Goal: Task Accomplishment & Management: Complete application form

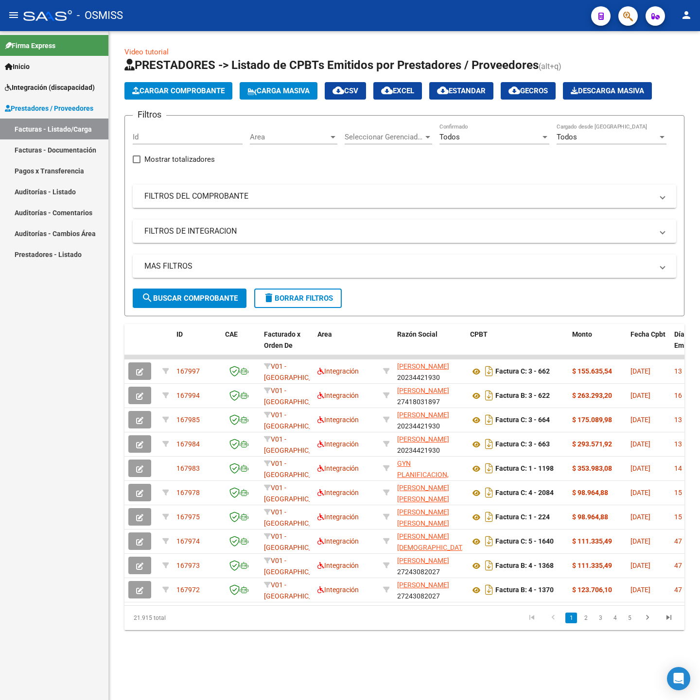
click at [423, 199] on mat-panel-title "FILTROS DEL COMPROBANTE" at bounding box center [398, 196] width 508 height 11
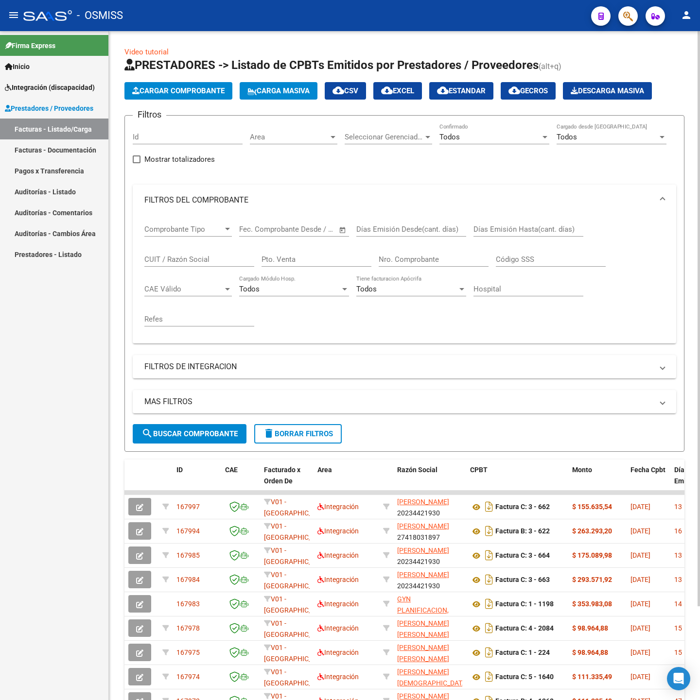
click at [171, 257] on input "CUIT / Razón Social" at bounding box center [199, 259] width 110 height 9
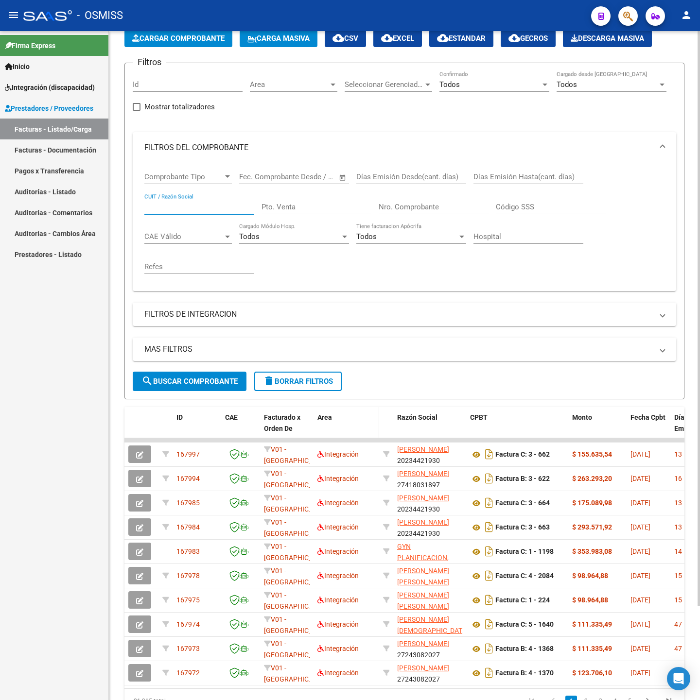
scroll to position [109, 0]
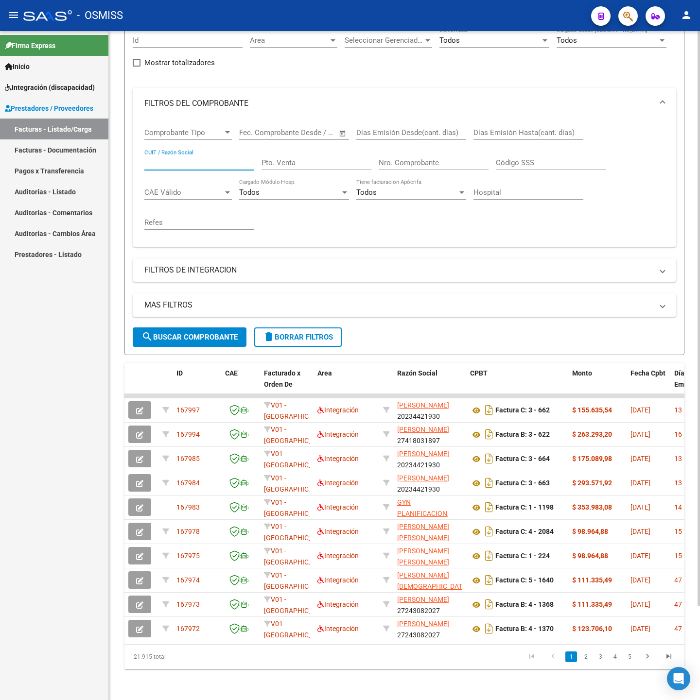
click at [313, 333] on span "delete Borrar Filtros" at bounding box center [298, 337] width 70 height 9
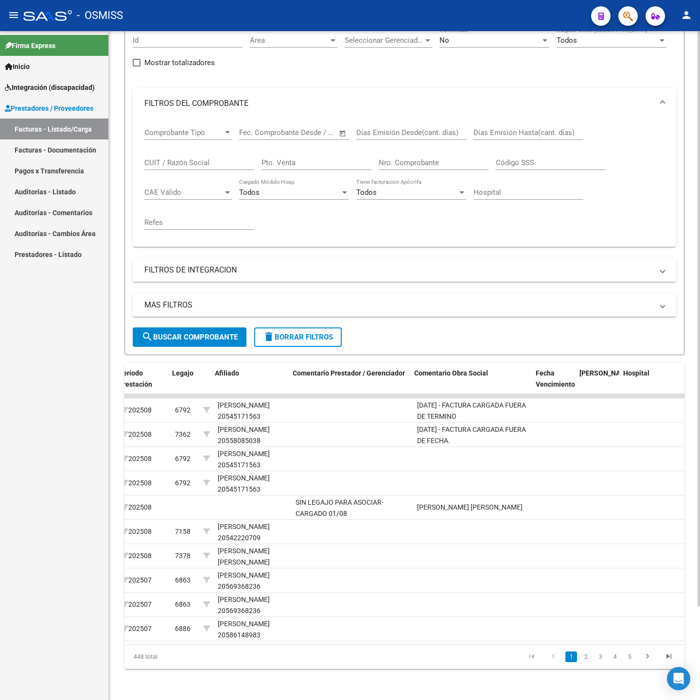
scroll to position [0, 1420]
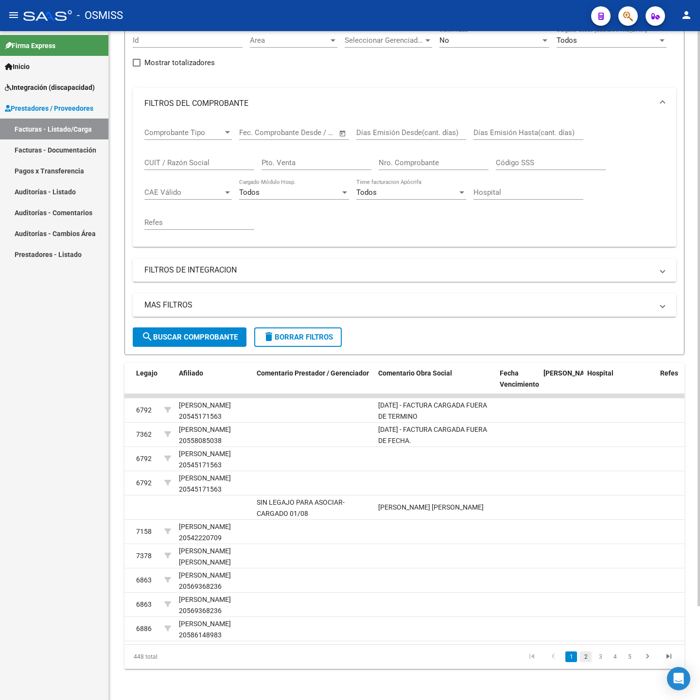
click at [587, 659] on link "2" at bounding box center [586, 657] width 12 height 11
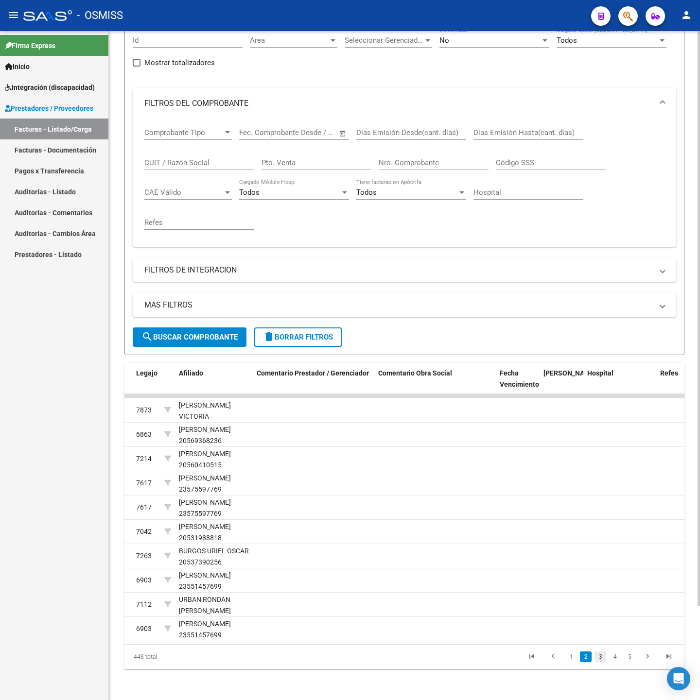
click at [598, 659] on link "3" at bounding box center [600, 657] width 12 height 11
click at [609, 659] on link "4" at bounding box center [615, 657] width 12 height 11
click at [623, 659] on link "6" at bounding box center [629, 657] width 12 height 11
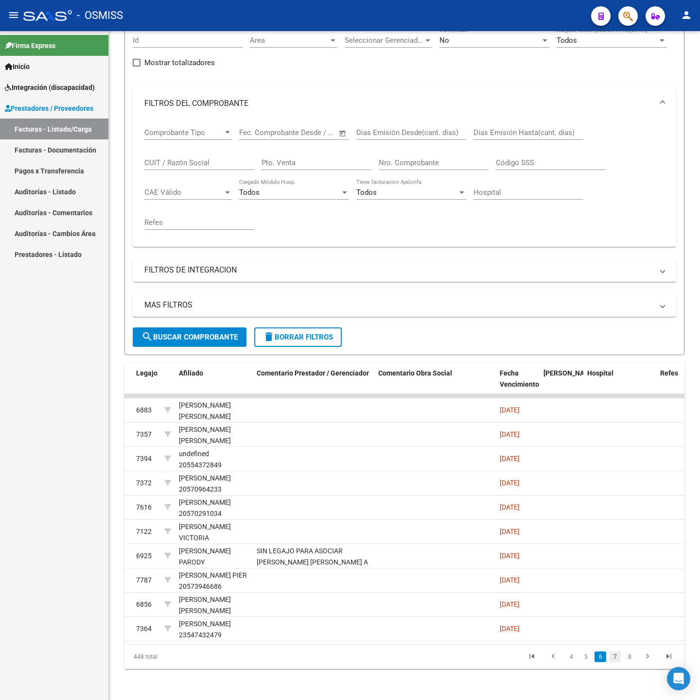
click at [617, 659] on link "7" at bounding box center [615, 657] width 12 height 11
click at [617, 659] on link "8" at bounding box center [615, 657] width 12 height 11
click at [617, 659] on link "9" at bounding box center [614, 657] width 12 height 11
click at [617, 659] on link "10" at bounding box center [613, 657] width 13 height 11
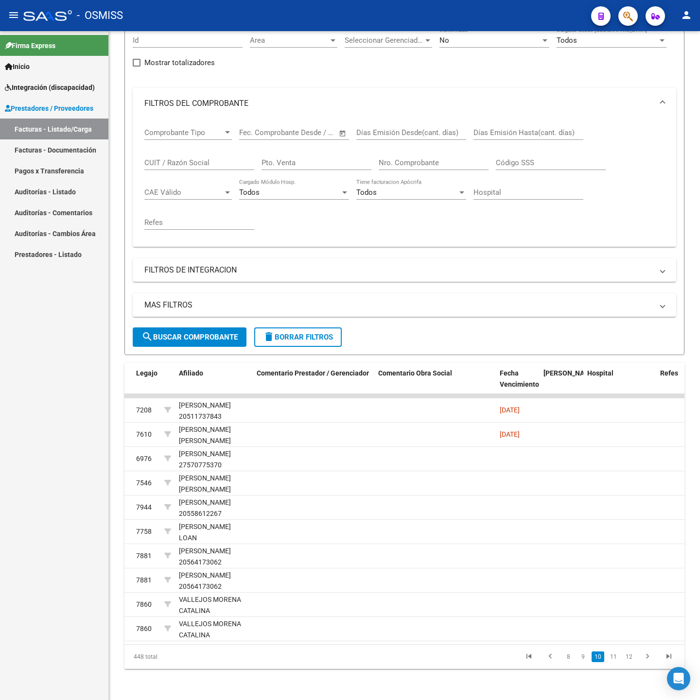
click at [617, 659] on link "11" at bounding box center [613, 657] width 13 height 11
click at [617, 659] on link "12" at bounding box center [613, 657] width 13 height 11
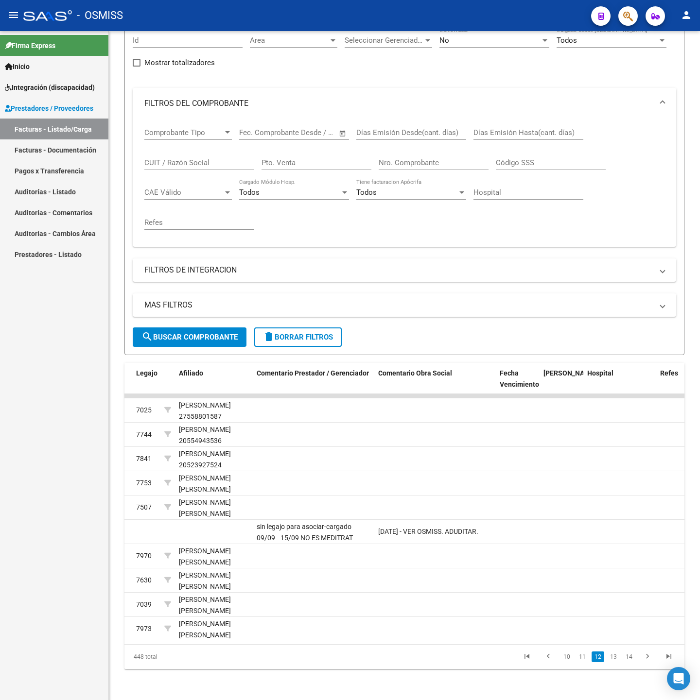
click at [617, 659] on link "13" at bounding box center [613, 657] width 13 height 11
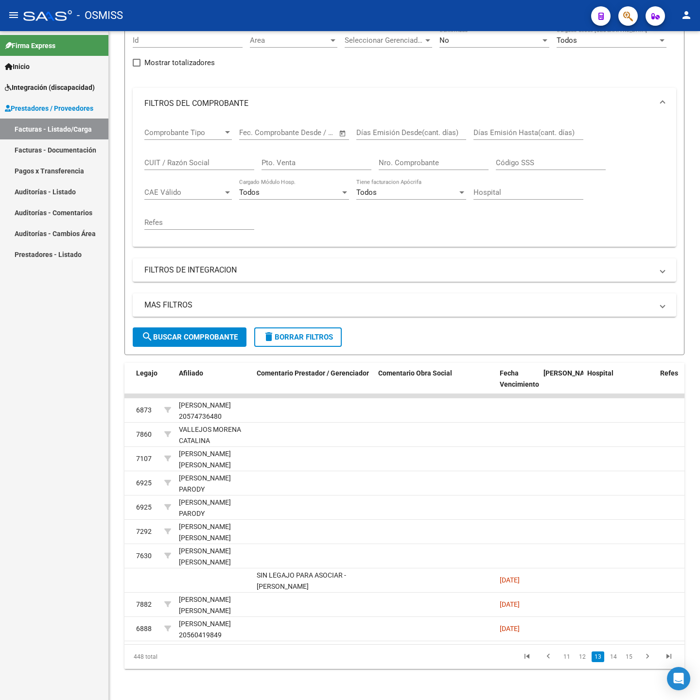
click at [617, 659] on link "14" at bounding box center [613, 657] width 13 height 11
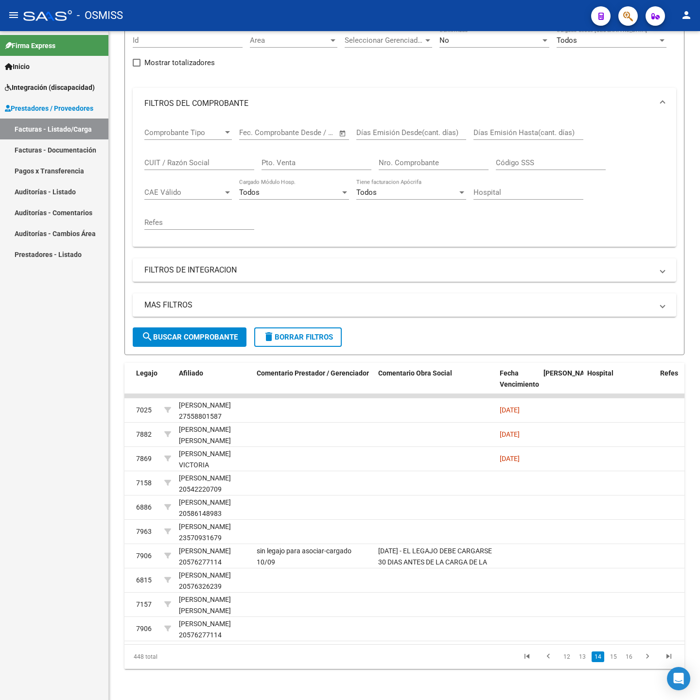
click at [617, 659] on link "15" at bounding box center [613, 657] width 13 height 11
click at [617, 659] on link "16" at bounding box center [613, 657] width 13 height 11
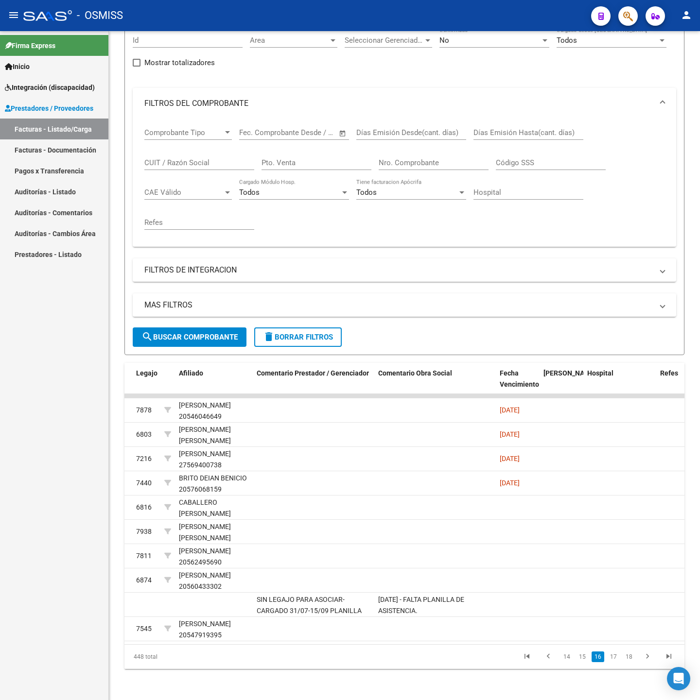
click at [617, 659] on link "17" at bounding box center [613, 657] width 13 height 11
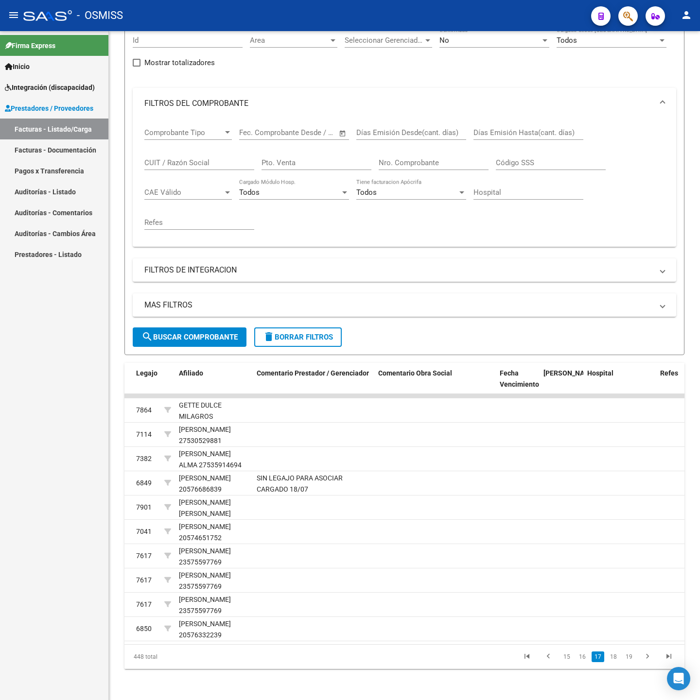
click at [617, 659] on link "18" at bounding box center [613, 657] width 13 height 11
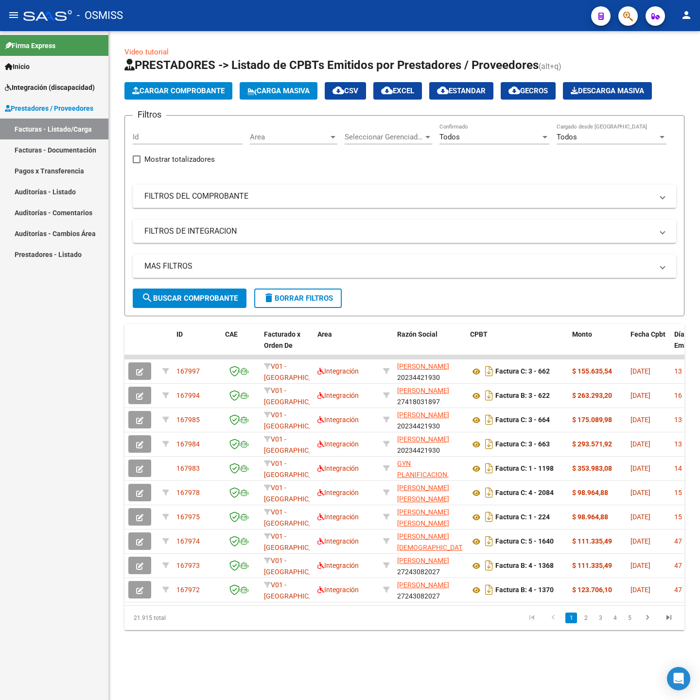
click at [318, 310] on form "Filtros Id Area Area Seleccionar Gerenciador Seleccionar Gerenciador Todos Conf…" at bounding box center [404, 215] width 560 height 201
click at [318, 302] on span "delete Borrar Filtros" at bounding box center [298, 298] width 70 height 9
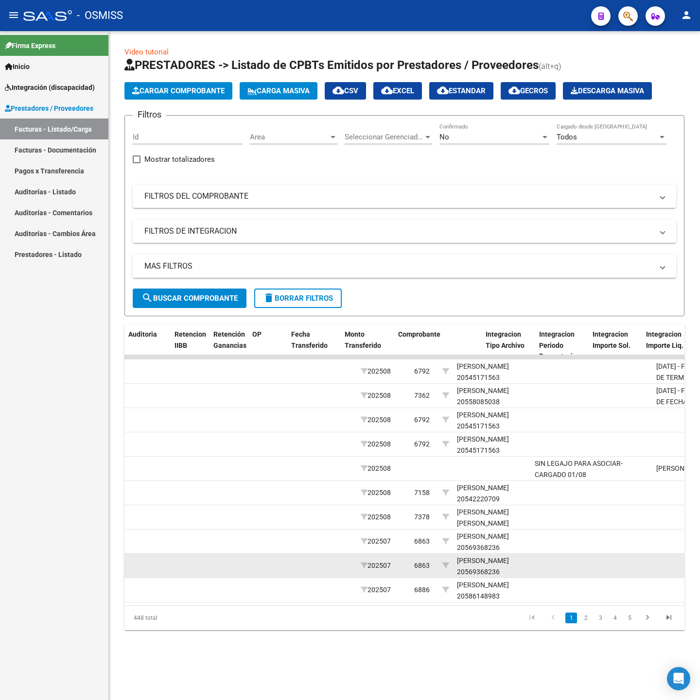
scroll to position [0, 493]
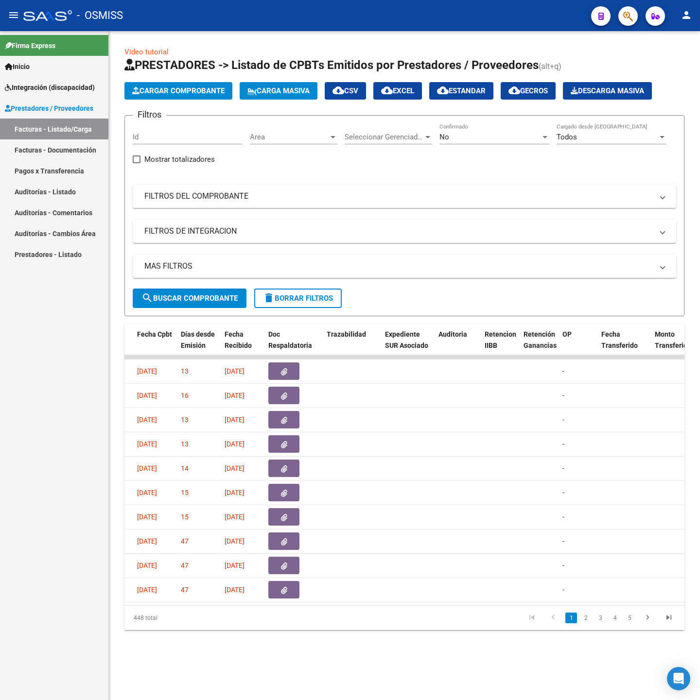
click at [414, 197] on mat-panel-title "FILTROS DEL COMPROBANTE" at bounding box center [398, 196] width 508 height 11
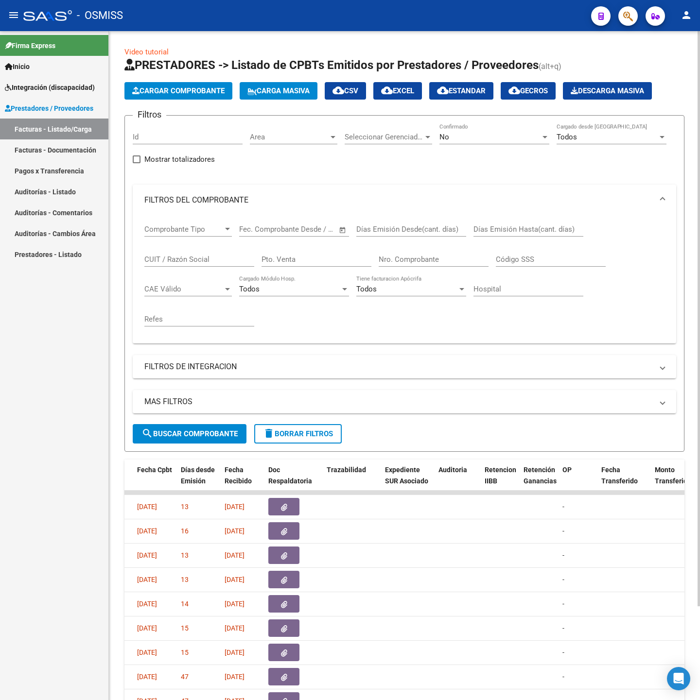
click at [415, 254] on div "Nro. Comprobante" at bounding box center [433, 256] width 110 height 21
click at [419, 262] on input "Nro. Comprobante" at bounding box center [433, 259] width 110 height 9
type input "21710"
click at [207, 433] on span "search Buscar Comprobante" at bounding box center [189, 433] width 96 height 9
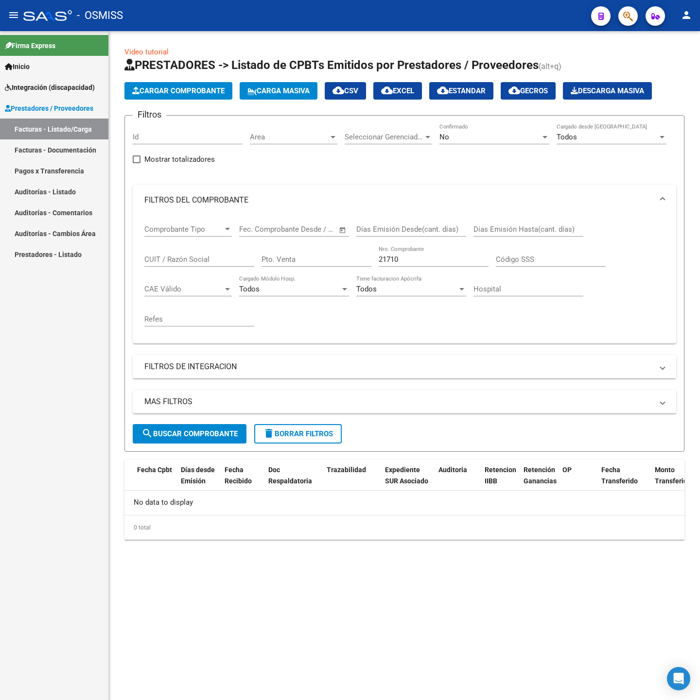
scroll to position [0, 0]
click at [328, 423] on div "MAS FILTROS Todos Con Doc. Respaldatoria Todos Con Trazabilidad Todos Asociado …" at bounding box center [404, 407] width 543 height 34
click at [326, 428] on button "delete Borrar Filtros" at bounding box center [297, 433] width 87 height 19
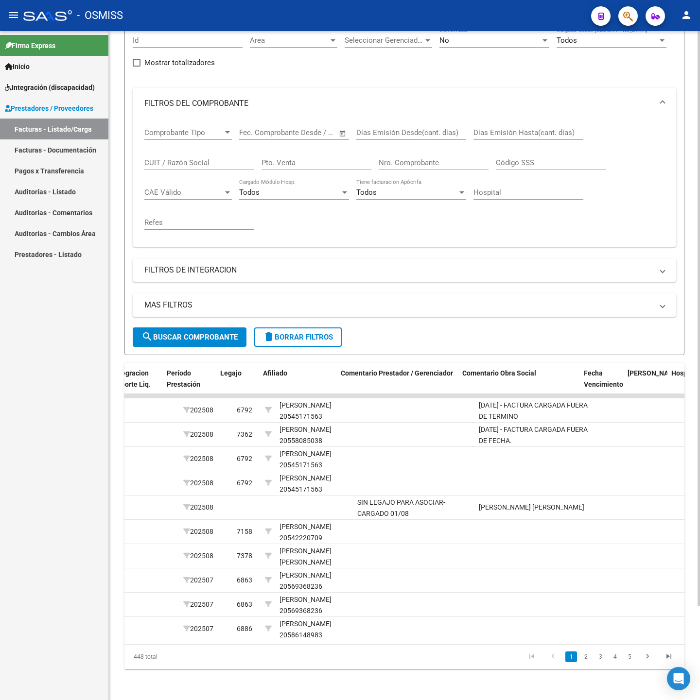
scroll to position [0, 1336]
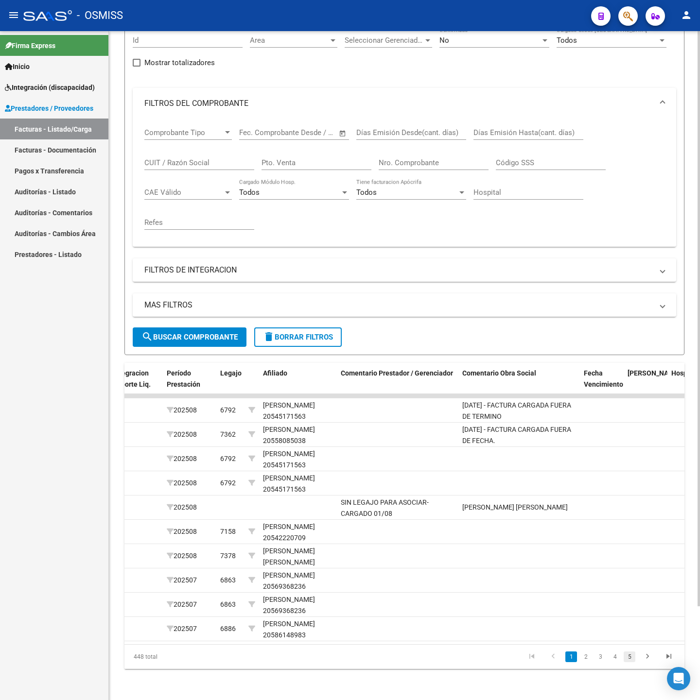
click at [631, 656] on link "5" at bounding box center [629, 657] width 12 height 11
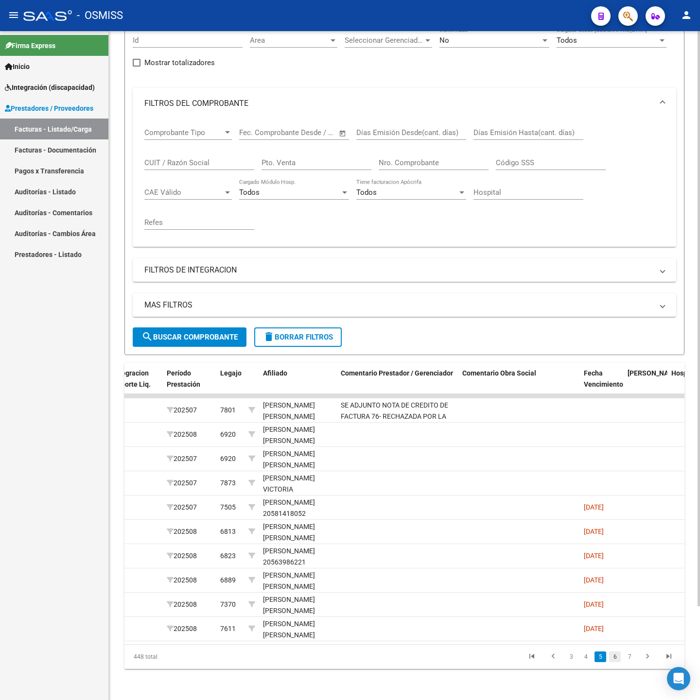
click at [617, 658] on link "6" at bounding box center [615, 657] width 12 height 11
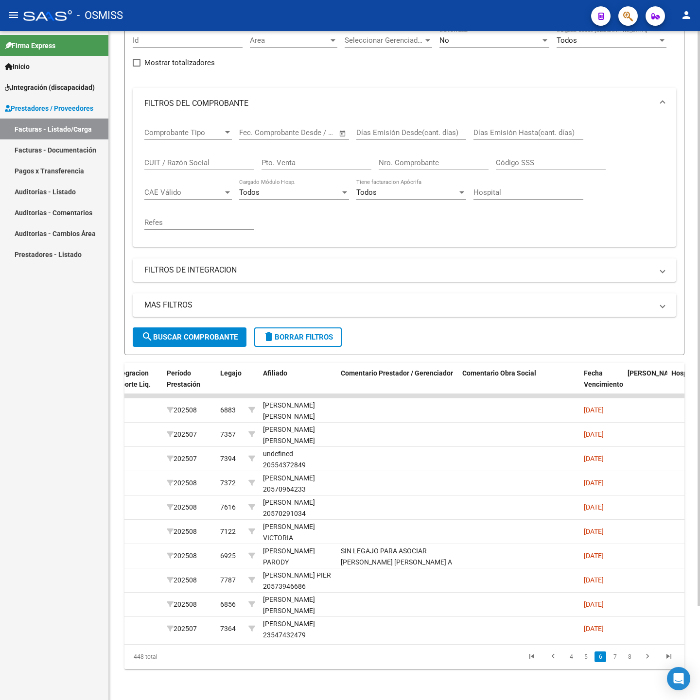
click at [617, 658] on link "7" at bounding box center [615, 657] width 12 height 11
click at [617, 658] on link "8" at bounding box center [615, 657] width 12 height 11
click at [617, 658] on link "9" at bounding box center [614, 657] width 12 height 11
click at [617, 658] on link "10" at bounding box center [613, 657] width 13 height 11
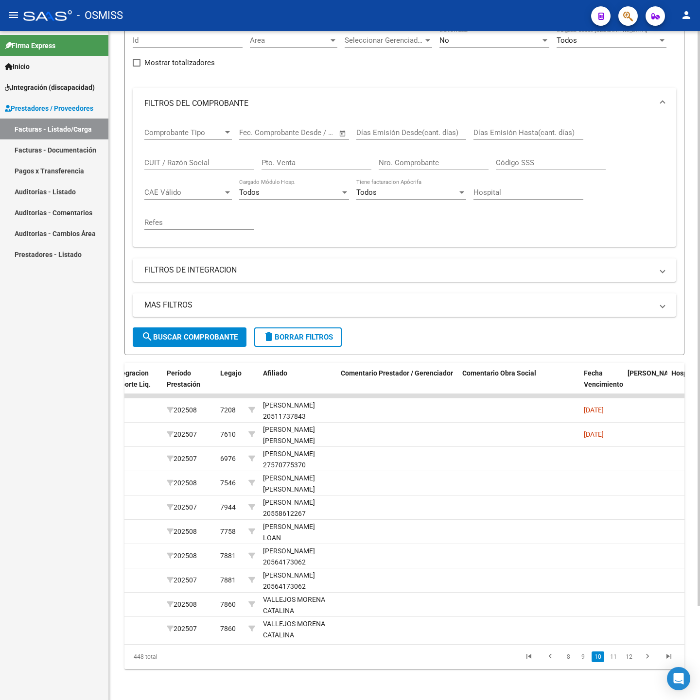
click at [617, 658] on link "11" at bounding box center [613, 657] width 13 height 11
click at [617, 658] on link "12" at bounding box center [613, 657] width 13 height 11
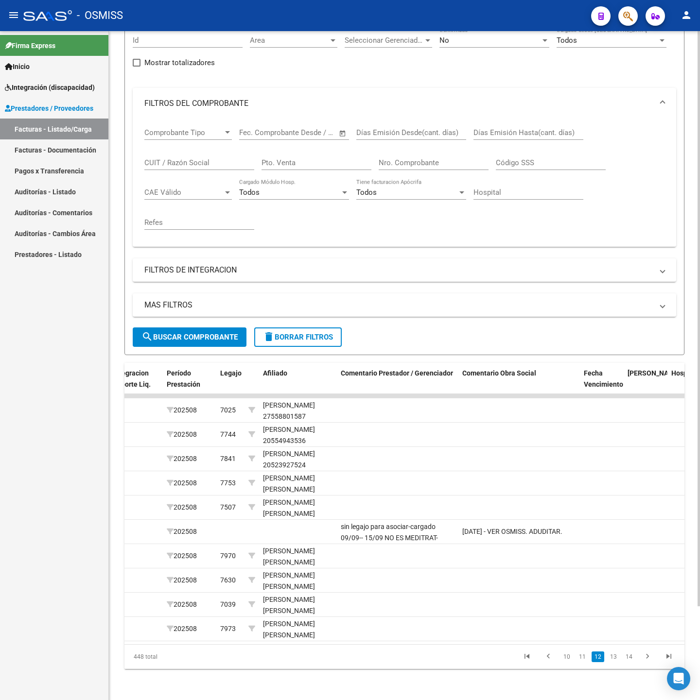
click at [617, 658] on link "13" at bounding box center [613, 657] width 13 height 11
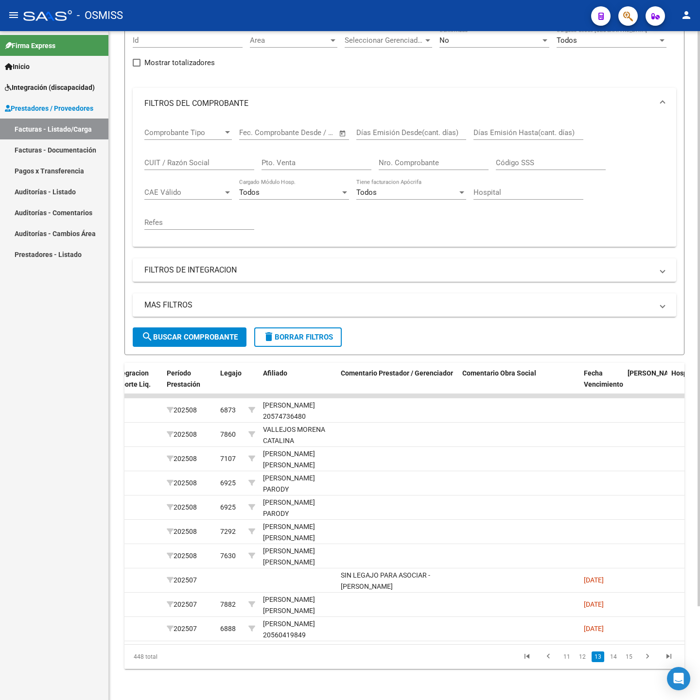
click at [617, 658] on link "14" at bounding box center [613, 657] width 13 height 11
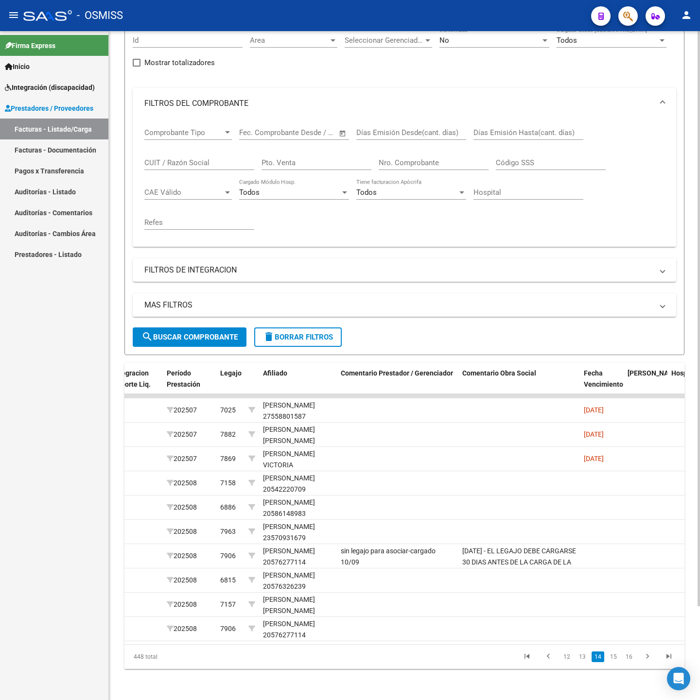
click at [617, 658] on link "15" at bounding box center [613, 657] width 13 height 11
click at [617, 658] on link "16" at bounding box center [613, 657] width 13 height 11
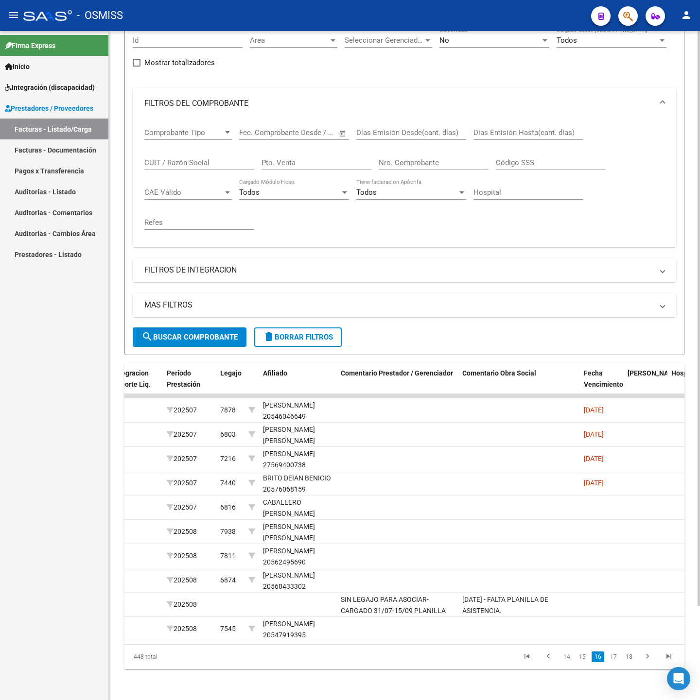
click at [617, 658] on link "17" at bounding box center [613, 657] width 13 height 11
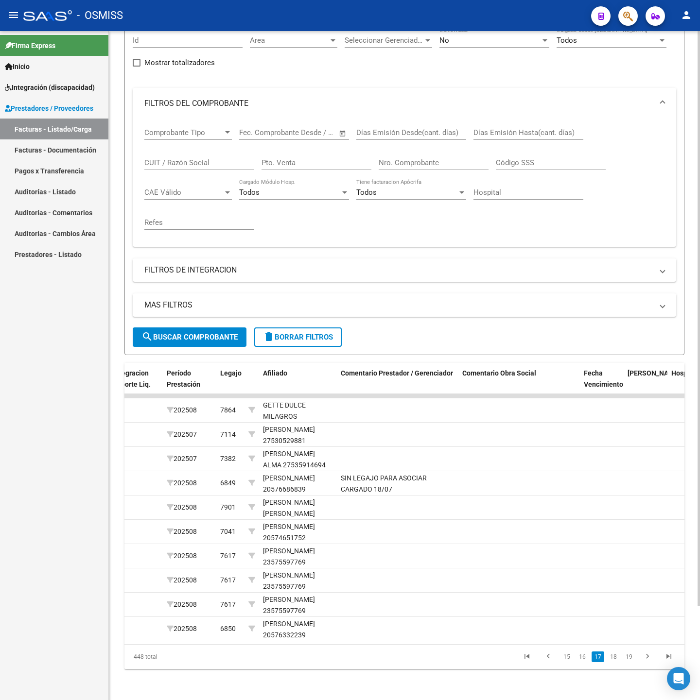
click at [617, 658] on link "18" at bounding box center [613, 657] width 13 height 11
click at [617, 658] on link "19" at bounding box center [613, 657] width 13 height 11
click at [617, 658] on link "20" at bounding box center [613, 657] width 13 height 11
click at [617, 658] on link "21" at bounding box center [613, 657] width 13 height 11
click at [617, 658] on link "22" at bounding box center [613, 657] width 13 height 11
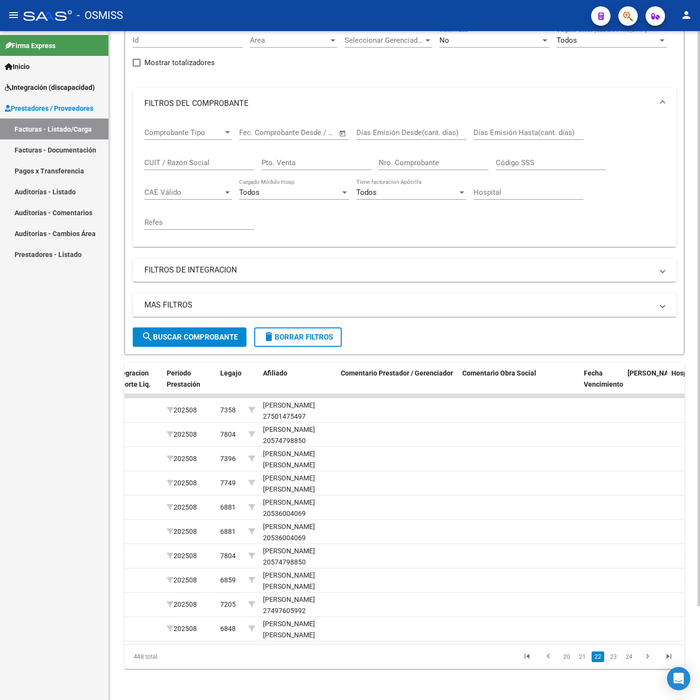
click at [617, 658] on link "23" at bounding box center [613, 657] width 13 height 11
click at [617, 658] on link "24" at bounding box center [613, 657] width 13 height 11
click at [617, 658] on link "25" at bounding box center [613, 657] width 13 height 11
click at [617, 658] on link "26" at bounding box center [613, 657] width 13 height 11
click at [617, 658] on link "27" at bounding box center [613, 657] width 13 height 11
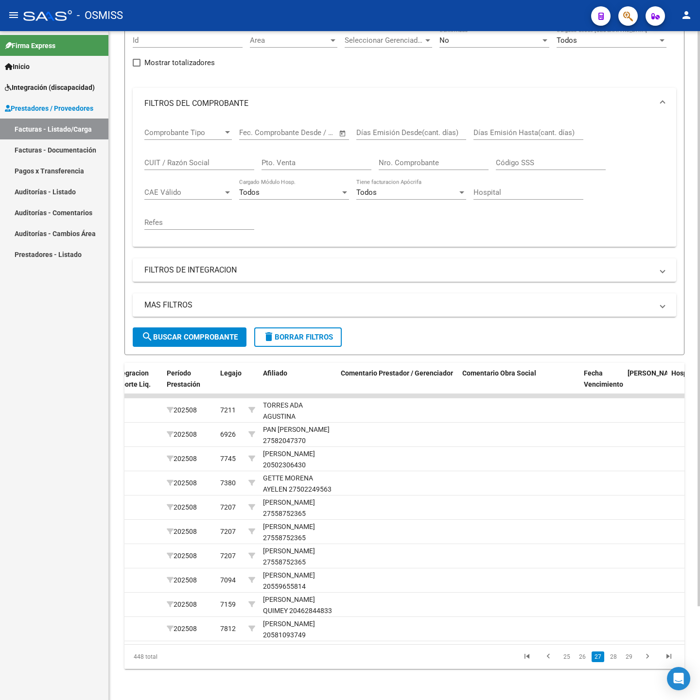
click at [617, 658] on link "28" at bounding box center [613, 657] width 13 height 11
click at [617, 658] on link "29" at bounding box center [613, 657] width 13 height 11
click at [617, 658] on link "30" at bounding box center [613, 657] width 13 height 11
click at [617, 658] on link "31" at bounding box center [613, 657] width 13 height 11
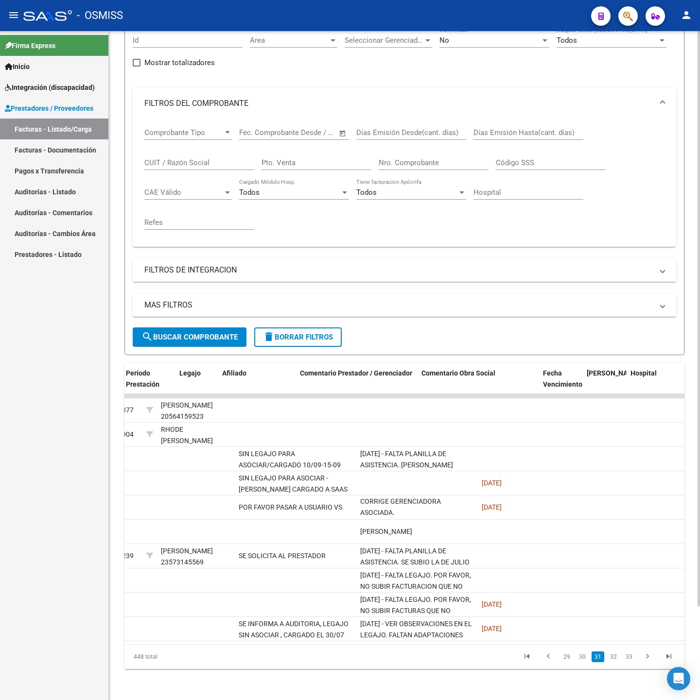
scroll to position [0, 1451]
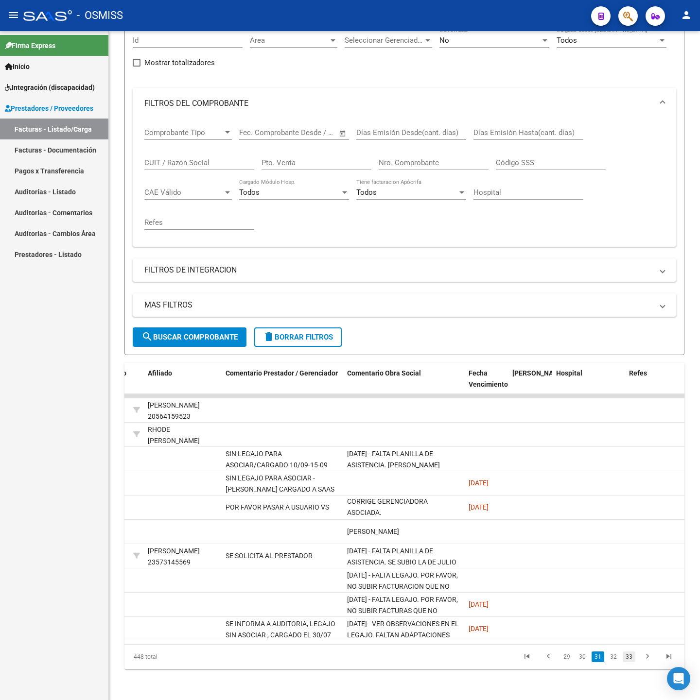
click at [631, 656] on link "33" at bounding box center [628, 657] width 13 height 11
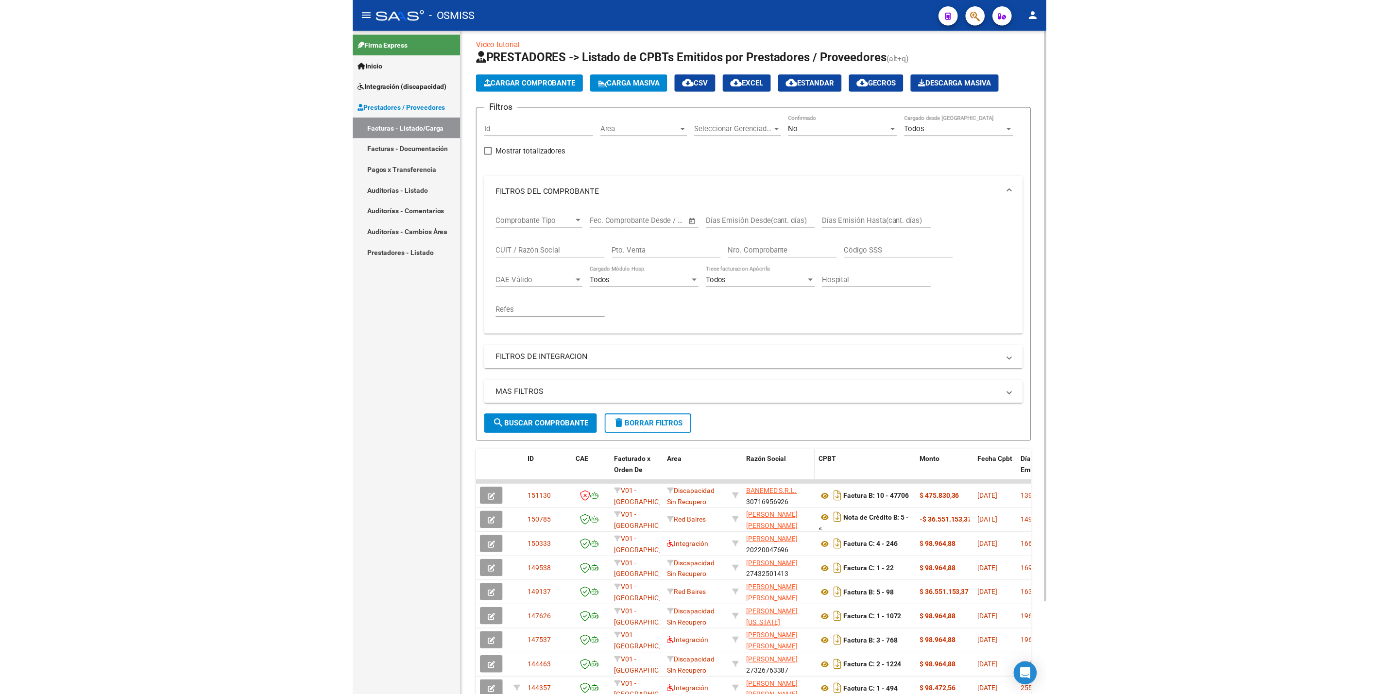
scroll to position [0, 0]
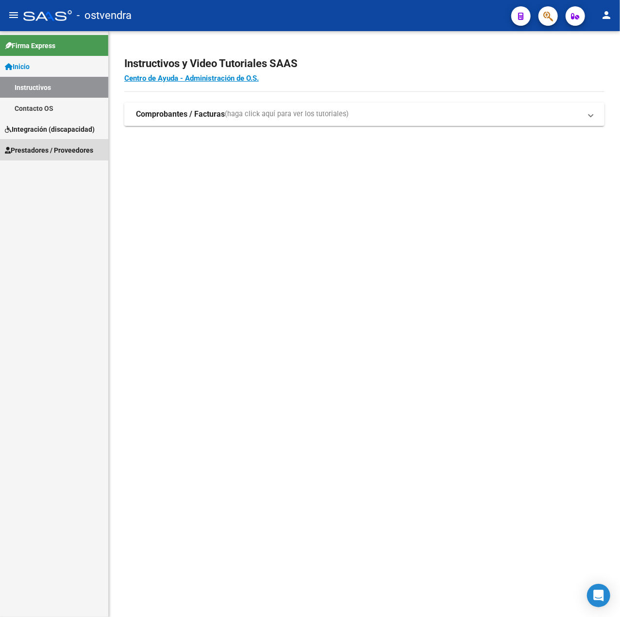
click at [72, 146] on span "Prestadores / Proveedores" at bounding box center [49, 150] width 88 height 11
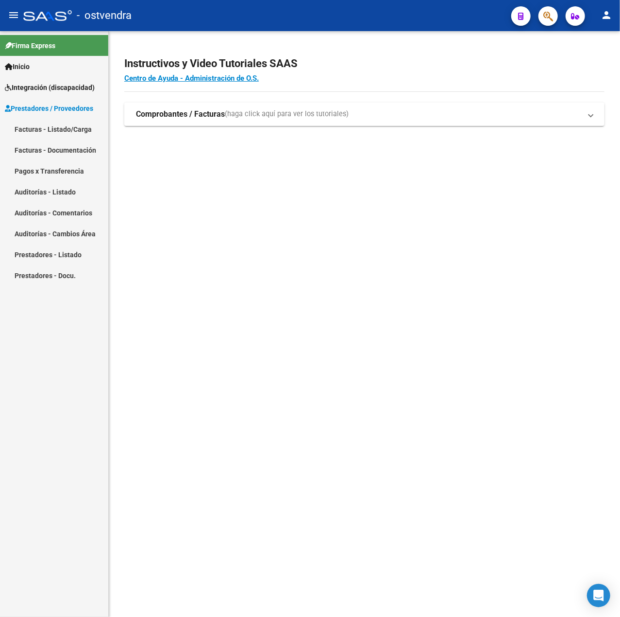
click at [49, 136] on link "Facturas - Listado/Carga" at bounding box center [54, 129] width 108 height 21
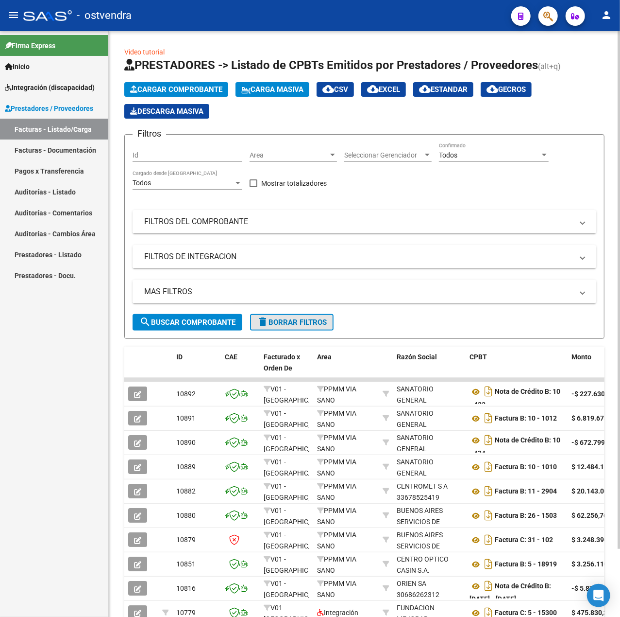
click at [300, 321] on span "delete Borrar Filtros" at bounding box center [292, 322] width 70 height 9
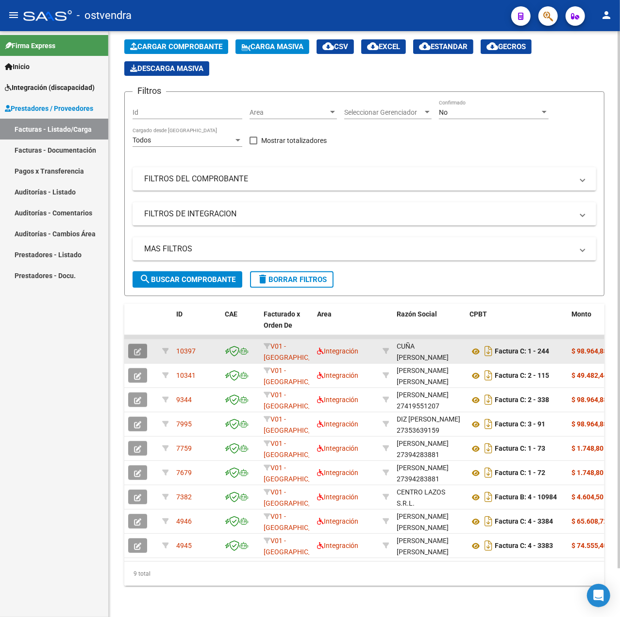
click at [140, 348] on icon "button" at bounding box center [137, 351] width 7 height 7
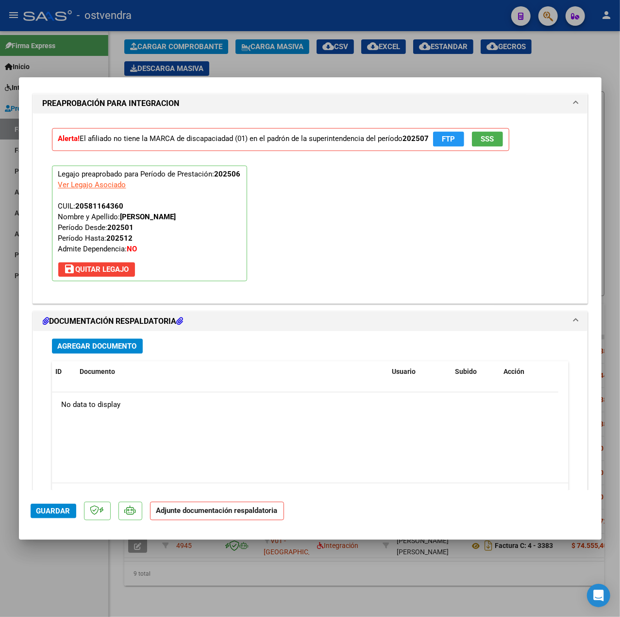
scroll to position [1071, 0]
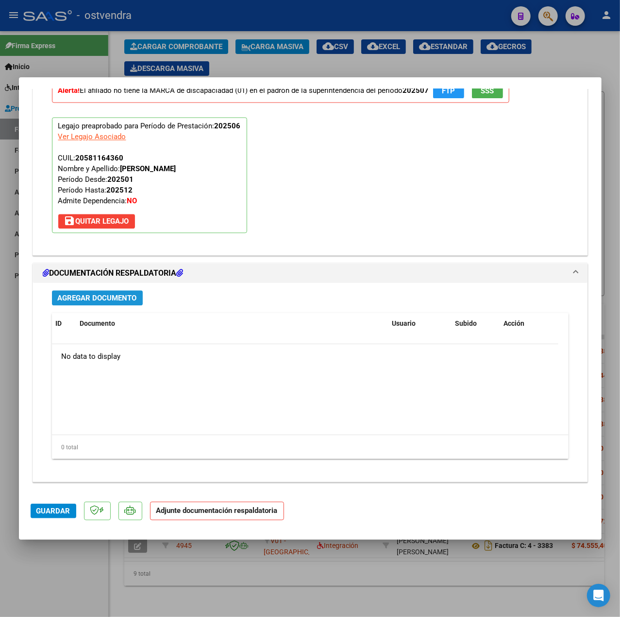
click at [141, 294] on button "Agregar Documento" at bounding box center [97, 297] width 91 height 15
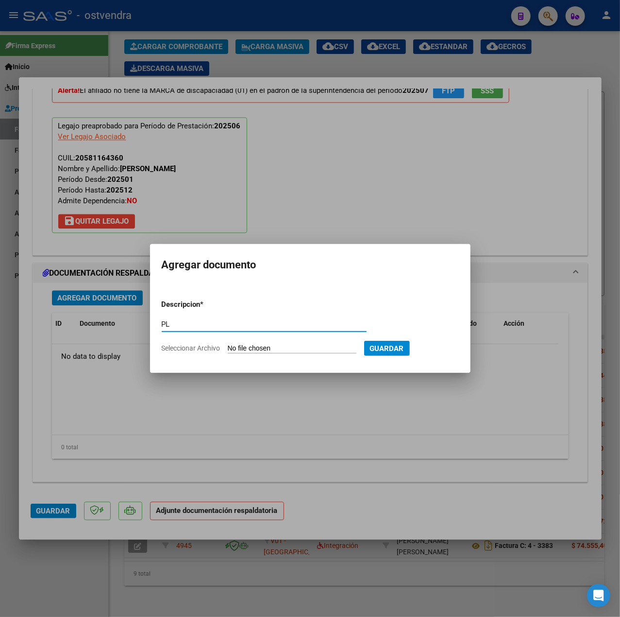
type input "PL"
click at [264, 344] on input "Seleccionar Archivo" at bounding box center [292, 348] width 129 height 9
type input "C:\fakepath\PL -SALCITO FEDERICO ISAIAS.pdf"
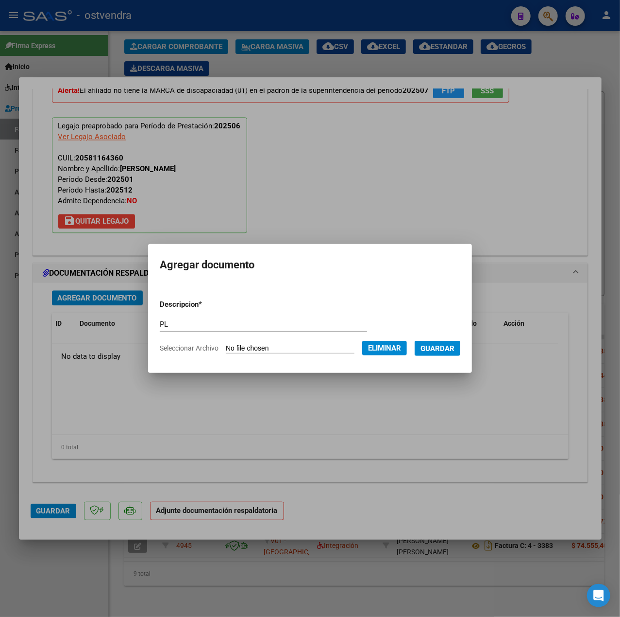
click at [442, 352] on span "Guardar" at bounding box center [438, 348] width 34 height 9
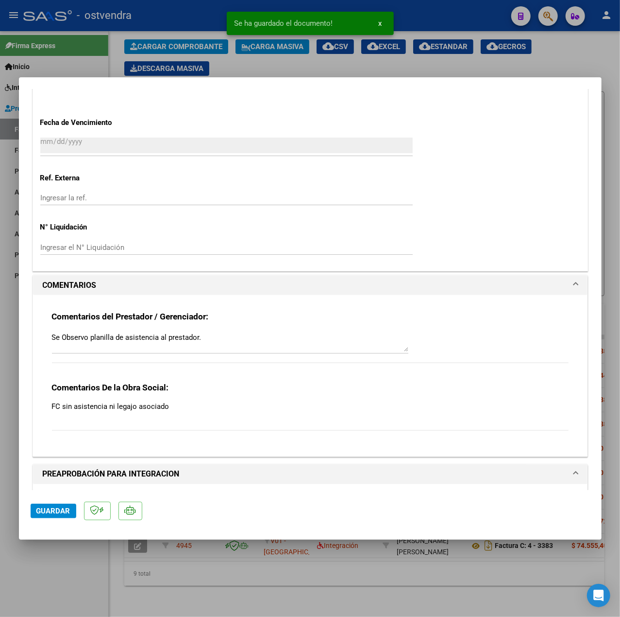
scroll to position [618, 0]
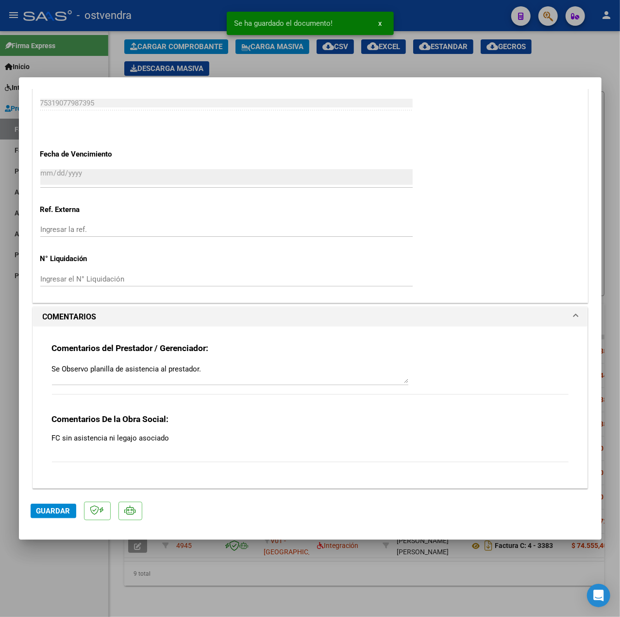
click at [52, 370] on textarea "Se Observo planilla de asistencia al prestador." at bounding box center [230, 372] width 357 height 19
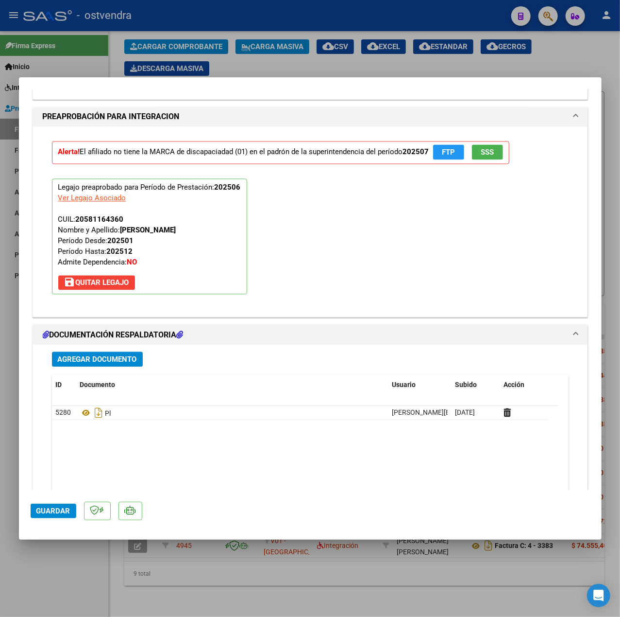
scroll to position [1071, 0]
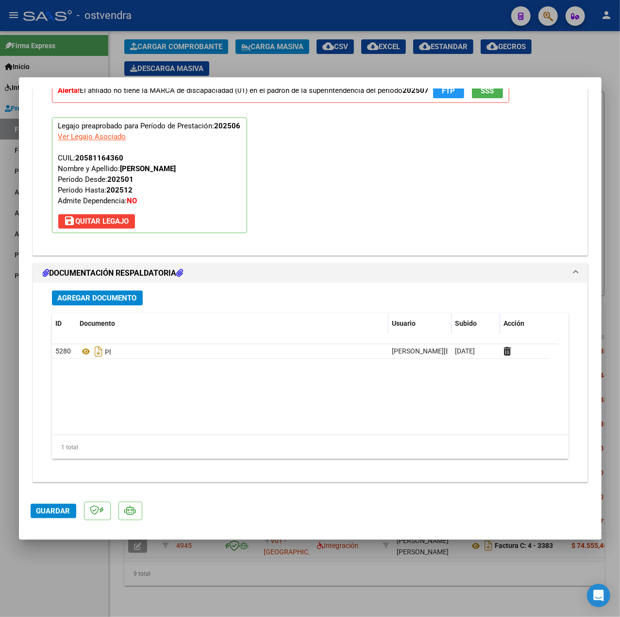
type textarea "17-09 SE ADJUNTA PLANILLA DE ASISTENCIA // Se Observo planilla de asistencia al…"
click at [42, 506] on span "Guardar" at bounding box center [53, 510] width 34 height 9
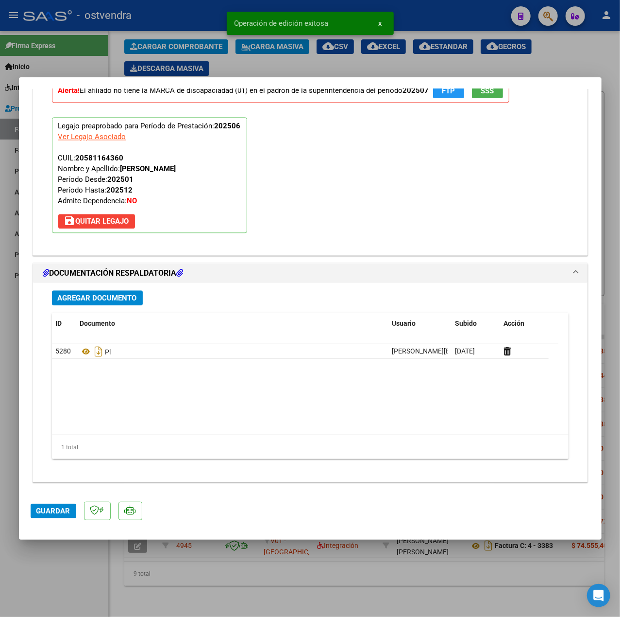
click at [59, 565] on div at bounding box center [310, 308] width 620 height 617
type input "$ 0,00"
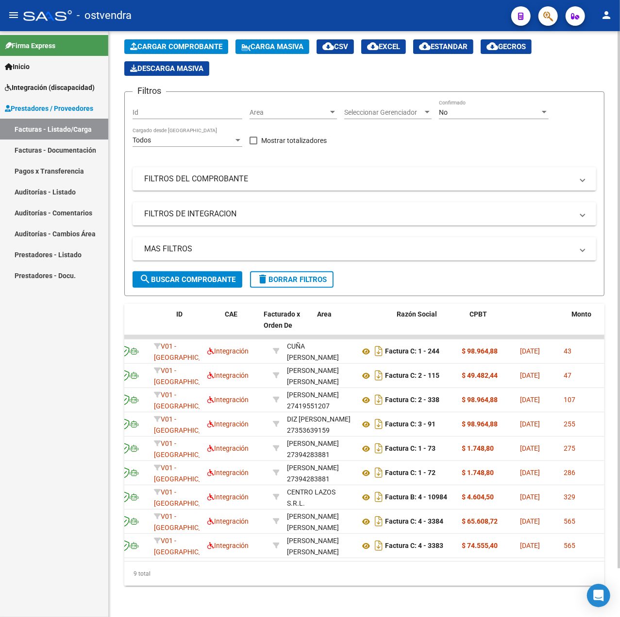
scroll to position [0, 0]
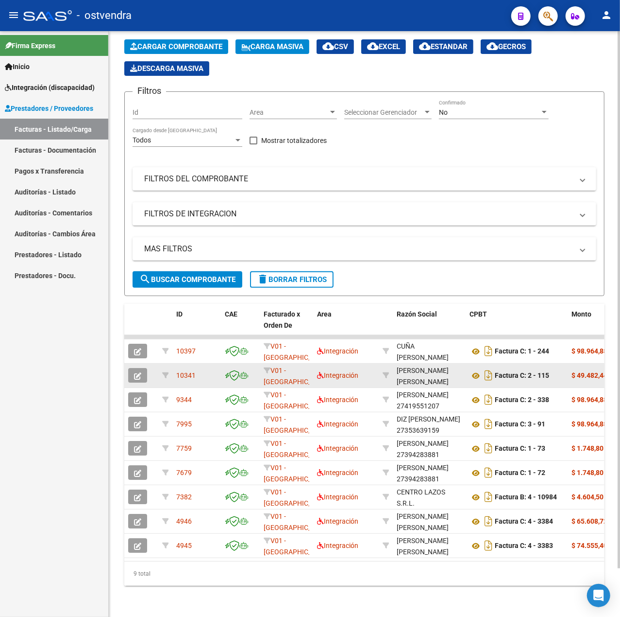
click at [137, 372] on icon "button" at bounding box center [137, 375] width 7 height 7
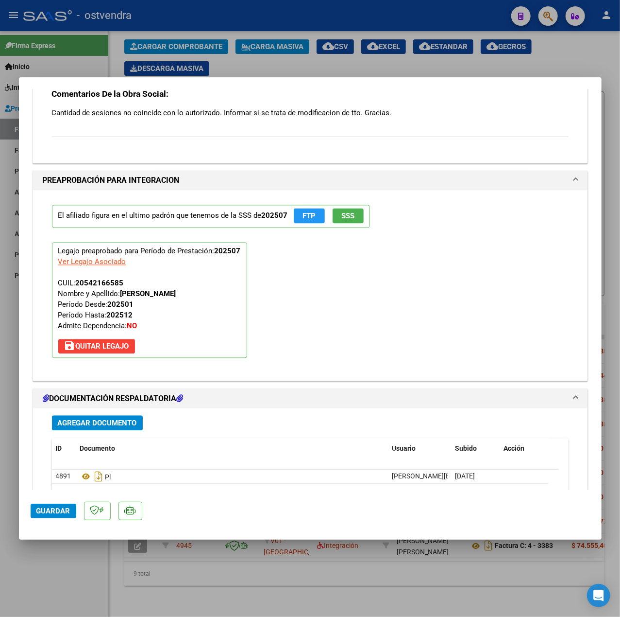
scroll to position [1071, 0]
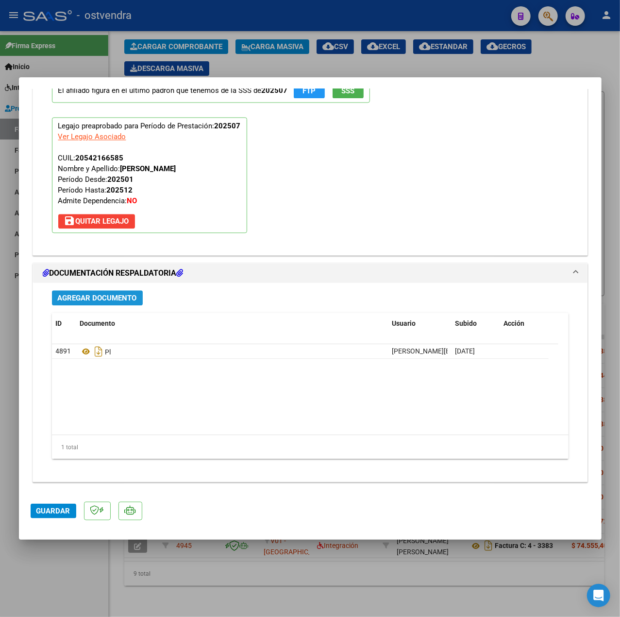
click at [122, 295] on span "Agregar Documento" at bounding box center [97, 297] width 79 height 9
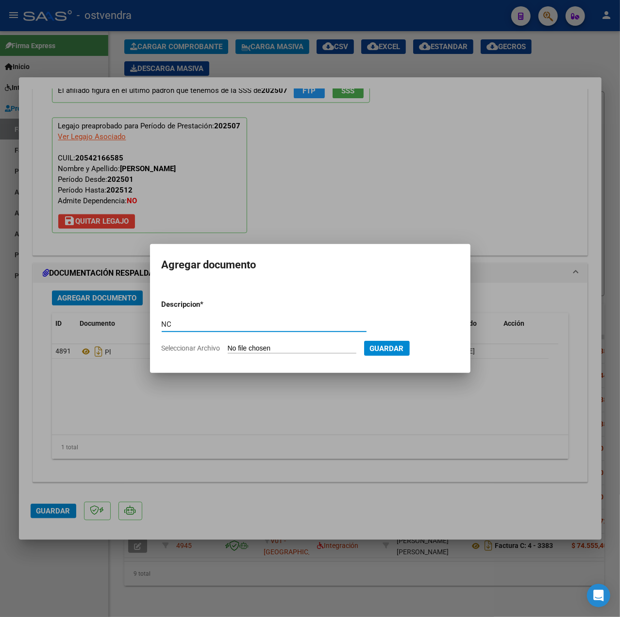
type input "NC"
click at [197, 475] on div at bounding box center [310, 308] width 620 height 617
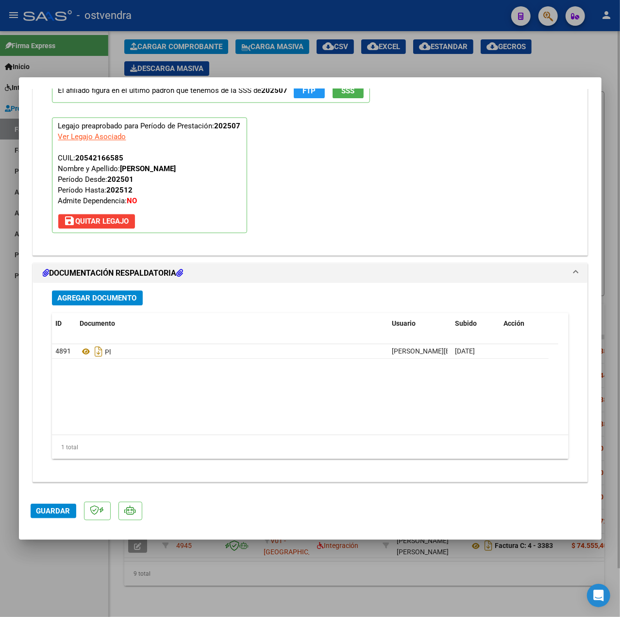
drag, startPoint x: 102, startPoint y: 569, endPoint x: 121, endPoint y: 569, distance: 19.4
click at [114, 569] on div at bounding box center [310, 308] width 620 height 617
type input "$ 0,00"
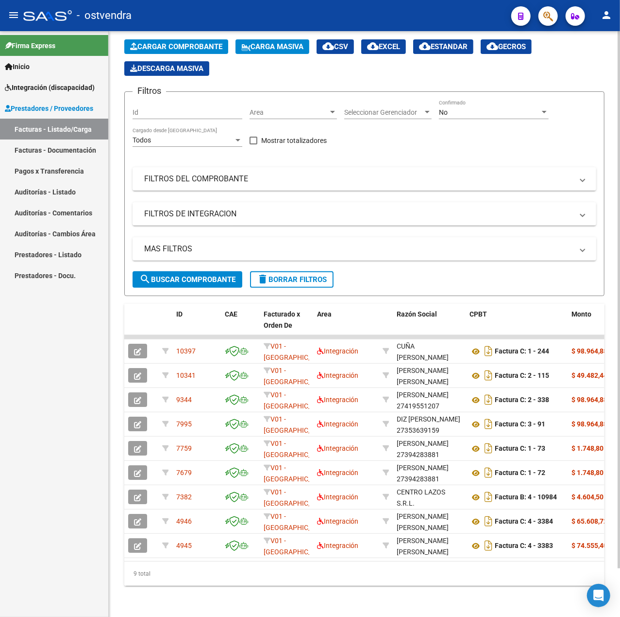
scroll to position [0, 0]
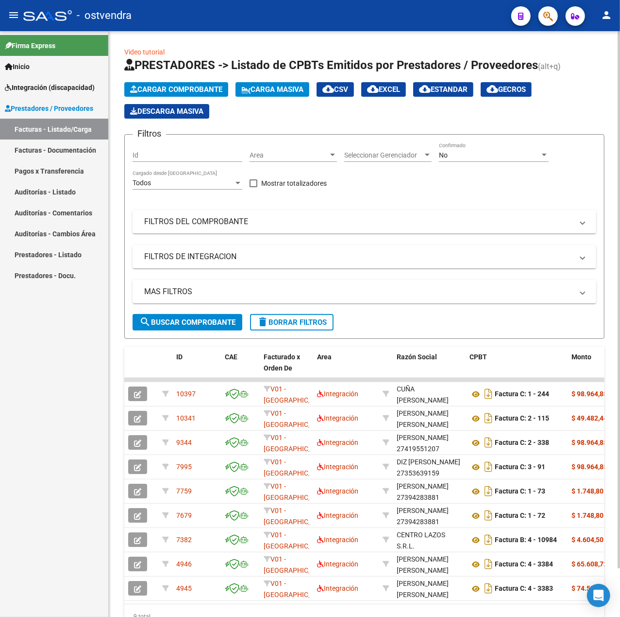
click at [223, 92] on span "Cargar Comprobante" at bounding box center [176, 89] width 92 height 9
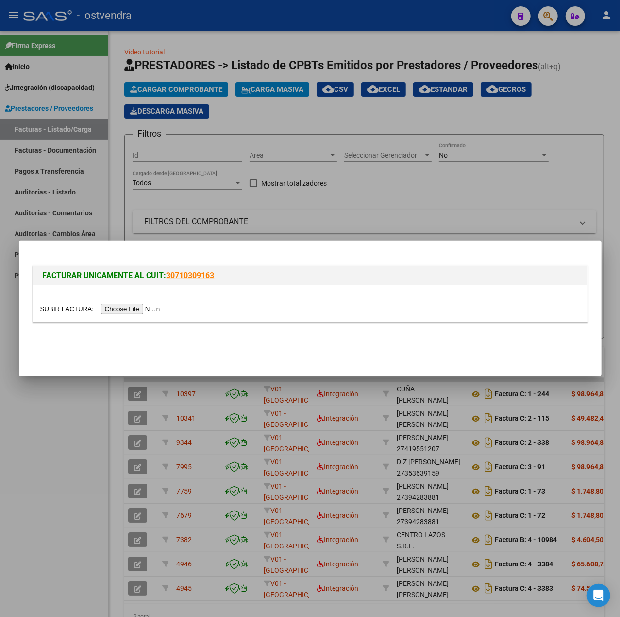
click at [144, 305] on input "file" at bounding box center [101, 309] width 123 height 10
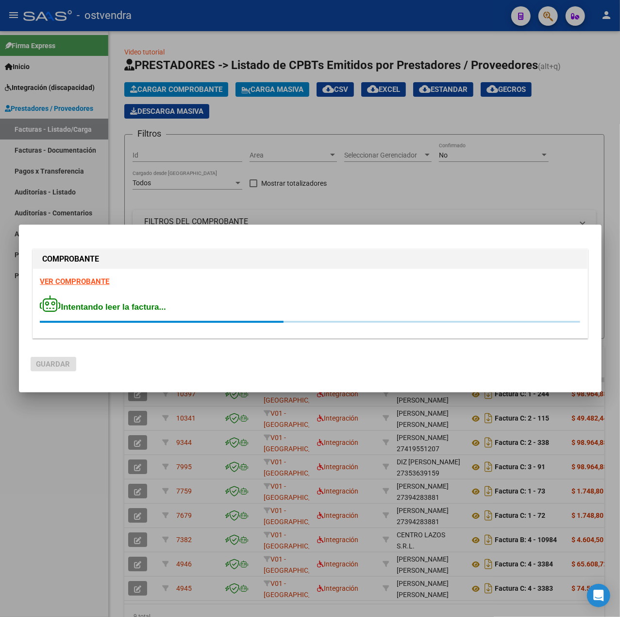
click at [88, 284] on strong "VER COMPROBANTE" at bounding box center [74, 281] width 69 height 9
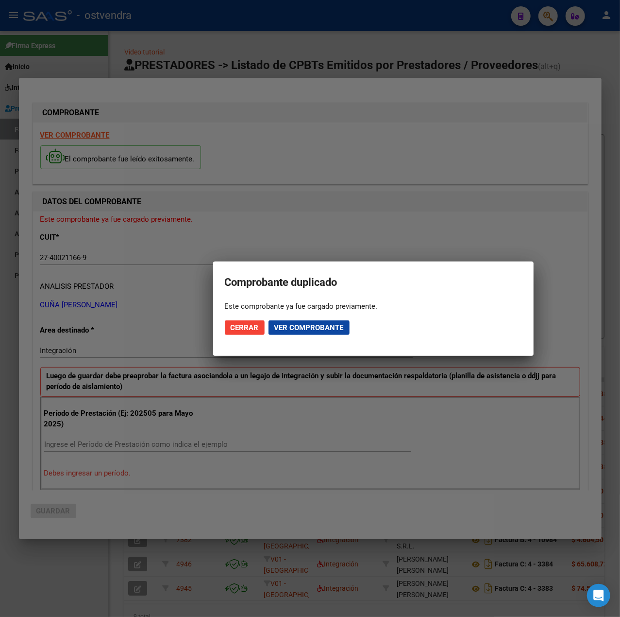
click at [249, 328] on span "Cerrar" at bounding box center [245, 327] width 28 height 9
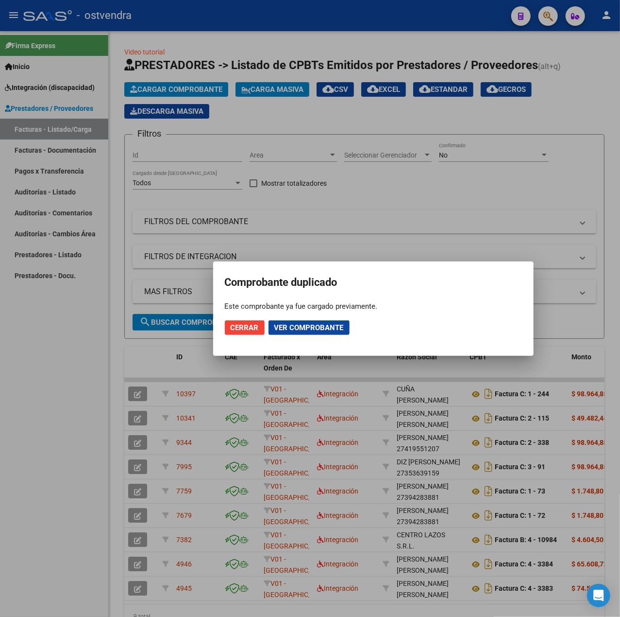
click at [240, 329] on span "Cerrar" at bounding box center [245, 327] width 28 height 9
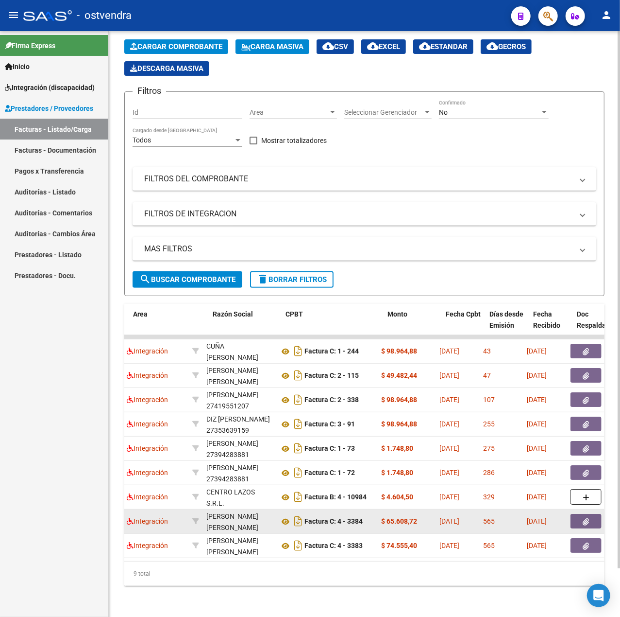
scroll to position [0, 214]
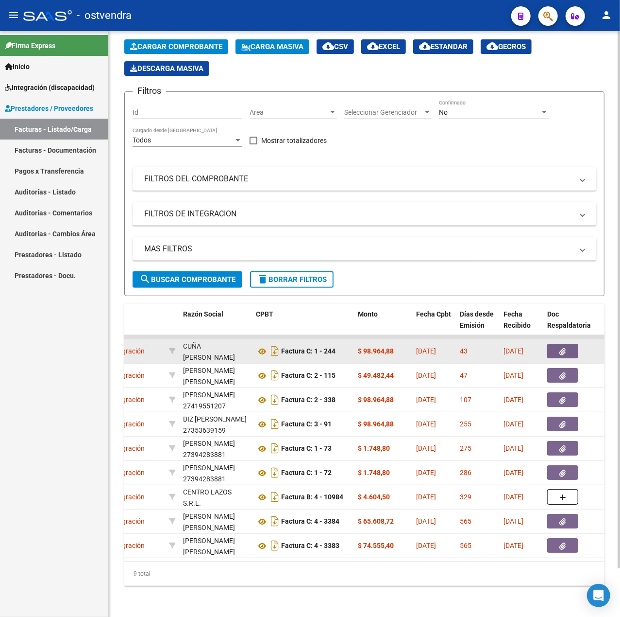
click at [556, 344] on button "button" at bounding box center [563, 351] width 31 height 15
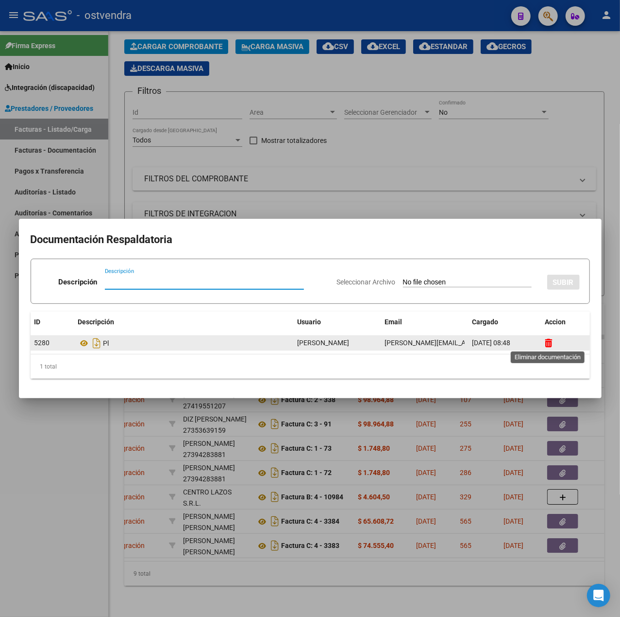
click at [549, 345] on icon at bounding box center [549, 342] width 7 height 9
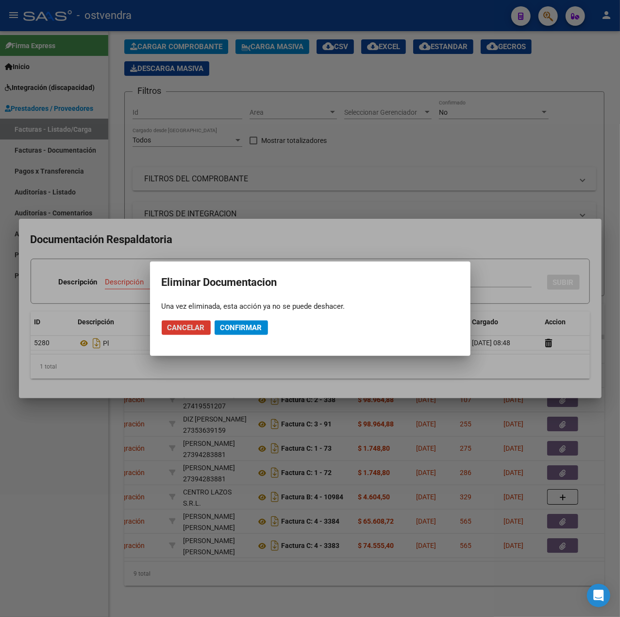
click at [231, 328] on span "Confirmar" at bounding box center [242, 327] width 42 height 9
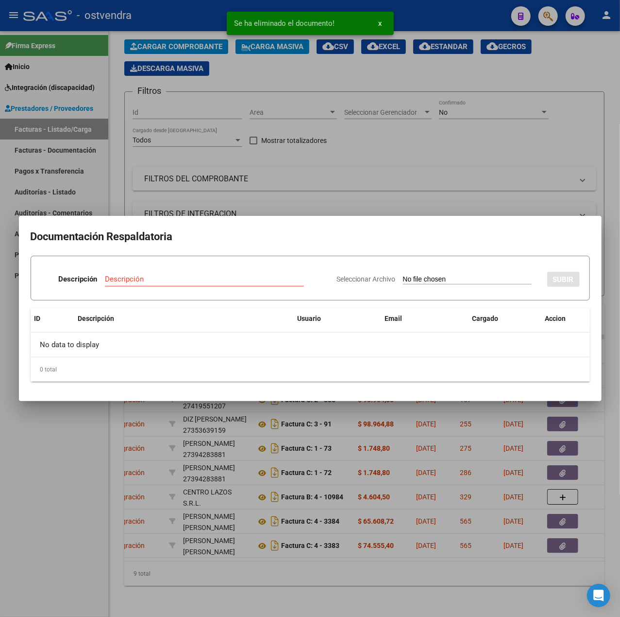
click at [165, 280] on input "Descripción" at bounding box center [204, 279] width 199 height 9
type input "PL"
click at [432, 278] on input "Seleccionar Archivo" at bounding box center [467, 279] width 129 height 9
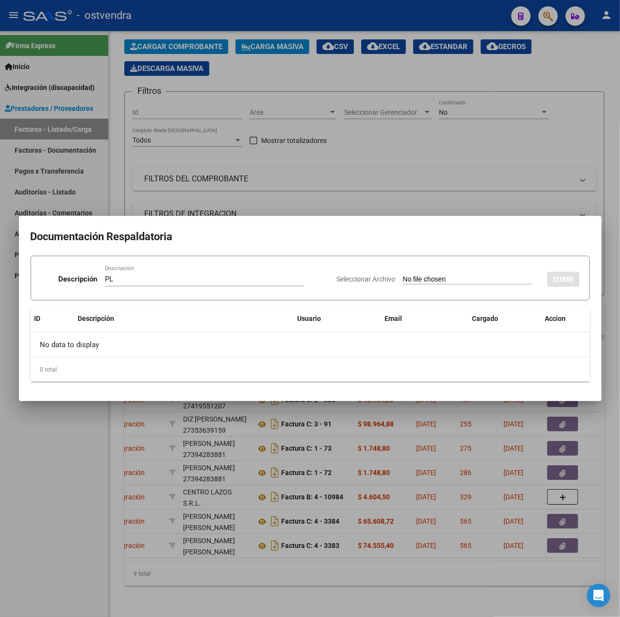
type input "C:\fakepath\PL - SALCITO FEDERICO ISAIAS.pdf"
click at [560, 276] on span "SUBIR" at bounding box center [563, 279] width 21 height 9
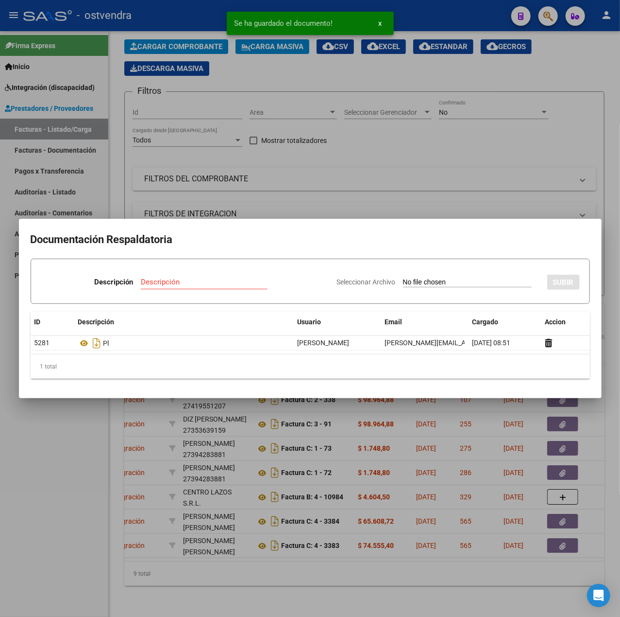
click at [76, 441] on div at bounding box center [310, 308] width 620 height 617
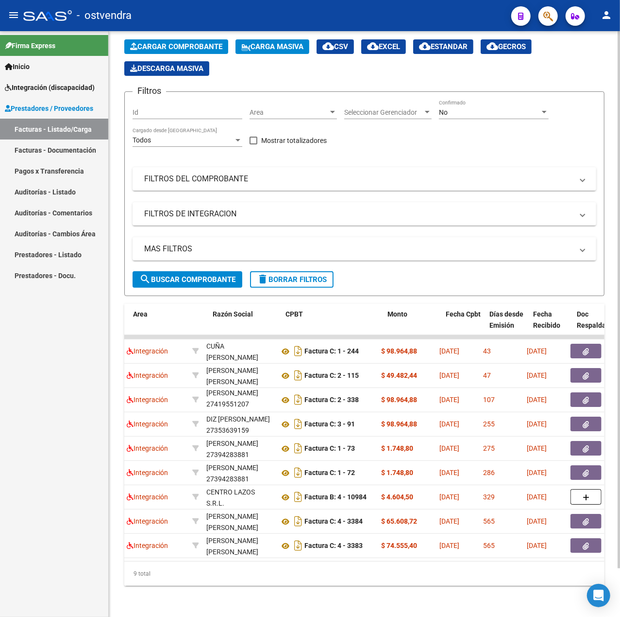
scroll to position [0, 184]
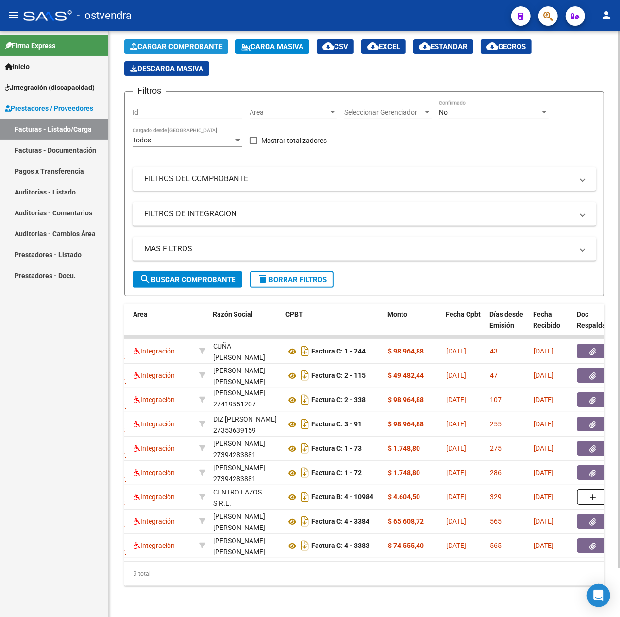
click at [163, 42] on span "Cargar Comprobante" at bounding box center [176, 46] width 92 height 9
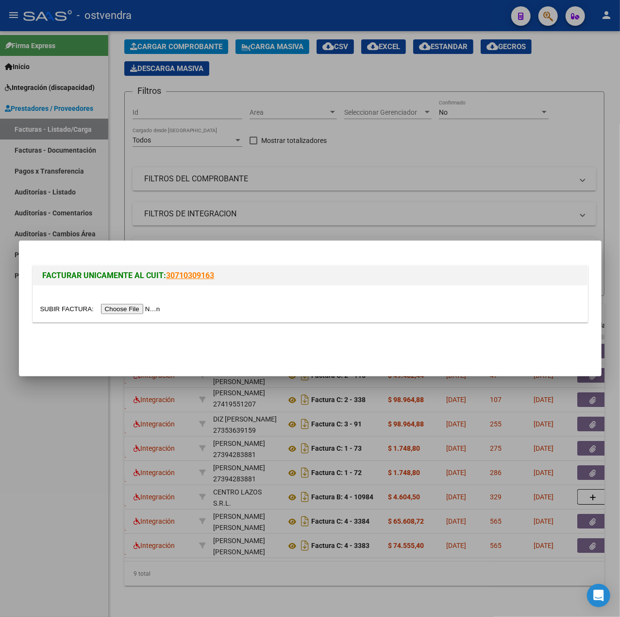
click at [131, 309] on input "file" at bounding box center [101, 309] width 123 height 10
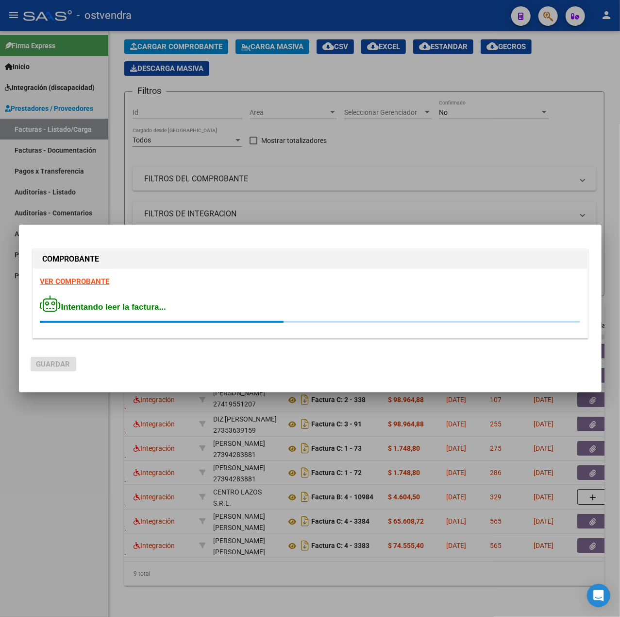
click at [89, 278] on strong "VER COMPROBANTE" at bounding box center [74, 281] width 69 height 9
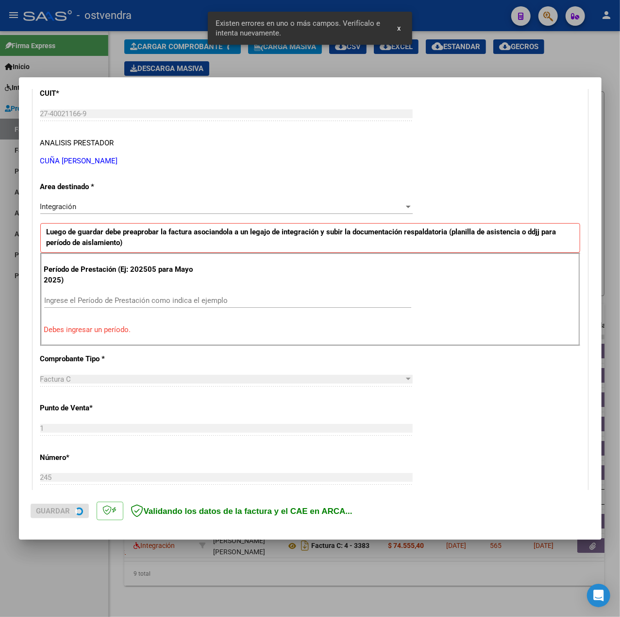
scroll to position [139, 0]
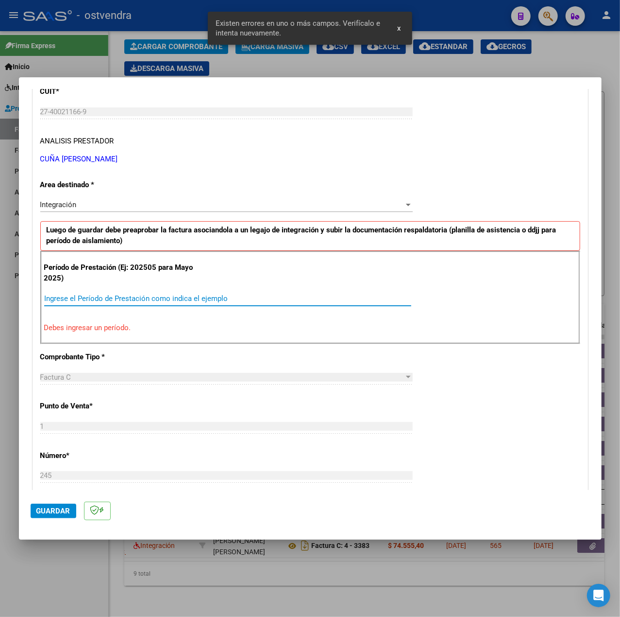
click at [182, 297] on input "Ingrese el Período de Prestación como indica el ejemplo" at bounding box center [227, 298] width 367 height 9
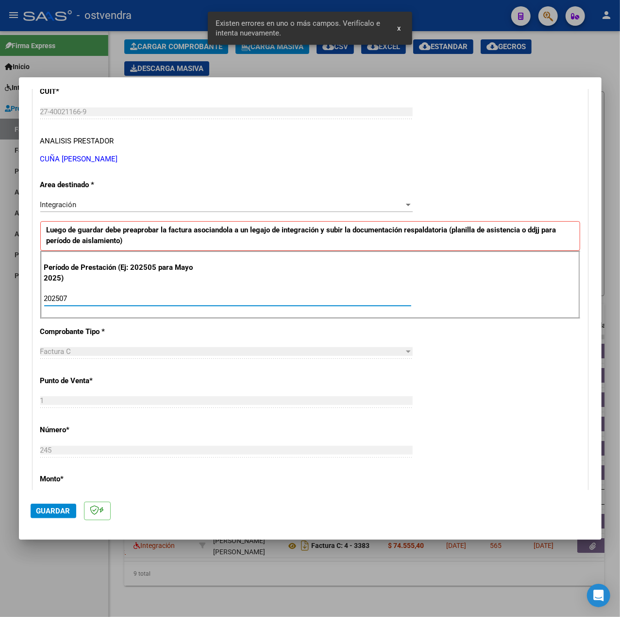
type input "202507"
click at [528, 379] on div "CUIT * 27-40021166-9 Ingresar CUIT ANALISIS PRESTADOR CUÑA DULCE MICOL ARCA Pad…" at bounding box center [310, 436] width 555 height 731
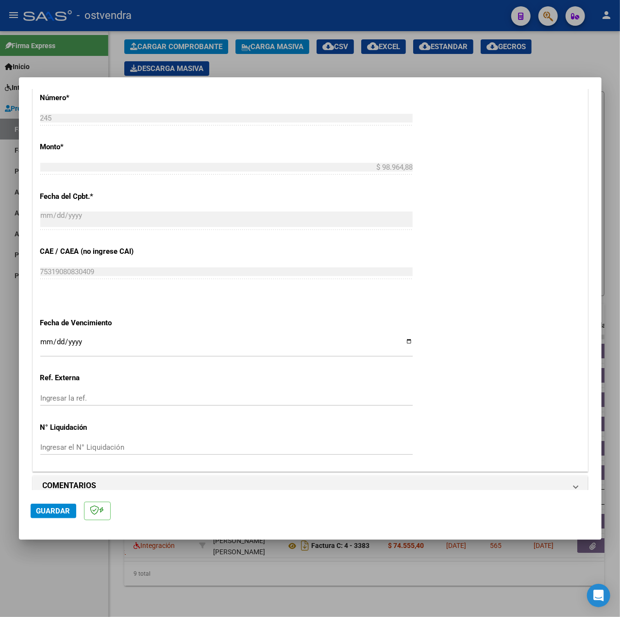
scroll to position [486, 0]
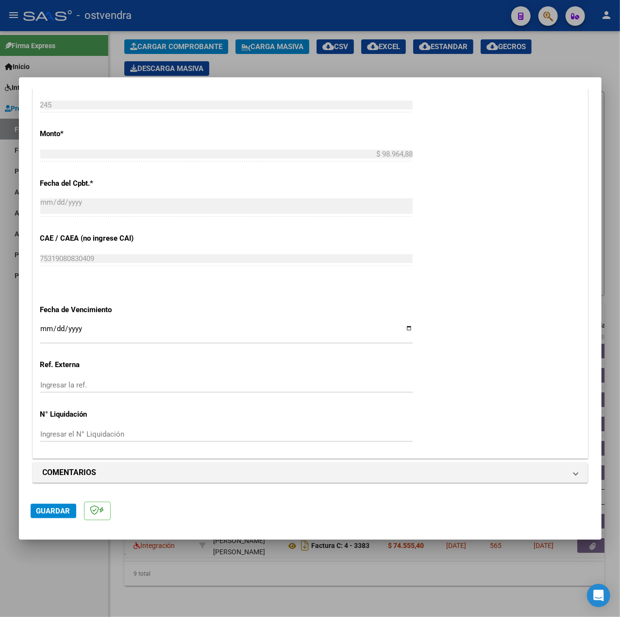
click at [42, 327] on input "Ingresar la fecha" at bounding box center [226, 333] width 373 height 16
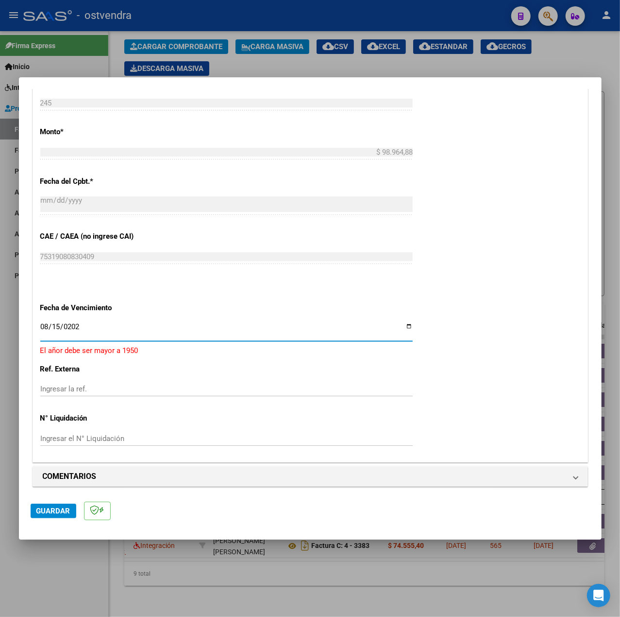
type input "2025-08-15"
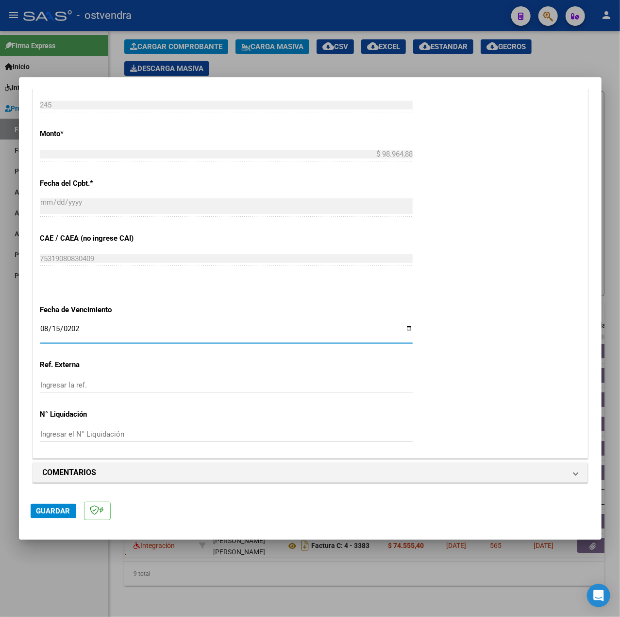
click at [67, 508] on span "Guardar" at bounding box center [53, 510] width 34 height 9
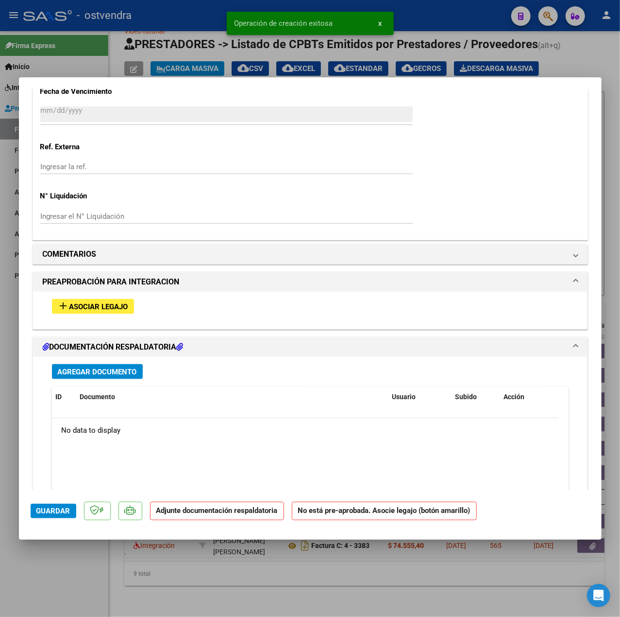
scroll to position [767, 0]
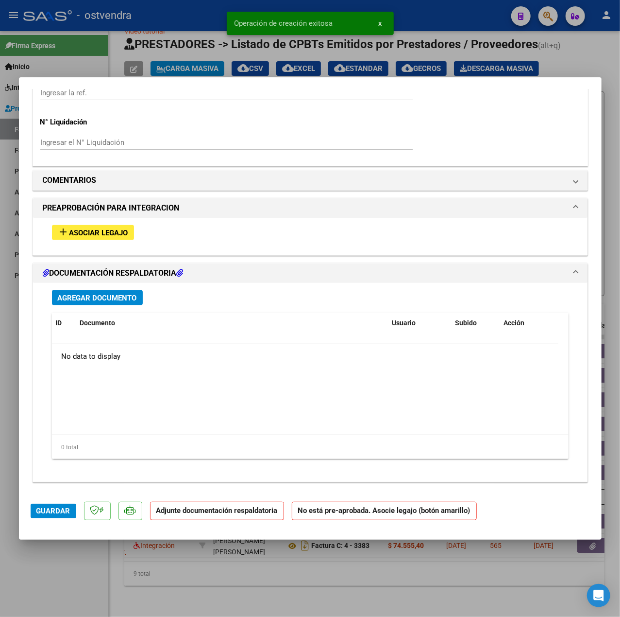
click at [124, 226] on button "add Asociar Legajo" at bounding box center [93, 232] width 82 height 15
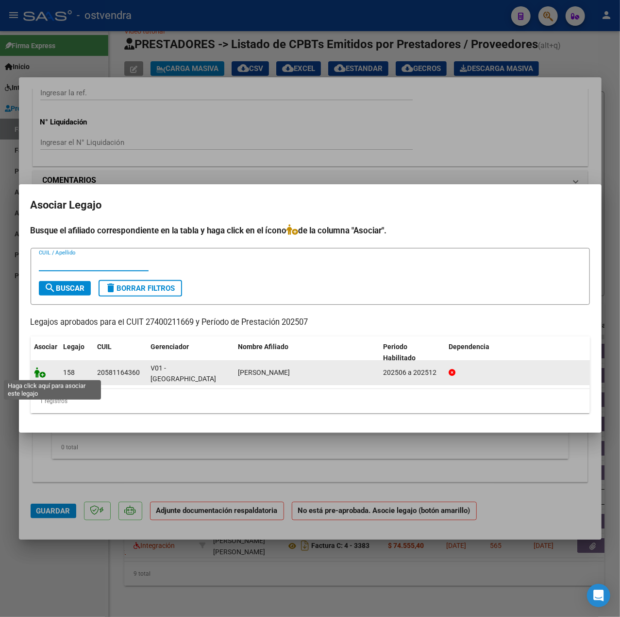
click at [41, 372] on icon at bounding box center [40, 372] width 12 height 11
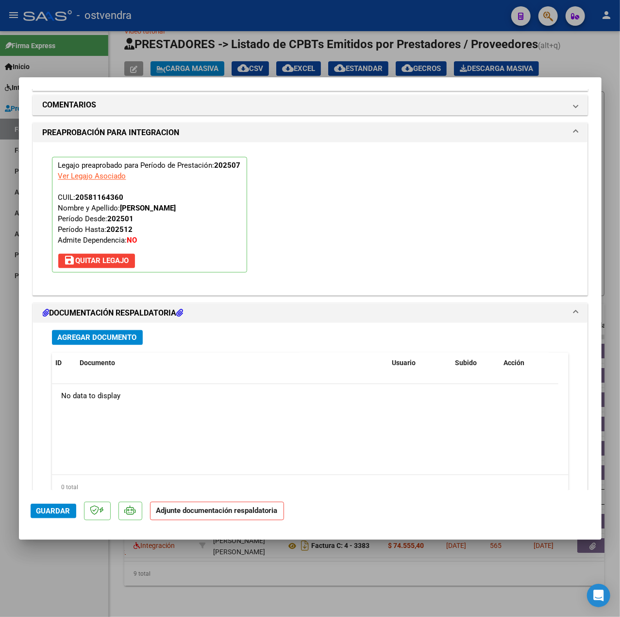
scroll to position [908, 0]
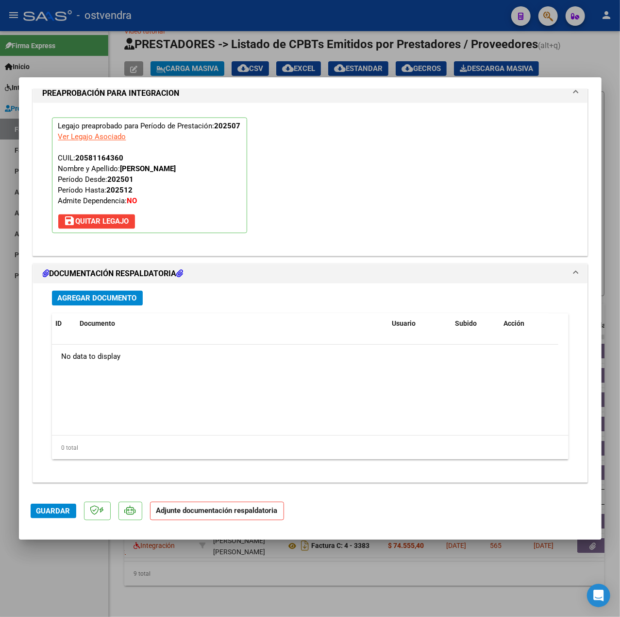
click at [126, 298] on span "Agregar Documento" at bounding box center [97, 298] width 79 height 9
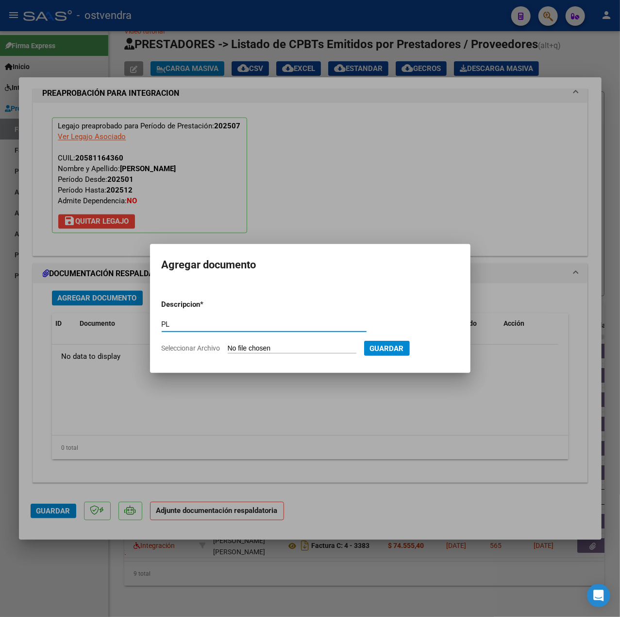
type input "PL"
click at [260, 353] on input "Seleccionar Archivo" at bounding box center [292, 348] width 129 height 9
type input "C:\fakepath\PL -SALCITO FEDERICO ISAIAS.pdf"
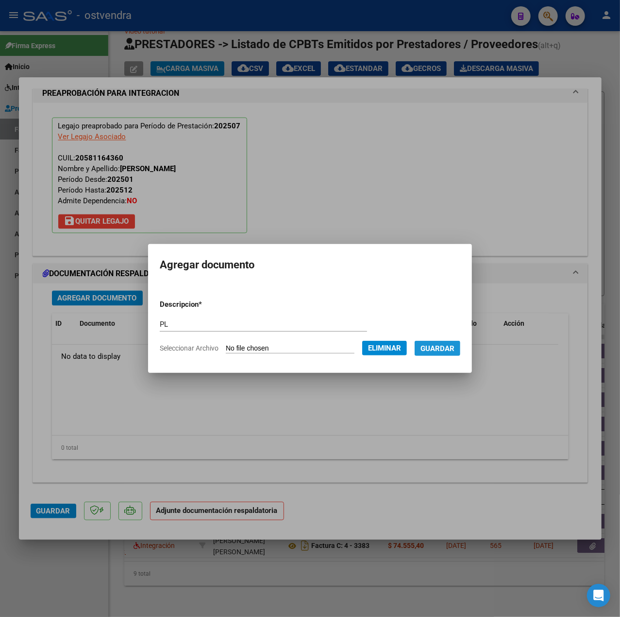
click at [441, 354] on button "Guardar" at bounding box center [438, 348] width 46 height 15
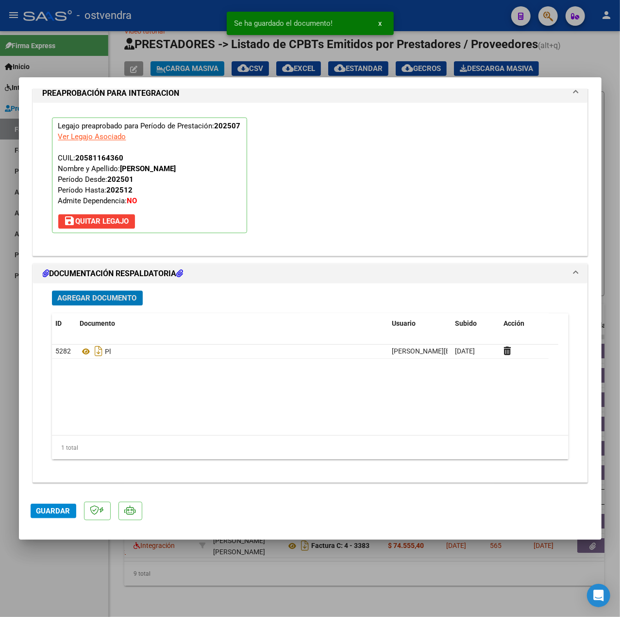
click at [58, 510] on span "Guardar" at bounding box center [53, 510] width 34 height 9
click at [59, 554] on div at bounding box center [310, 308] width 620 height 617
type input "$ 0,00"
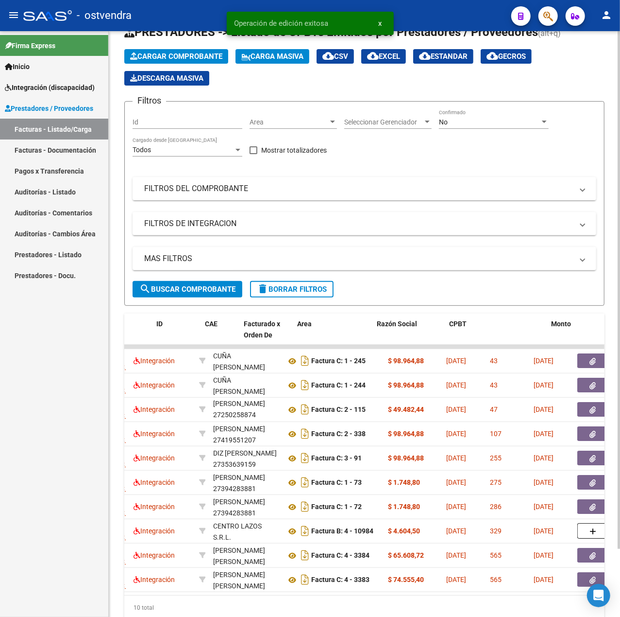
scroll to position [0, 0]
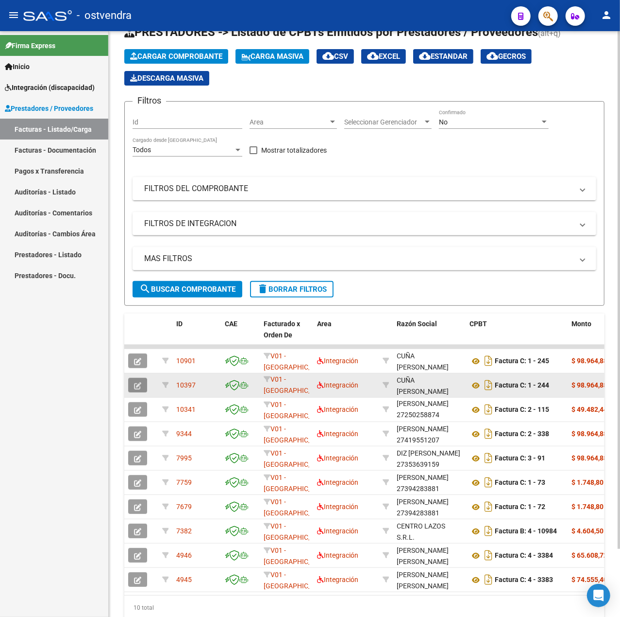
click at [137, 386] on icon "button" at bounding box center [137, 385] width 7 height 7
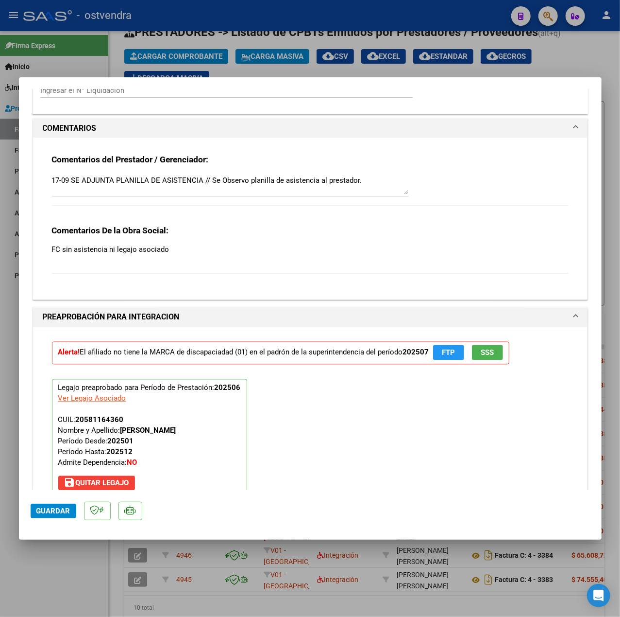
scroll to position [777, 0]
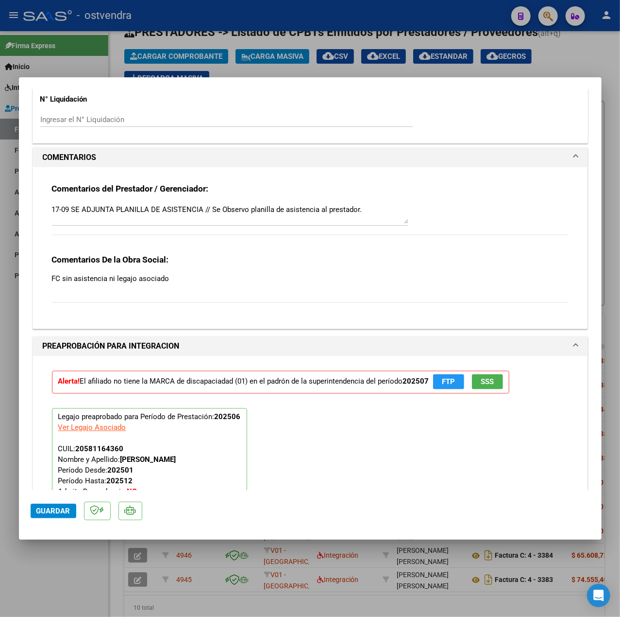
click at [202, 213] on textarea "17-09 SE ADJUNTA PLANILLA DE ASISTENCIA // Se Observo planilla de asistencia al…" at bounding box center [230, 213] width 357 height 19
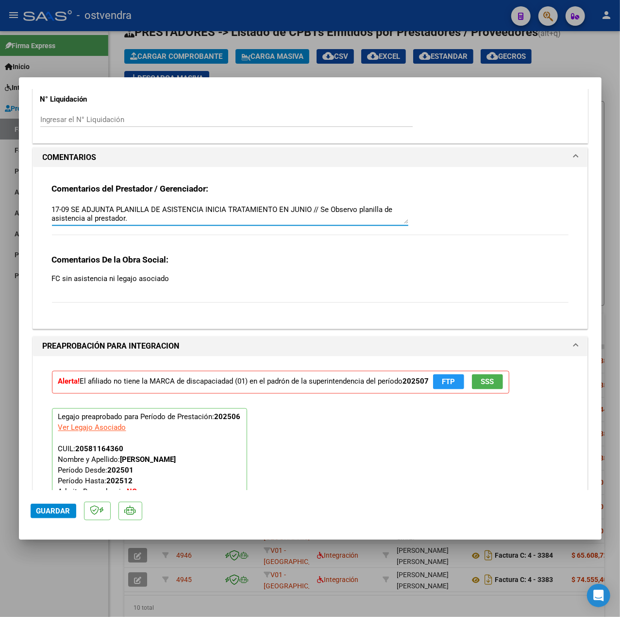
type textarea "17-09 SE ADJUNTA PLANILLA DE ASISTENCIA INICIA TRATAMIENTO EN JUNIO // Se Obser…"
click at [44, 508] on span "Guardar" at bounding box center [53, 510] width 34 height 9
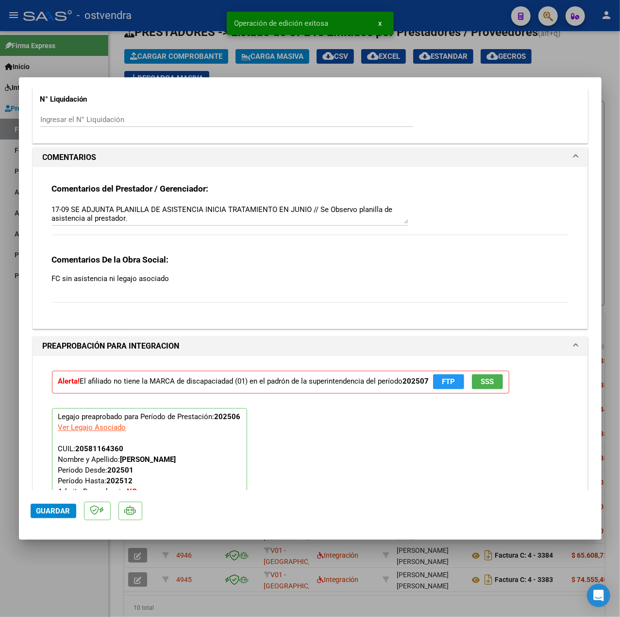
click at [76, 573] on div at bounding box center [310, 308] width 620 height 617
type input "$ 0,00"
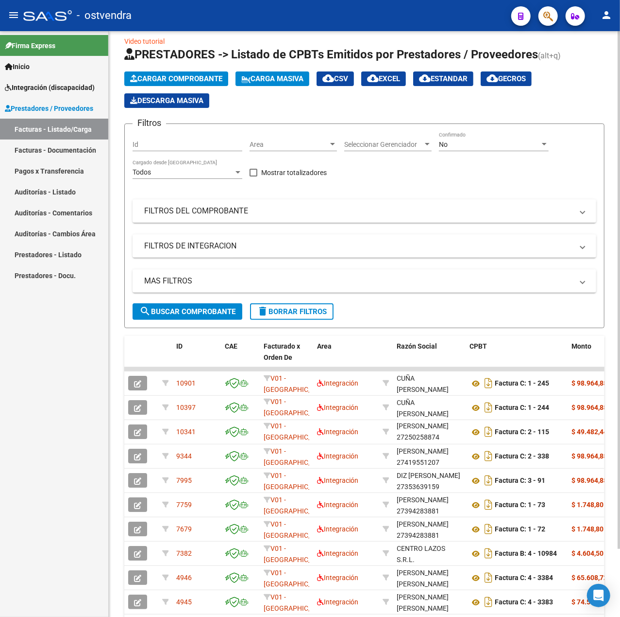
scroll to position [0, 0]
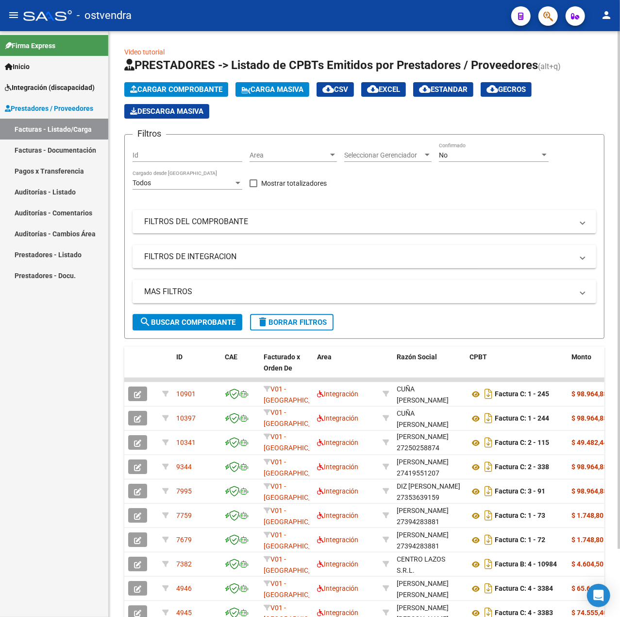
click at [207, 88] on span "Cargar Comprobante" at bounding box center [176, 89] width 92 height 9
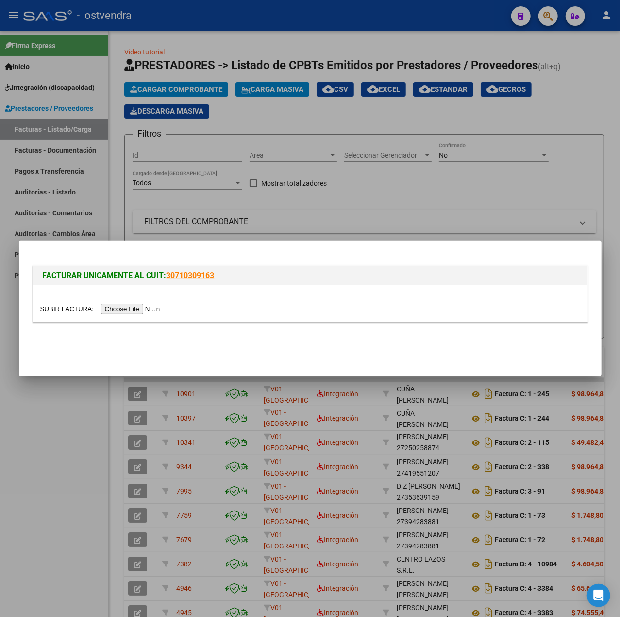
click at [150, 299] on div at bounding box center [310, 303] width 555 height 36
click at [150, 306] on input "file" at bounding box center [101, 309] width 123 height 10
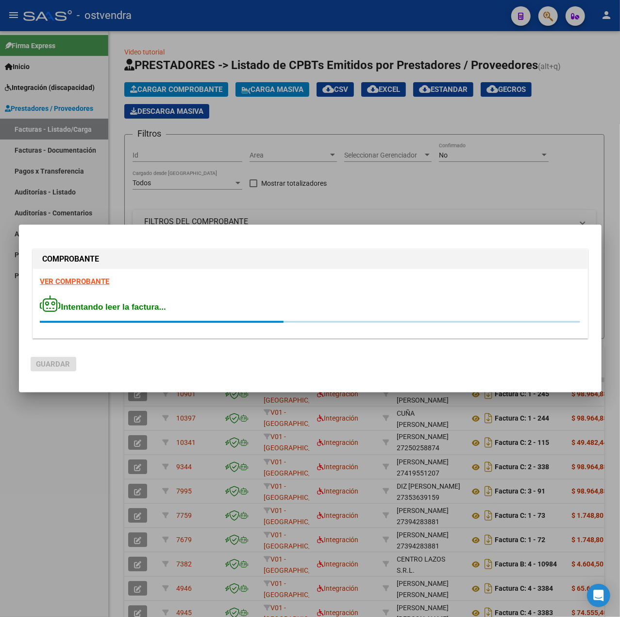
click at [102, 279] on strong "VER COMPROBANTE" at bounding box center [74, 281] width 69 height 9
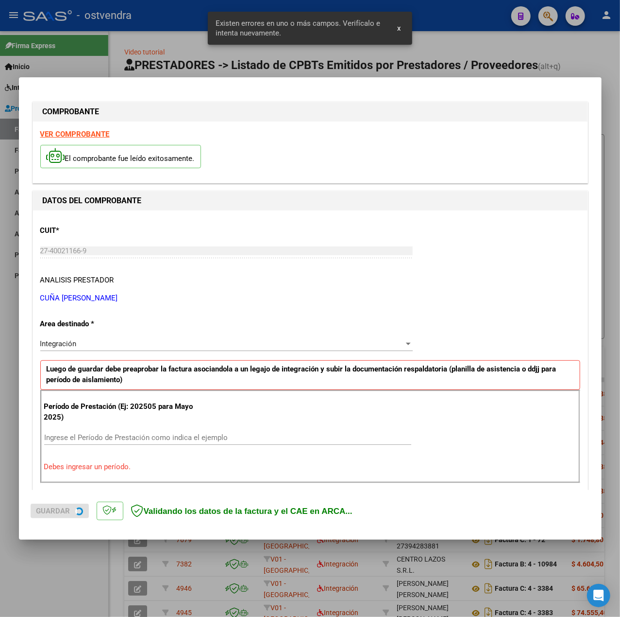
scroll to position [121, 0]
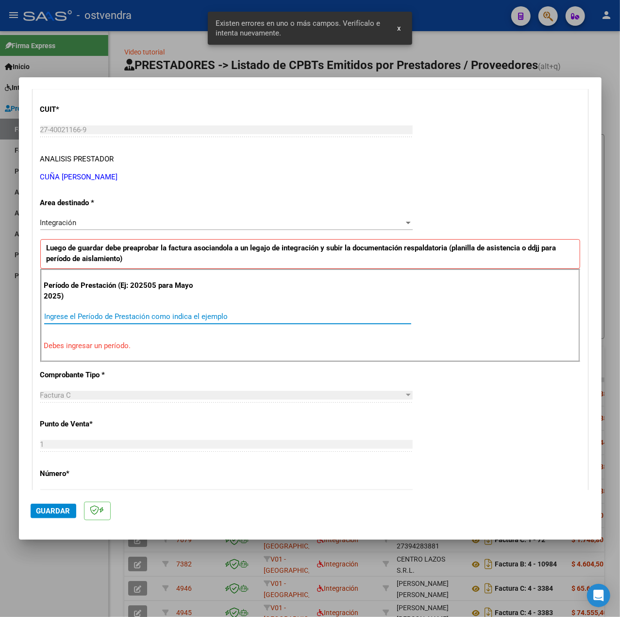
click at [135, 319] on input "Ingrese el Período de Prestación como indica el ejemplo" at bounding box center [227, 316] width 367 height 9
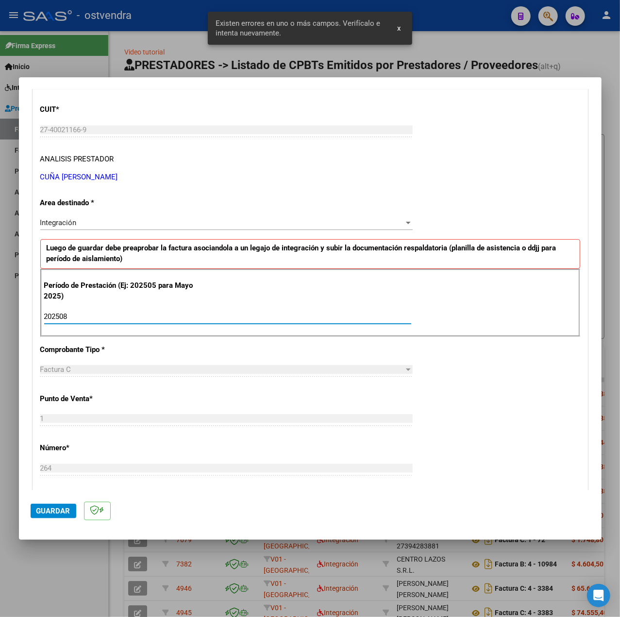
type input "202508"
click at [453, 372] on div "CUIT * 27-40021166-9 Ingresar CUIT ANALISIS PRESTADOR CUÑA DULCE MICOL ARCA Pad…" at bounding box center [310, 454] width 555 height 731
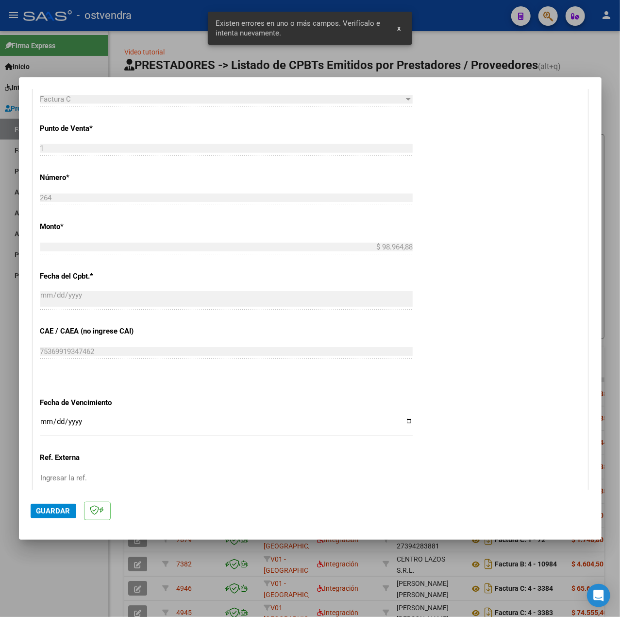
scroll to position [486, 0]
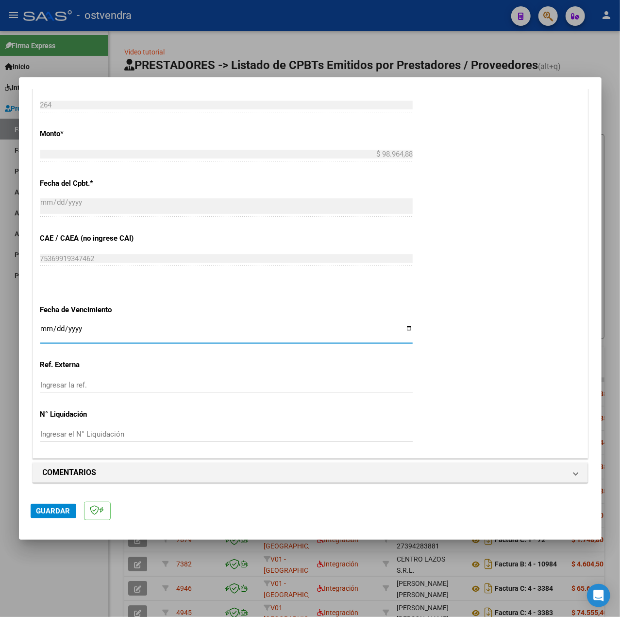
click at [46, 331] on input "Ingresar la fecha" at bounding box center [226, 333] width 373 height 16
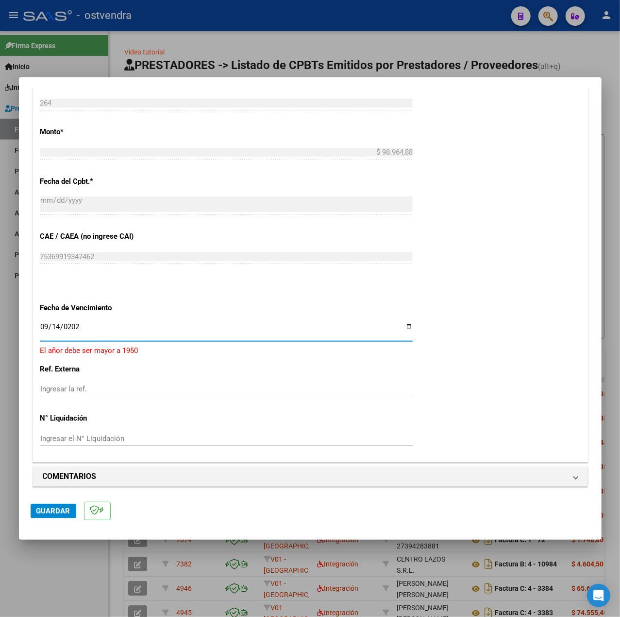
type input "2025-09-14"
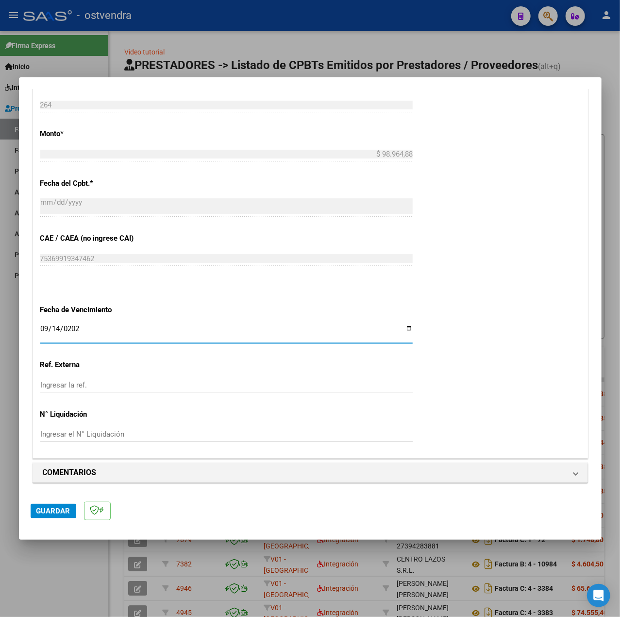
click at [557, 385] on div "CUIT * 27-40021166-9 Ingresar CUIT ANALISIS PRESTADOR CUÑA DULCE MICOL ARCA Pad…" at bounding box center [310, 91] width 555 height 731
click at [59, 512] on span "Guardar" at bounding box center [53, 510] width 34 height 9
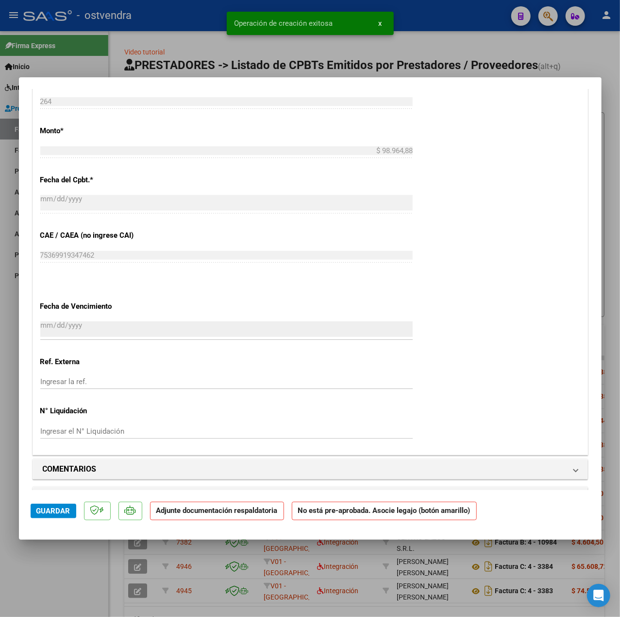
scroll to position [583, 0]
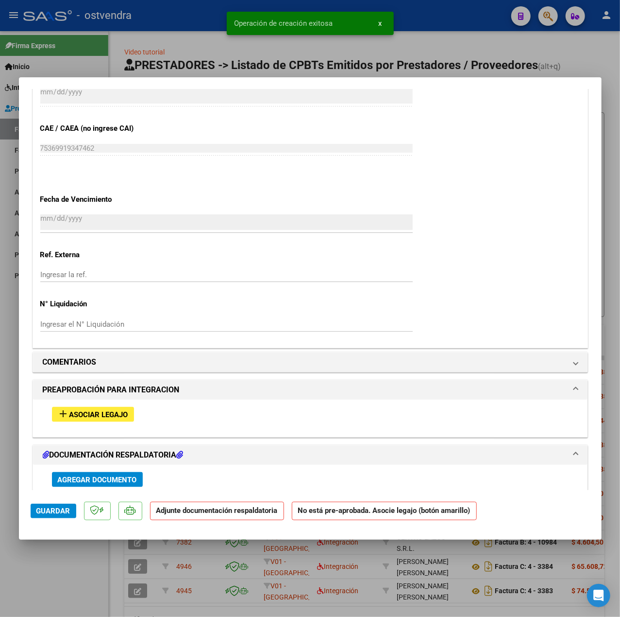
click at [78, 424] on div "add Asociar Legajo" at bounding box center [311, 414] width 532 height 30
click at [107, 417] on span "Asociar Legajo" at bounding box center [98, 414] width 59 height 9
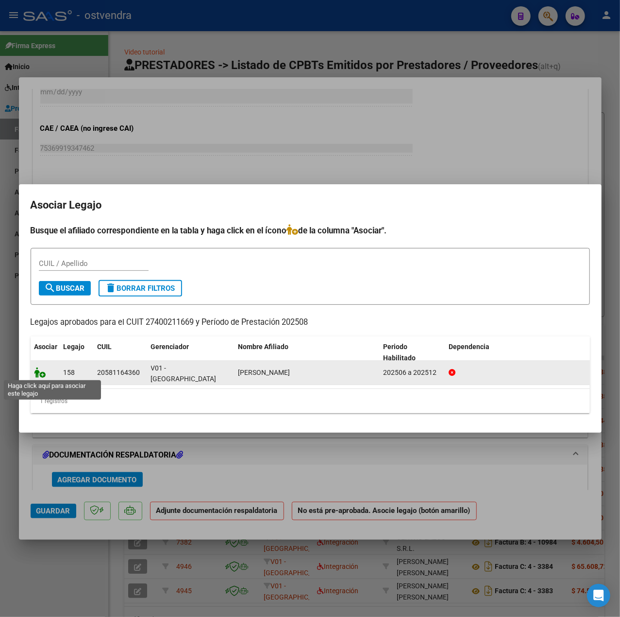
click at [40, 373] on icon at bounding box center [40, 372] width 12 height 11
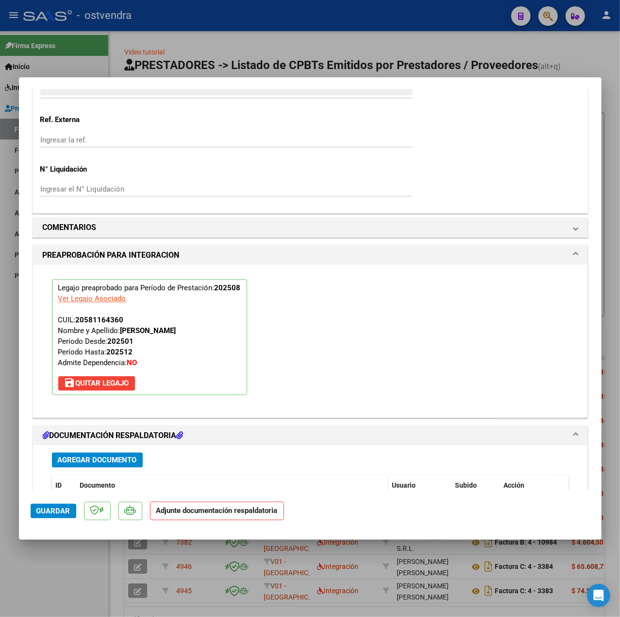
scroll to position [867, 0]
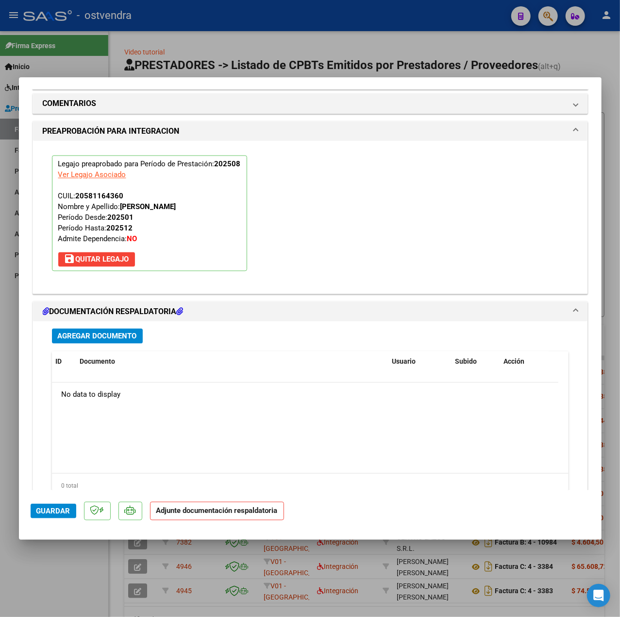
click at [119, 341] on span "Agregar Documento" at bounding box center [97, 336] width 79 height 9
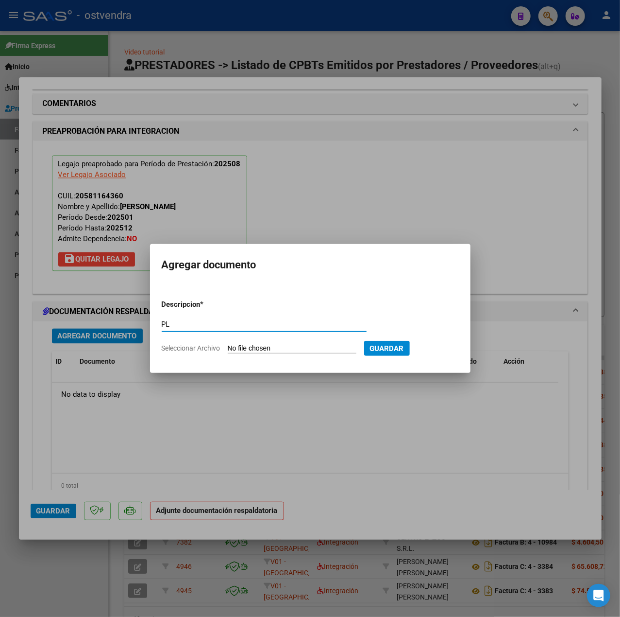
type input "PL"
click at [298, 333] on div "PL Escriba aquí una descripcion" at bounding box center [264, 329] width 205 height 24
click at [298, 344] on input "Seleccionar Archivo" at bounding box center [292, 348] width 129 height 9
type input "C:\fakepath\PL - SALCITO FEDERICO ISAIAS.pdf"
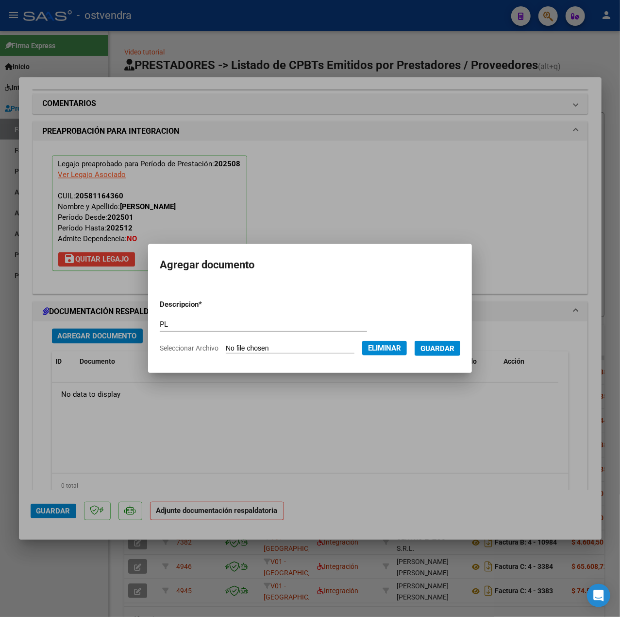
click at [430, 351] on span "Guardar" at bounding box center [438, 348] width 34 height 9
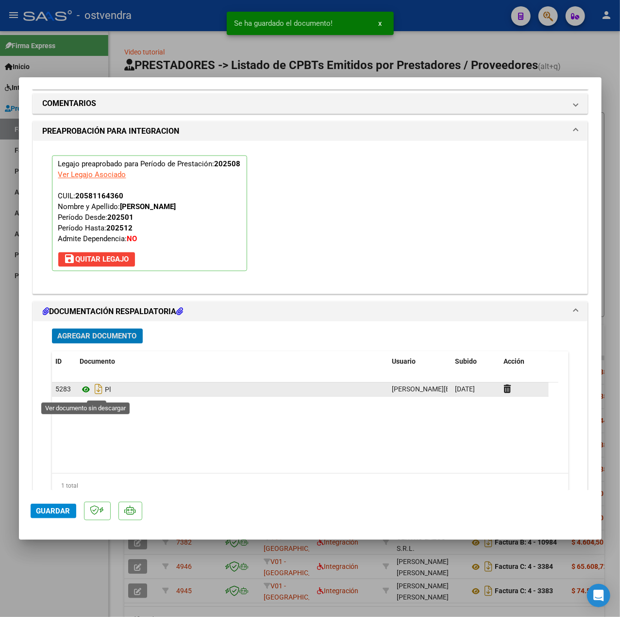
click at [86, 390] on icon at bounding box center [86, 390] width 13 height 12
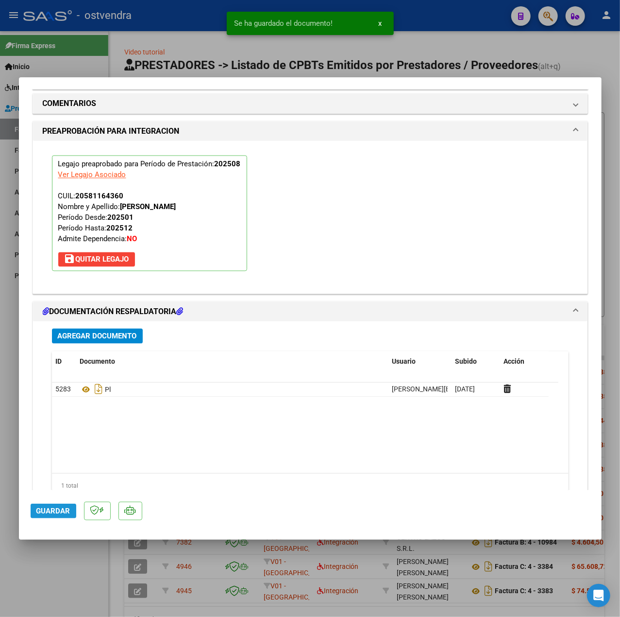
click at [69, 511] on span "Guardar" at bounding box center [53, 510] width 34 height 9
click at [51, 564] on div at bounding box center [310, 308] width 620 height 617
type input "$ 0,00"
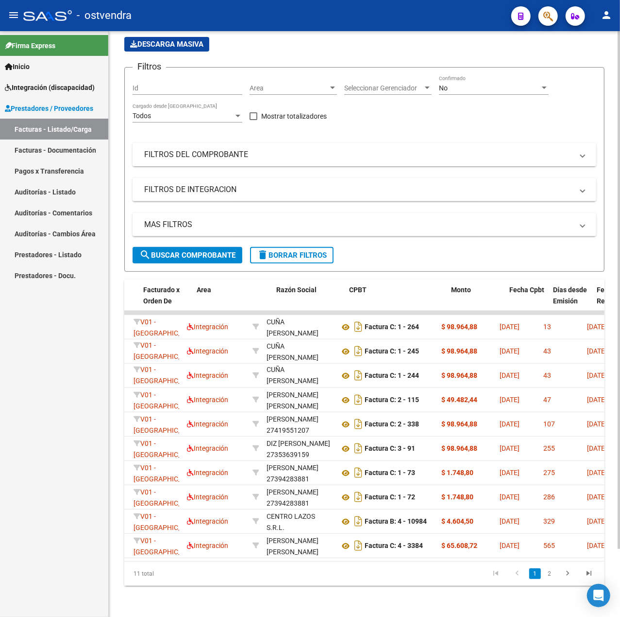
scroll to position [0, 0]
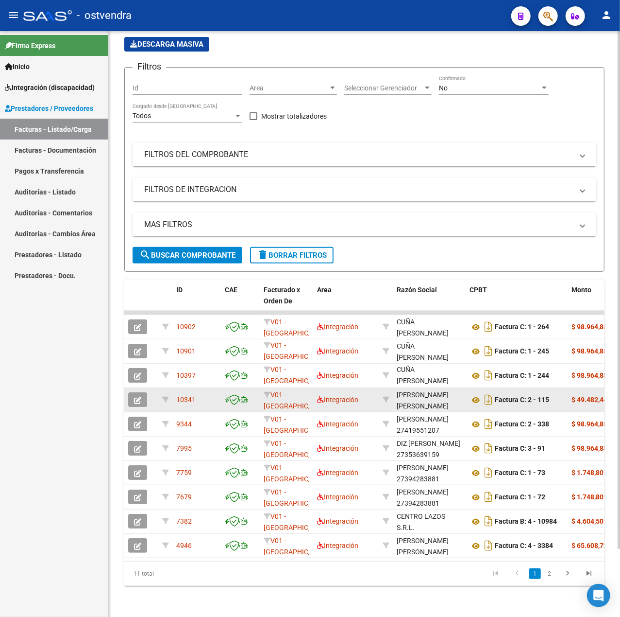
click at [138, 396] on icon "button" at bounding box center [137, 399] width 7 height 7
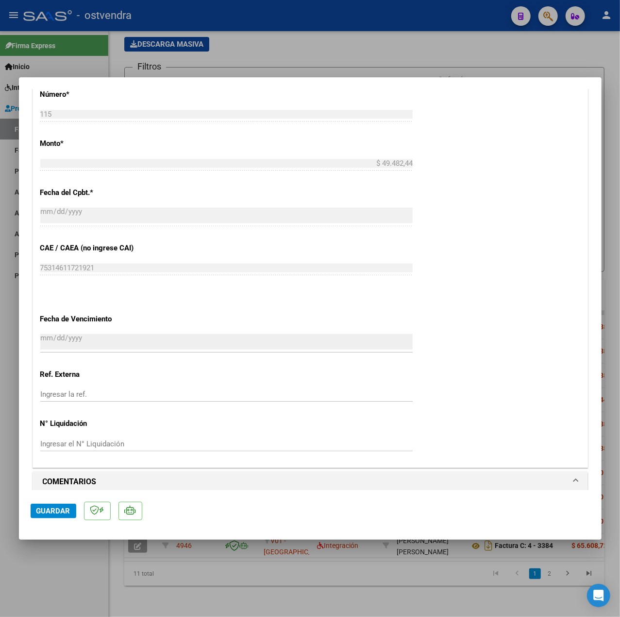
scroll to position [648, 0]
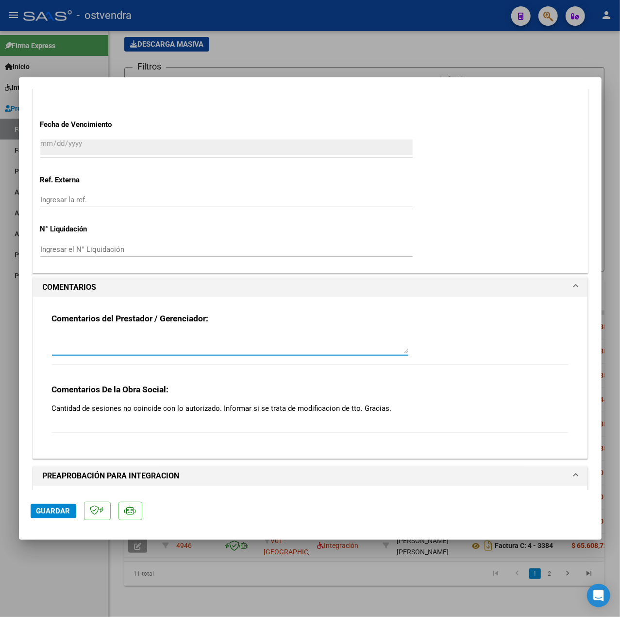
click at [194, 344] on textarea at bounding box center [230, 343] width 357 height 19
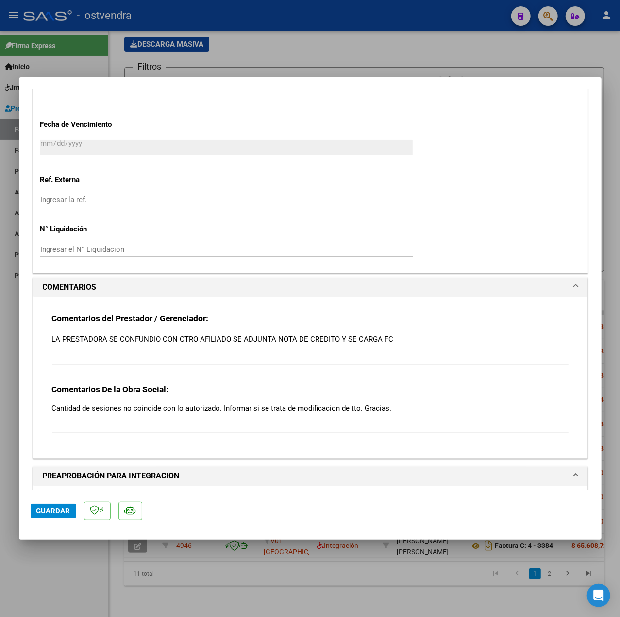
click at [393, 343] on textarea "LA PRESTADORA SE CONFUNDIO CON OTRO AFILIADO SE ADJUNTA NOTA DE CREDITO Y SE CA…" at bounding box center [230, 343] width 357 height 19
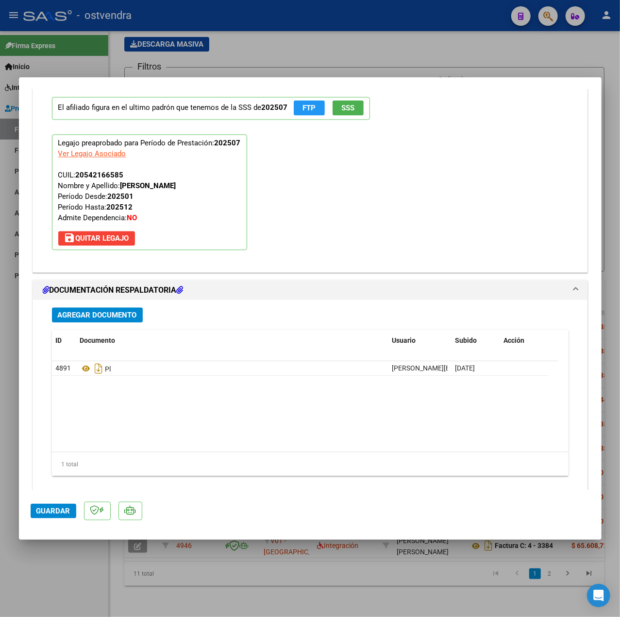
scroll to position [1071, 0]
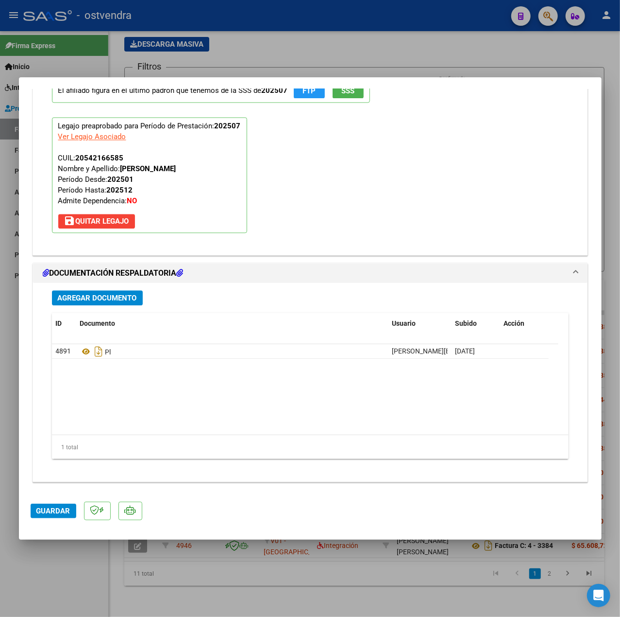
type textarea "LA PRESTADORA SE CONFUNDIO CON OTRO AFILIADO SE ADJUNTA NOTA DE CREDITO Y SE CA…"
click at [103, 293] on span "Agregar Documento" at bounding box center [97, 297] width 79 height 9
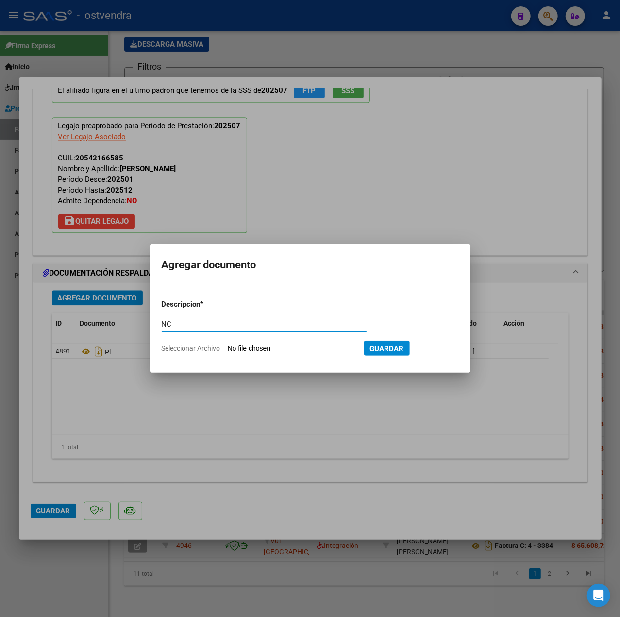
type input "NC"
click at [282, 348] on input "Seleccionar Archivo" at bounding box center [292, 348] width 129 height 9
type input "C:\fakepath\NC.pdf"
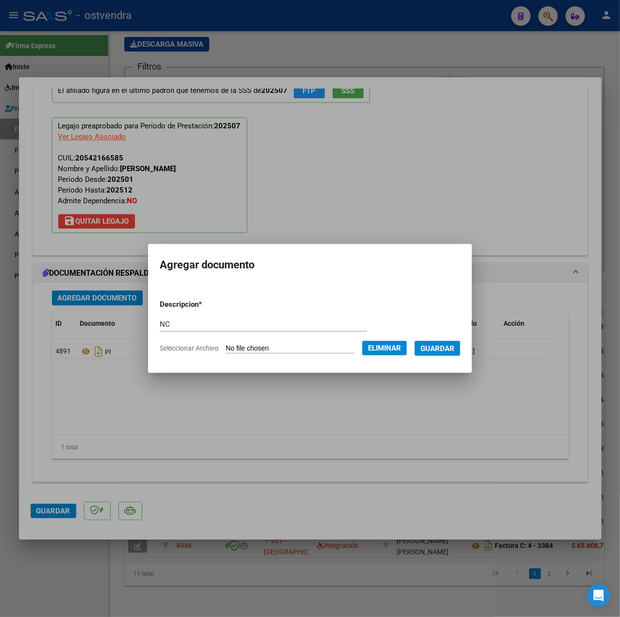
click at [472, 348] on mat-dialog-content "Descripcion * NC Escriba aquí una descripcion Seleccionar Archivo Eliminar Guar…" at bounding box center [310, 322] width 324 height 77
click at [461, 346] on button "Guardar" at bounding box center [438, 348] width 46 height 15
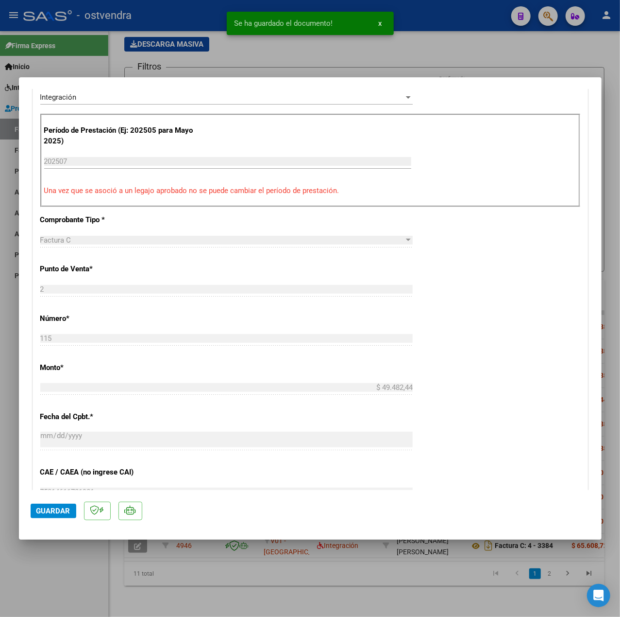
scroll to position [35, 0]
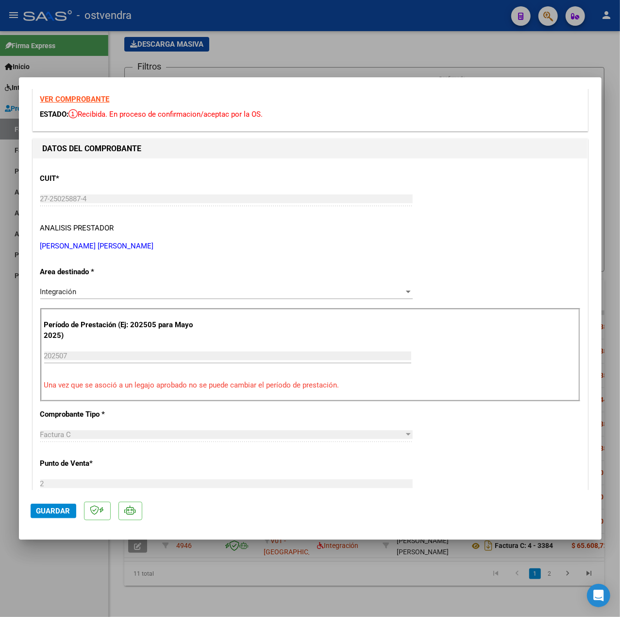
click at [57, 508] on span "Guardar" at bounding box center [53, 510] width 34 height 9
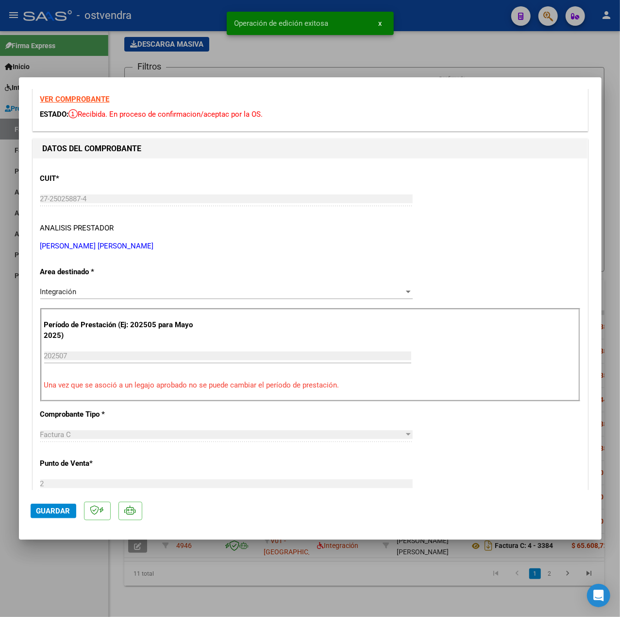
click at [82, 568] on div at bounding box center [310, 308] width 620 height 617
type input "$ 0,00"
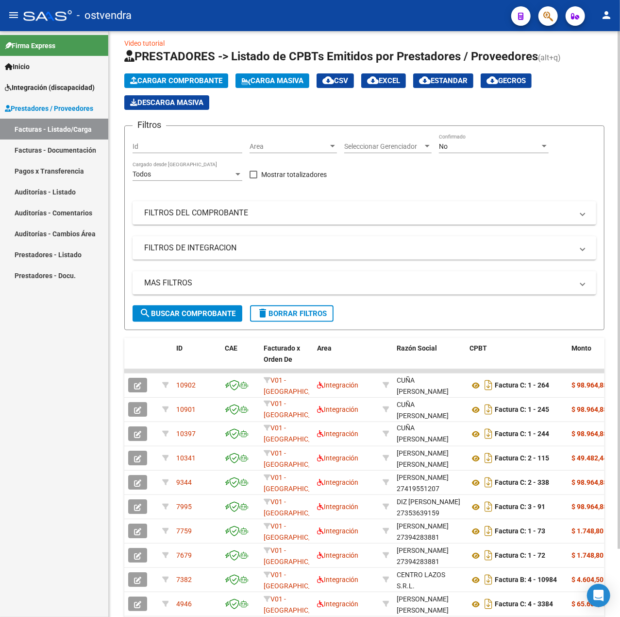
scroll to position [0, 0]
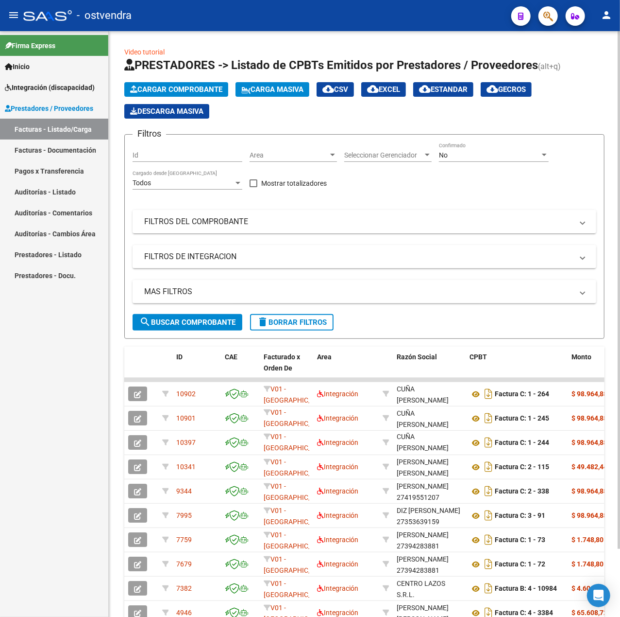
click at [193, 96] on div "Cargar Comprobante Carga Masiva cloud_download CSV cloud_download EXCEL cloud_d…" at bounding box center [364, 100] width 481 height 36
click at [193, 91] on span "Cargar Comprobante" at bounding box center [176, 89] width 92 height 9
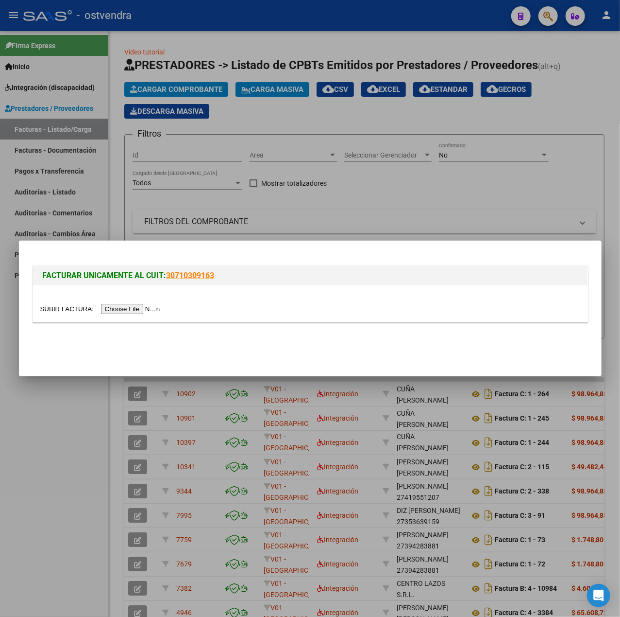
click at [132, 305] on input "file" at bounding box center [101, 309] width 123 height 10
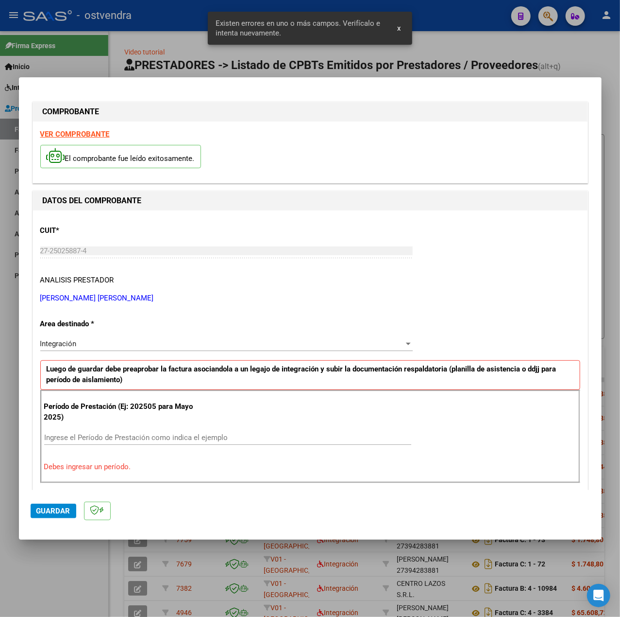
click at [81, 135] on strong "VER COMPROBANTE" at bounding box center [74, 134] width 69 height 9
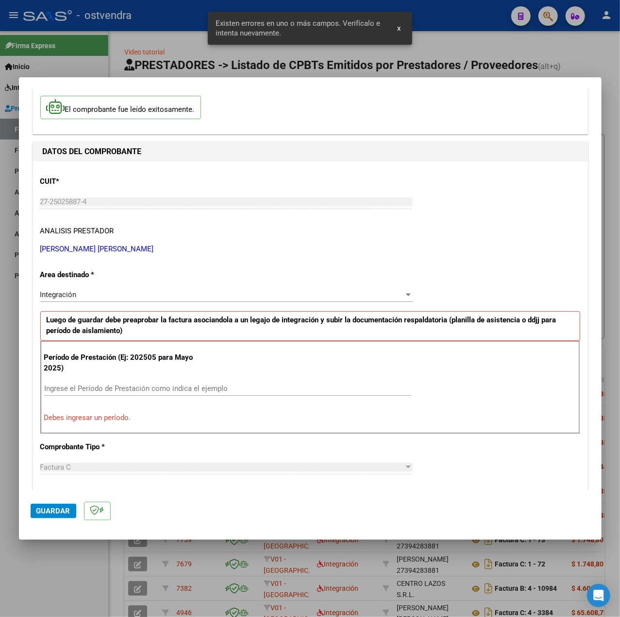
scroll to position [129, 0]
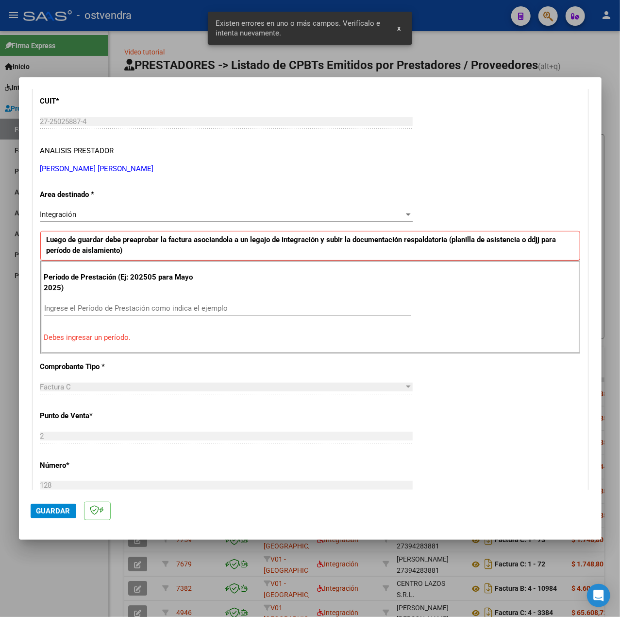
click at [103, 309] on input "Ingrese el Período de Prestación como indica el ejemplo" at bounding box center [227, 308] width 367 height 9
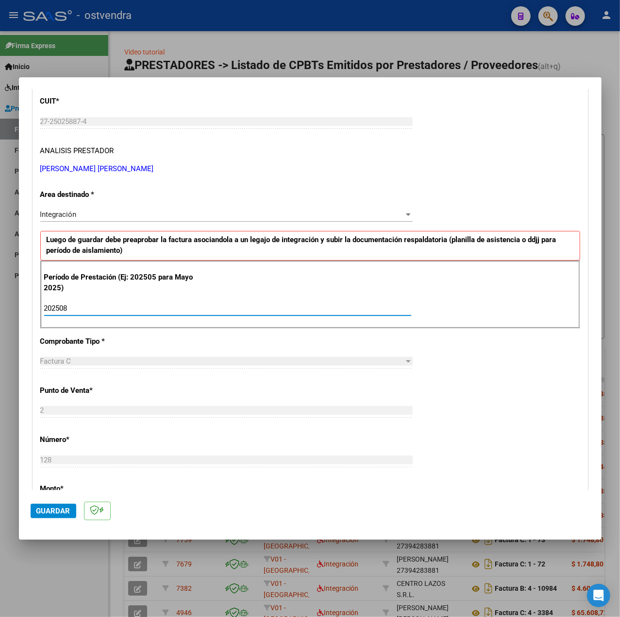
type input "202508"
click at [418, 323] on div "Período de Prestación (Ej: 202505 para Mayo 2025) 202508 Ingrese el Período de …" at bounding box center [310, 294] width 540 height 68
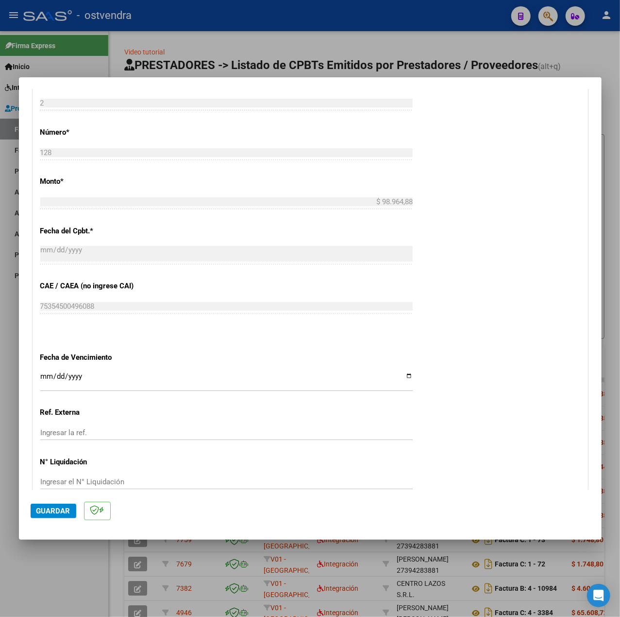
scroll to position [486, 0]
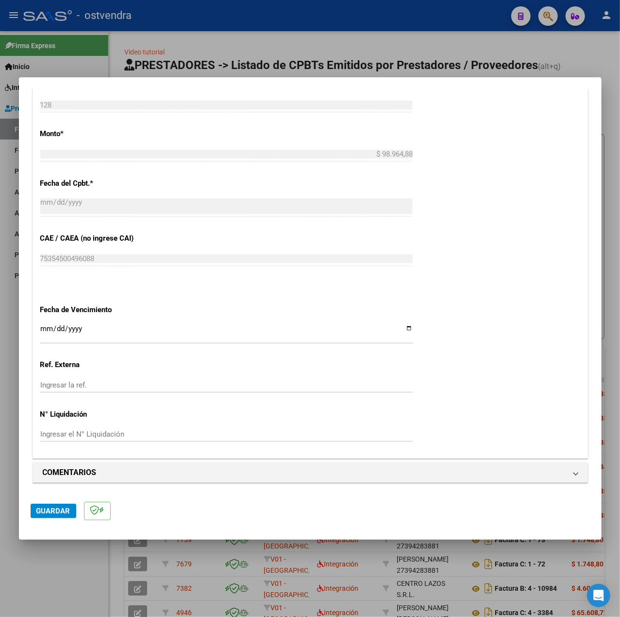
click at [45, 329] on input "Ingresar la fecha" at bounding box center [226, 333] width 373 height 16
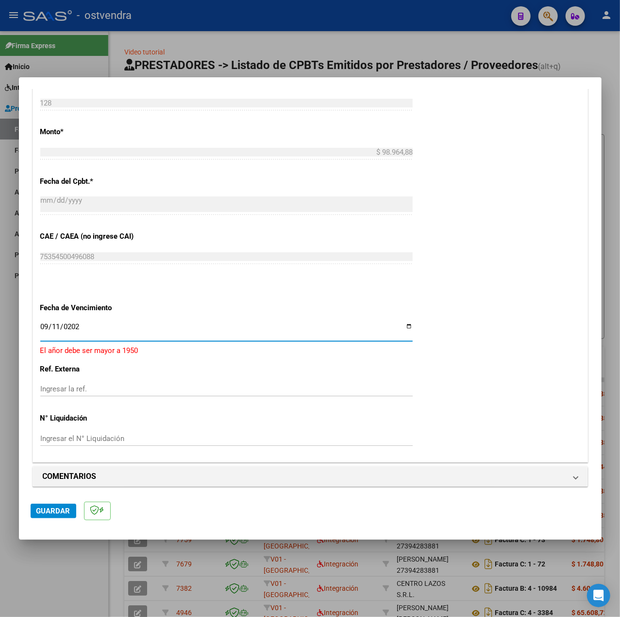
type input "[DATE]"
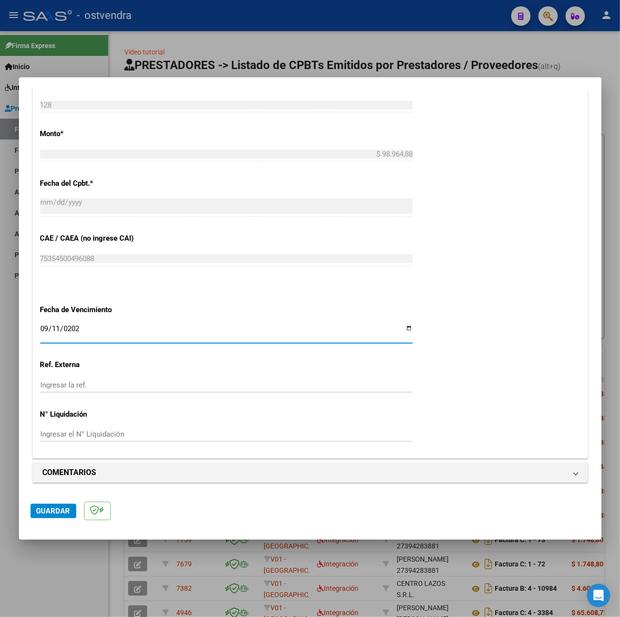
click at [63, 510] on span "Guardar" at bounding box center [53, 510] width 34 height 9
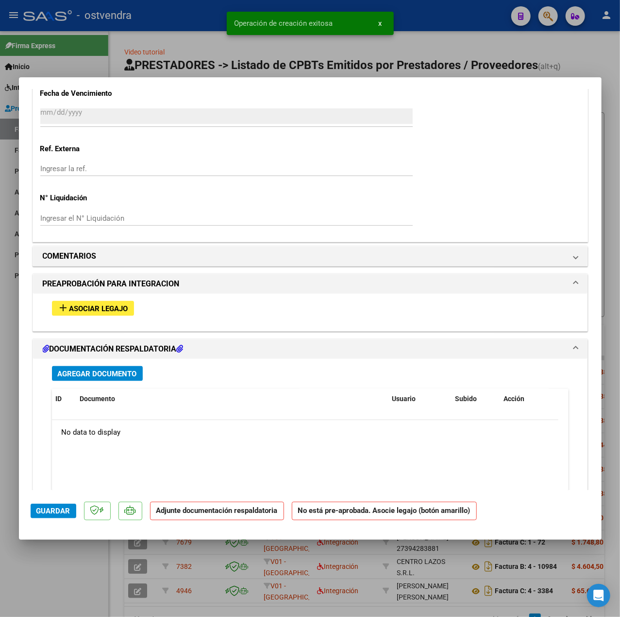
scroll to position [712, 0]
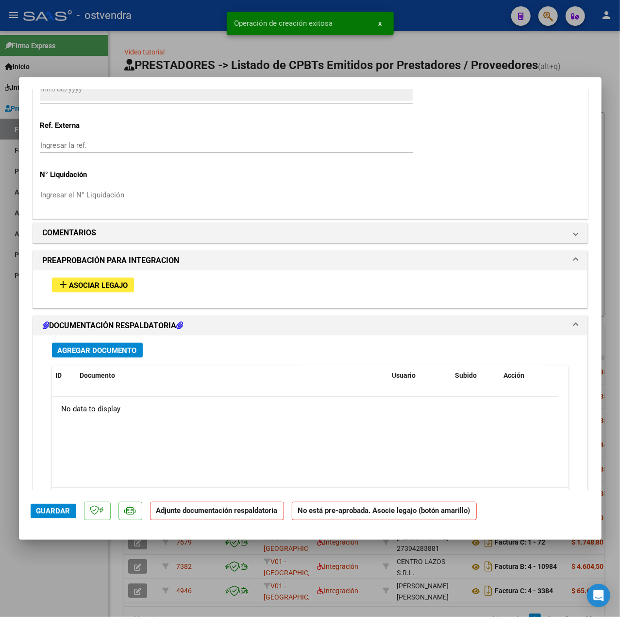
click at [125, 284] on span "Asociar Legajo" at bounding box center [98, 285] width 59 height 9
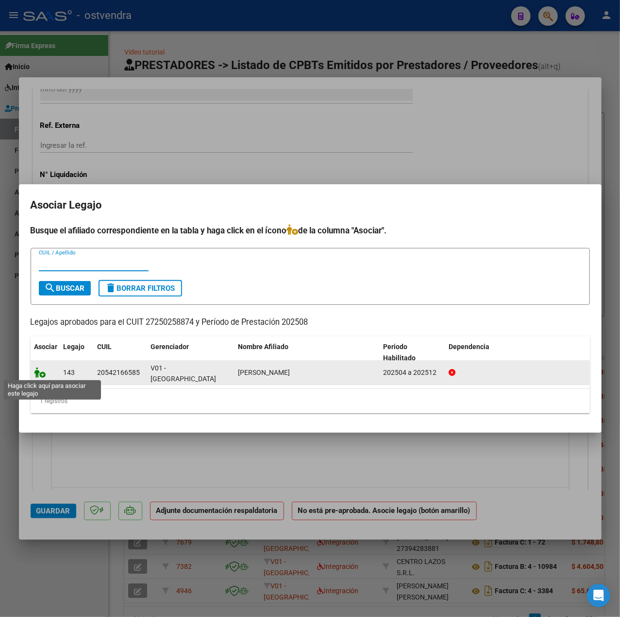
click at [39, 374] on icon at bounding box center [40, 372] width 12 height 11
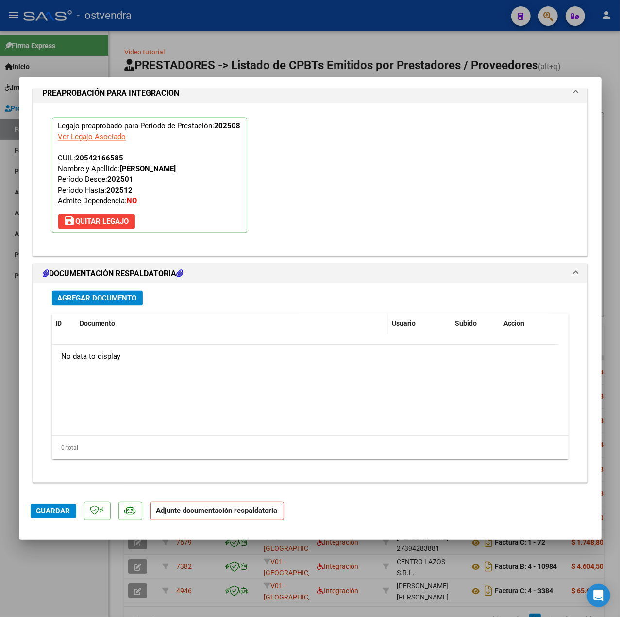
scroll to position [908, 0]
click at [124, 302] on span "Agregar Documento" at bounding box center [97, 298] width 79 height 9
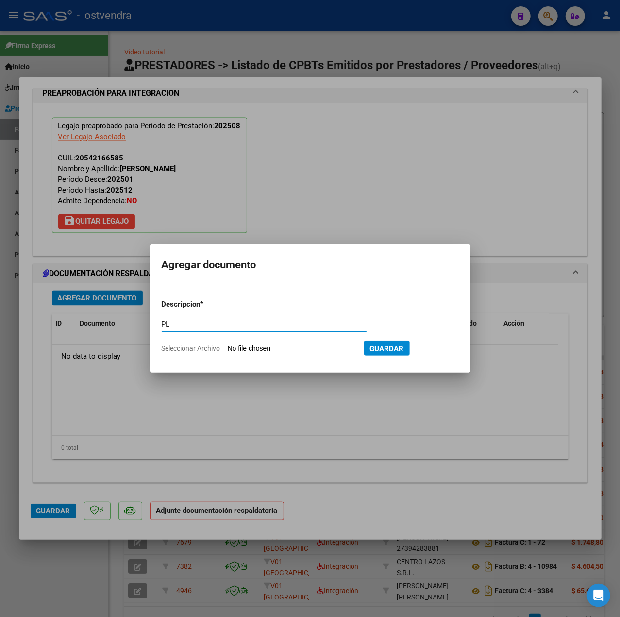
type input "PL"
click at [237, 344] on input "Seleccionar Archivo" at bounding box center [292, 348] width 129 height 9
type input "C:\fakepath\PL - NIEVAS MAXIMILIANO.pdf"
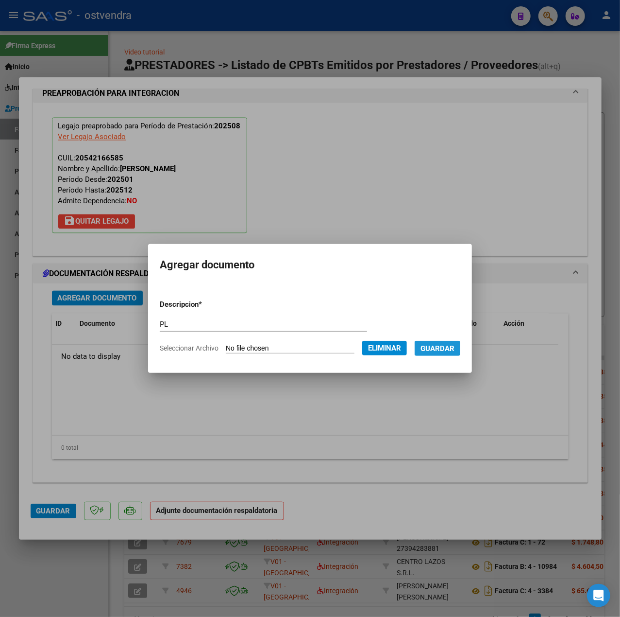
click at [447, 341] on button "Guardar" at bounding box center [438, 348] width 46 height 15
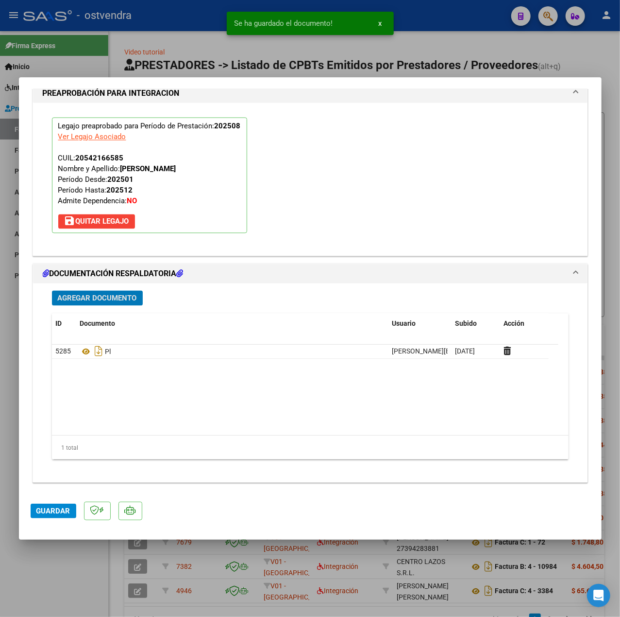
click at [69, 507] on span "Guardar" at bounding box center [53, 510] width 34 height 9
click at [69, 555] on div at bounding box center [310, 308] width 620 height 617
type input "$ 0,00"
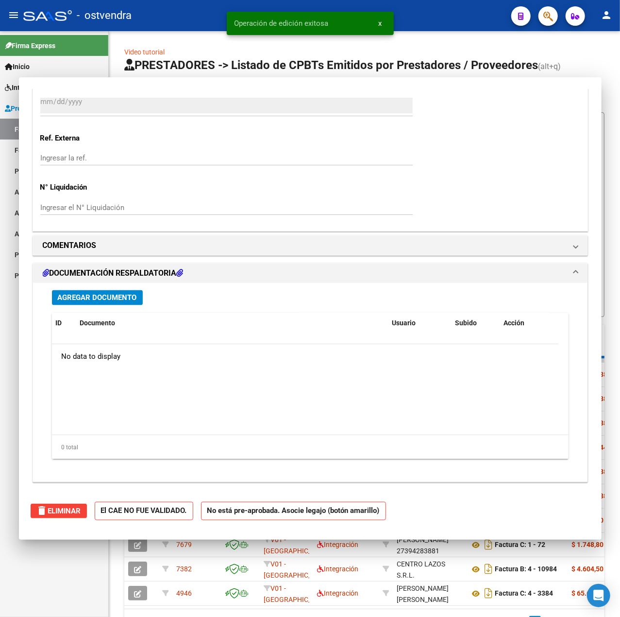
scroll to position [0, 0]
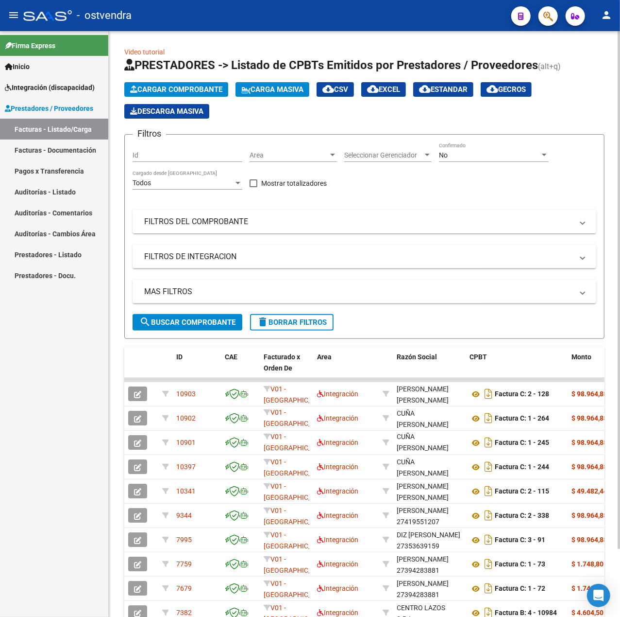
click at [165, 94] on button "Cargar Comprobante" at bounding box center [176, 89] width 104 height 15
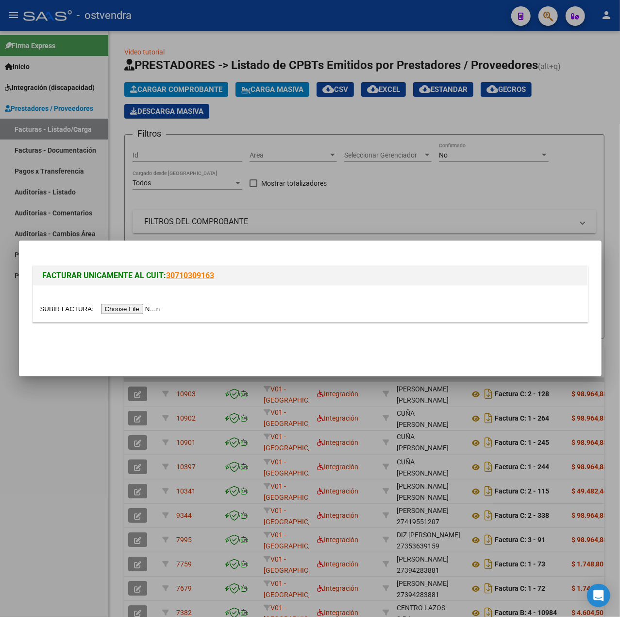
drag, startPoint x: 137, startPoint y: 303, endPoint x: 146, endPoint y: 308, distance: 10.4
click at [146, 308] on div at bounding box center [310, 308] width 540 height 11
click at [149, 309] on input "file" at bounding box center [101, 309] width 123 height 10
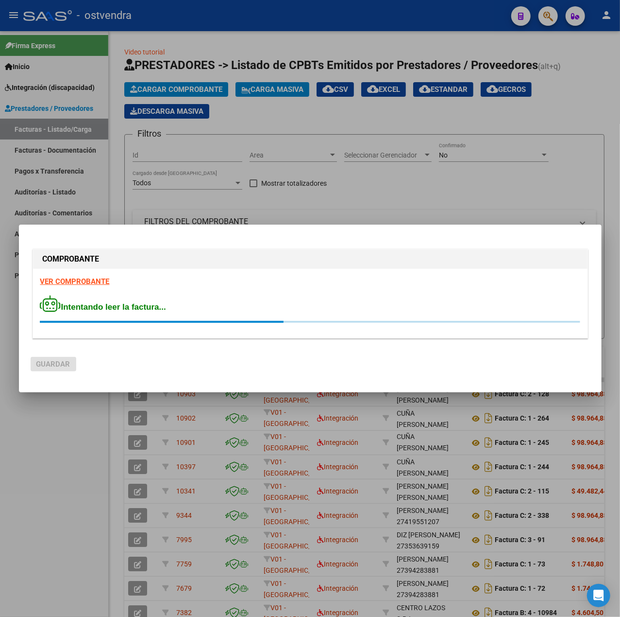
click at [84, 282] on strong "VER COMPROBANTE" at bounding box center [74, 281] width 69 height 9
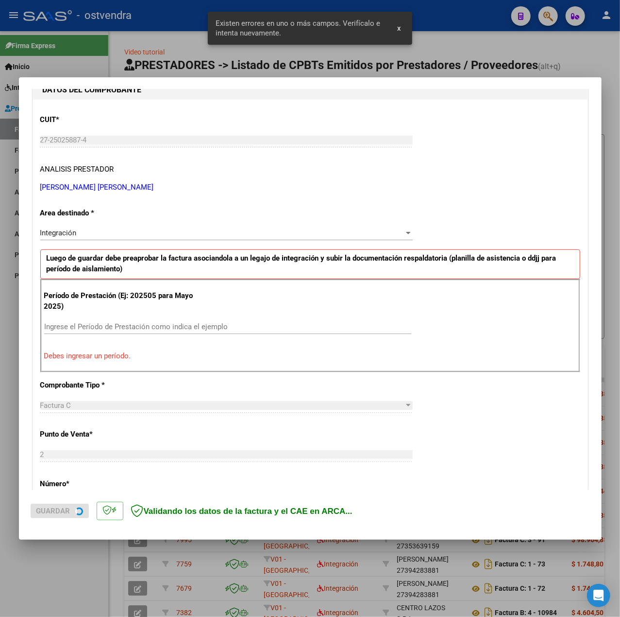
scroll to position [121, 0]
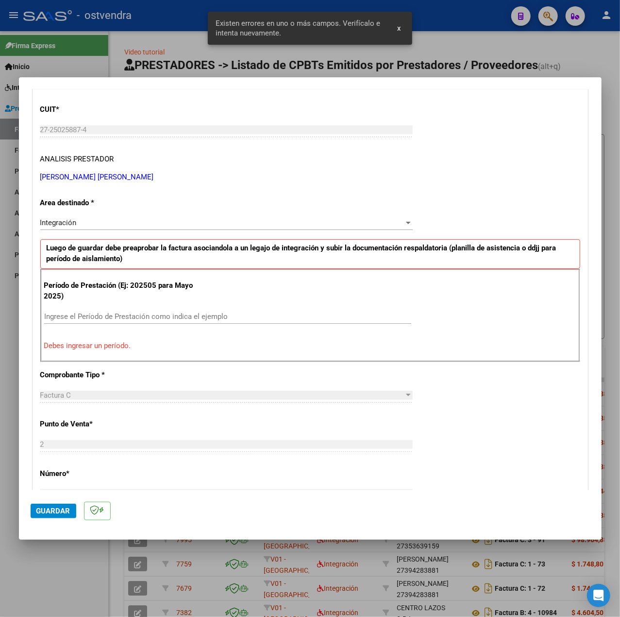
click at [82, 323] on div "Ingrese el Período de Prestación como indica el ejemplo" at bounding box center [227, 316] width 367 height 15
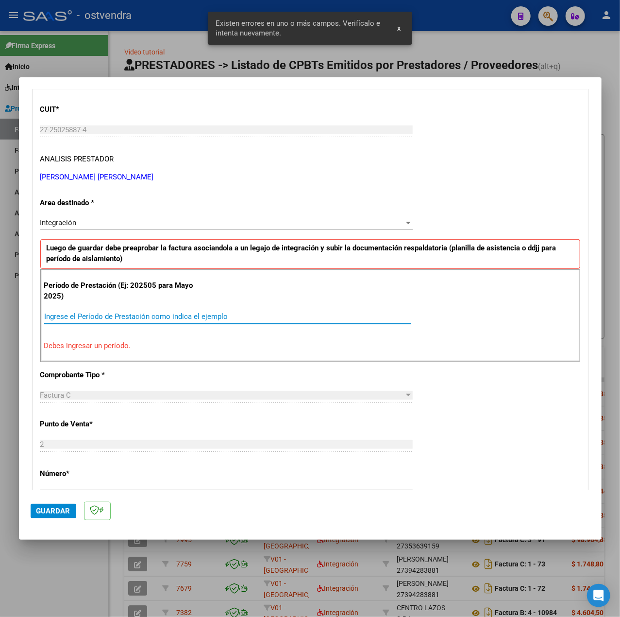
click at [86, 316] on input "Ingrese el Período de Prestación como indica el ejemplo" at bounding box center [227, 316] width 367 height 9
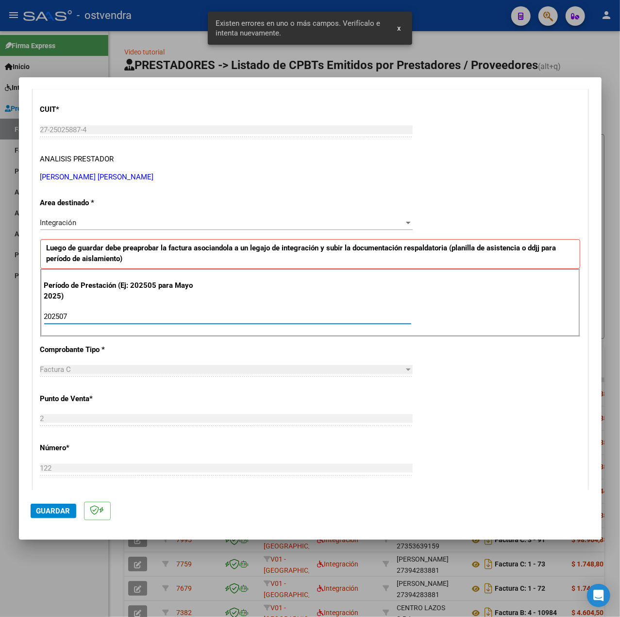
type input "202507"
click at [462, 398] on div "CUIT * 27-25025887-4 Ingresar CUIT ANALISIS PRESTADOR OLANO MARIA FERNANDA ARCA…" at bounding box center [310, 454] width 555 height 731
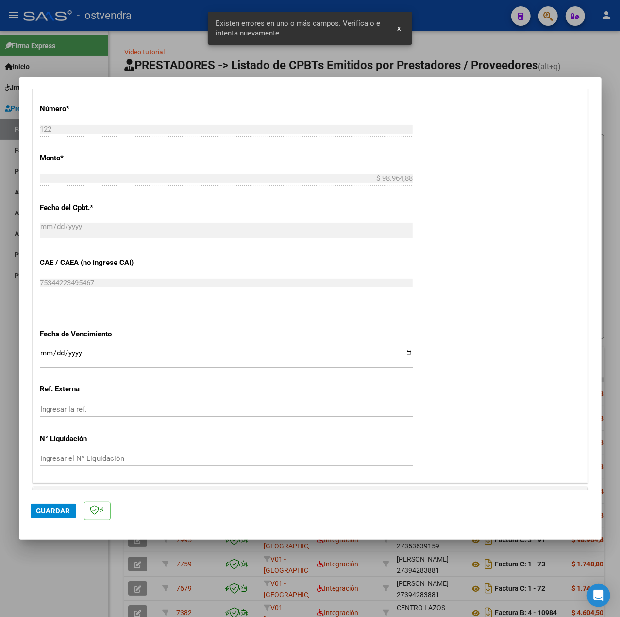
scroll to position [486, 0]
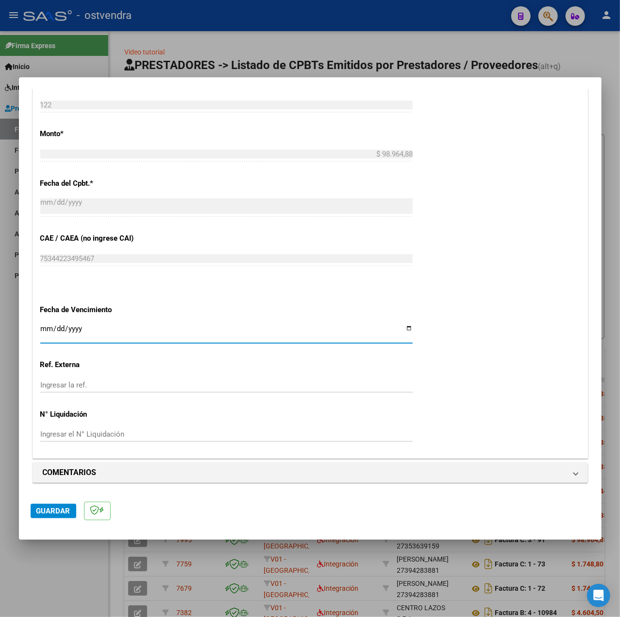
click at [47, 329] on input "Ingresar la fecha" at bounding box center [226, 333] width 373 height 16
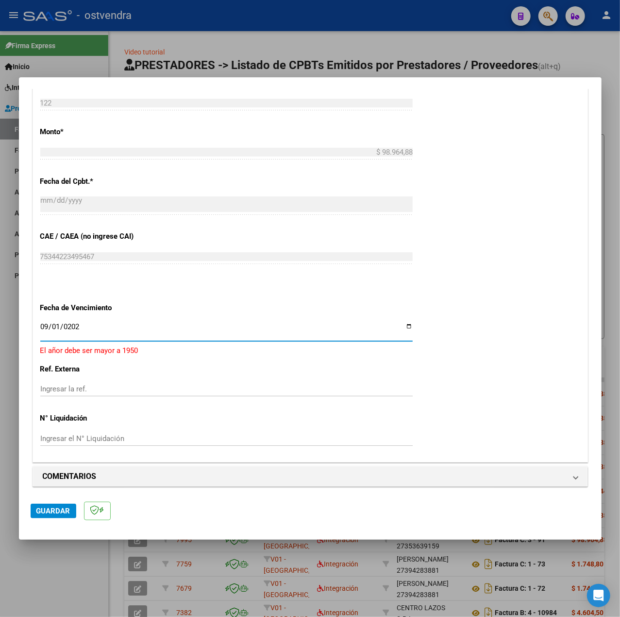
type input "[DATE]"
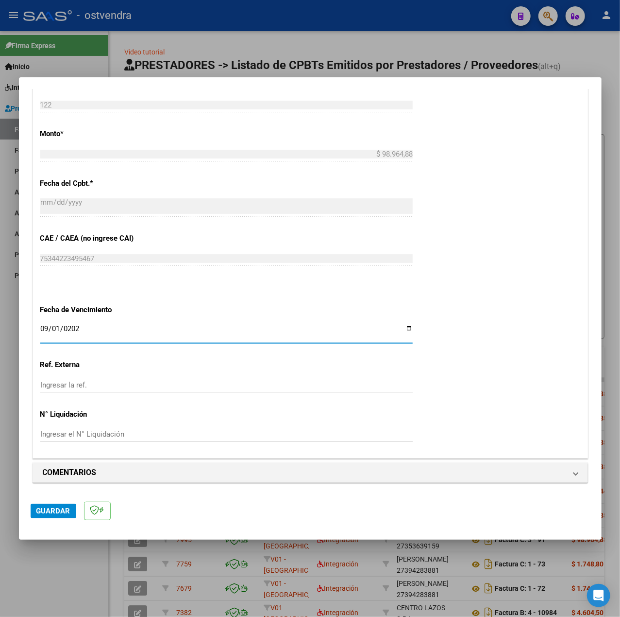
click at [484, 405] on div "CUIT * 27-25025887-4 Ingresar CUIT ANALISIS PRESTADOR OLANO MARIA FERNANDA ARCA…" at bounding box center [310, 91] width 555 height 731
click at [54, 503] on button "Guardar" at bounding box center [54, 510] width 46 height 15
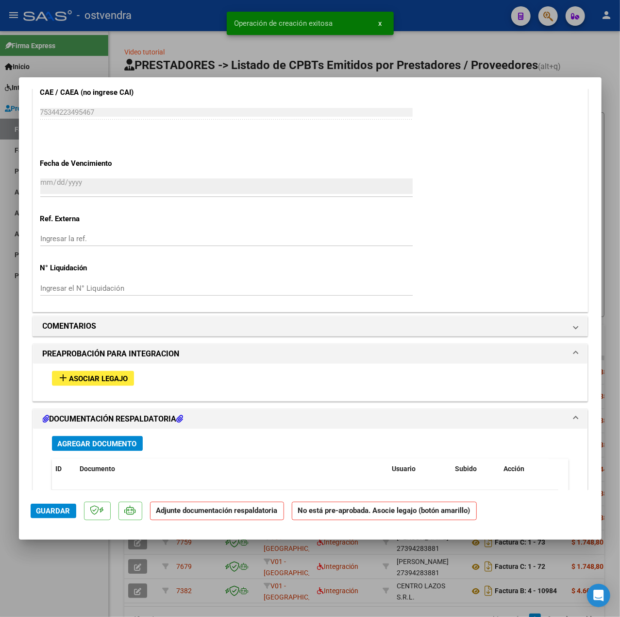
scroll to position [712, 0]
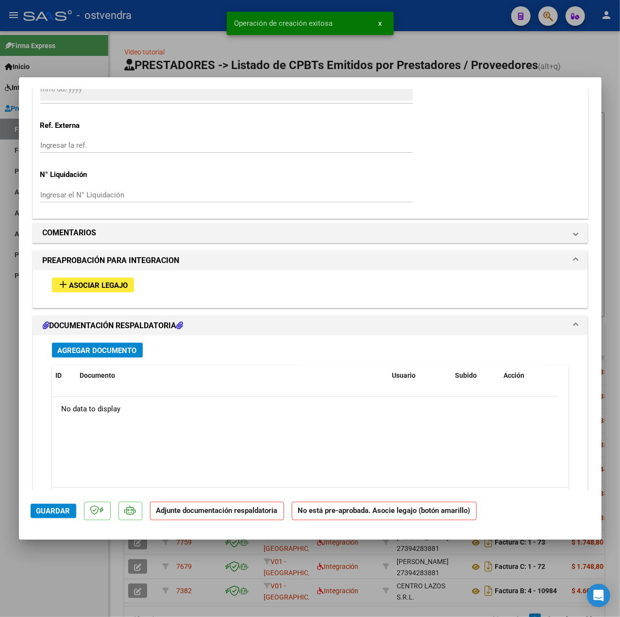
click at [92, 292] on button "add Asociar Legajo" at bounding box center [93, 284] width 82 height 15
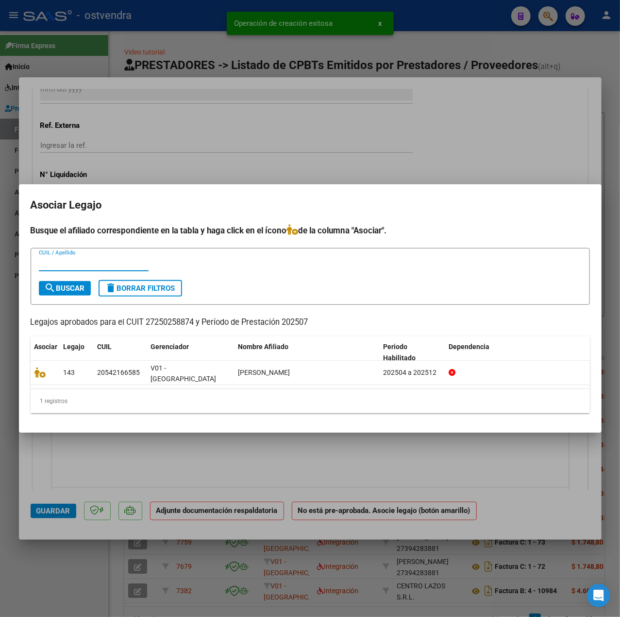
click at [39, 381] on datatable-selection "143 20542166585 V01 - Viasano NIEVAS MAXIMILIANO LAUREANO 202504 a 202512" at bounding box center [311, 382] width 560 height 9
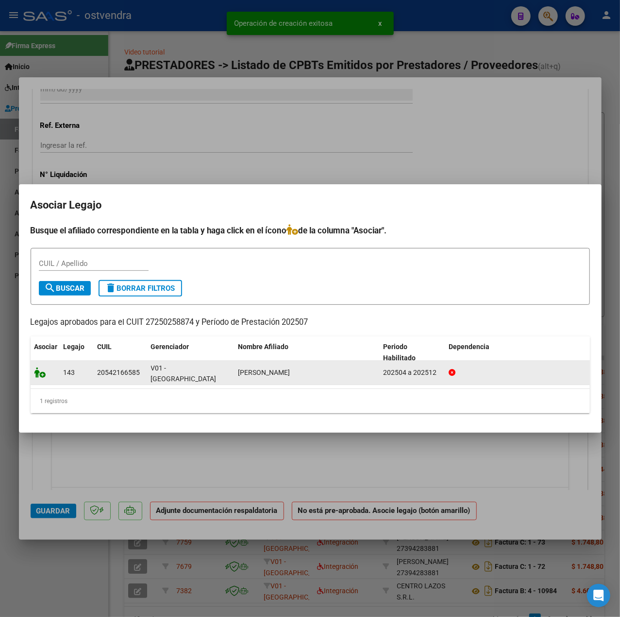
click at [41, 376] on icon at bounding box center [40, 372] width 12 height 11
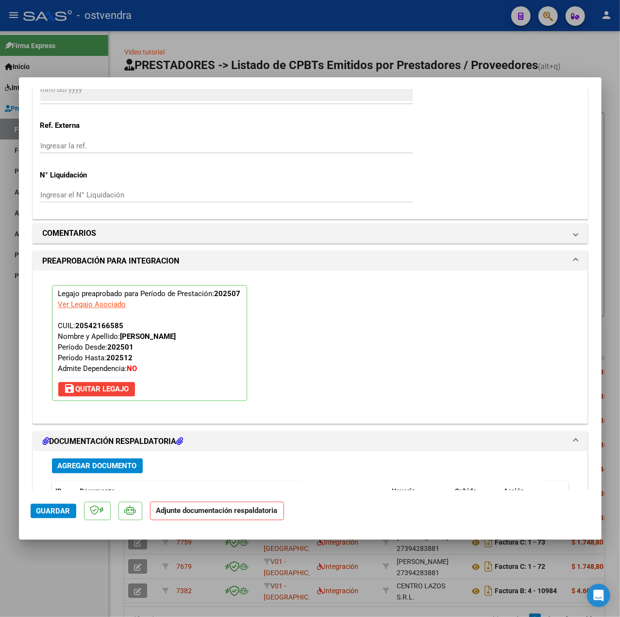
scroll to position [908, 0]
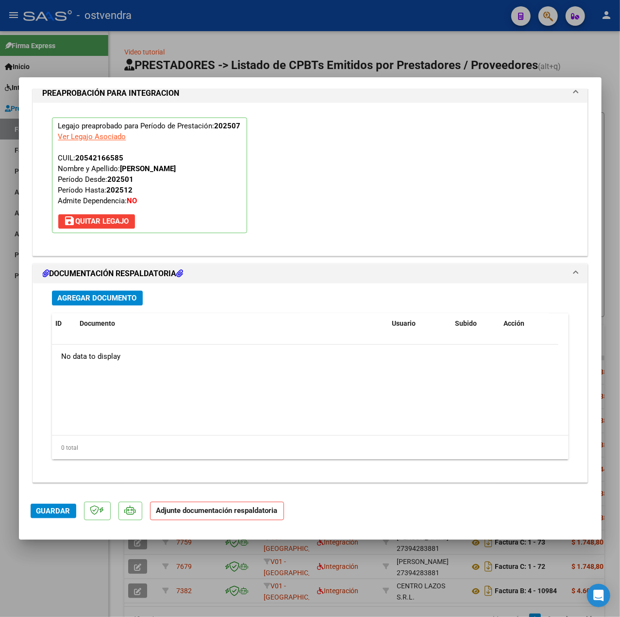
click at [97, 309] on div "Agregar Documento ID Documento Usuario Subido Acción No data to display 0 total…" at bounding box center [311, 378] width 532 height 191
click at [92, 304] on button "Agregar Documento" at bounding box center [97, 298] width 91 height 15
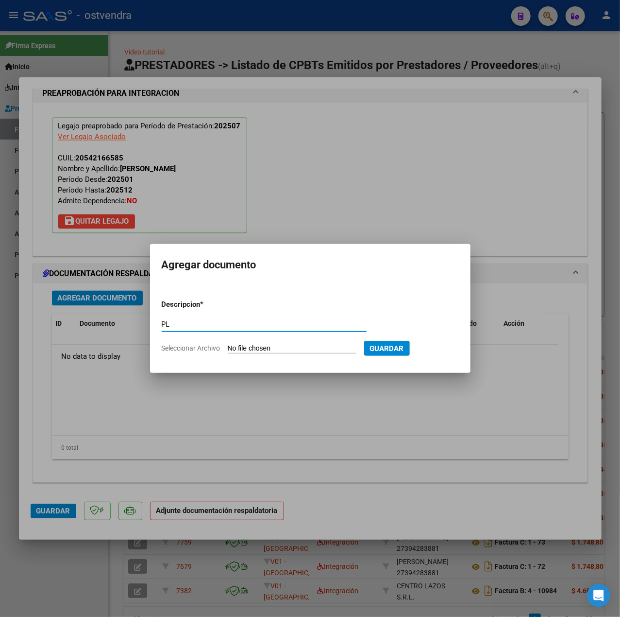
type input "PL"
click at [251, 348] on input "Seleccionar Archivo" at bounding box center [292, 348] width 129 height 9
type input "C:\fakepath\PL.pdf"
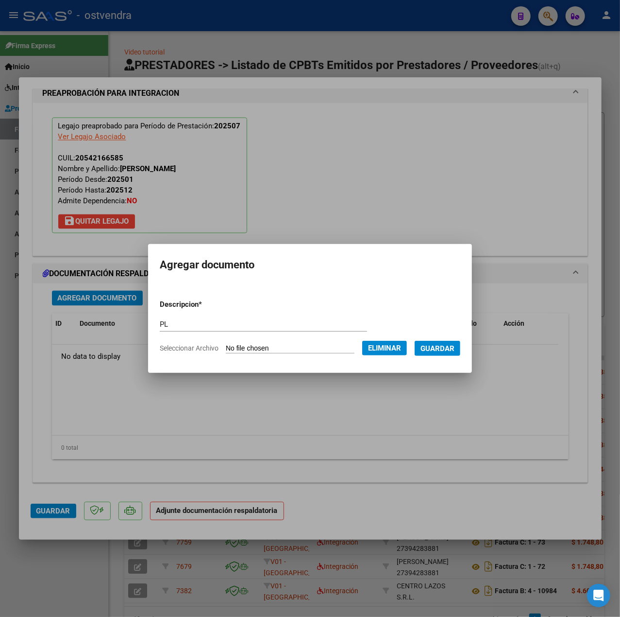
click at [431, 341] on button "Guardar" at bounding box center [438, 348] width 46 height 15
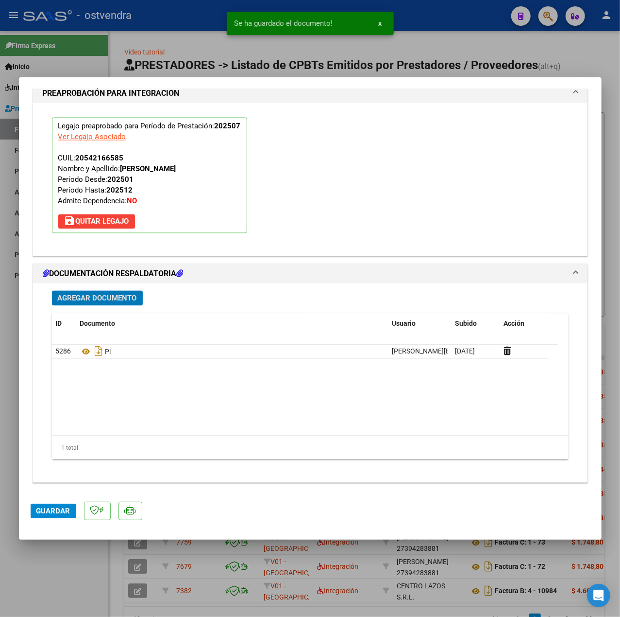
click at [36, 514] on span "Guardar" at bounding box center [53, 510] width 34 height 9
click at [84, 556] on div at bounding box center [310, 308] width 620 height 617
type input "$ 0,00"
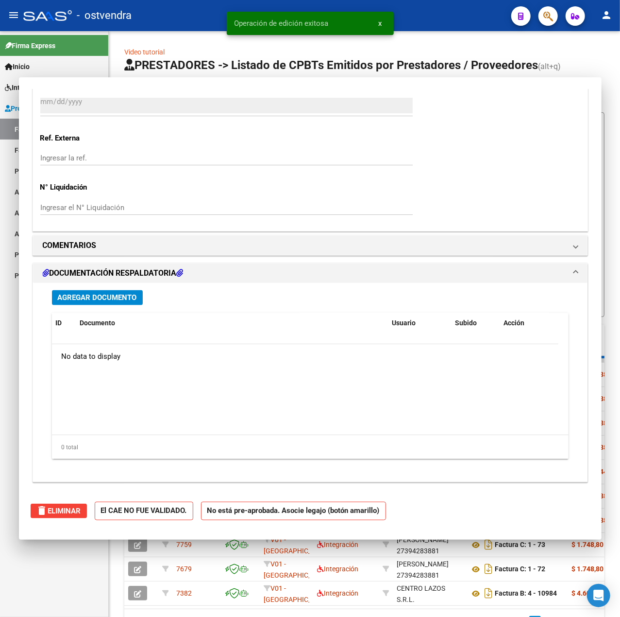
scroll to position [0, 0]
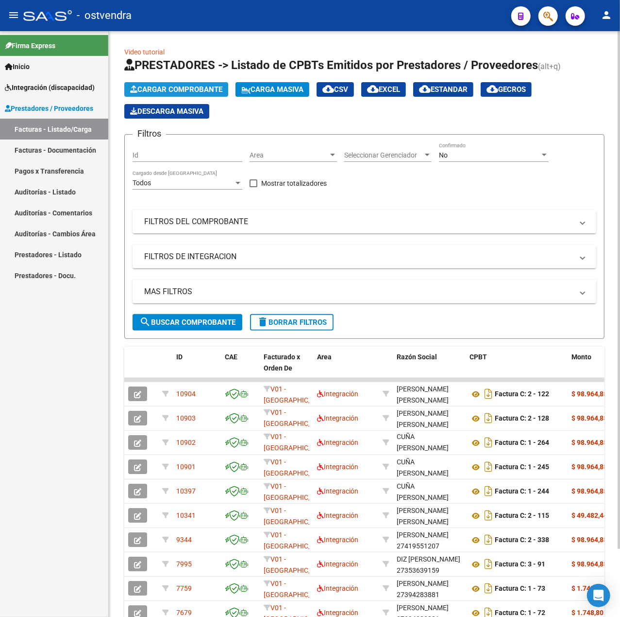
click at [176, 89] on span "Cargar Comprobante" at bounding box center [176, 89] width 92 height 9
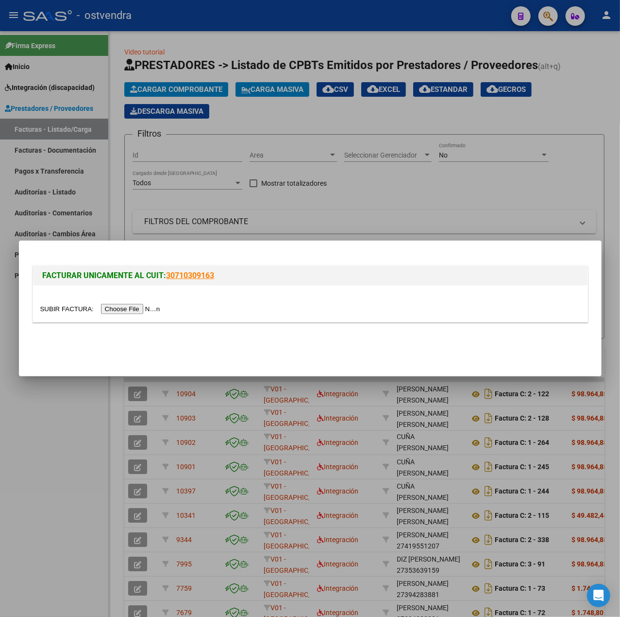
click at [112, 310] on input "file" at bounding box center [101, 309] width 123 height 10
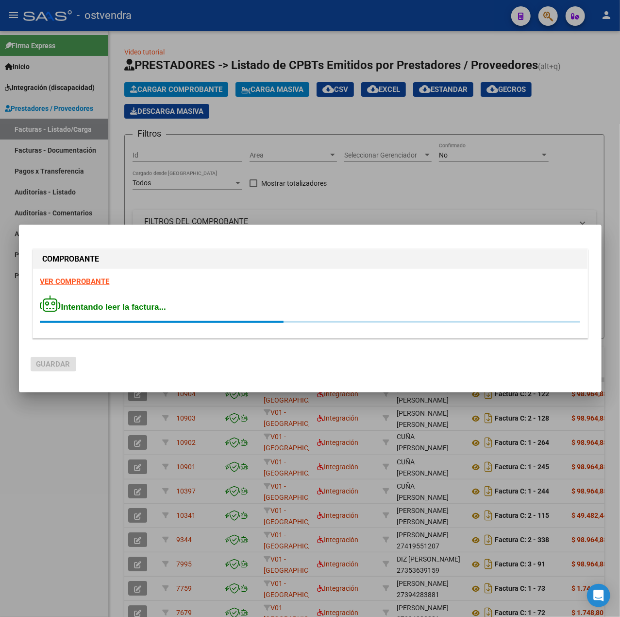
click at [77, 282] on strong "VER COMPROBANTE" at bounding box center [74, 281] width 69 height 9
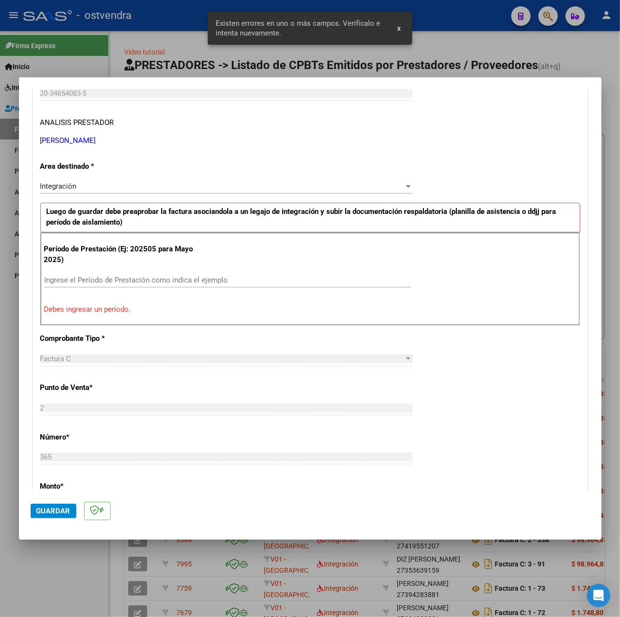
scroll to position [186, 0]
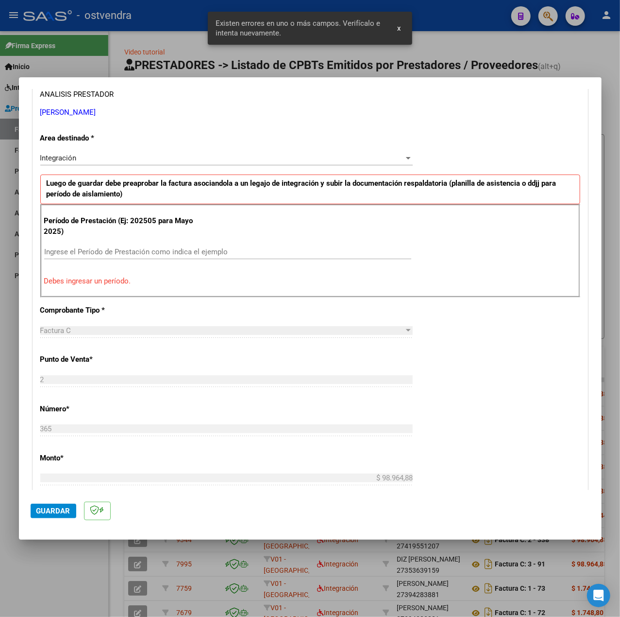
click at [155, 253] on input "Ingrese el Período de Prestación como indica el ejemplo" at bounding box center [227, 251] width 367 height 9
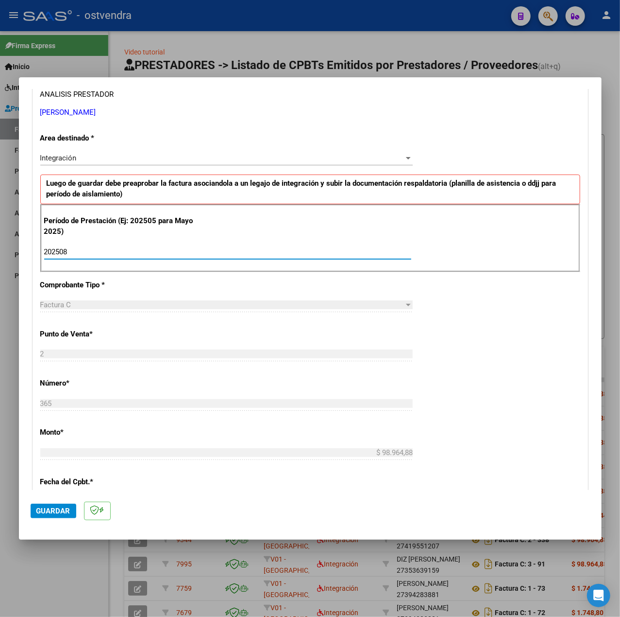
type input "202508"
click at [471, 335] on div "CUIT * 20-34654083-5 Ingresar CUIT ANALISIS PRESTADOR ACOSTA JONATAN EMANUEL AR…" at bounding box center [310, 390] width 555 height 731
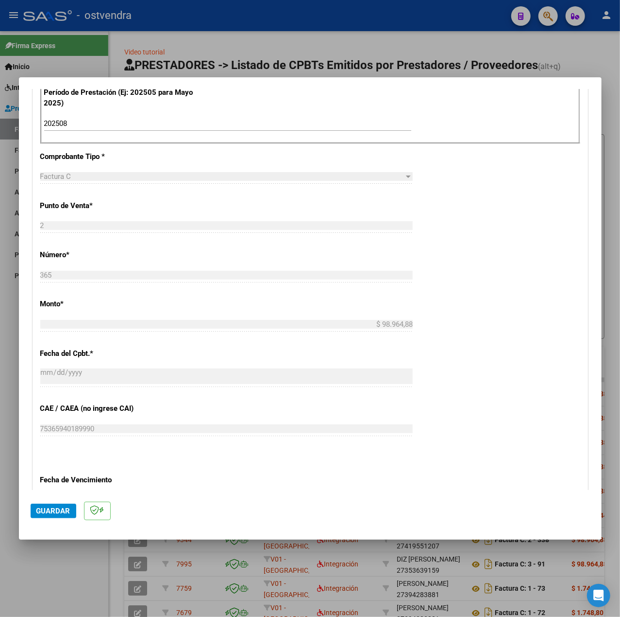
scroll to position [445, 0]
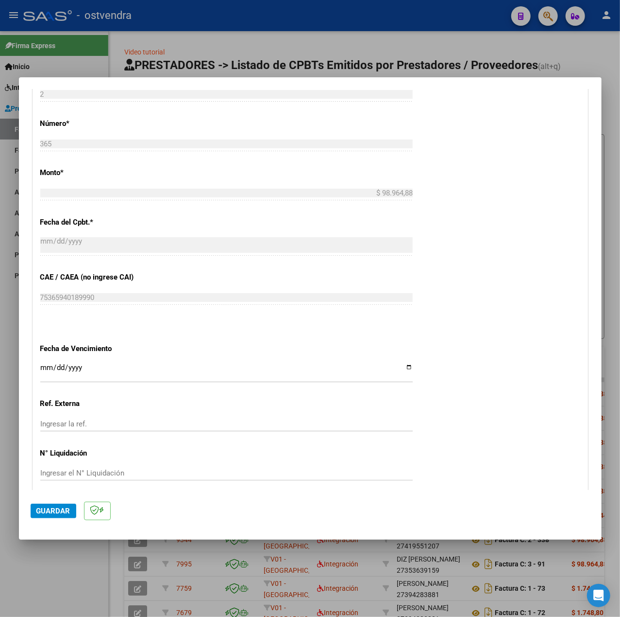
click at [47, 363] on div "Ingresar la fecha" at bounding box center [226, 371] width 373 height 21
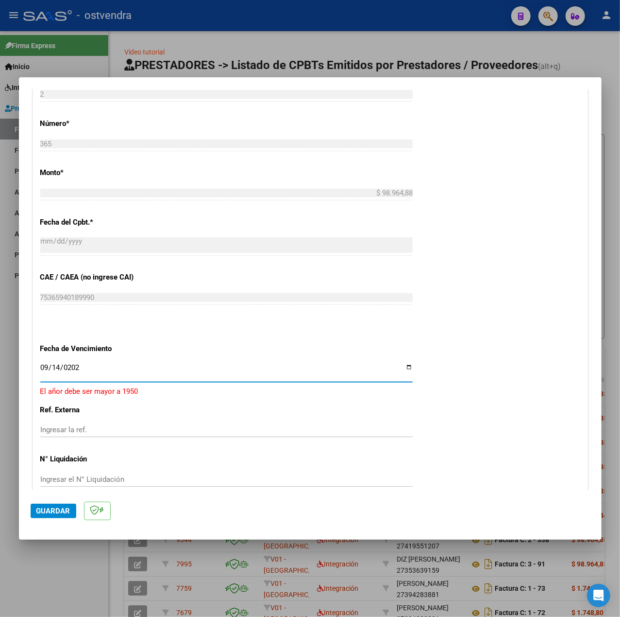
type input "2025-09-14"
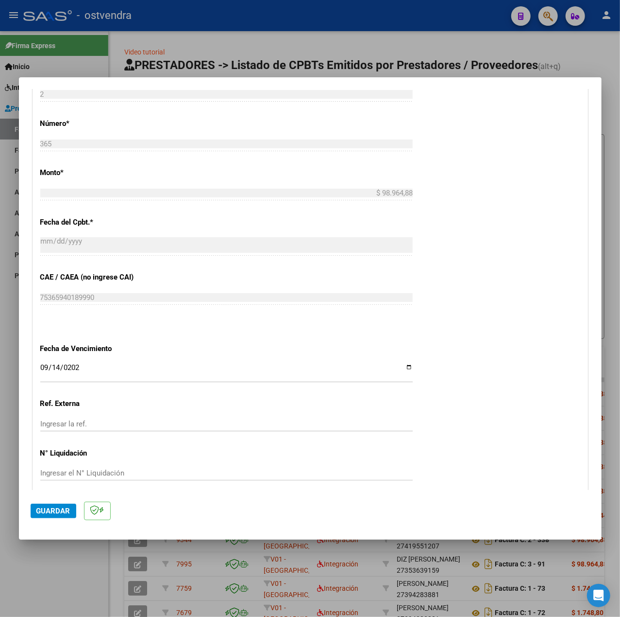
click at [59, 520] on mat-dialog-actions "Guardar" at bounding box center [311, 509] width 560 height 38
click at [59, 510] on span "Guardar" at bounding box center [53, 510] width 34 height 9
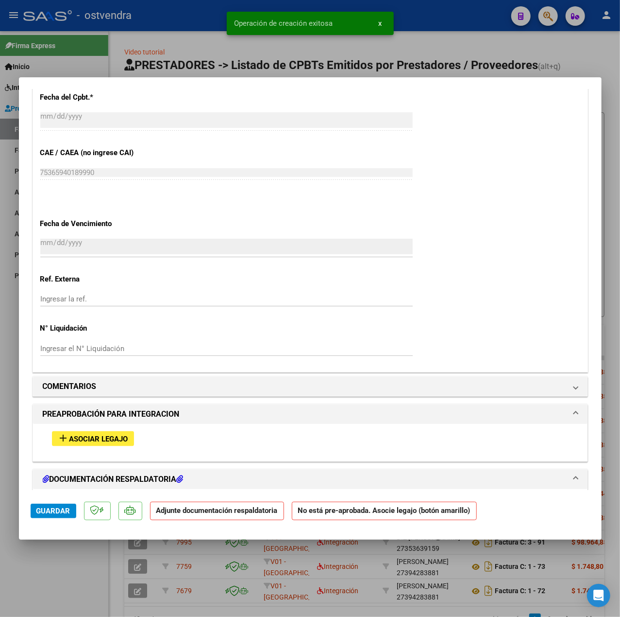
scroll to position [712, 0]
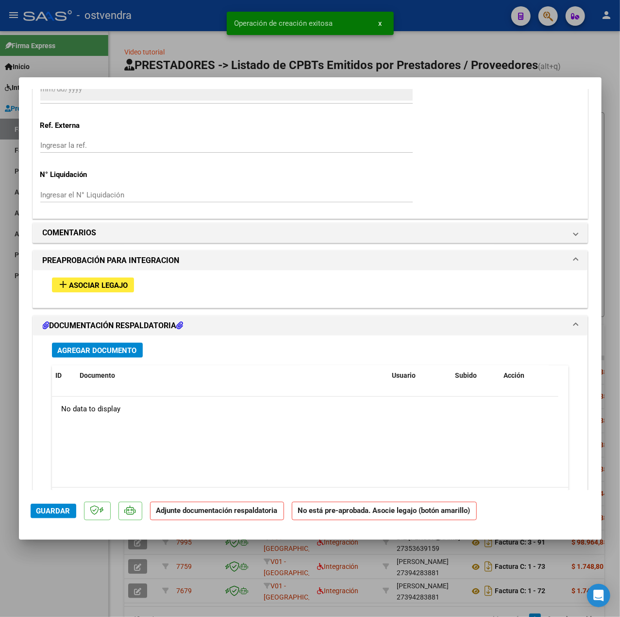
click at [127, 290] on span "Asociar Legajo" at bounding box center [98, 285] width 59 height 9
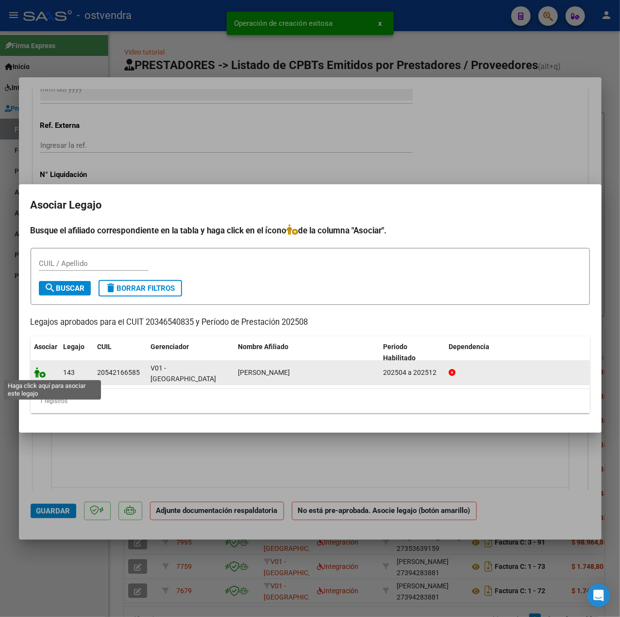
click at [39, 372] on icon at bounding box center [40, 372] width 12 height 11
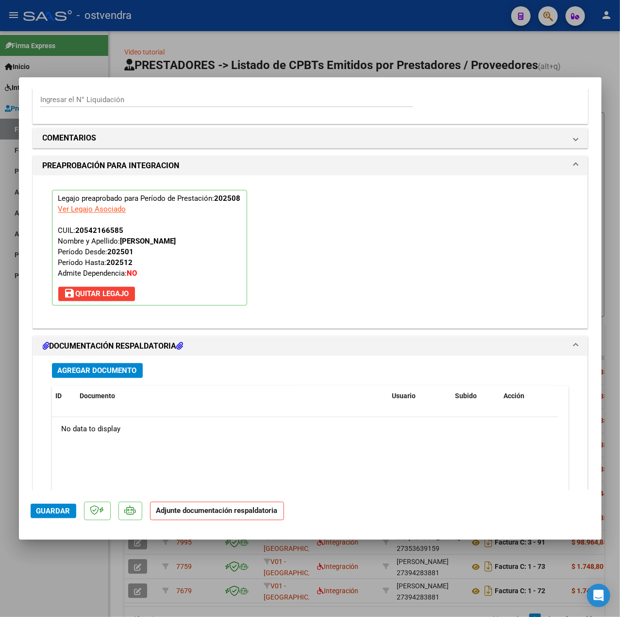
scroll to position [908, 0]
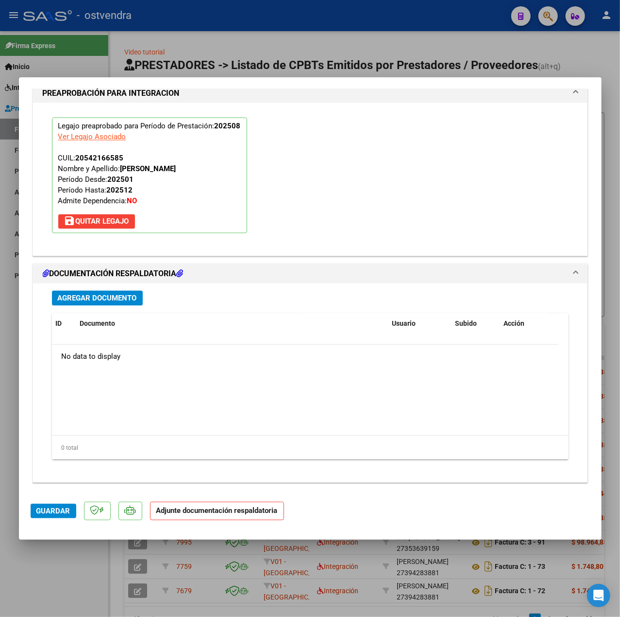
click at [118, 298] on span "Agregar Documento" at bounding box center [97, 298] width 79 height 9
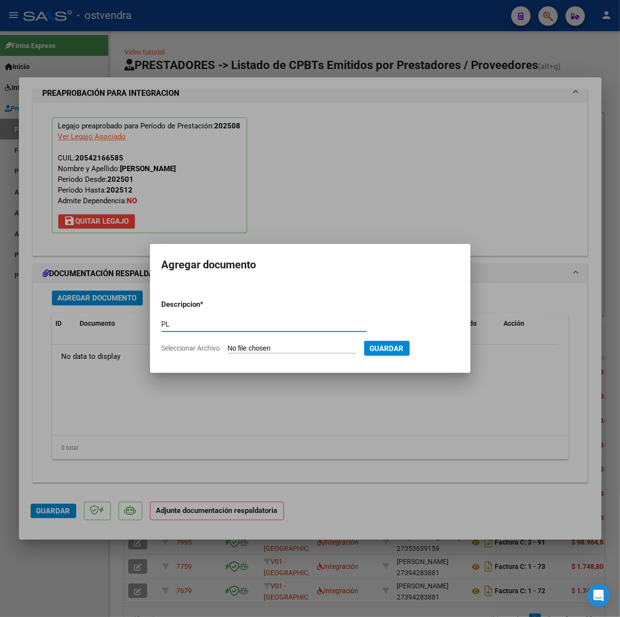
type input "PL"
click at [272, 346] on input "Seleccionar Archivo" at bounding box center [292, 348] width 129 height 9
type input "C:\fakepath\PL - NIEVAS MAXIMILIANO.pdf"
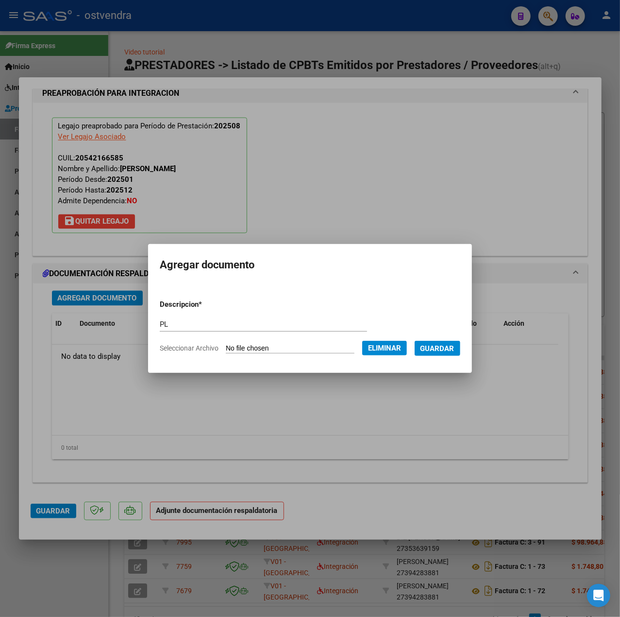
click at [442, 352] on span "Guardar" at bounding box center [438, 348] width 34 height 9
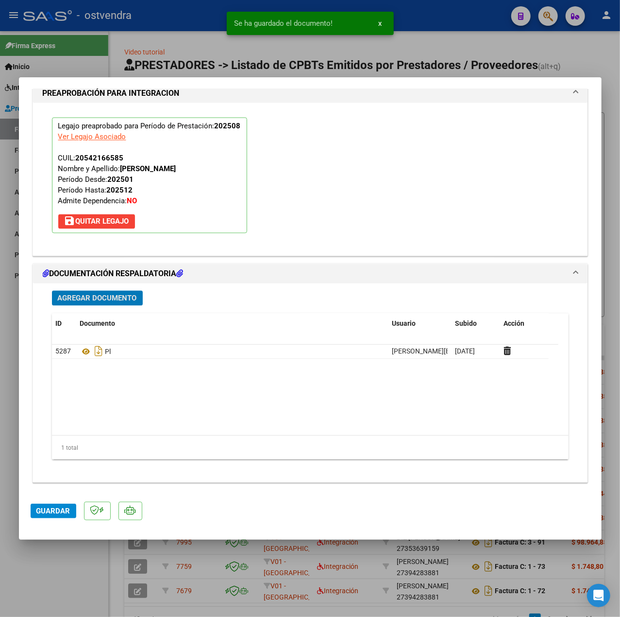
click at [49, 517] on button "Guardar" at bounding box center [54, 510] width 46 height 15
click at [62, 567] on div at bounding box center [310, 308] width 620 height 617
type input "$ 0,00"
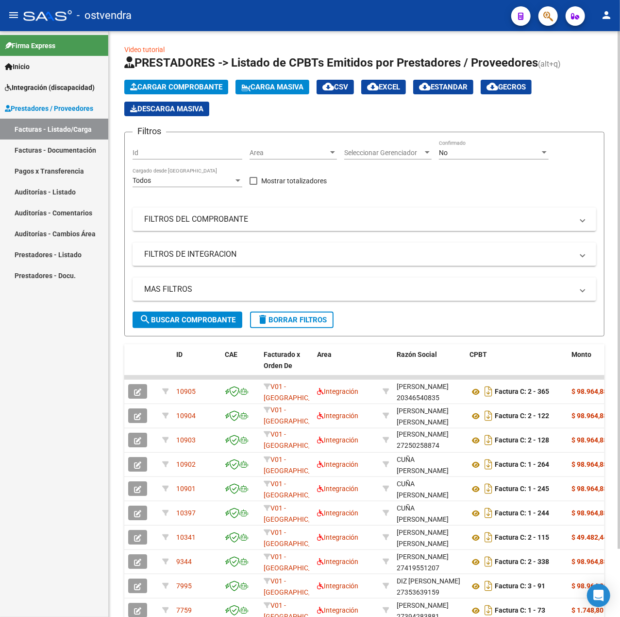
scroll to position [0, 0]
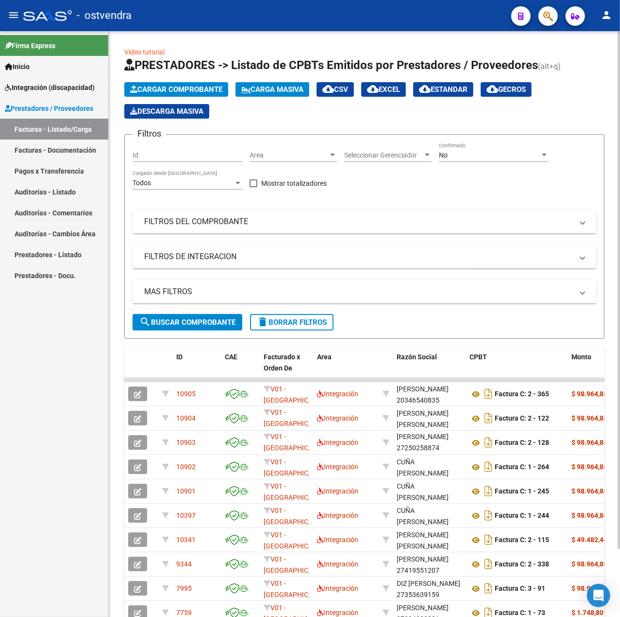
click at [195, 87] on span "Cargar Comprobante" at bounding box center [176, 89] width 92 height 9
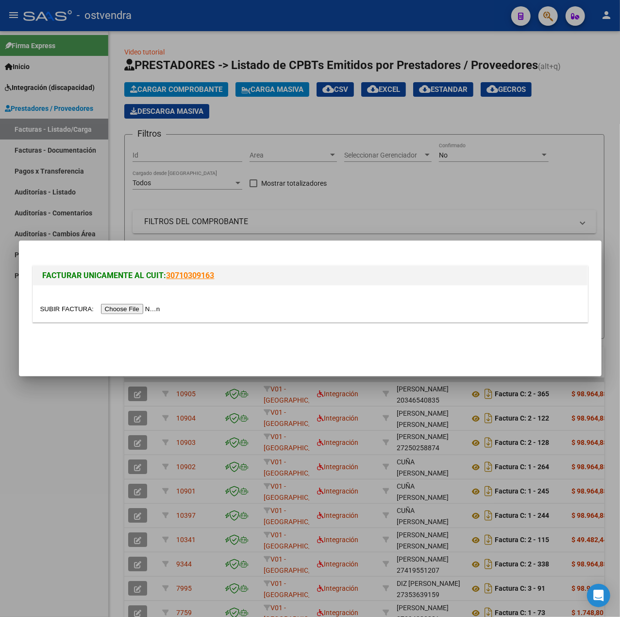
click at [151, 306] on input "file" at bounding box center [101, 309] width 123 height 10
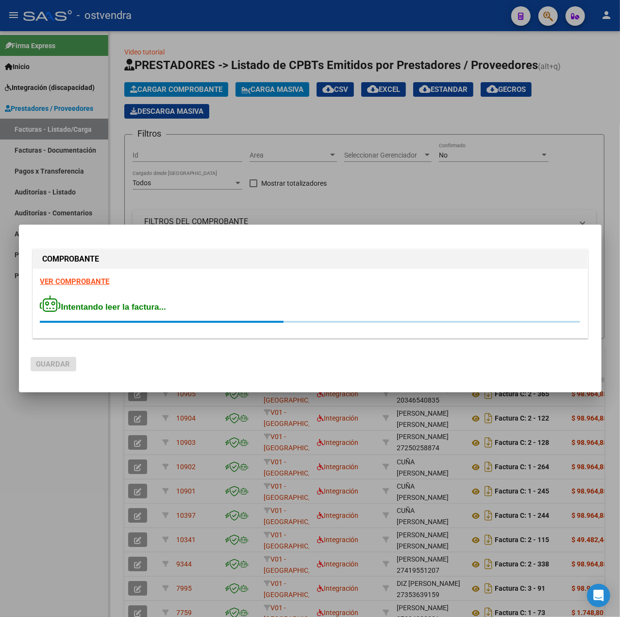
click at [90, 278] on strong "VER COMPROBANTE" at bounding box center [74, 281] width 69 height 9
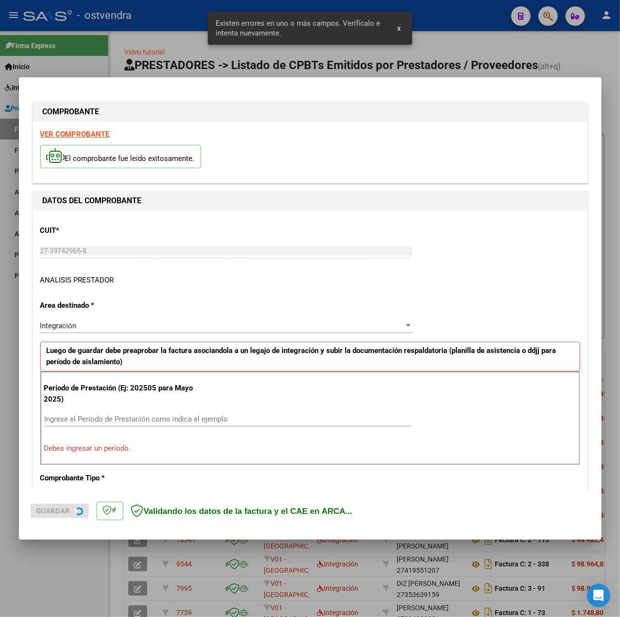
scroll to position [121, 0]
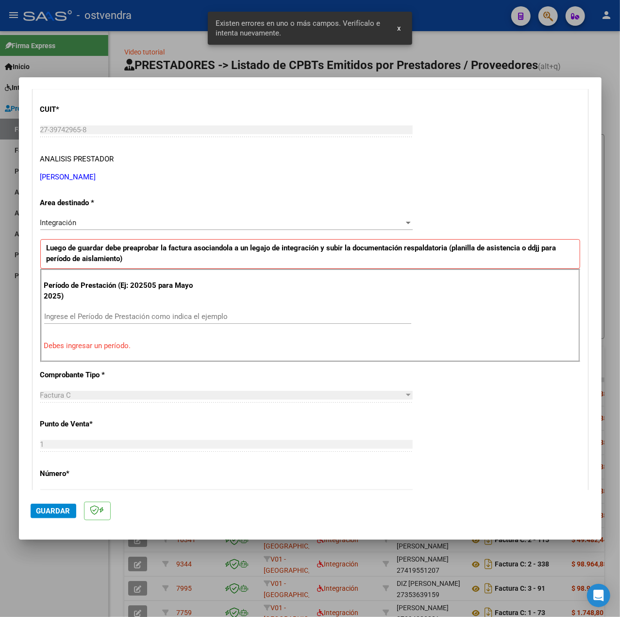
click at [105, 319] on input "Ingrese el Período de Prestación como indica el ejemplo" at bounding box center [227, 316] width 367 height 9
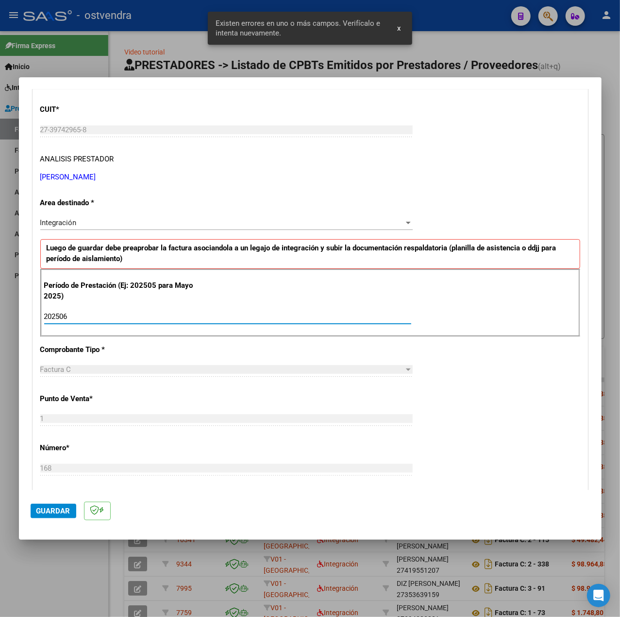
type input "202506"
click at [510, 430] on div "CUIT * 27-39742965-8 Ingresar CUIT ANALISIS PRESTADOR JACINA JULIETA NATALIA AR…" at bounding box center [310, 454] width 555 height 731
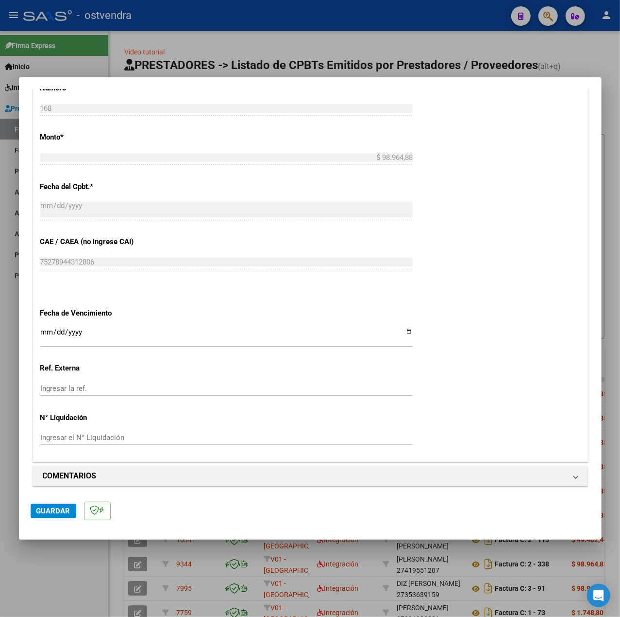
scroll to position [486, 0]
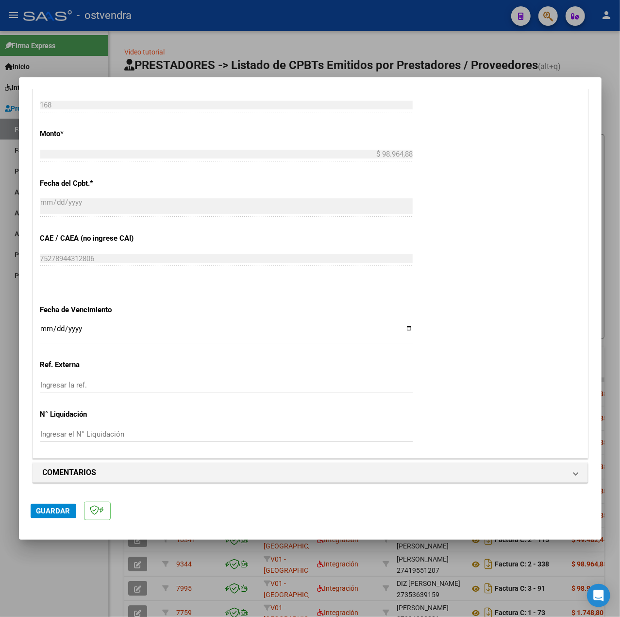
click at [43, 326] on input "Ingresar la fecha" at bounding box center [226, 333] width 373 height 16
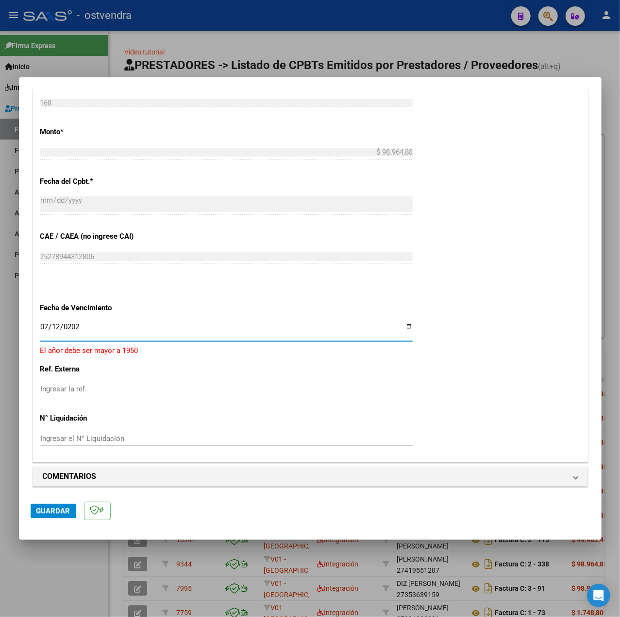
type input "2025-07-12"
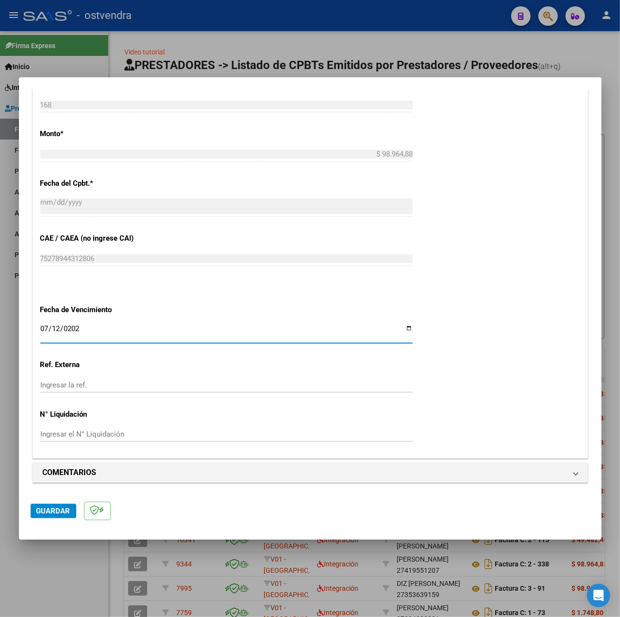
click at [45, 509] on span "Guardar" at bounding box center [53, 510] width 34 height 9
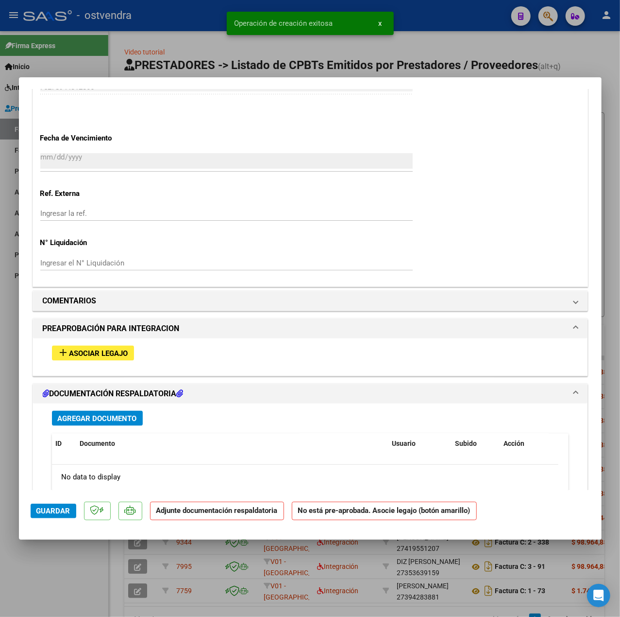
scroll to position [767, 0]
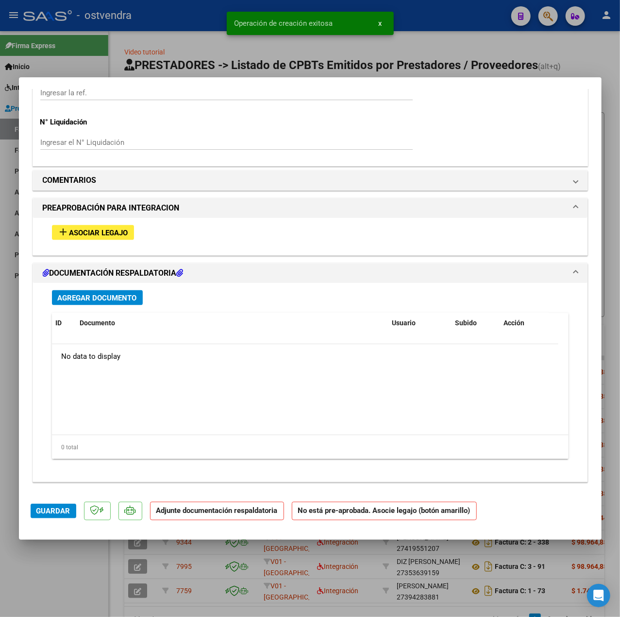
click at [88, 228] on span "Asociar Legajo" at bounding box center [98, 232] width 59 height 9
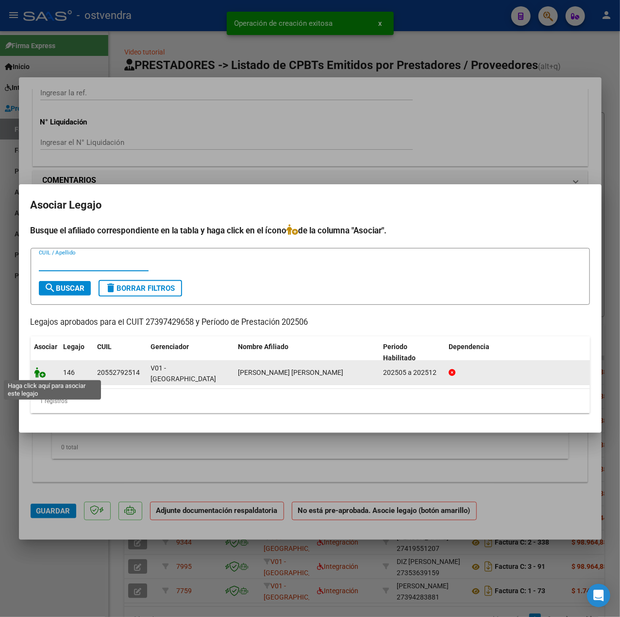
click at [38, 370] on icon at bounding box center [40, 372] width 12 height 11
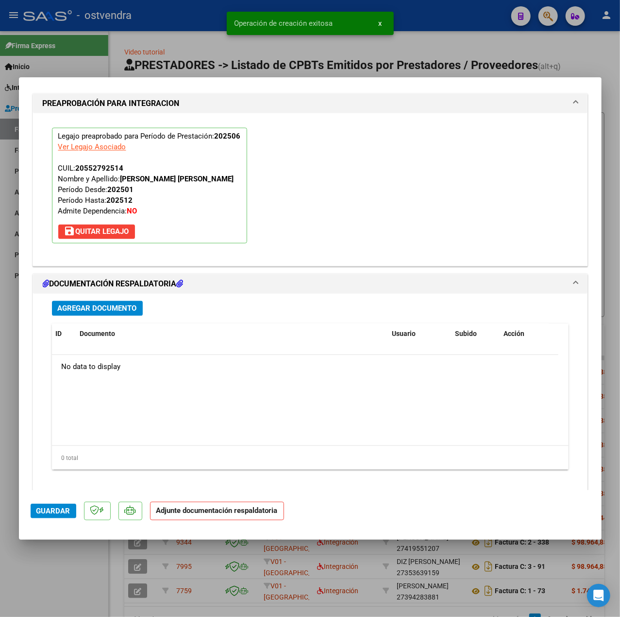
scroll to position [908, 0]
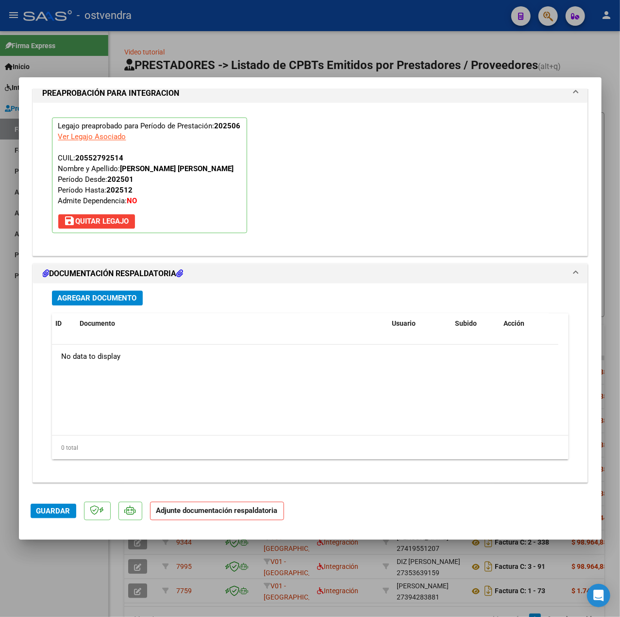
click at [137, 296] on span "Agregar Documento" at bounding box center [97, 298] width 79 height 9
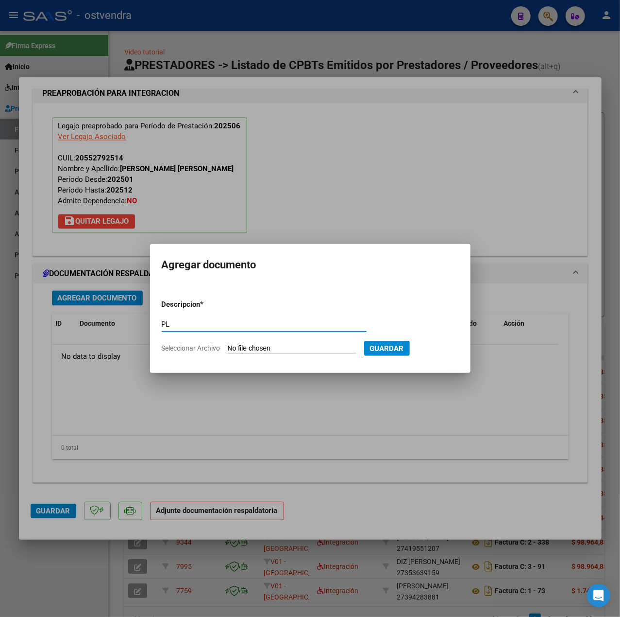
type input "PL"
click at [261, 346] on input "Seleccionar Archivo" at bounding box center [292, 348] width 129 height 9
type input "C:\fakepath\pl (15).pdf"
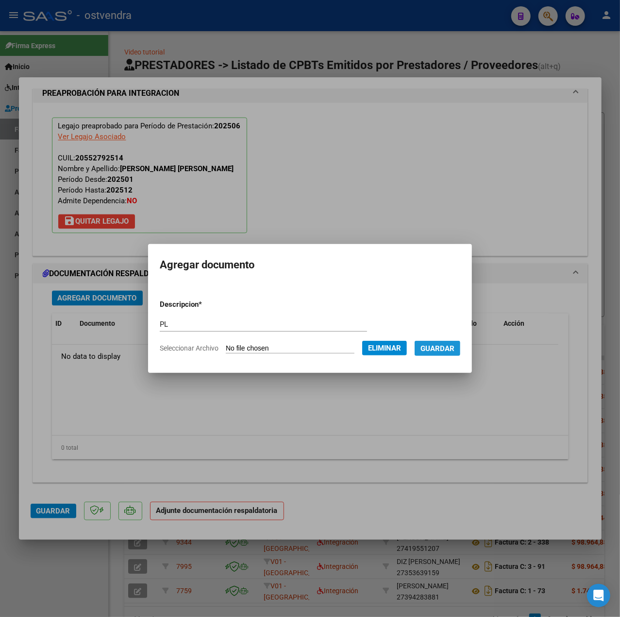
click at [449, 344] on span "Guardar" at bounding box center [438, 348] width 34 height 9
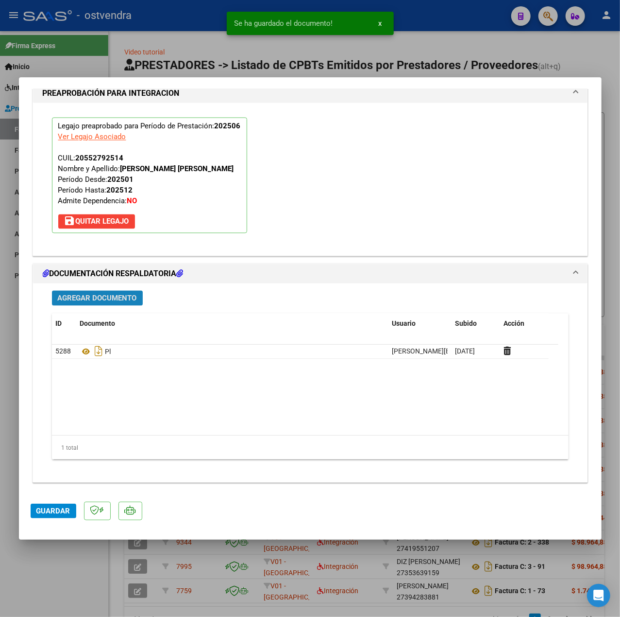
click at [114, 291] on button "Agregar Documento" at bounding box center [97, 298] width 91 height 15
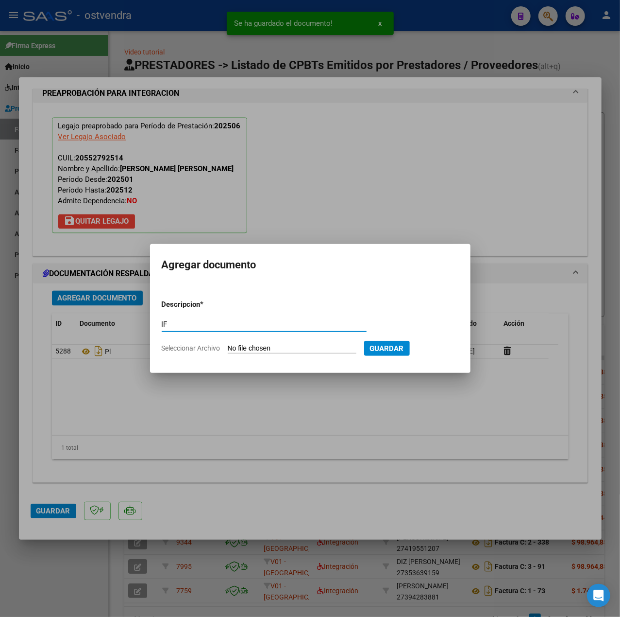
type input "IF"
click at [276, 352] on input "Seleccionar Archivo" at bounding box center [292, 348] width 129 height 9
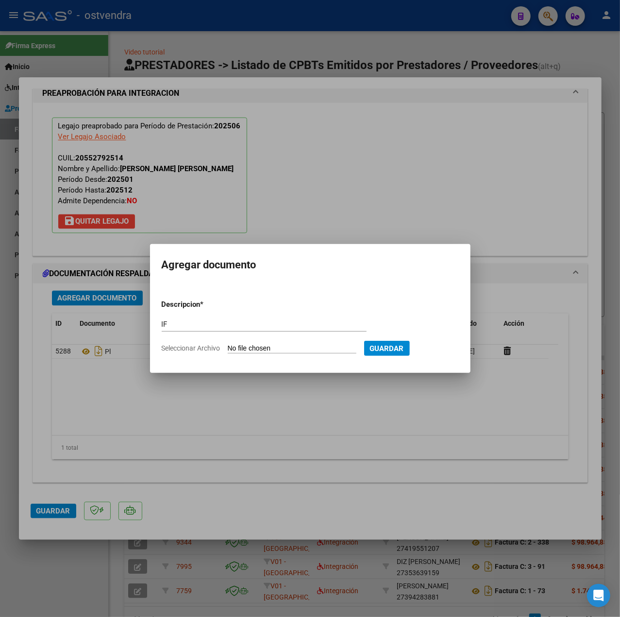
type input "C:\fakepath\thiago.pdf"
click at [453, 345] on span "Guardar" at bounding box center [438, 348] width 34 height 9
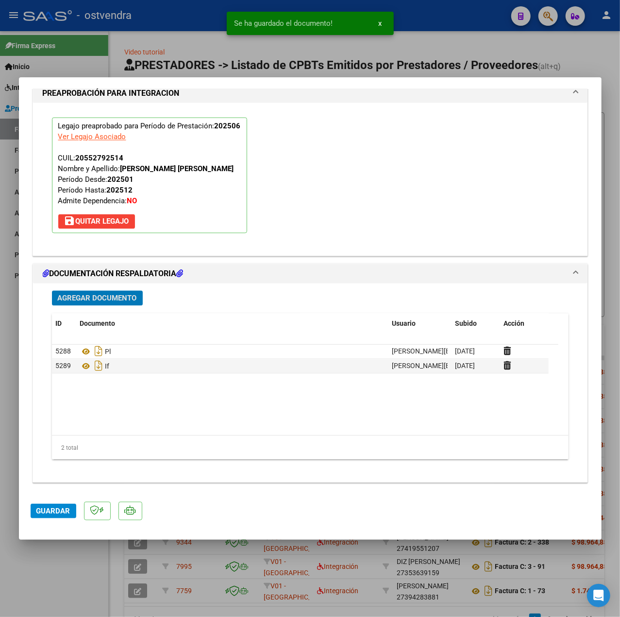
click at [52, 510] on span "Guardar" at bounding box center [53, 510] width 34 height 9
click at [68, 559] on div at bounding box center [310, 308] width 620 height 617
type input "$ 0,00"
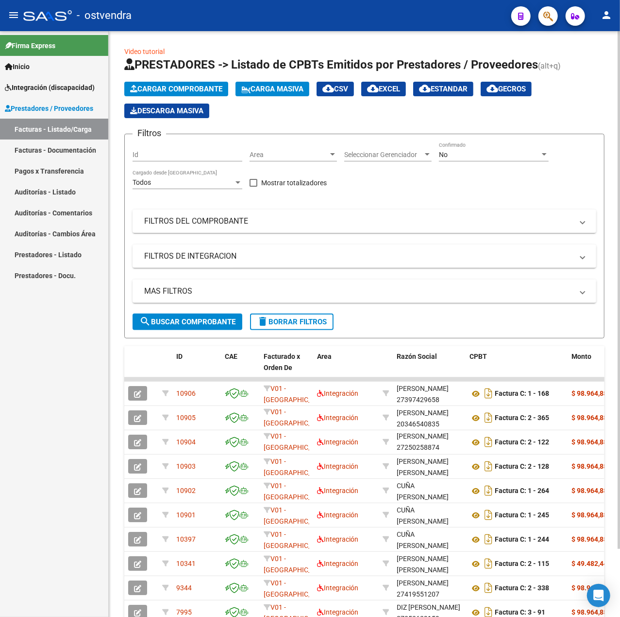
scroll to position [0, 0]
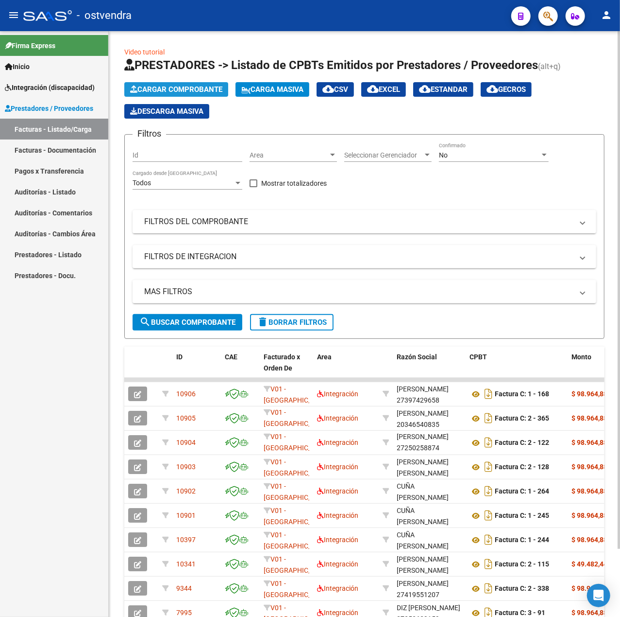
click at [199, 91] on span "Cargar Comprobante" at bounding box center [176, 89] width 92 height 9
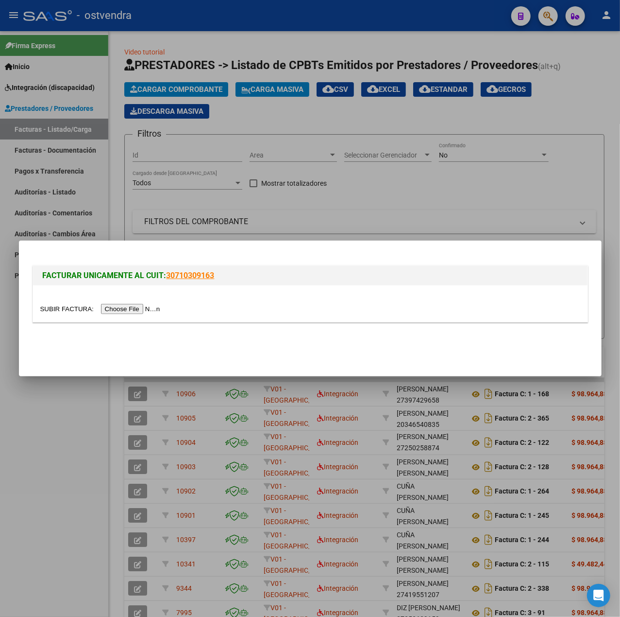
click at [131, 308] on input "file" at bounding box center [101, 309] width 123 height 10
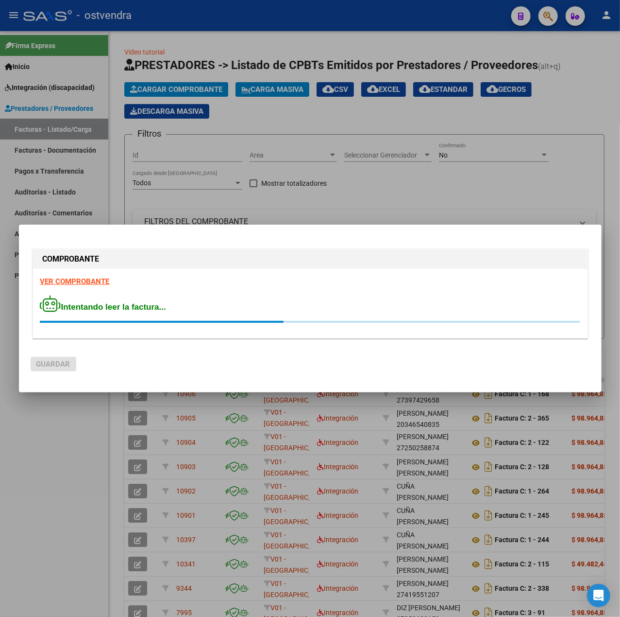
click at [103, 280] on strong "VER COMPROBANTE" at bounding box center [74, 281] width 69 height 9
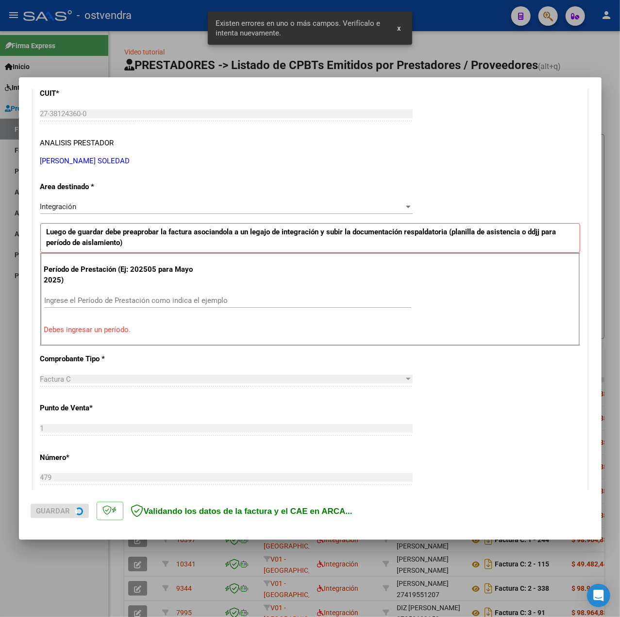
scroll to position [139, 0]
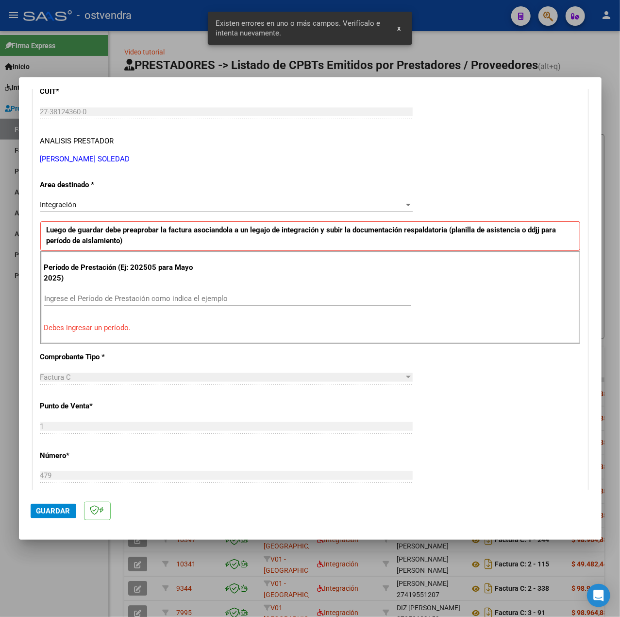
click at [93, 294] on input "Ingrese el Período de Prestación como indica el ejemplo" at bounding box center [227, 298] width 367 height 9
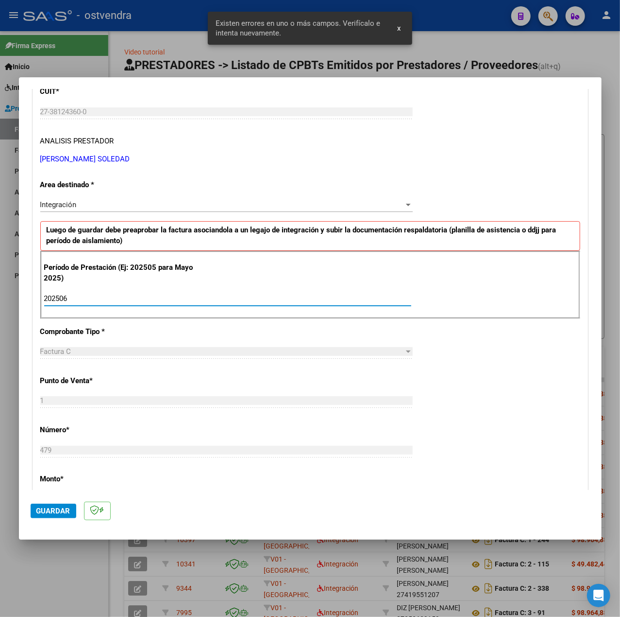
type input "202506"
click at [436, 393] on div "CUIT * 27-38124360-0 Ingresar CUIT ANALISIS PRESTADOR RAMIREZ CAMILA SOLEDAD AR…" at bounding box center [310, 436] width 555 height 731
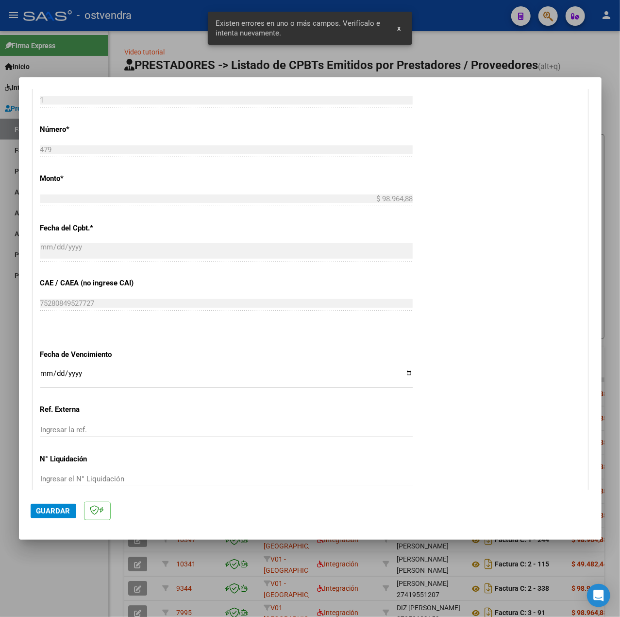
scroll to position [486, 0]
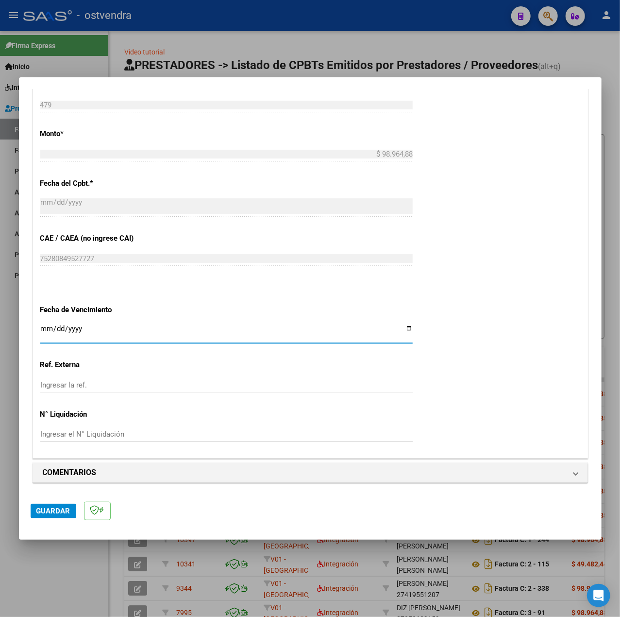
click at [46, 332] on input "Ingresar la fecha" at bounding box center [226, 333] width 373 height 16
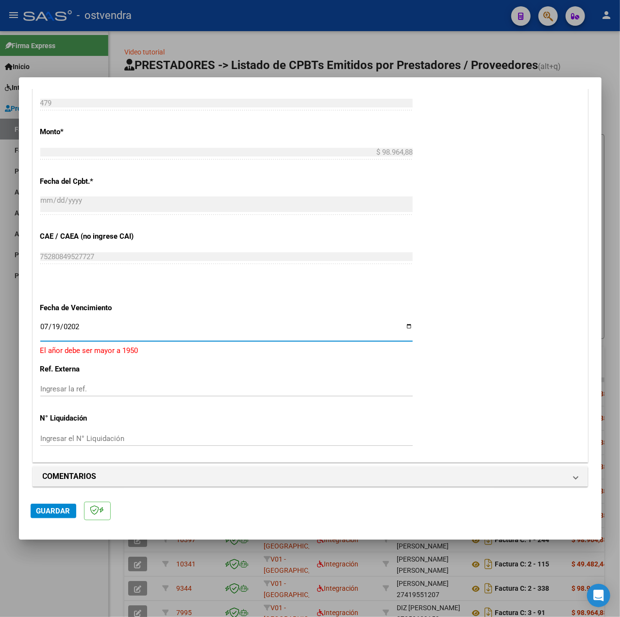
type input "2025-07-19"
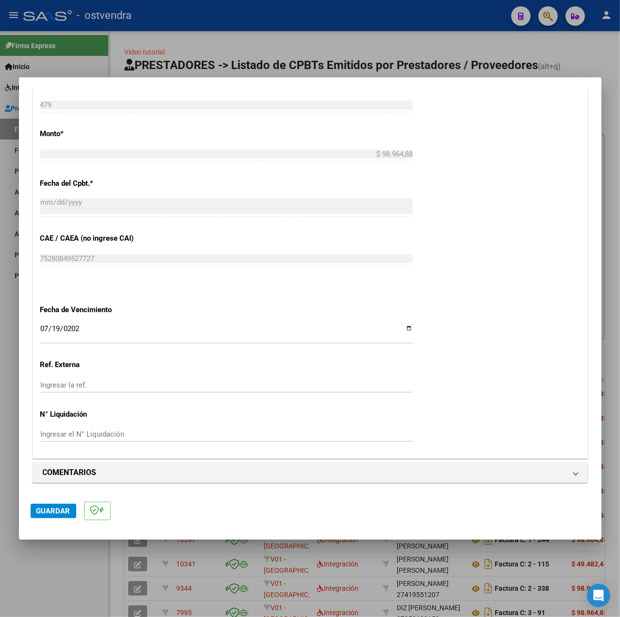
click at [432, 418] on div "CUIT * 27-38124360-0 Ingresar CUIT ANALISIS PRESTADOR RAMIREZ CAMILA SOLEDAD AR…" at bounding box center [310, 91] width 555 height 731
click at [70, 507] on button "Guardar" at bounding box center [54, 510] width 46 height 15
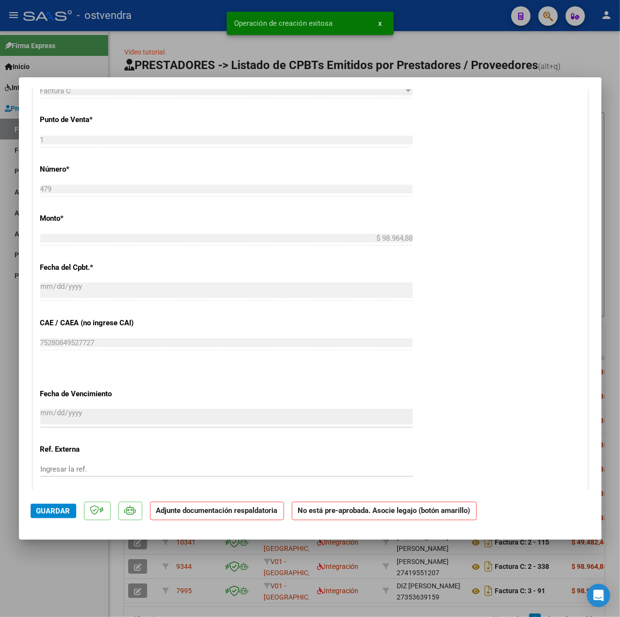
scroll to position [583, 0]
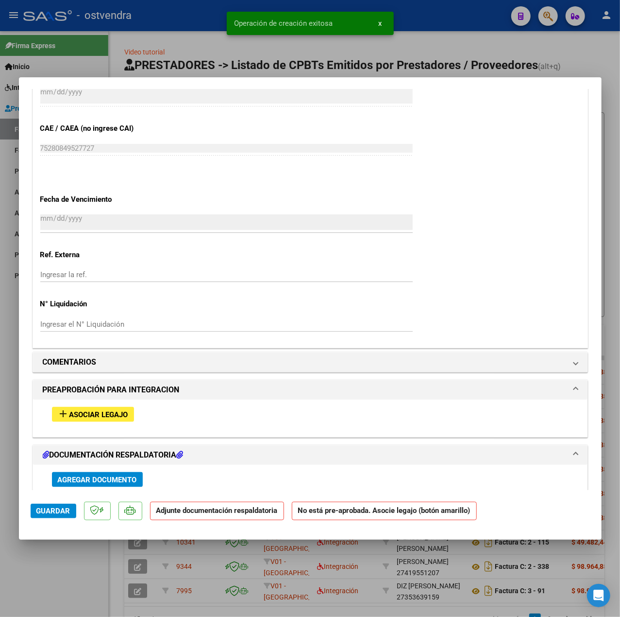
click at [113, 409] on button "add Asociar Legajo" at bounding box center [93, 414] width 82 height 15
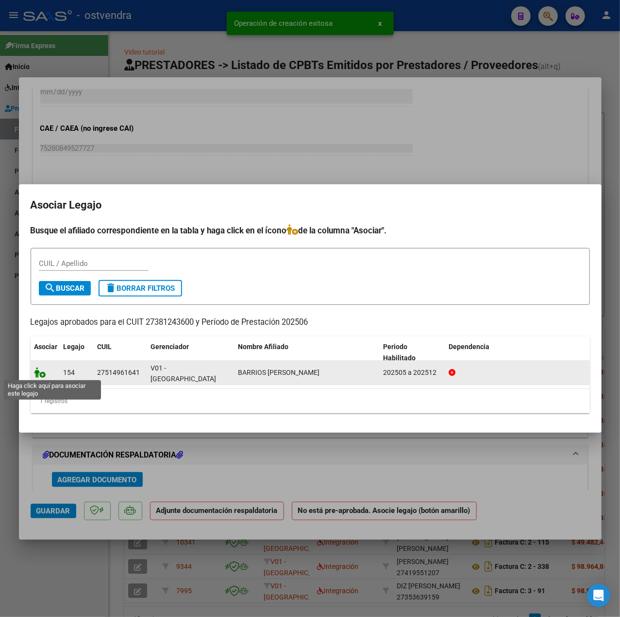
click at [44, 374] on icon at bounding box center [40, 372] width 12 height 11
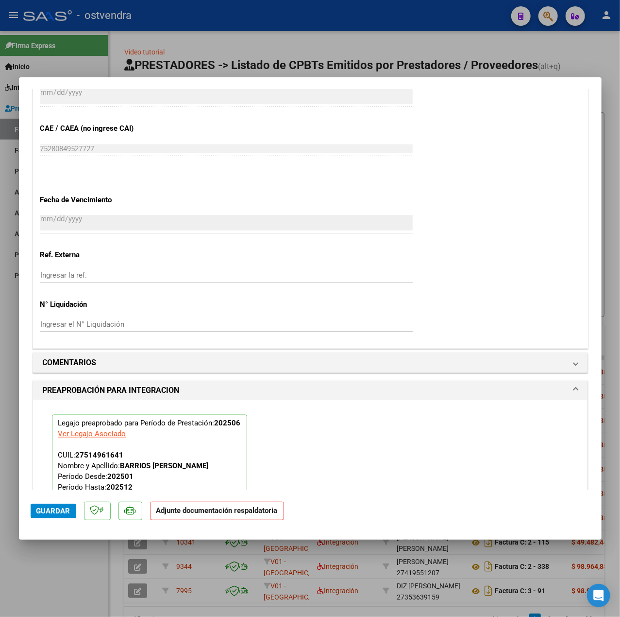
scroll to position [867, 0]
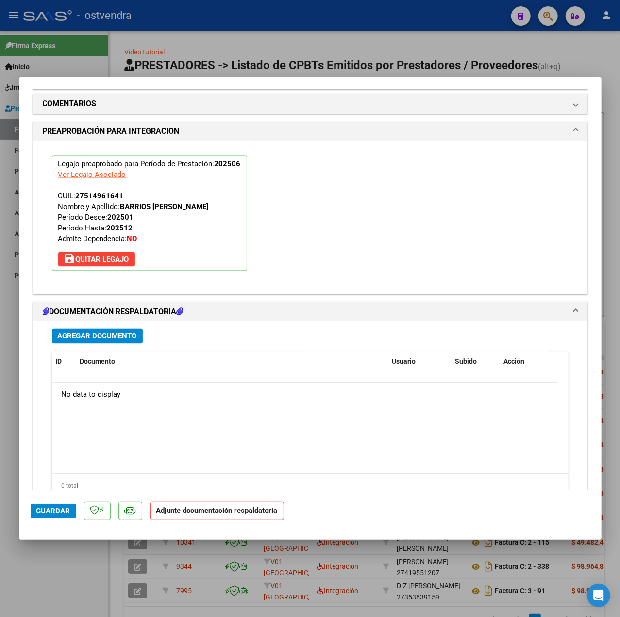
click at [107, 348] on div "Agregar Documento ID Documento Usuario Subido Acción No data to display 0 total…" at bounding box center [311, 416] width 532 height 191
click at [107, 341] on span "Agregar Documento" at bounding box center [97, 336] width 79 height 9
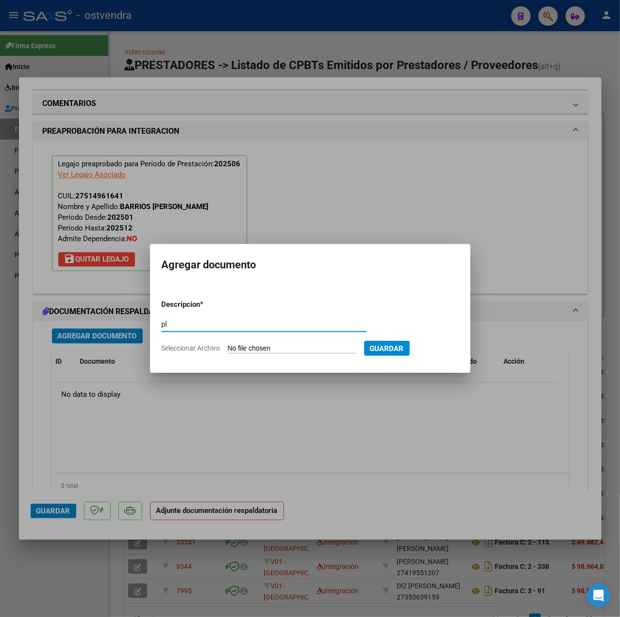
type input "p"
type input "PL"
click at [294, 356] on form "Descripcion * PL Escriba aquí una descripcion Seleccionar Archivo Guardar" at bounding box center [310, 326] width 297 height 69
click at [292, 348] on input "Seleccionar Archivo" at bounding box center [292, 348] width 129 height 9
type input "C:\fakepath\asistencia junio - Camila Ramirez.pdf"
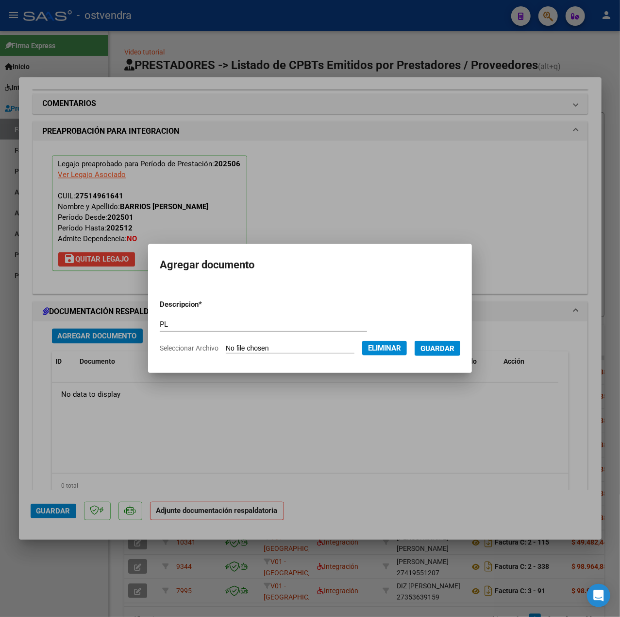
click at [447, 352] on span "Guardar" at bounding box center [438, 348] width 34 height 9
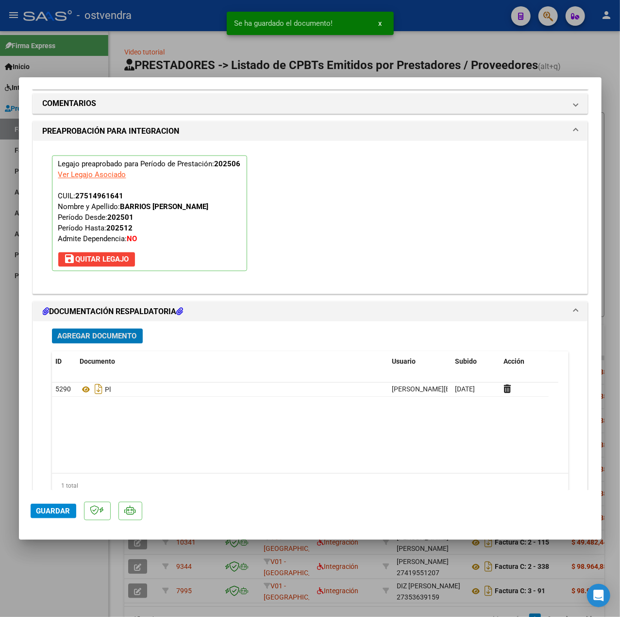
click at [64, 515] on span "Guardar" at bounding box center [53, 510] width 34 height 9
click at [80, 552] on div at bounding box center [310, 308] width 620 height 617
type input "$ 0,00"
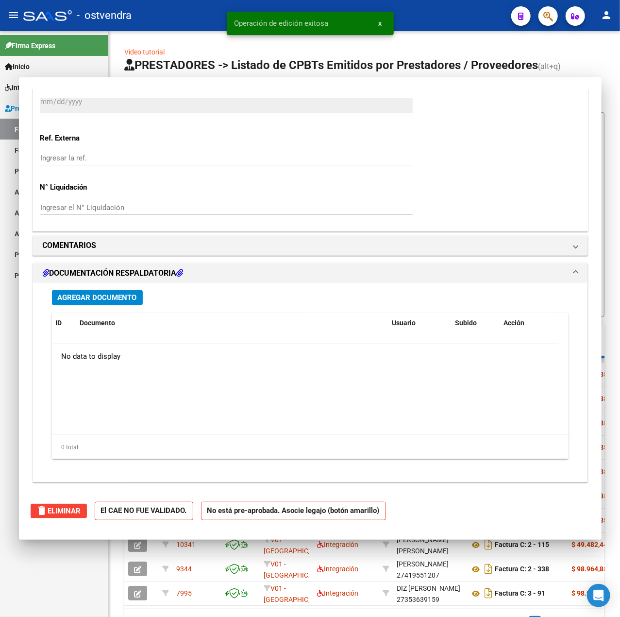
scroll to position [0, 0]
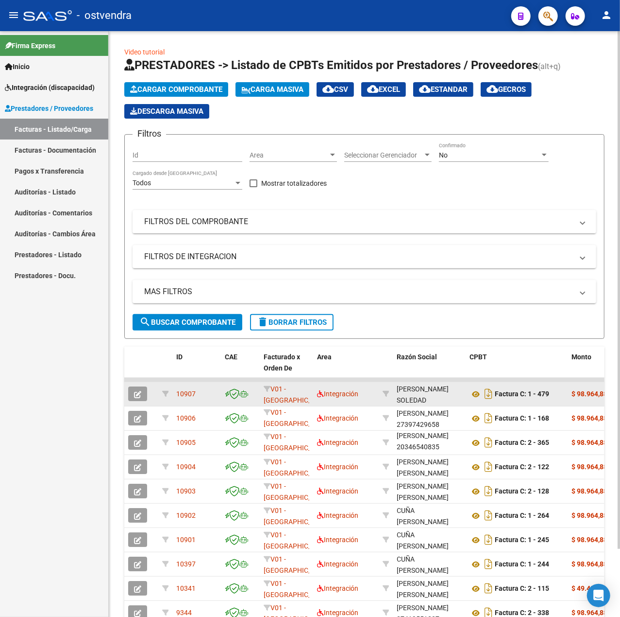
click at [131, 397] on button "button" at bounding box center [137, 393] width 19 height 15
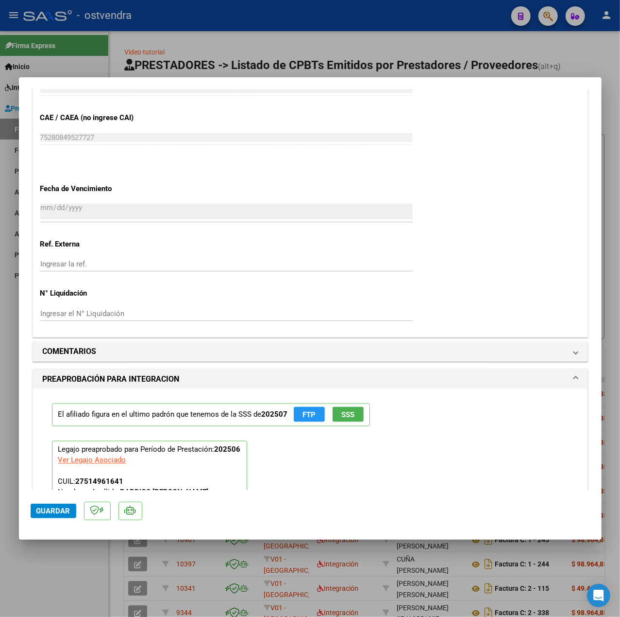
scroll to position [583, 0]
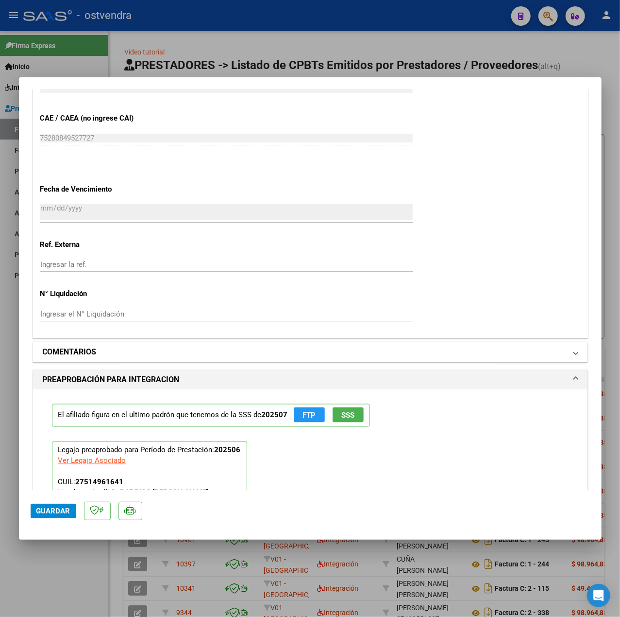
click at [119, 358] on mat-panel-title "COMENTARIOS" at bounding box center [305, 352] width 524 height 12
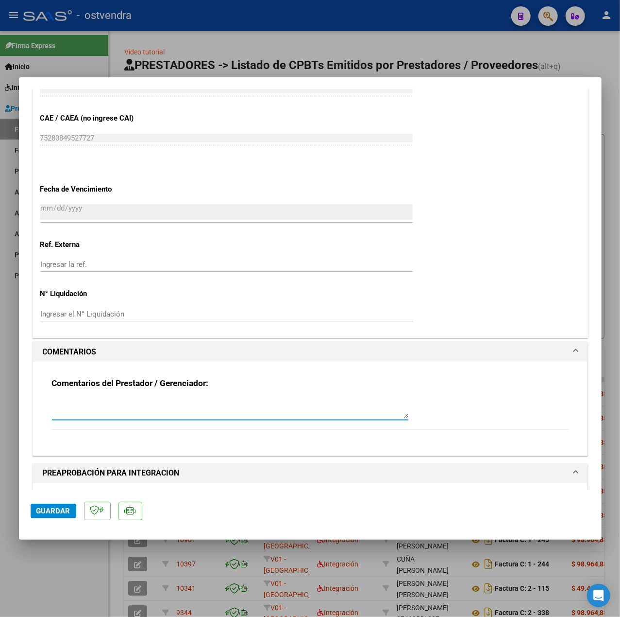
click at [100, 408] on textarea at bounding box center [230, 407] width 357 height 19
type textarea "INICIO DE TRATAMIENTO EN MAYO."
click at [36, 516] on button "Guardar" at bounding box center [54, 510] width 46 height 15
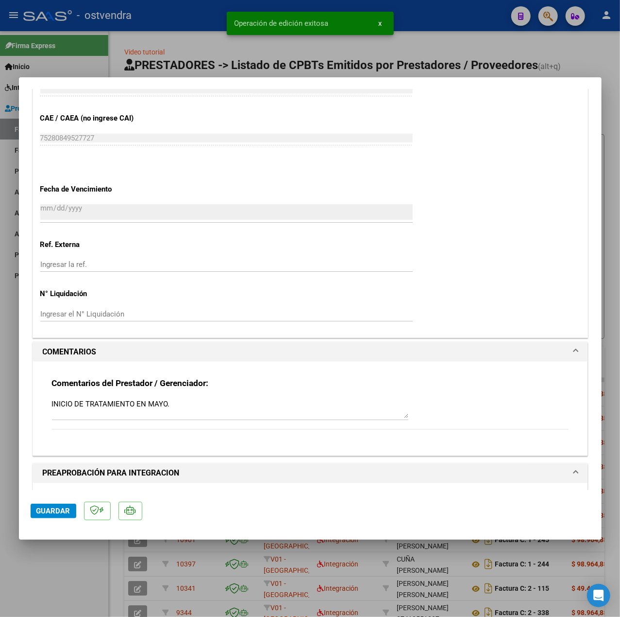
click at [74, 547] on div at bounding box center [310, 308] width 620 height 617
type input "$ 0,00"
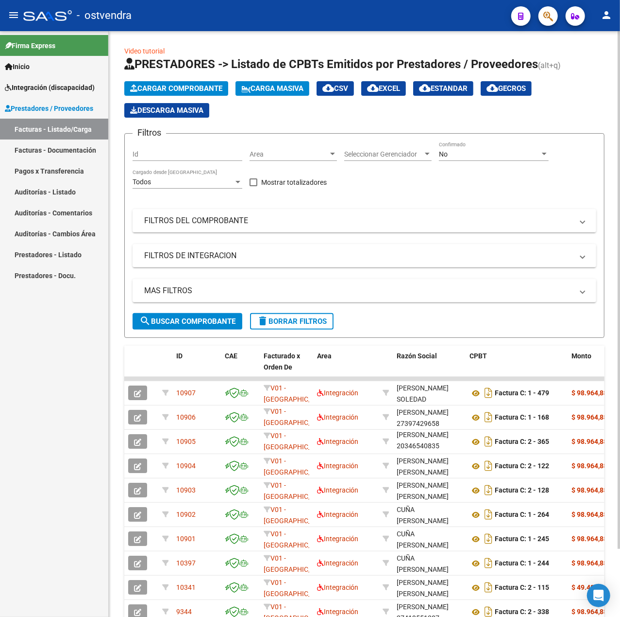
scroll to position [0, 0]
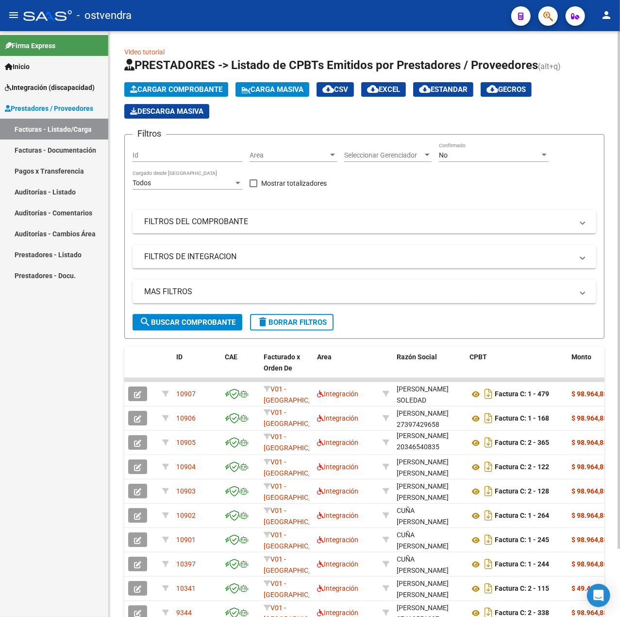
click at [217, 92] on span "Cargar Comprobante" at bounding box center [176, 89] width 92 height 9
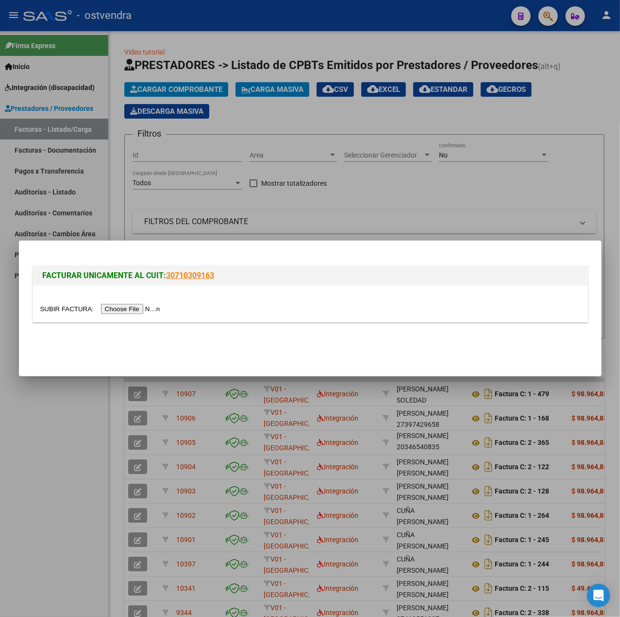
click at [131, 309] on input "file" at bounding box center [101, 309] width 123 height 10
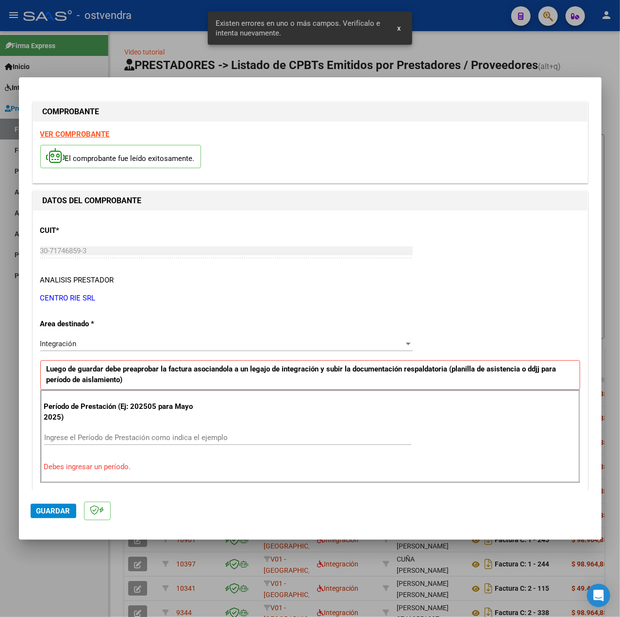
click at [85, 131] on strong "VER COMPROBANTE" at bounding box center [74, 134] width 69 height 9
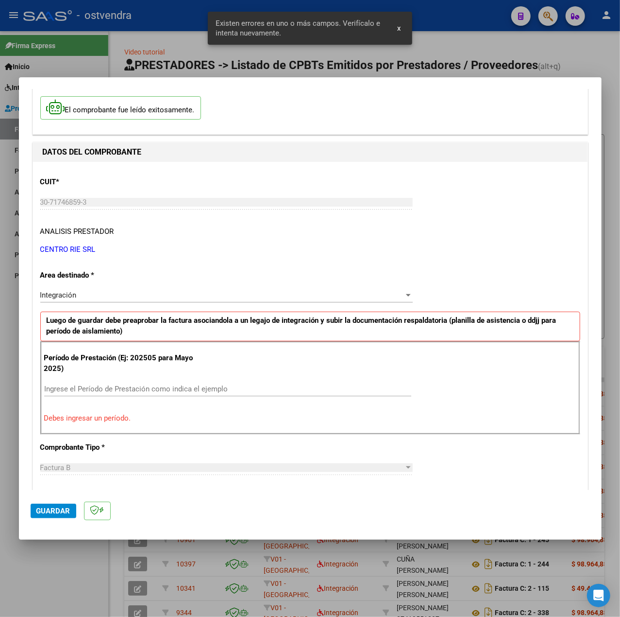
scroll to position [129, 0]
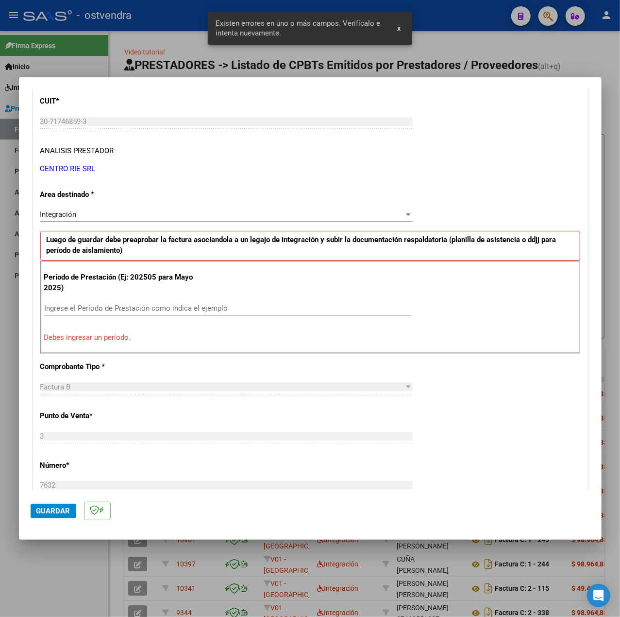
click at [144, 307] on input "Ingrese el Período de Prestación como indica el ejemplo" at bounding box center [227, 308] width 367 height 9
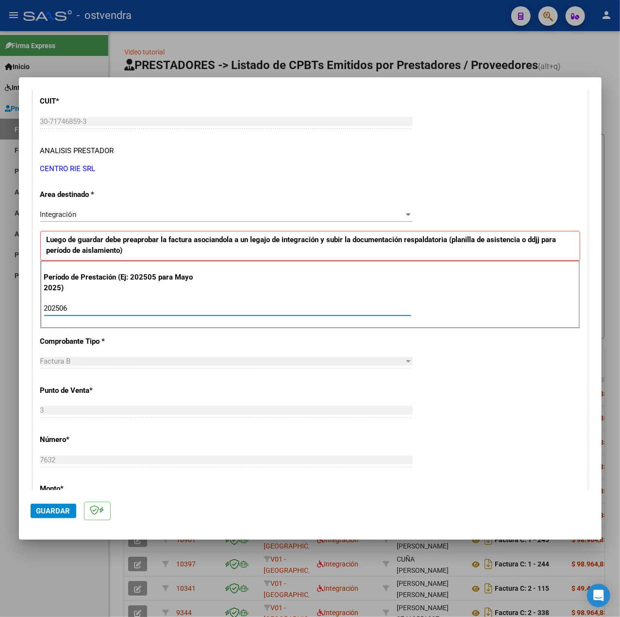
type input "202506"
click at [492, 376] on div "CUIT * 30-71746859-3 Ingresar CUIT ANALISIS PRESTADOR CENTRO RIE SRL ARCA Padró…" at bounding box center [310, 446] width 555 height 731
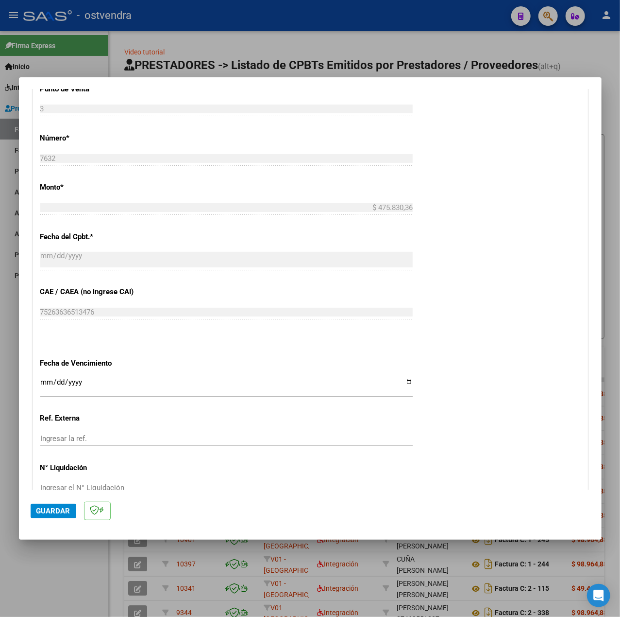
scroll to position [486, 0]
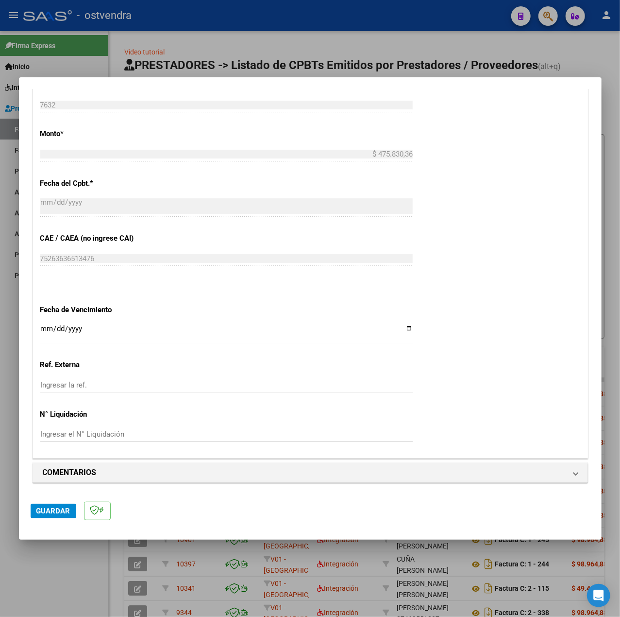
click at [47, 327] on input "Ingresar la fecha" at bounding box center [226, 333] width 373 height 16
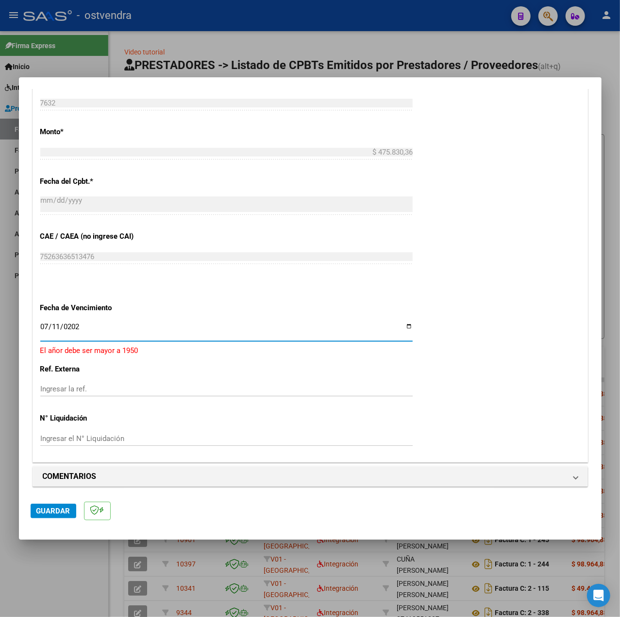
type input "2025-07-11"
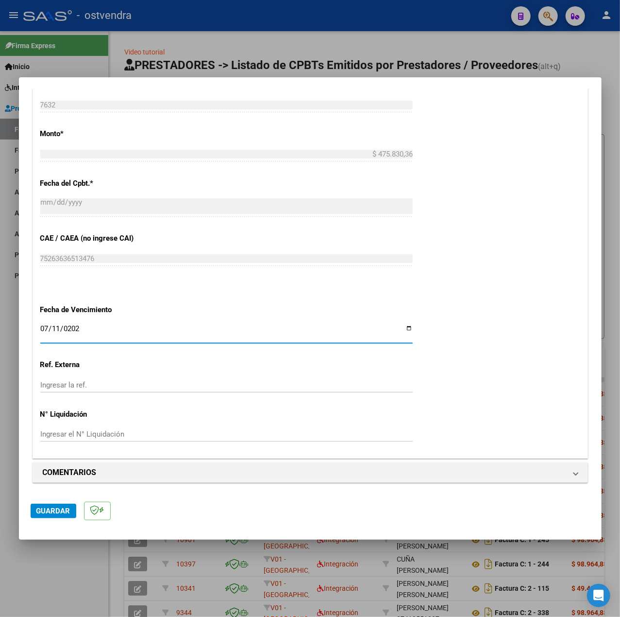
click at [52, 507] on span "Guardar" at bounding box center [53, 510] width 34 height 9
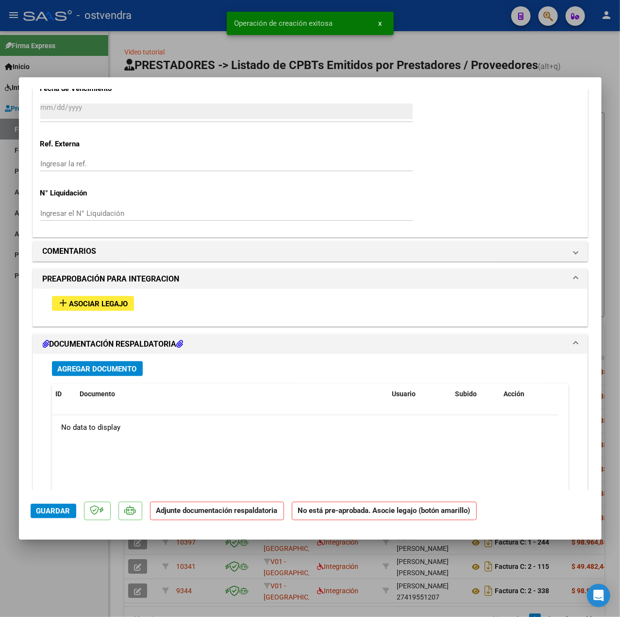
scroll to position [712, 0]
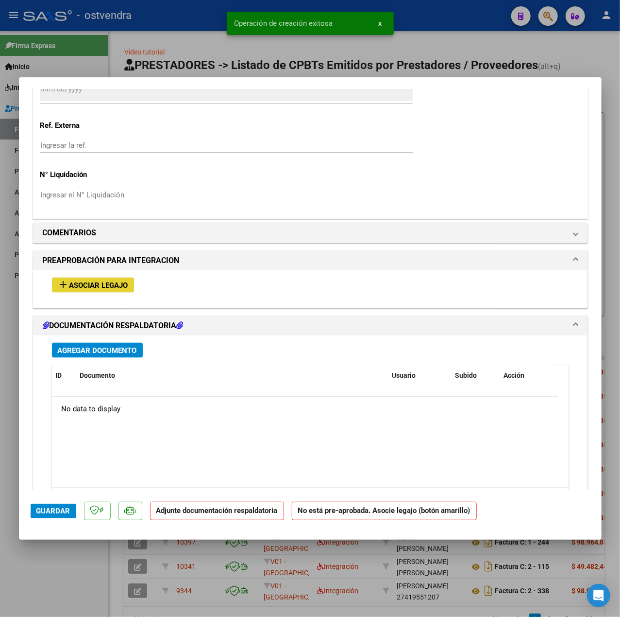
click at [103, 292] on button "add Asociar Legajo" at bounding box center [93, 284] width 82 height 15
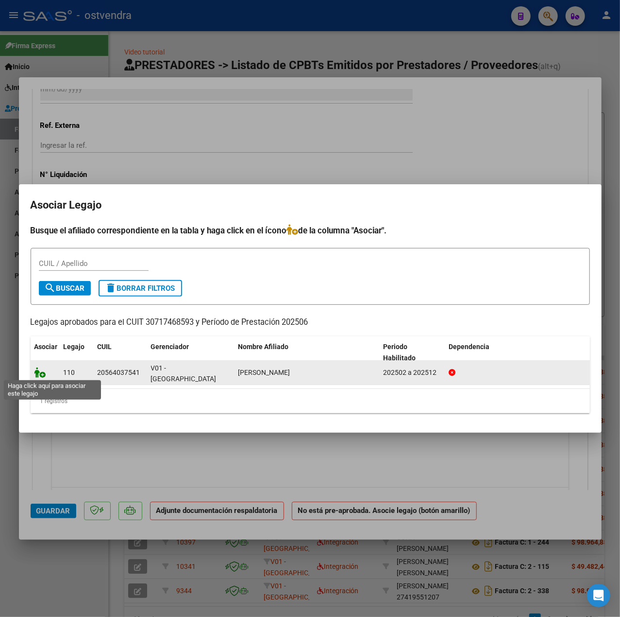
click at [36, 373] on icon at bounding box center [40, 372] width 12 height 11
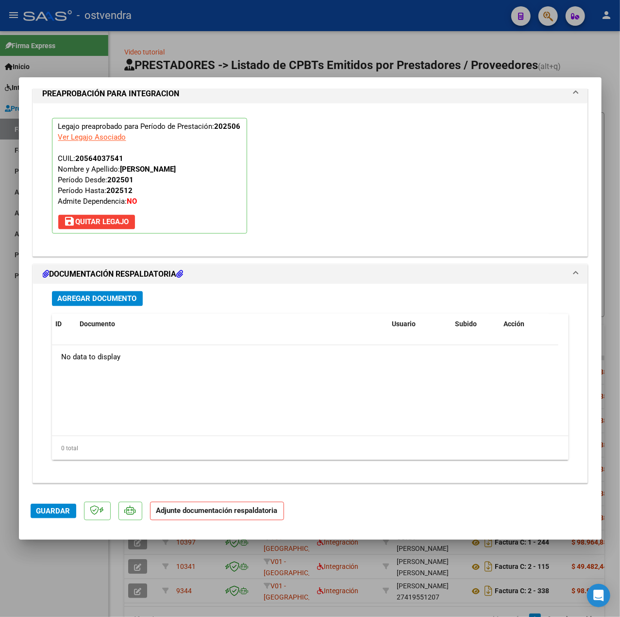
scroll to position [908, 0]
click at [117, 300] on span "Agregar Documento" at bounding box center [97, 298] width 79 height 9
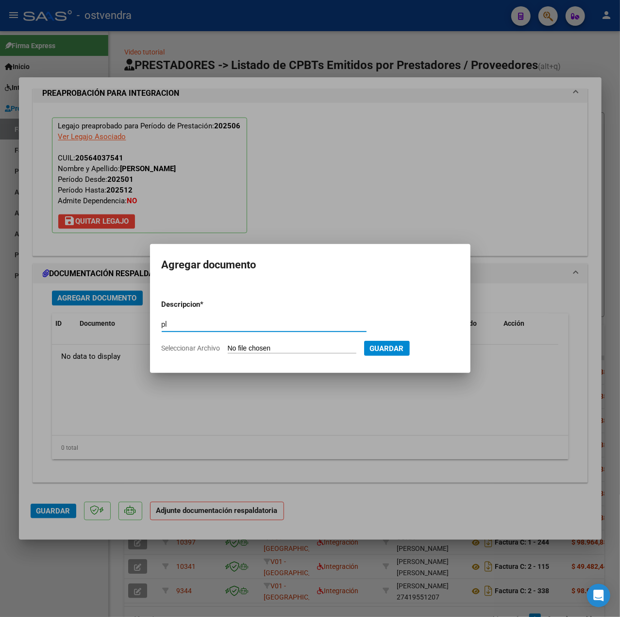
type input "p"
type input "PL"
click at [247, 346] on input "Seleccionar Archivo" at bounding box center [292, 348] width 129 height 9
type input "C:\fakepath\PL - ACUÑA FACUNDO SEBASTIAN.pdf"
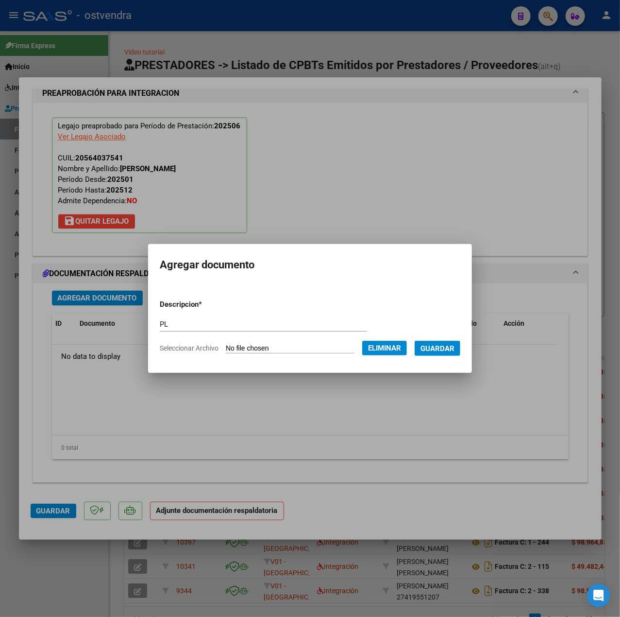
click at [455, 349] on span "Guardar" at bounding box center [438, 348] width 34 height 9
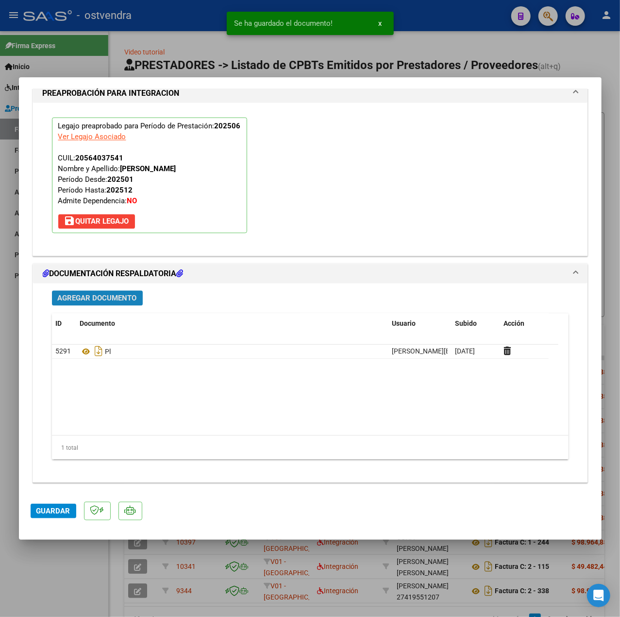
click at [131, 299] on span "Agregar Documento" at bounding box center [97, 298] width 79 height 9
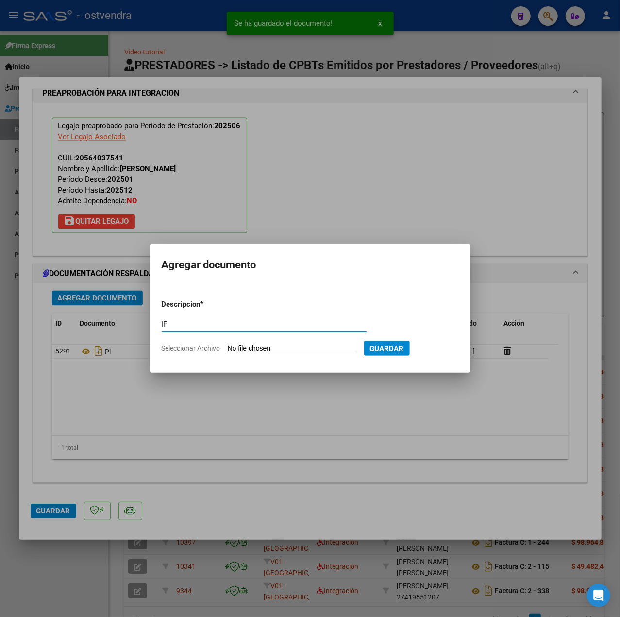
type input "IF"
click at [275, 339] on div "IF Escriba aquí una descripcion" at bounding box center [264, 329] width 205 height 24
click at [275, 344] on input "Seleccionar Archivo" at bounding box center [292, 348] width 129 height 9
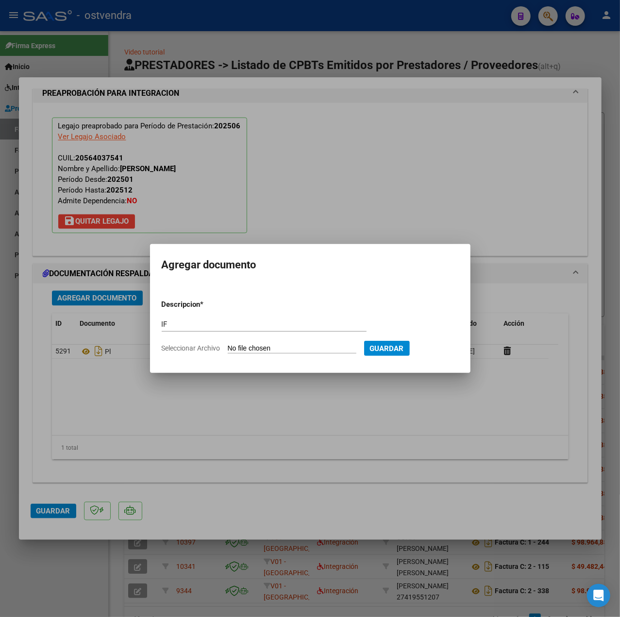
type input "C:\fakepath\IF - ACUÑA FACUNDO SEBASTIAN.pdf"
click at [446, 352] on span "Guardar" at bounding box center [438, 348] width 34 height 9
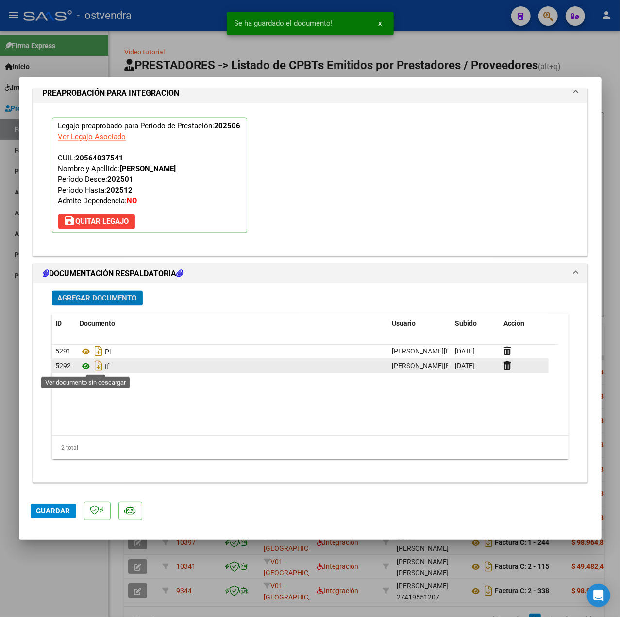
click at [88, 365] on icon at bounding box center [86, 367] width 13 height 12
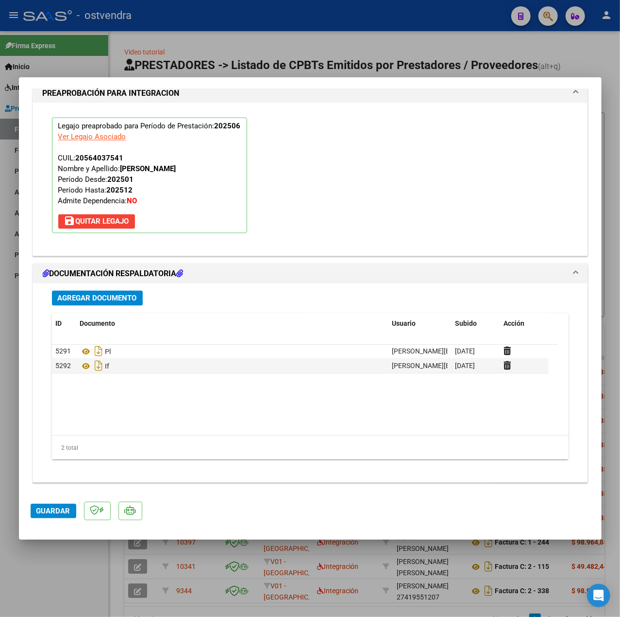
click at [64, 506] on span "Guardar" at bounding box center [53, 510] width 34 height 9
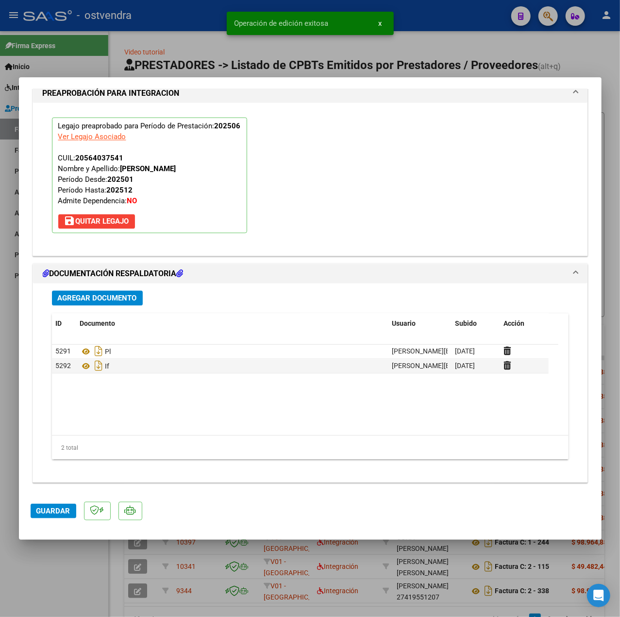
click at [74, 575] on div at bounding box center [310, 308] width 620 height 617
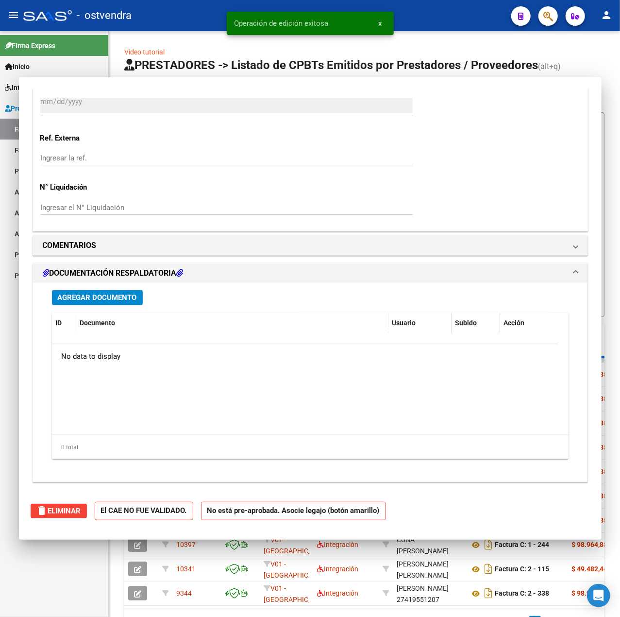
type input "$ 0,00"
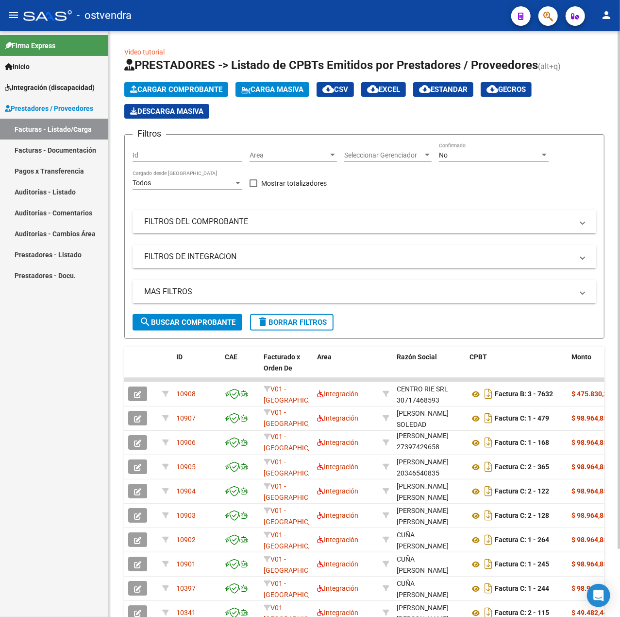
click at [173, 86] on span "Cargar Comprobante" at bounding box center [176, 89] width 92 height 9
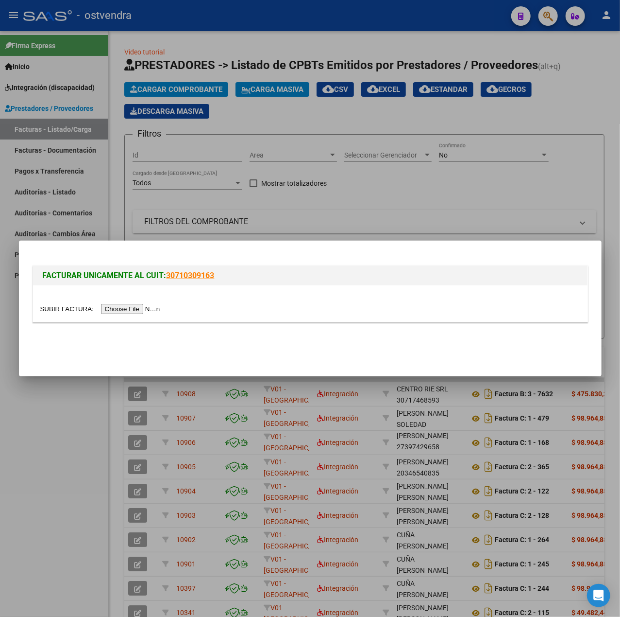
click at [140, 307] on input "file" at bounding box center [101, 309] width 123 height 10
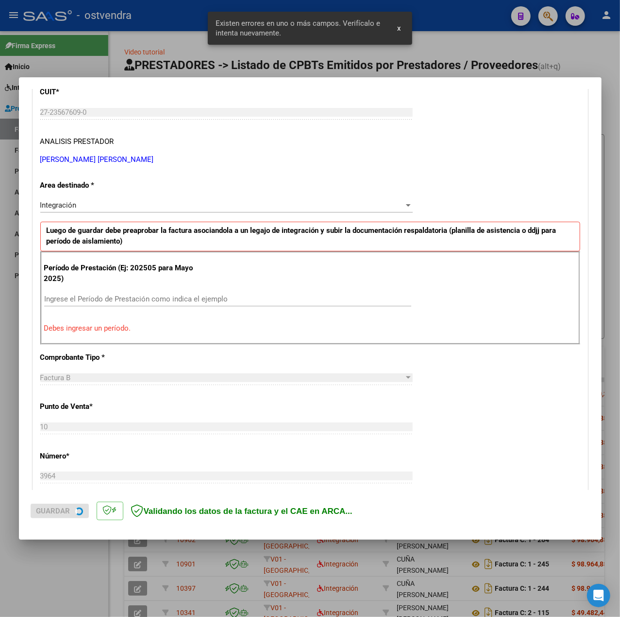
click at [73, 135] on div "CUIT * 27-23567609-0 Ingresar CUIT ANALISIS PRESTADOR URRIZA MARIA ALEJANDRA AR…" at bounding box center [310, 122] width 540 height 86
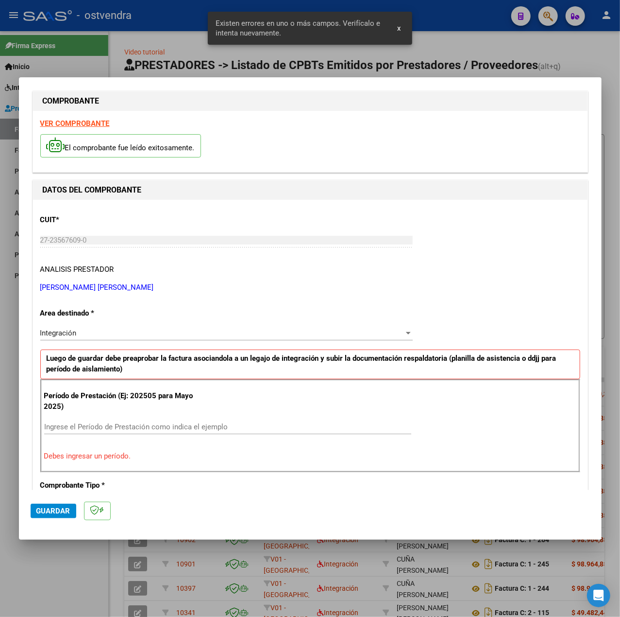
scroll to position [10, 0]
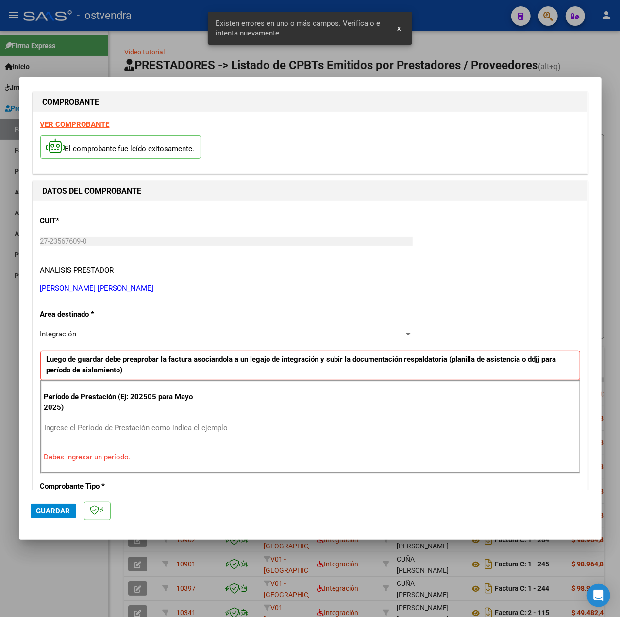
click at [71, 120] on strong "VER COMPROBANTE" at bounding box center [74, 124] width 69 height 9
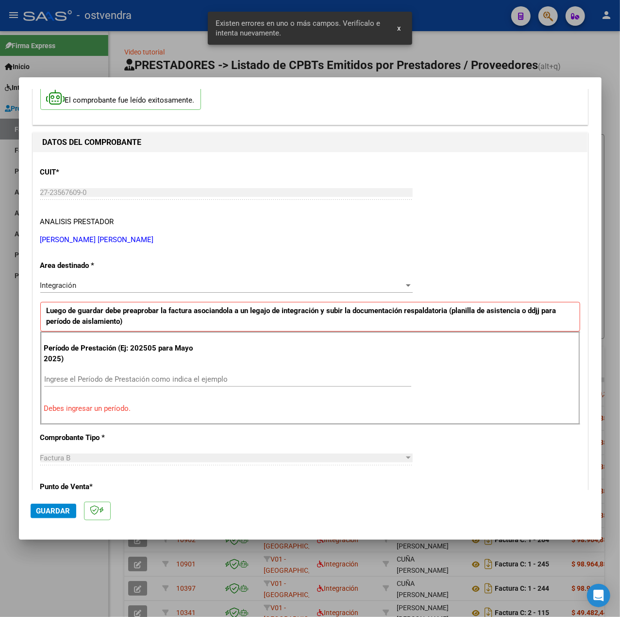
scroll to position [139, 0]
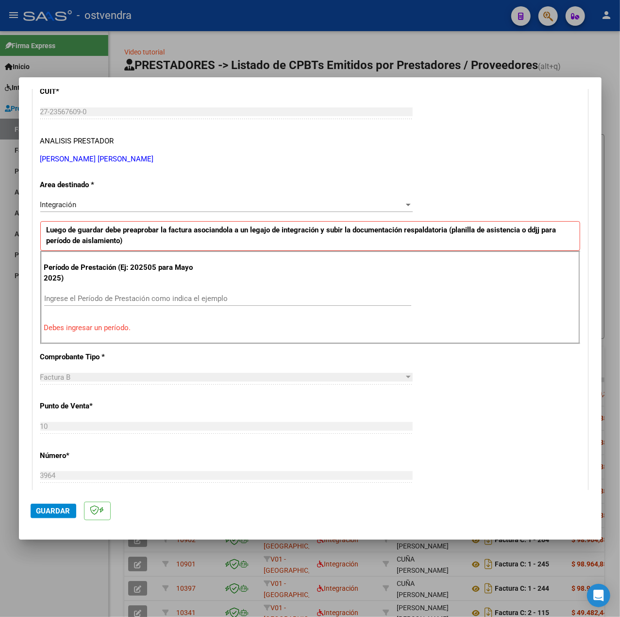
click at [130, 300] on input "Ingrese el Período de Prestación como indica el ejemplo" at bounding box center [227, 298] width 367 height 9
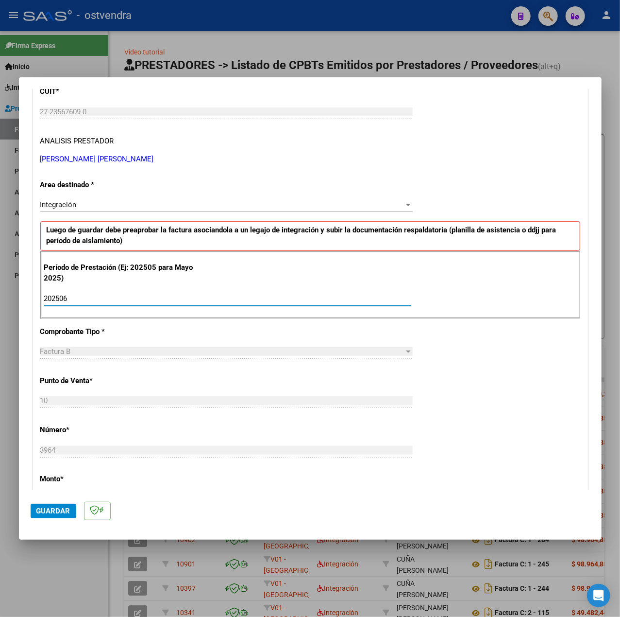
type input "202506"
click at [466, 400] on div "CUIT * 27-23567609-0 Ingresar CUIT ANALISIS PRESTADOR URRIZA MARIA ALEJANDRA AR…" at bounding box center [310, 436] width 555 height 731
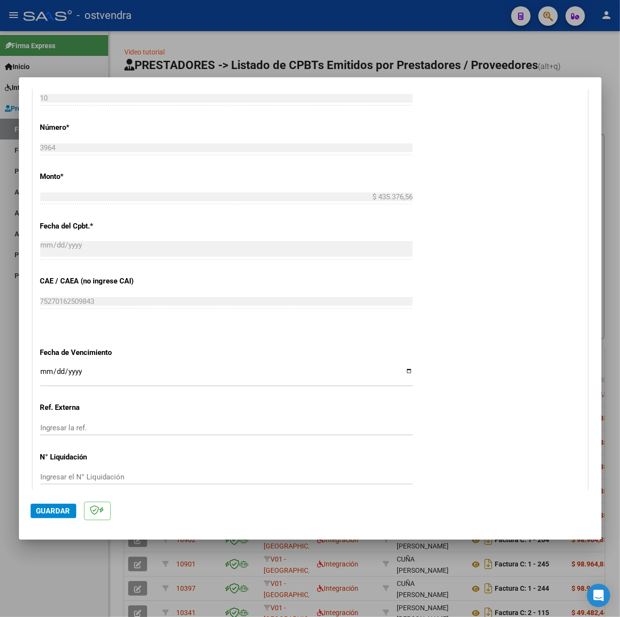
scroll to position [486, 0]
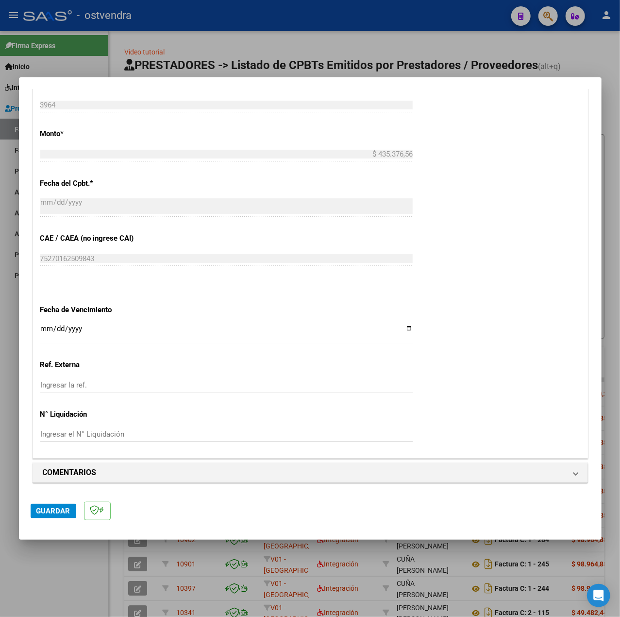
click at [45, 325] on input "Ingresar la fecha" at bounding box center [226, 333] width 373 height 16
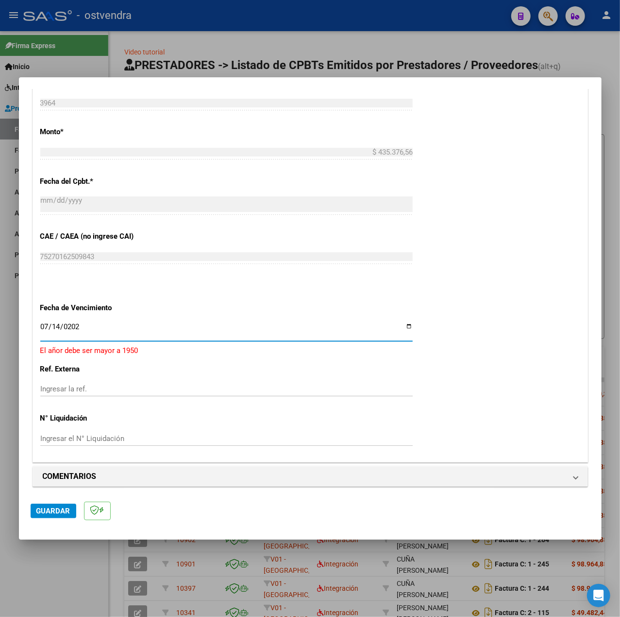
type input "2025-07-14"
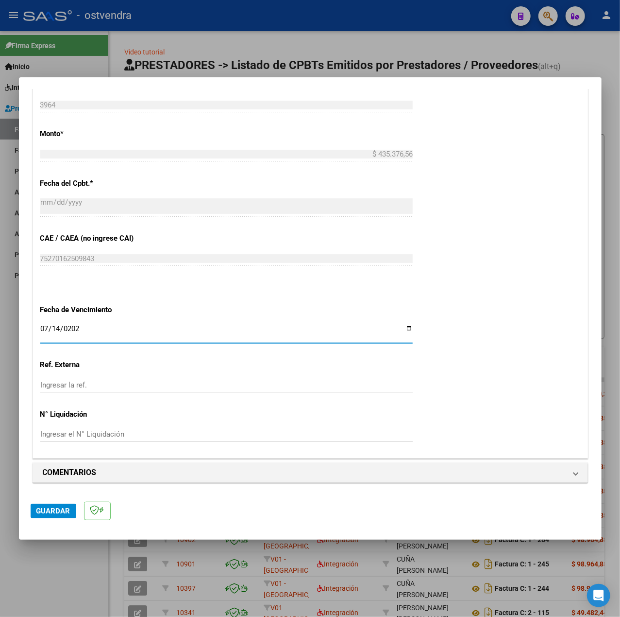
click at [446, 385] on div "CUIT * 27-23567609-0 Ingresar CUIT ANALISIS PRESTADOR URRIZA MARIA ALEJANDRA AR…" at bounding box center [310, 91] width 555 height 731
click at [43, 519] on mat-dialog-actions "Guardar" at bounding box center [311, 509] width 560 height 38
click at [48, 512] on span "Guardar" at bounding box center [53, 510] width 34 height 9
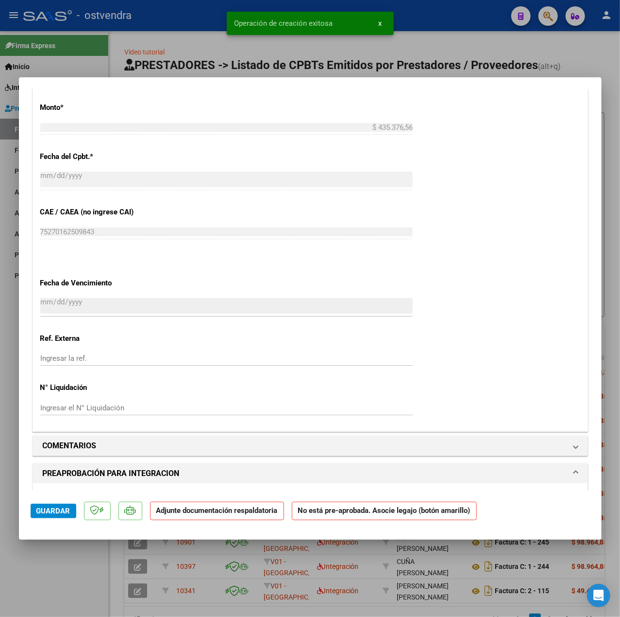
scroll to position [648, 0]
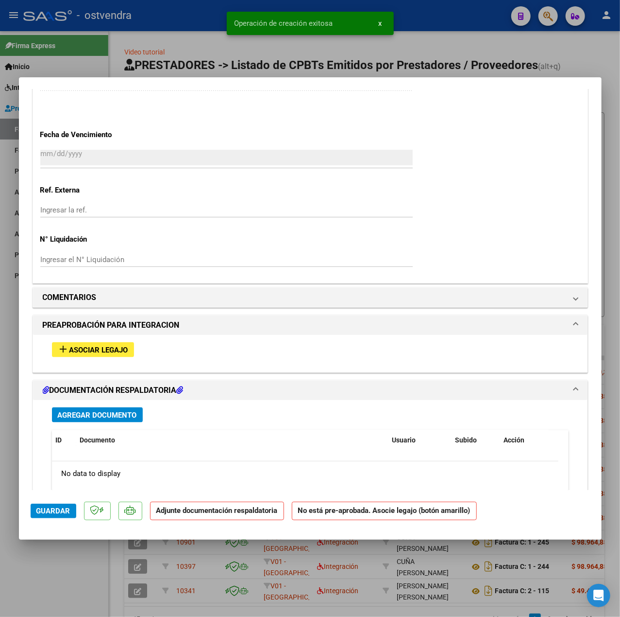
click at [81, 354] on span "Asociar Legajo" at bounding box center [98, 349] width 59 height 9
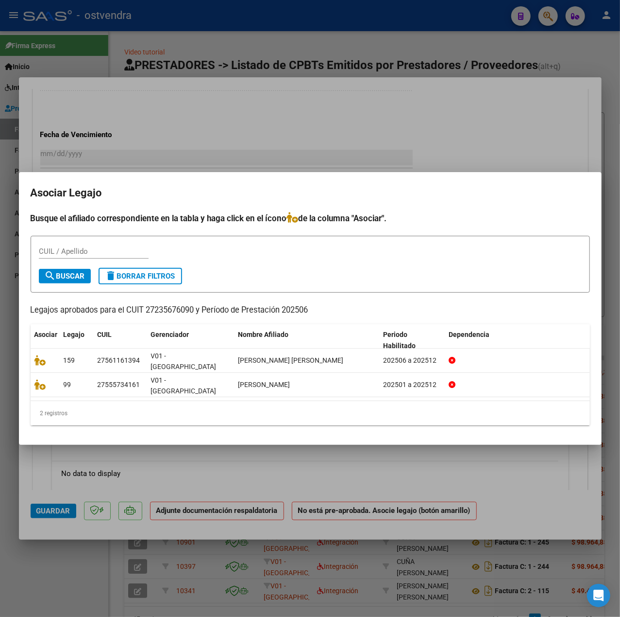
click at [195, 463] on div at bounding box center [310, 308] width 620 height 617
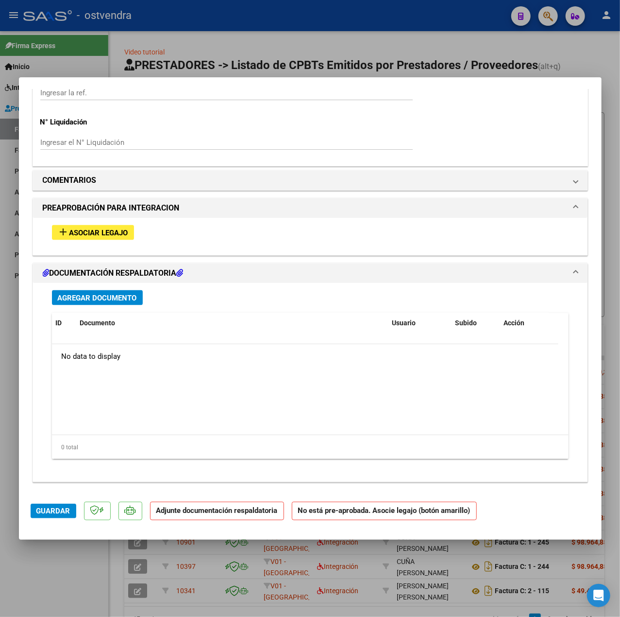
scroll to position [767, 0]
click at [89, 235] on span "Asociar Legajo" at bounding box center [98, 232] width 59 height 9
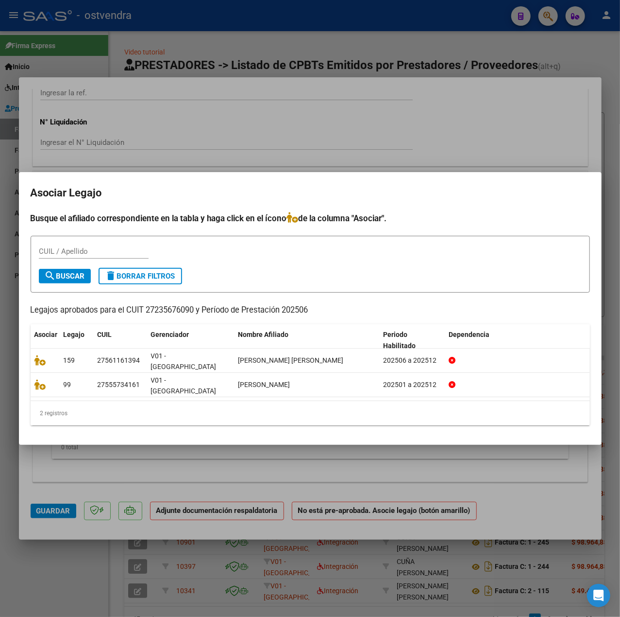
drag, startPoint x: 96, startPoint y: 474, endPoint x: 132, endPoint y: 453, distance: 41.6
click at [97, 474] on div at bounding box center [310, 308] width 620 height 617
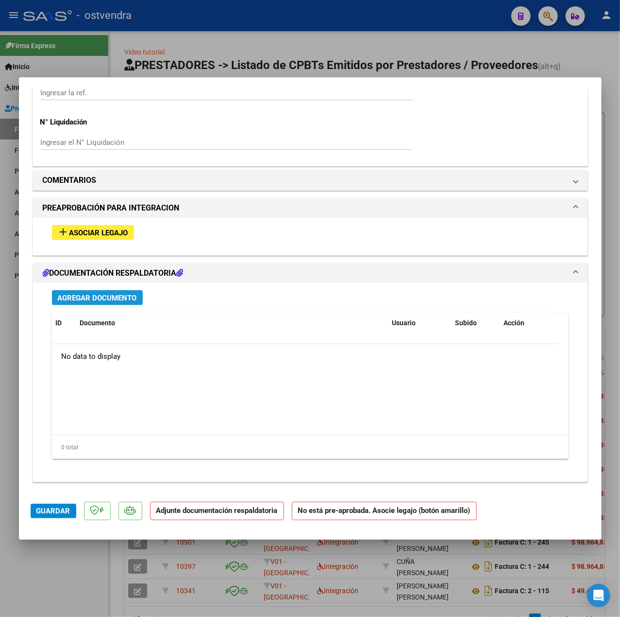
click at [105, 291] on button "Agregar Documento" at bounding box center [97, 297] width 91 height 15
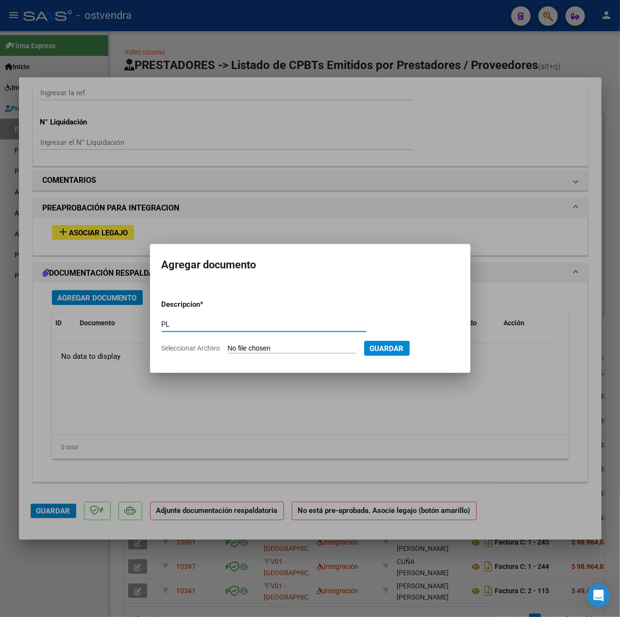
type input "PL"
click at [266, 345] on input "Seleccionar Archivo" at bounding box center [292, 348] width 129 height 9
type input "C:\fakepath\ASIST REHA CHUCTAYA JIMENEZ JUNIO 2025 - Damaris Acchura.pdf"
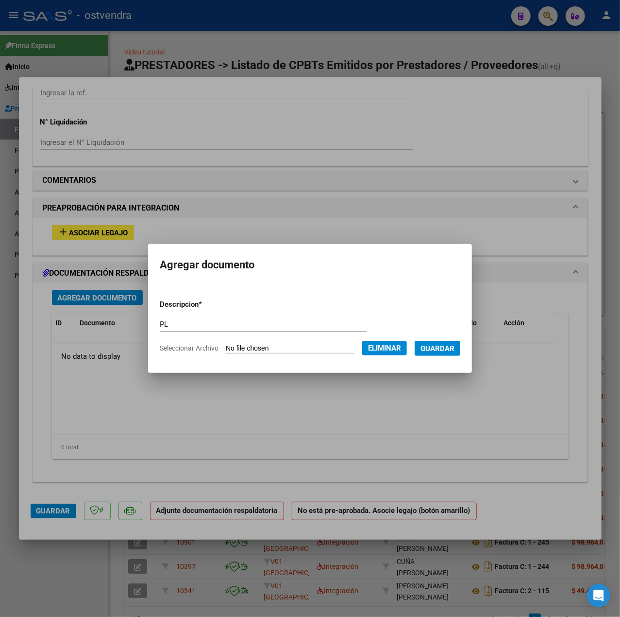
click at [439, 352] on span "Guardar" at bounding box center [438, 348] width 34 height 9
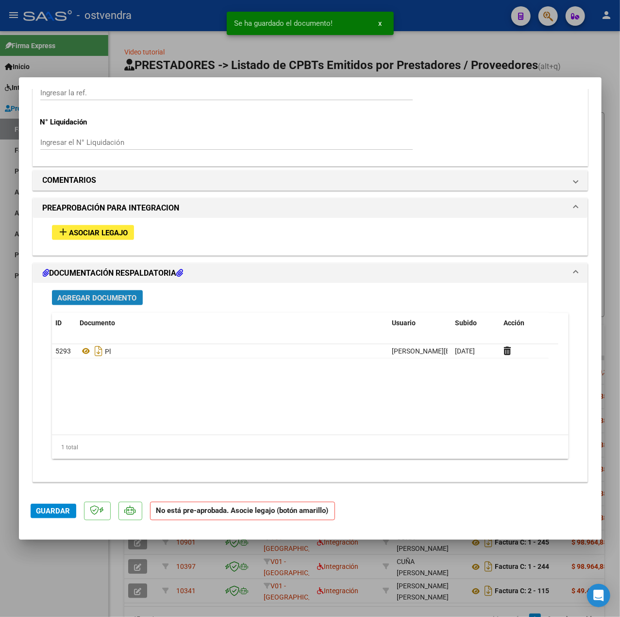
click at [129, 296] on span "Agregar Documento" at bounding box center [97, 297] width 79 height 9
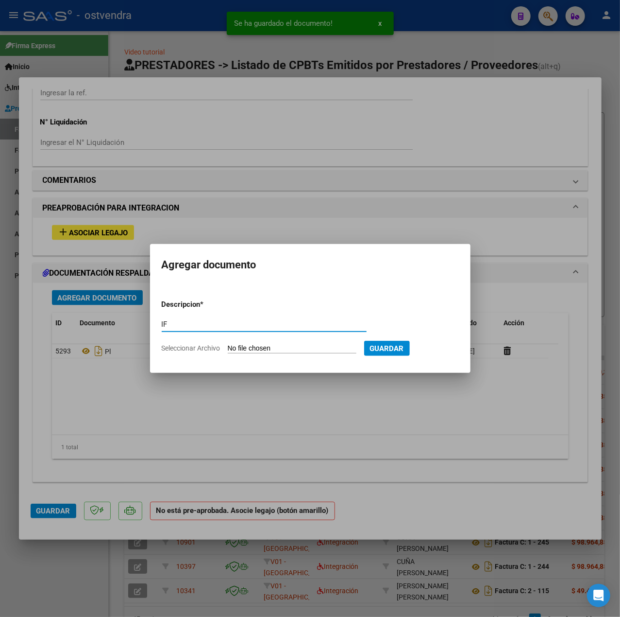
type input "IF"
click at [277, 346] on input "Seleccionar Archivo" at bounding box center [292, 348] width 129 height 9
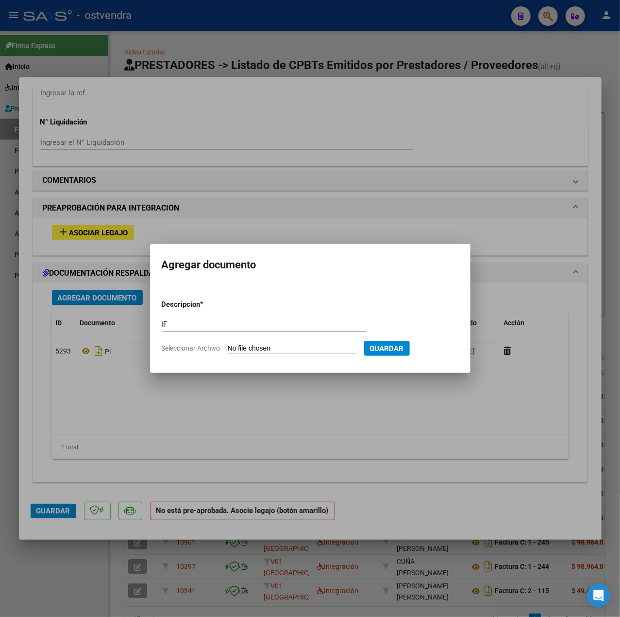
type input "C:\fakepath\Informe_ChuctayaJimenez_LuisAdrian_2025-06-22 - Damaris Acchura.pdf"
click at [453, 348] on span "Guardar" at bounding box center [438, 348] width 34 height 9
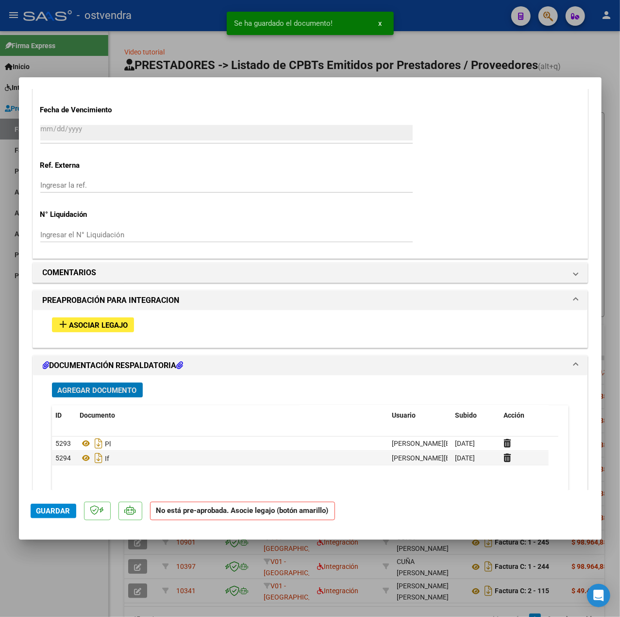
scroll to position [702, 0]
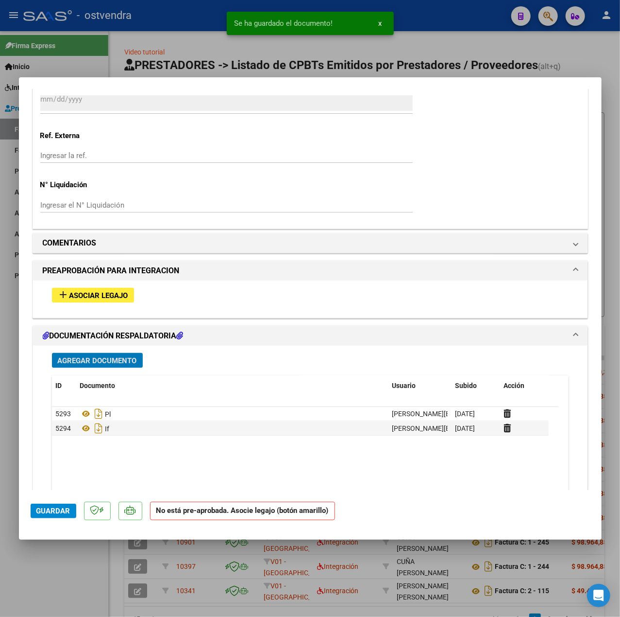
click at [129, 301] on button "add Asociar Legajo" at bounding box center [93, 295] width 82 height 15
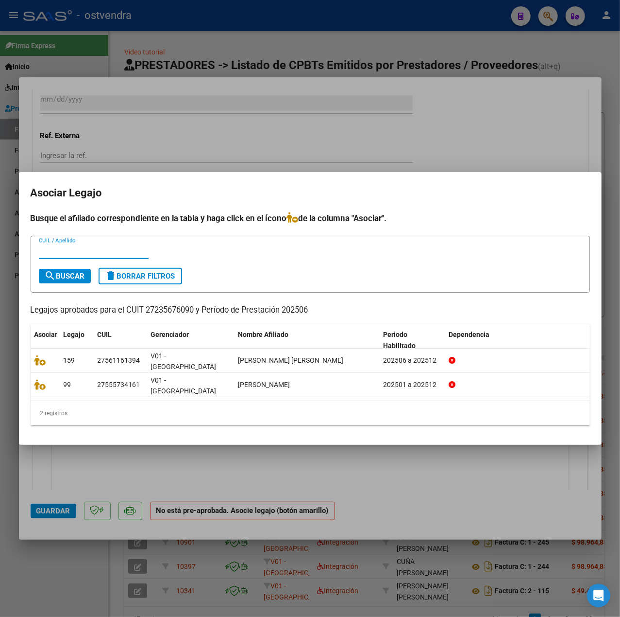
click at [127, 461] on div at bounding box center [310, 308] width 620 height 617
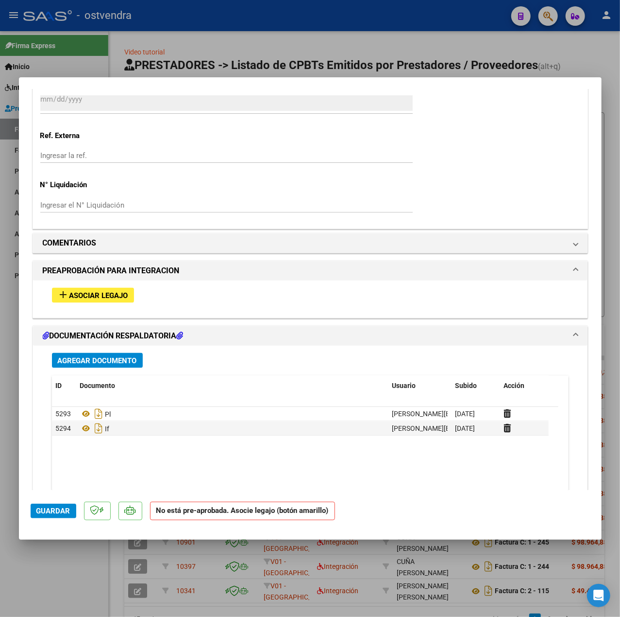
scroll to position [637, 0]
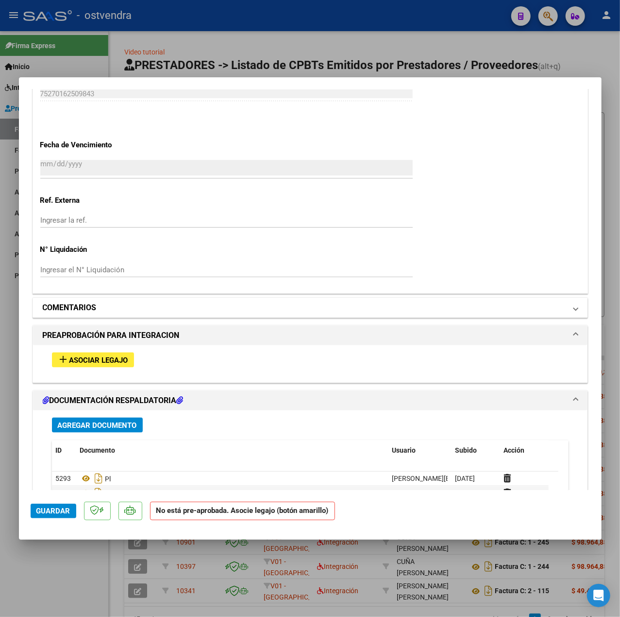
click at [121, 308] on mat-panel-title "COMENTARIOS" at bounding box center [305, 308] width 524 height 12
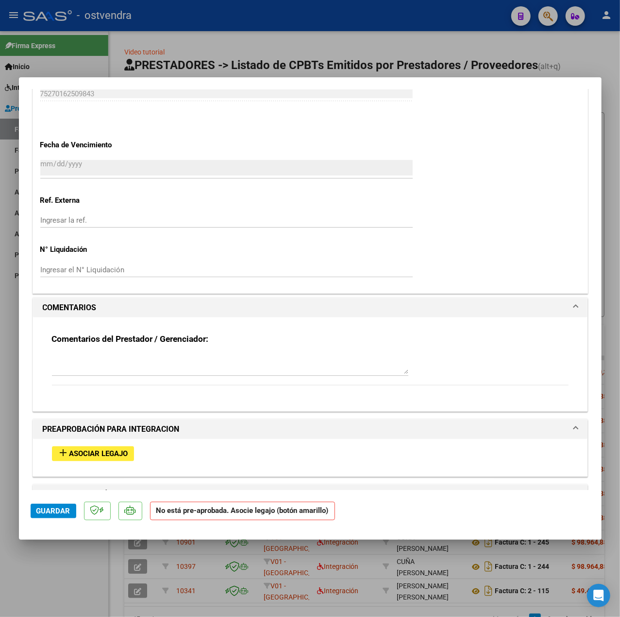
click at [107, 369] on textarea at bounding box center [230, 363] width 357 height 19
type textarea "17-09 SIN LEGAJO PARA ASOCIAR A CHUCTAYA JIMENEZ LUIS ADRIAN"
click at [62, 512] on span "Guardar" at bounding box center [53, 510] width 34 height 9
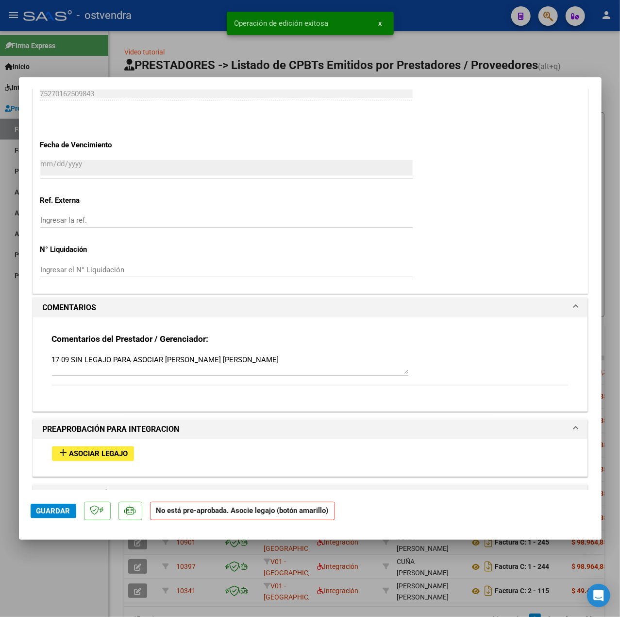
click at [82, 565] on div at bounding box center [310, 308] width 620 height 617
type input "$ 0,00"
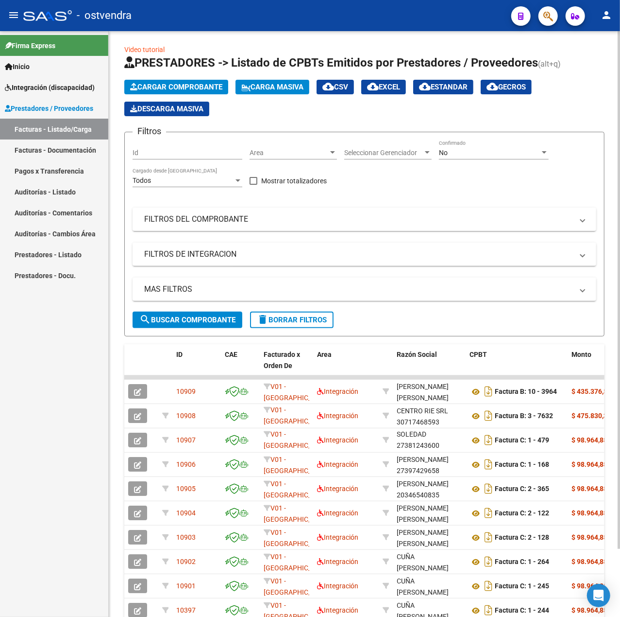
scroll to position [0, 0]
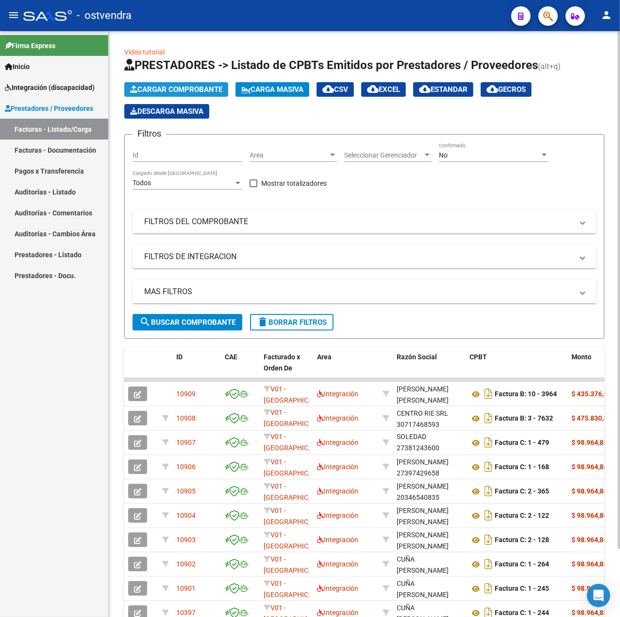
click at [181, 96] on button "Cargar Comprobante" at bounding box center [176, 89] width 104 height 15
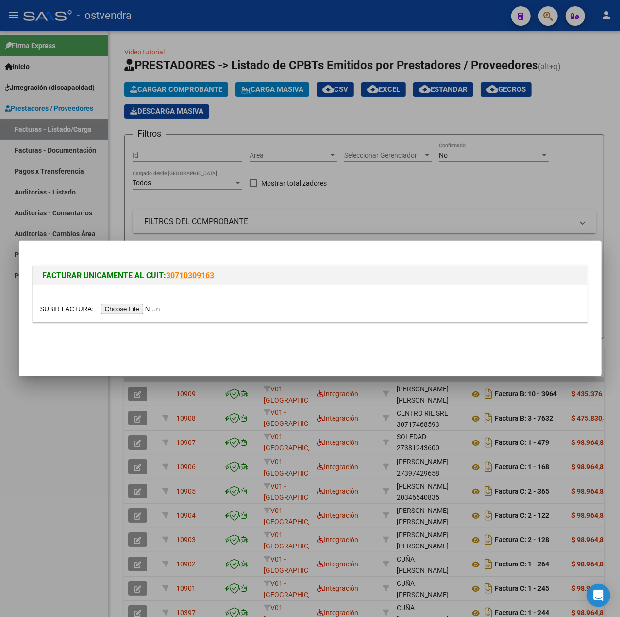
click at [150, 305] on input "file" at bounding box center [101, 309] width 123 height 10
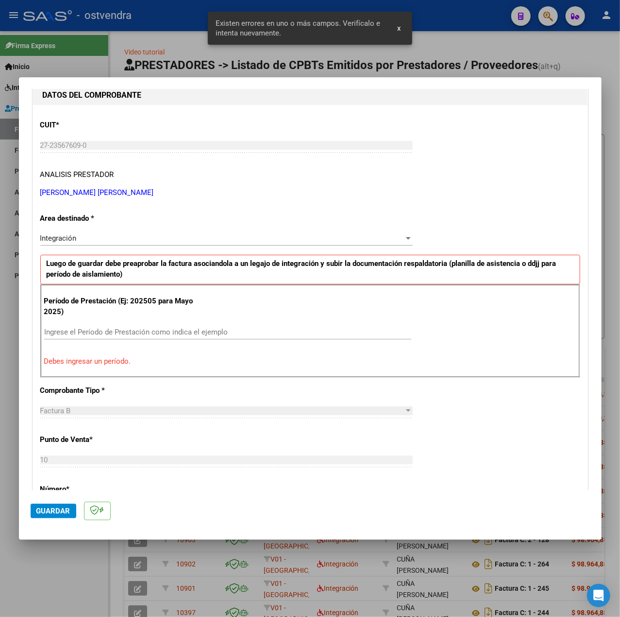
scroll to position [121, 0]
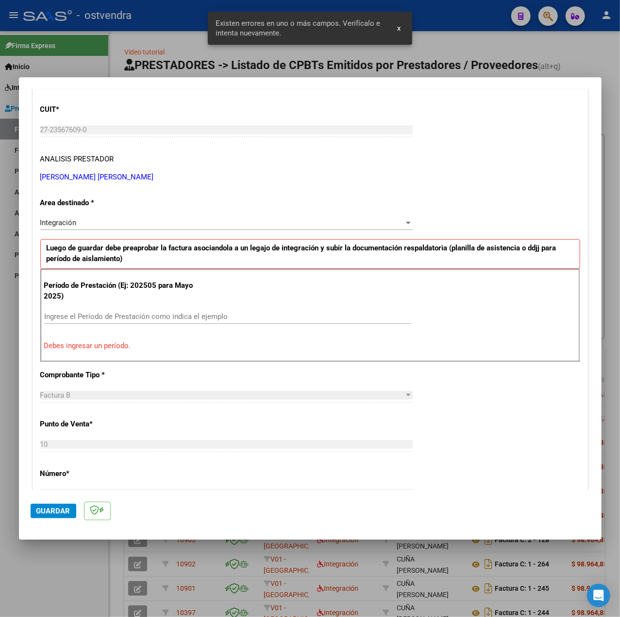
click at [168, 317] on input "Ingrese el Período de Prestación como indica el ejemplo" at bounding box center [227, 316] width 367 height 9
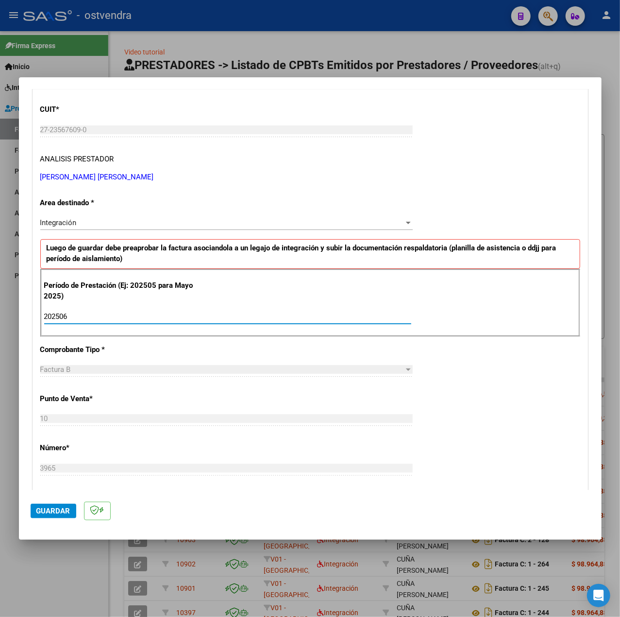
type input "202506"
click at [536, 437] on div "CUIT * 27-23567609-0 Ingresar CUIT ANALISIS PRESTADOR URRIZA MARIA ALEJANDRA AR…" at bounding box center [310, 454] width 555 height 731
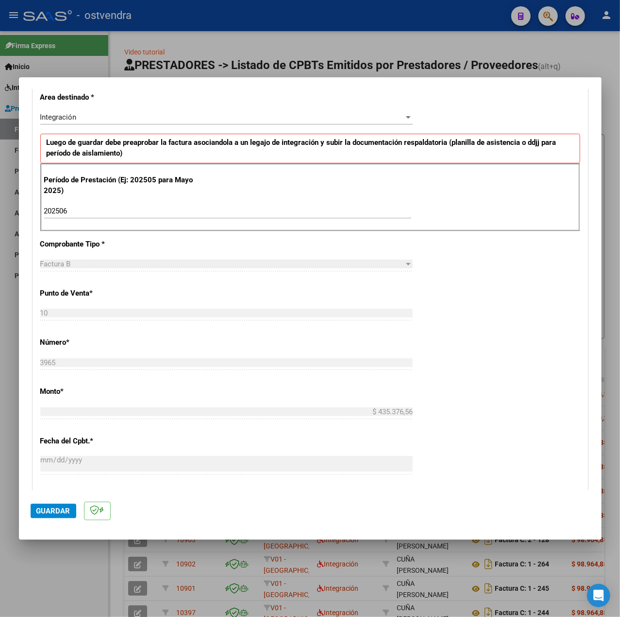
scroll to position [0, 0]
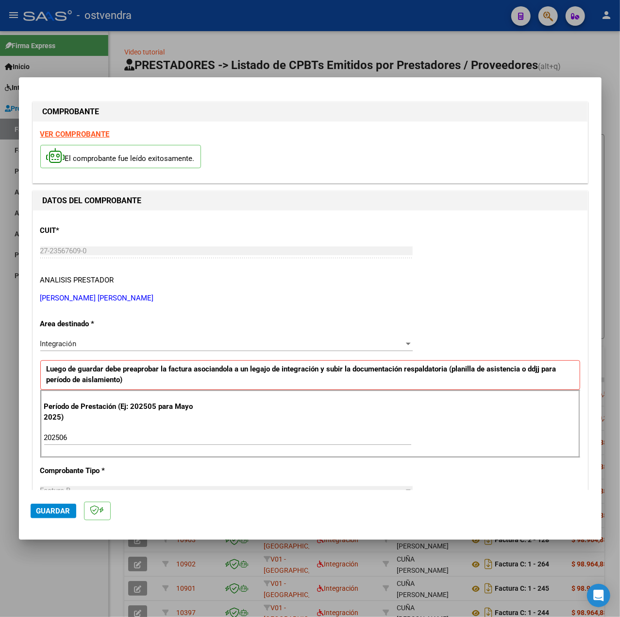
click at [98, 137] on strong "VER COMPROBANTE" at bounding box center [74, 134] width 69 height 9
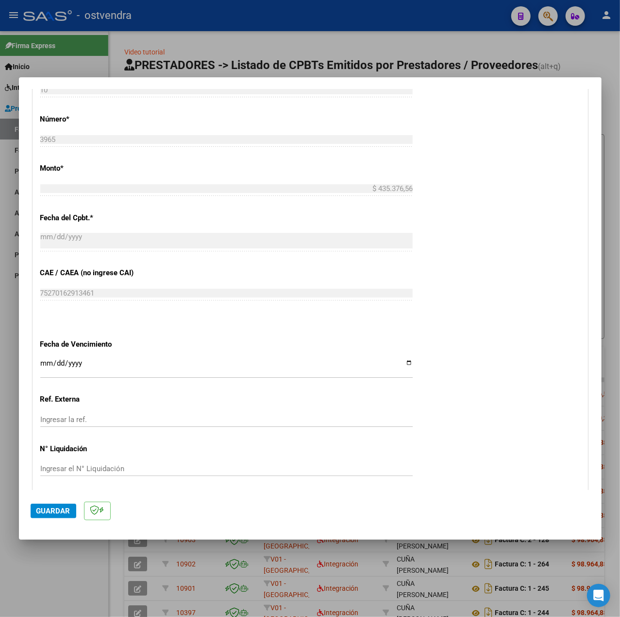
scroll to position [453, 0]
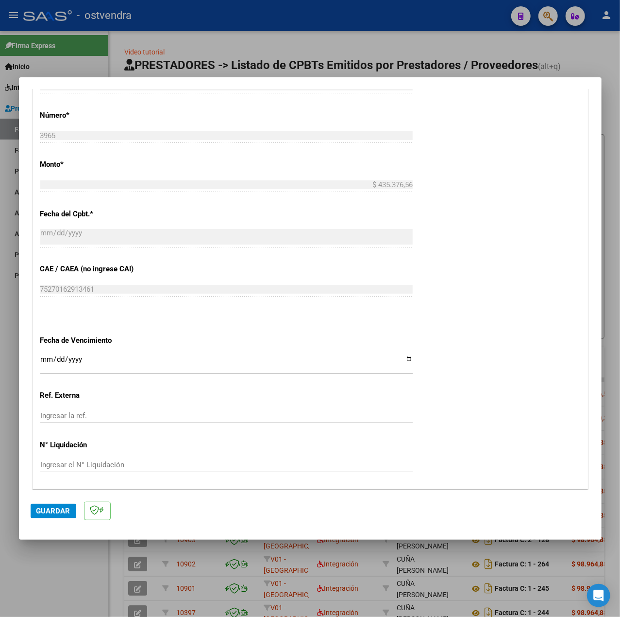
click at [44, 361] on input "Ingresar la fecha" at bounding box center [226, 363] width 373 height 16
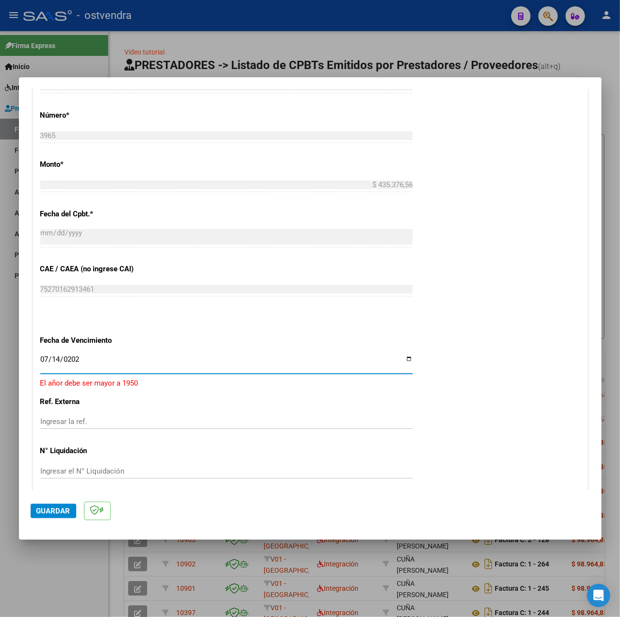
type input "2025-07-14"
click at [542, 437] on div "CUIT * 27-23567609-0 Ingresar CUIT ANALISIS PRESTADOR URRIZA MARIA ALEJANDRA AR…" at bounding box center [310, 122] width 555 height 731
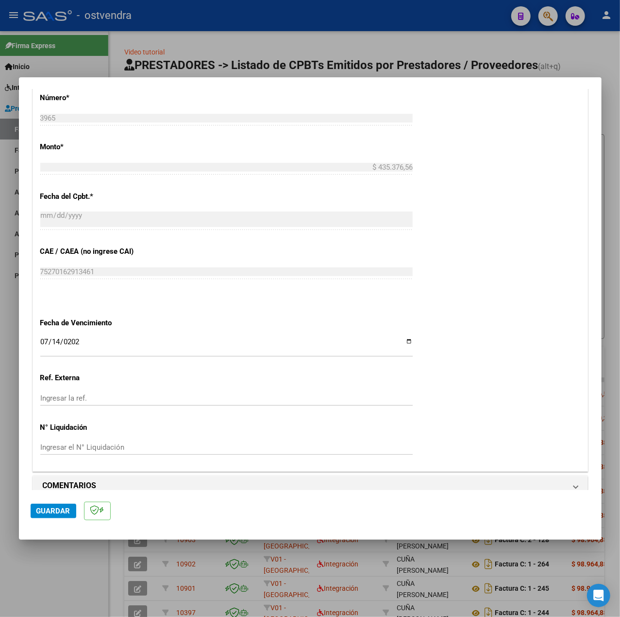
scroll to position [486, 0]
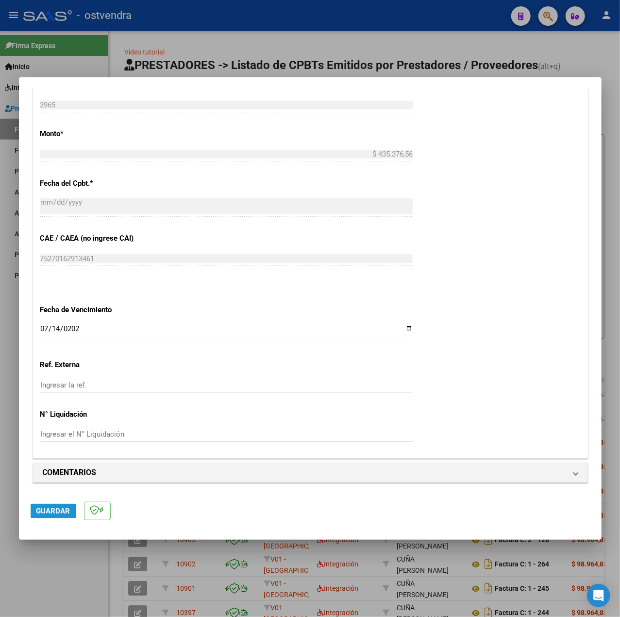
click at [43, 510] on span "Guardar" at bounding box center [53, 510] width 34 height 9
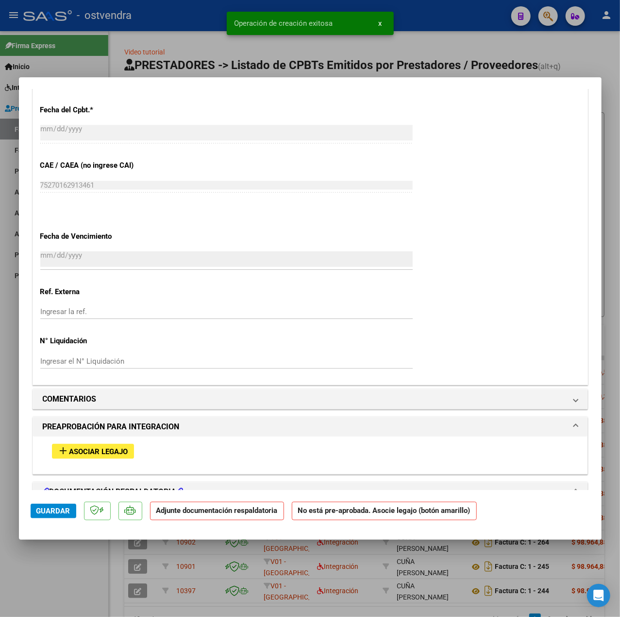
scroll to position [767, 0]
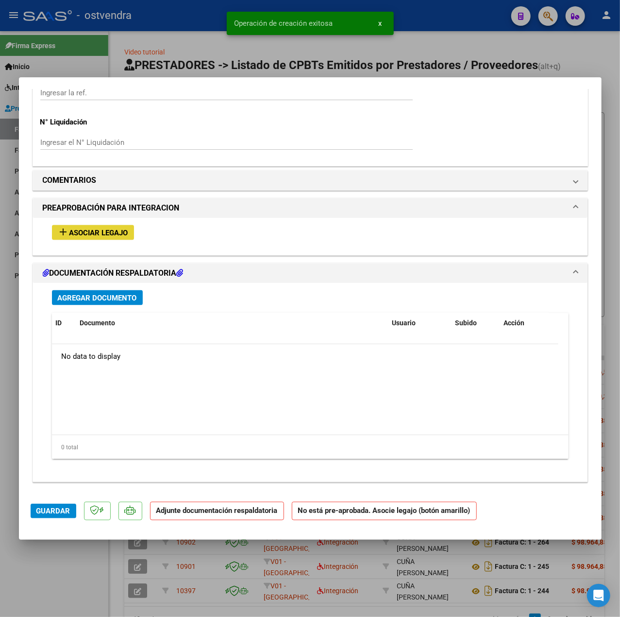
click at [107, 233] on span "Asociar Legajo" at bounding box center [98, 232] width 59 height 9
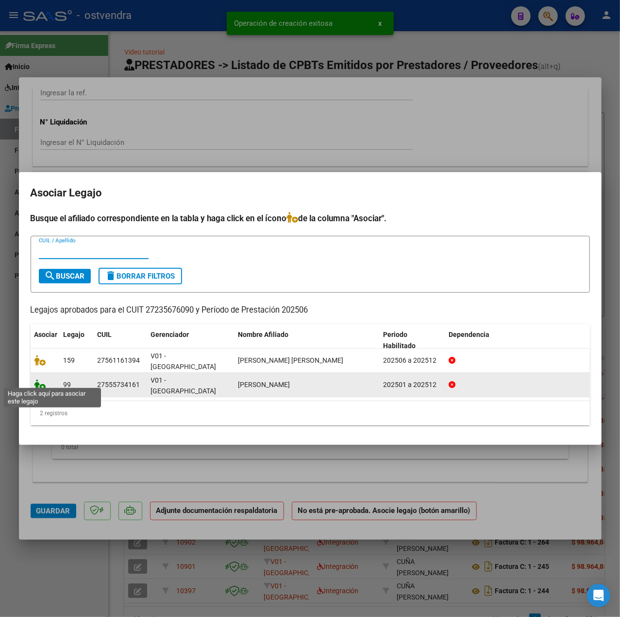
click at [39, 379] on icon at bounding box center [40, 384] width 12 height 11
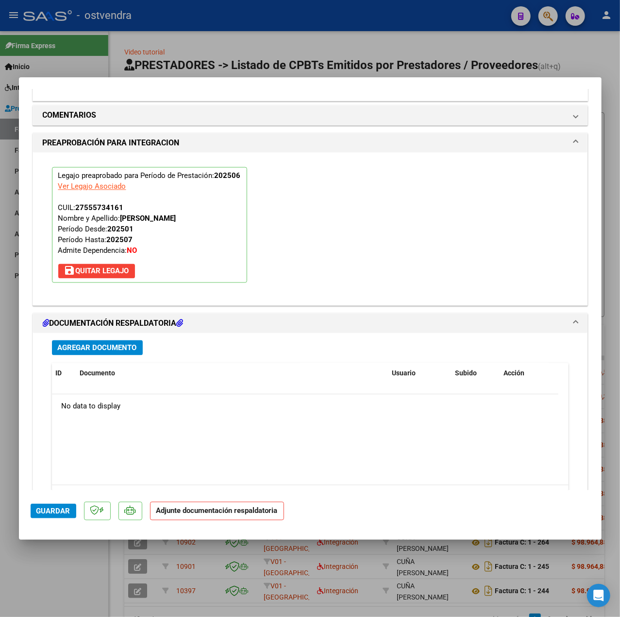
scroll to position [908, 0]
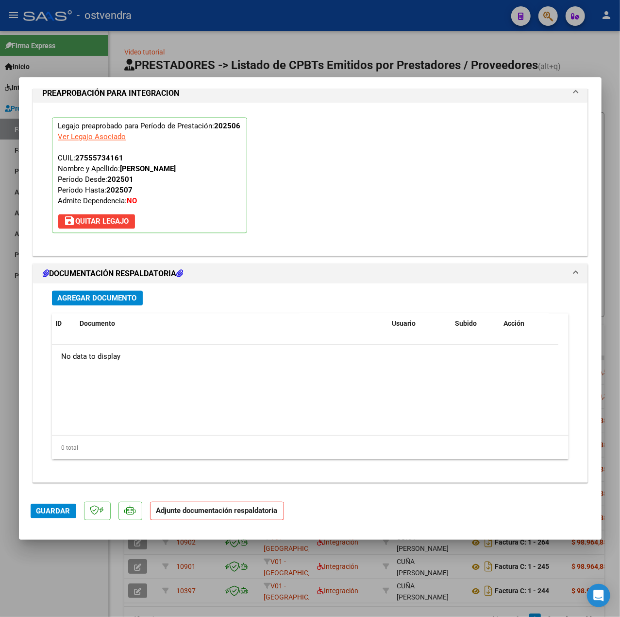
click at [70, 292] on button "Agregar Documento" at bounding box center [97, 298] width 91 height 15
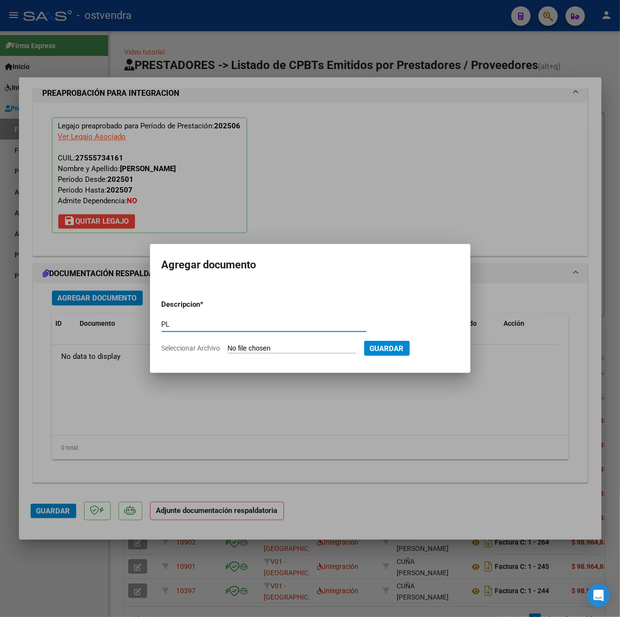
type input "PL"
click at [320, 348] on input "Seleccionar Archivo" at bounding box center [292, 348] width 129 height 9
type input "C:\fakepath\PL - NUÑEZ KAIRA CAMIL.pdf"
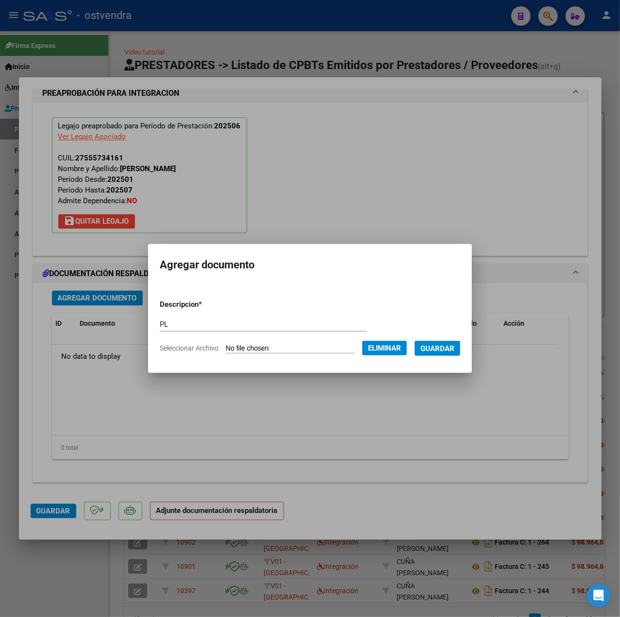
click at [436, 354] on button "Guardar" at bounding box center [438, 348] width 46 height 15
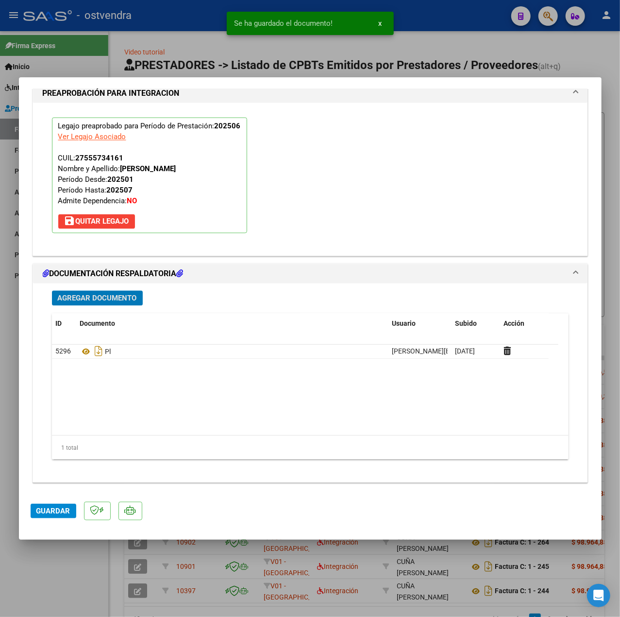
click at [123, 300] on span "Agregar Documento" at bounding box center [97, 298] width 79 height 9
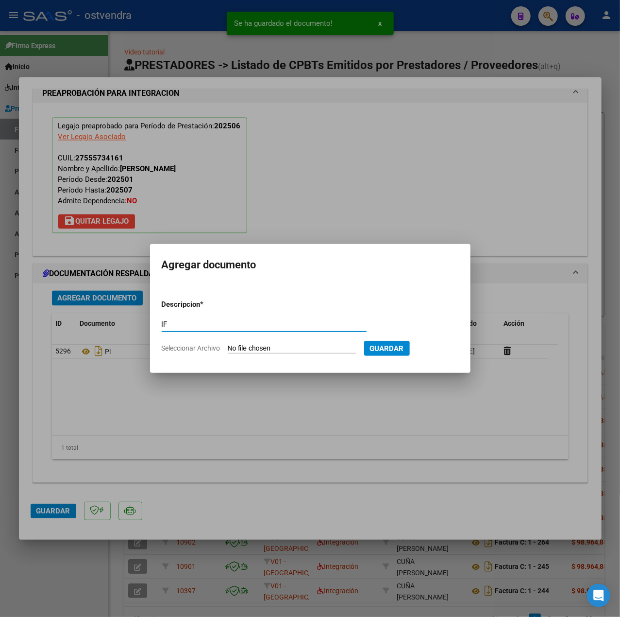
type input "IF"
click at [273, 348] on input "Seleccionar Archivo" at bounding box center [292, 348] width 129 height 9
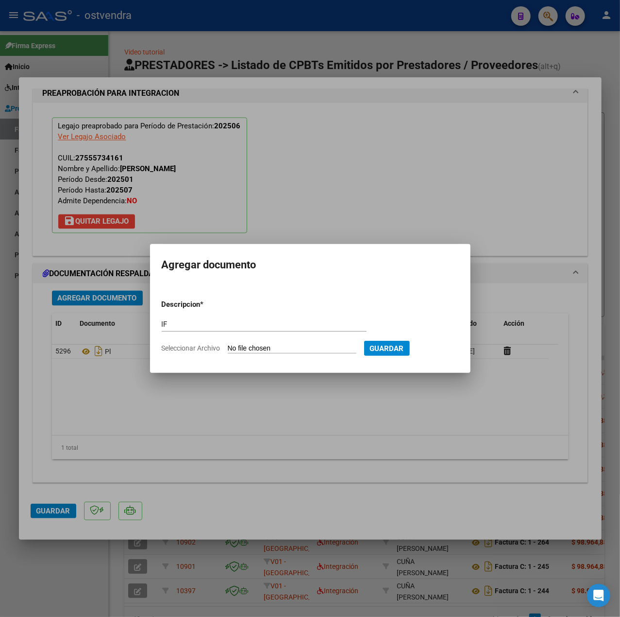
type input "C:\fakepath\IF - NUÑEZ KAIRA CAMIL.pdf"
click at [446, 354] on button "Guardar" at bounding box center [438, 348] width 46 height 15
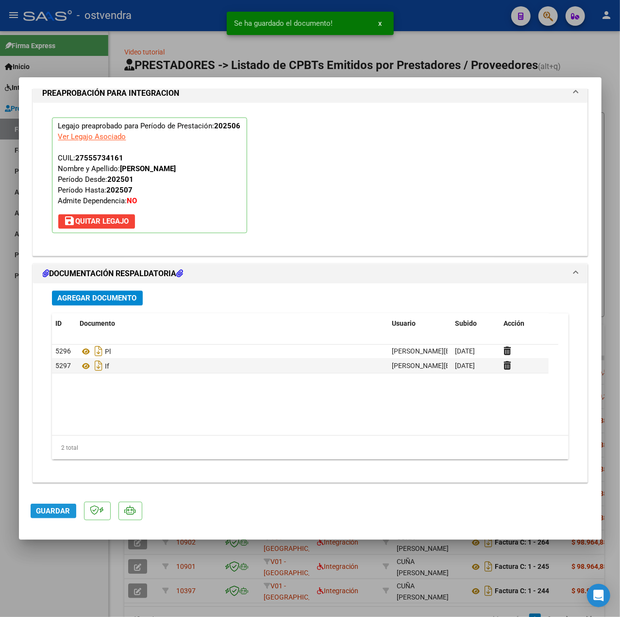
click at [63, 507] on span "Guardar" at bounding box center [53, 510] width 34 height 9
click at [80, 565] on div at bounding box center [310, 308] width 620 height 617
type input "$ 0,00"
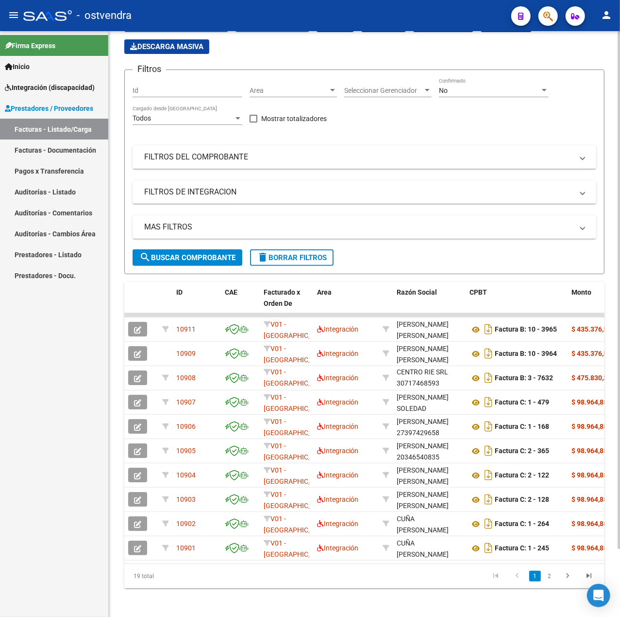
scroll to position [0, 0]
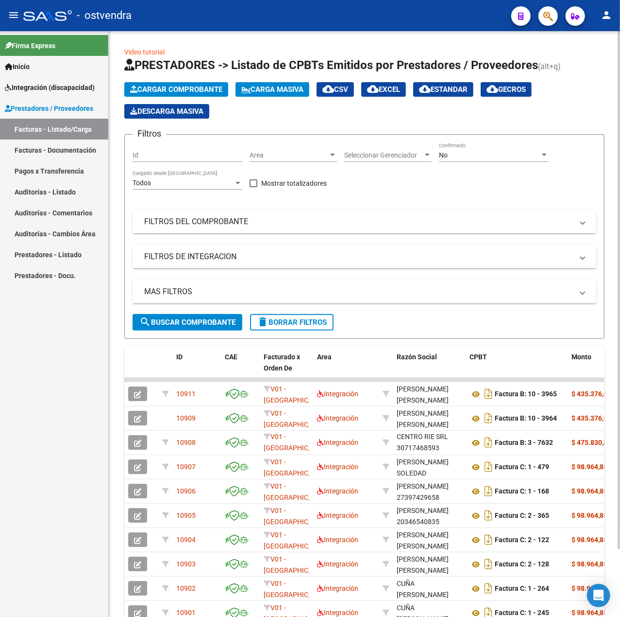
click at [173, 90] on span "Cargar Comprobante" at bounding box center [176, 89] width 92 height 9
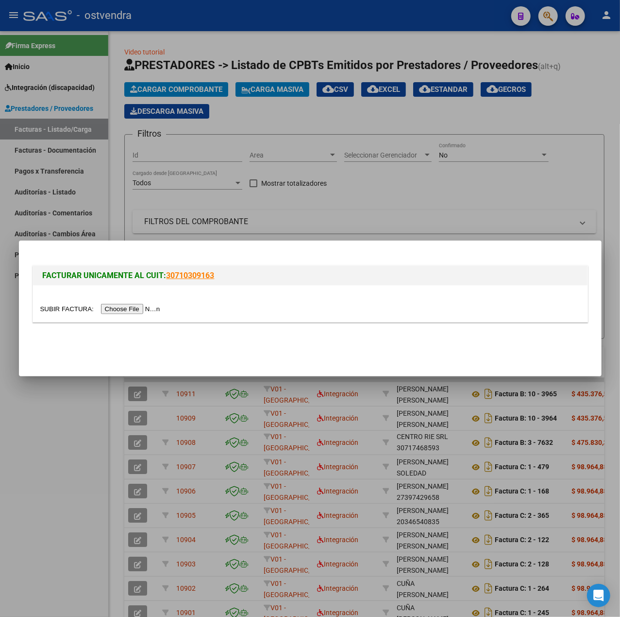
click at [143, 308] on input "file" at bounding box center [101, 309] width 123 height 10
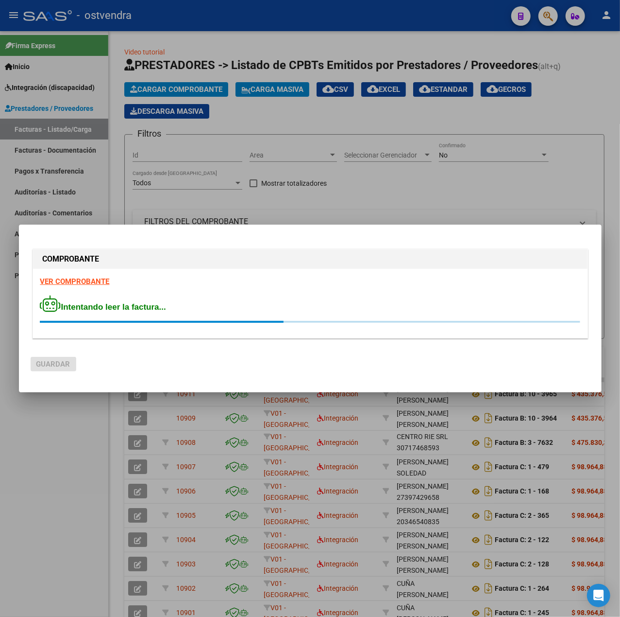
click at [90, 282] on strong "VER COMPROBANTE" at bounding box center [74, 281] width 69 height 9
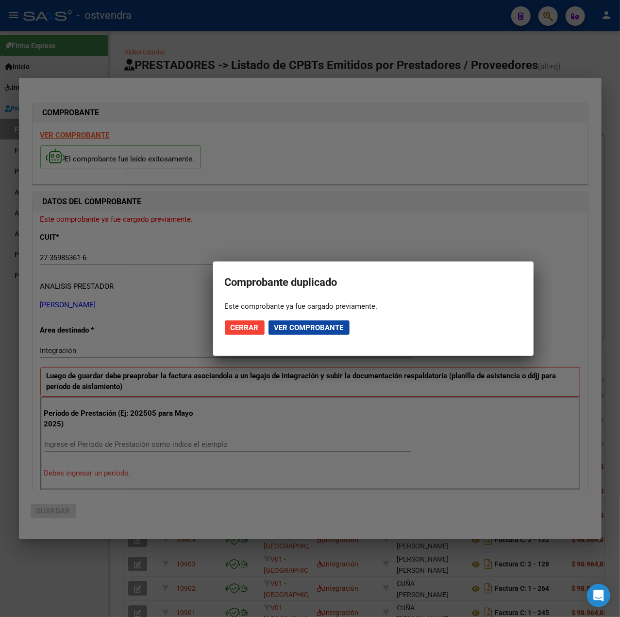
click at [74, 554] on div at bounding box center [310, 308] width 620 height 617
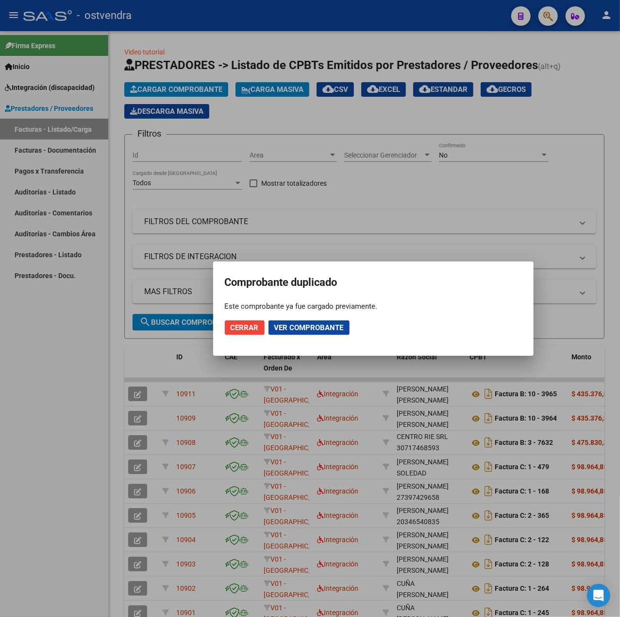
click at [255, 328] on span "Cerrar" at bounding box center [245, 327] width 28 height 9
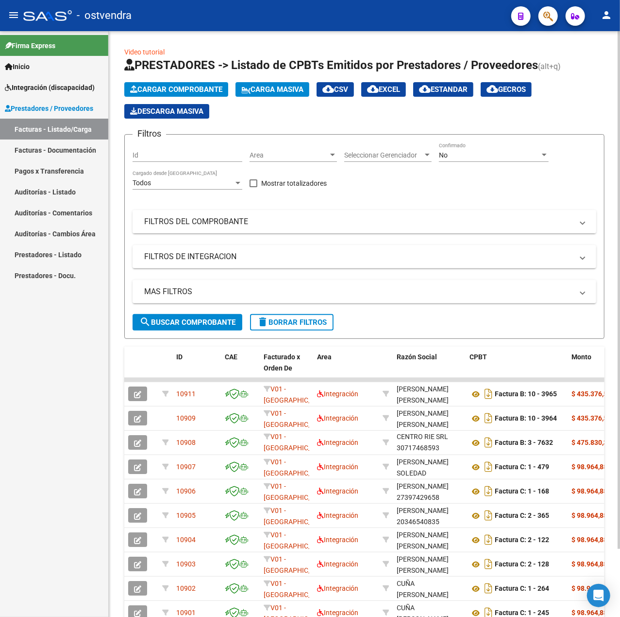
click at [279, 229] on mat-expansion-panel-header "FILTROS DEL COMPROBANTE" at bounding box center [365, 221] width 464 height 23
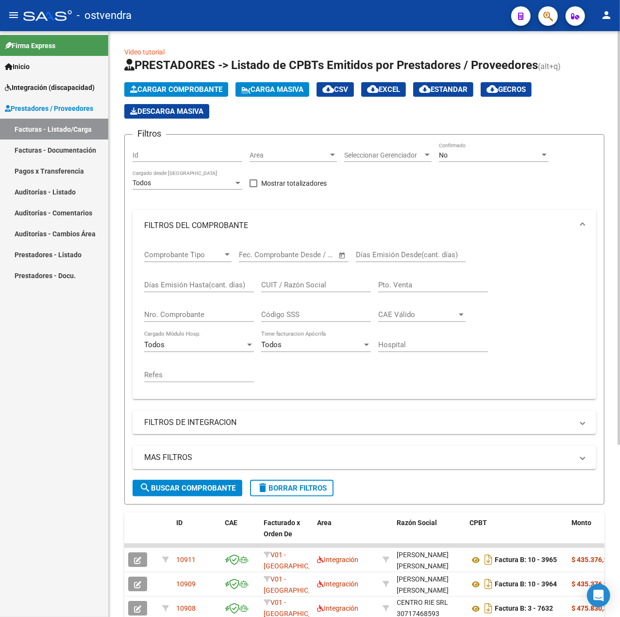
click at [286, 282] on input "CUIT / Razón Social" at bounding box center [316, 284] width 110 height 9
type input "27359853616"
click at [198, 485] on span "search Buscar Comprobante" at bounding box center [187, 487] width 96 height 9
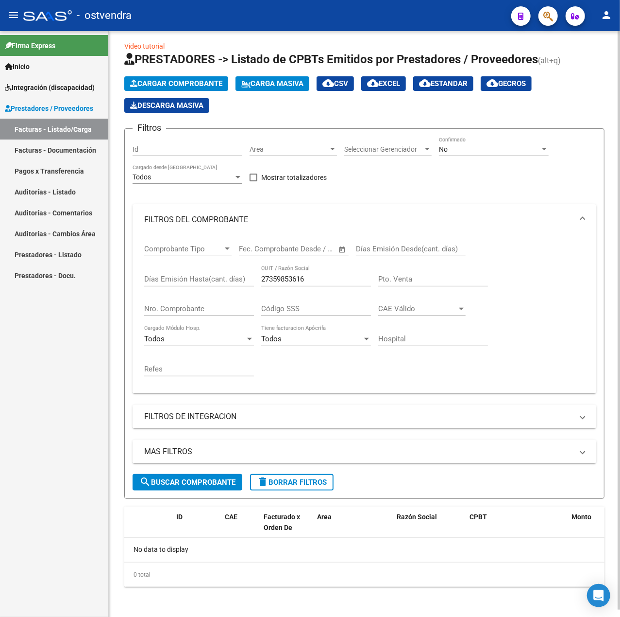
scroll to position [7, 0]
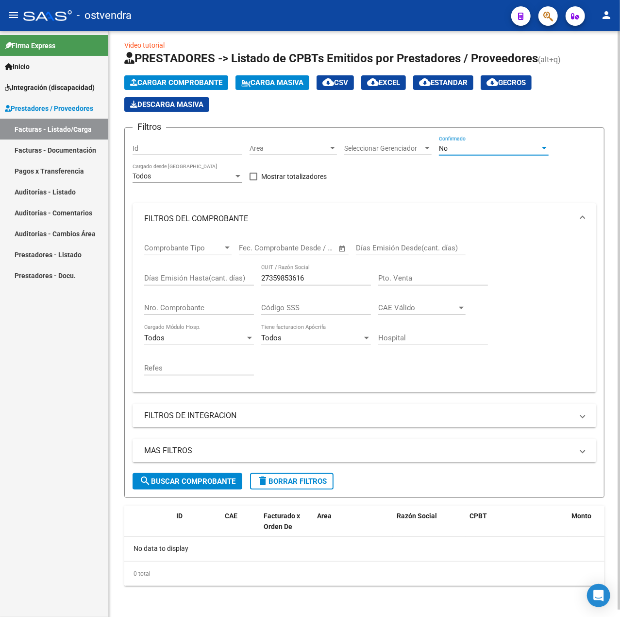
click at [475, 148] on div "No" at bounding box center [489, 148] width 101 height 8
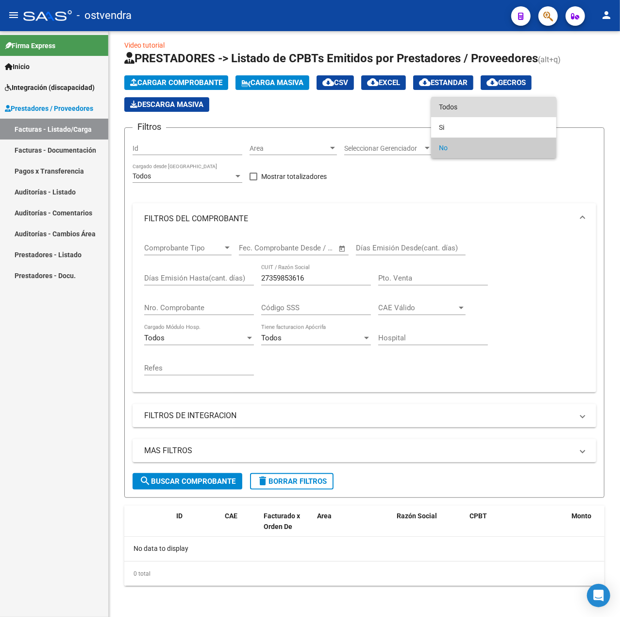
click at [457, 107] on span "Todos" at bounding box center [494, 107] width 110 height 20
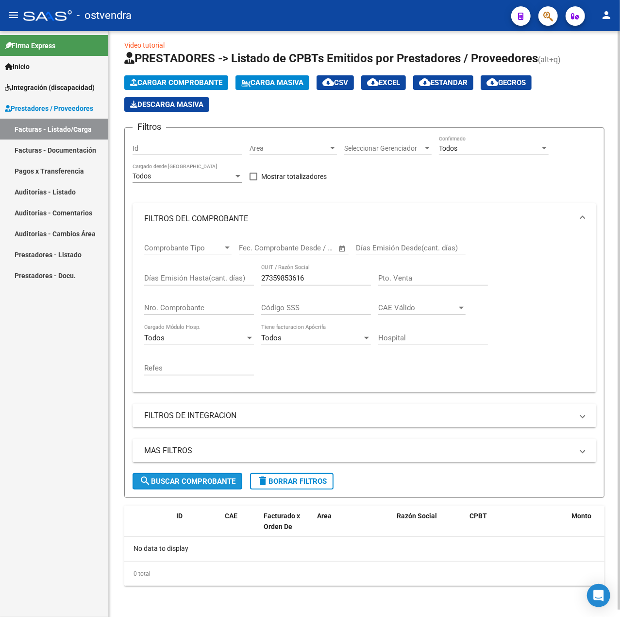
click at [219, 473] on button "search Buscar Comprobante" at bounding box center [188, 481] width 110 height 17
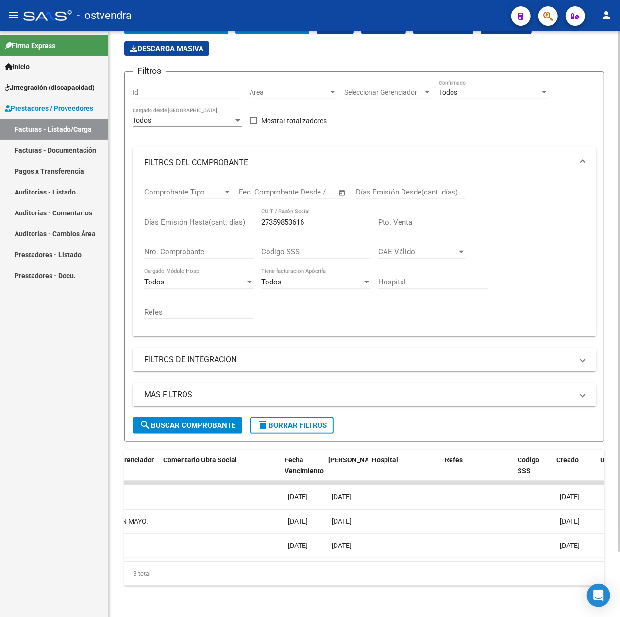
scroll to position [0, 1634]
click at [418, 563] on div "3 total" at bounding box center [364, 573] width 481 height 24
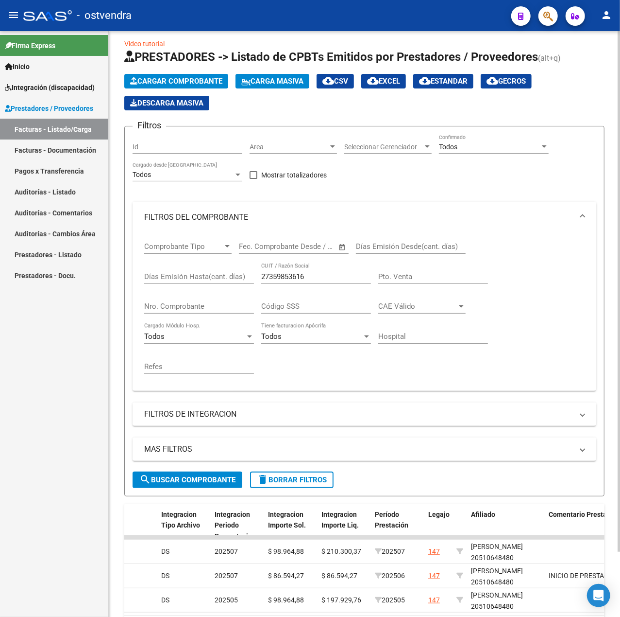
scroll to position [0, 0]
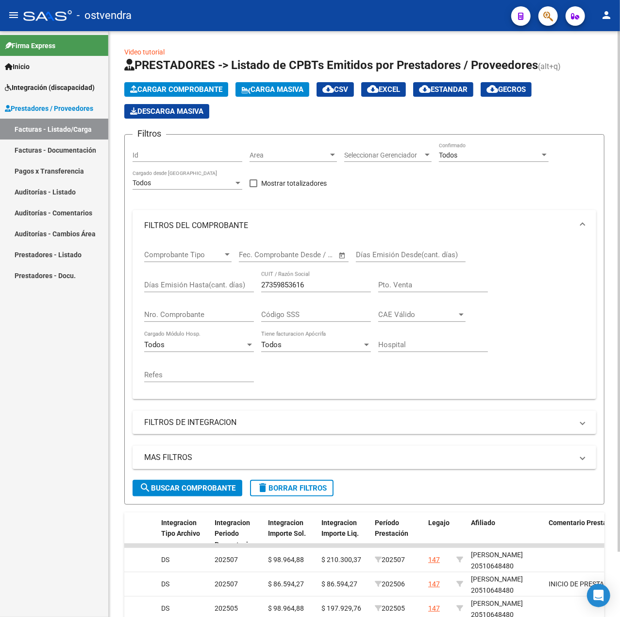
click at [177, 89] on span "Cargar Comprobante" at bounding box center [176, 89] width 92 height 9
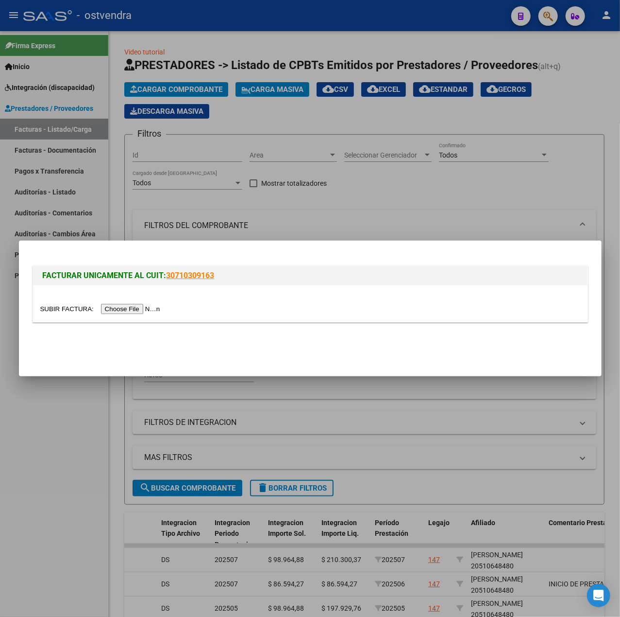
click at [125, 309] on input "file" at bounding box center [101, 309] width 123 height 10
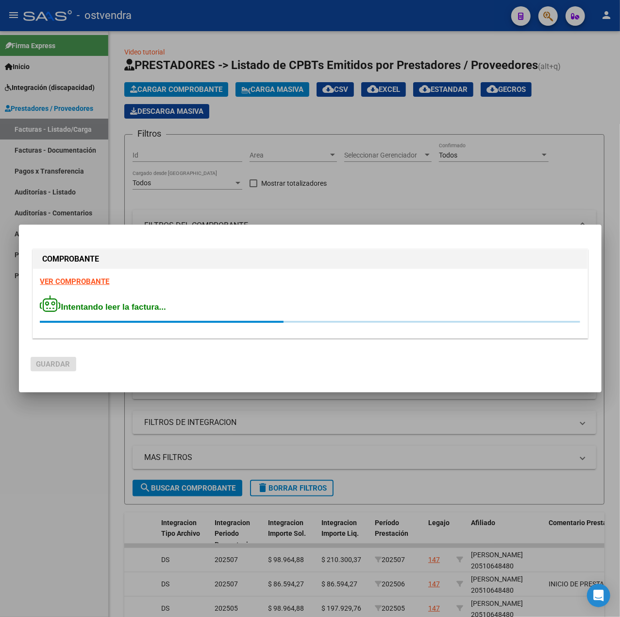
click at [88, 278] on strong "VER COMPROBANTE" at bounding box center [74, 281] width 69 height 9
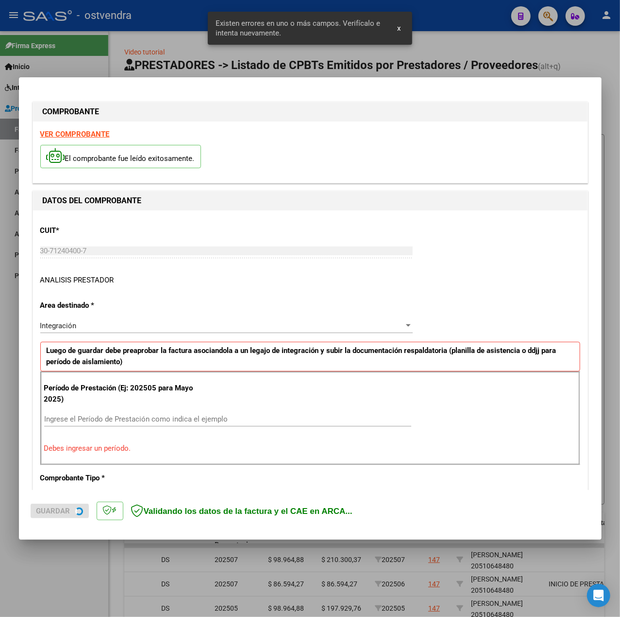
scroll to position [121, 0]
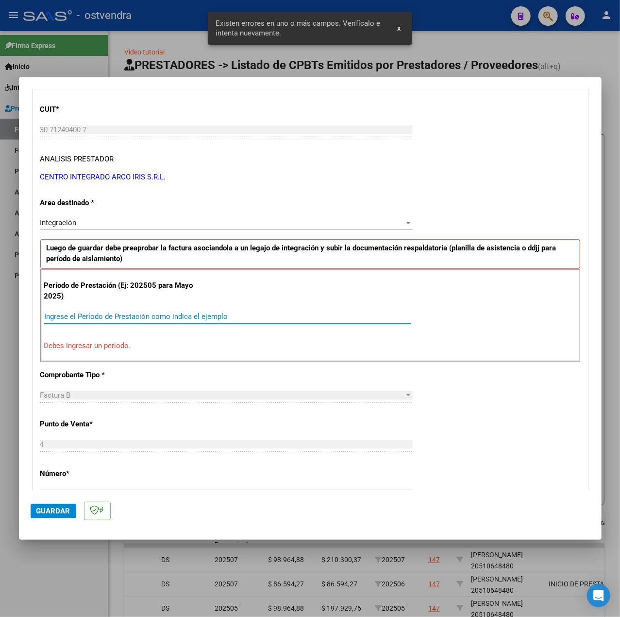
drag, startPoint x: 134, startPoint y: 316, endPoint x: 121, endPoint y: 314, distance: 12.8
click at [135, 317] on input "Ingrese el Período de Prestación como indica el ejemplo" at bounding box center [227, 316] width 367 height 9
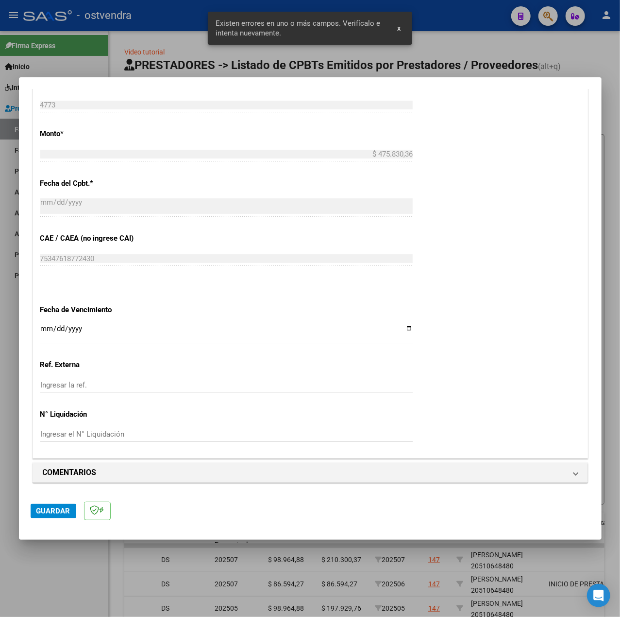
scroll to position [486, 0]
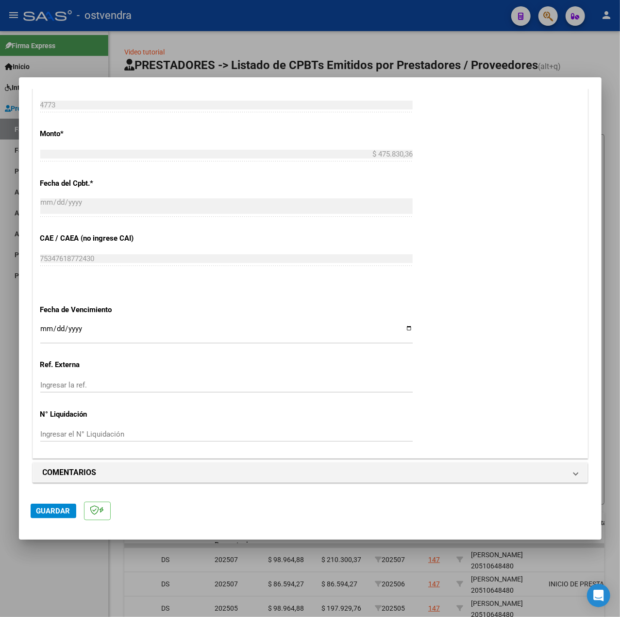
type input "202506"
click at [47, 327] on input "Ingresar la fecha" at bounding box center [226, 333] width 373 height 16
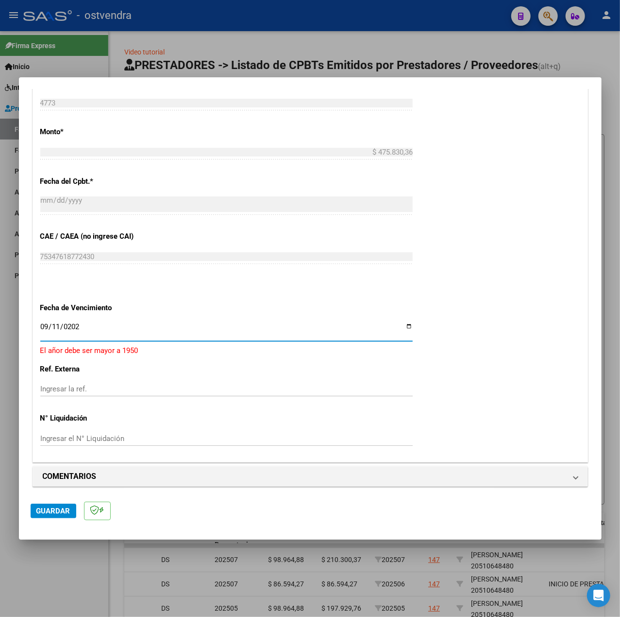
type input "[DATE]"
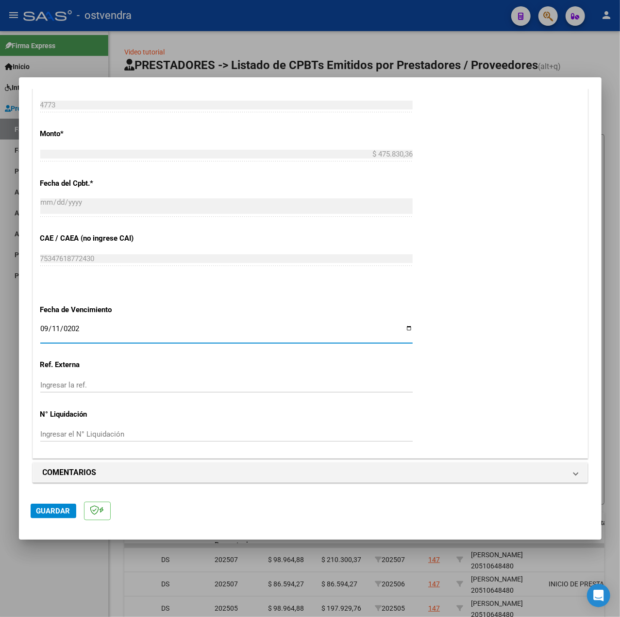
click at [41, 518] on mat-dialog-actions "Guardar" at bounding box center [311, 509] width 560 height 38
click at [57, 504] on button "Guardar" at bounding box center [54, 510] width 46 height 15
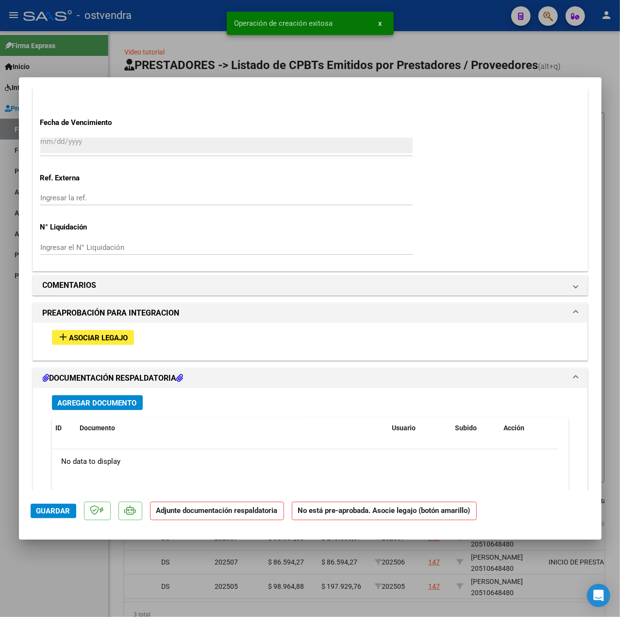
scroll to position [767, 0]
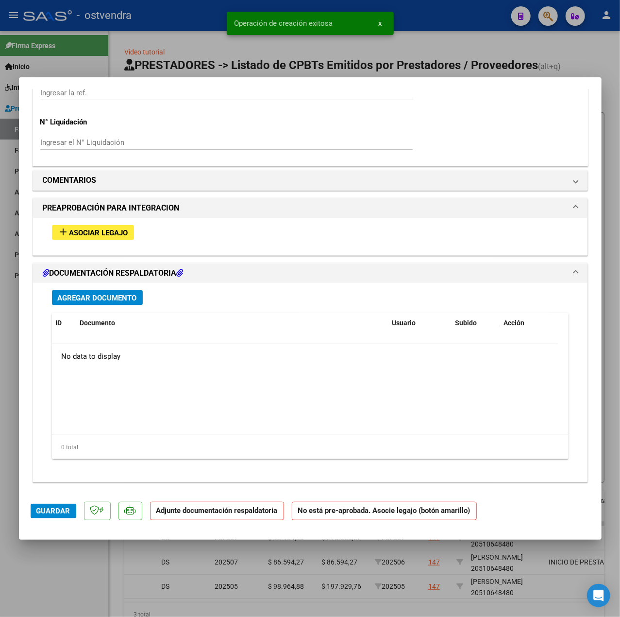
click at [104, 232] on span "Asociar Legajo" at bounding box center [98, 232] width 59 height 9
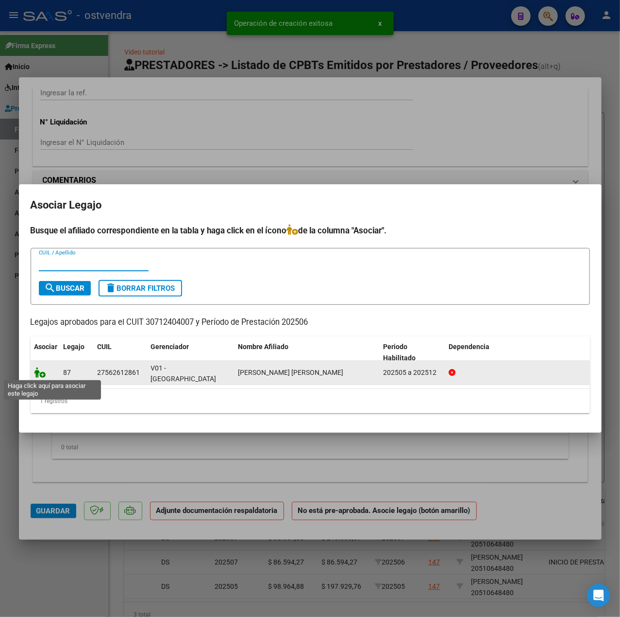
click at [40, 372] on icon at bounding box center [40, 372] width 12 height 11
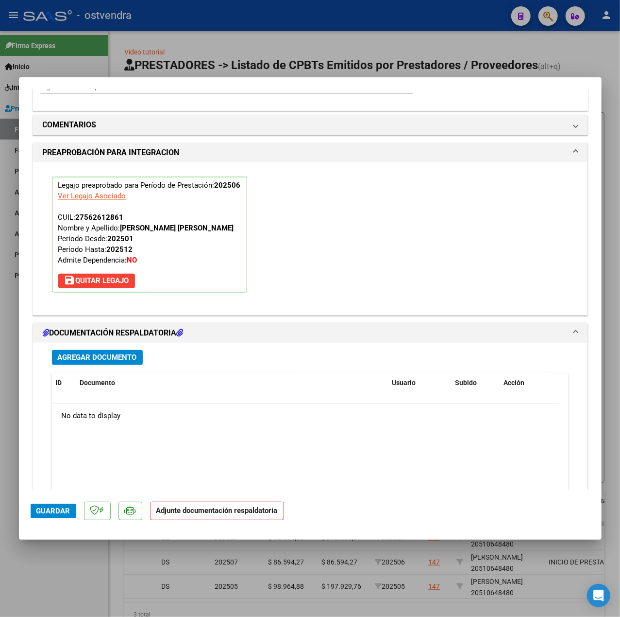
scroll to position [908, 0]
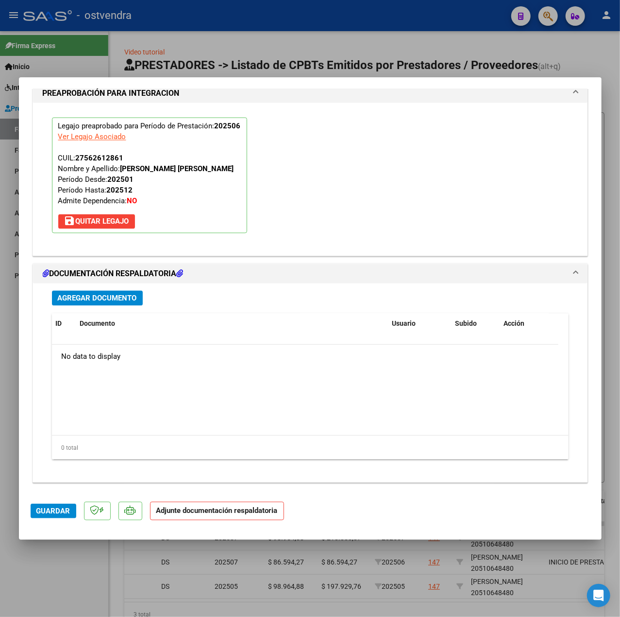
click at [133, 294] on span "Agregar Documento" at bounding box center [97, 298] width 79 height 9
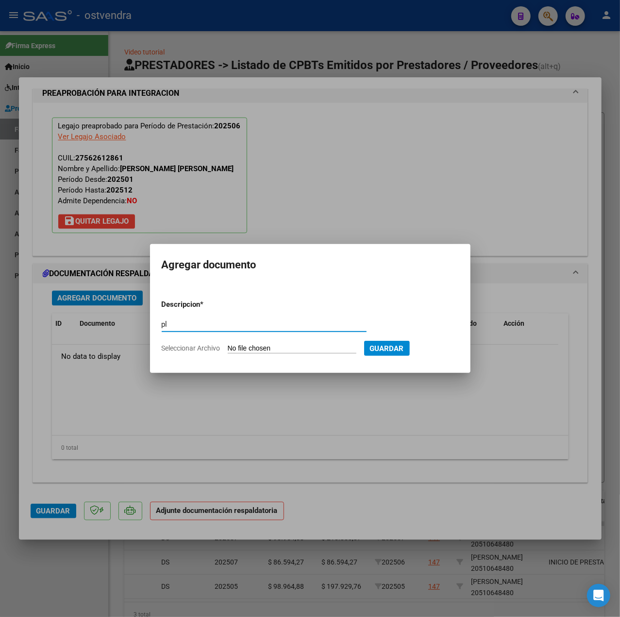
type input "pl"
click at [245, 348] on input "Seleccionar Archivo" at bounding box center [292, 348] width 129 height 9
type input "C:\fakepath\PL - MONTIVERO NAHIARA.pdf"
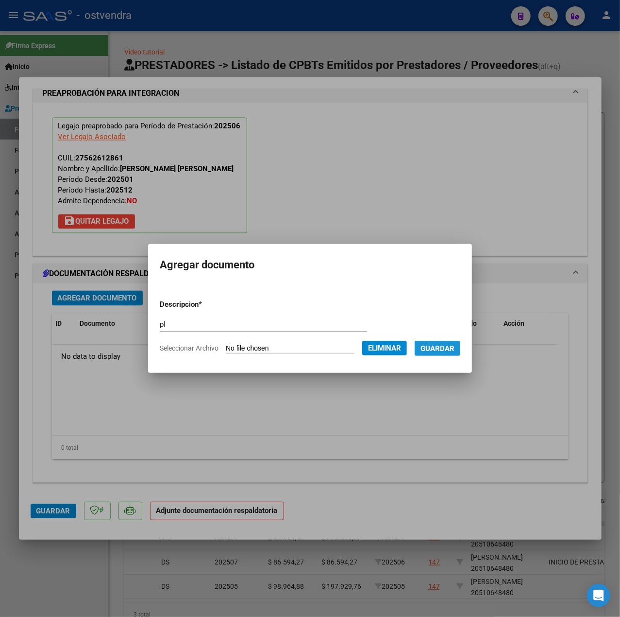
click at [446, 350] on span "Guardar" at bounding box center [438, 348] width 34 height 9
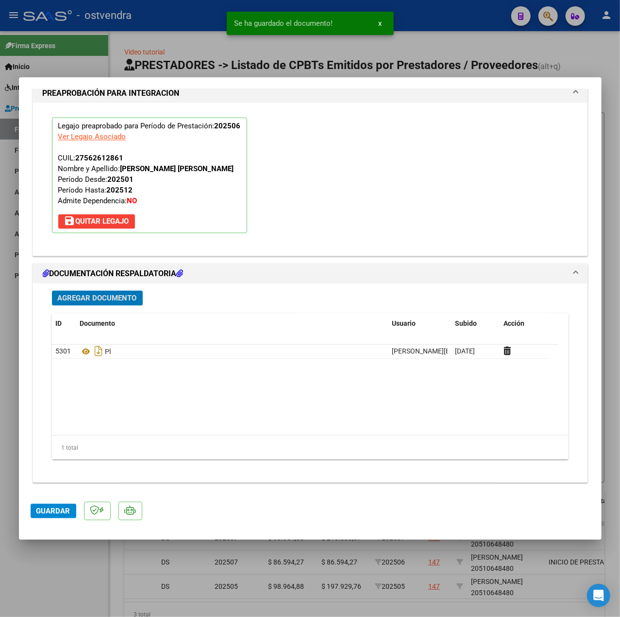
click at [40, 521] on mat-dialog-actions "Guardar" at bounding box center [311, 509] width 560 height 38
drag, startPoint x: 41, startPoint y: 519, endPoint x: 47, endPoint y: 517, distance: 6.5
click at [41, 517] on mat-dialog-actions "Guardar" at bounding box center [311, 509] width 560 height 38
click at [53, 507] on span "Guardar" at bounding box center [53, 510] width 34 height 9
click at [55, 557] on div at bounding box center [310, 308] width 620 height 617
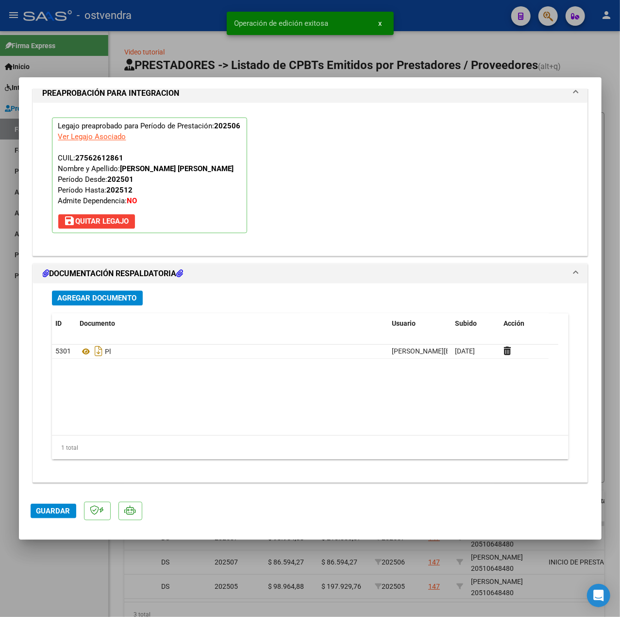
type input "$ 0,00"
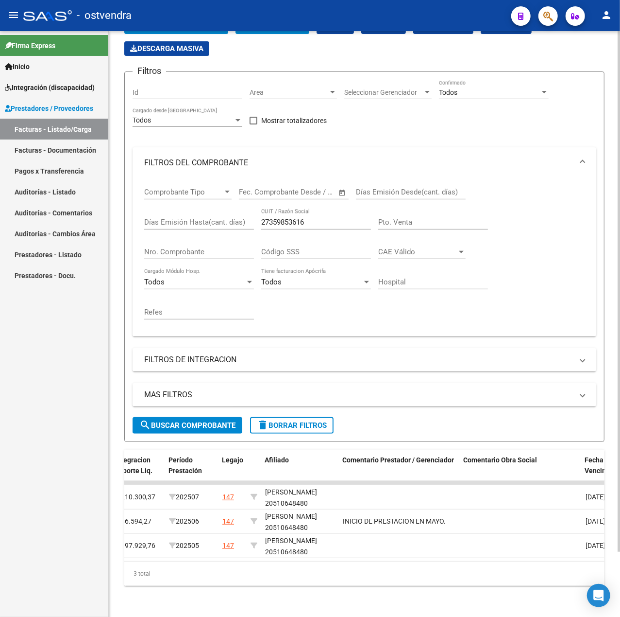
scroll to position [0, 0]
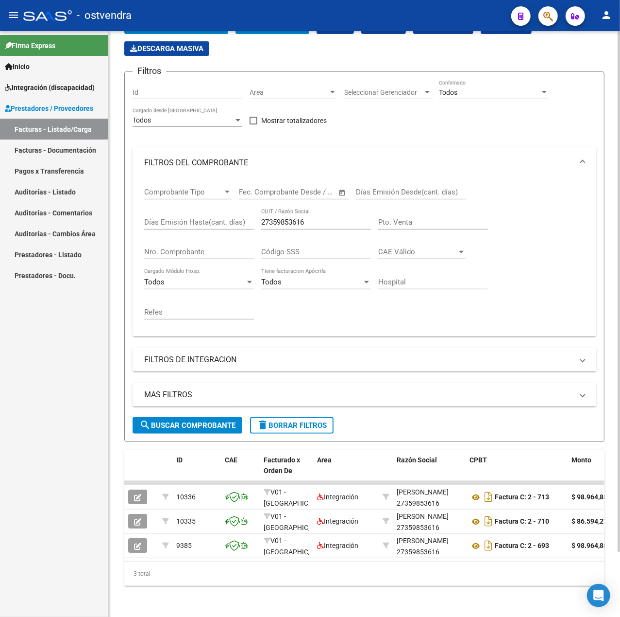
click at [276, 405] on div "MAS FILTROS Todos Con Doc. Respaldatoria Todos Con Trazabilidad Todos Asociado …" at bounding box center [365, 400] width 464 height 34
click at [284, 420] on button "delete Borrar Filtros" at bounding box center [292, 425] width 84 height 17
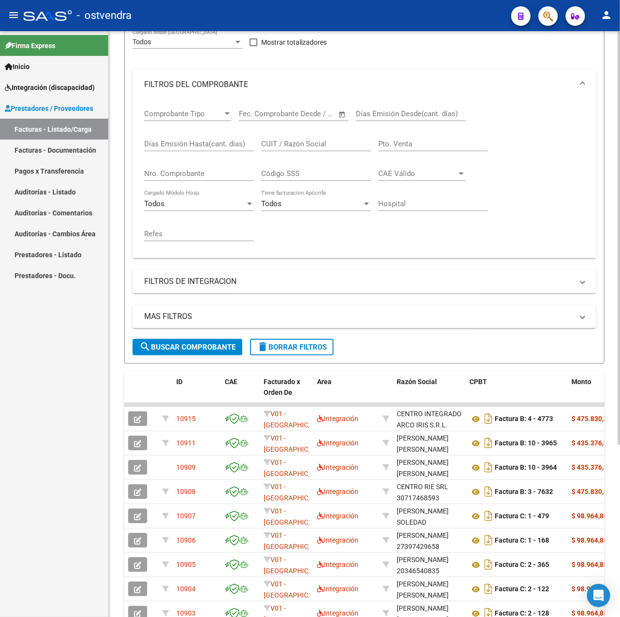
scroll to position [243, 0]
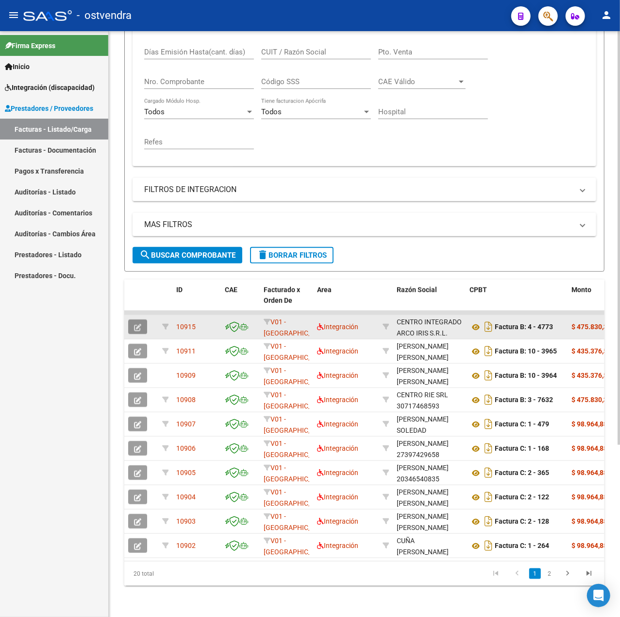
click at [137, 324] on icon "button" at bounding box center [137, 327] width 7 height 7
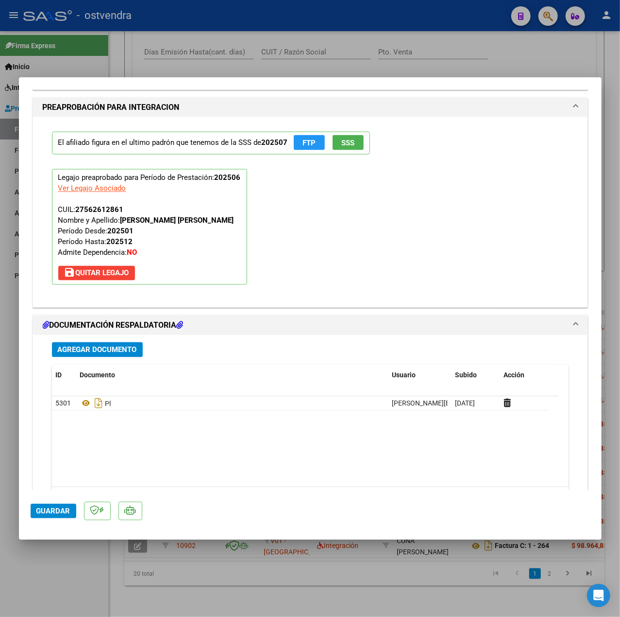
scroll to position [712, 0]
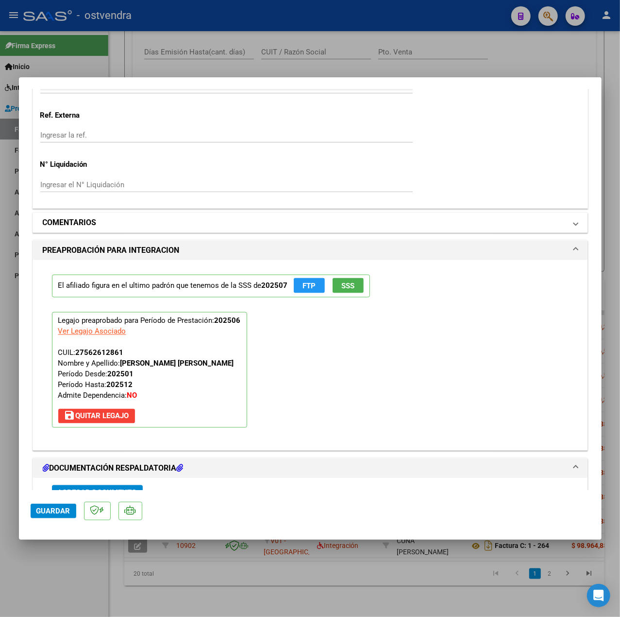
click at [121, 220] on mat-panel-title "COMENTARIOS" at bounding box center [305, 223] width 524 height 12
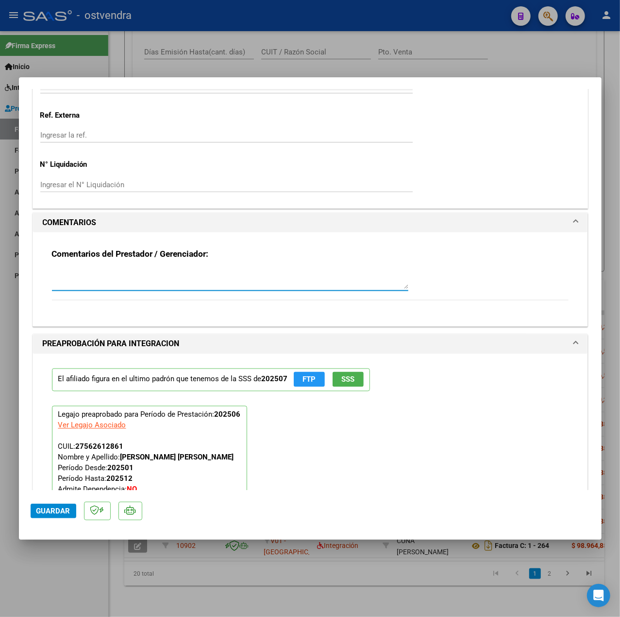
click at [102, 277] on textarea at bounding box center [230, 278] width 357 height 19
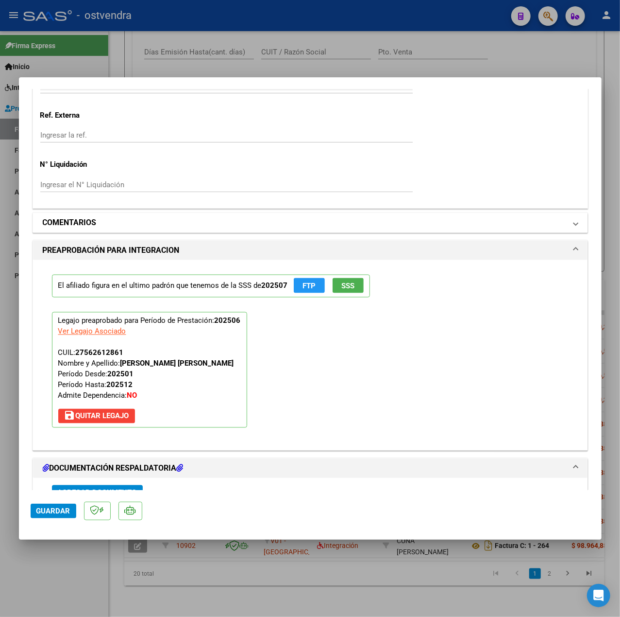
click at [109, 228] on mat-panel-title "COMENTARIOS" at bounding box center [305, 223] width 524 height 12
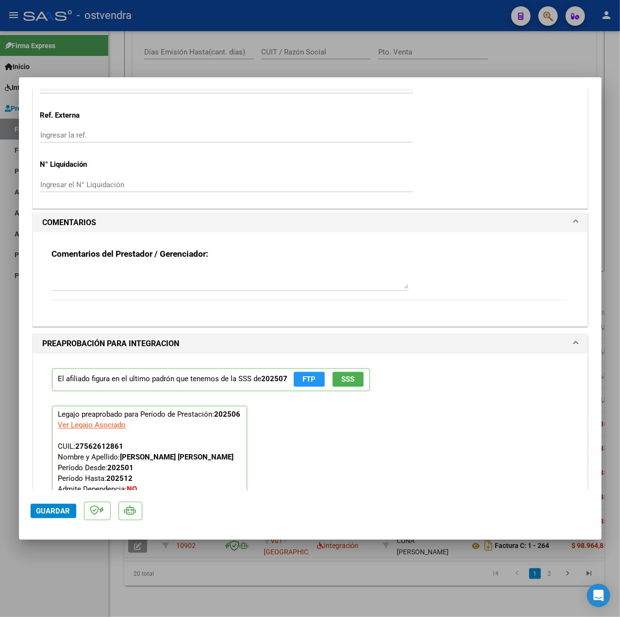
click at [86, 284] on textarea at bounding box center [230, 278] width 357 height 19
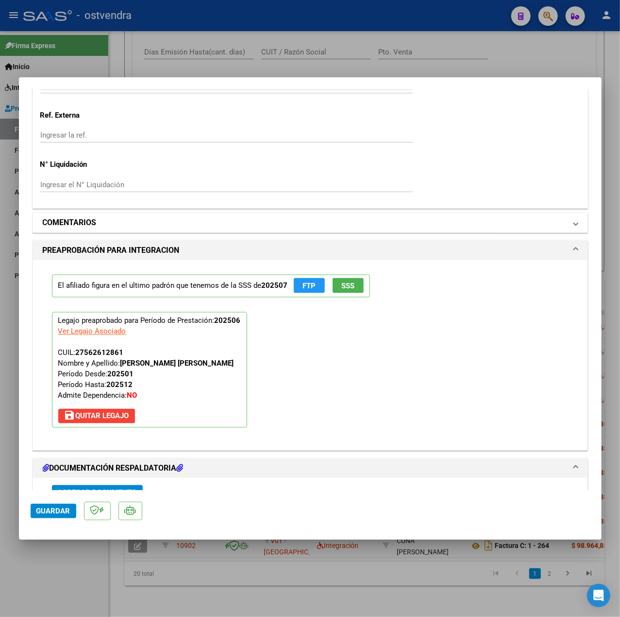
click at [85, 222] on h1 "COMENTARIOS" at bounding box center [70, 223] width 54 height 12
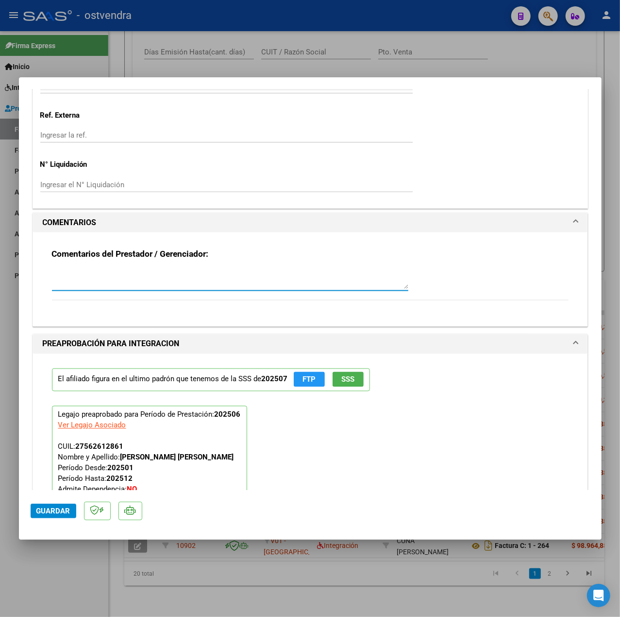
click at [79, 277] on textarea at bounding box center [230, 278] width 357 height 19
click at [53, 523] on mat-dialog-actions "Guardar" at bounding box center [311, 509] width 560 height 38
click at [52, 510] on span "Guardar" at bounding box center [53, 510] width 34 height 9
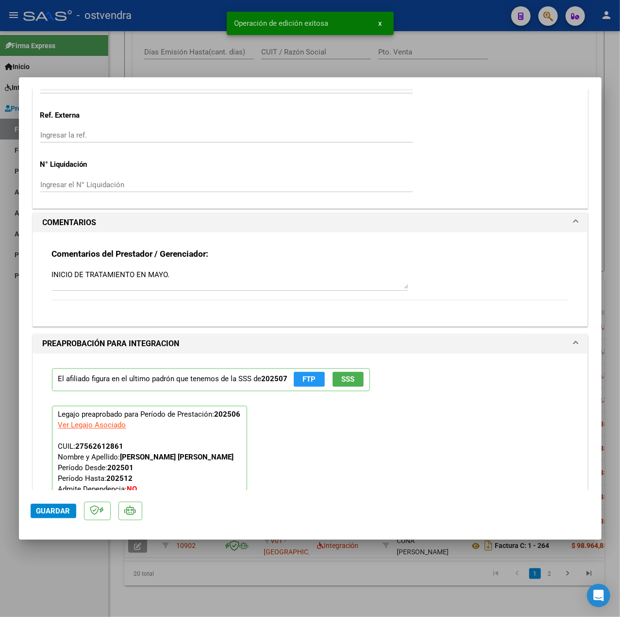
click at [57, 567] on div at bounding box center [310, 308] width 620 height 617
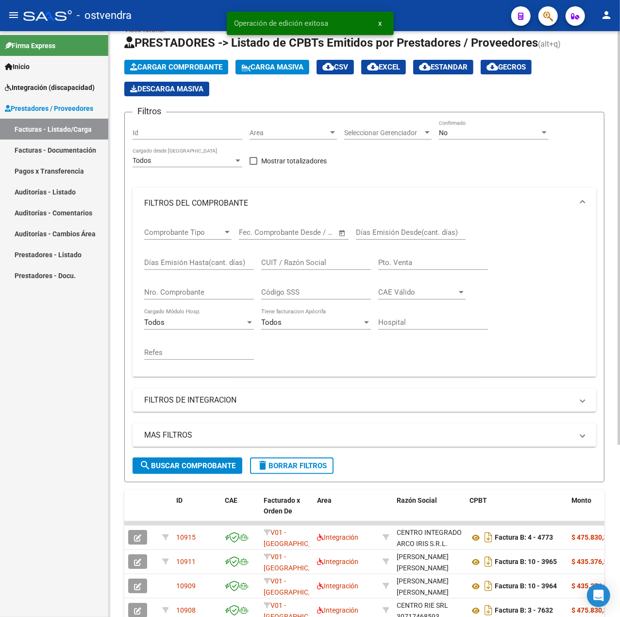
scroll to position [0, 0]
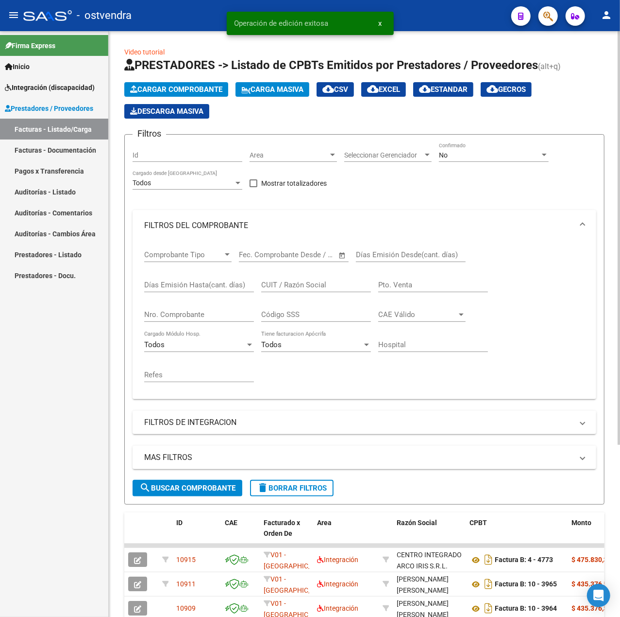
click at [214, 86] on span "Cargar Comprobante" at bounding box center [176, 89] width 92 height 9
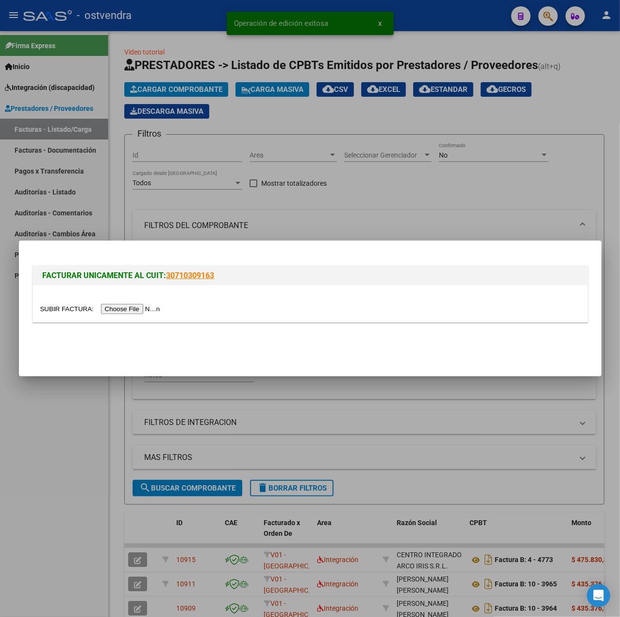
click at [144, 308] on input "file" at bounding box center [101, 309] width 123 height 10
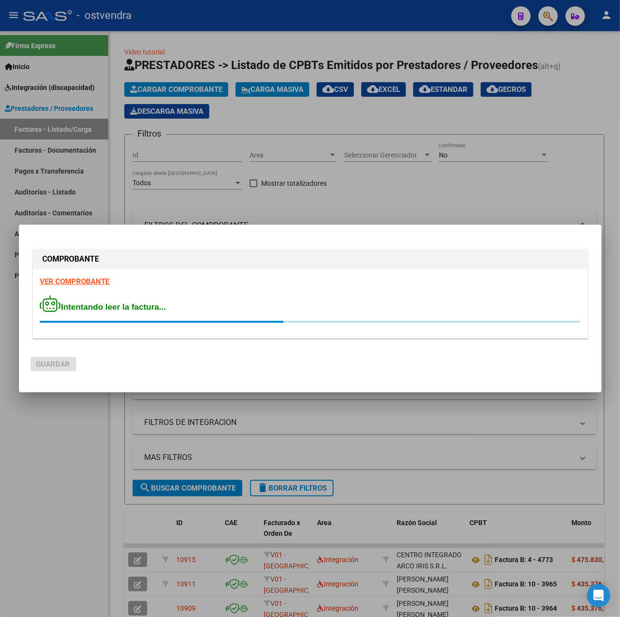
click at [69, 280] on strong "VER COMPROBANTE" at bounding box center [74, 281] width 69 height 9
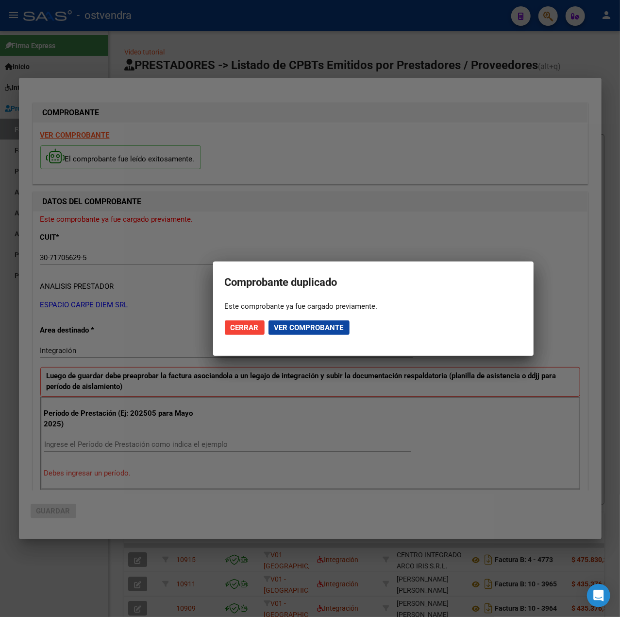
click at [247, 327] on span "Cerrar" at bounding box center [245, 327] width 28 height 9
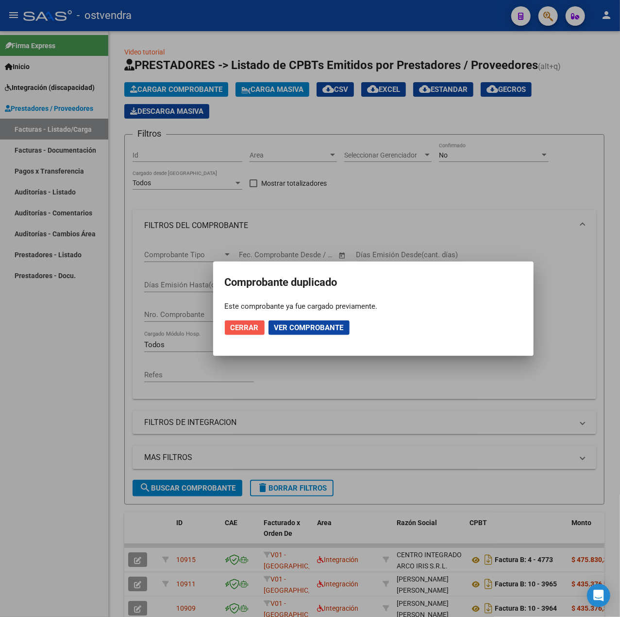
click at [253, 328] on span "Cerrar" at bounding box center [245, 327] width 28 height 9
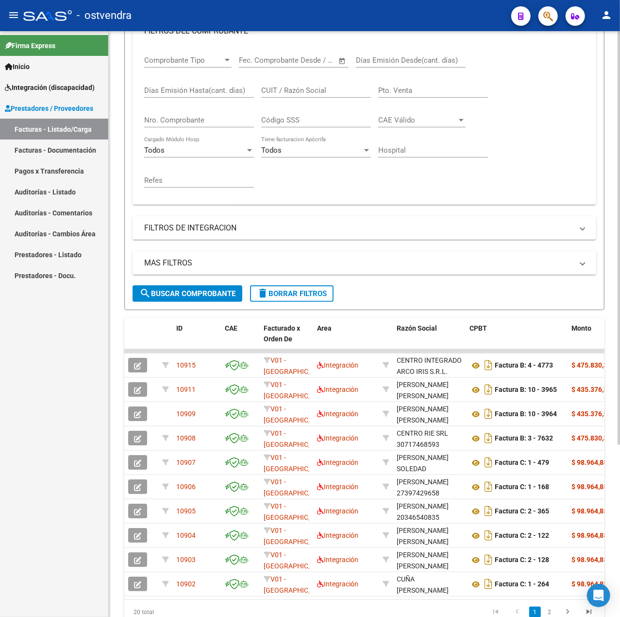
click at [298, 296] on span "delete Borrar Filtros" at bounding box center [292, 293] width 70 height 9
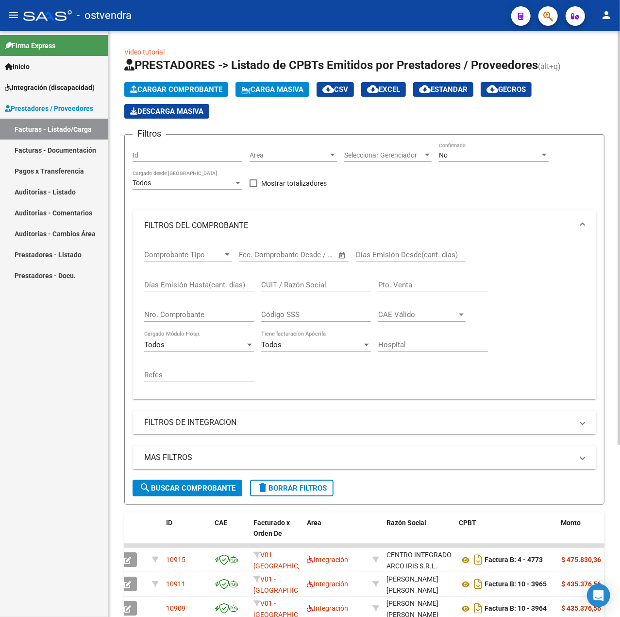
click at [455, 154] on div "No" at bounding box center [489, 155] width 101 height 8
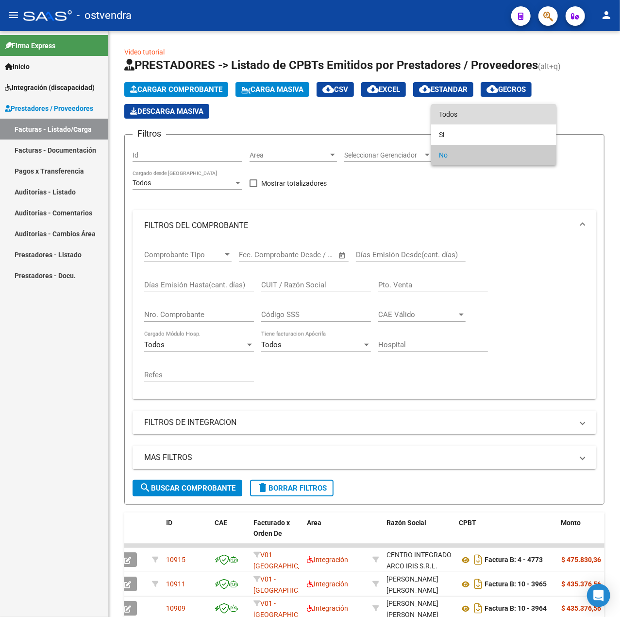
click at [457, 114] on span "Todos" at bounding box center [494, 114] width 110 height 20
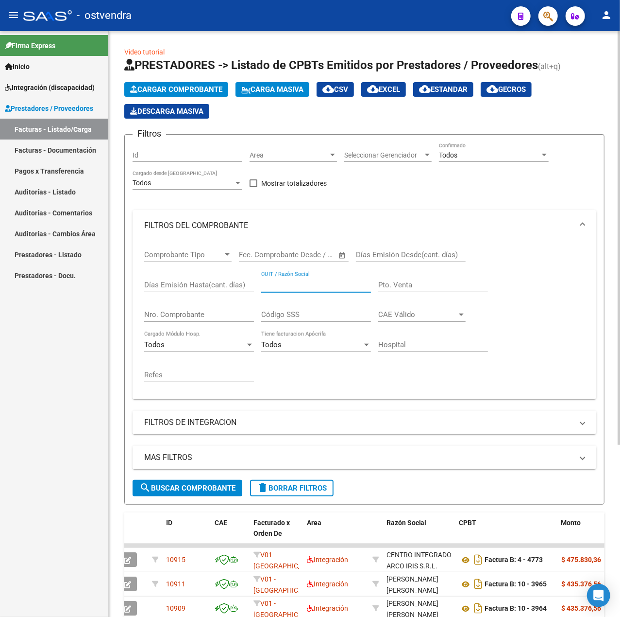
click at [276, 288] on input "CUIT / Razón Social" at bounding box center [316, 284] width 110 height 9
click at [223, 482] on button "search Buscar Comprobante" at bounding box center [188, 488] width 110 height 17
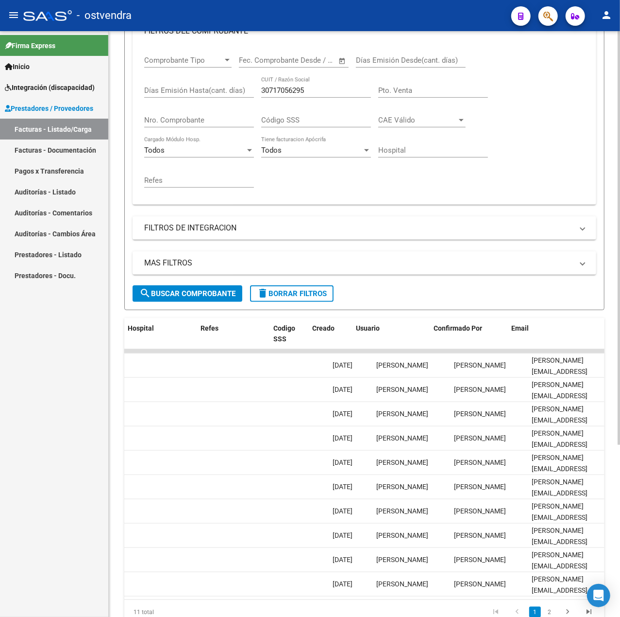
scroll to position [0, 1878]
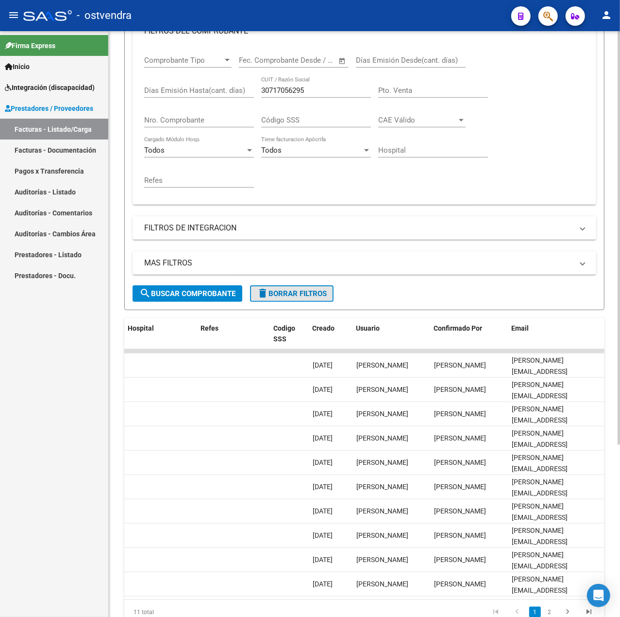
click at [278, 298] on span "delete Borrar Filtros" at bounding box center [292, 293] width 70 height 9
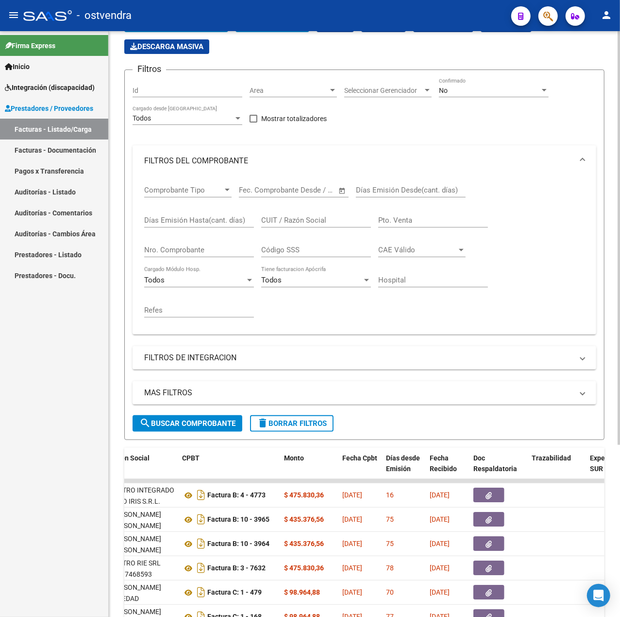
scroll to position [49, 0]
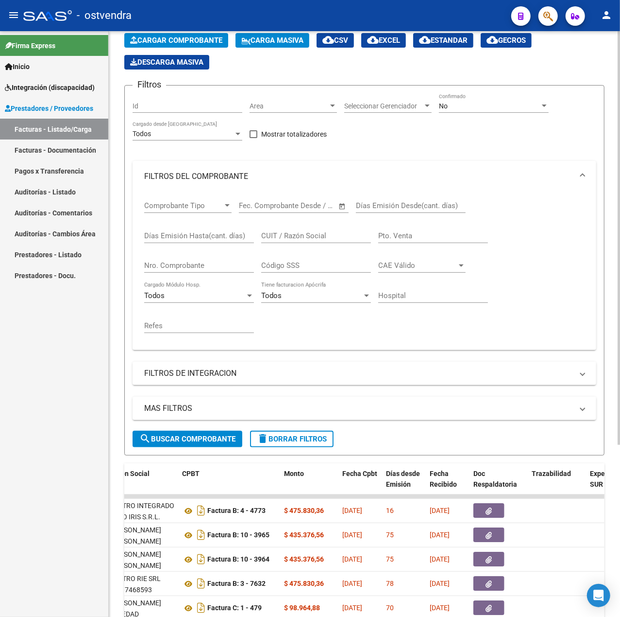
click at [187, 40] on span "Cargar Comprobante" at bounding box center [176, 40] width 92 height 9
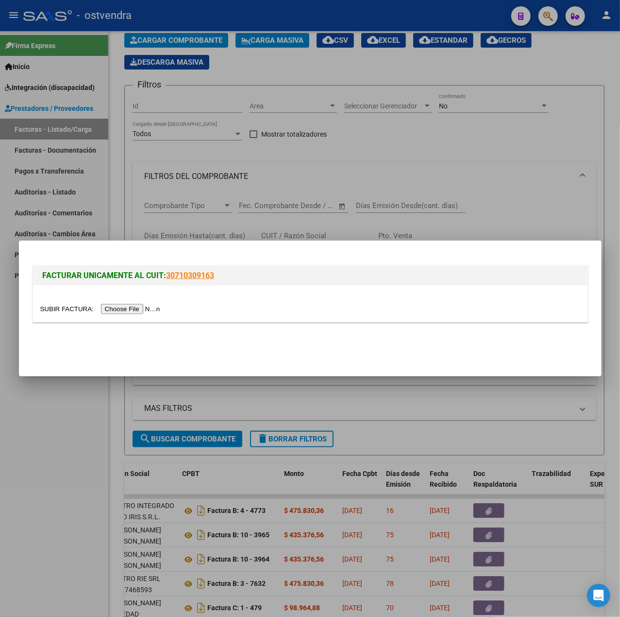
click at [125, 304] on input "file" at bounding box center [101, 309] width 123 height 10
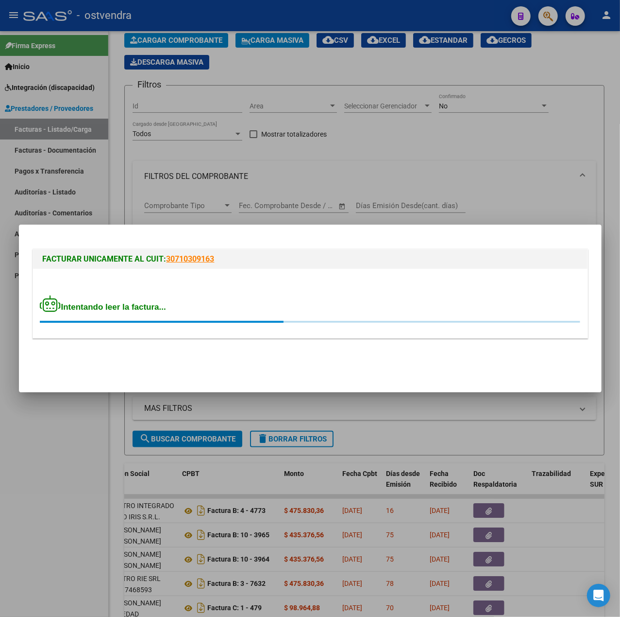
drag, startPoint x: 125, startPoint y: 304, endPoint x: 159, endPoint y: 34, distance: 272.8
click at [159, 34] on div at bounding box center [310, 308] width 620 height 617
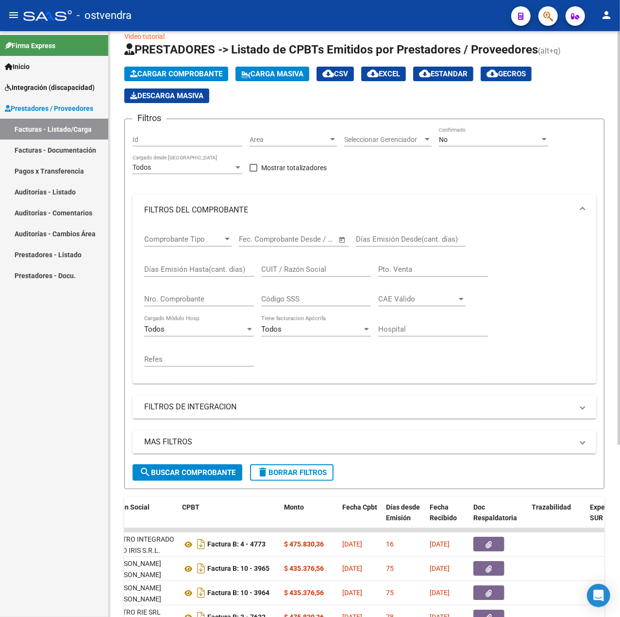
scroll to position [0, 0]
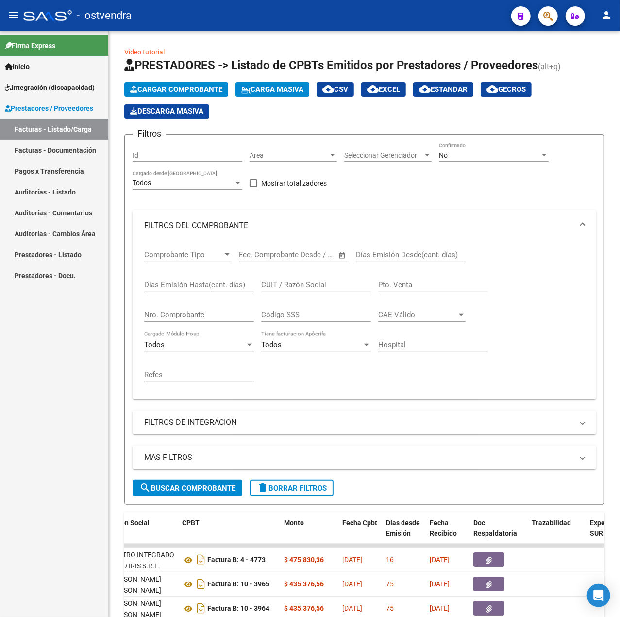
click at [174, 91] on span "Cargar Comprobante" at bounding box center [176, 89] width 92 height 9
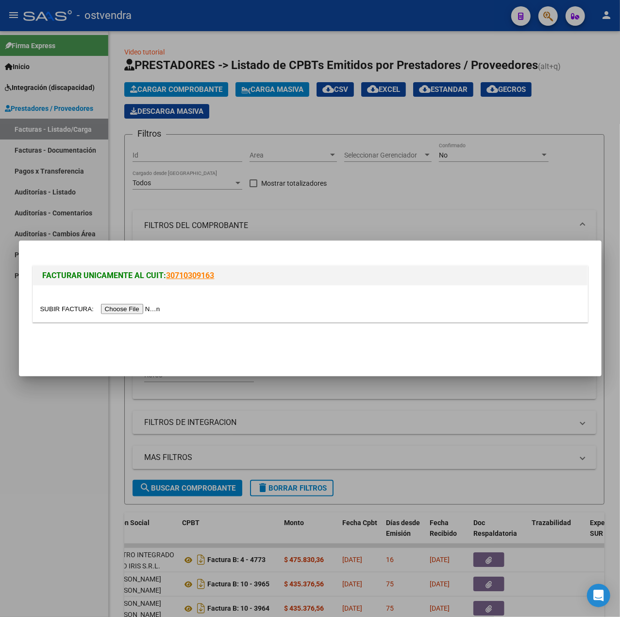
click at [148, 308] on input "file" at bounding box center [101, 309] width 123 height 10
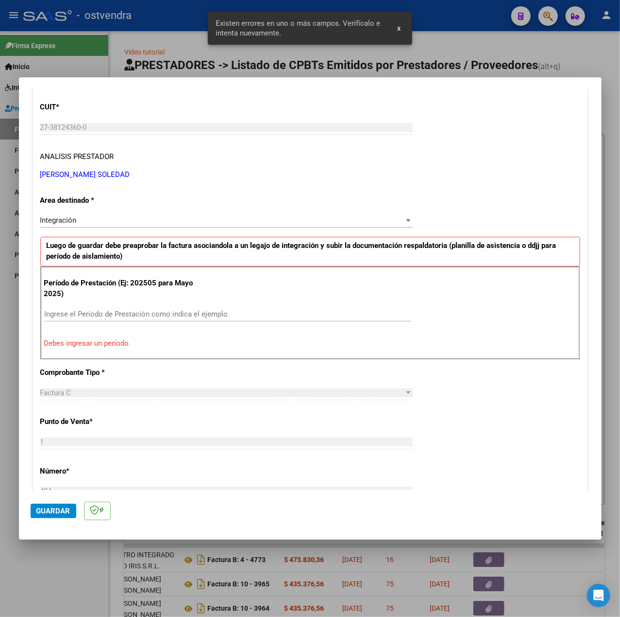
scroll to position [129, 0]
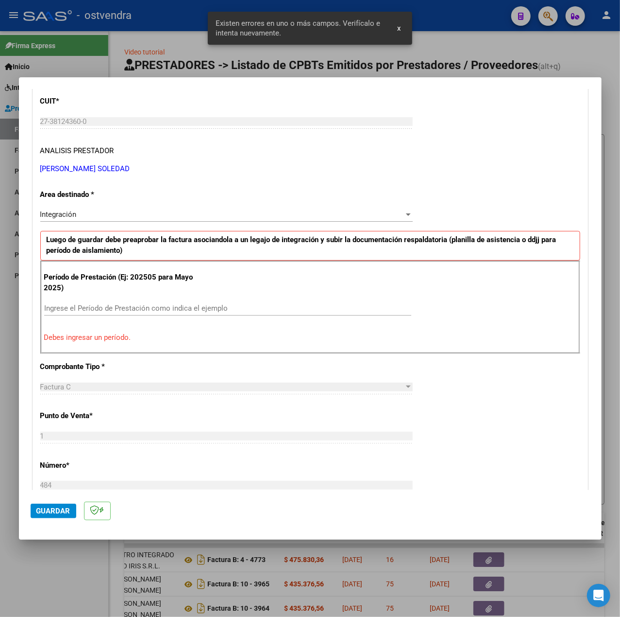
click at [62, 566] on div at bounding box center [310, 308] width 620 height 617
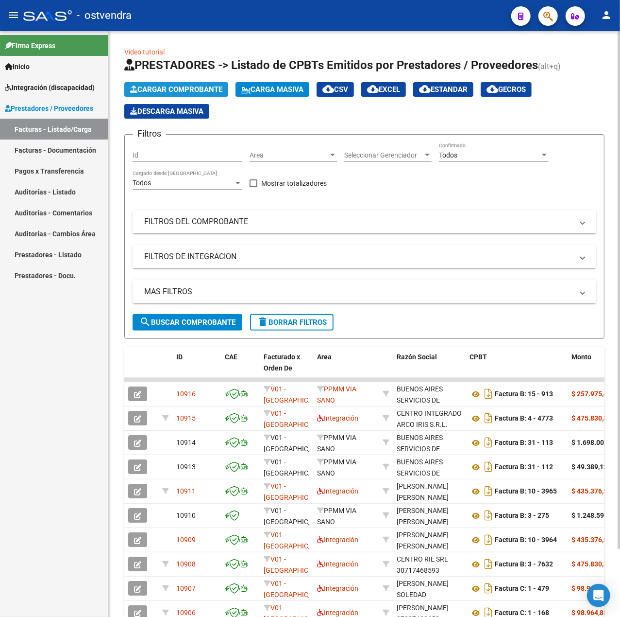
click at [169, 90] on span "Cargar Comprobante" at bounding box center [176, 89] width 92 height 9
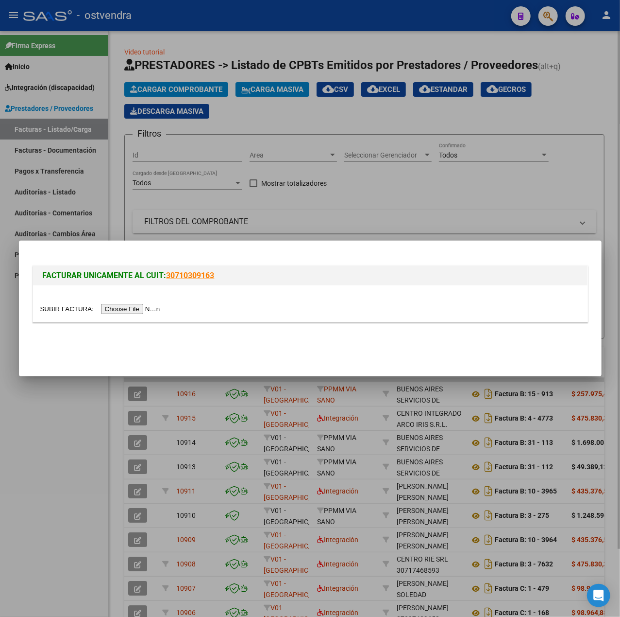
drag, startPoint x: 92, startPoint y: 490, endPoint x: 119, endPoint y: 472, distance: 32.2
click at [92, 490] on div at bounding box center [310, 308] width 620 height 617
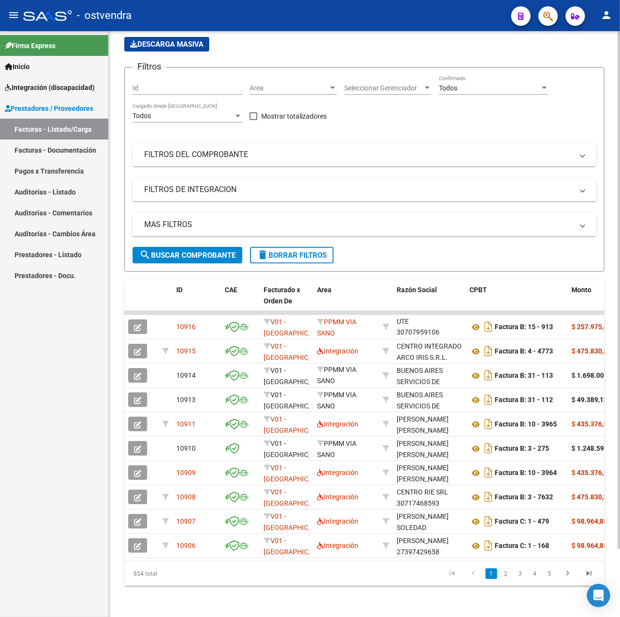
scroll to position [12, 0]
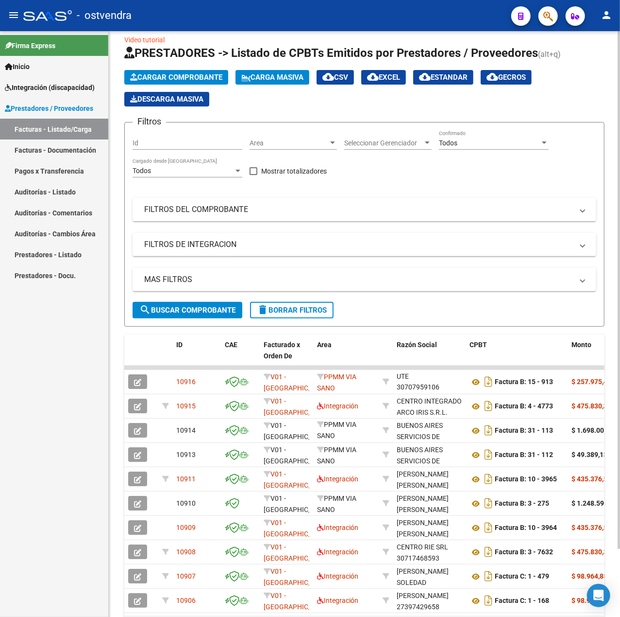
click at [189, 70] on button "Cargar Comprobante" at bounding box center [176, 77] width 104 height 15
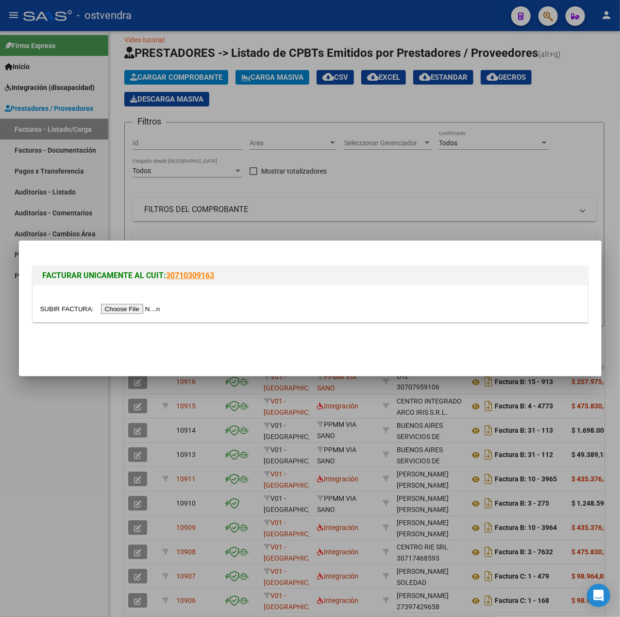
click at [121, 304] on input "file" at bounding box center [101, 309] width 123 height 10
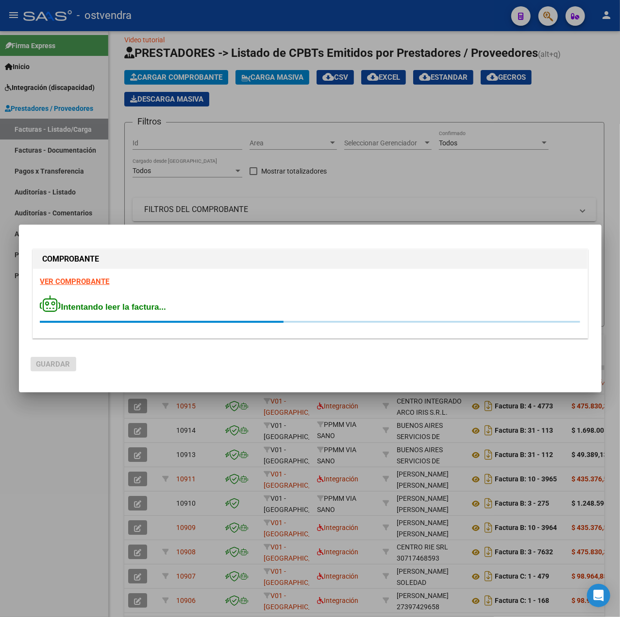
click at [90, 281] on strong "VER COMPROBANTE" at bounding box center [74, 281] width 69 height 9
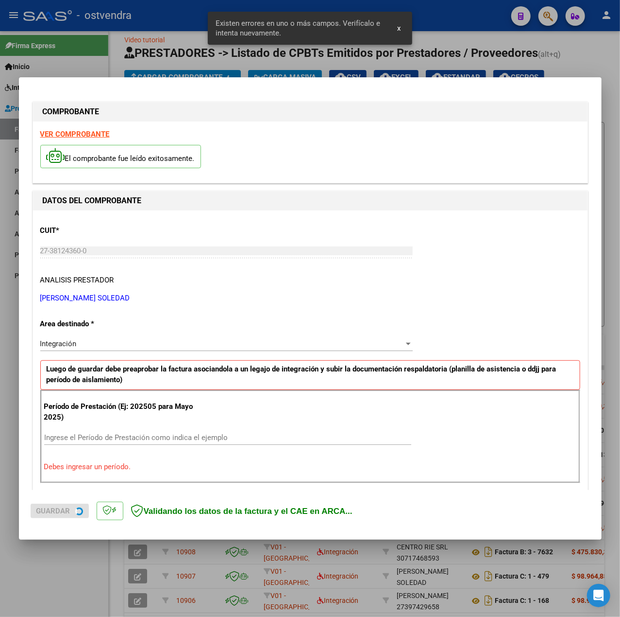
scroll to position [121, 0]
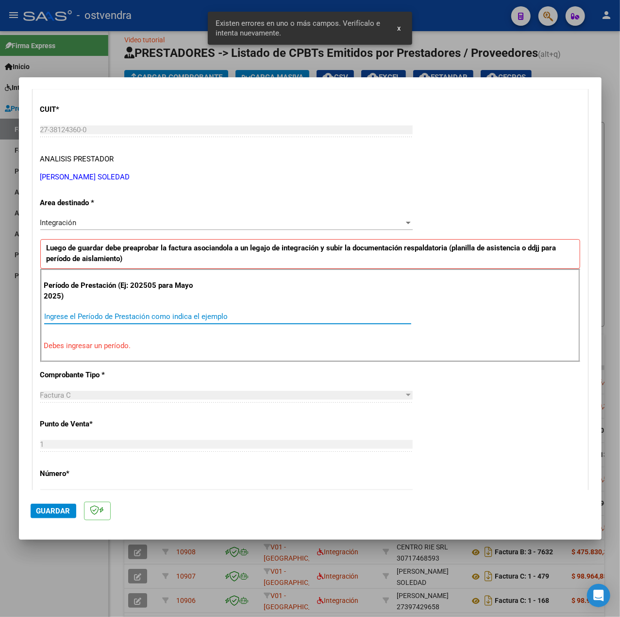
click at [120, 315] on input "Ingrese el Período de Prestación como indica el ejemplo" at bounding box center [227, 316] width 367 height 9
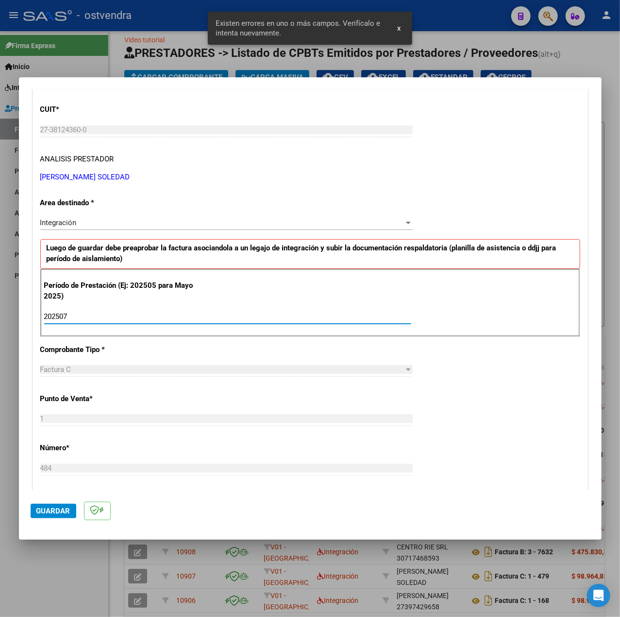
type input "202507"
drag, startPoint x: 452, startPoint y: 383, endPoint x: 455, endPoint y: 371, distance: 12.1
click at [452, 382] on div "CUIT * 27-38124360-0 Ingresar CUIT ANALISIS PRESTADOR [PERSON_NAME] [PERSON_NAM…" at bounding box center [310, 454] width 555 height 731
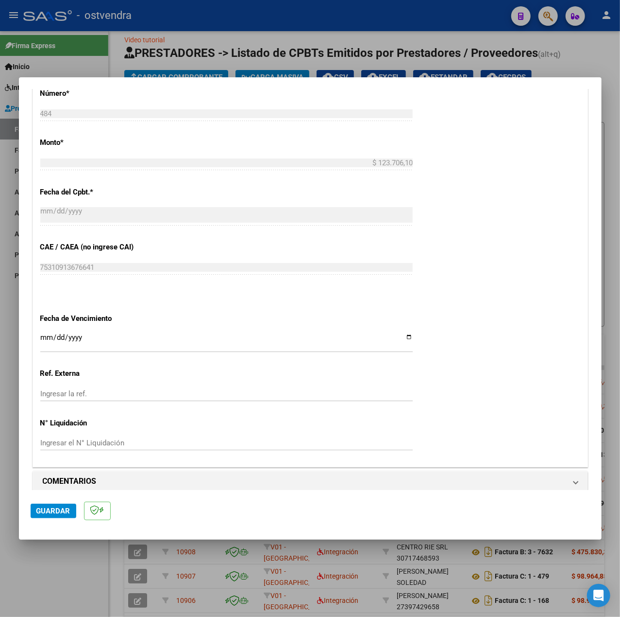
scroll to position [486, 0]
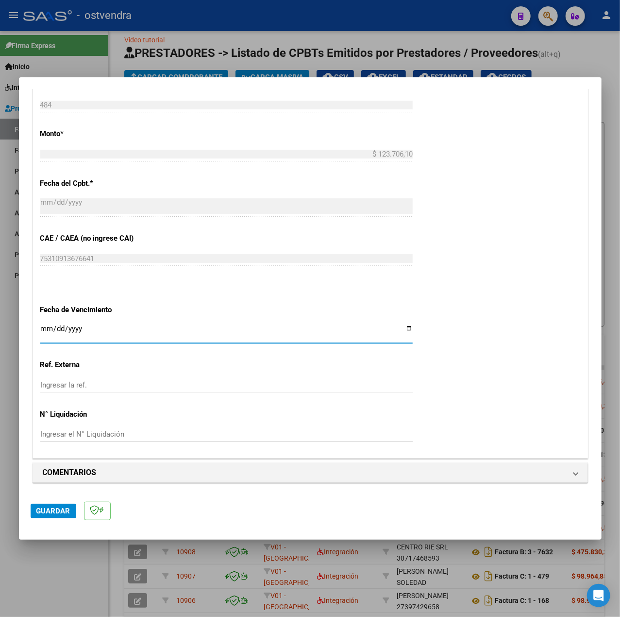
click at [41, 327] on input "Ingresar la fecha" at bounding box center [226, 333] width 373 height 16
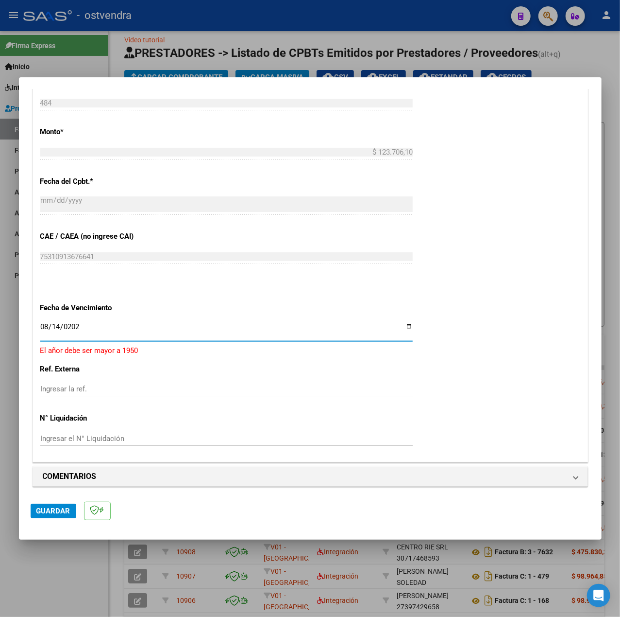
type input "[DATE]"
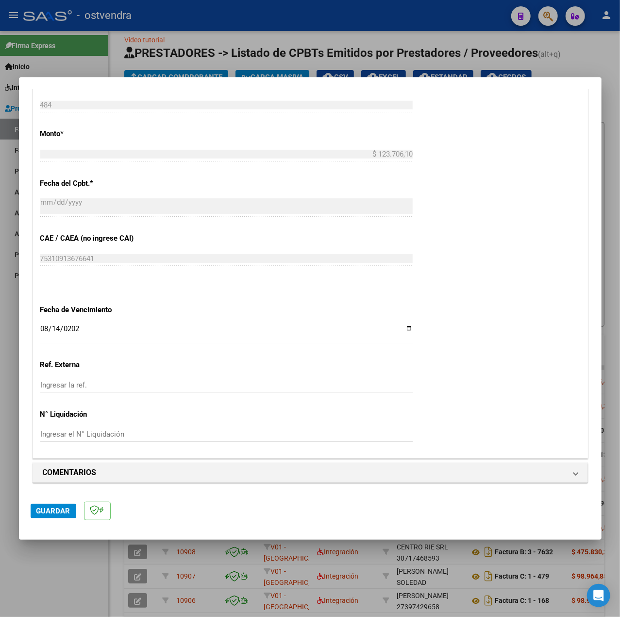
drag, startPoint x: 516, startPoint y: 396, endPoint x: 519, endPoint y: 388, distance: 9.4
click at [516, 395] on div "CUIT * 27-38124360-0 Ingresar CUIT ANALISIS PRESTADOR [PERSON_NAME] [PERSON_NAM…" at bounding box center [310, 91] width 555 height 731
click at [67, 508] on span "Guardar" at bounding box center [53, 510] width 34 height 9
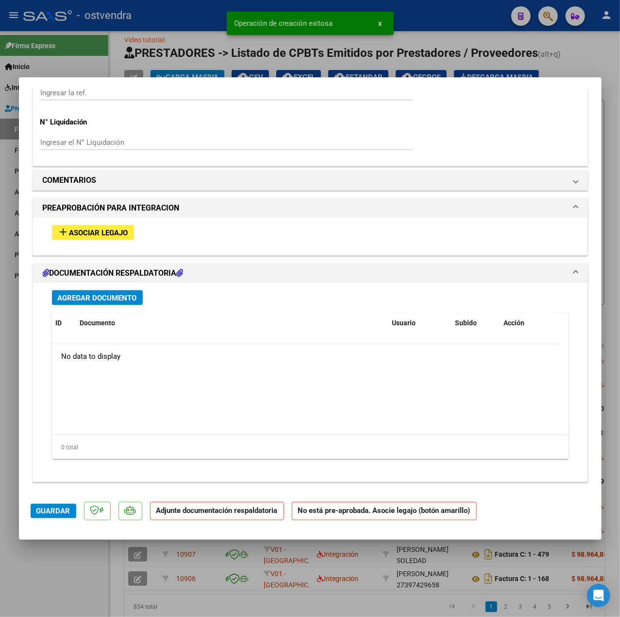
scroll to position [767, 0]
click at [96, 230] on span "Asociar Legajo" at bounding box center [98, 232] width 59 height 9
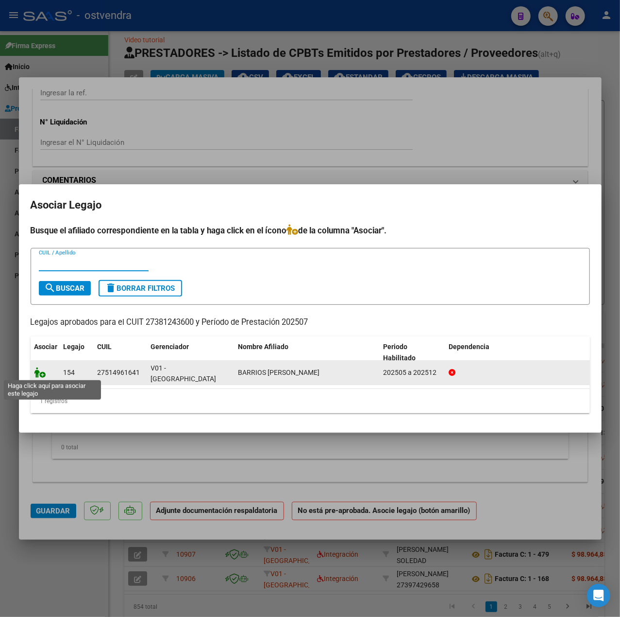
click at [42, 370] on icon at bounding box center [40, 372] width 12 height 11
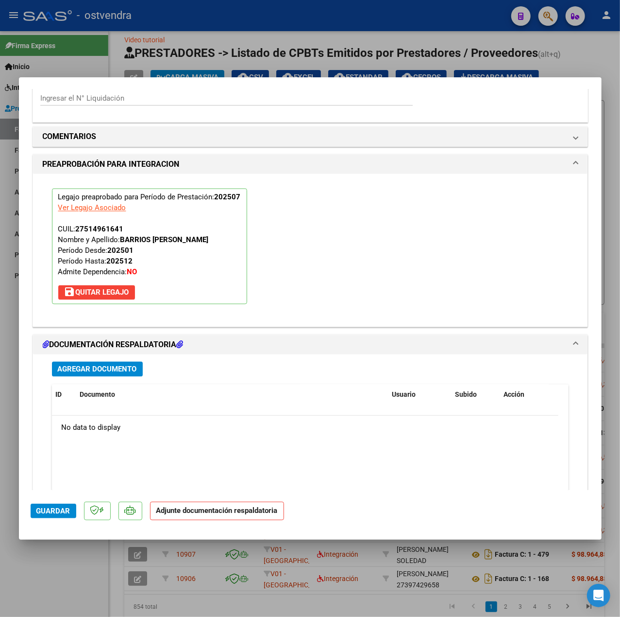
scroll to position [908, 0]
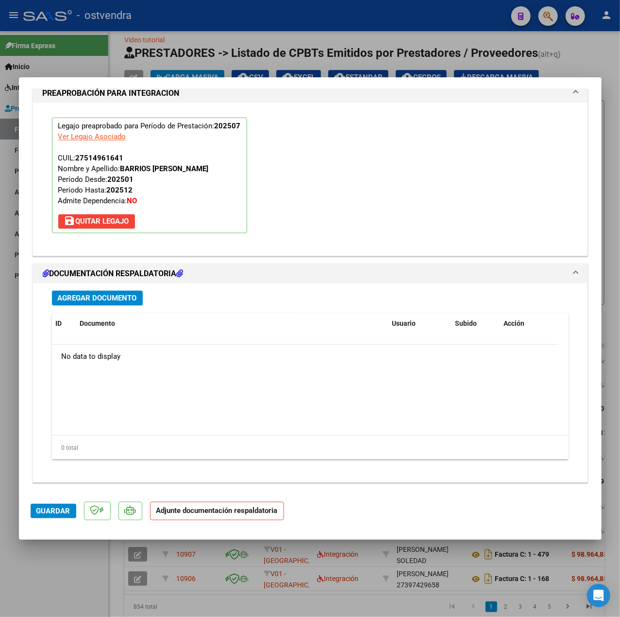
click at [127, 296] on span "Agregar Documento" at bounding box center [97, 298] width 79 height 9
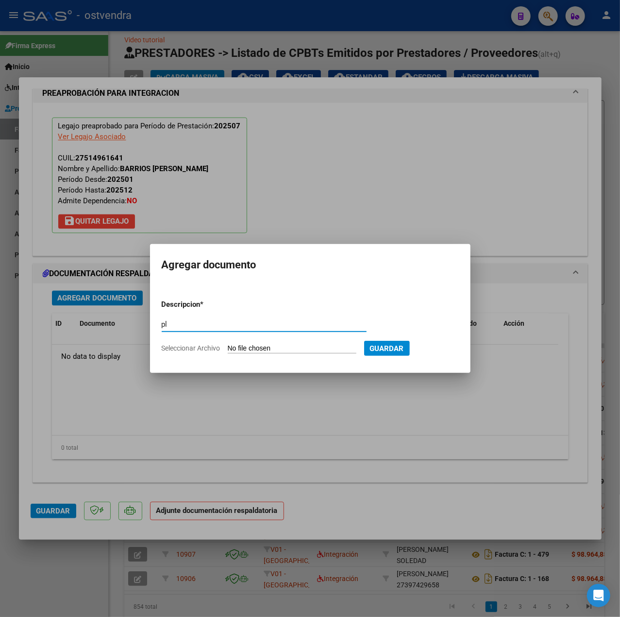
type input "pl"
click at [257, 347] on input "Seleccionar Archivo" at bounding box center [292, 348] width 129 height 9
type input "C:\fakepath\PL - BARRIOS KIARA MILAGROS.pdf"
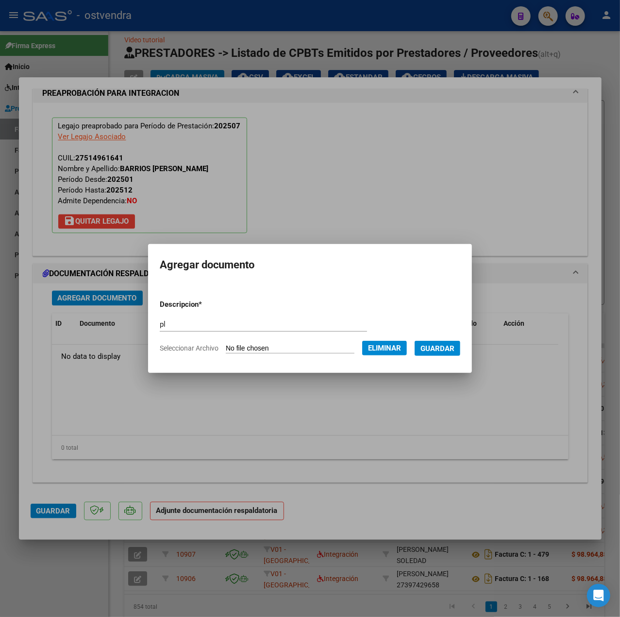
click at [434, 348] on span "Guardar" at bounding box center [438, 348] width 34 height 9
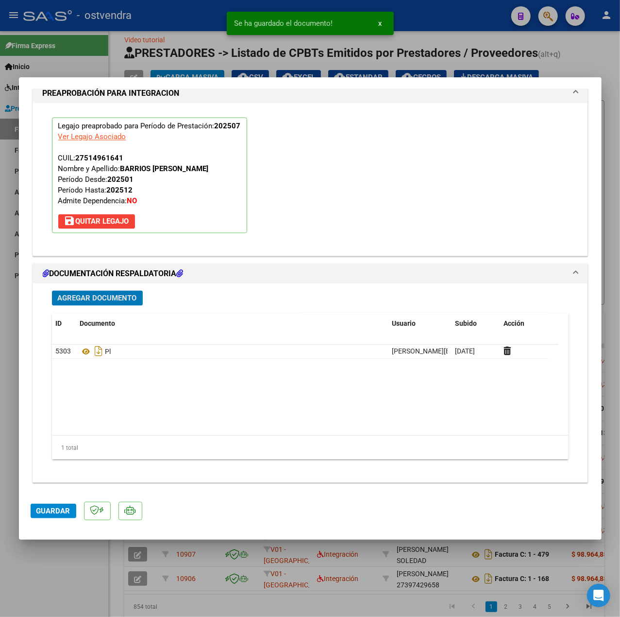
click at [60, 510] on span "Guardar" at bounding box center [53, 510] width 34 height 9
click at [51, 553] on div at bounding box center [310, 308] width 620 height 617
type input "$ 0,00"
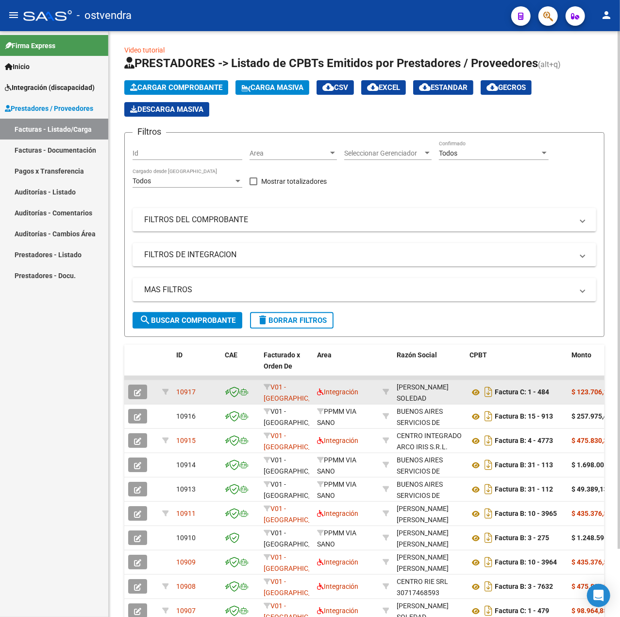
scroll to position [0, 0]
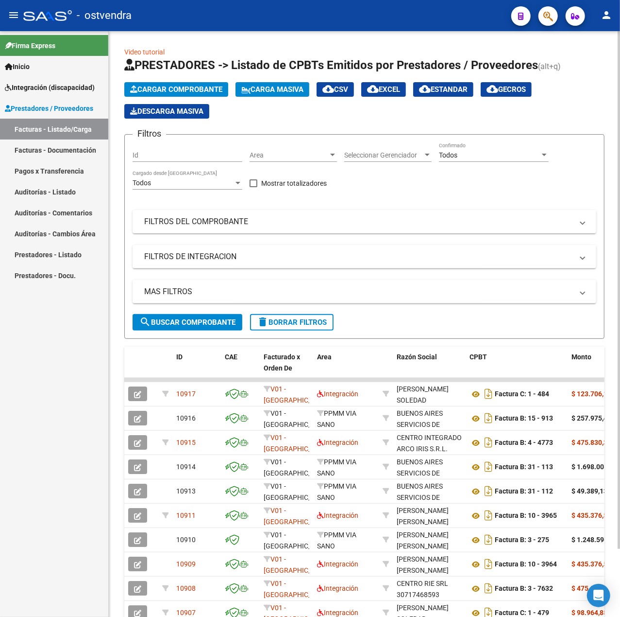
click at [154, 92] on span "Cargar Comprobante" at bounding box center [176, 89] width 92 height 9
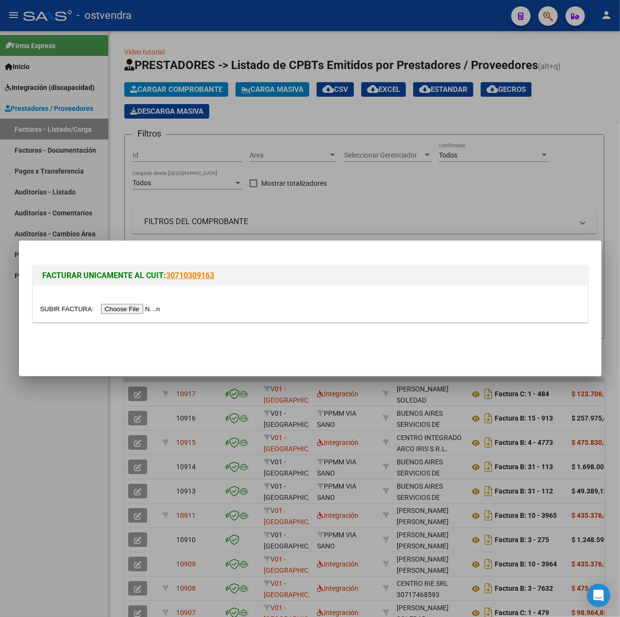
click at [121, 302] on div at bounding box center [310, 303] width 555 height 36
click at [125, 304] on input "file" at bounding box center [101, 309] width 123 height 10
click at [110, 308] on input "file" at bounding box center [101, 309] width 123 height 10
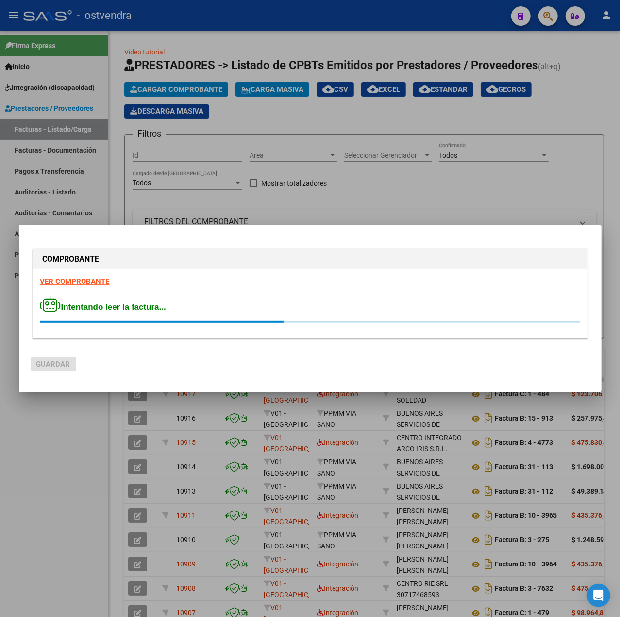
click at [59, 284] on strong "VER COMPROBANTE" at bounding box center [74, 281] width 69 height 9
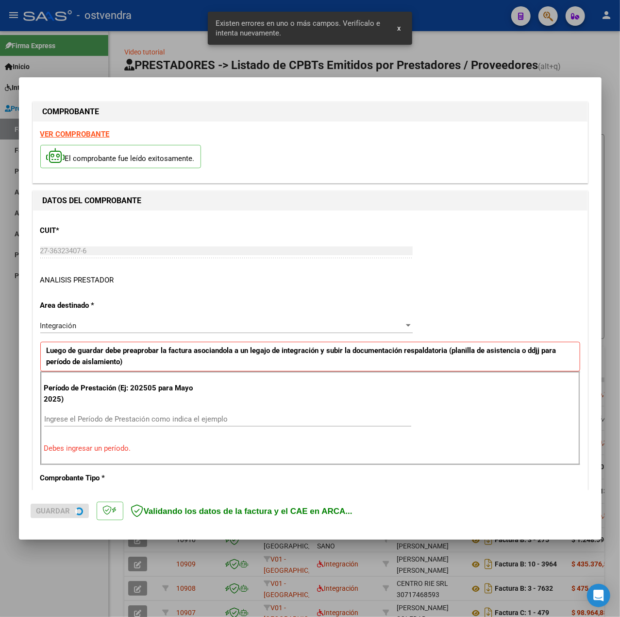
scroll to position [121, 0]
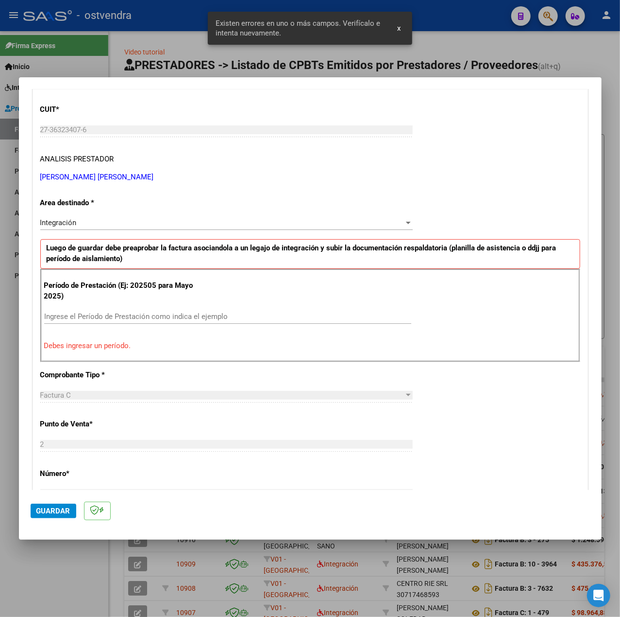
click at [144, 314] on input "Ingrese el Período de Prestación como indica el ejemplo" at bounding box center [227, 316] width 367 height 9
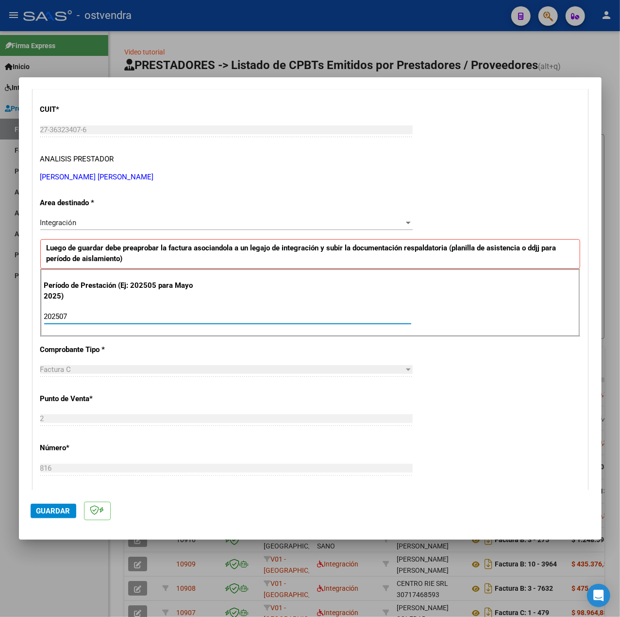
type input "202507"
click at [414, 384] on div "CUIT * 27-36323407-6 Ingresar CUIT ANALISIS PRESTADOR GONZALEZ MALDONADO VALERI…" at bounding box center [310, 454] width 555 height 731
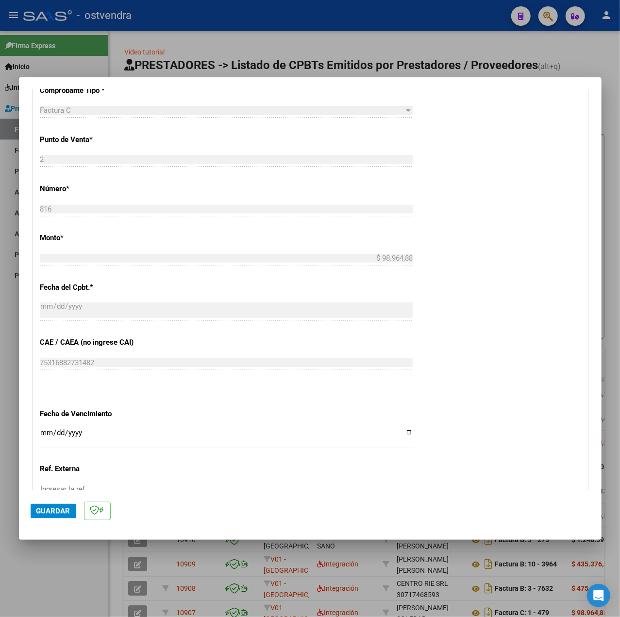
scroll to position [486, 0]
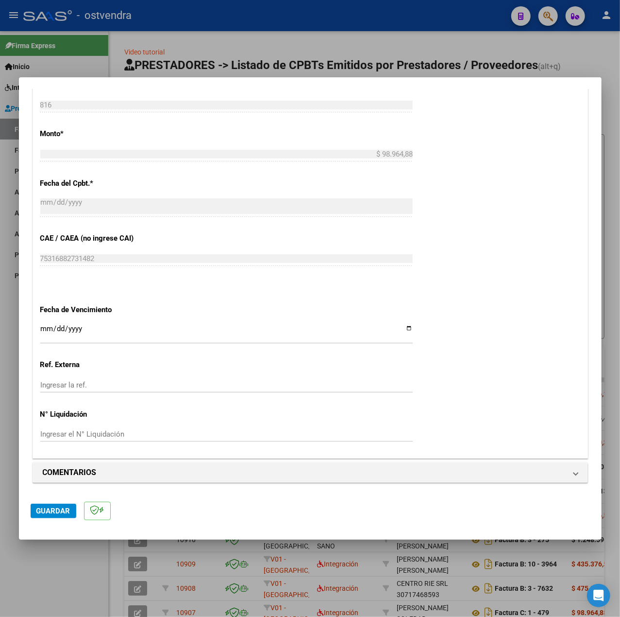
click at [43, 329] on input "Ingresar la fecha" at bounding box center [226, 333] width 373 height 16
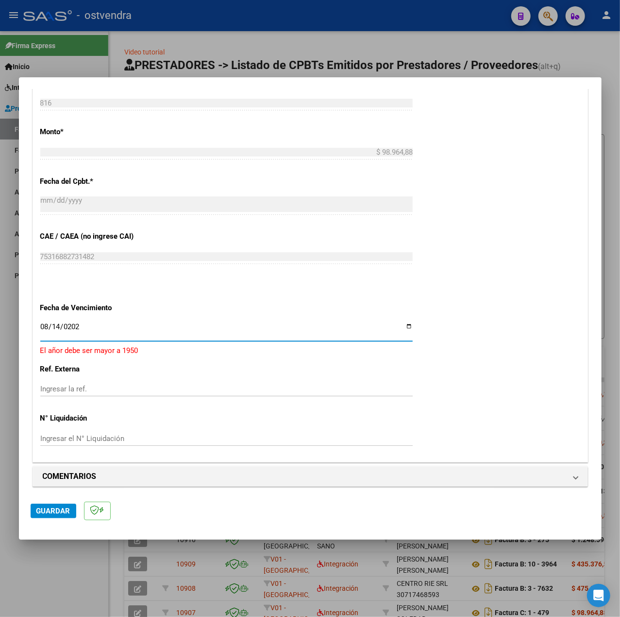
type input "2025-08-14"
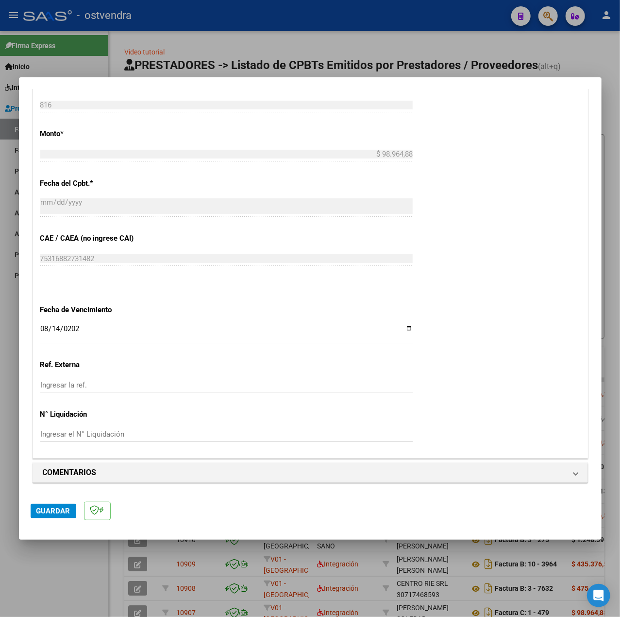
click at [450, 378] on div "CUIT * 27-36323407-6 Ingresar CUIT ANALISIS PRESTADOR GONZALEZ MALDONADO VALERI…" at bounding box center [310, 91] width 555 height 731
click at [72, 505] on button "Guardar" at bounding box center [54, 510] width 46 height 15
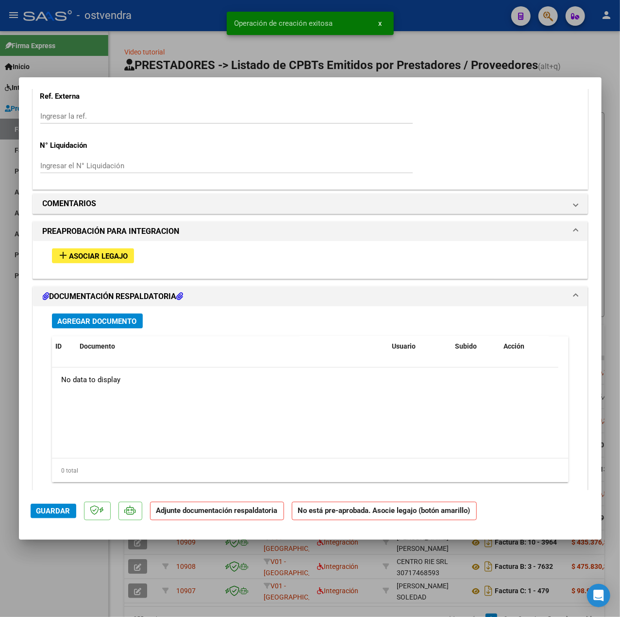
scroll to position [767, 0]
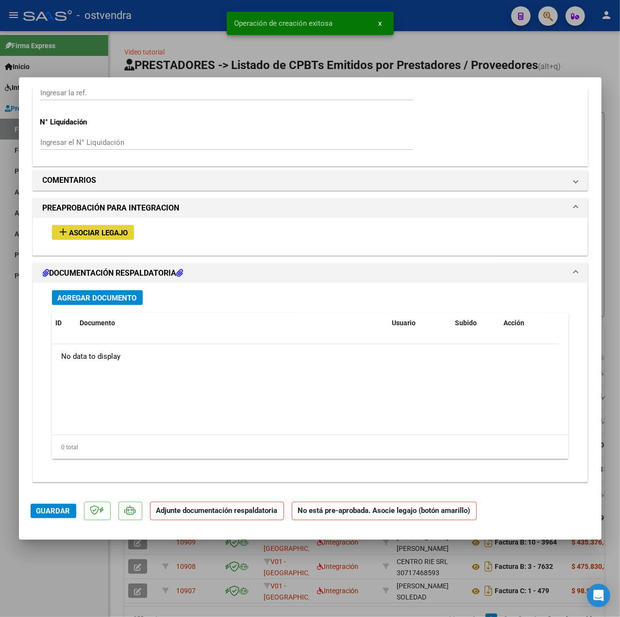
click at [119, 231] on span "Asociar Legajo" at bounding box center [98, 232] width 59 height 9
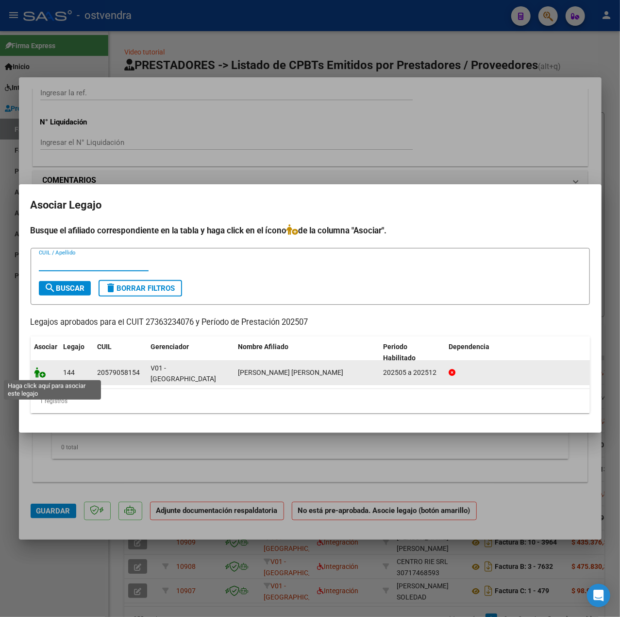
click at [43, 372] on icon at bounding box center [40, 372] width 12 height 11
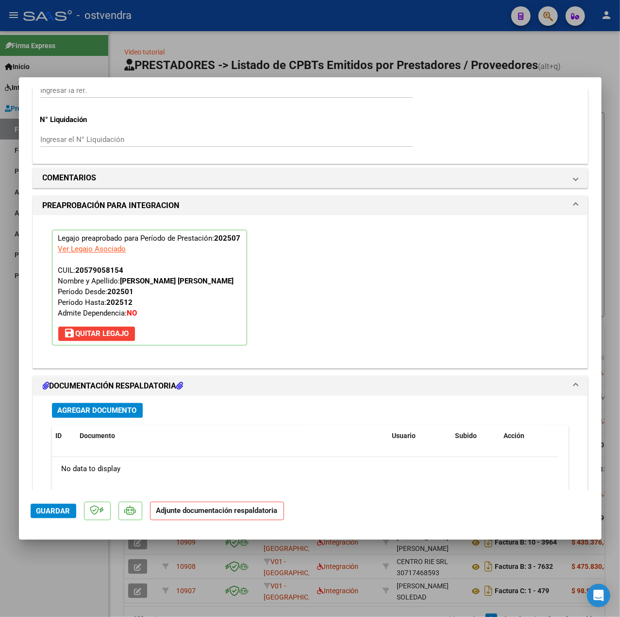
scroll to position [908, 0]
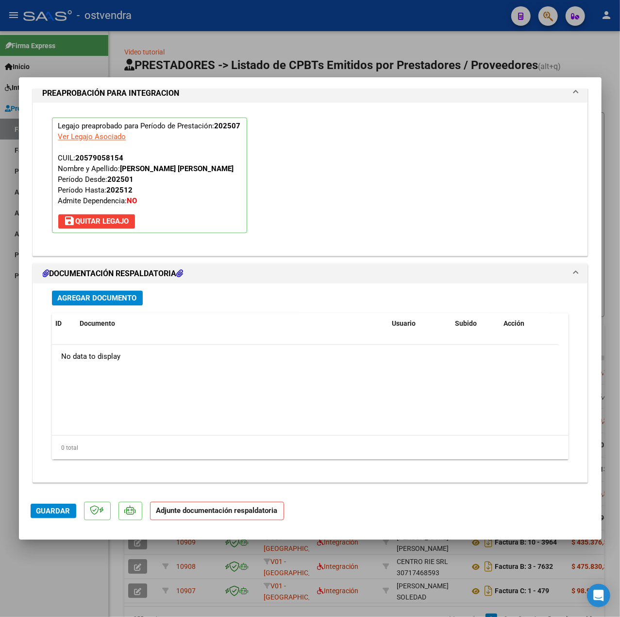
click at [137, 298] on button "Agregar Documento" at bounding box center [97, 298] width 91 height 15
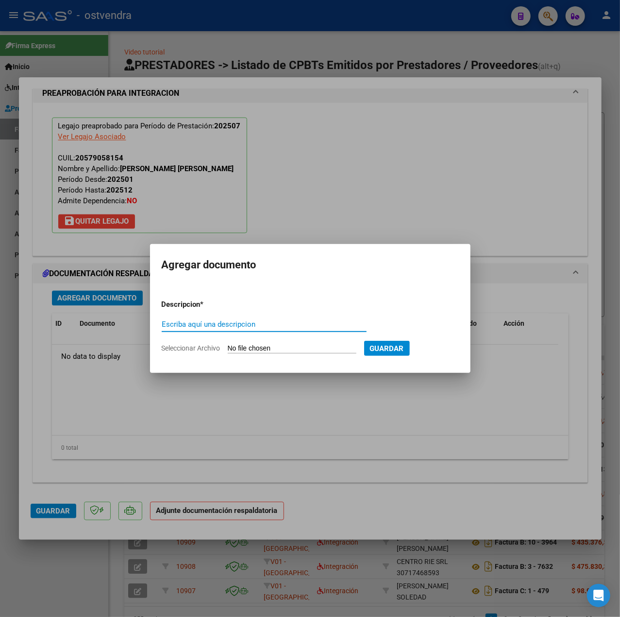
click at [230, 321] on input "Escriba aquí una descripcion" at bounding box center [264, 324] width 205 height 9
click at [212, 316] on form "Descripcion * pl Escriba aquí una descripcion Seleccionar Archivo Guardar" at bounding box center [310, 326] width 297 height 69
drag, startPoint x: 214, startPoint y: 321, endPoint x: 112, endPoint y: 326, distance: 102.7
click at [112, 326] on div "COMPROBANTE VER COMPROBANTE ESTADO: Recibida. En proceso de confirmacion/acepta…" at bounding box center [310, 308] width 620 height 617
type input "PL"
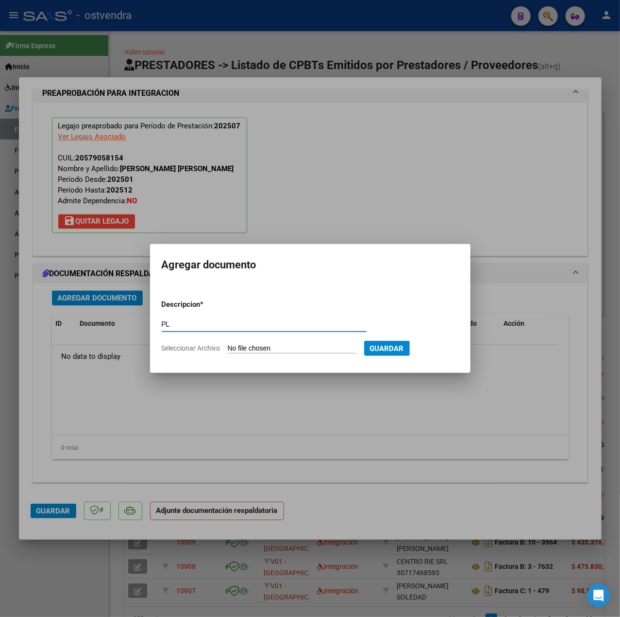
click at [257, 350] on input "Seleccionar Archivo" at bounding box center [292, 348] width 129 height 9
type input "C:\fakepath\PL - RUIS DIAZ ANTHONY OSCAR.pdf"
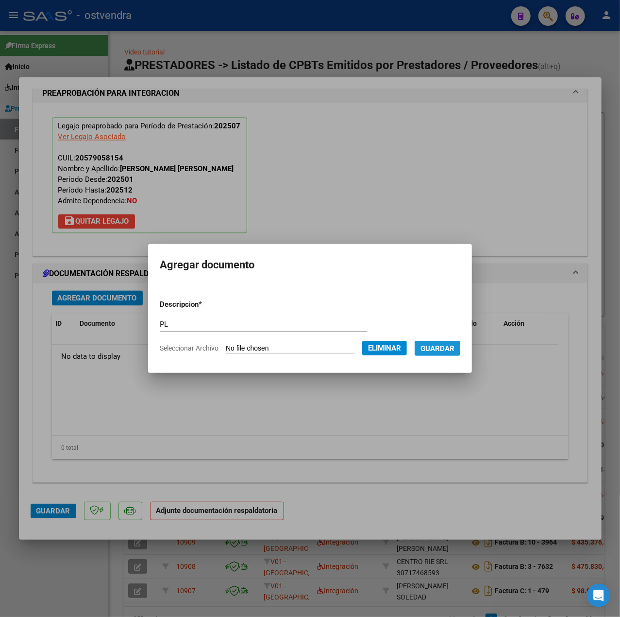
click at [432, 344] on span "Guardar" at bounding box center [438, 348] width 34 height 9
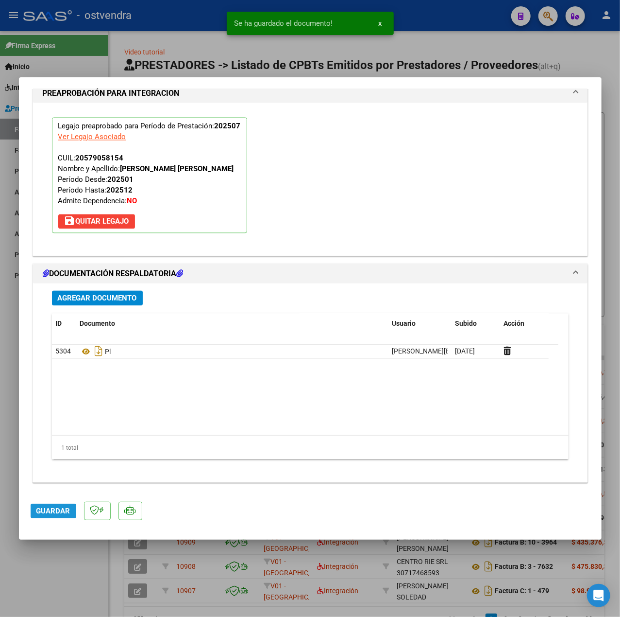
click at [59, 514] on span "Guardar" at bounding box center [53, 510] width 34 height 9
click at [72, 577] on div at bounding box center [310, 308] width 620 height 617
type input "$ 0,00"
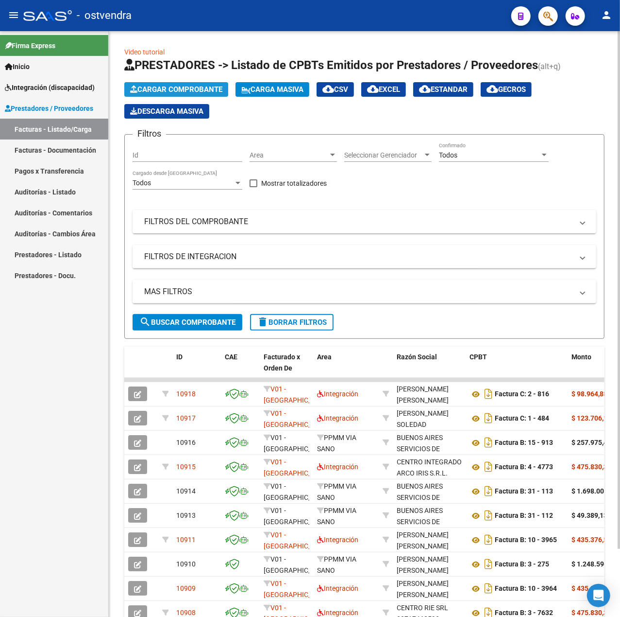
click at [143, 88] on span "Cargar Comprobante" at bounding box center [176, 89] width 92 height 9
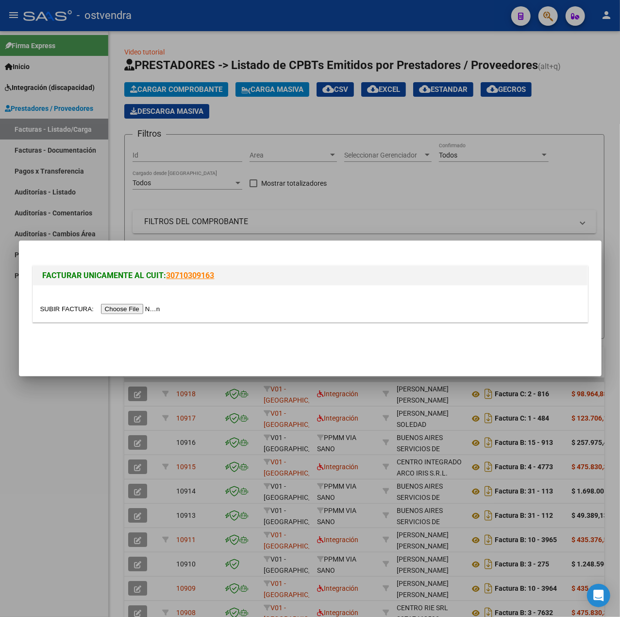
click at [130, 308] on input "file" at bounding box center [101, 309] width 123 height 10
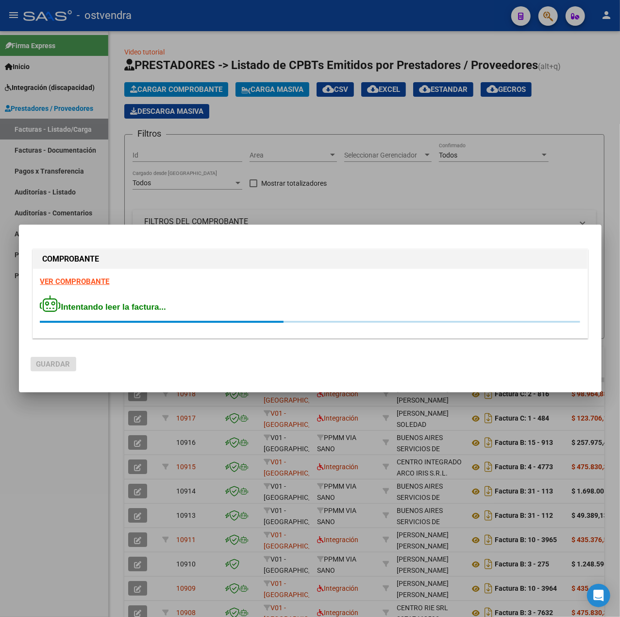
click at [97, 277] on strong "VER COMPROBANTE" at bounding box center [74, 281] width 69 height 9
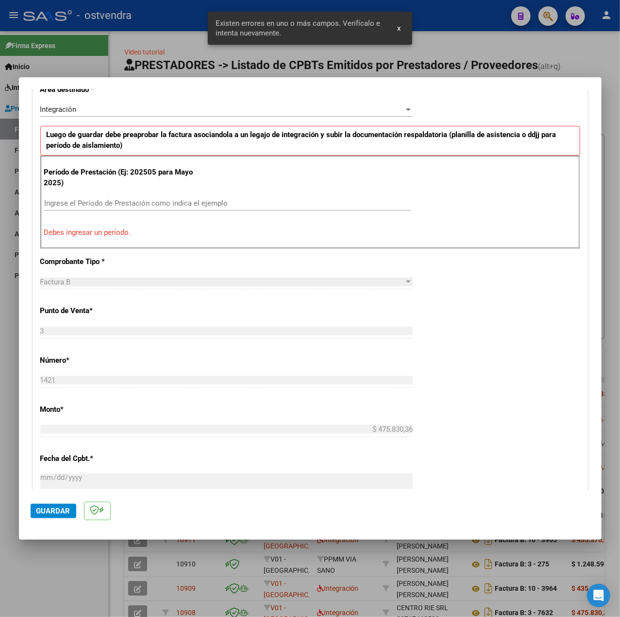
scroll to position [251, 0]
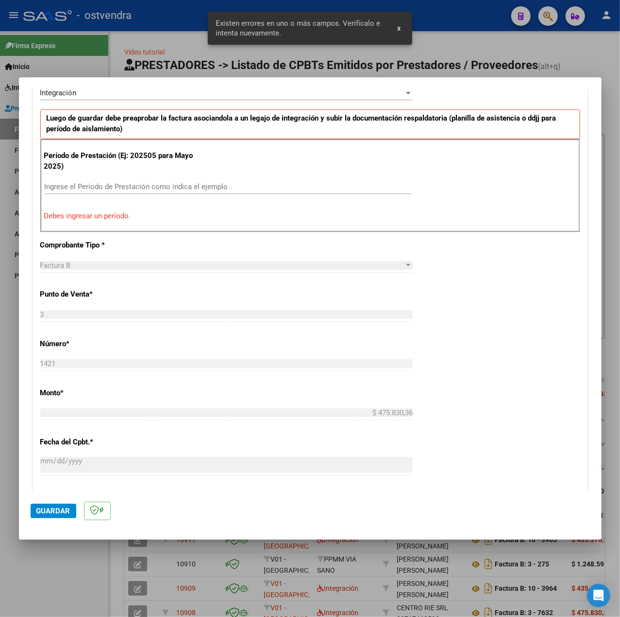
click at [125, 181] on div "Ingrese el Período de Prestación como indica el ejemplo" at bounding box center [227, 186] width 367 height 15
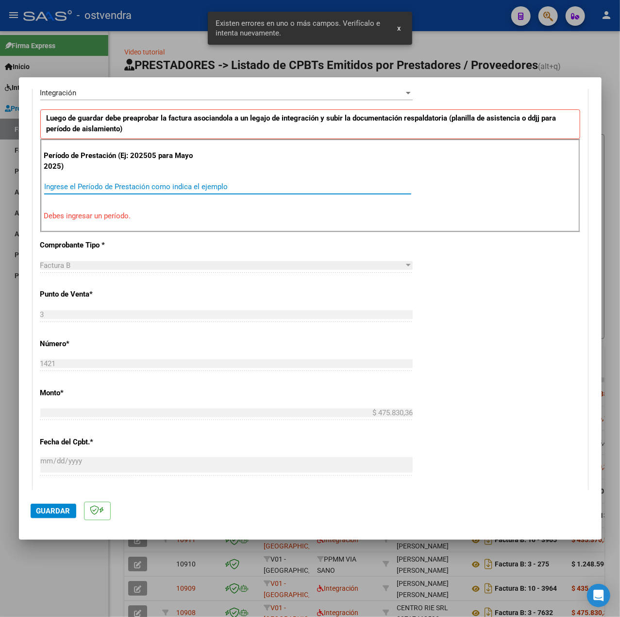
click at [133, 187] on input "Ingrese el Período de Prestación como indica el ejemplo" at bounding box center [227, 186] width 367 height 9
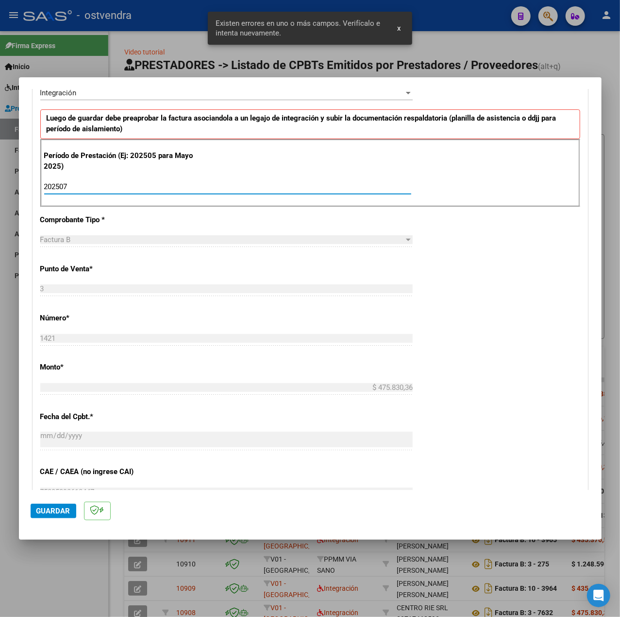
type input "202507"
drag, startPoint x: 436, startPoint y: 315, endPoint x: 447, endPoint y: 312, distance: 11.7
click at [438, 315] on div "CUIT * 30-71694308-5 Ingresar CUIT ANALISIS PRESTADOR CENTRO ENLACES ARCA Padró…" at bounding box center [310, 325] width 555 height 731
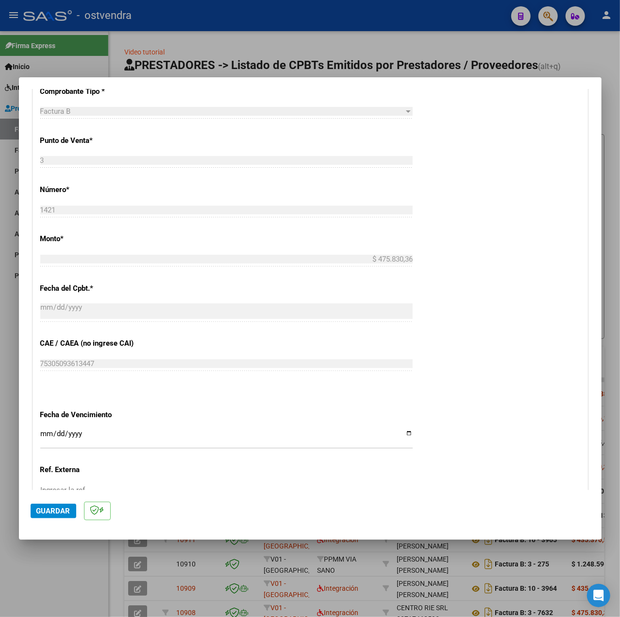
scroll to position [486, 0]
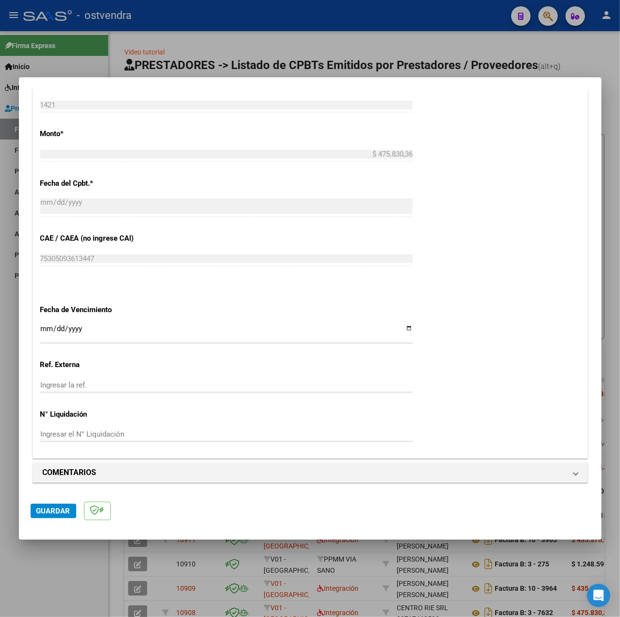
click at [41, 325] on input "Ingresar la fecha" at bounding box center [226, 333] width 373 height 16
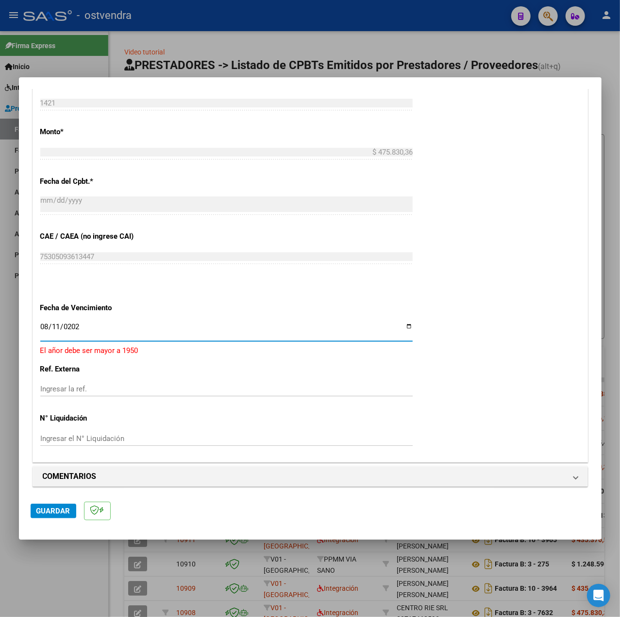
type input "2025-08-11"
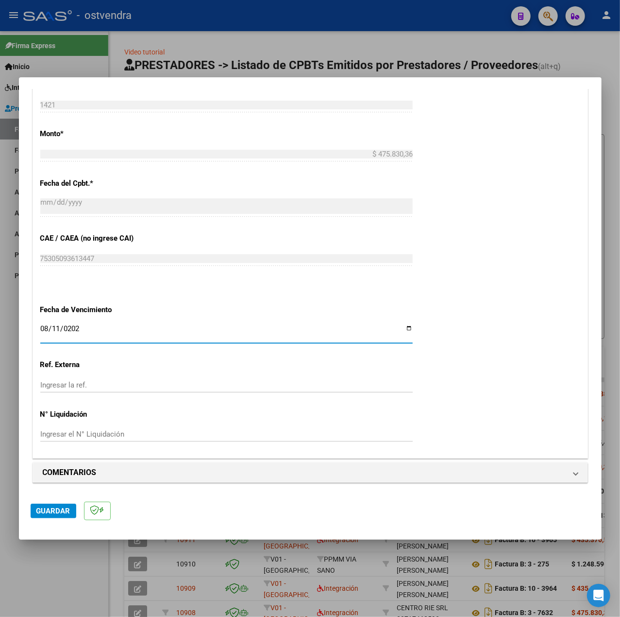
click at [52, 508] on span "Guardar" at bounding box center [53, 510] width 34 height 9
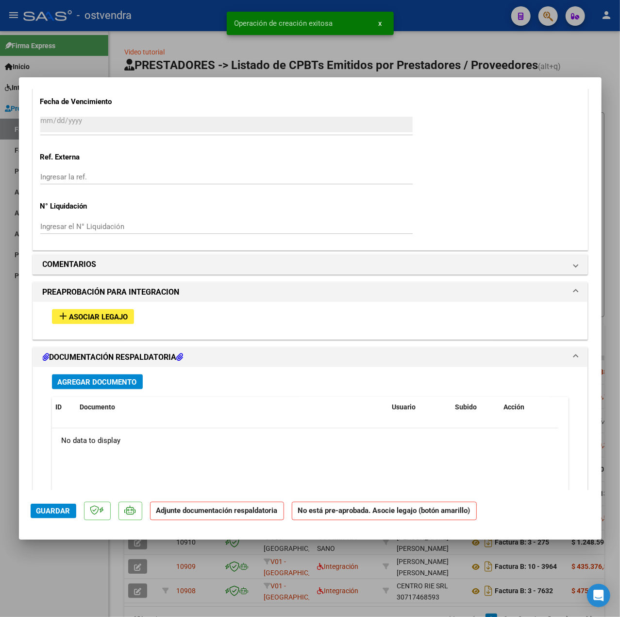
scroll to position [712, 0]
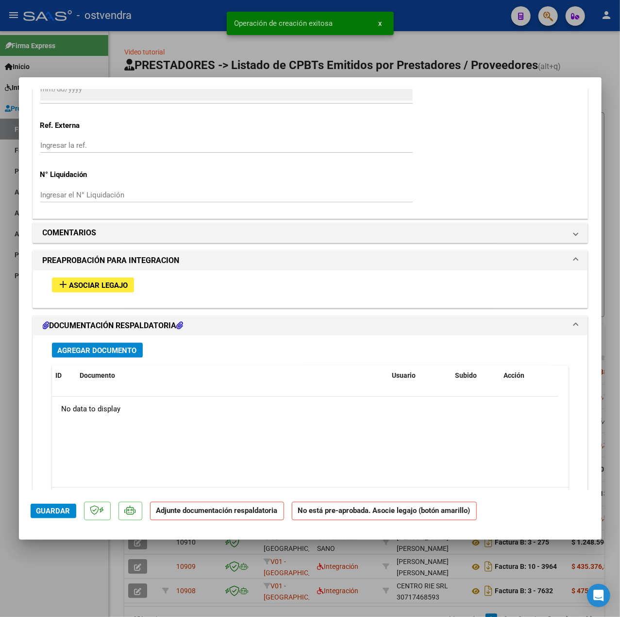
click at [122, 283] on span "Asociar Legajo" at bounding box center [98, 285] width 59 height 9
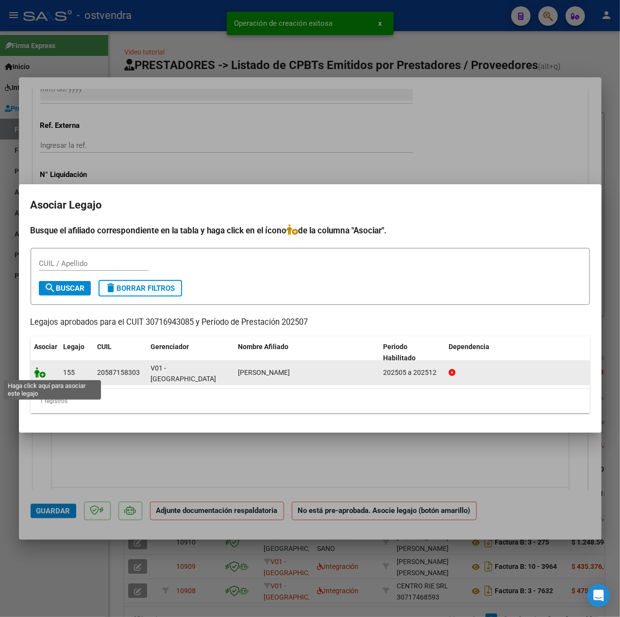
click at [45, 373] on icon at bounding box center [40, 372] width 12 height 11
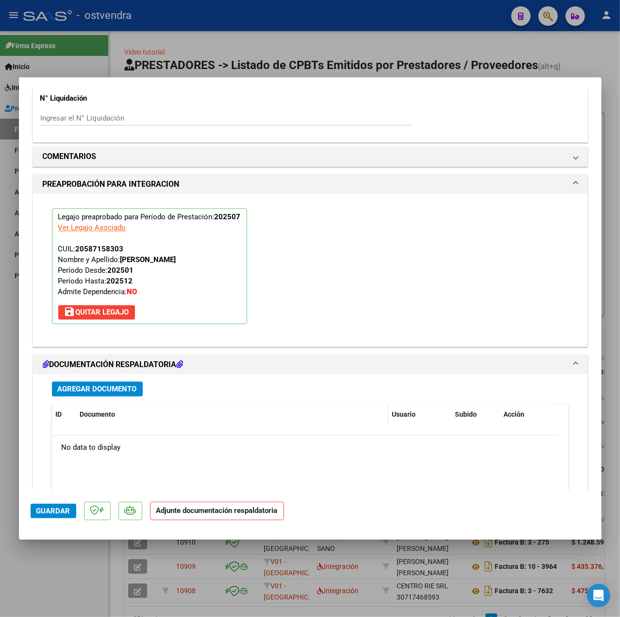
scroll to position [908, 0]
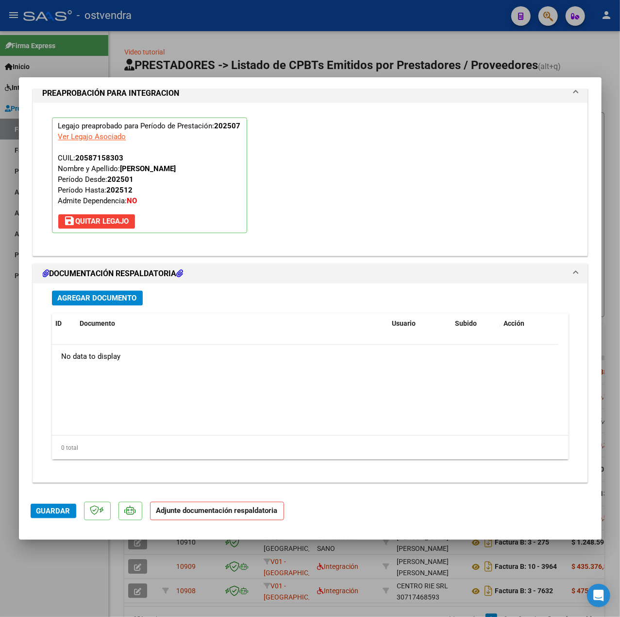
click at [122, 302] on div "Agregar Documento ID Documento Usuario Subido Acción No data to display 0 total…" at bounding box center [311, 378] width 532 height 191
click at [121, 302] on span "Agregar Documento" at bounding box center [97, 298] width 79 height 9
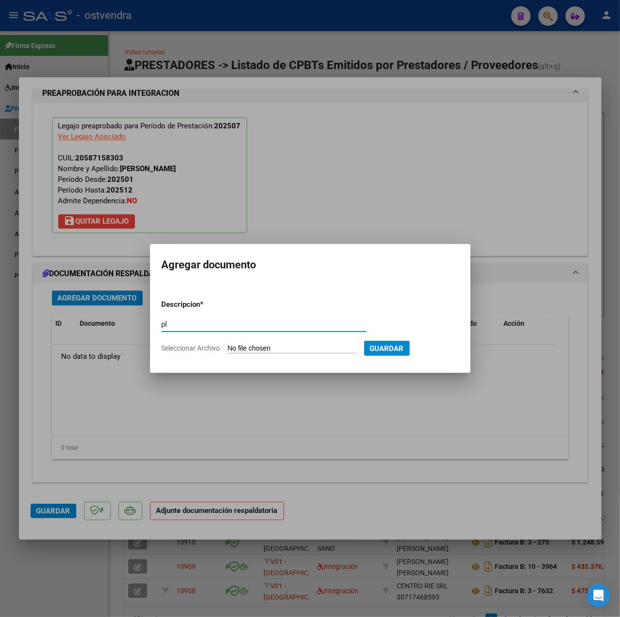
type input "pl"
click at [252, 344] on input "Seleccionar Archivo" at bounding box center [292, 348] width 129 height 9
type input "C:\fakepath\PL - MELIAN DANTE LORENZO.pdf"
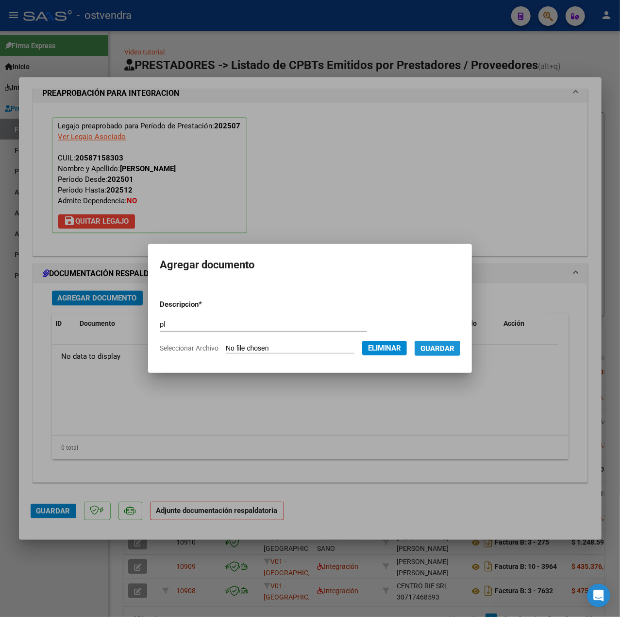
click at [444, 349] on span "Guardar" at bounding box center [438, 348] width 34 height 9
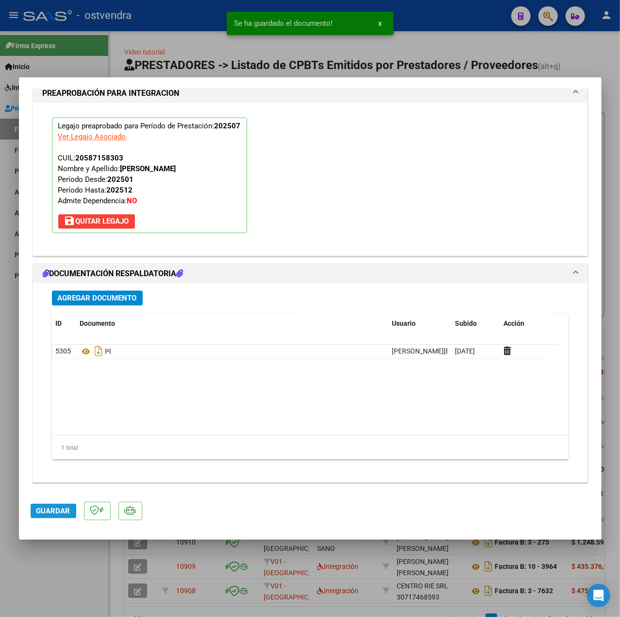
click at [48, 510] on span "Guardar" at bounding box center [53, 510] width 34 height 9
click at [59, 572] on div at bounding box center [310, 308] width 620 height 617
type input "$ 0,00"
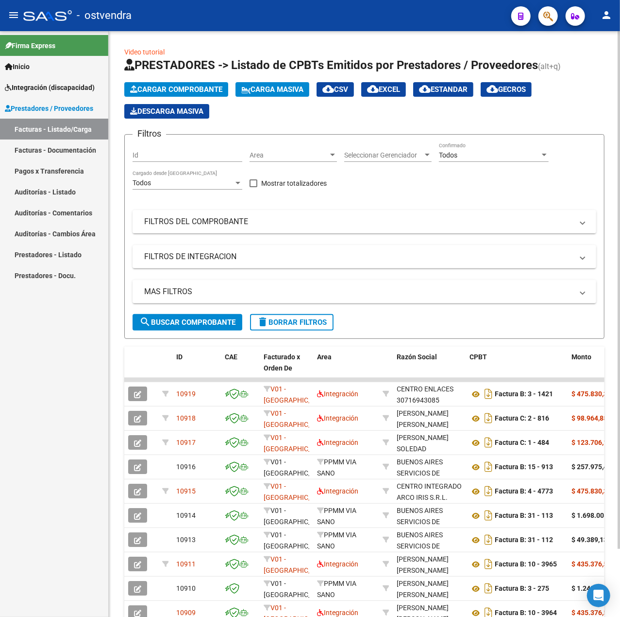
click at [185, 86] on span "Cargar Comprobante" at bounding box center [176, 89] width 92 height 9
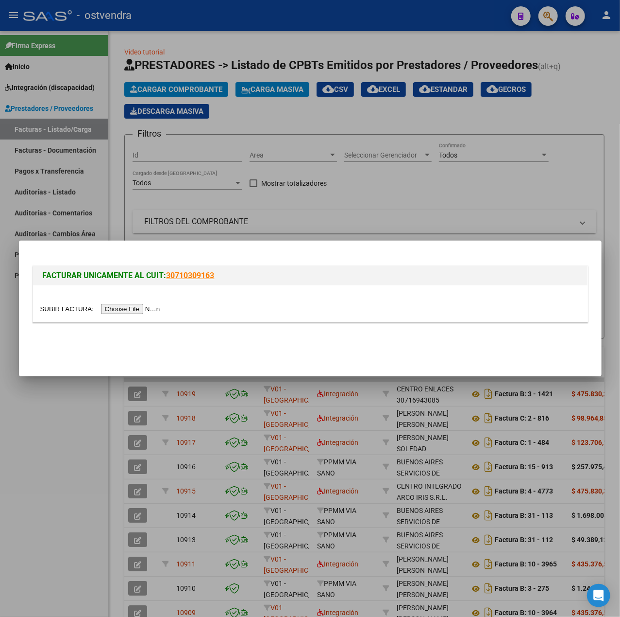
click at [144, 305] on input "file" at bounding box center [101, 309] width 123 height 10
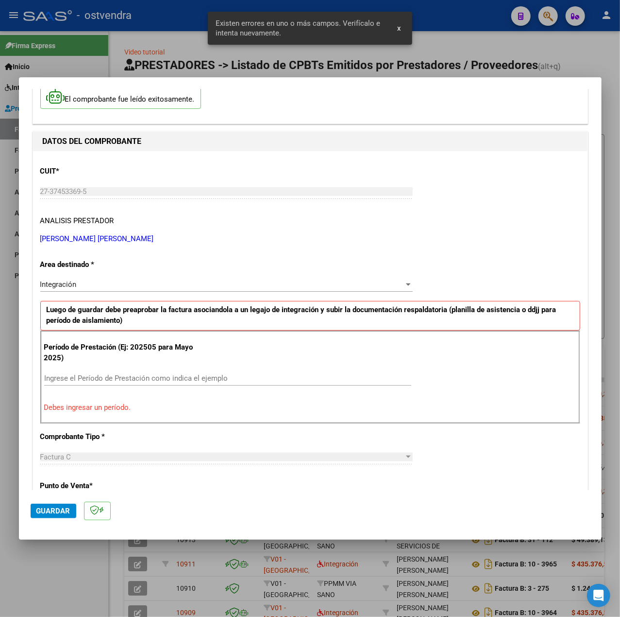
scroll to position [0, 0]
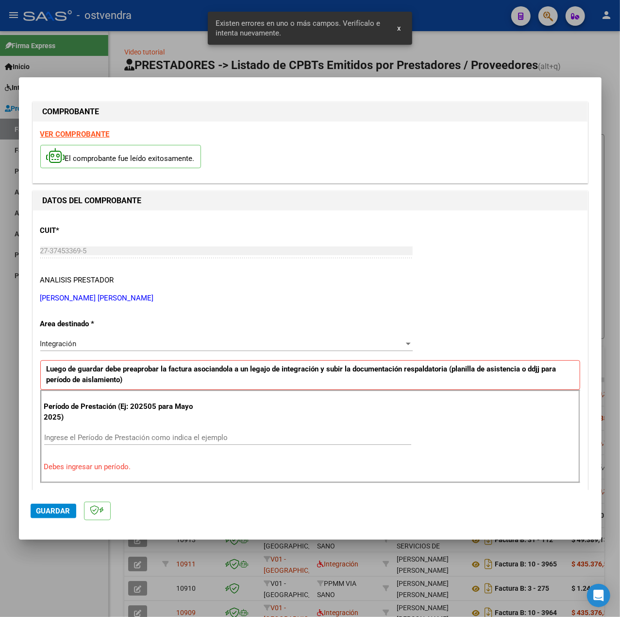
click at [84, 135] on strong "VER COMPROBANTE" at bounding box center [74, 134] width 69 height 9
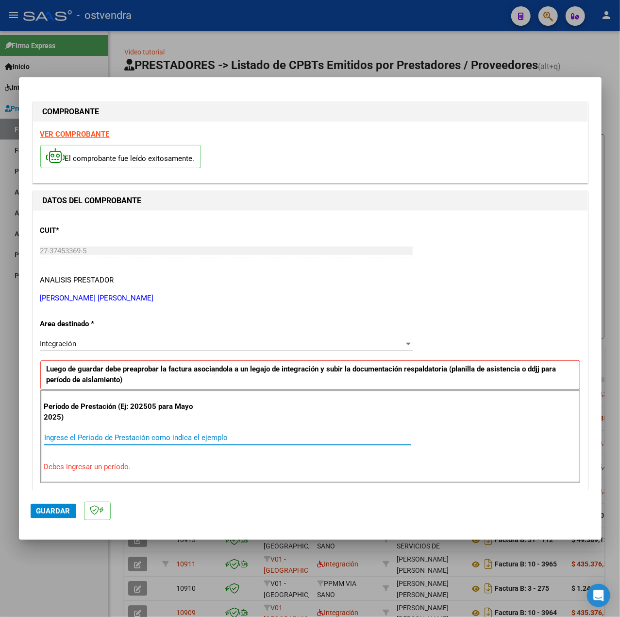
click at [133, 434] on input "Ingrese el Período de Prestación como indica el ejemplo" at bounding box center [227, 437] width 367 height 9
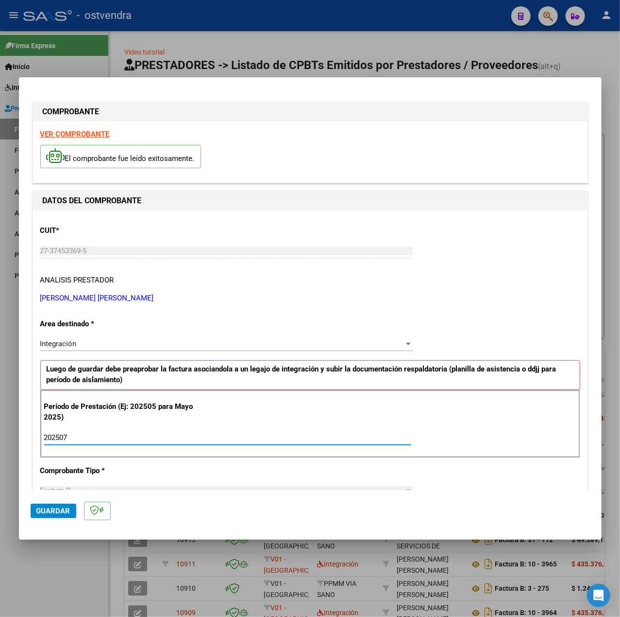
type input "202507"
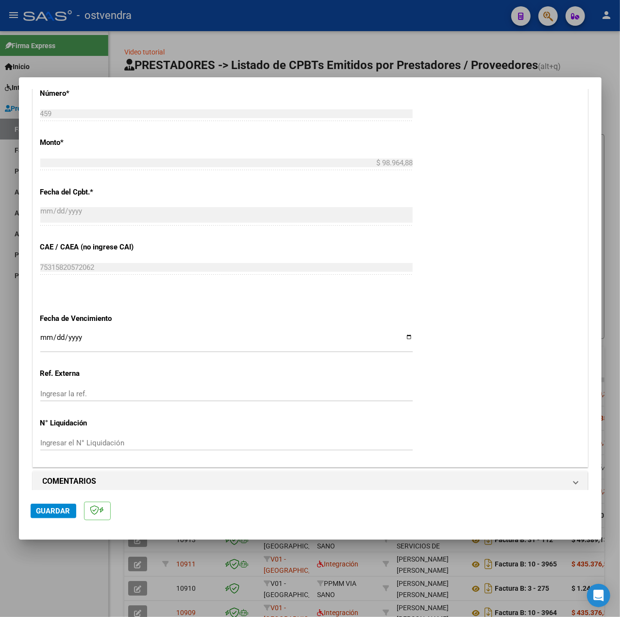
scroll to position [486, 0]
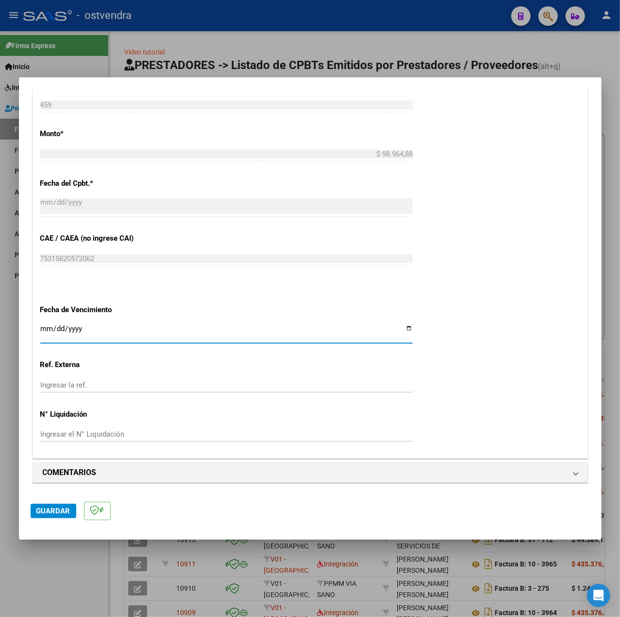
click at [45, 327] on input "Ingresar la fecha" at bounding box center [226, 333] width 373 height 16
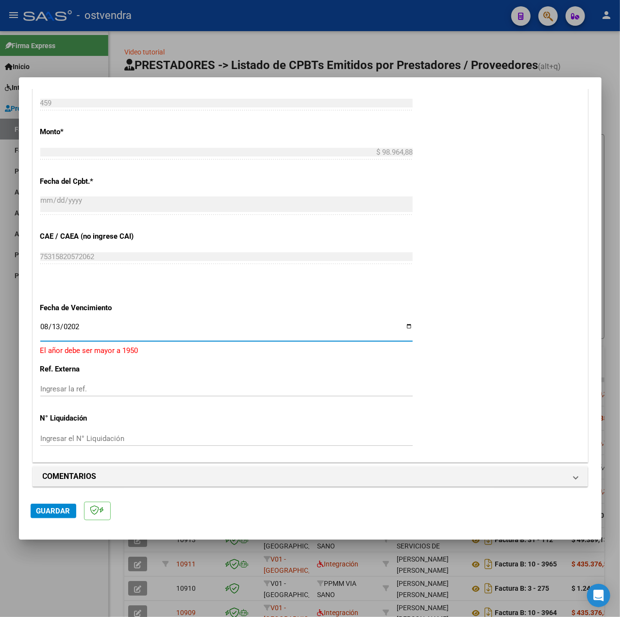
type input "2025-08-13"
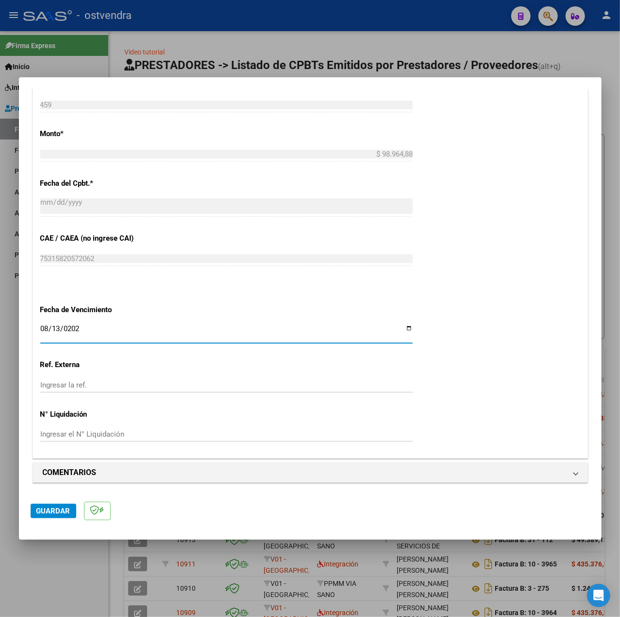
click at [43, 509] on span "Guardar" at bounding box center [53, 510] width 34 height 9
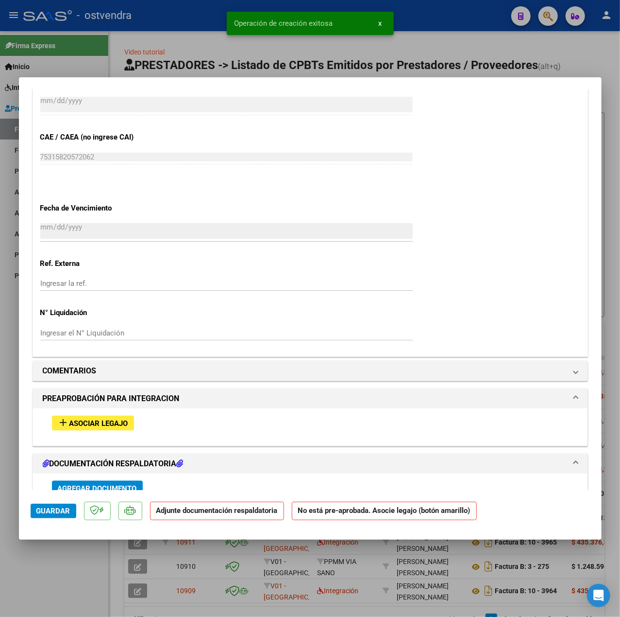
scroll to position [648, 0]
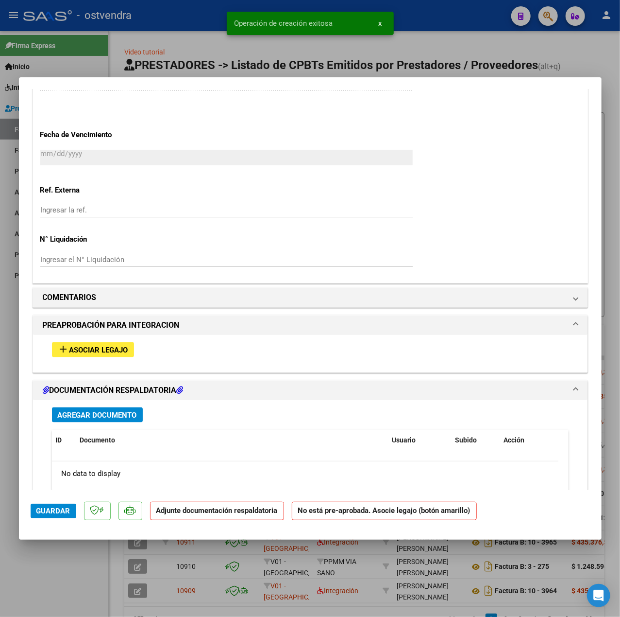
click at [119, 357] on button "add Asociar Legajo" at bounding box center [93, 349] width 82 height 15
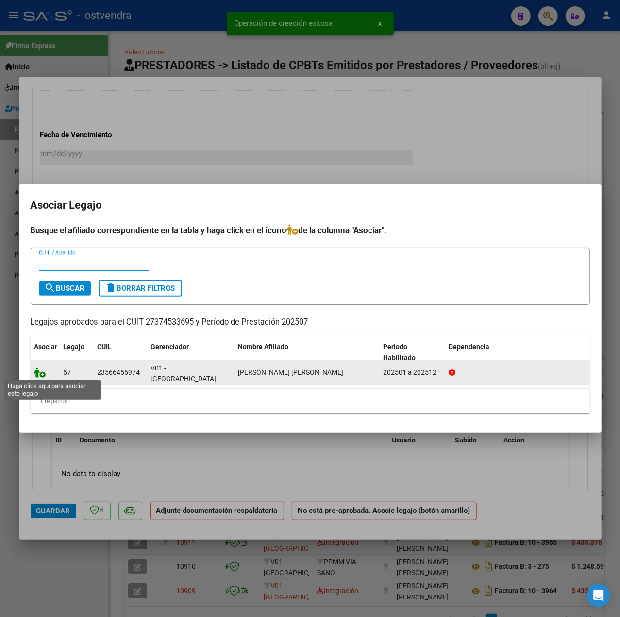
click at [39, 370] on icon at bounding box center [40, 372] width 12 height 11
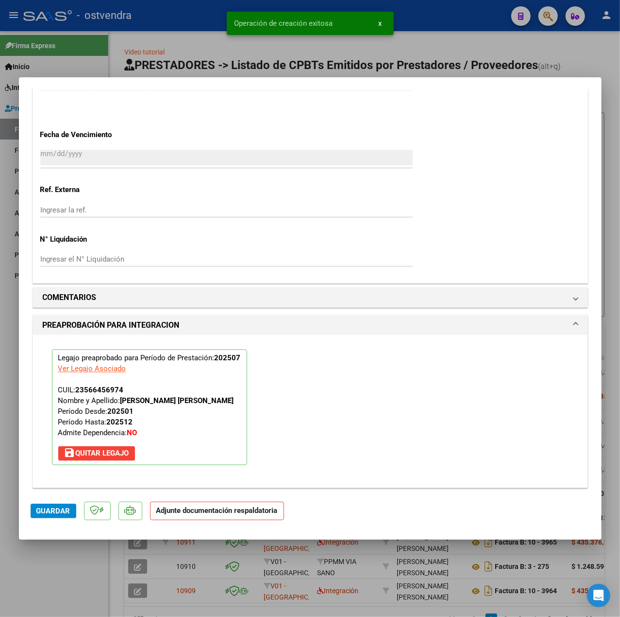
scroll to position [908, 0]
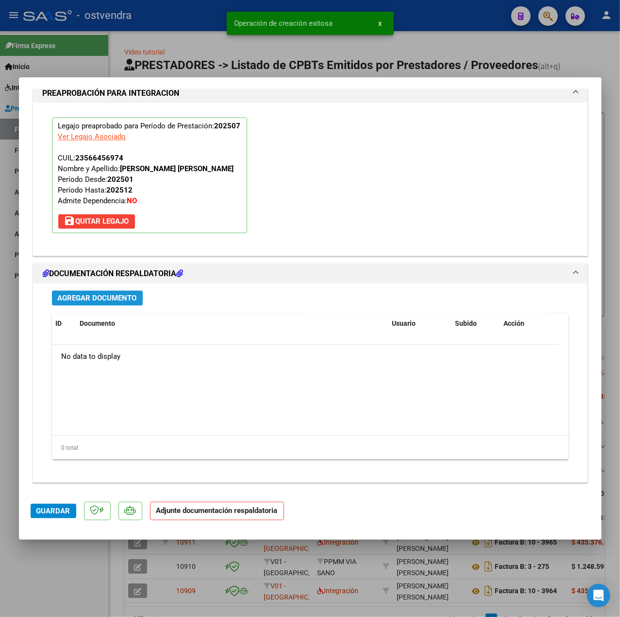
click at [129, 301] on span "Agregar Documento" at bounding box center [97, 298] width 79 height 9
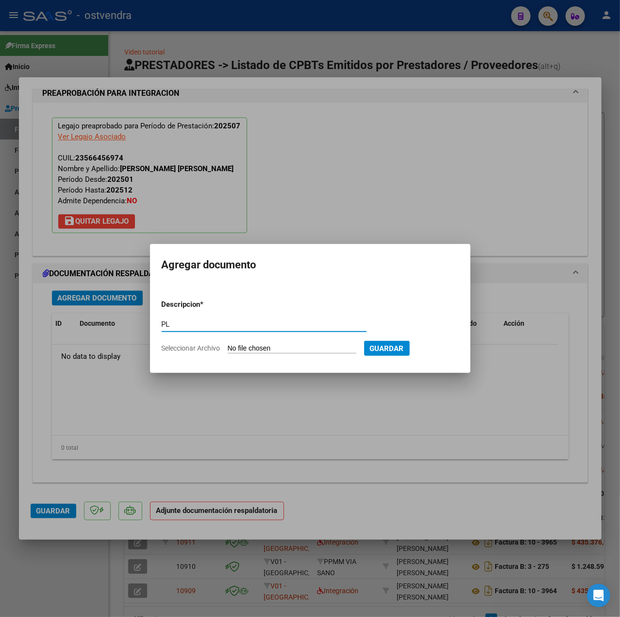
type input "PL"
click at [308, 348] on input "Seleccionar Archivo" at bounding box center [292, 348] width 129 height 9
type input "C:\fakepath\PL - SOLIS SINDEL AZUL MELODY.pdf"
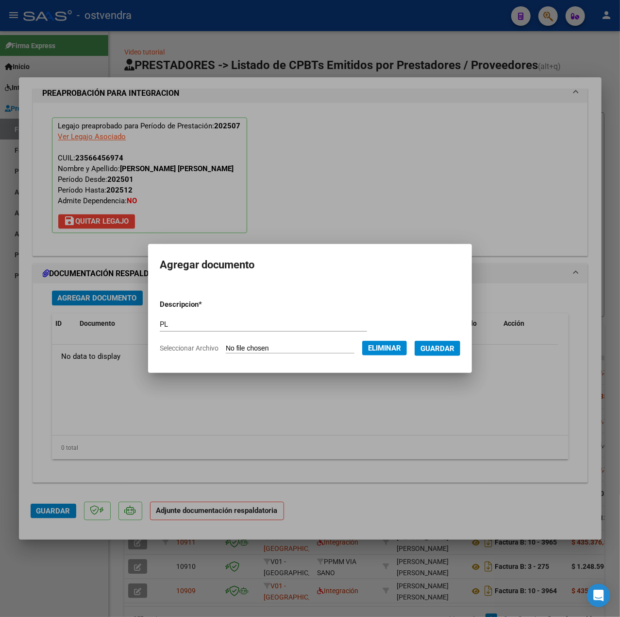
click at [442, 351] on span "Guardar" at bounding box center [438, 348] width 34 height 9
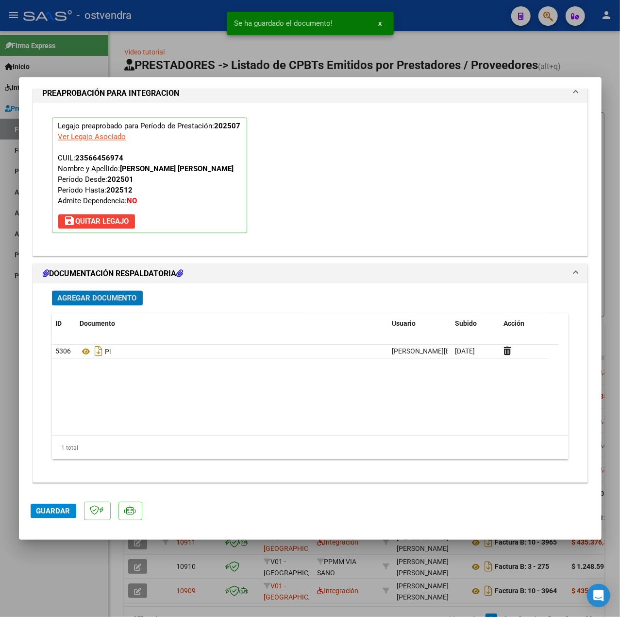
click at [71, 517] on button "Guardar" at bounding box center [54, 510] width 46 height 15
click at [79, 564] on div at bounding box center [310, 308] width 620 height 617
type input "$ 0,00"
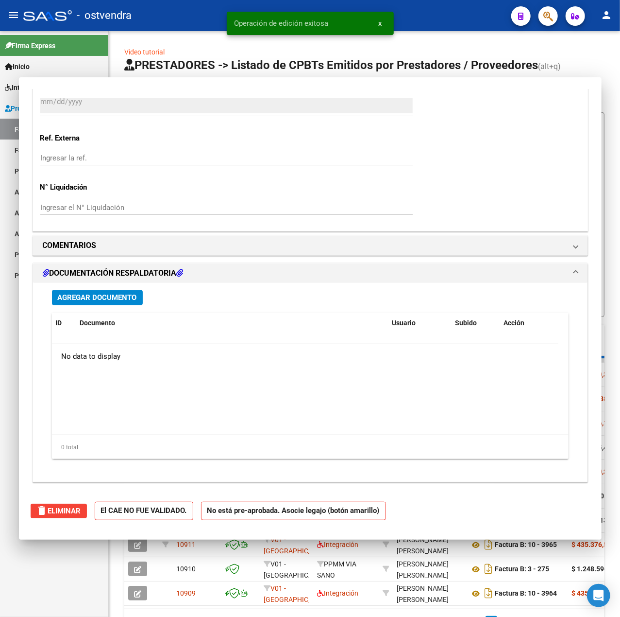
scroll to position [0, 0]
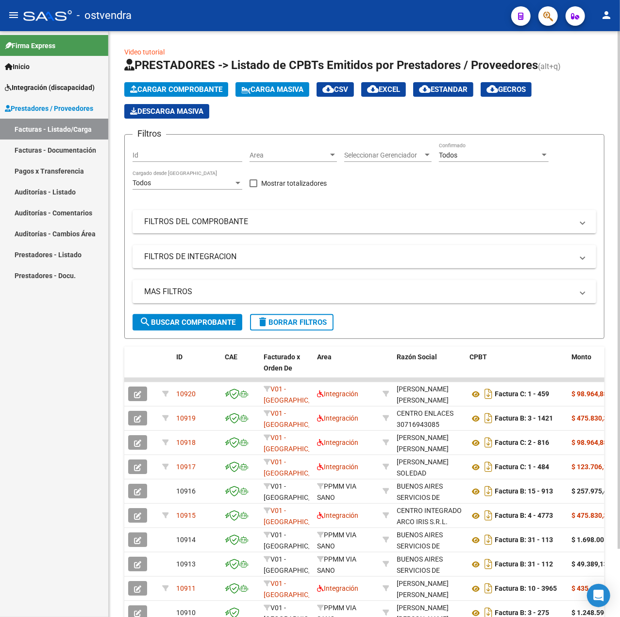
click at [137, 90] on icon "button" at bounding box center [133, 89] width 7 height 7
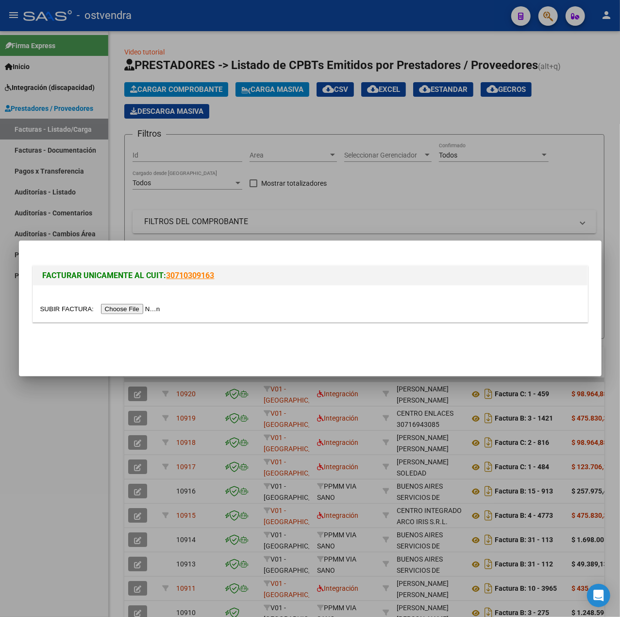
click at [152, 305] on input "file" at bounding box center [101, 309] width 123 height 10
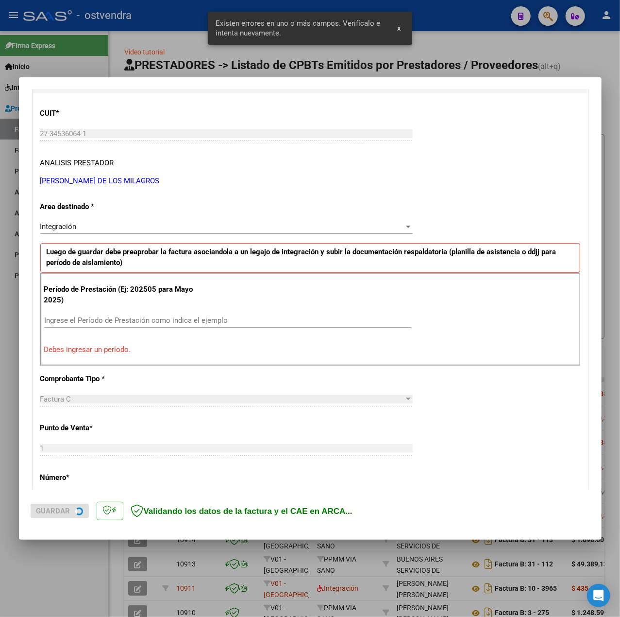
scroll to position [139, 0]
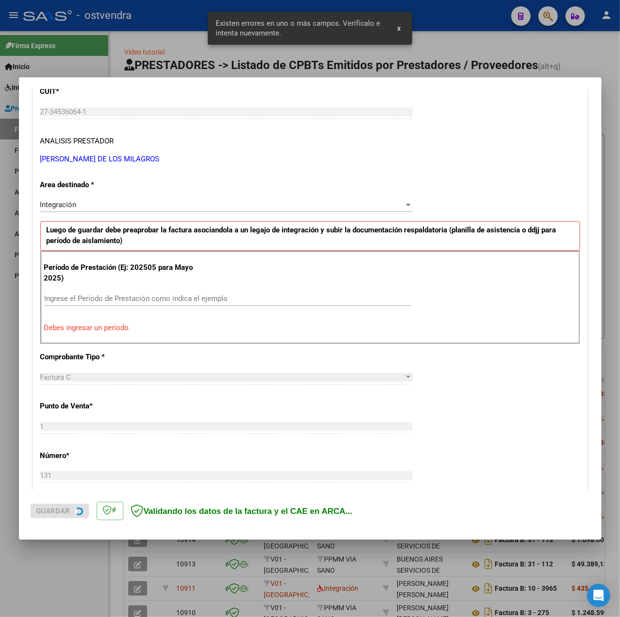
click at [70, 137] on div "CUIT * 27-34536064-1 Ingresar CUIT ANALISIS PRESTADOR GOMES ROMANO LYDIA DE LOS…" at bounding box center [310, 122] width 540 height 86
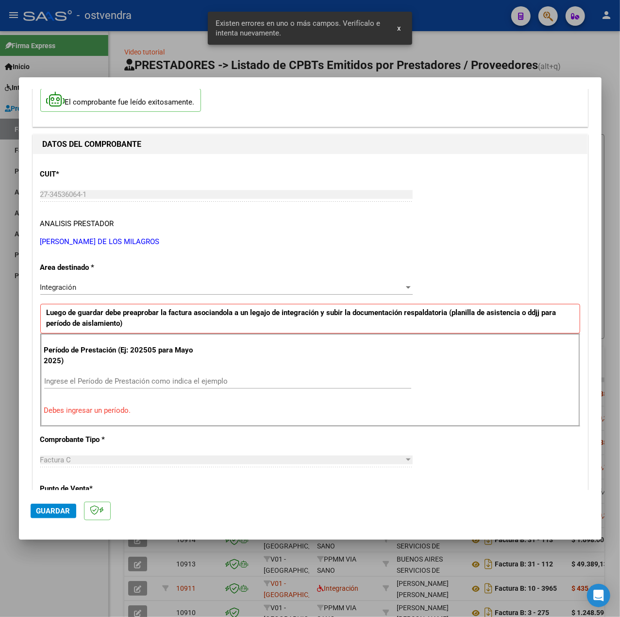
scroll to position [0, 0]
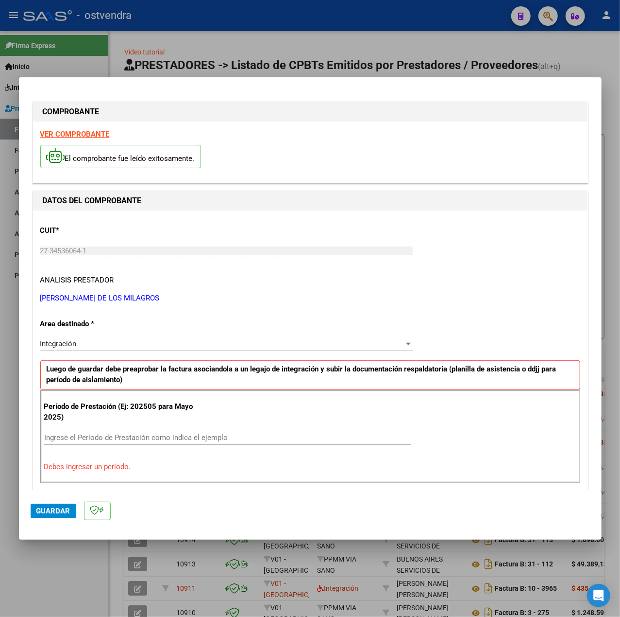
click at [100, 554] on div at bounding box center [310, 308] width 620 height 617
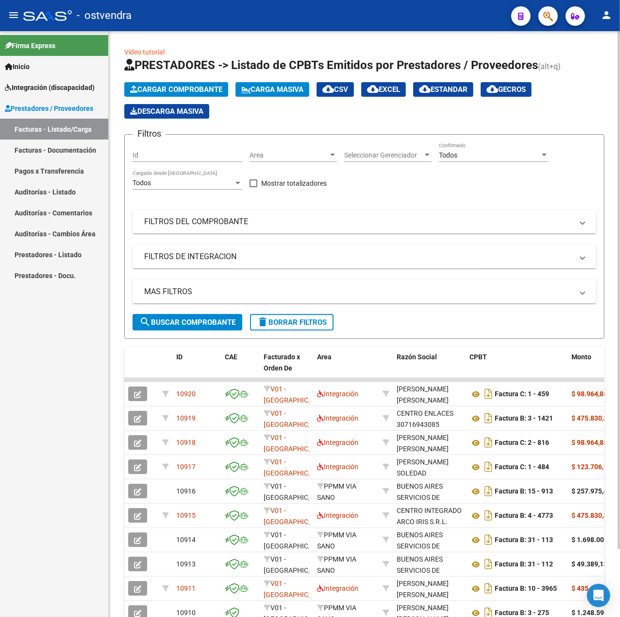
click at [179, 91] on span "Cargar Comprobante" at bounding box center [176, 89] width 92 height 9
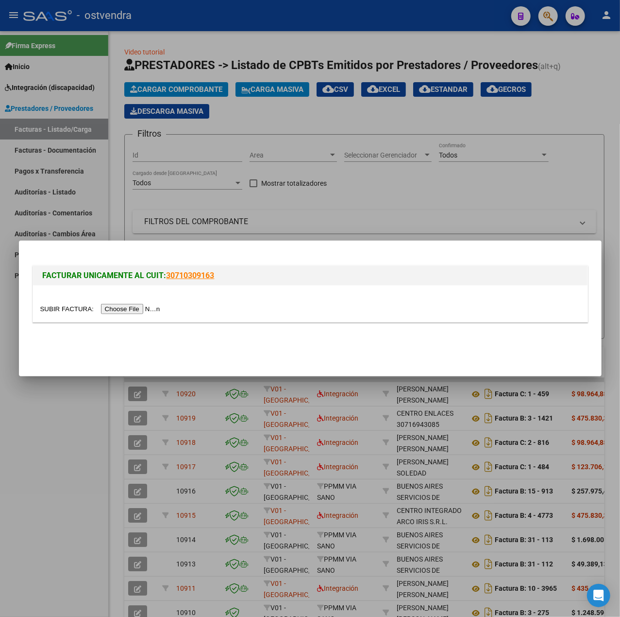
click at [140, 312] on input "file" at bounding box center [101, 309] width 123 height 10
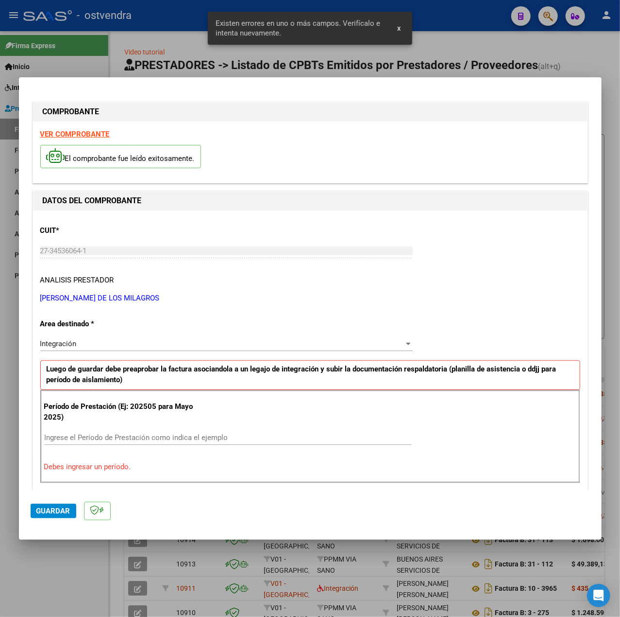
click at [83, 130] on strong "VER COMPROBANTE" at bounding box center [74, 134] width 69 height 9
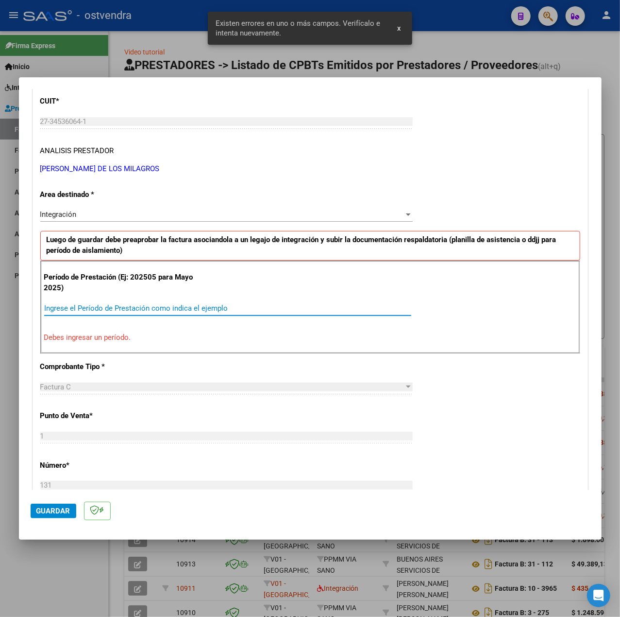
click at [154, 306] on input "Ingrese el Período de Prestación como indica el ejemplo" at bounding box center [227, 308] width 367 height 9
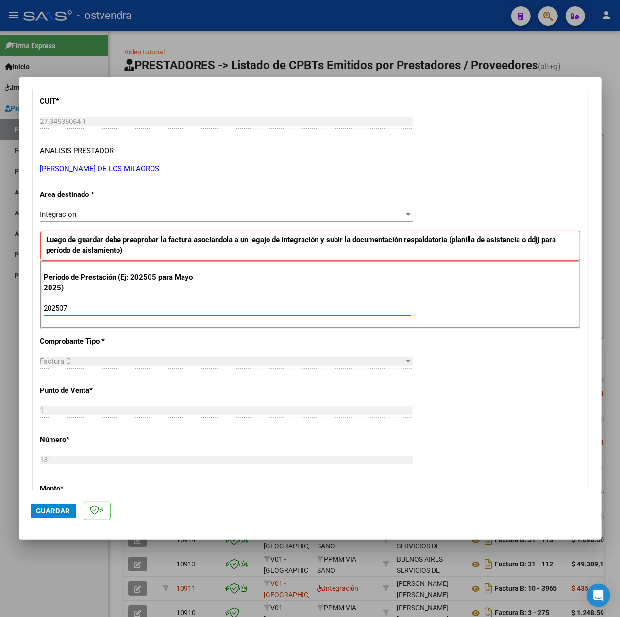
type input "202507"
click at [506, 397] on div "CUIT * 27-34536064-1 Ingresar CUIT ANALISIS PRESTADOR GOMES ROMANO LYDIA DE LOS…" at bounding box center [310, 446] width 555 height 731
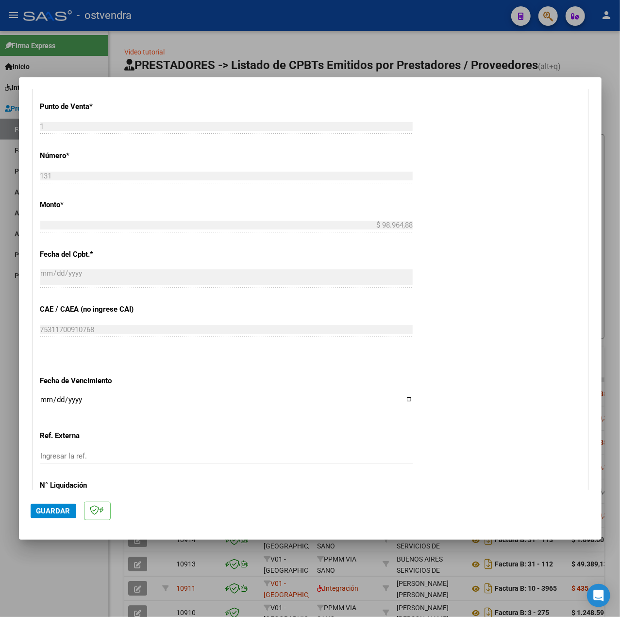
scroll to position [453, 0]
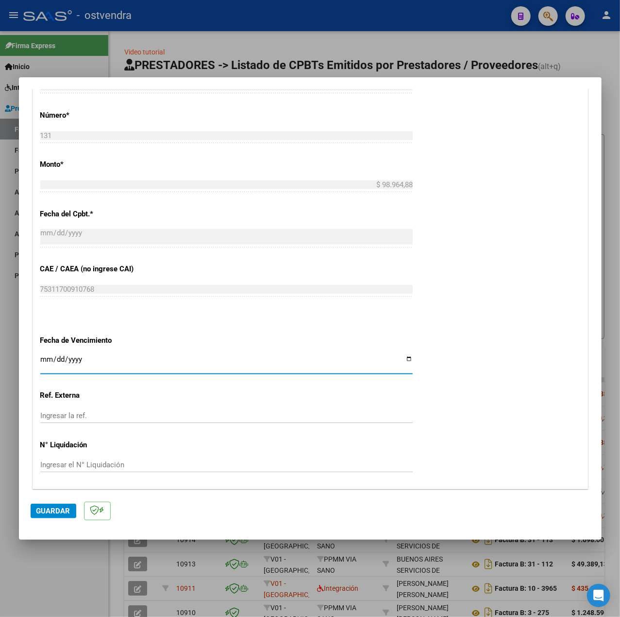
click at [43, 364] on input "Ingresar la fecha" at bounding box center [226, 363] width 373 height 16
type input "2025-08-12"
click at [444, 433] on div "CUIT * 27-34536064-1 Ingresar CUIT ANALISIS PRESTADOR GOMES ROMANO LYDIA DE LOS…" at bounding box center [310, 122] width 555 height 731
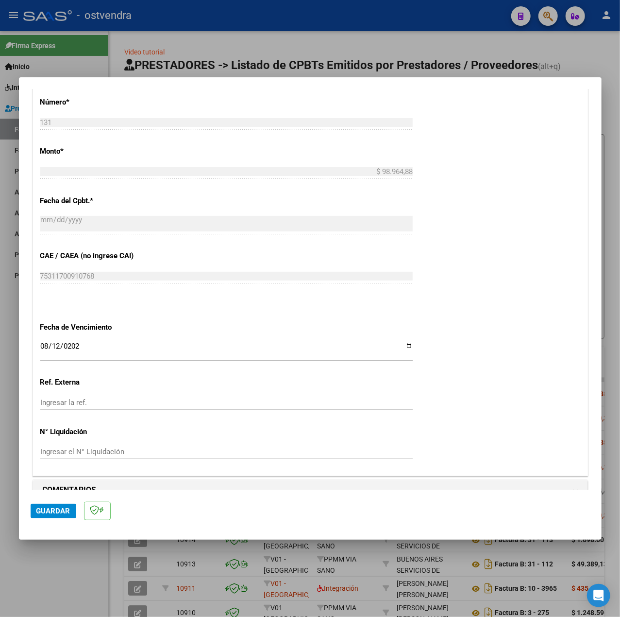
scroll to position [486, 0]
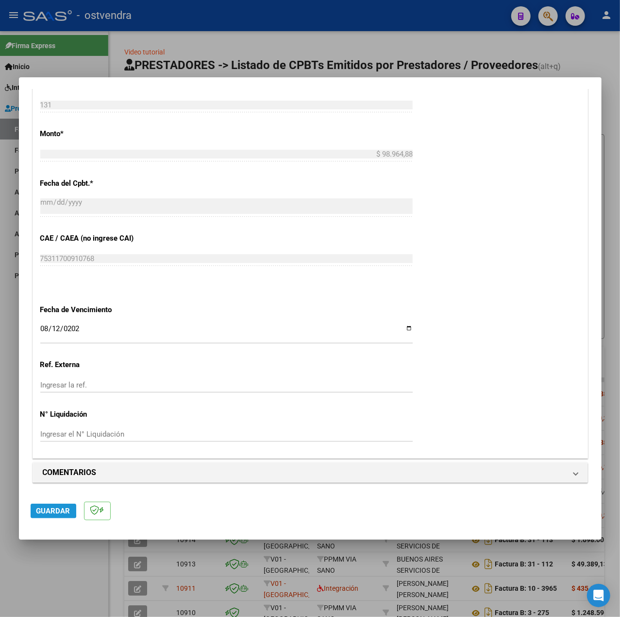
click at [52, 510] on span "Guardar" at bounding box center [53, 510] width 34 height 9
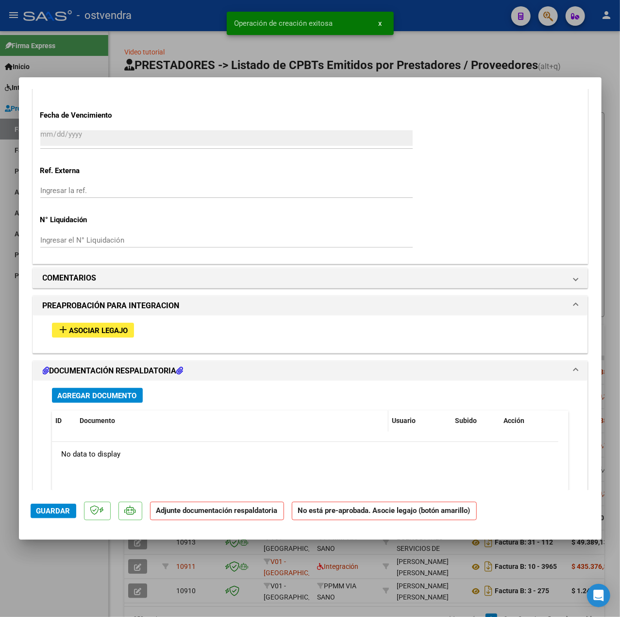
scroll to position [767, 0]
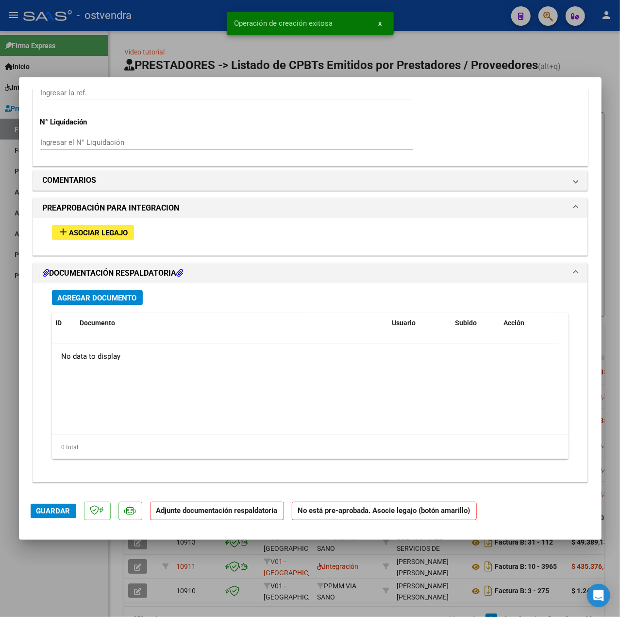
click at [105, 233] on span "Asociar Legajo" at bounding box center [98, 232] width 59 height 9
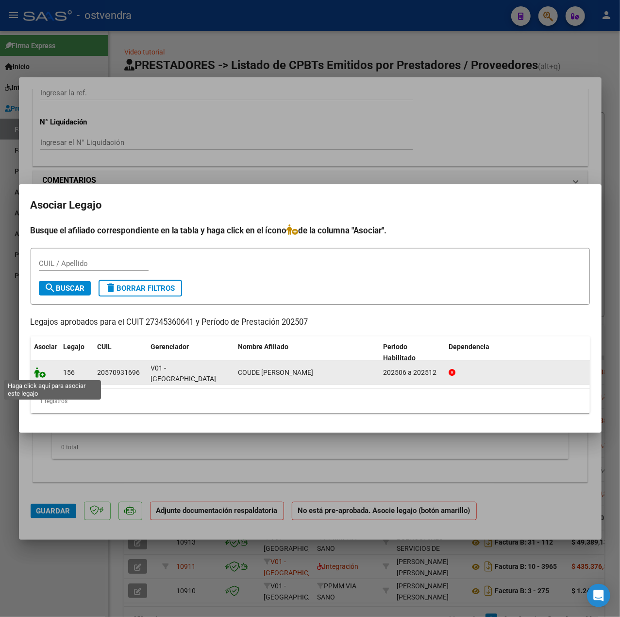
click at [37, 376] on icon at bounding box center [40, 372] width 12 height 11
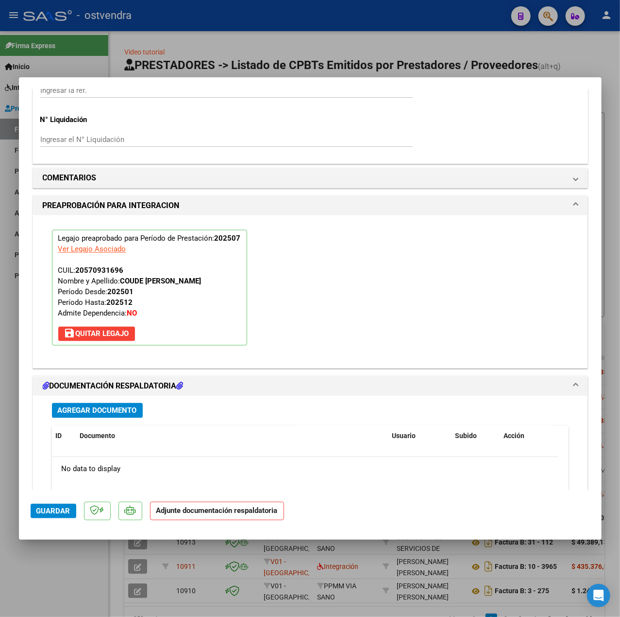
scroll to position [908, 0]
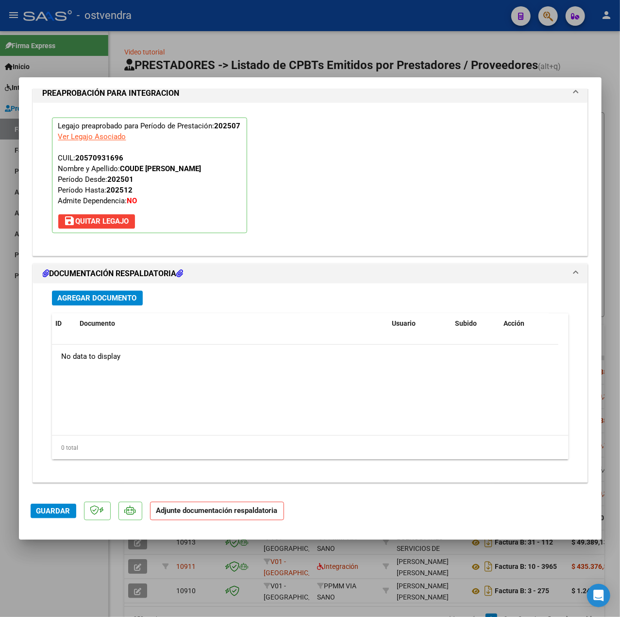
click at [85, 304] on button "Agregar Documento" at bounding box center [97, 298] width 91 height 15
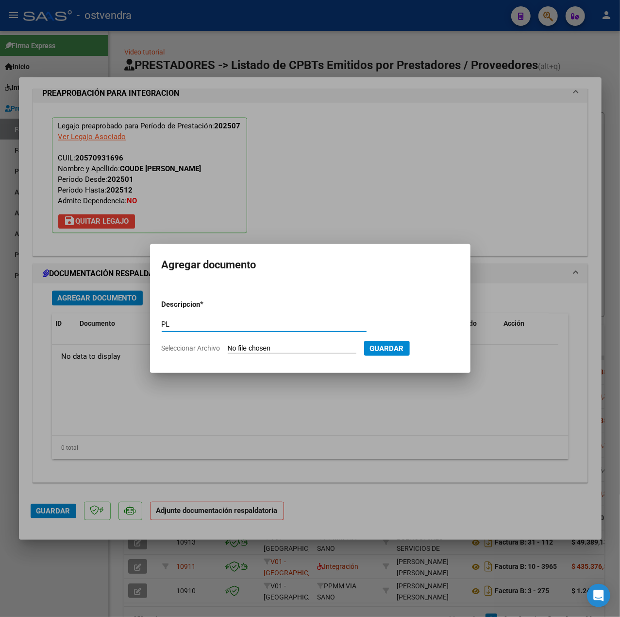
type input "PL"
click at [292, 348] on input "Seleccionar Archivo" at bounding box center [292, 348] width 129 height 9
type input "C:\fakepath\PL - COUDE [PERSON_NAME].pdf"
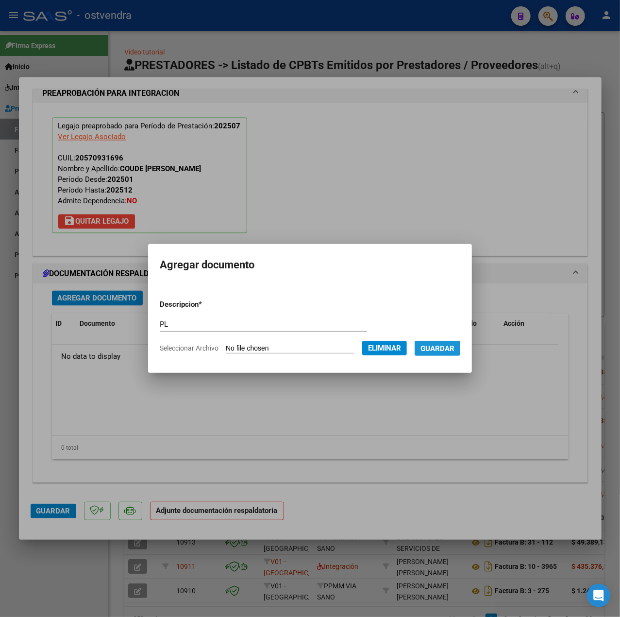
click at [431, 348] on span "Guardar" at bounding box center [438, 348] width 34 height 9
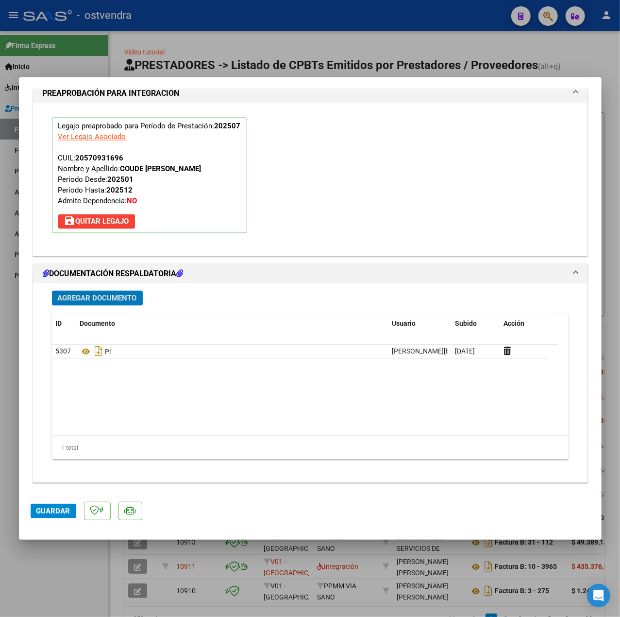
click at [65, 510] on span "Guardar" at bounding box center [53, 510] width 34 height 9
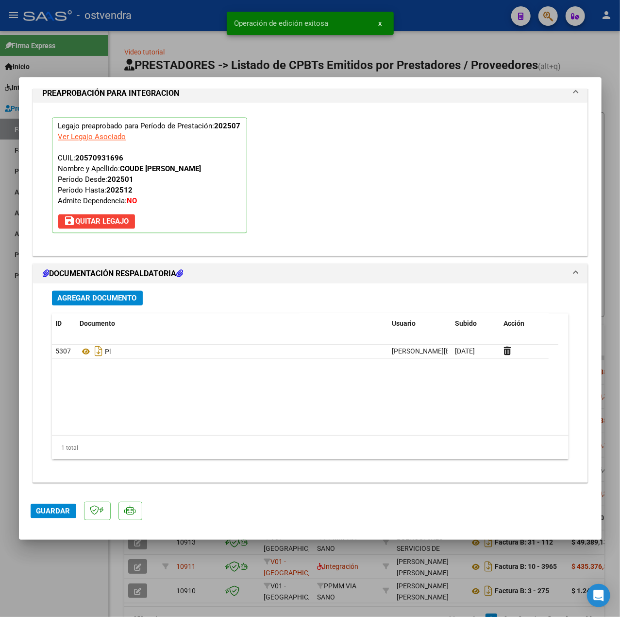
click at [78, 559] on div at bounding box center [310, 308] width 620 height 617
type input "$ 0,00"
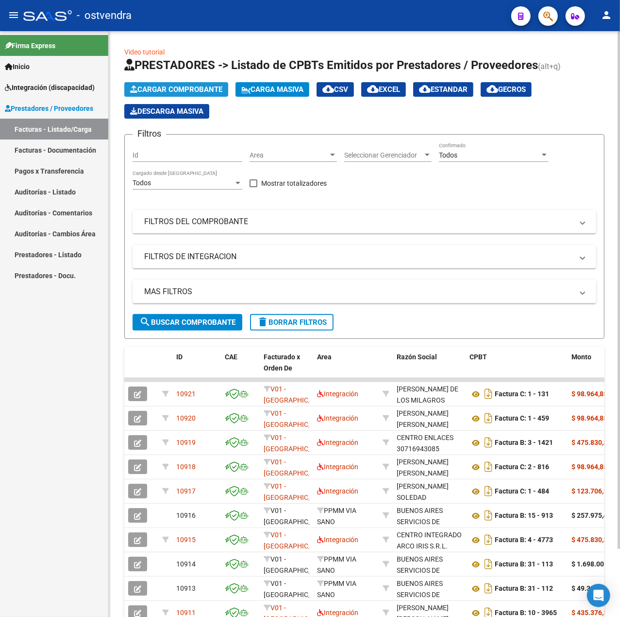
click at [206, 88] on span "Cargar Comprobante" at bounding box center [176, 89] width 92 height 9
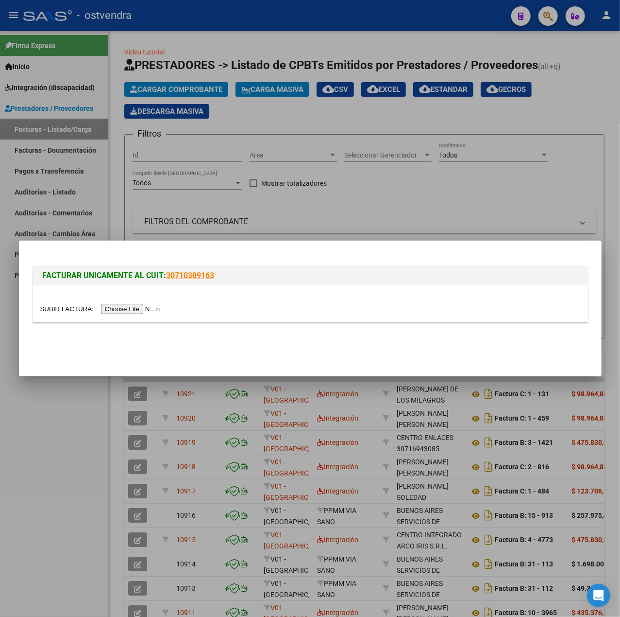
click at [150, 309] on input "file" at bounding box center [101, 309] width 123 height 10
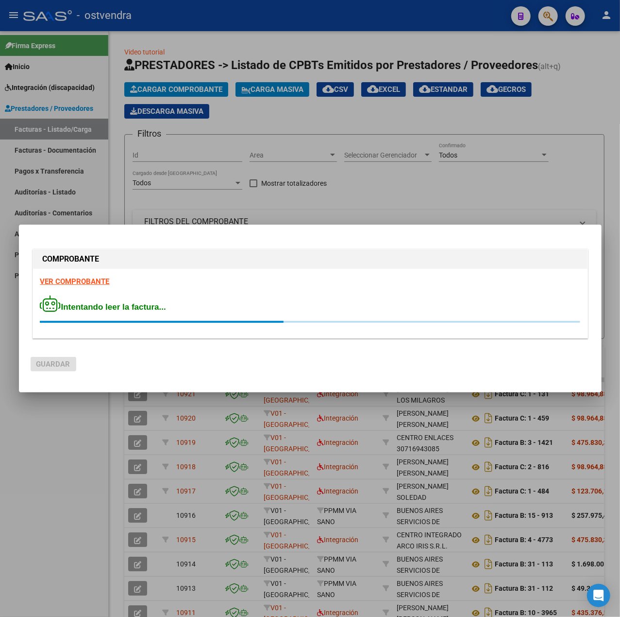
click at [69, 280] on strong "VER COMPROBANTE" at bounding box center [74, 281] width 69 height 9
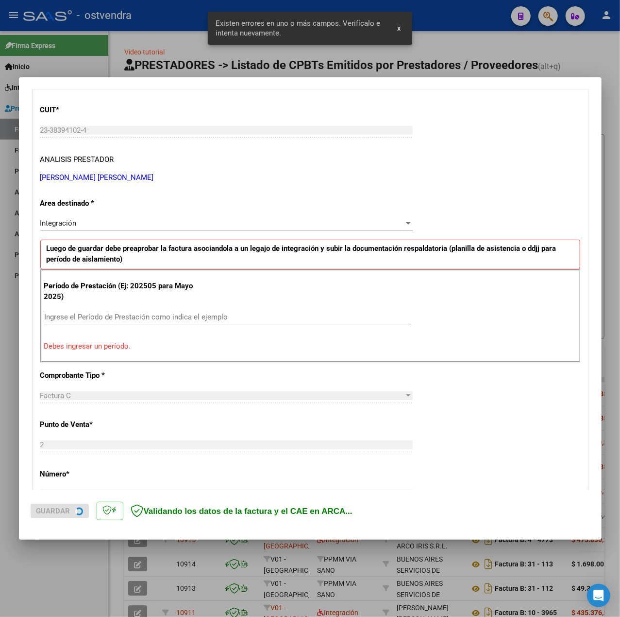
scroll to position [121, 0]
click at [156, 310] on div "Ingrese el Período de Prestación como indica el ejemplo" at bounding box center [227, 316] width 367 height 15
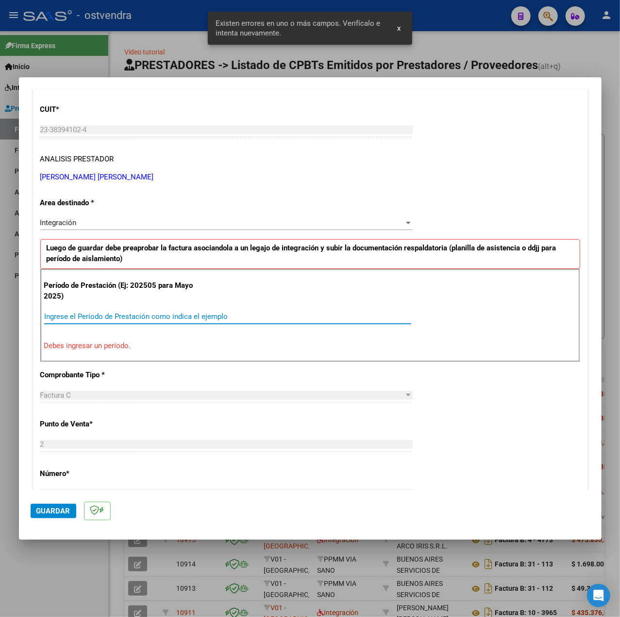
click at [163, 312] on input "Ingrese el Período de Prestación como indica el ejemplo" at bounding box center [227, 316] width 367 height 9
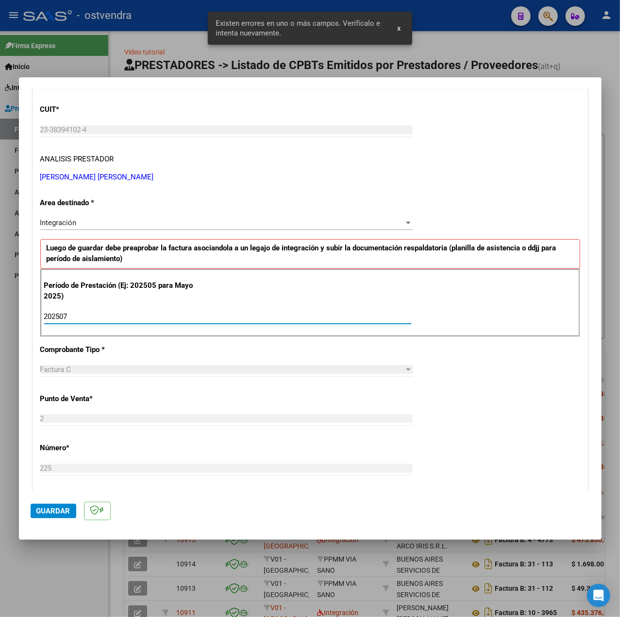
type input "202507"
click at [510, 400] on div "CUIT * 23-38394102-4 Ingresar CUIT ANALISIS PRESTADOR FUNES MARIA LUCIANA ARCA …" at bounding box center [310, 454] width 555 height 731
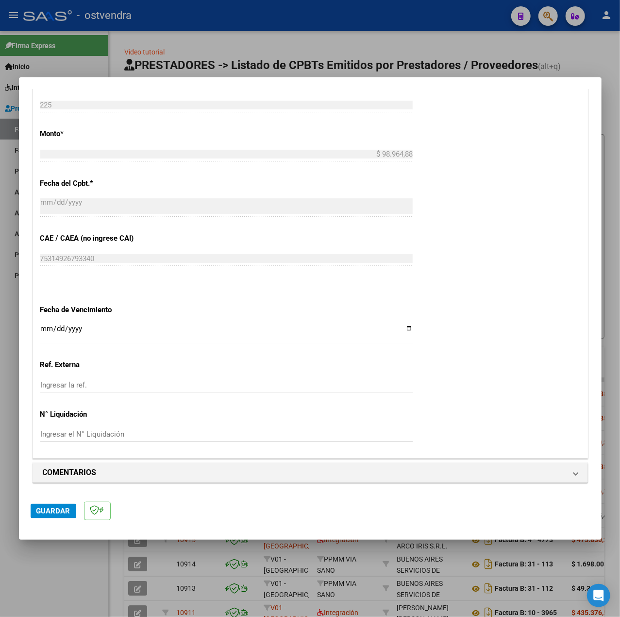
scroll to position [486, 0]
click at [43, 325] on input "Ingresar la fecha" at bounding box center [226, 333] width 373 height 16
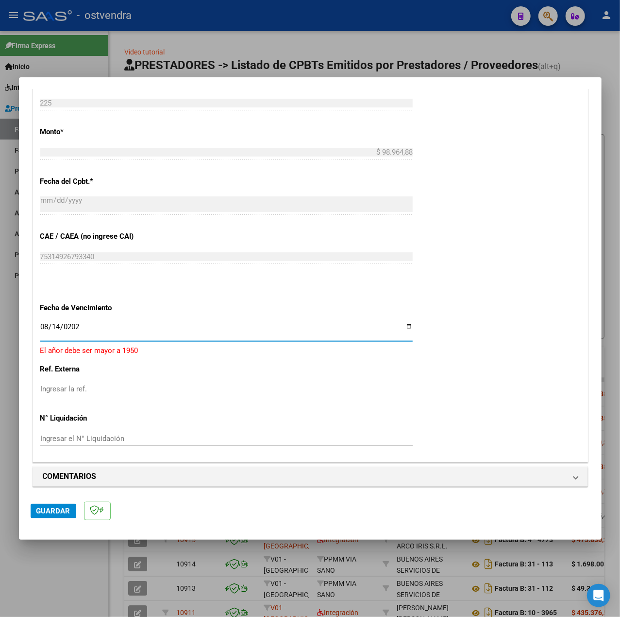
type input "2025-08-14"
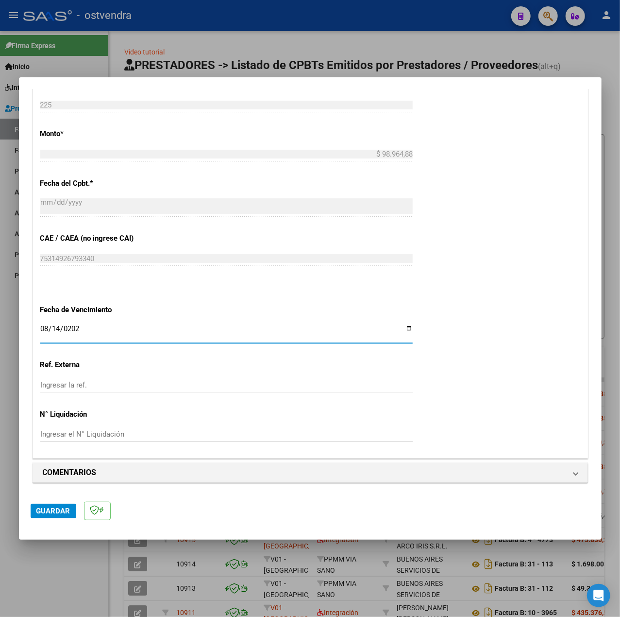
click at [37, 512] on span "Guardar" at bounding box center [53, 510] width 34 height 9
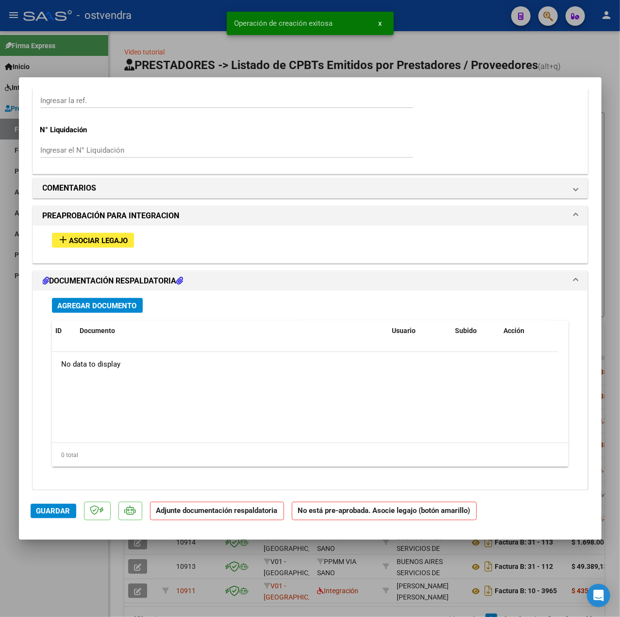
scroll to position [767, 0]
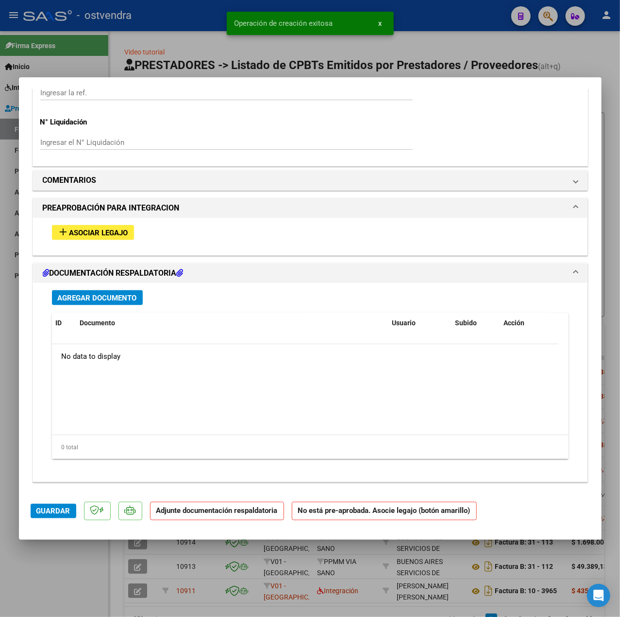
click at [102, 238] on button "add Asociar Legajo" at bounding box center [93, 232] width 82 height 15
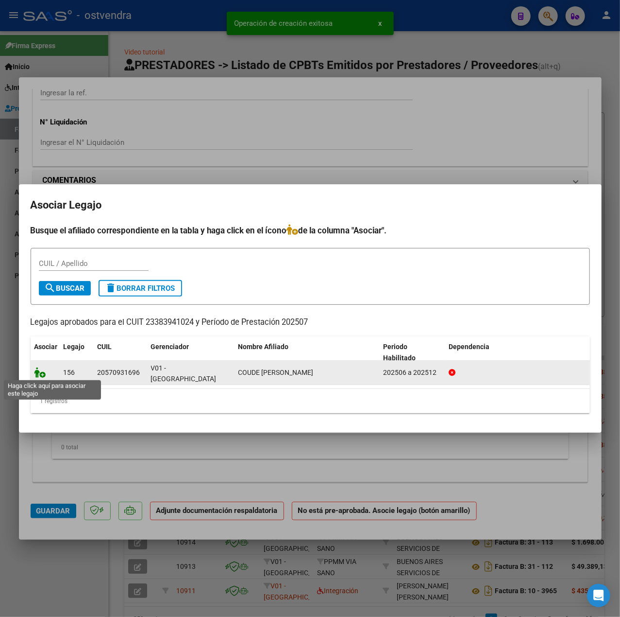
click at [39, 371] on icon at bounding box center [40, 372] width 12 height 11
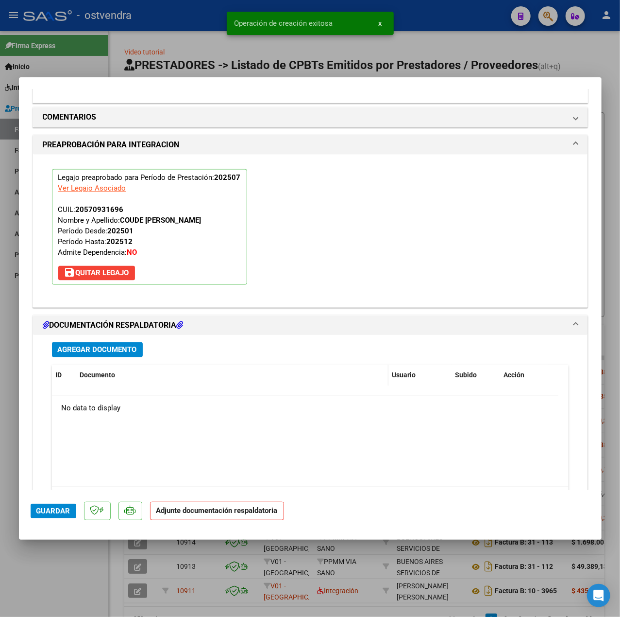
scroll to position [908, 0]
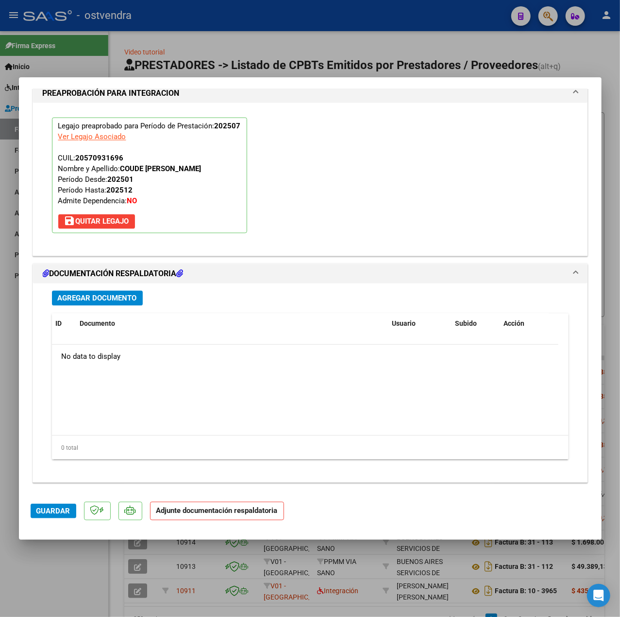
click at [120, 300] on span "Agregar Documento" at bounding box center [97, 298] width 79 height 9
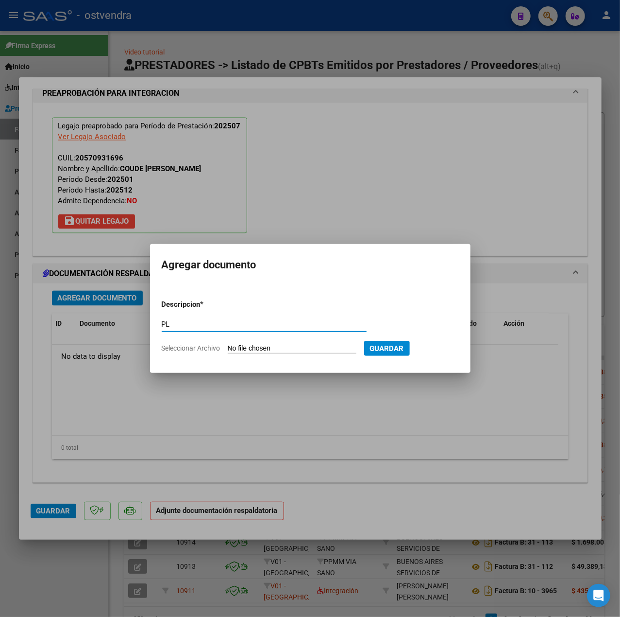
type input "PL"
click at [249, 348] on input "Seleccionar Archivo" at bounding box center [292, 348] width 129 height 9
type input "C:\fakepath\PL - COUDE [PERSON_NAME].pdf"
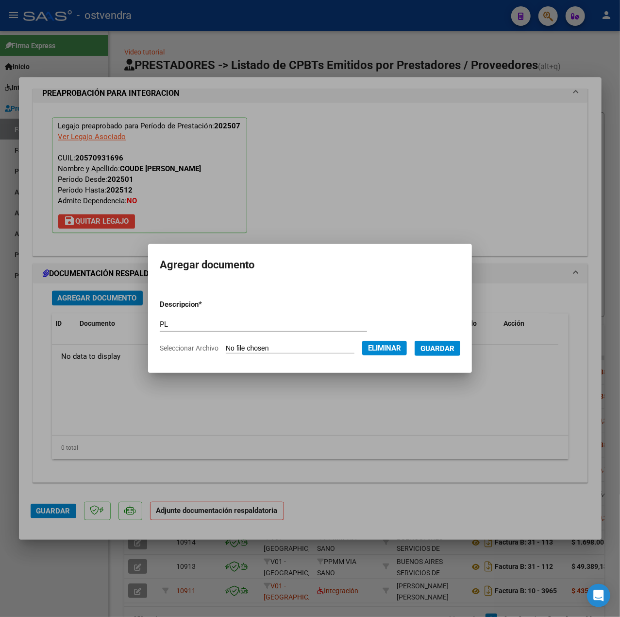
click at [441, 351] on span "Guardar" at bounding box center [438, 348] width 34 height 9
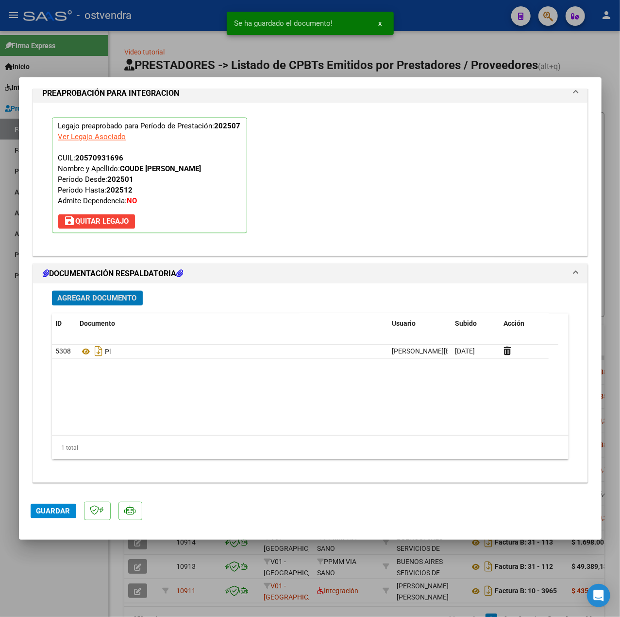
click at [66, 508] on span "Guardar" at bounding box center [53, 510] width 34 height 9
click at [84, 554] on div at bounding box center [310, 308] width 620 height 617
type input "$ 0,00"
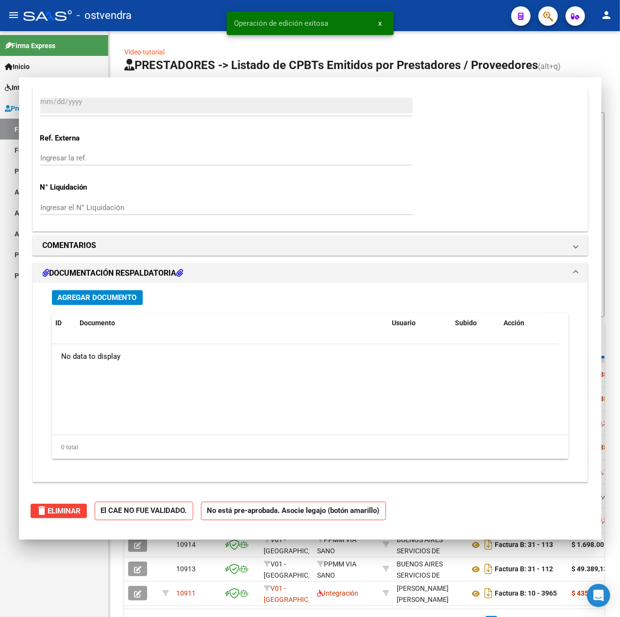
scroll to position [800, 0]
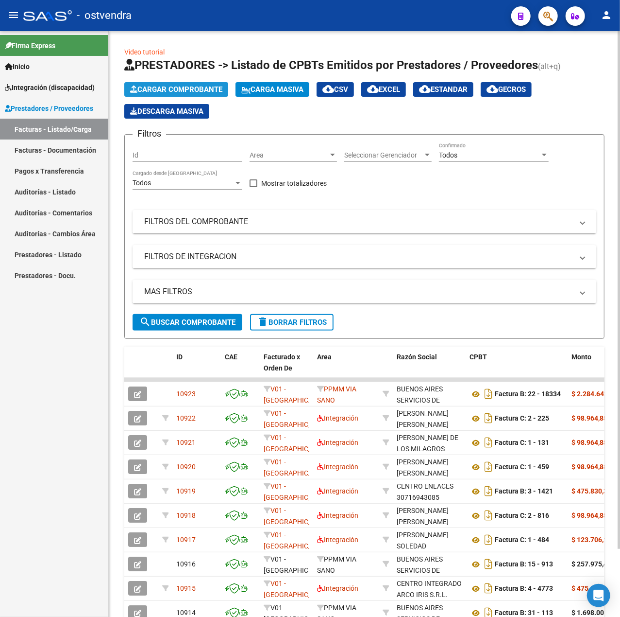
click at [133, 87] on icon "button" at bounding box center [133, 89] width 7 height 7
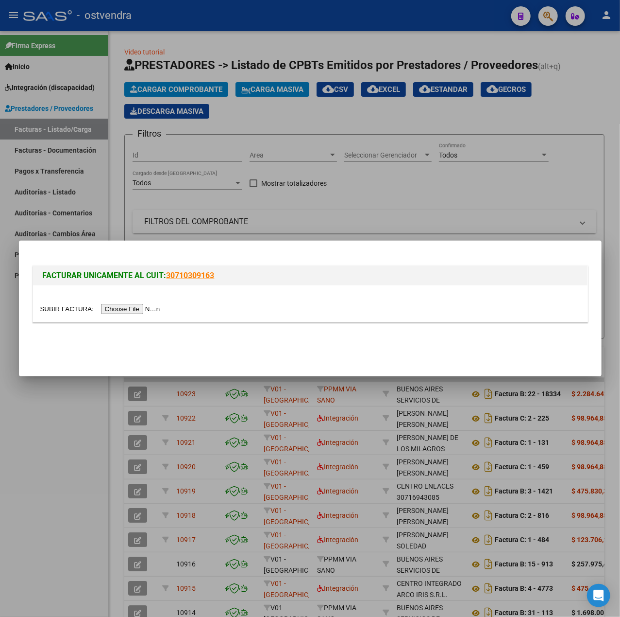
click at [115, 308] on input "file" at bounding box center [101, 309] width 123 height 10
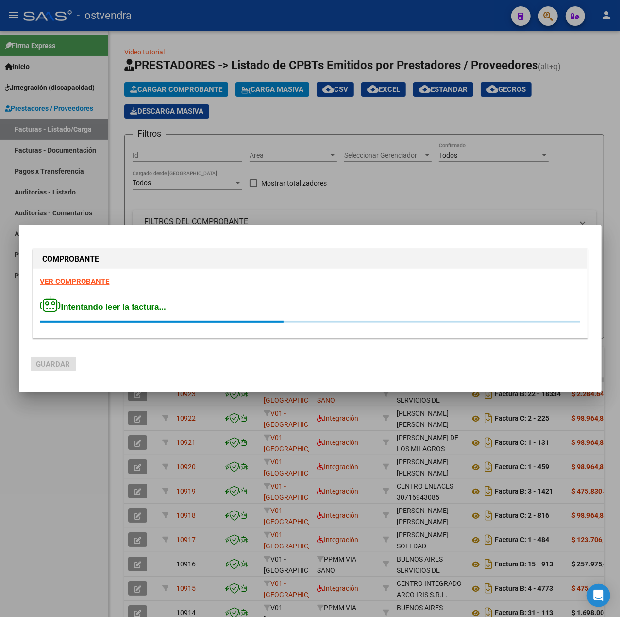
click at [92, 275] on div "COMPROBANTE VER COMPROBANTE Intentando leer la factura..." at bounding box center [311, 295] width 560 height 97
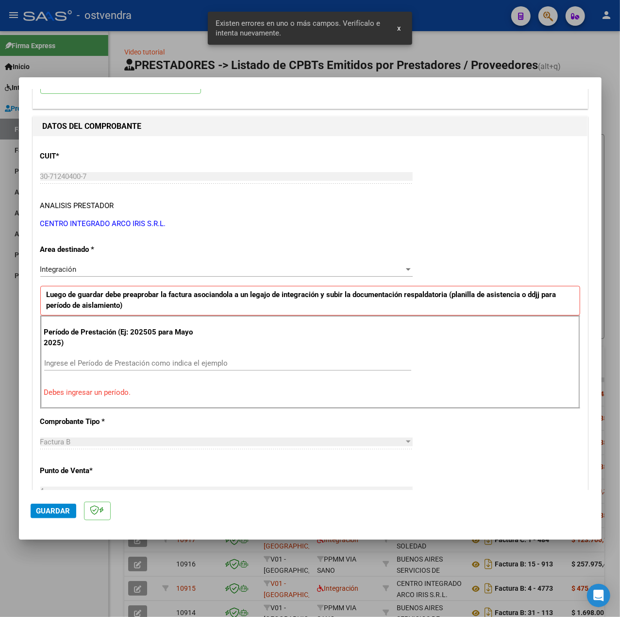
scroll to position [0, 0]
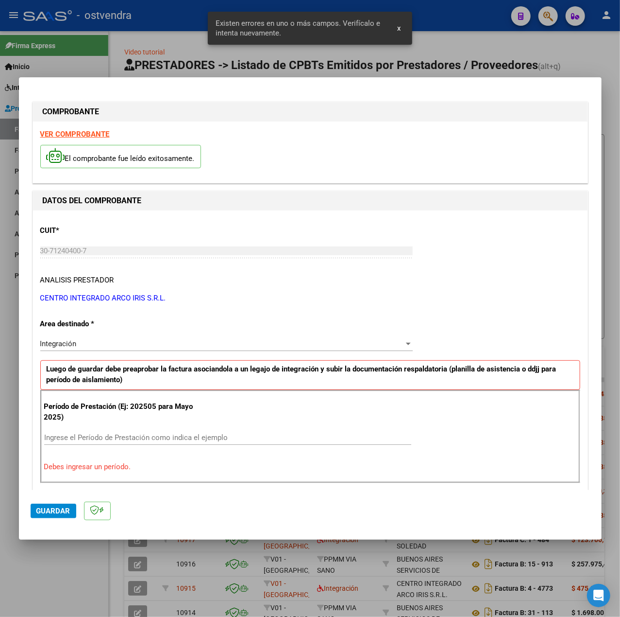
click at [79, 132] on strong "VER COMPROBANTE" at bounding box center [74, 134] width 69 height 9
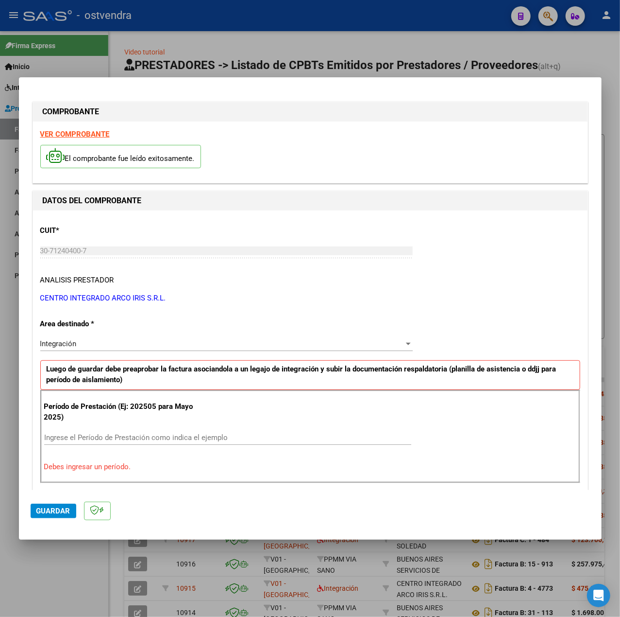
click at [93, 437] on input "Ingrese el Período de Prestación como indica el ejemplo" at bounding box center [227, 437] width 367 height 9
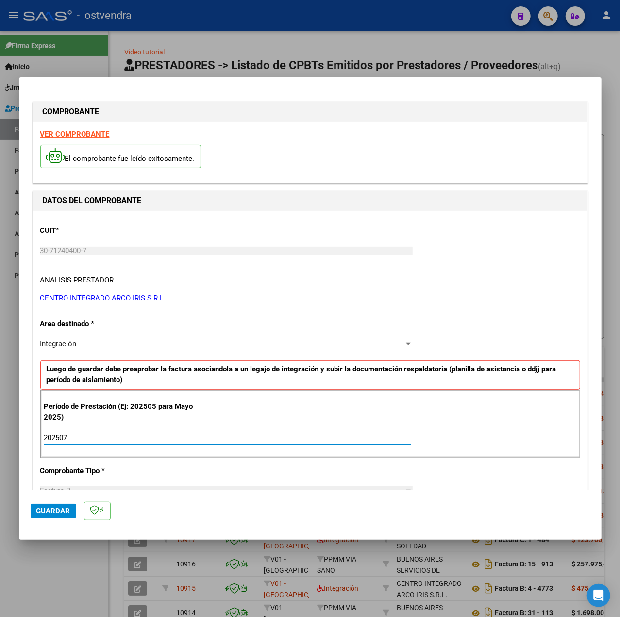
type input "202507"
click at [549, 428] on div "Período de Prestación (Ej: 202505 para Mayo 2025) 202507 Ingrese el Período de …" at bounding box center [310, 424] width 540 height 68
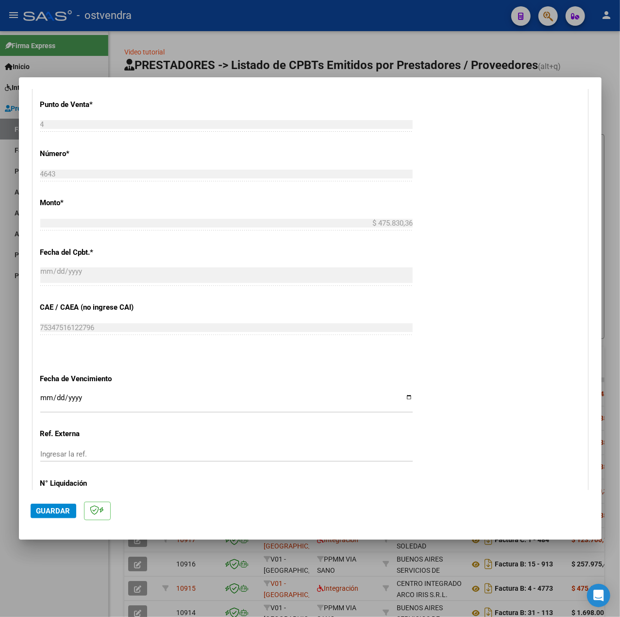
scroll to position [486, 0]
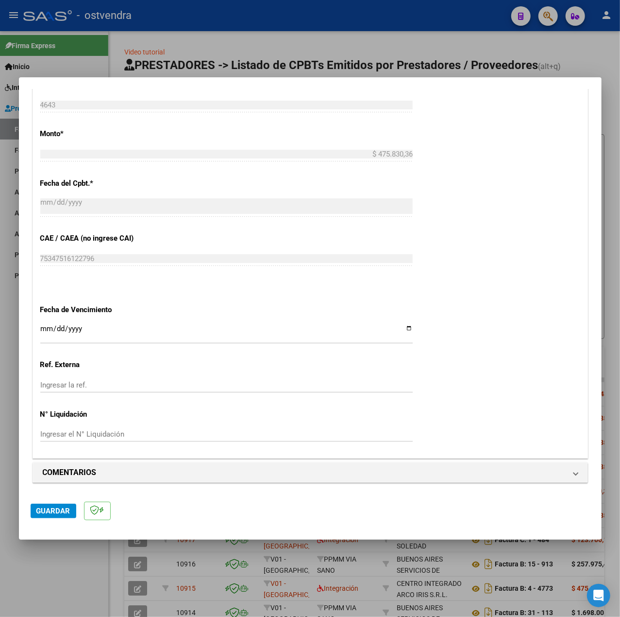
click at [45, 329] on input "Ingresar la fecha" at bounding box center [226, 333] width 373 height 16
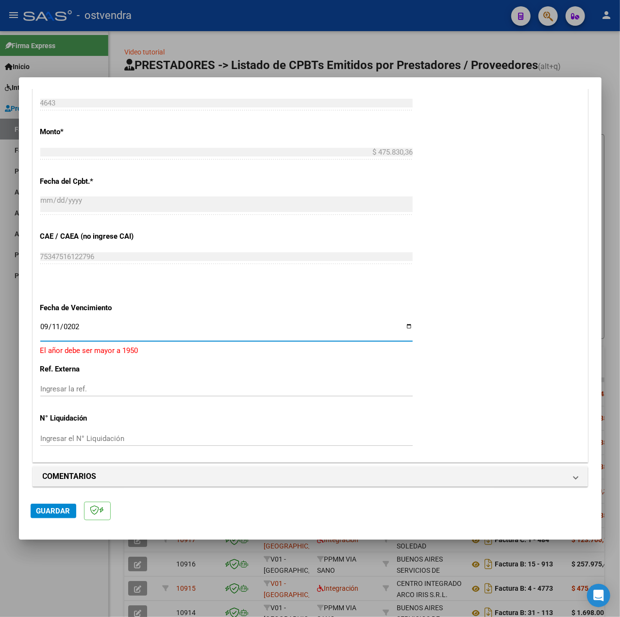
type input "[DATE]"
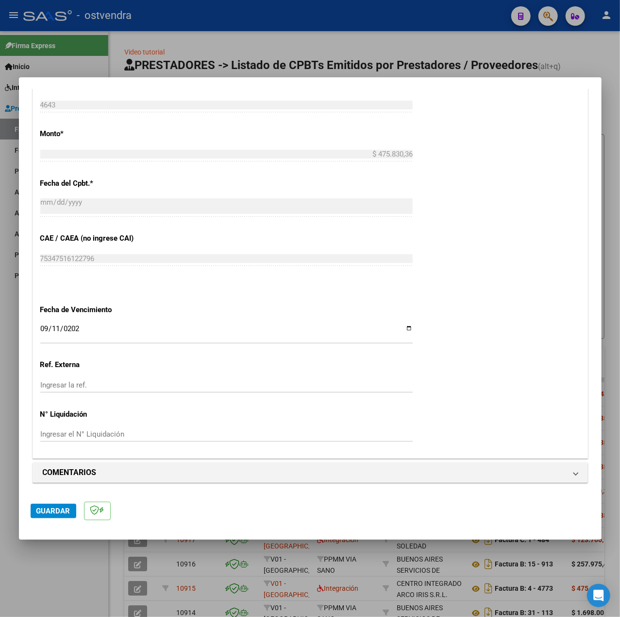
click at [429, 361] on div "CUIT * 30-71240400-7 Ingresar CUIT ANALISIS PRESTADOR CENTRO INTEGRADO ARCO IRI…" at bounding box center [310, 91] width 555 height 731
click at [61, 515] on span "Guardar" at bounding box center [53, 510] width 34 height 9
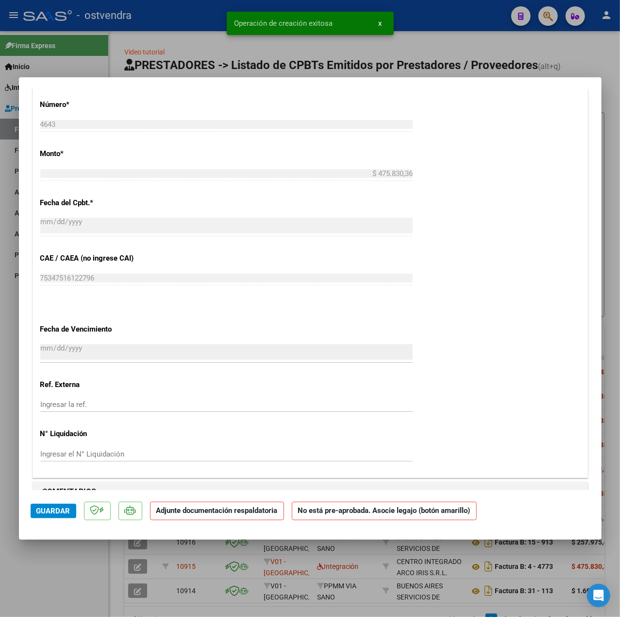
scroll to position [648, 0]
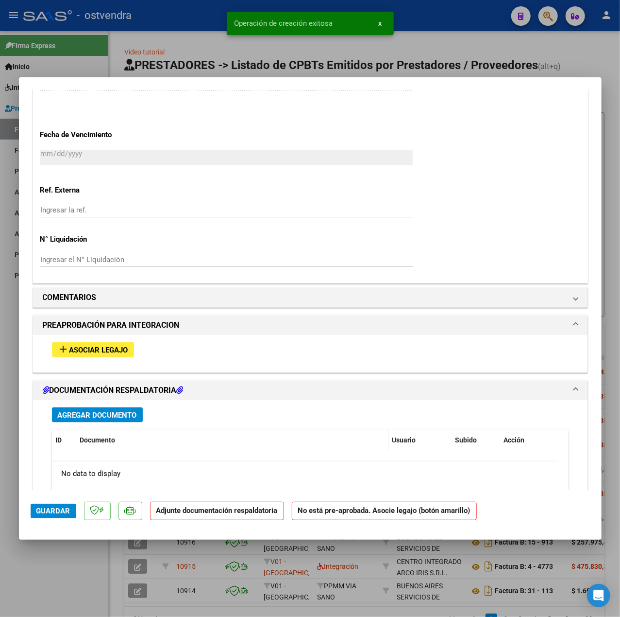
click at [122, 353] on span "Asociar Legajo" at bounding box center [98, 349] width 59 height 9
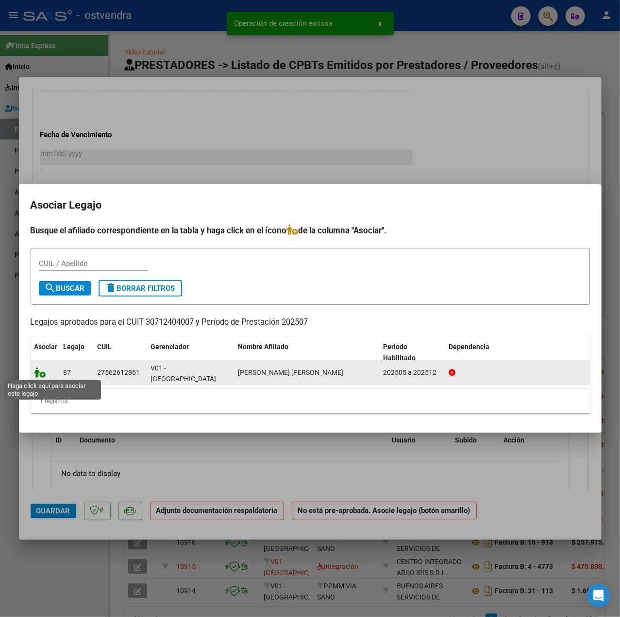
click at [42, 368] on icon at bounding box center [40, 372] width 12 height 11
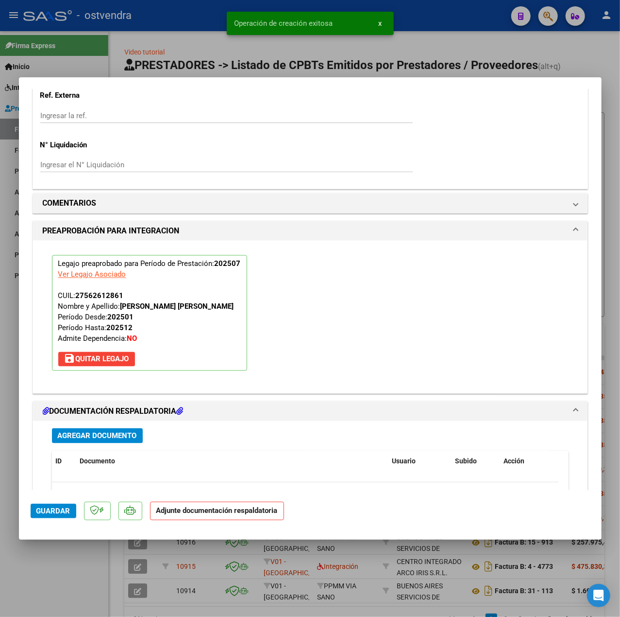
scroll to position [868, 0]
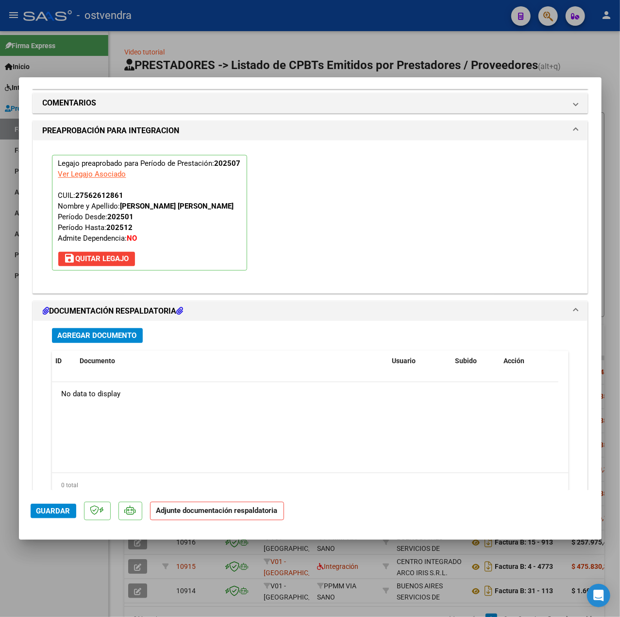
click at [80, 330] on button "Agregar Documento" at bounding box center [97, 335] width 91 height 15
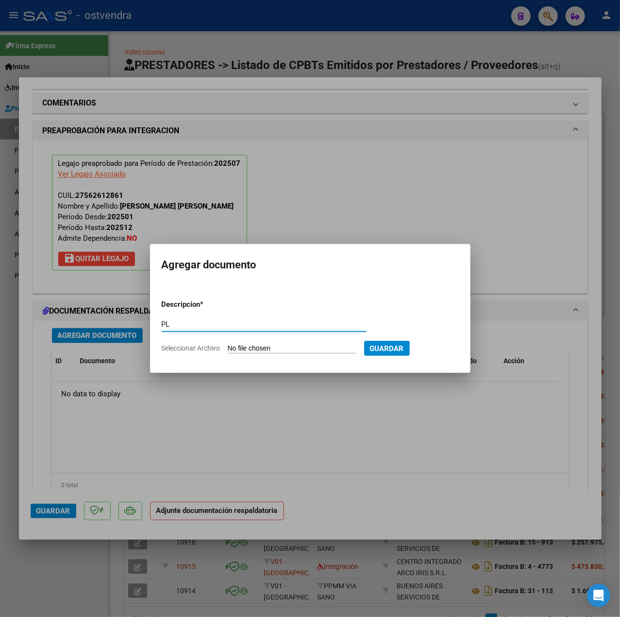
type input "PL"
click at [304, 347] on input "Seleccionar Archivo" at bounding box center [292, 348] width 129 height 9
type input "C:\fakepath\PL - MONTIVERO NAHIARA.pdf"
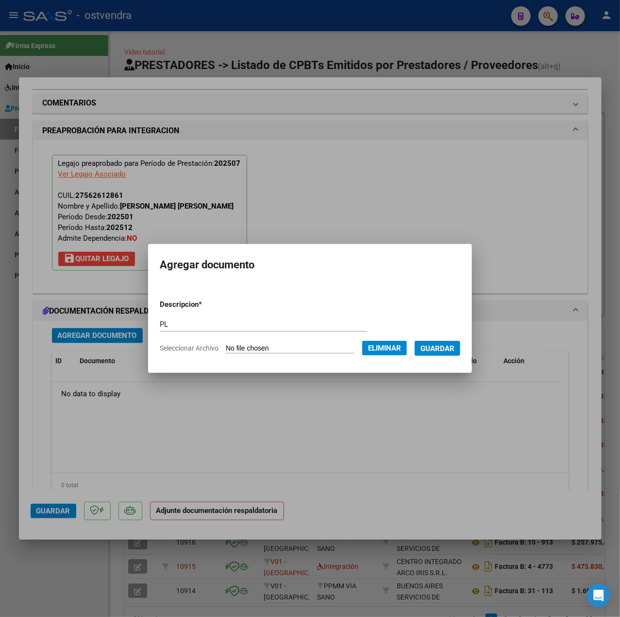
click at [455, 346] on span "Guardar" at bounding box center [438, 348] width 34 height 9
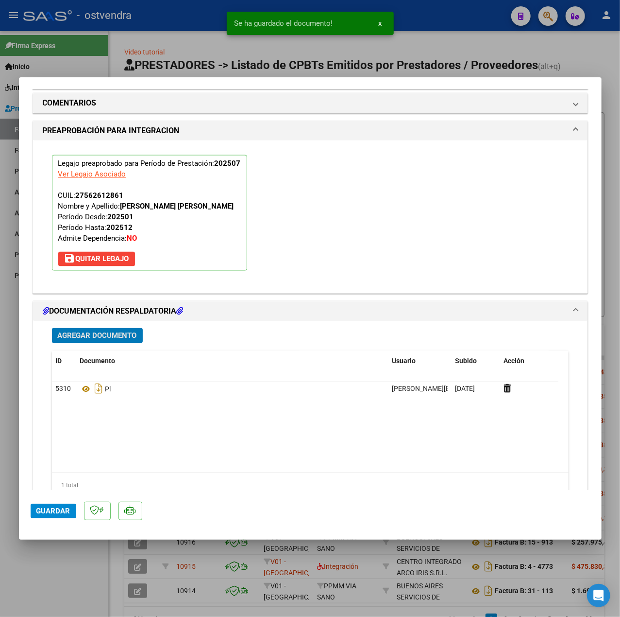
click at [49, 513] on span "Guardar" at bounding box center [53, 510] width 34 height 9
click at [74, 556] on div at bounding box center [310, 308] width 620 height 617
type input "$ 0,00"
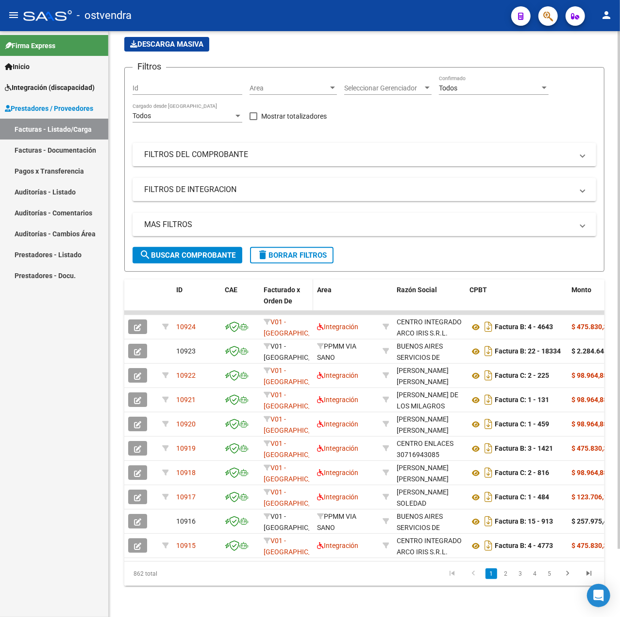
scroll to position [77, 0]
drag, startPoint x: 304, startPoint y: 247, endPoint x: 302, endPoint y: 264, distance: 17.6
click at [304, 251] on span "delete Borrar Filtros" at bounding box center [292, 255] width 70 height 9
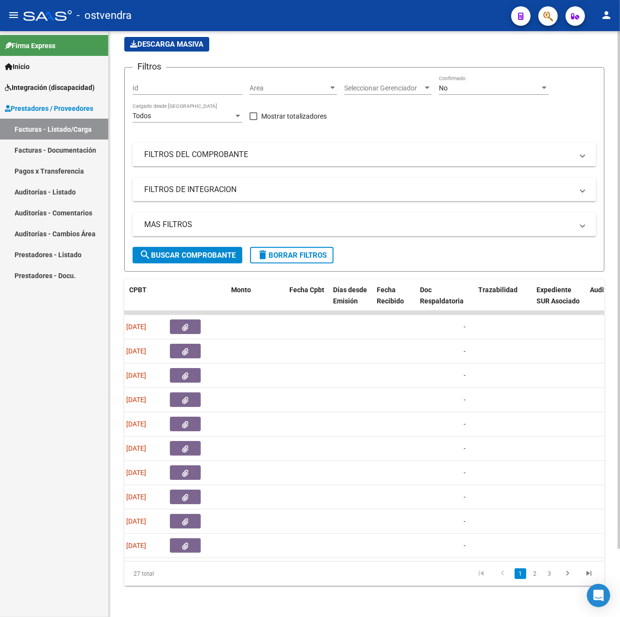
scroll to position [0, 0]
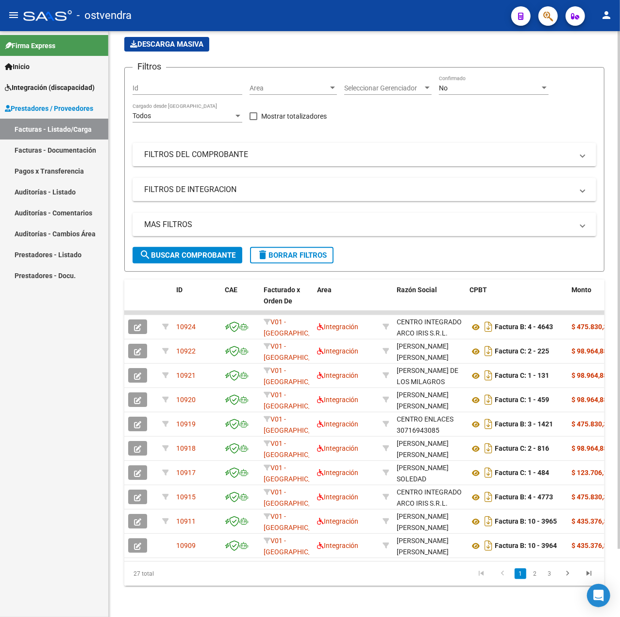
click at [295, 251] on span "delete Borrar Filtros" at bounding box center [292, 255] width 70 height 9
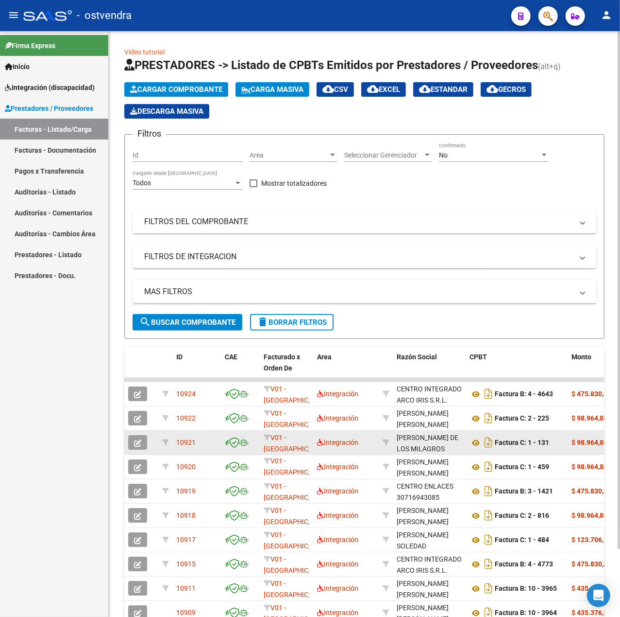
scroll to position [1, 0]
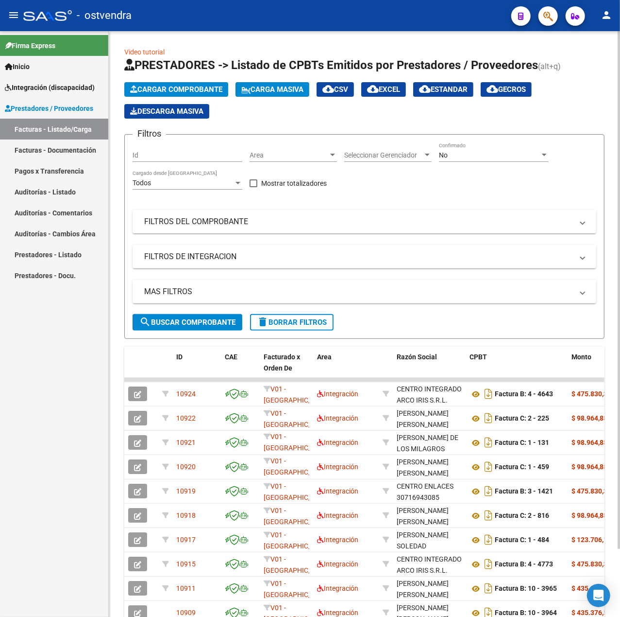
click at [199, 87] on span "Cargar Comprobante" at bounding box center [176, 89] width 92 height 9
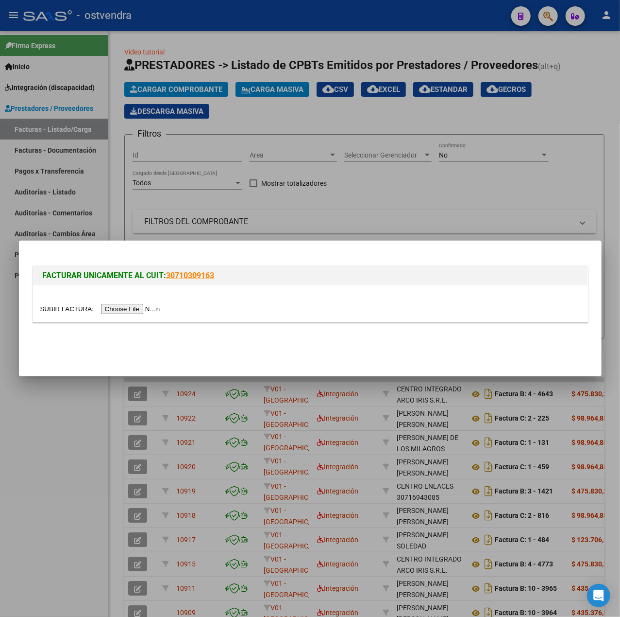
click at [144, 305] on input "file" at bounding box center [101, 309] width 123 height 10
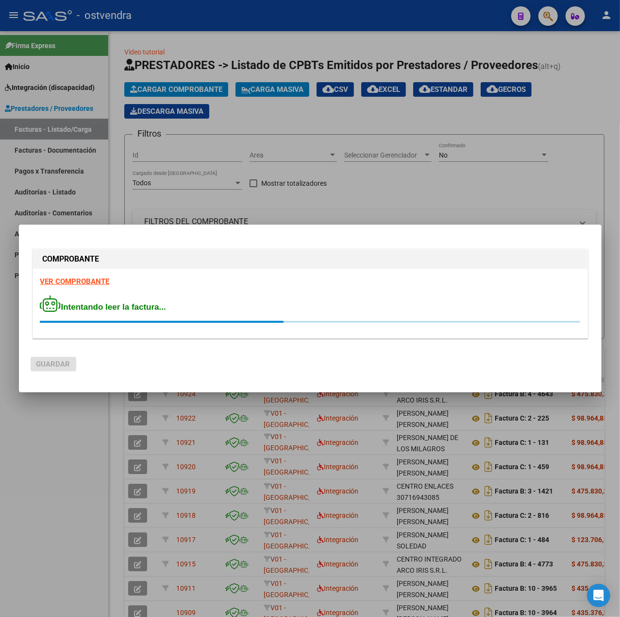
click at [63, 282] on strong "VER COMPROBANTE" at bounding box center [74, 281] width 69 height 9
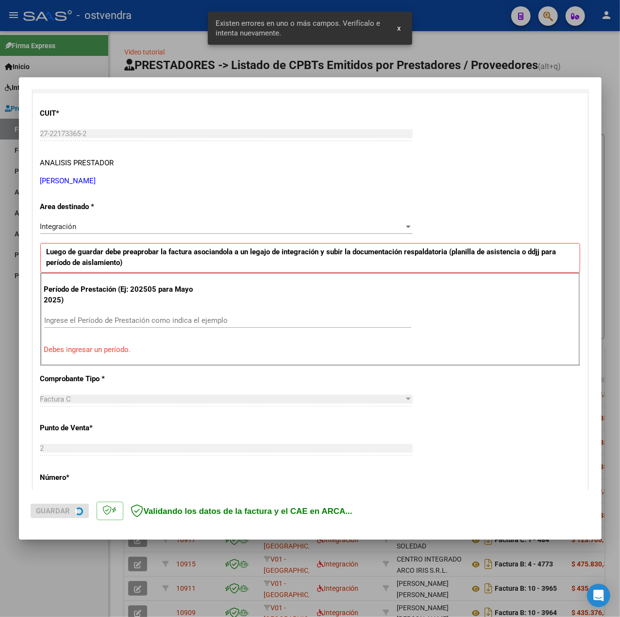
scroll to position [121, 0]
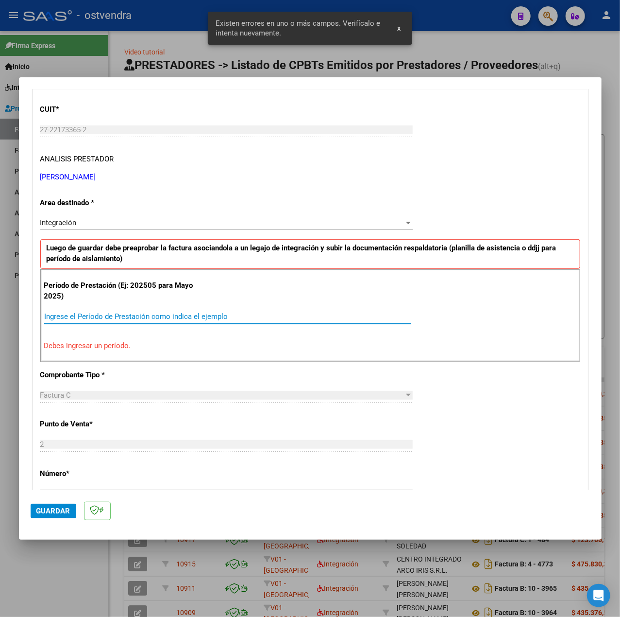
drag, startPoint x: 94, startPoint y: 314, endPoint x: 72, endPoint y: 308, distance: 23.1
click at [94, 314] on input "Ingrese el Período de Prestación como indica el ejemplo" at bounding box center [227, 316] width 367 height 9
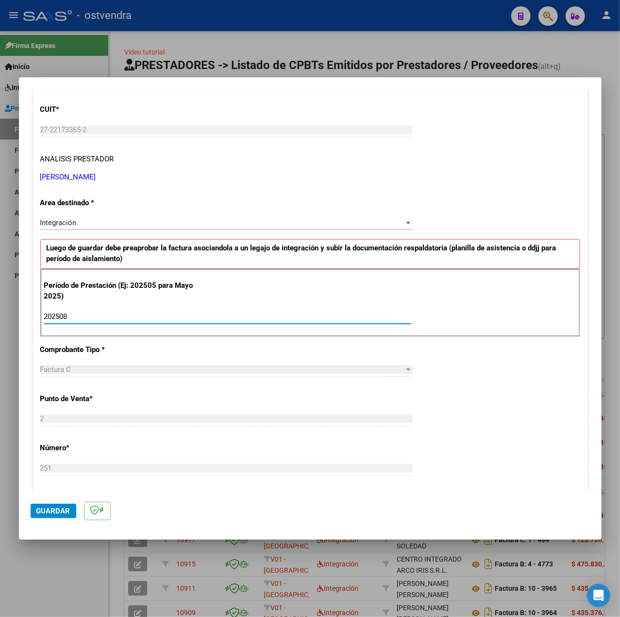
type input "202508"
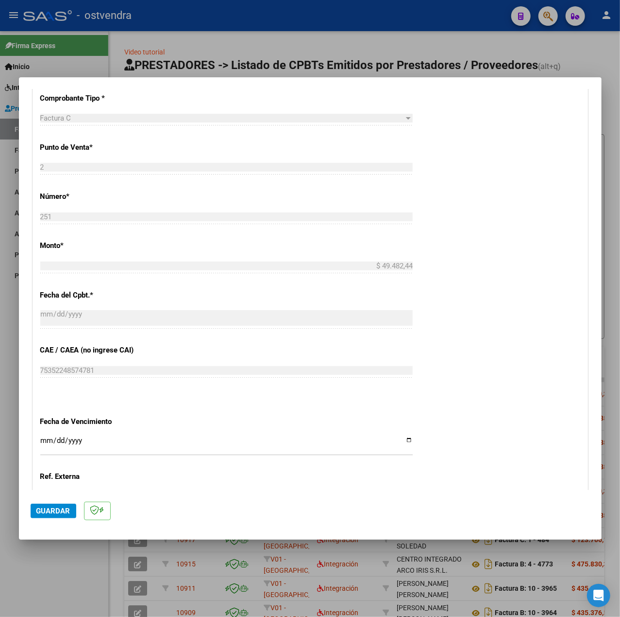
scroll to position [486, 0]
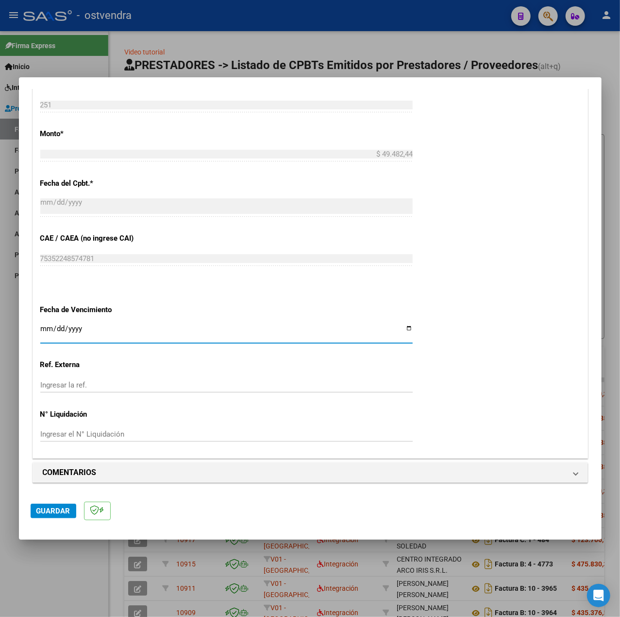
click at [44, 326] on input "Ingresar la fecha" at bounding box center [226, 333] width 373 height 16
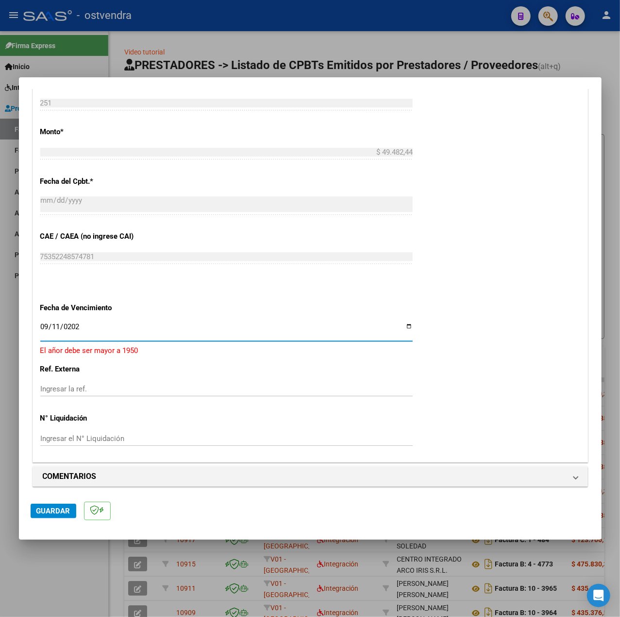
type input "[DATE]"
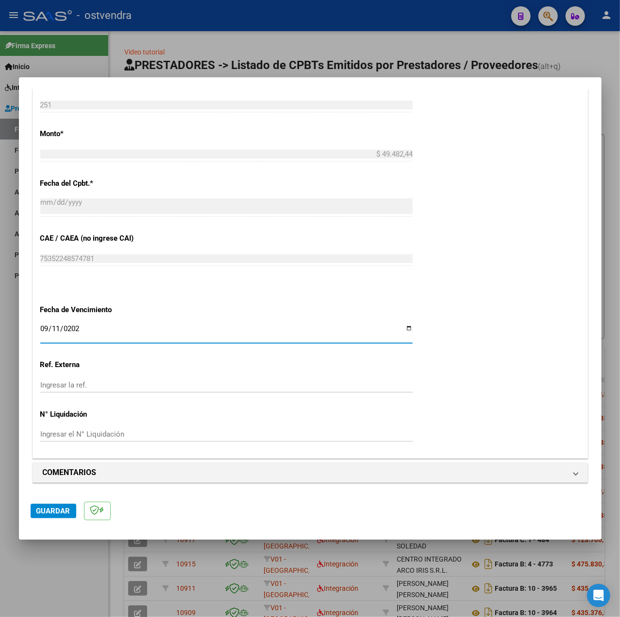
drag, startPoint x: 430, startPoint y: 394, endPoint x: 430, endPoint y: 385, distance: 8.3
click at [430, 393] on div "CUIT * 27-22173365-2 Ingresar CUIT ANALISIS PRESTADOR LOPEZ GRACIELA MABEL ARCA…" at bounding box center [310, 91] width 555 height 731
click at [80, 510] on mat-dialog-actions "Guardar" at bounding box center [311, 509] width 560 height 38
click at [66, 509] on span "Guardar" at bounding box center [53, 510] width 34 height 9
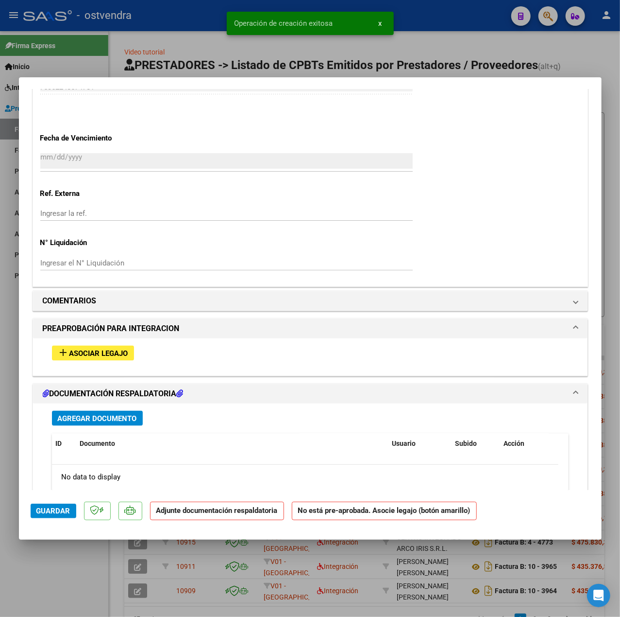
scroll to position [767, 0]
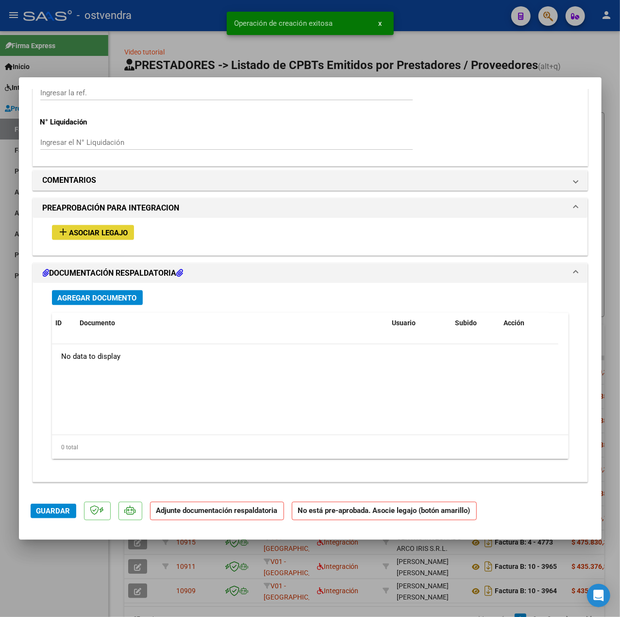
click at [111, 231] on span "Asociar Legajo" at bounding box center [98, 232] width 59 height 9
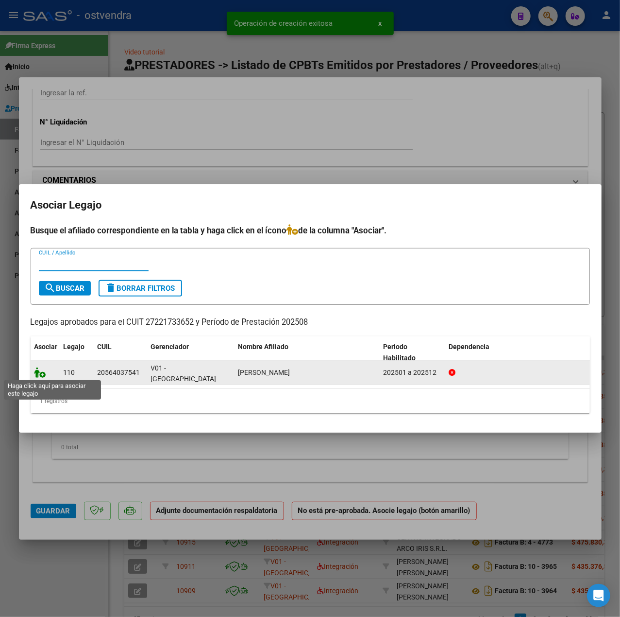
click at [39, 372] on icon at bounding box center [40, 372] width 12 height 11
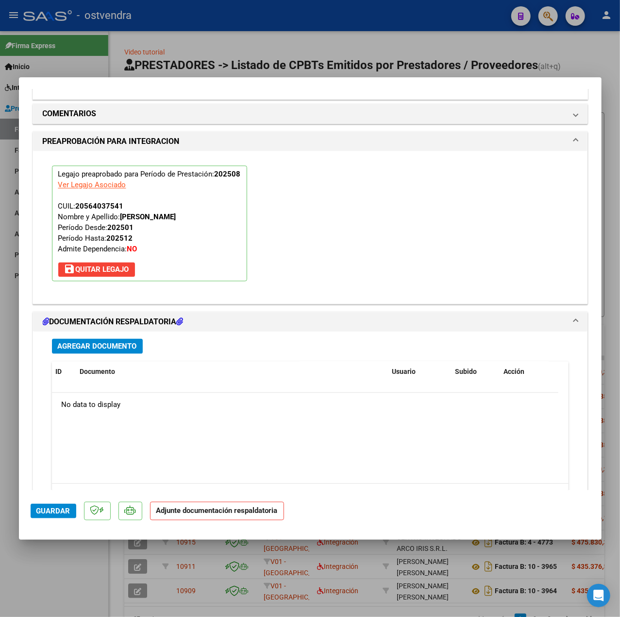
scroll to position [908, 0]
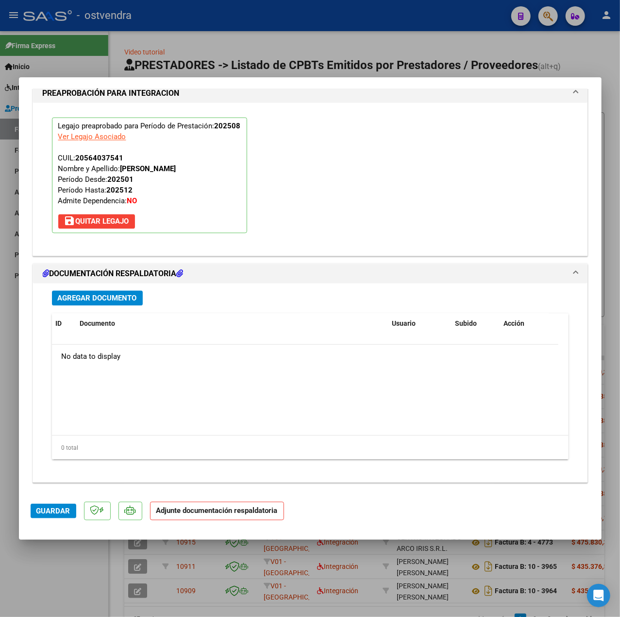
click at [83, 295] on span "Agregar Documento" at bounding box center [97, 298] width 79 height 9
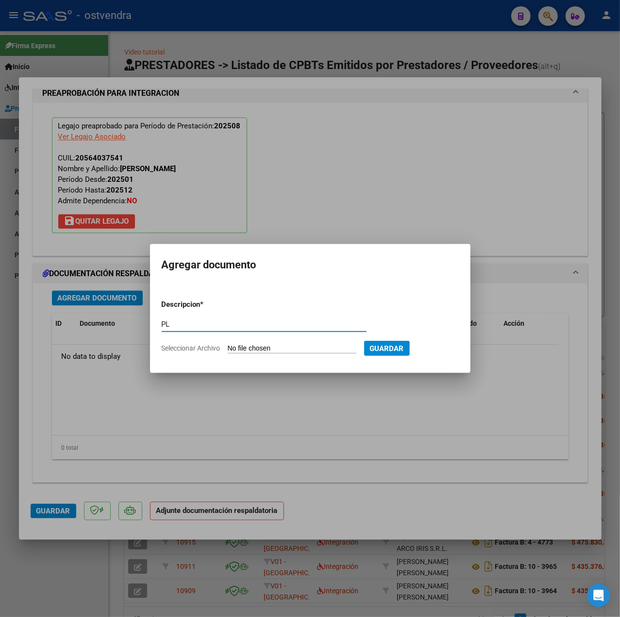
type input "PL"
click at [258, 350] on input "Seleccionar Archivo" at bounding box center [292, 348] width 129 height 9
type input "C:\fakepath\ACUÑA ASIST AGOSTO - Mabel Lopez.pdf"
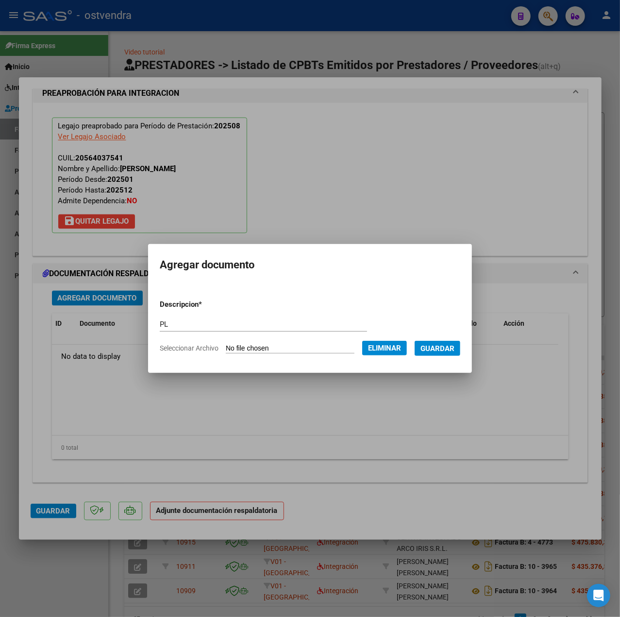
click at [448, 351] on span "Guardar" at bounding box center [438, 348] width 34 height 9
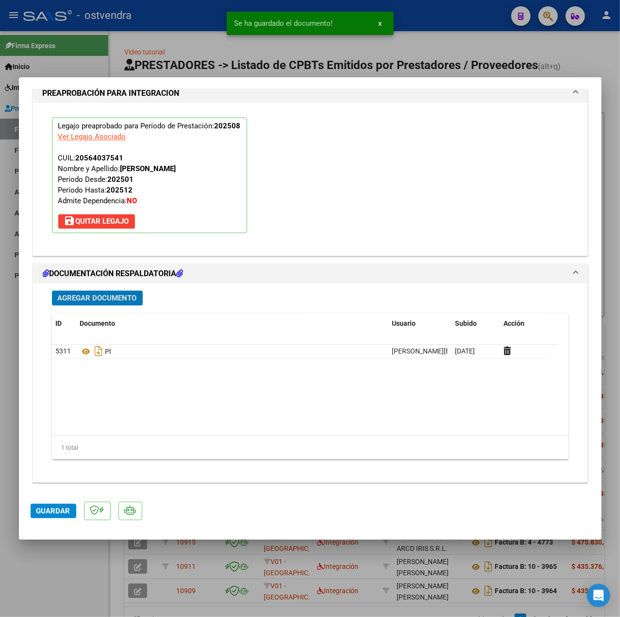
click at [58, 514] on span "Guardar" at bounding box center [53, 510] width 34 height 9
click at [74, 564] on div at bounding box center [310, 308] width 620 height 617
type input "$ 0,00"
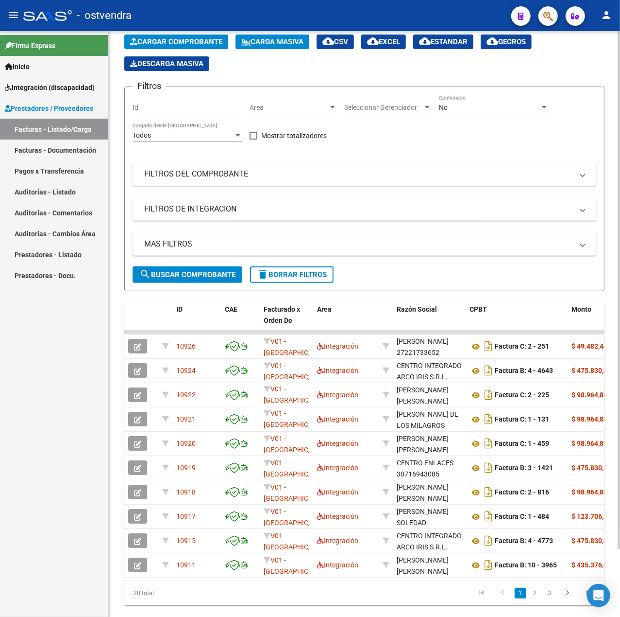
scroll to position [0, 0]
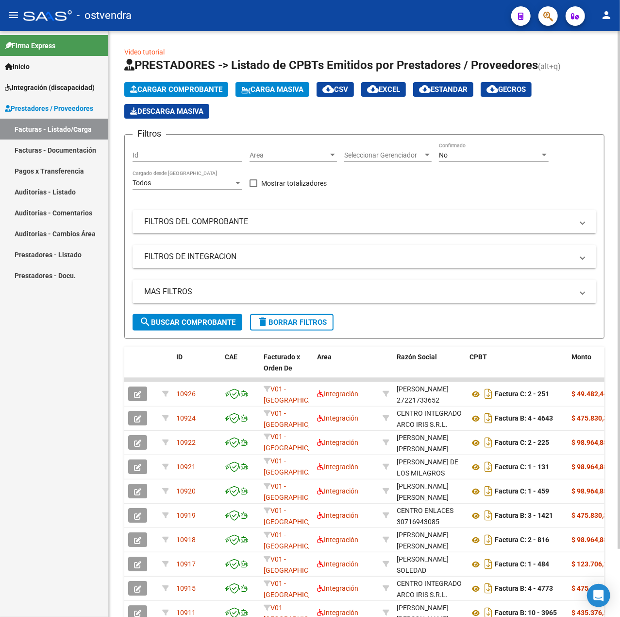
click at [181, 86] on span "Cargar Comprobante" at bounding box center [176, 89] width 92 height 9
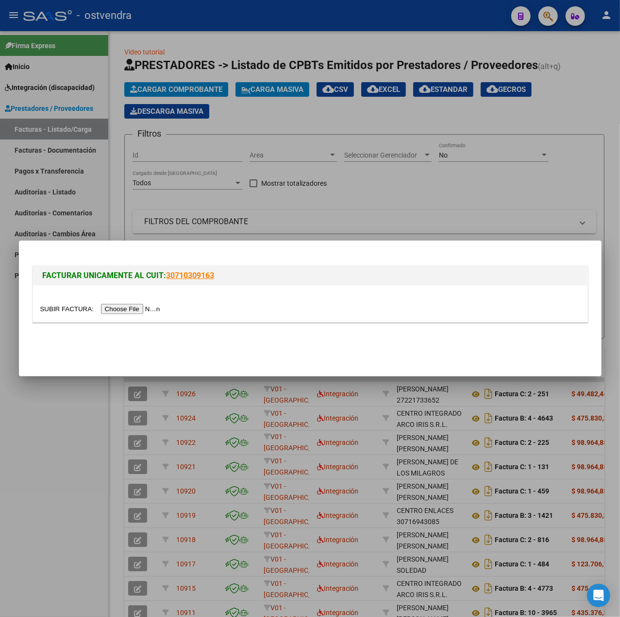
click at [138, 306] on input "file" at bounding box center [101, 309] width 123 height 10
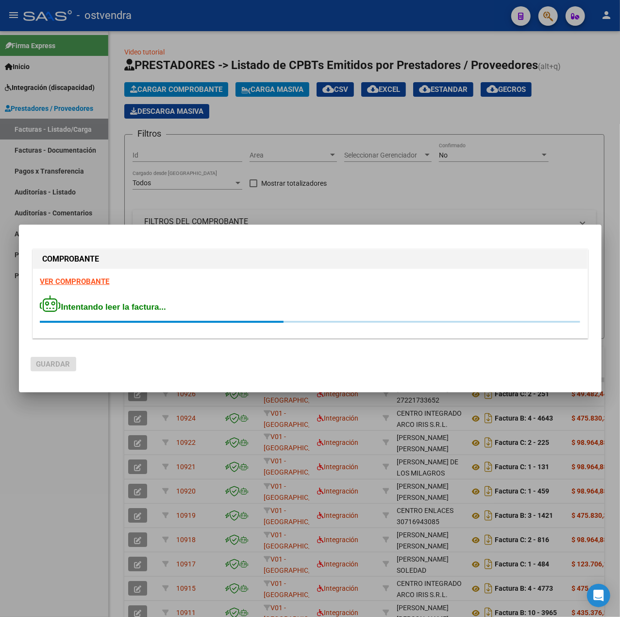
click at [70, 451] on div at bounding box center [310, 308] width 620 height 617
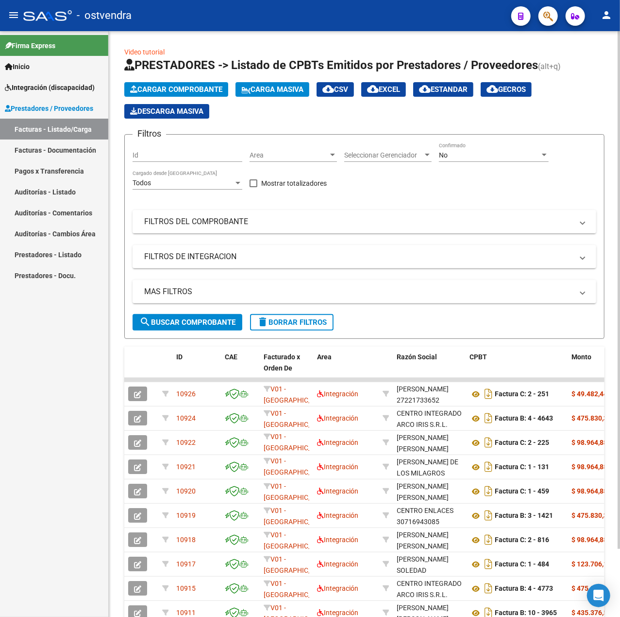
click at [138, 90] on span "Cargar Comprobante" at bounding box center [176, 89] width 92 height 9
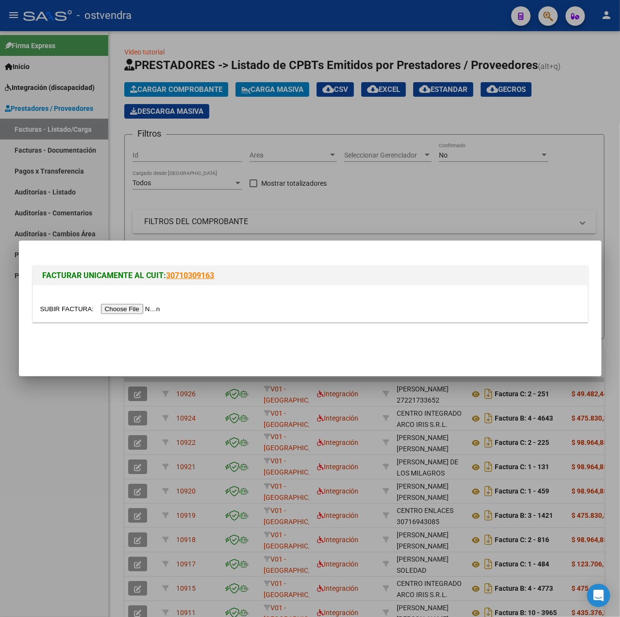
click at [132, 300] on div at bounding box center [310, 303] width 555 height 36
click at [136, 303] on div at bounding box center [310, 308] width 540 height 11
click at [139, 306] on input "file" at bounding box center [101, 309] width 123 height 10
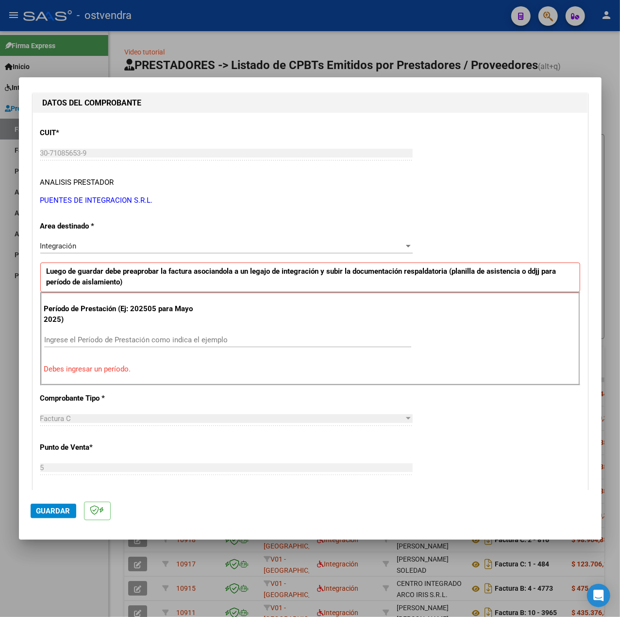
scroll to position [129, 0]
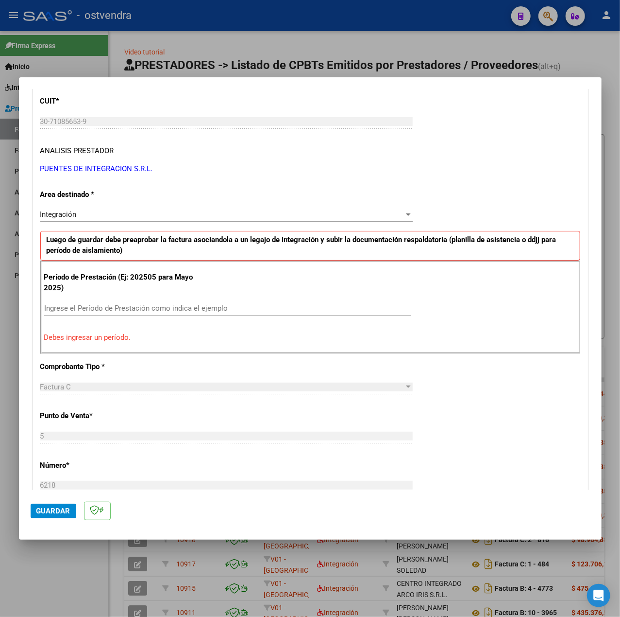
click at [132, 309] on input "Ingrese el Período de Prestación como indica el ejemplo" at bounding box center [227, 308] width 367 height 9
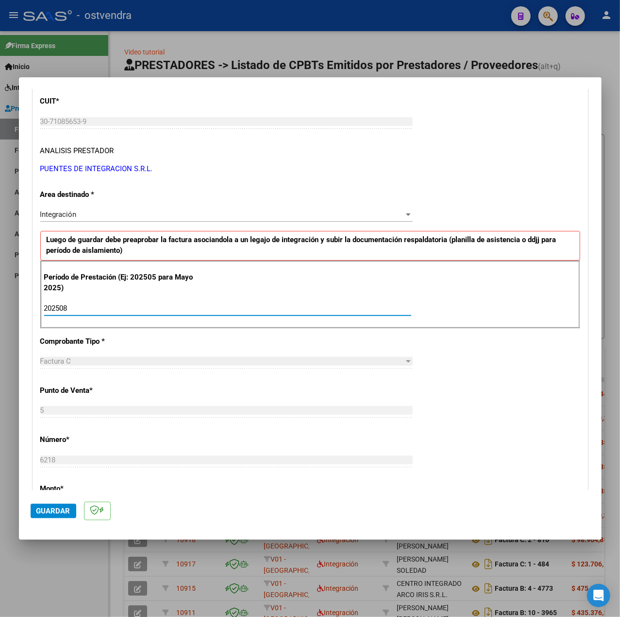
scroll to position [0, 0]
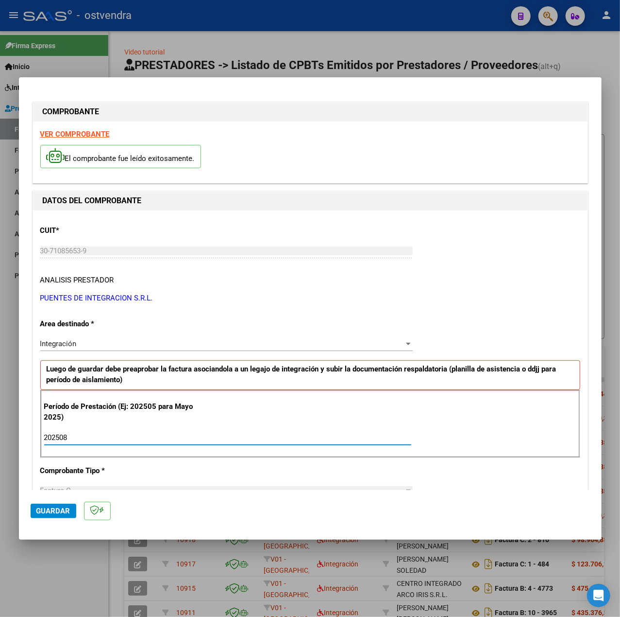
type input "202508"
click at [86, 131] on strong "VER COMPROBANTE" at bounding box center [74, 134] width 69 height 9
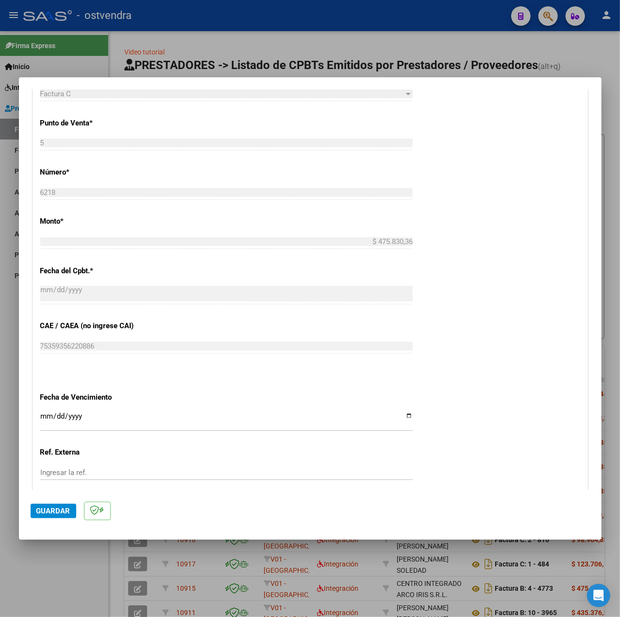
scroll to position [486, 0]
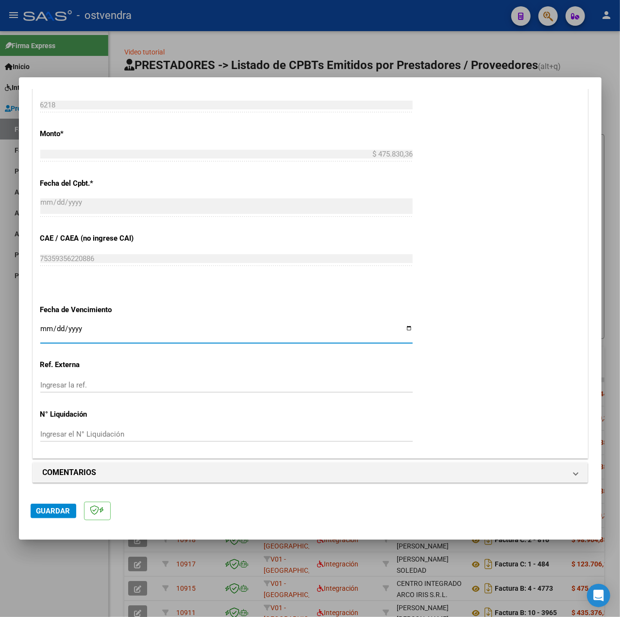
click at [41, 329] on input "Ingresar la fecha" at bounding box center [226, 333] width 373 height 16
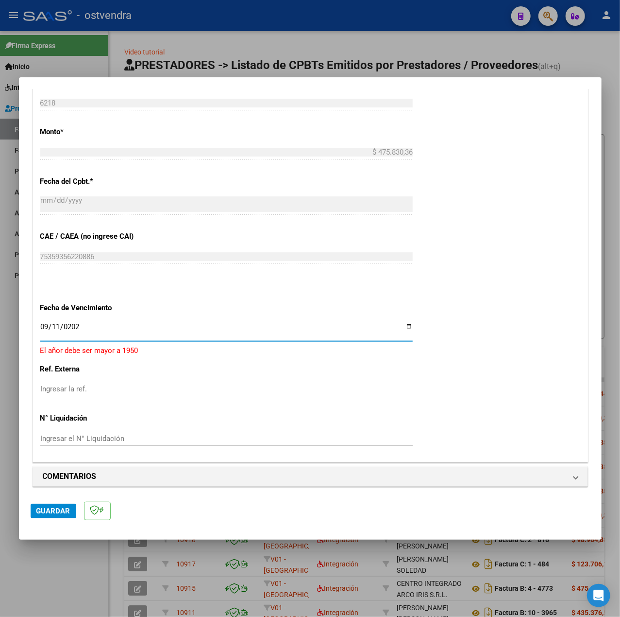
type input "[DATE]"
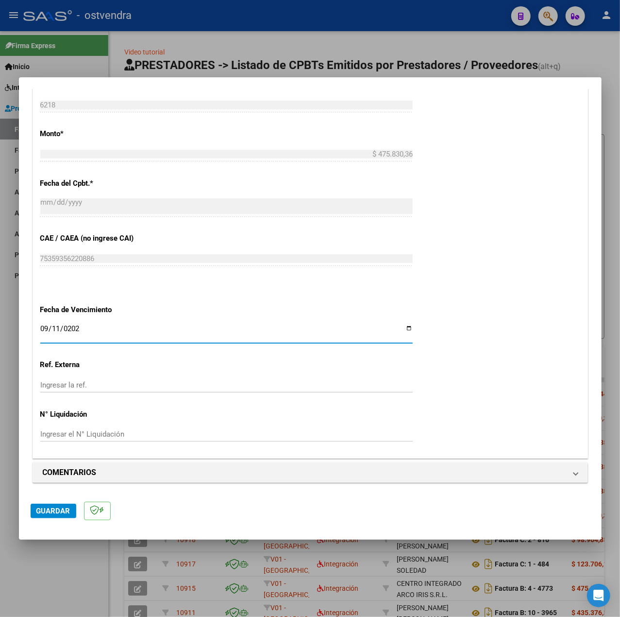
click at [434, 397] on div "CUIT * 30-71085653-9 Ingresar CUIT ANALISIS PRESTADOR PUENTES DE INTEGRACION S.…" at bounding box center [310, 91] width 555 height 731
click at [47, 504] on button "Guardar" at bounding box center [54, 510] width 46 height 15
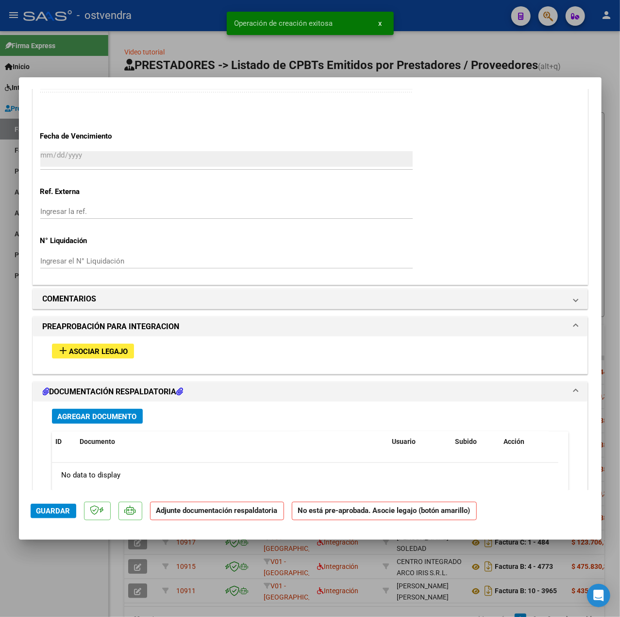
scroll to position [648, 0]
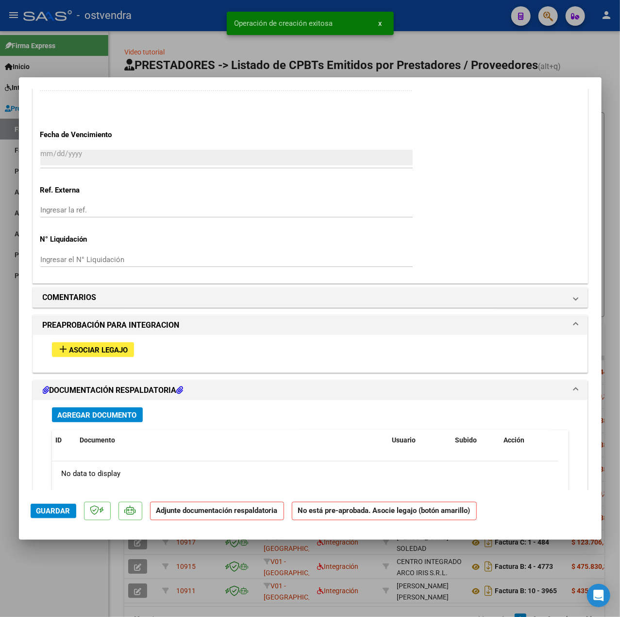
click at [103, 354] on span "Asociar Legajo" at bounding box center [98, 349] width 59 height 9
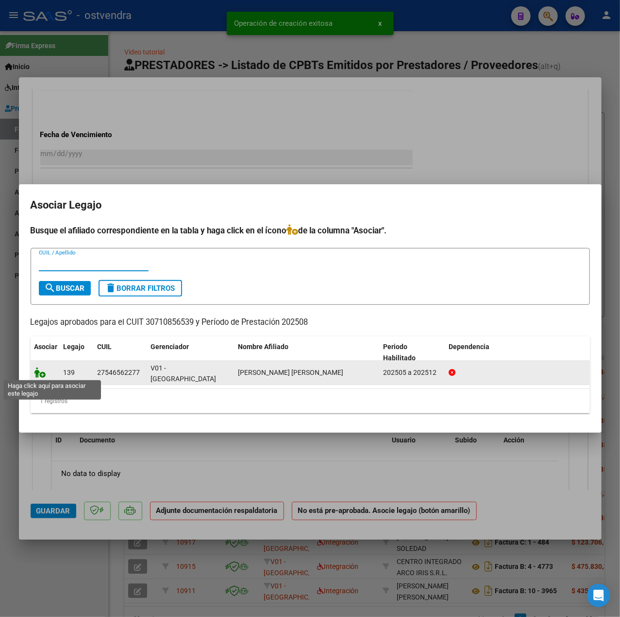
click at [40, 372] on icon at bounding box center [40, 372] width 12 height 11
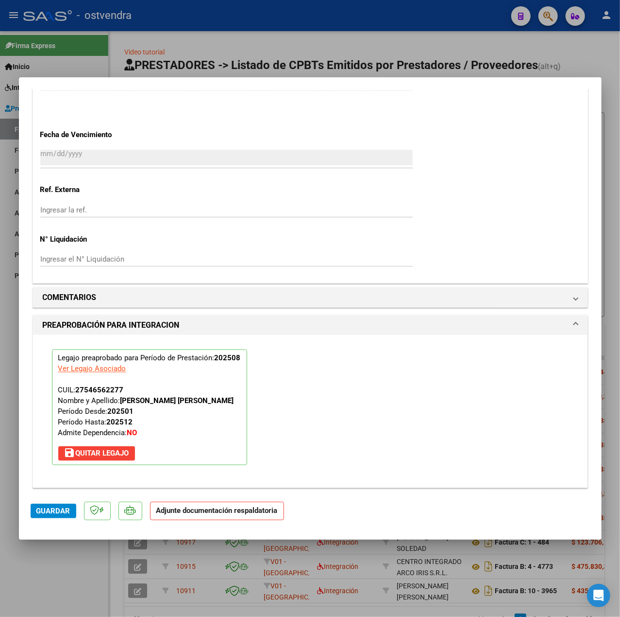
scroll to position [908, 0]
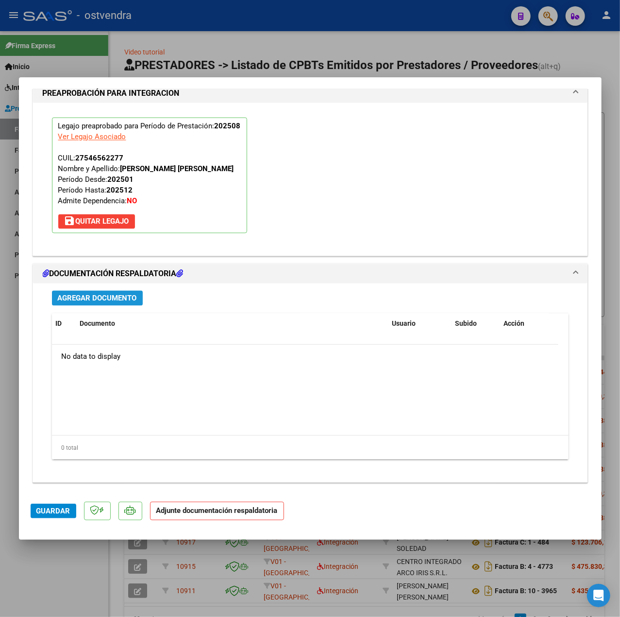
click at [121, 300] on span "Agregar Documento" at bounding box center [97, 298] width 79 height 9
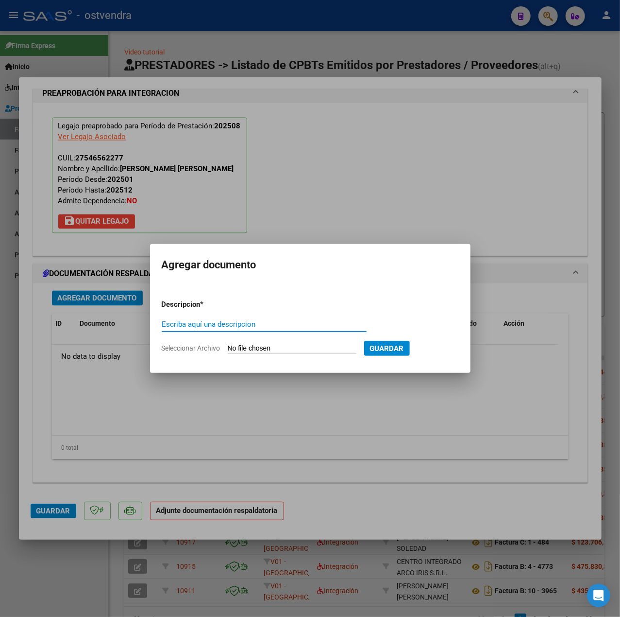
click at [249, 326] on input "Escriba aquí una descripcion" at bounding box center [264, 324] width 205 height 9
type input "PL"
click at [269, 346] on input "Seleccionar Archivo" at bounding box center [292, 348] width 129 height 9
type input "C:\fakepath\pl - GOMEZ ZAHIRA ABIGAIL.pdf"
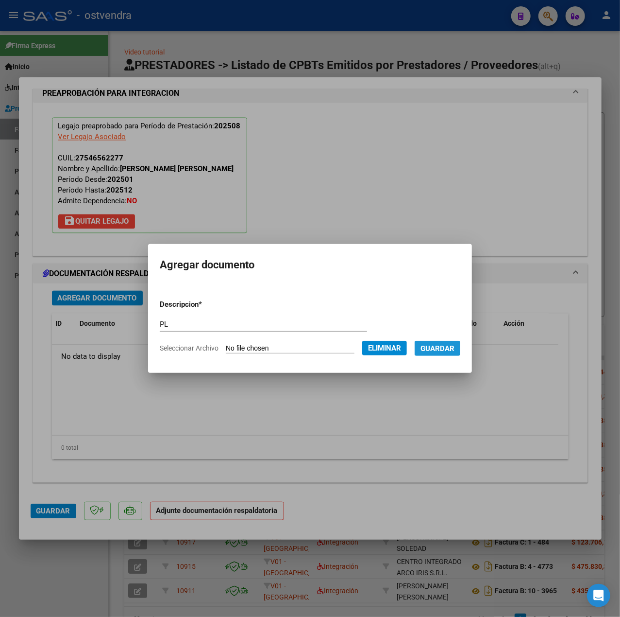
click at [449, 352] on span "Guardar" at bounding box center [438, 348] width 34 height 9
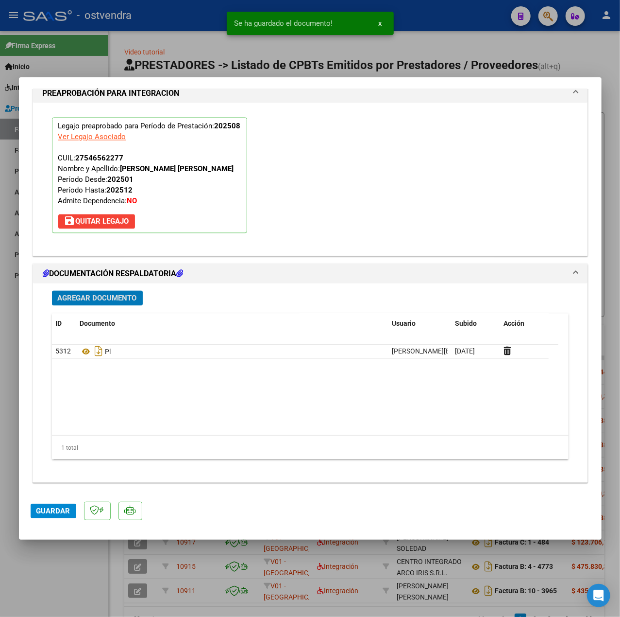
click at [45, 508] on span "Guardar" at bounding box center [53, 510] width 34 height 9
click at [76, 557] on div at bounding box center [310, 308] width 620 height 617
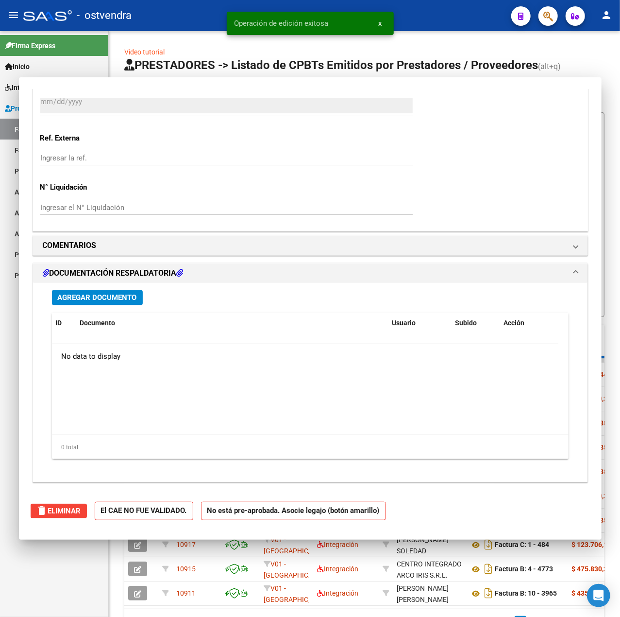
type input "$ 0,00"
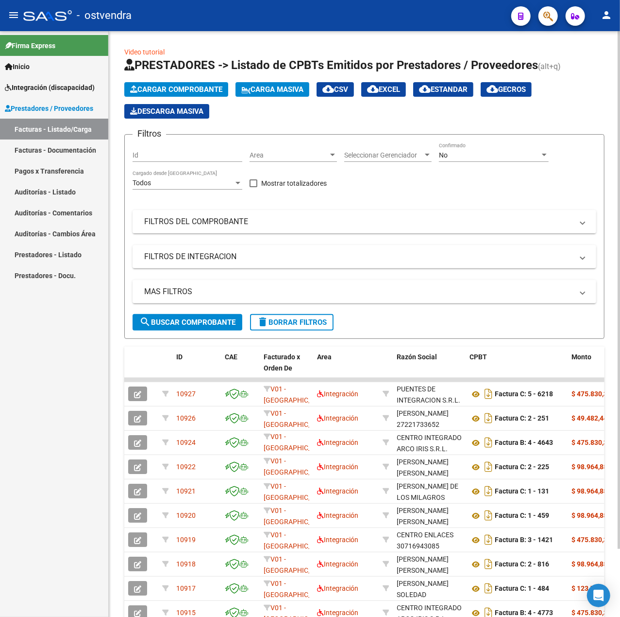
click at [166, 86] on span "Cargar Comprobante" at bounding box center [176, 89] width 92 height 9
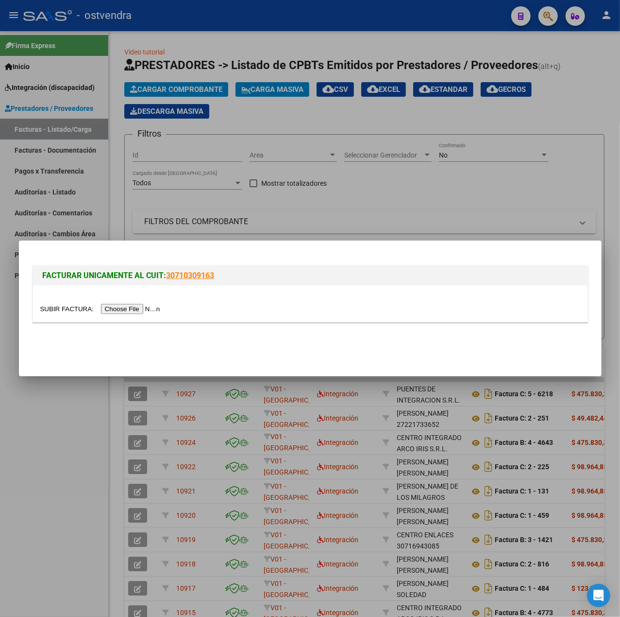
click at [138, 309] on input "file" at bounding box center [101, 309] width 123 height 10
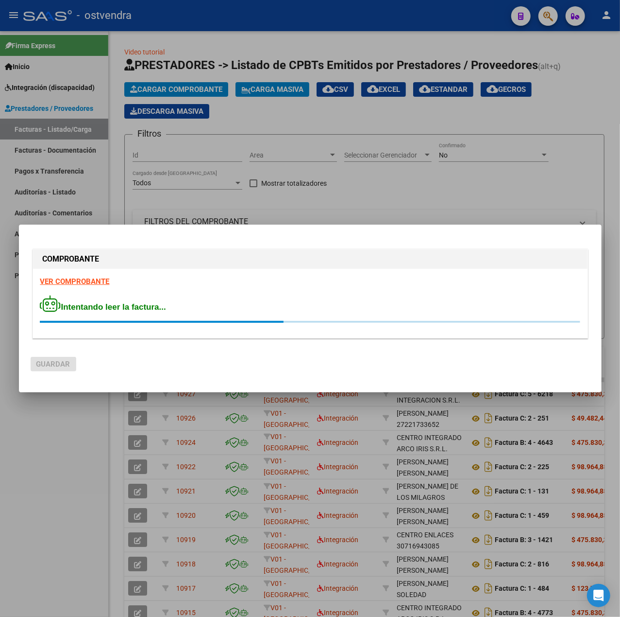
click at [94, 278] on strong "VER COMPROBANTE" at bounding box center [74, 281] width 69 height 9
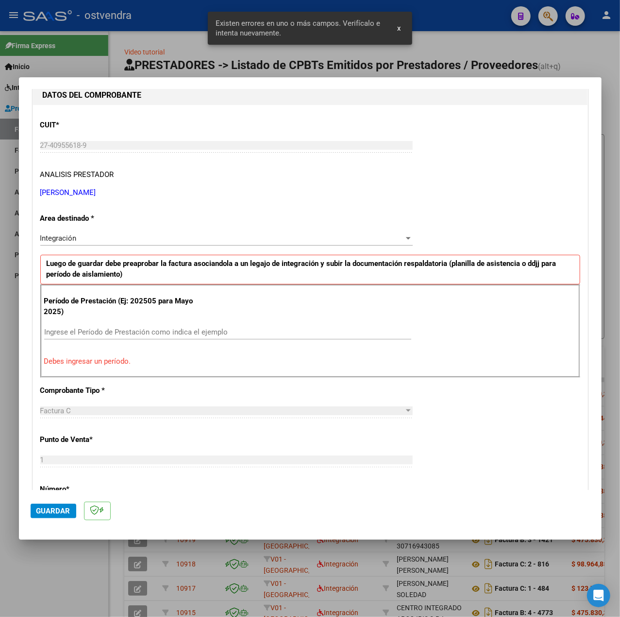
scroll to position [121, 0]
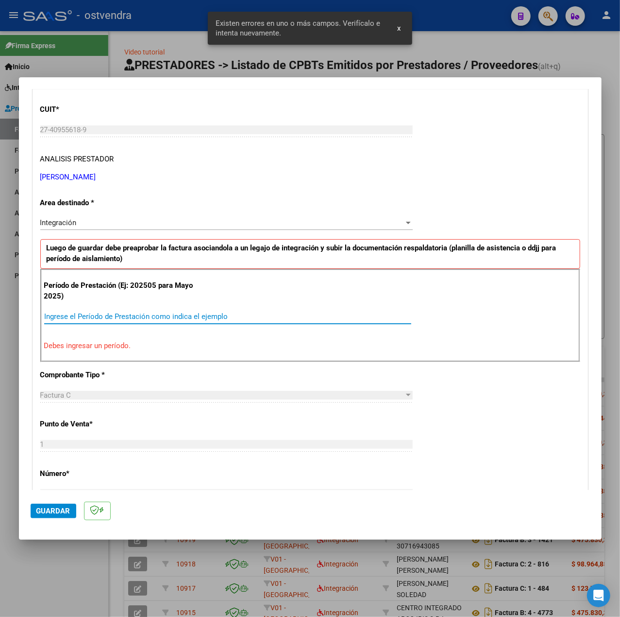
click at [183, 315] on input "Ingrese el Período de Prestación como indica el ejemplo" at bounding box center [227, 316] width 367 height 9
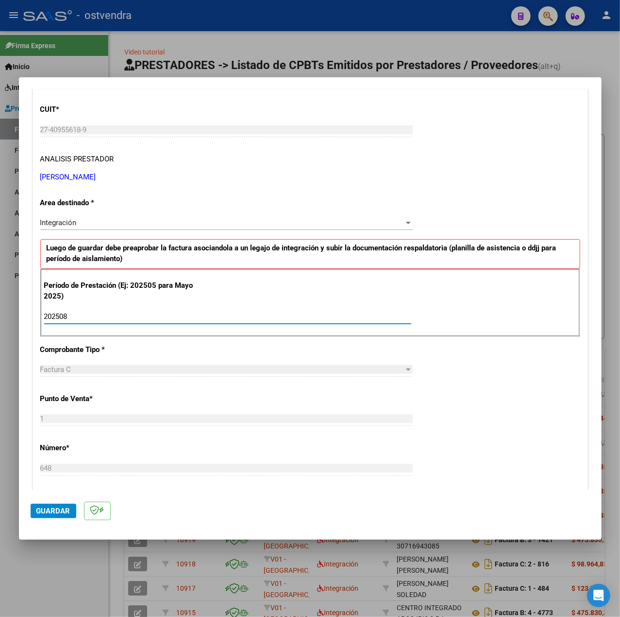
type input "202508"
click at [444, 418] on div "CUIT * 27-40955618-9 Ingresar CUIT ANALISIS PRESTADOR MARTINEZ AGUSTINA SOL ARC…" at bounding box center [310, 454] width 555 height 731
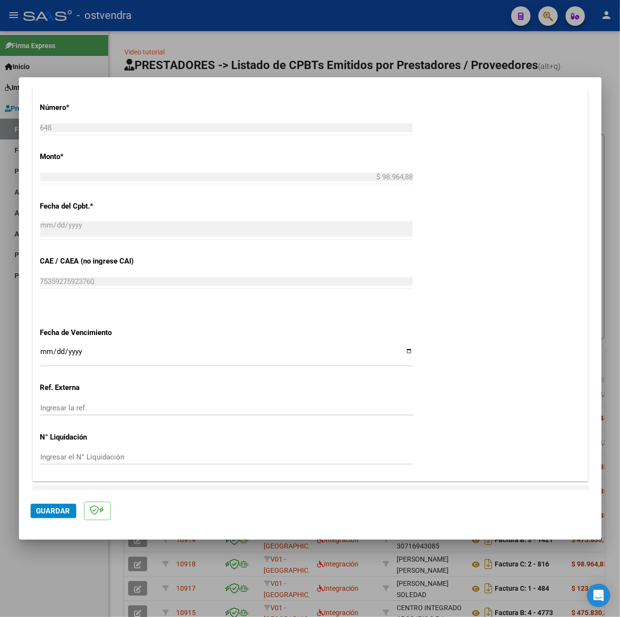
scroll to position [486, 0]
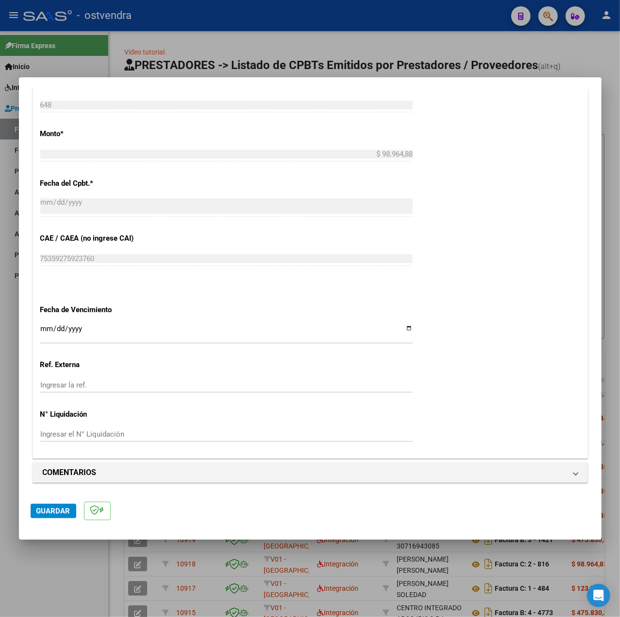
click at [43, 333] on input "Ingresar la fecha" at bounding box center [226, 333] width 373 height 16
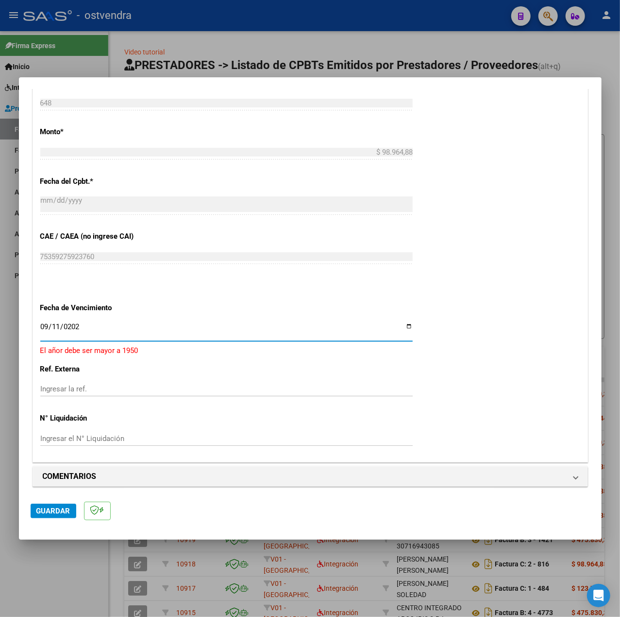
type input "[DATE]"
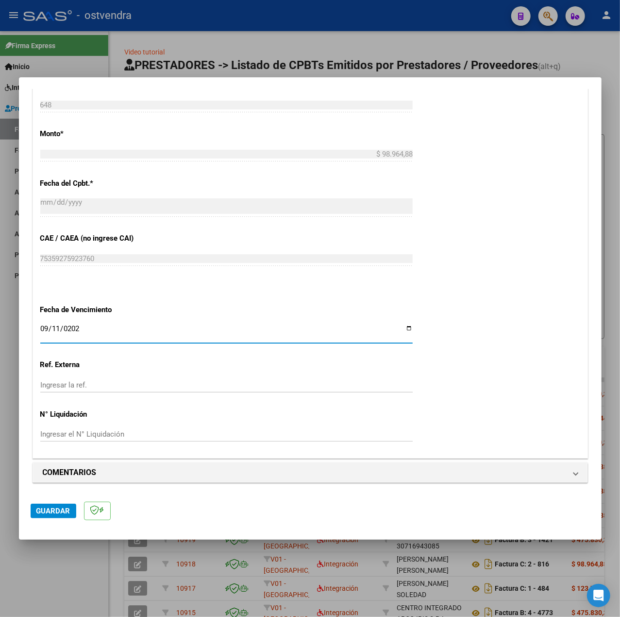
click at [61, 502] on mat-dialog-actions "Guardar" at bounding box center [311, 509] width 560 height 38
click at [68, 504] on button "Guardar" at bounding box center [54, 510] width 46 height 15
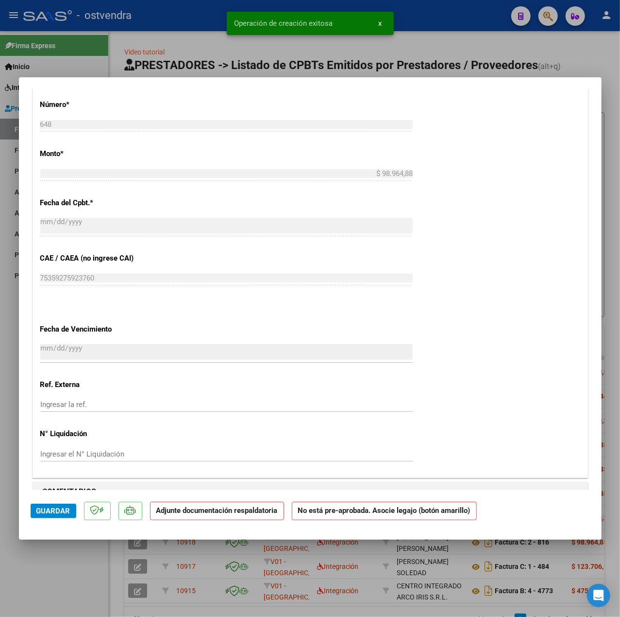
scroll to position [712, 0]
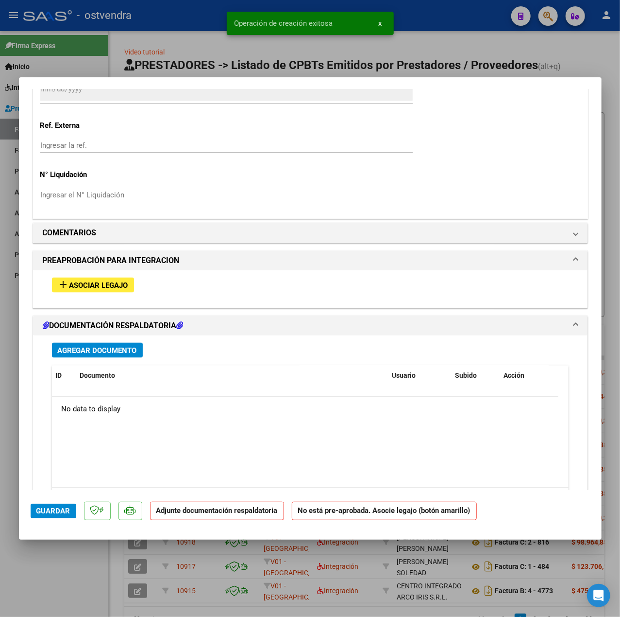
click at [131, 286] on button "add Asociar Legajo" at bounding box center [93, 284] width 82 height 15
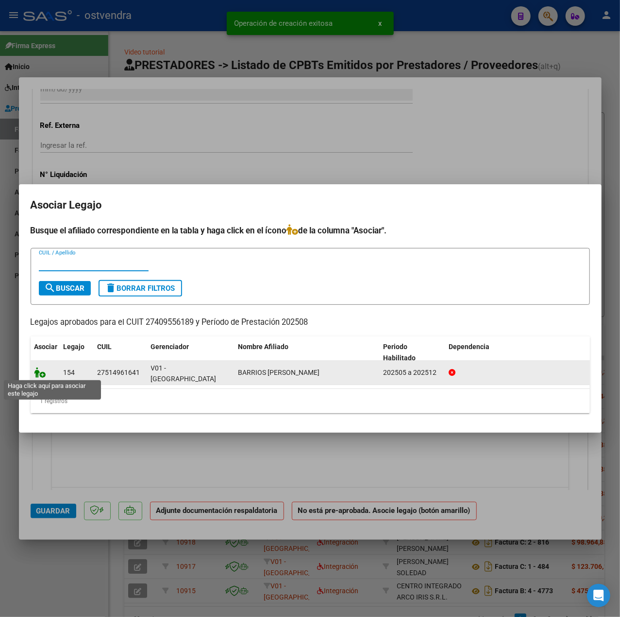
click at [41, 372] on icon at bounding box center [40, 372] width 12 height 11
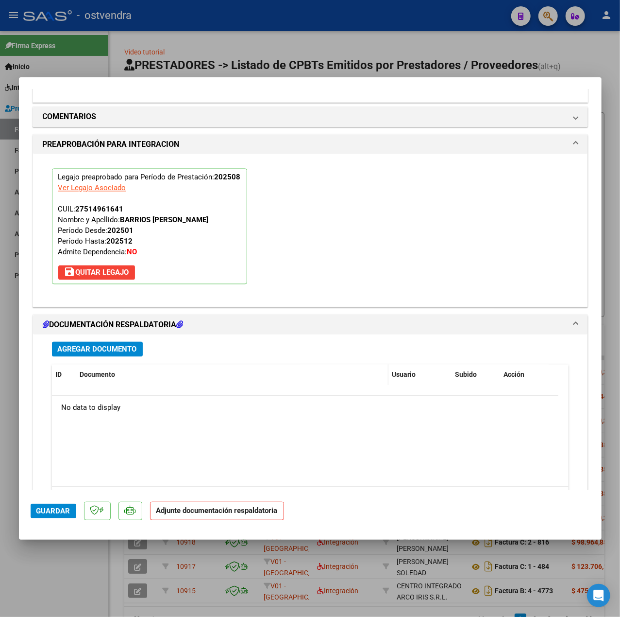
scroll to position [908, 0]
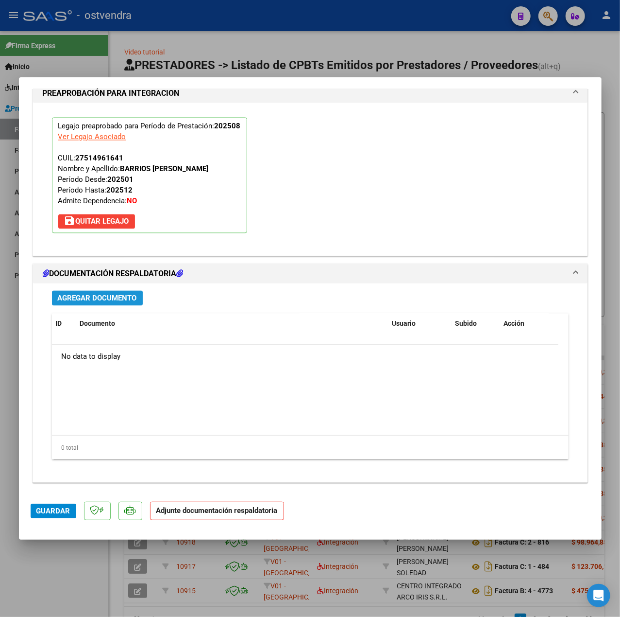
click at [106, 298] on span "Agregar Documento" at bounding box center [97, 298] width 79 height 9
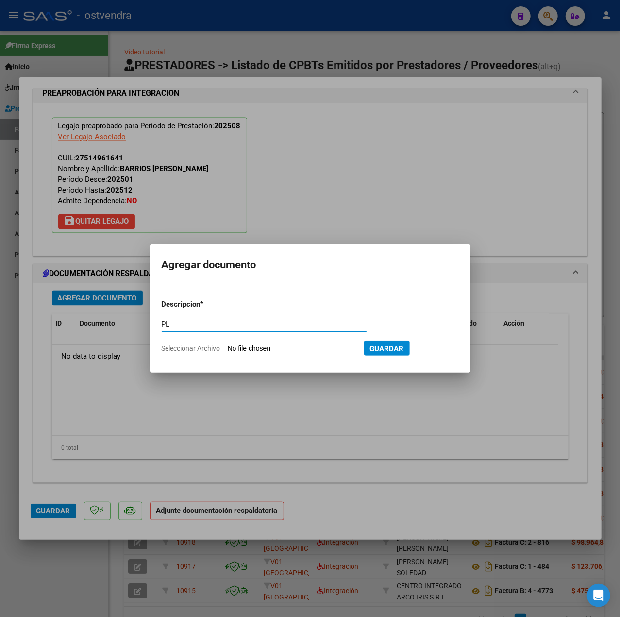
type input "PL"
click at [236, 357] on form "Descripcion * PL Escriba aquí una descripcion Seleccionar Archivo Guardar" at bounding box center [310, 326] width 297 height 69
click at [238, 350] on input "Seleccionar Archivo" at bounding box center [292, 348] width 129 height 9
type input "C:\fakepath\PL - BARRIOS KIARA MILAGROS.pdf"
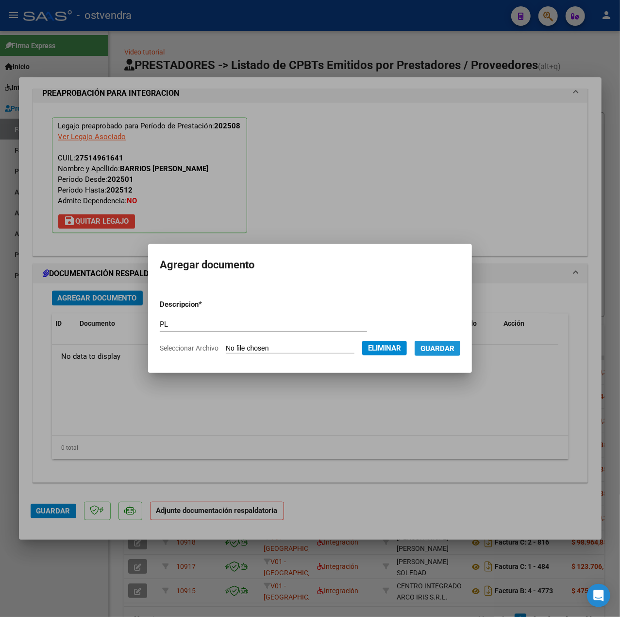
click at [436, 348] on span "Guardar" at bounding box center [438, 348] width 34 height 9
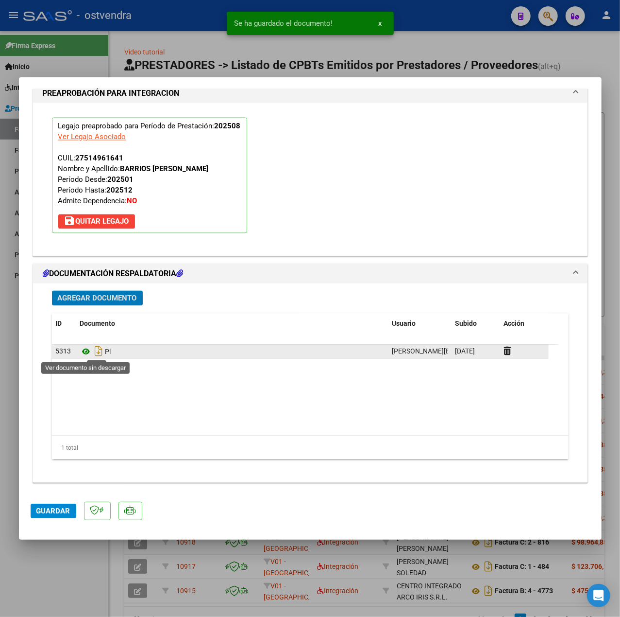
click at [85, 355] on icon at bounding box center [86, 352] width 13 height 12
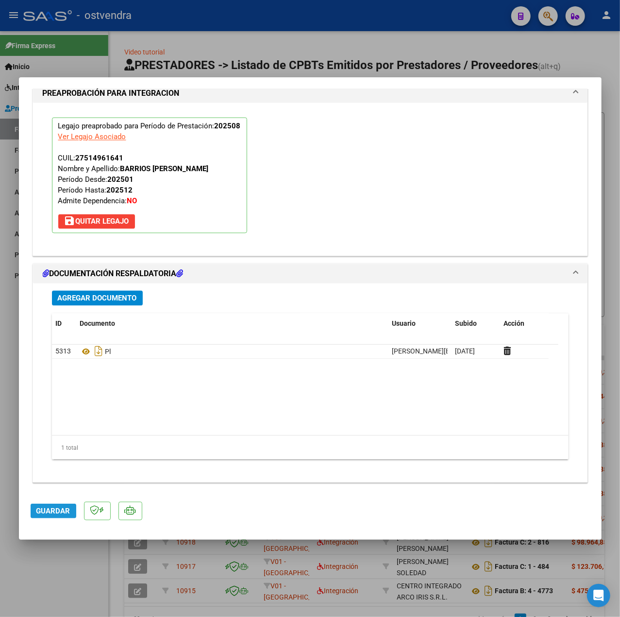
click at [67, 513] on span "Guardar" at bounding box center [53, 510] width 34 height 9
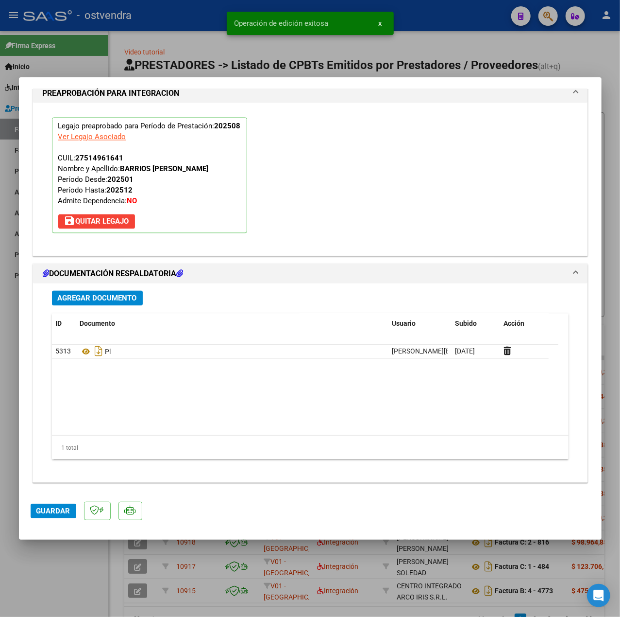
click at [64, 560] on div at bounding box center [310, 308] width 620 height 617
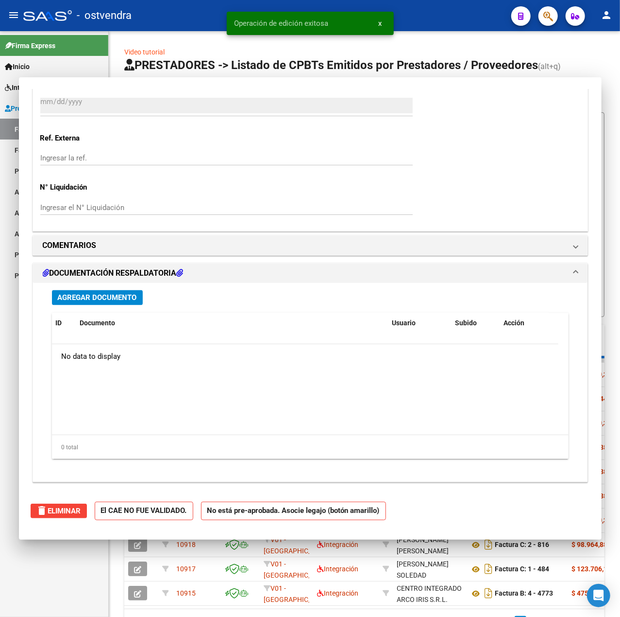
type input "$ 0,00"
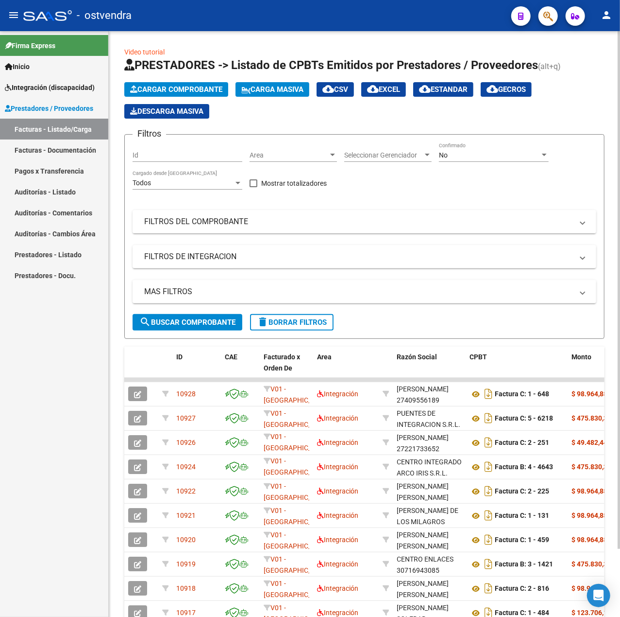
click at [195, 89] on span "Cargar Comprobante" at bounding box center [176, 89] width 92 height 9
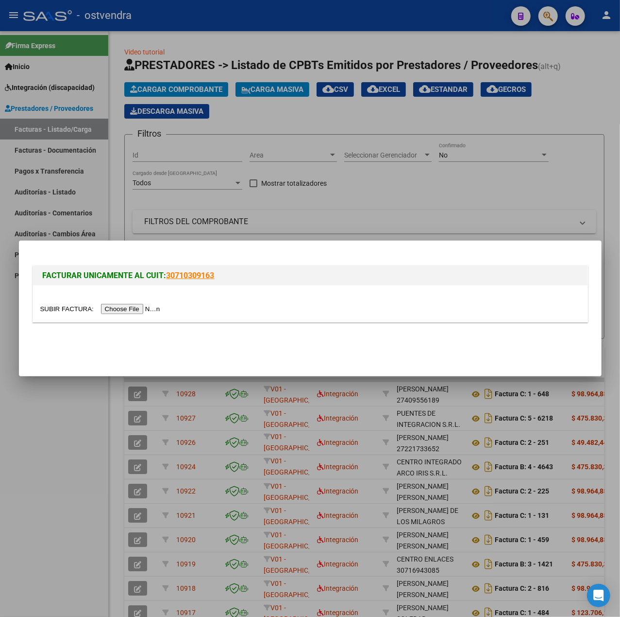
click at [134, 308] on input "file" at bounding box center [101, 309] width 123 height 10
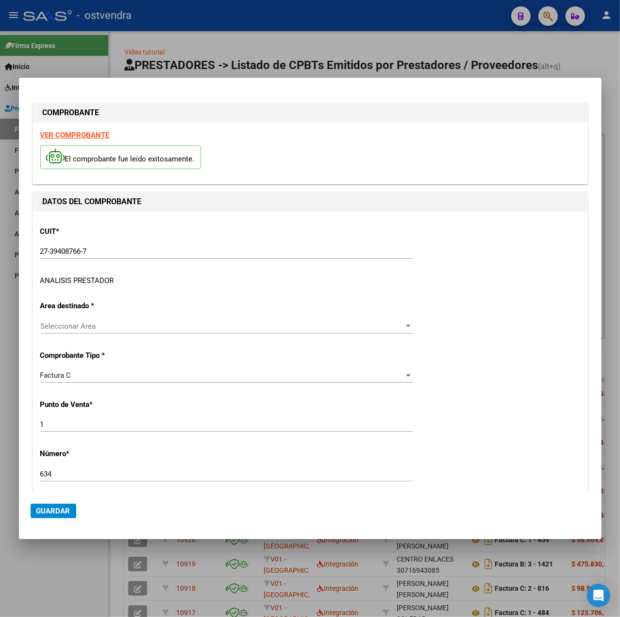
click at [86, 278] on div "ANALISIS PRESTADOR" at bounding box center [77, 280] width 74 height 11
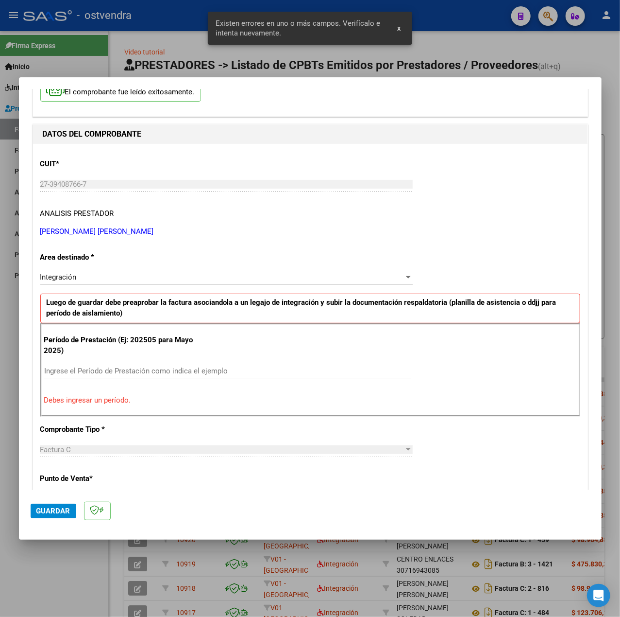
scroll to position [0, 0]
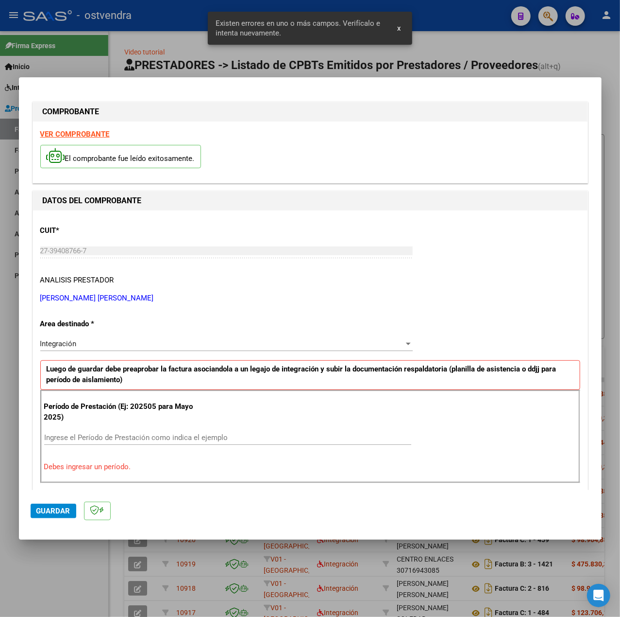
click at [76, 130] on strong "VER COMPROBANTE" at bounding box center [74, 134] width 69 height 9
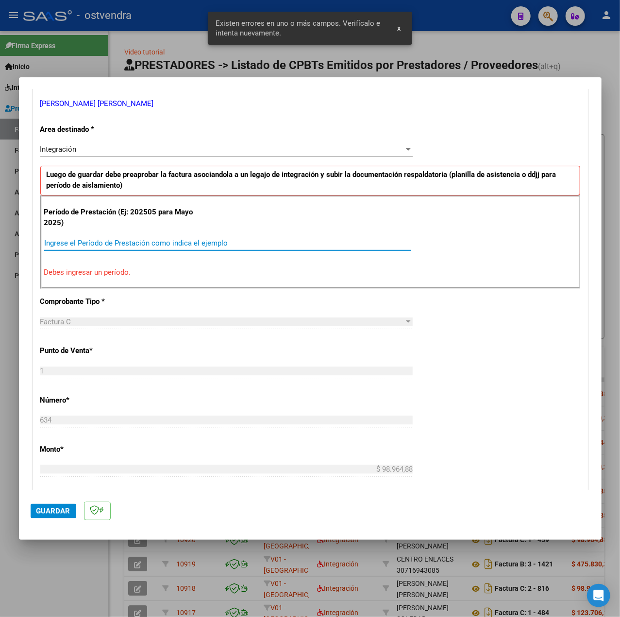
click at [138, 247] on input "Ingrese el Período de Prestación como indica el ejemplo" at bounding box center [227, 243] width 367 height 9
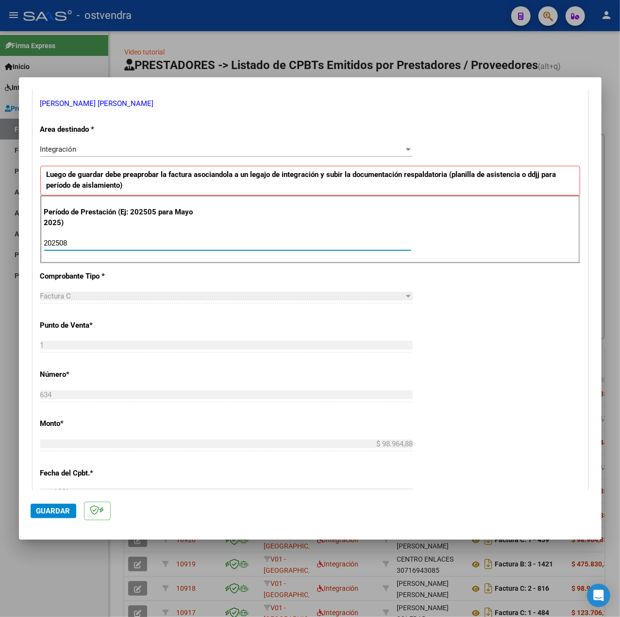
type input "202508"
click at [527, 359] on div "CUIT * 27-39408766-7 Ingresar CUIT ANALISIS PRESTADOR CANO CARLA MICAELA ARCA P…" at bounding box center [310, 381] width 555 height 731
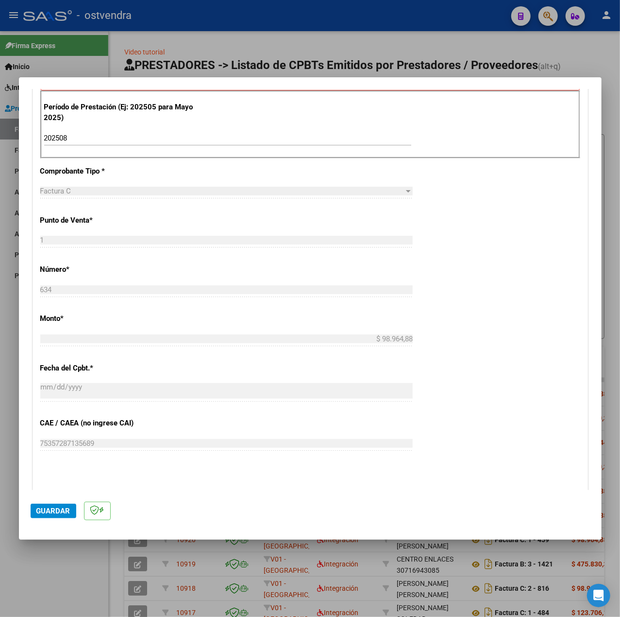
scroll to position [453, 0]
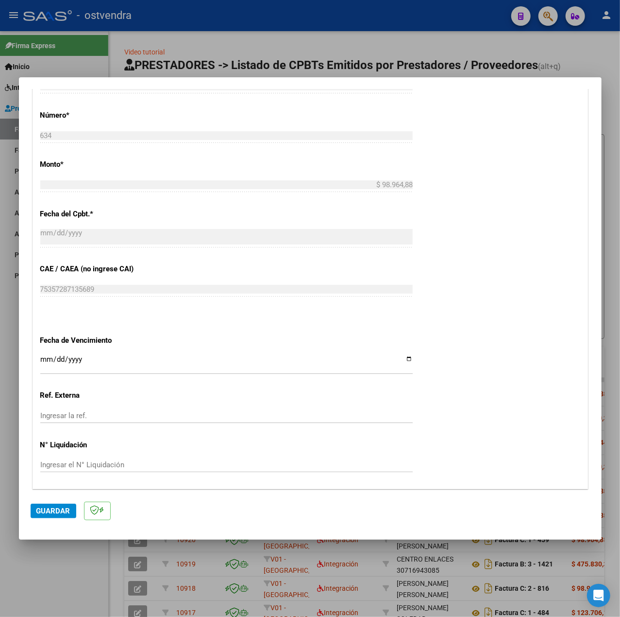
click at [47, 364] on input "Ingresar la fecha" at bounding box center [226, 363] width 373 height 16
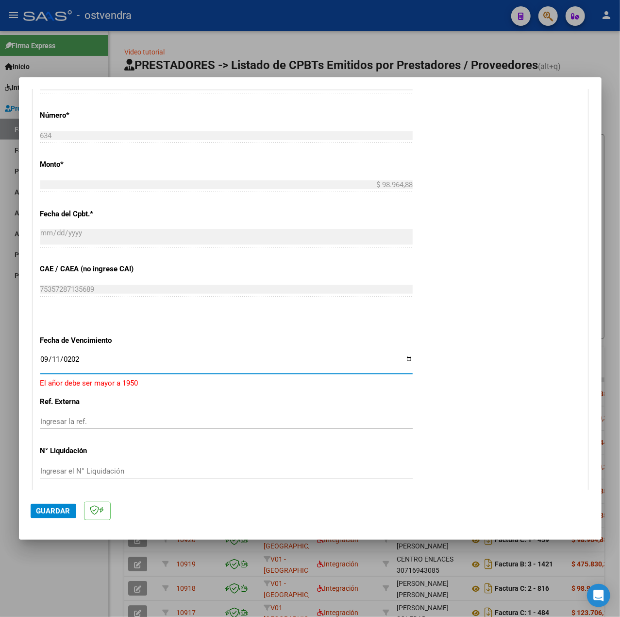
type input "[DATE]"
click at [53, 511] on span "Guardar" at bounding box center [53, 510] width 34 height 9
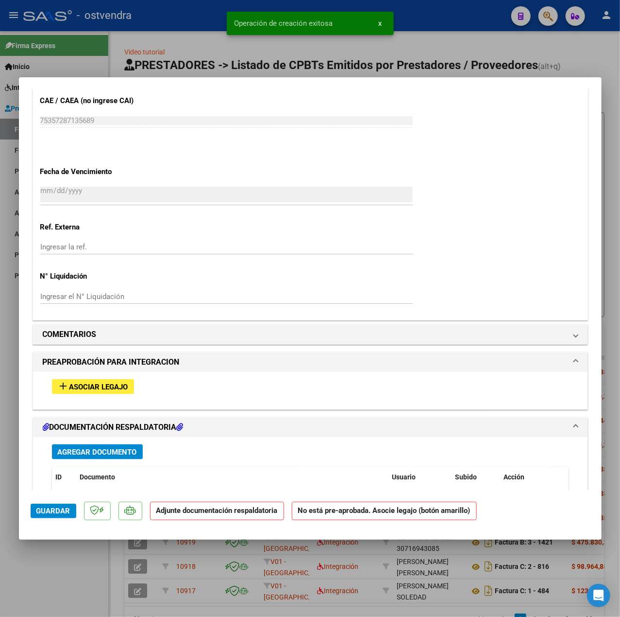
scroll to position [712, 0]
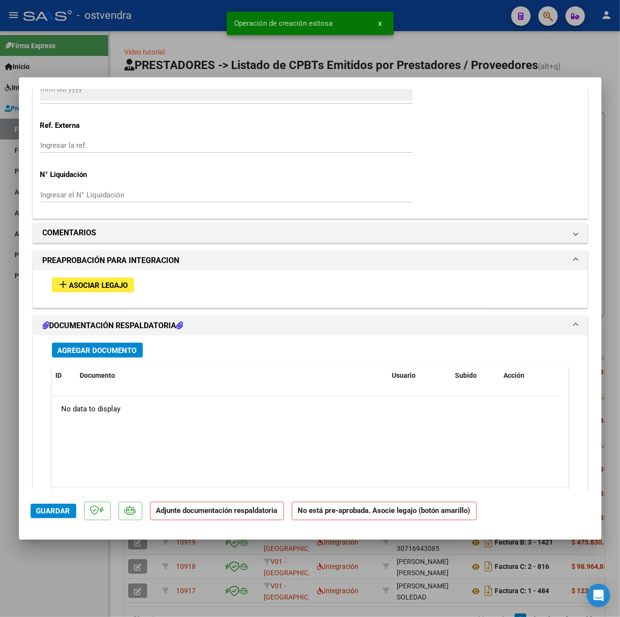
click at [102, 290] on span "Asociar Legajo" at bounding box center [98, 285] width 59 height 9
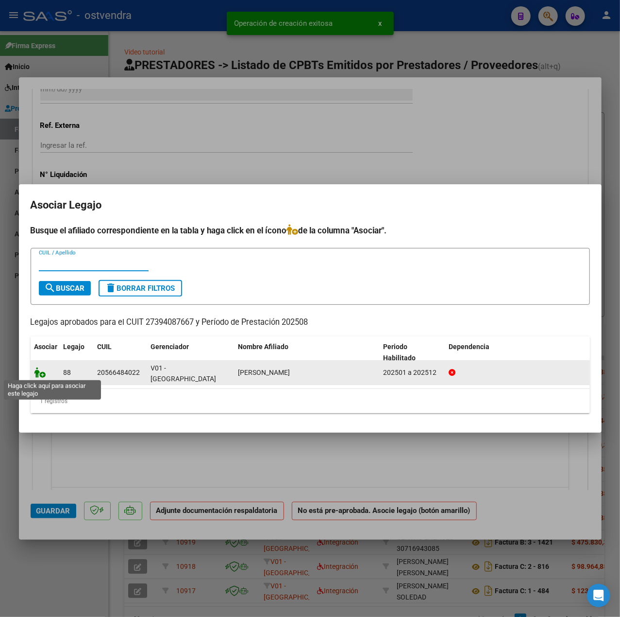
click at [40, 370] on icon at bounding box center [40, 372] width 12 height 11
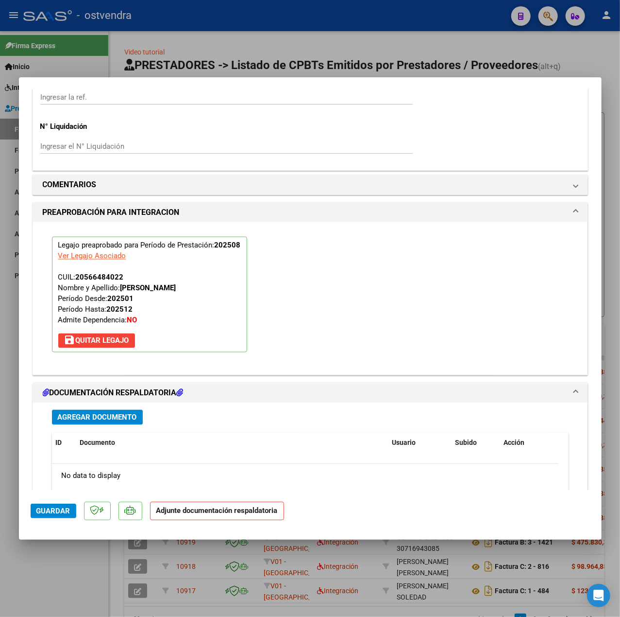
scroll to position [867, 0]
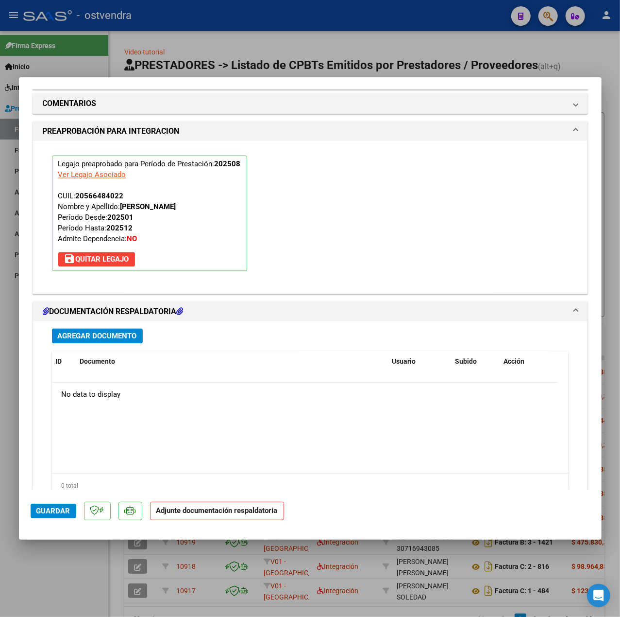
click at [118, 339] on span "Agregar Documento" at bounding box center [97, 336] width 79 height 9
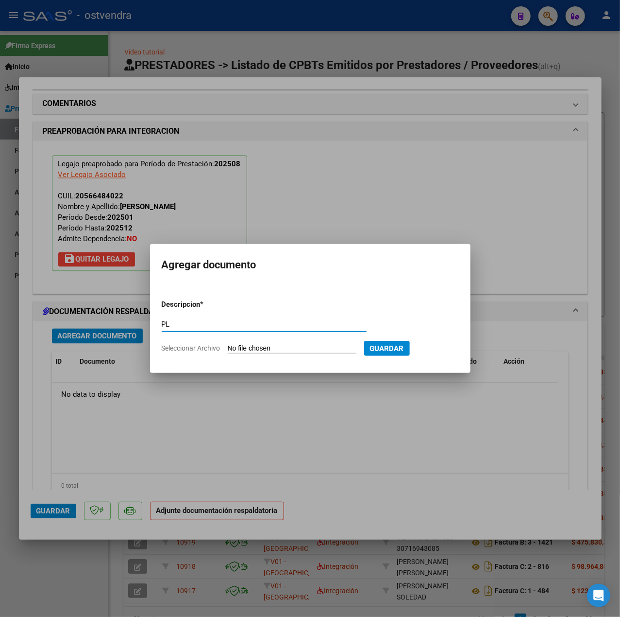
type input "PL"
click at [241, 345] on input "Seleccionar Archivo" at bounding box center [292, 348] width 129 height 9
type input "C:\fakepath\PL - OVIEDO GARCIA CRISTOBAL.pdf"
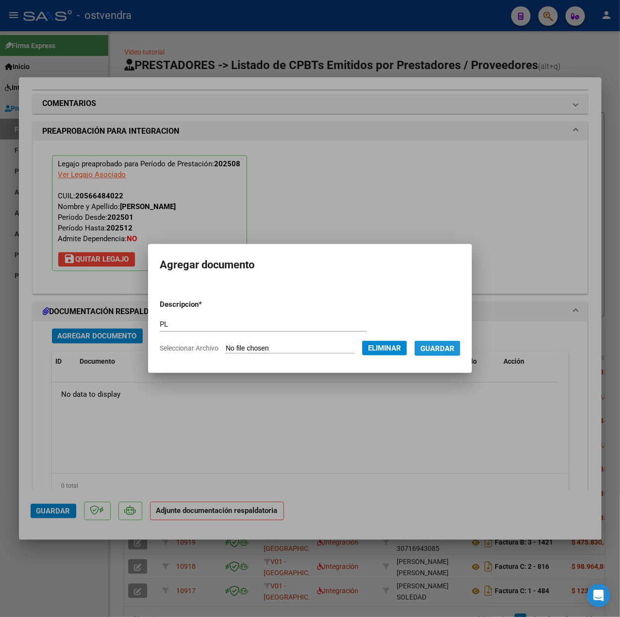
click at [438, 347] on span "Guardar" at bounding box center [438, 348] width 34 height 9
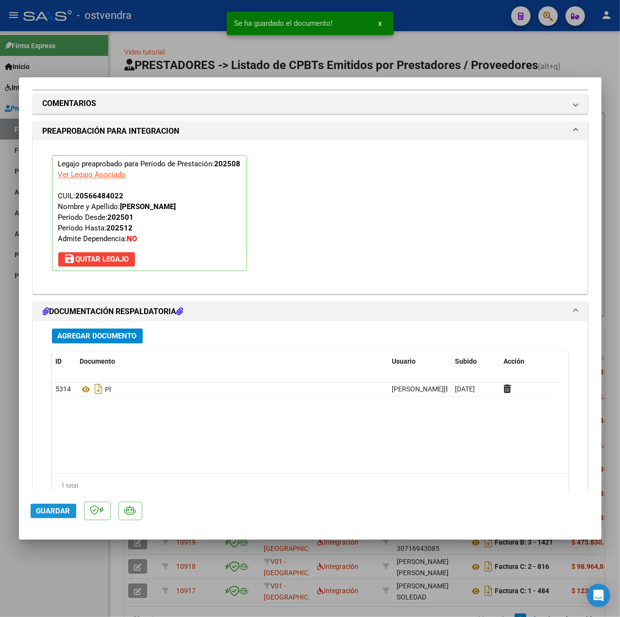
click at [37, 512] on span "Guardar" at bounding box center [53, 510] width 34 height 9
click at [55, 567] on div at bounding box center [310, 308] width 620 height 617
type input "$ 0,00"
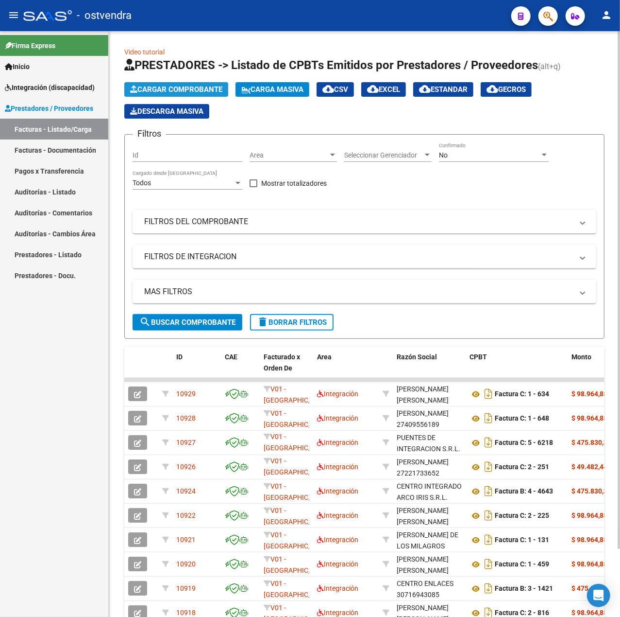
click at [142, 91] on span "Cargar Comprobante" at bounding box center [176, 89] width 92 height 9
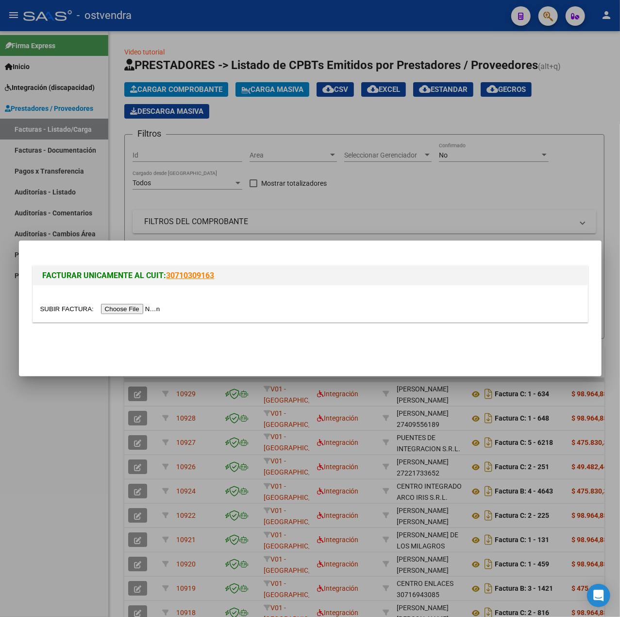
click at [117, 308] on input "file" at bounding box center [101, 309] width 123 height 10
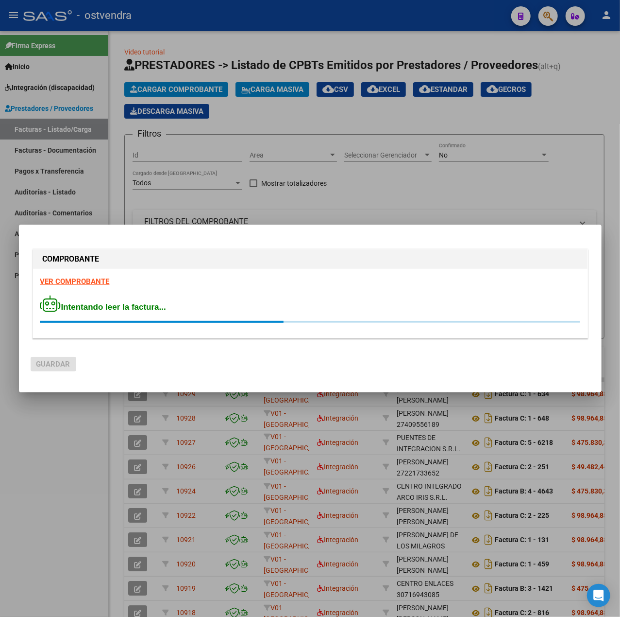
click at [99, 280] on strong "VER COMPROBANTE" at bounding box center [74, 281] width 69 height 9
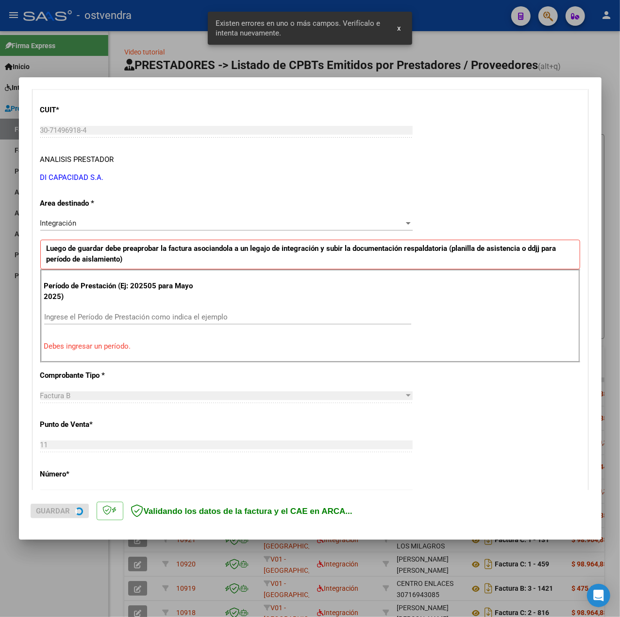
scroll to position [121, 0]
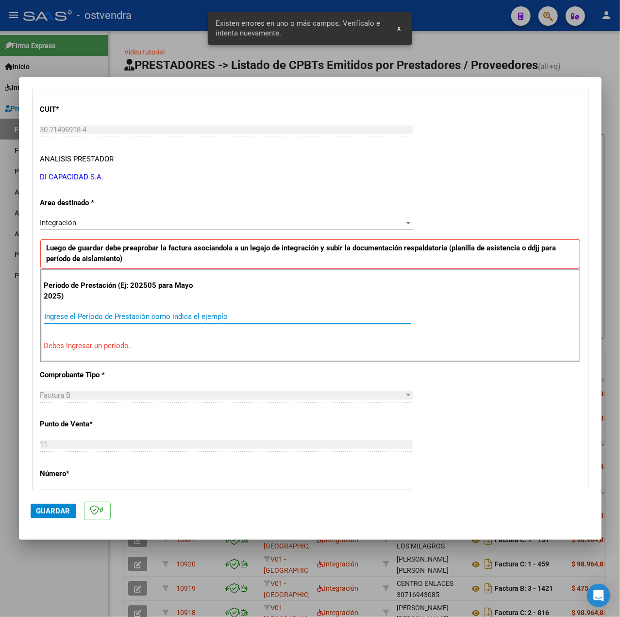
click at [139, 312] on input "Ingrese el Período de Prestación como indica el ejemplo" at bounding box center [227, 316] width 367 height 9
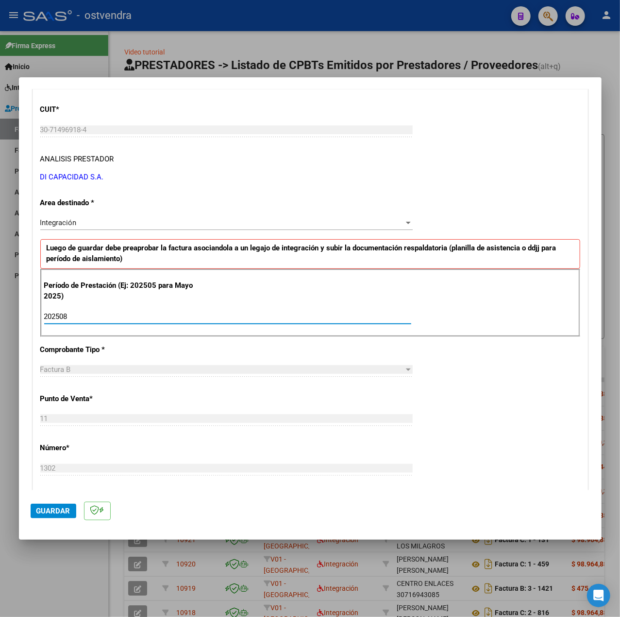
type input "202508"
click at [530, 401] on div "CUIT * 30-71496918-4 Ingresar CUIT ANALISIS PRESTADOR DI CAPACIDAD S.A. ARCA Pa…" at bounding box center [310, 454] width 555 height 731
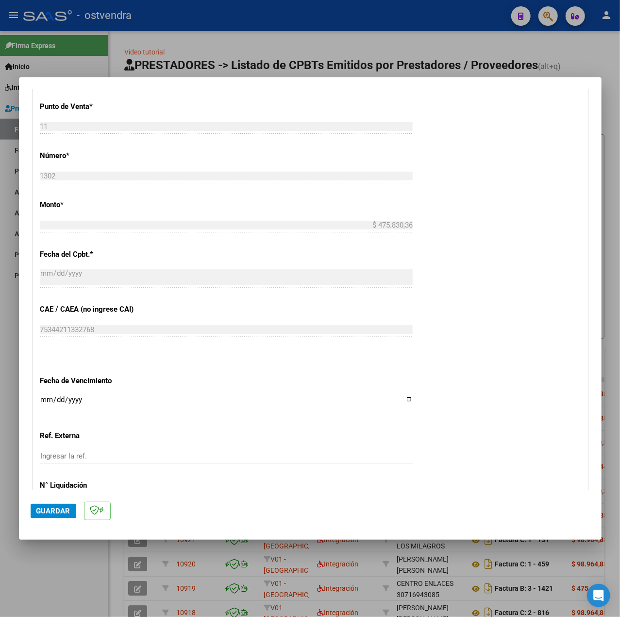
scroll to position [445, 0]
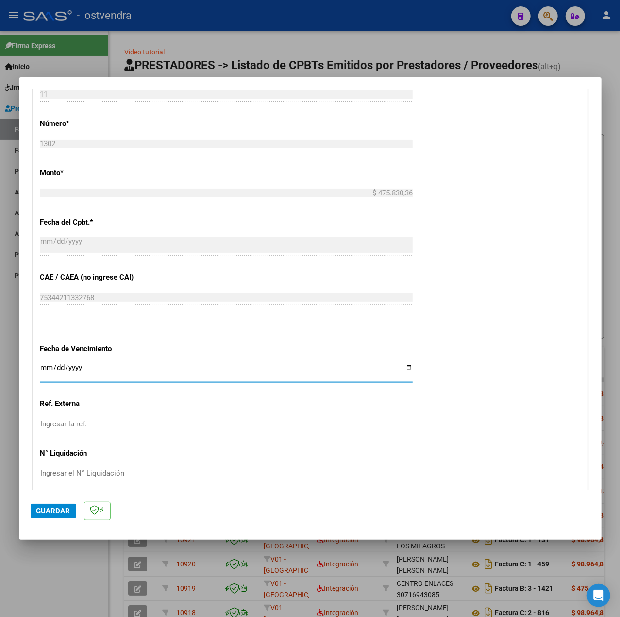
click at [46, 370] on input "Ingresar la fecha" at bounding box center [226, 371] width 373 height 16
type input "[DATE]"
click at [57, 510] on span "Guardar" at bounding box center [53, 510] width 34 height 9
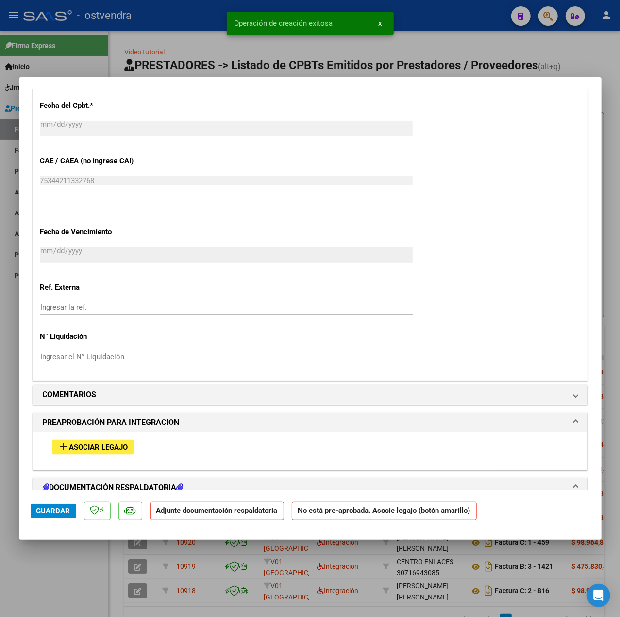
scroll to position [648, 0]
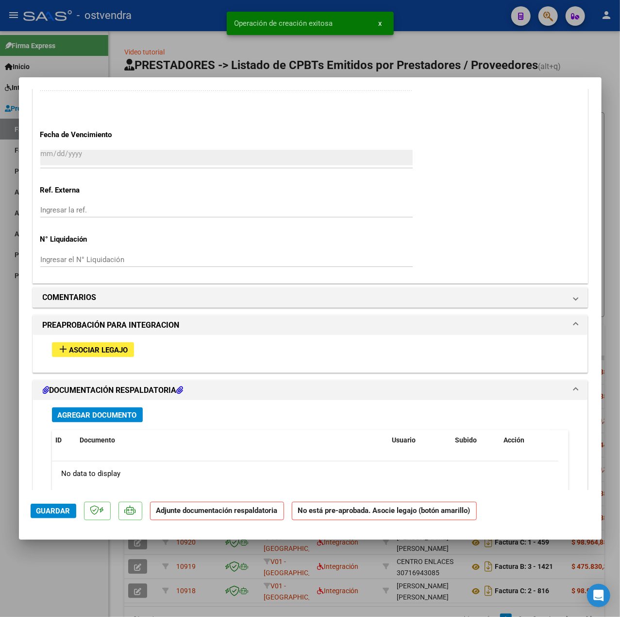
click at [123, 341] on div "add Asociar Legajo" at bounding box center [311, 350] width 532 height 30
click at [126, 349] on span "Asociar Legajo" at bounding box center [98, 349] width 59 height 9
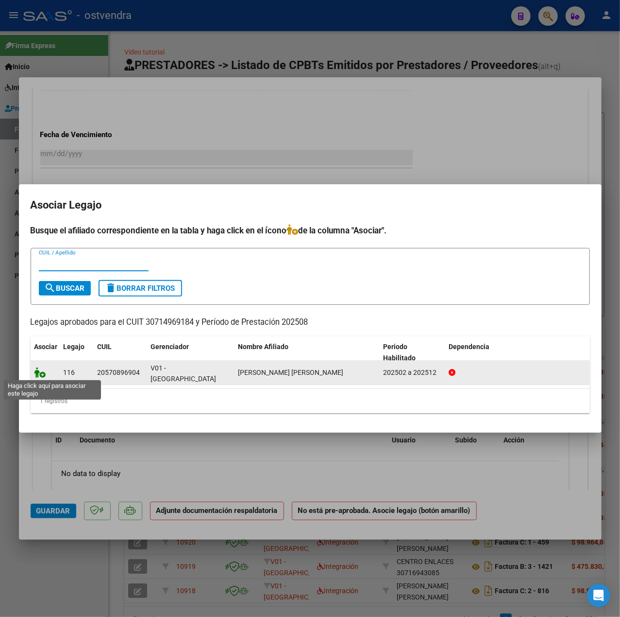
click at [41, 374] on icon at bounding box center [40, 372] width 12 height 11
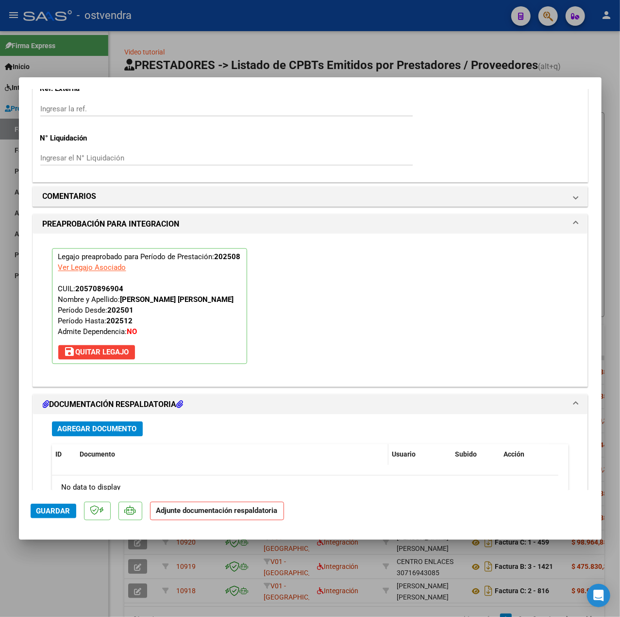
scroll to position [908, 0]
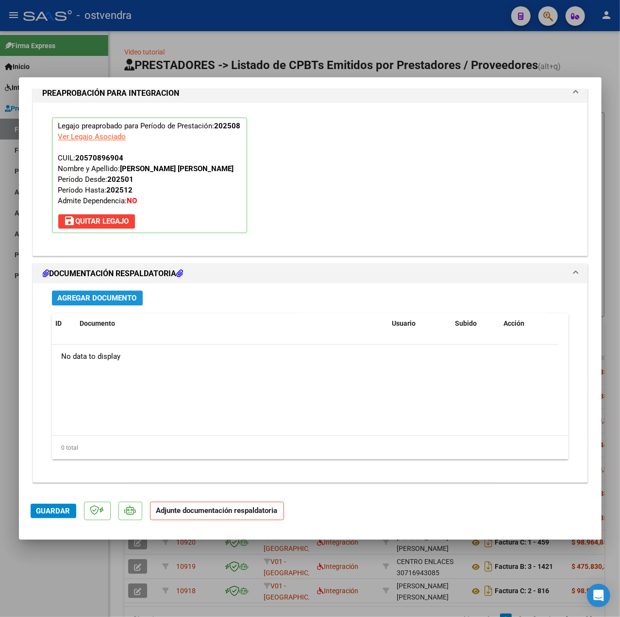
click at [131, 301] on span "Agregar Documento" at bounding box center [97, 298] width 79 height 9
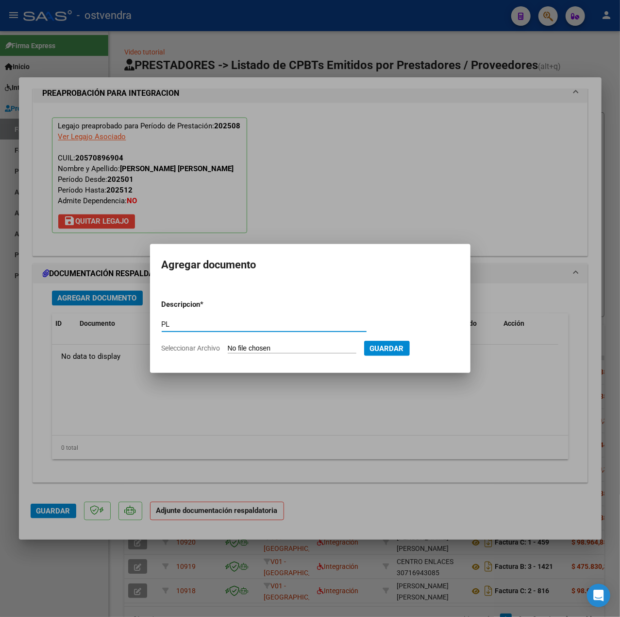
type input "PL"
click at [243, 347] on input "Seleccionar Archivo" at bounding box center [292, 348] width 129 height 9
type input "C:\fakepath\PL - RODRIGUEZ HOFFMANN MILO ANDRE.pdf"
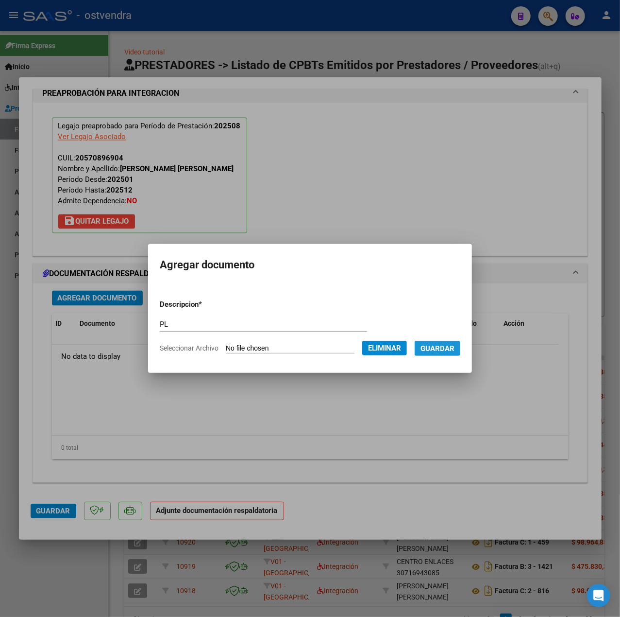
click at [436, 346] on span "Guardar" at bounding box center [438, 348] width 34 height 9
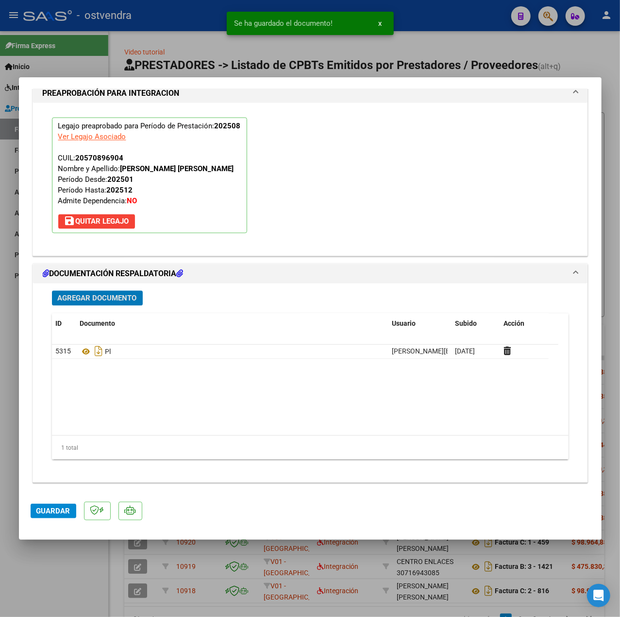
click at [59, 499] on mat-dialog-actions "Guardar" at bounding box center [311, 509] width 560 height 38
click at [61, 501] on mat-dialog-actions "Guardar" at bounding box center [311, 509] width 560 height 38
click at [68, 504] on button "Guardar" at bounding box center [54, 510] width 46 height 15
click at [76, 566] on div at bounding box center [310, 308] width 620 height 617
type input "$ 0,00"
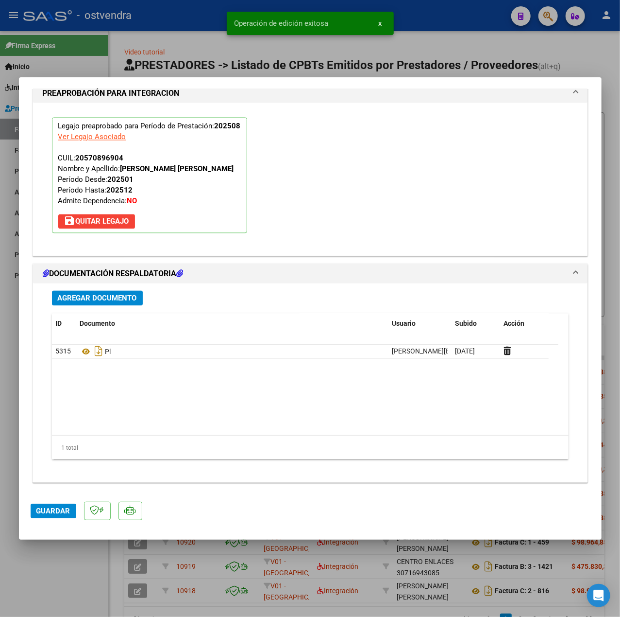
scroll to position [0, 0]
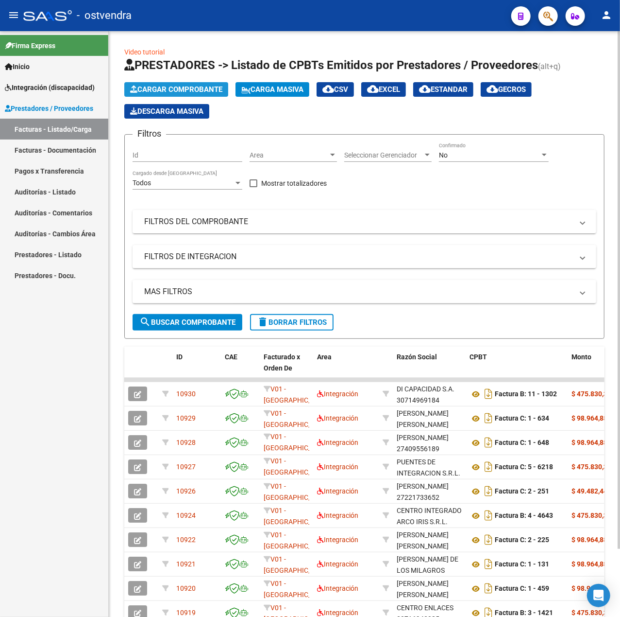
click at [201, 86] on span "Cargar Comprobante" at bounding box center [176, 89] width 92 height 9
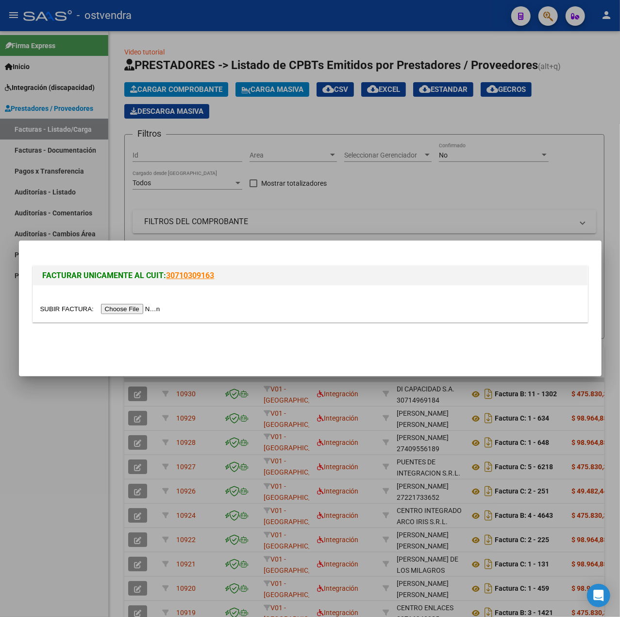
click at [133, 308] on input "file" at bounding box center [101, 309] width 123 height 10
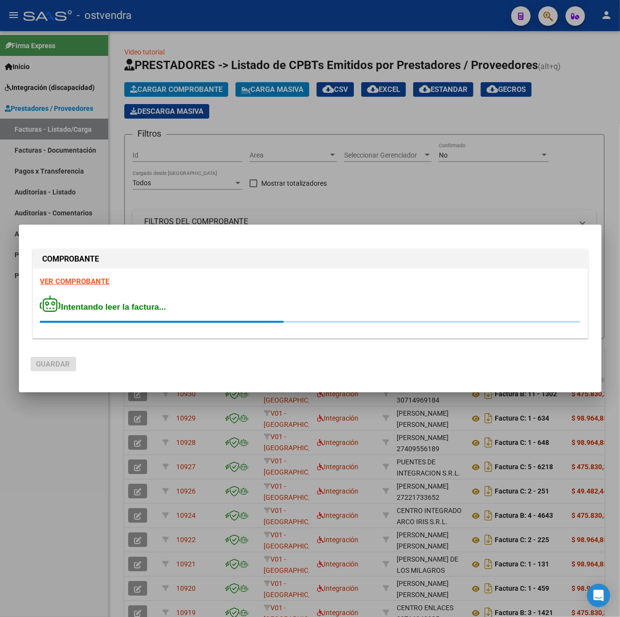
click at [73, 280] on strong "VER COMPROBANTE" at bounding box center [74, 281] width 69 height 9
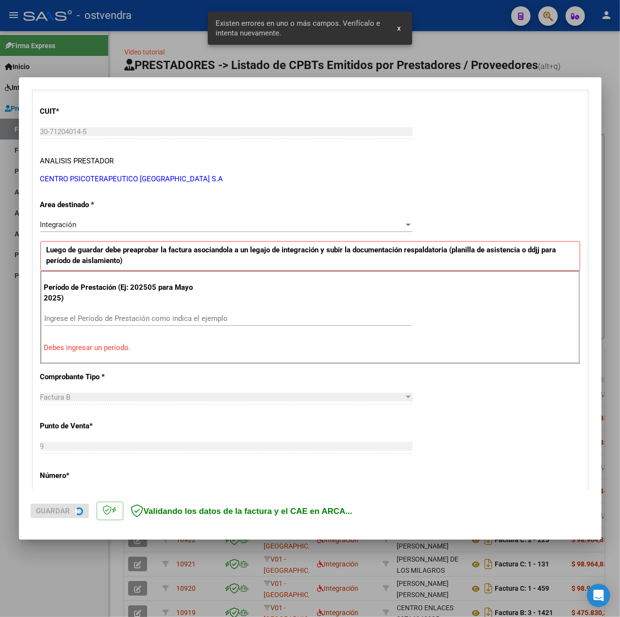
scroll to position [121, 0]
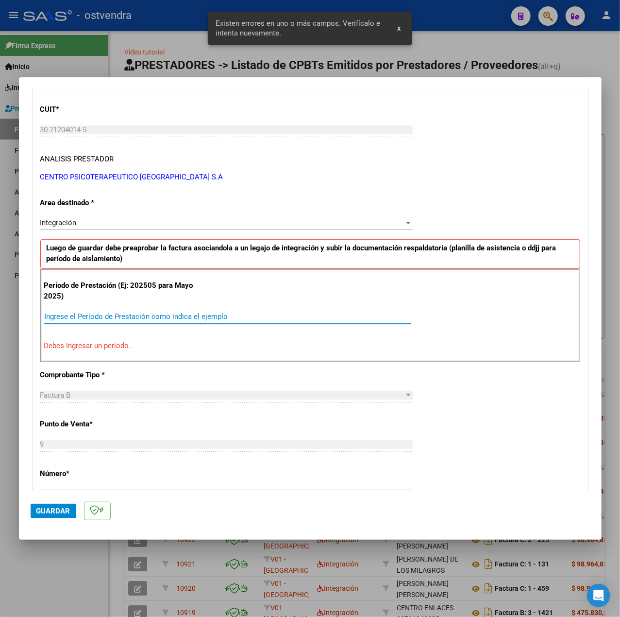
click at [154, 312] on input "Ingrese el Período de Prestación como indica el ejemplo" at bounding box center [227, 316] width 367 height 9
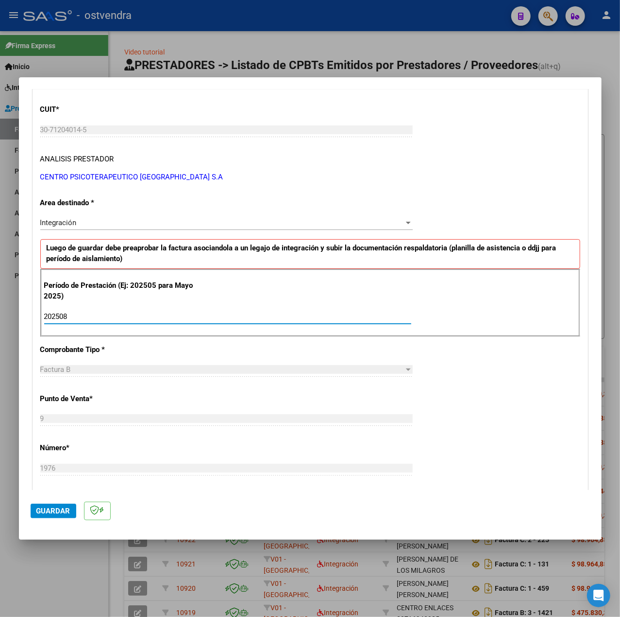
type input "202508"
click at [491, 402] on div "CUIT * 30-71204014-5 Ingresar CUIT ANALISIS PRESTADOR CENTRO PSICOTERAPEUTICO B…" at bounding box center [310, 454] width 555 height 731
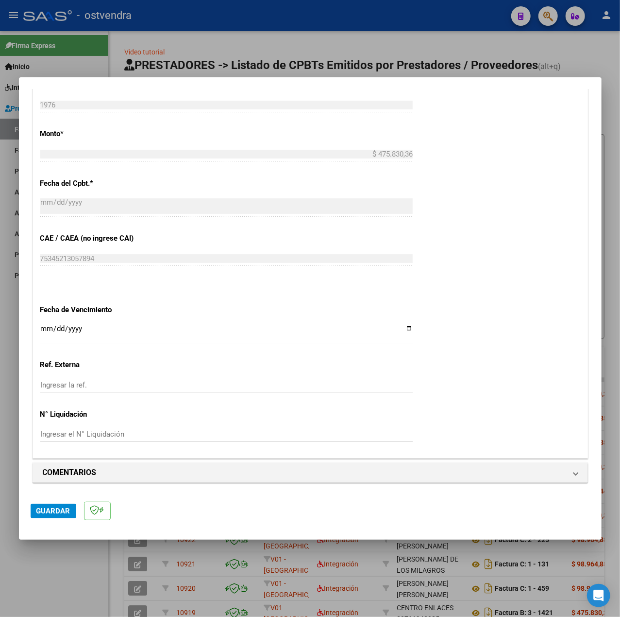
scroll to position [486, 0]
click at [45, 327] on input "Ingresar la fecha" at bounding box center [226, 333] width 373 height 16
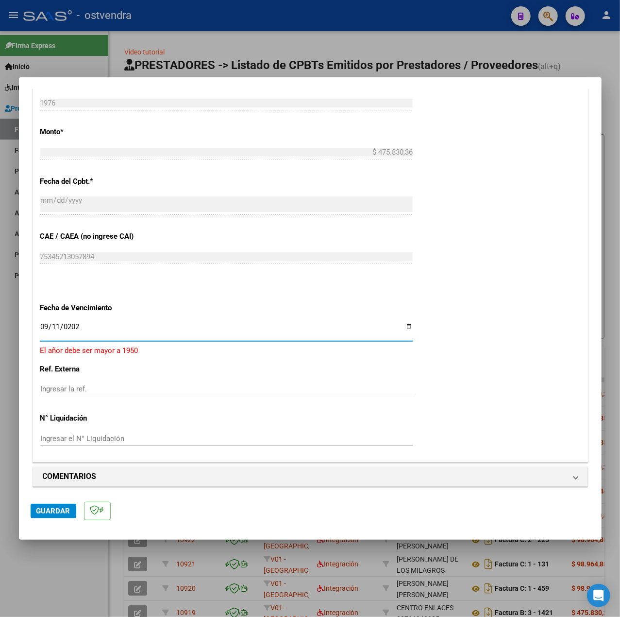
type input "[DATE]"
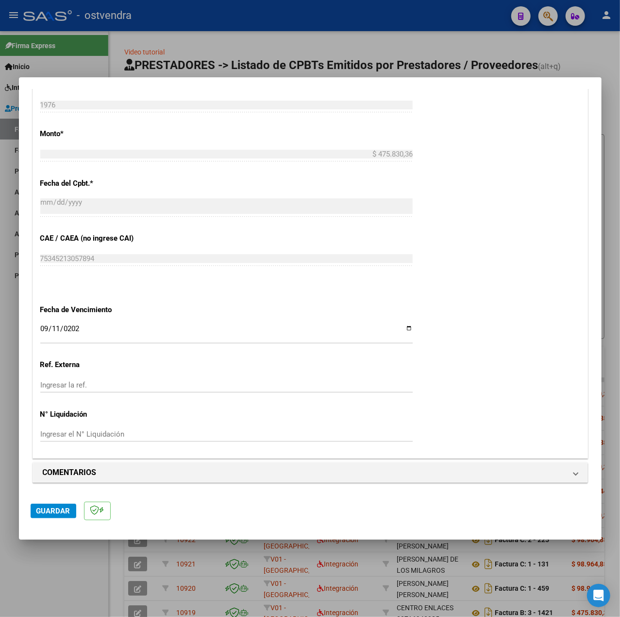
click at [479, 418] on div "CUIT * 30-71204014-5 Ingresar CUIT ANALISIS PRESTADOR CENTRO PSICOTERAPEUTICO B…" at bounding box center [310, 91] width 555 height 731
click at [57, 507] on span "Guardar" at bounding box center [53, 510] width 34 height 9
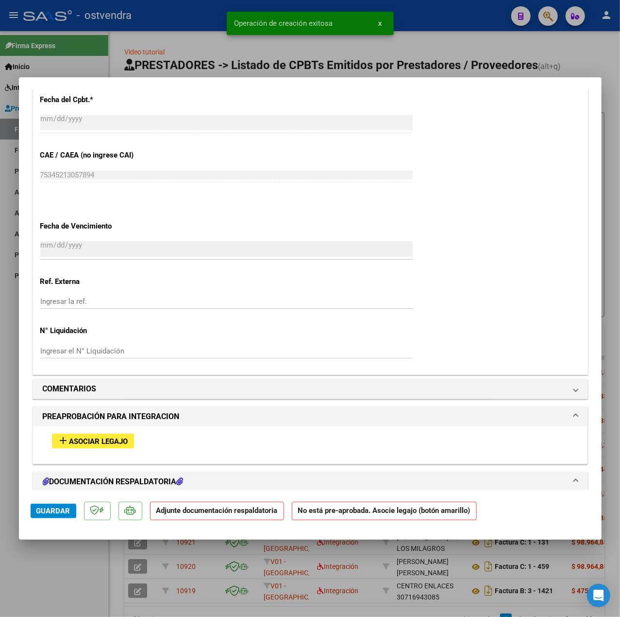
scroll to position [648, 0]
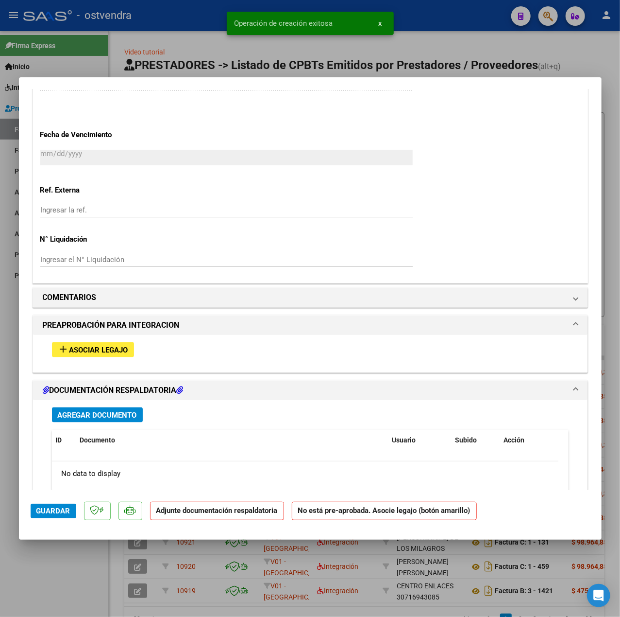
click at [109, 348] on span "Asociar Legajo" at bounding box center [98, 349] width 59 height 9
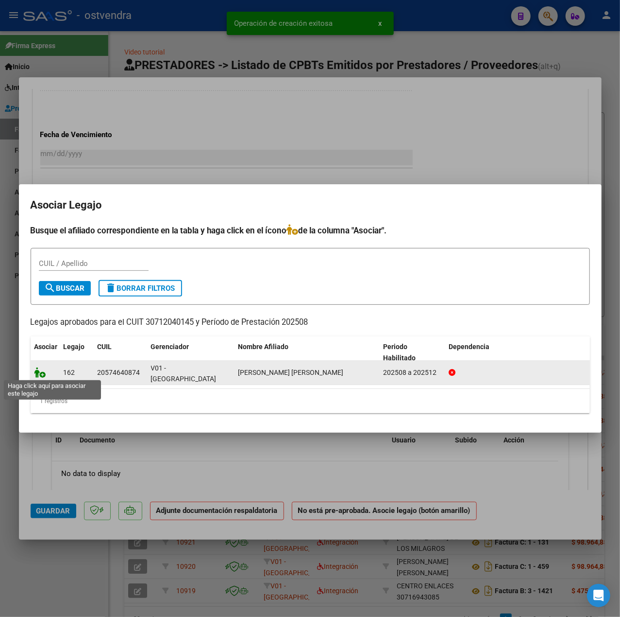
click at [42, 375] on icon at bounding box center [40, 372] width 12 height 11
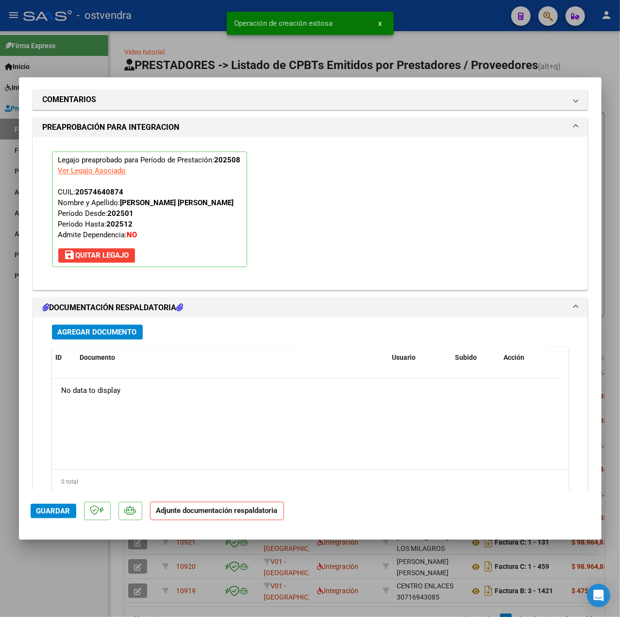
scroll to position [908, 0]
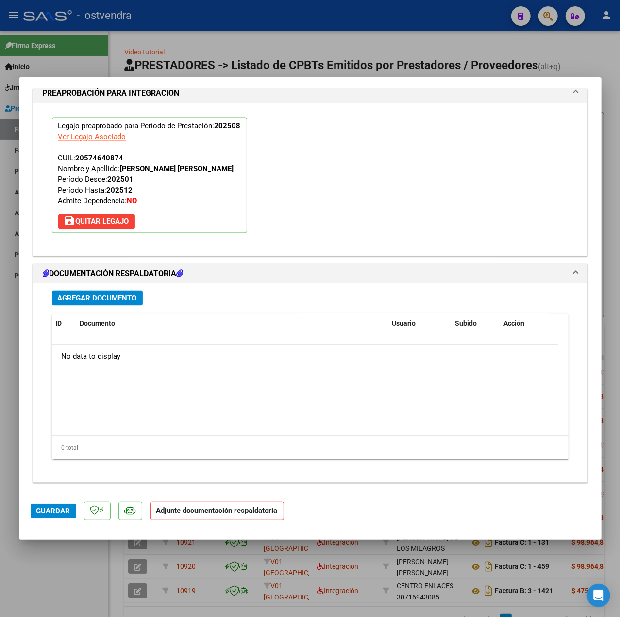
click at [111, 300] on span "Agregar Documento" at bounding box center [97, 298] width 79 height 9
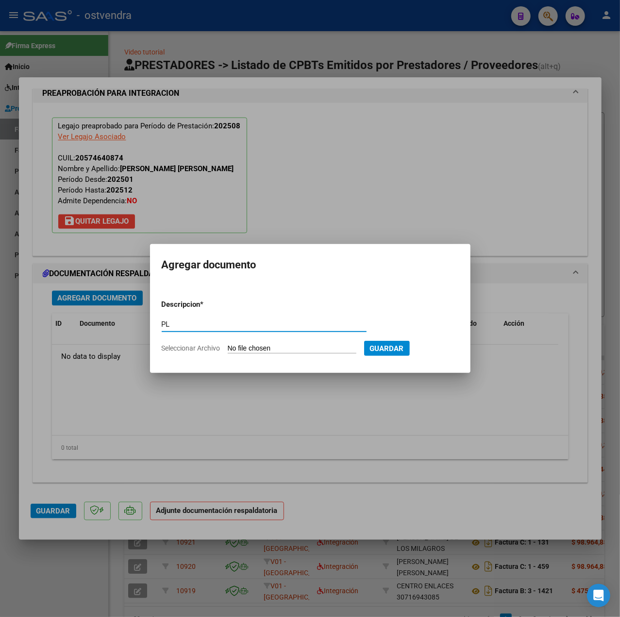
type input "PL"
click at [323, 342] on form "Descripcion * PL Escriba aquí una descripcion Seleccionar Archivo Guardar" at bounding box center [310, 326] width 297 height 69
click at [253, 345] on input "Seleccionar Archivo" at bounding box center [292, 348] width 129 height 9
type input "C:\fakepath\PL - LOPEZ IÑIGUEZ SANTIAGO ISMAEL.pdf"
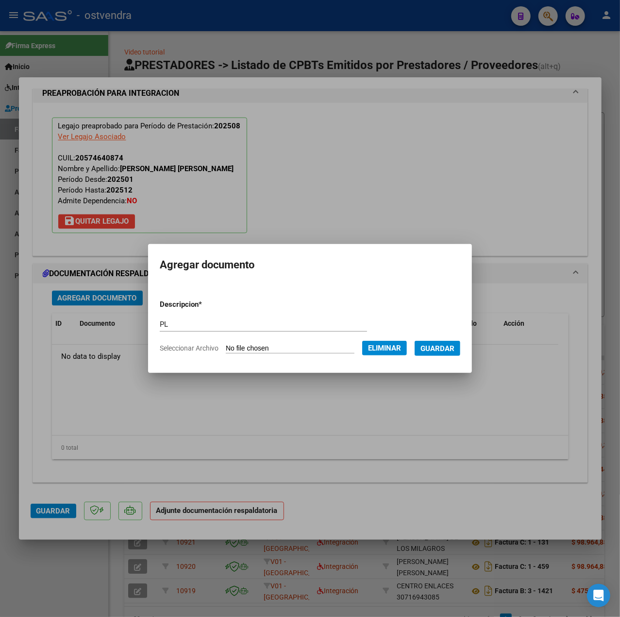
click at [461, 343] on button "Guardar" at bounding box center [438, 348] width 46 height 15
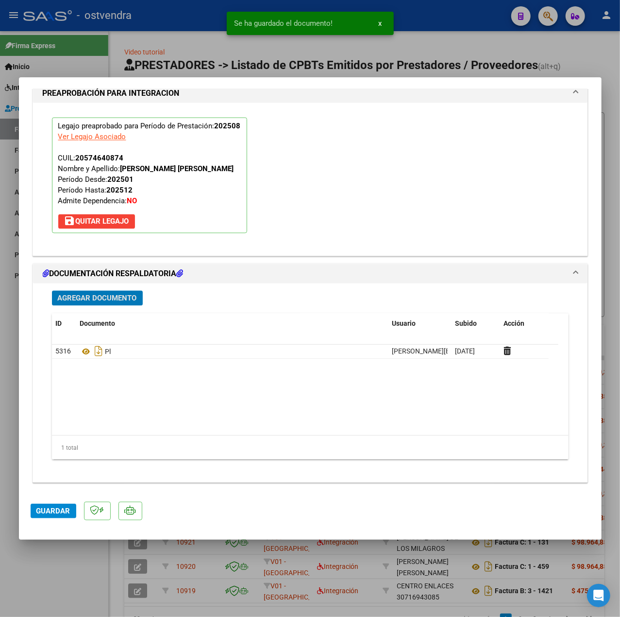
click at [52, 504] on button "Guardar" at bounding box center [54, 510] width 46 height 15
click at [63, 566] on div at bounding box center [310, 308] width 620 height 617
type input "$ 0,00"
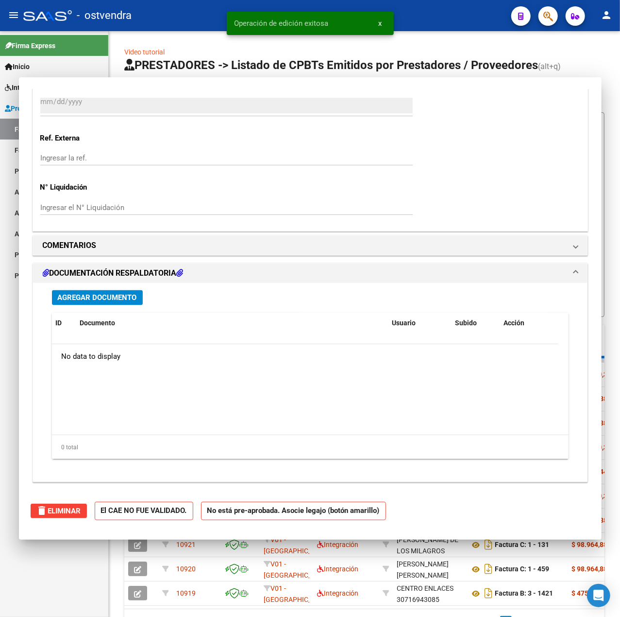
scroll to position [0, 0]
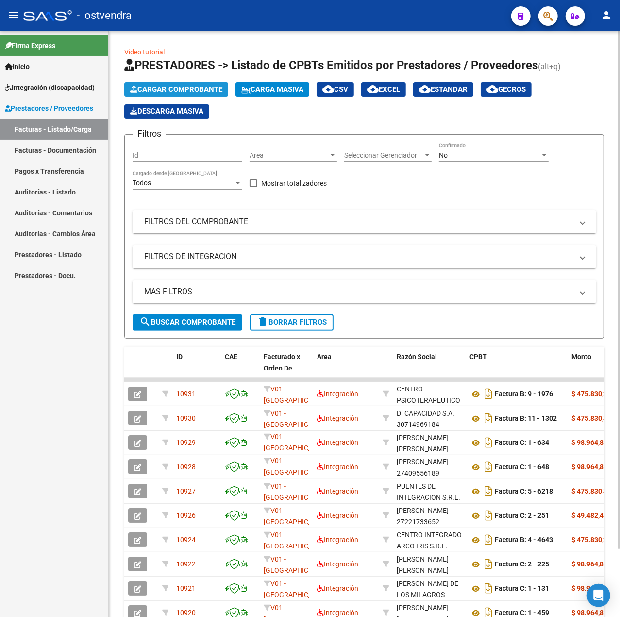
click at [177, 86] on span "Cargar Comprobante" at bounding box center [176, 89] width 92 height 9
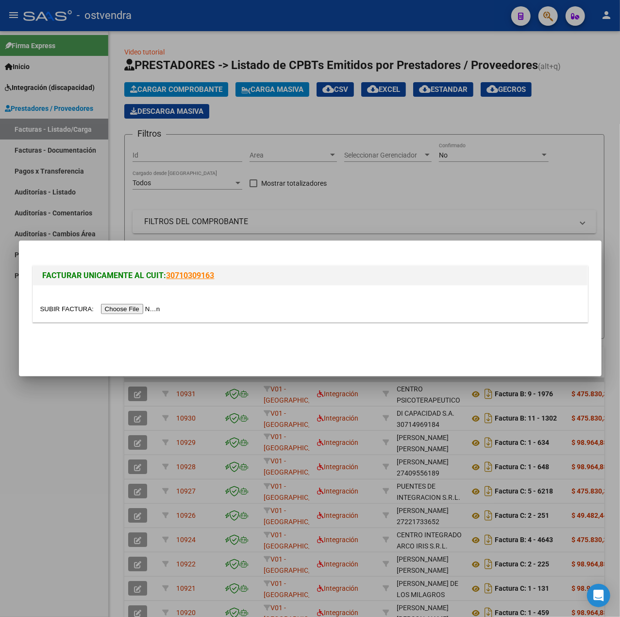
click at [104, 308] on input "file" at bounding box center [101, 309] width 123 height 10
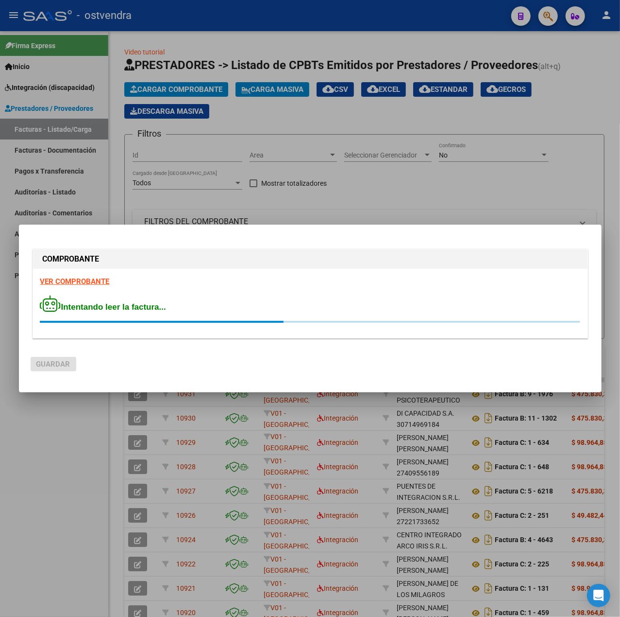
click at [72, 279] on strong "VER COMPROBANTE" at bounding box center [74, 281] width 69 height 9
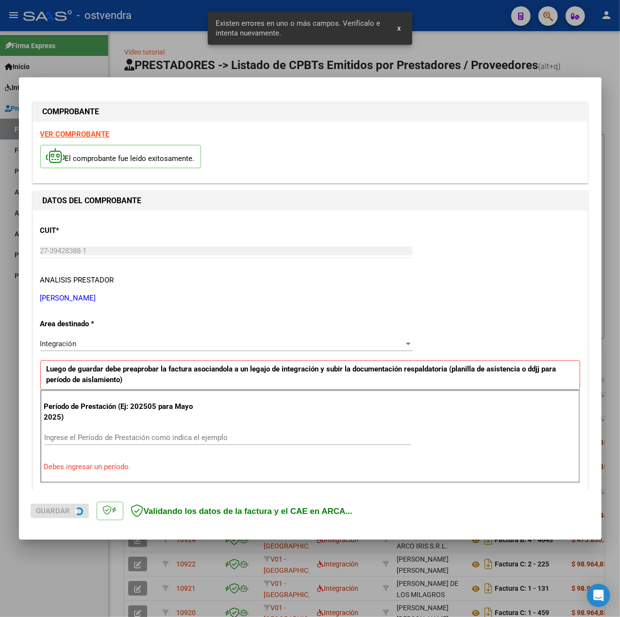
scroll to position [121, 0]
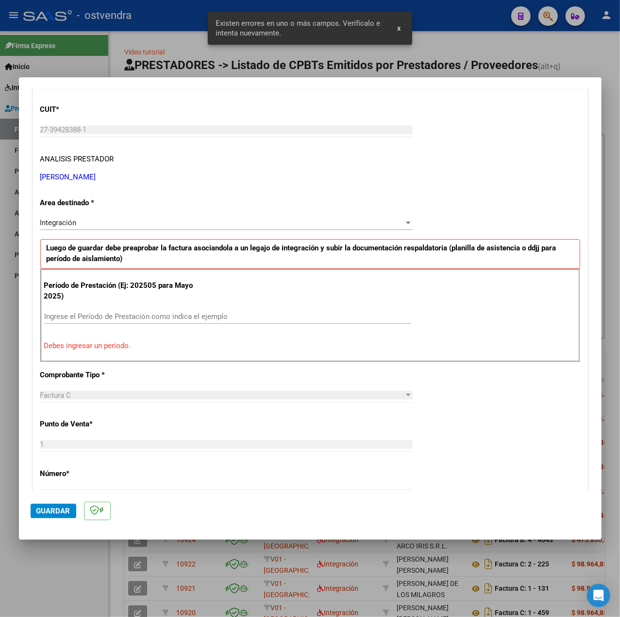
click at [138, 320] on input "Ingrese el Período de Prestación como indica el ejemplo" at bounding box center [227, 316] width 367 height 9
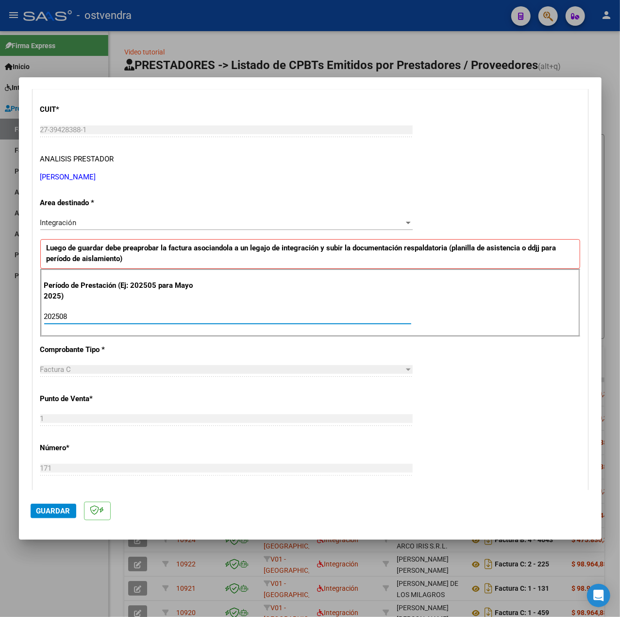
type input "202508"
click at [508, 351] on div "CUIT * 27-39428388-1 Ingresar CUIT ANALISIS PRESTADOR ARZU AGUSTINA MILAGROS AR…" at bounding box center [310, 454] width 555 height 731
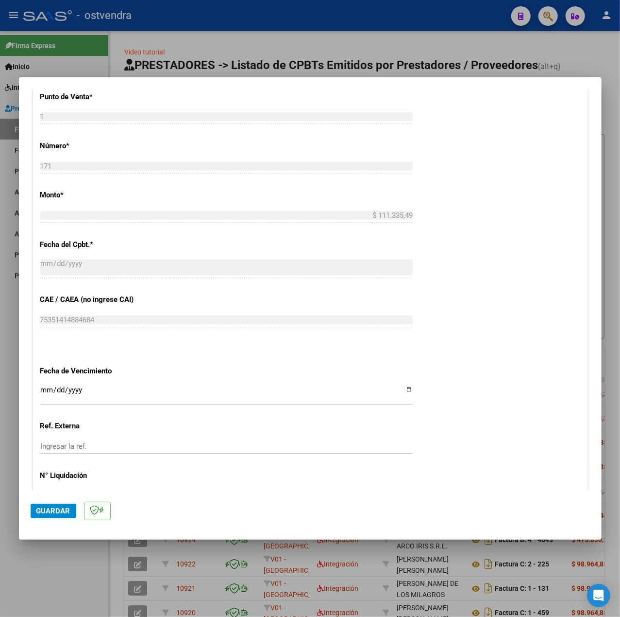
scroll to position [486, 0]
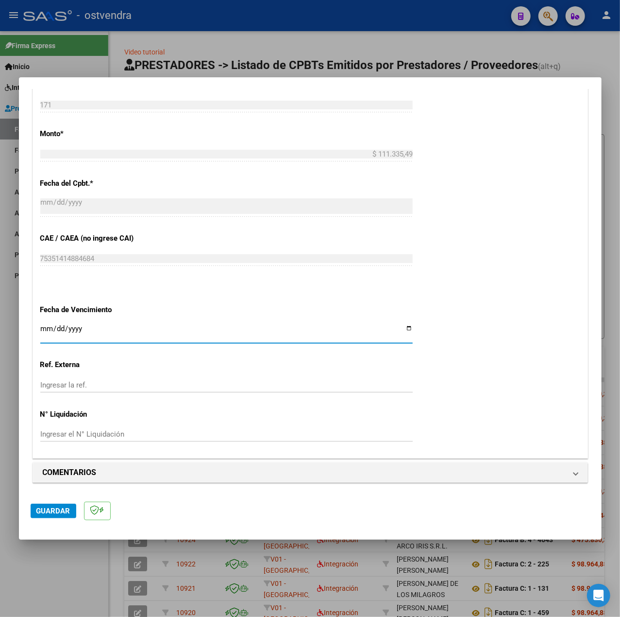
click at [47, 331] on input "Ingresar la fecha" at bounding box center [226, 333] width 373 height 16
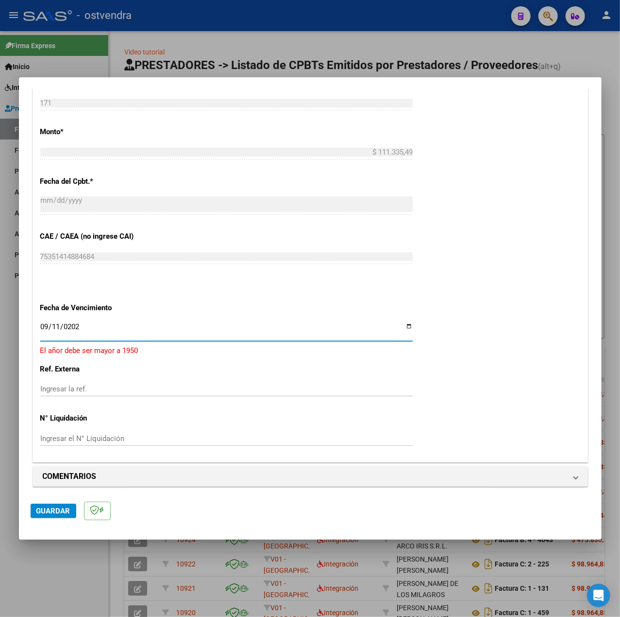
type input "[DATE]"
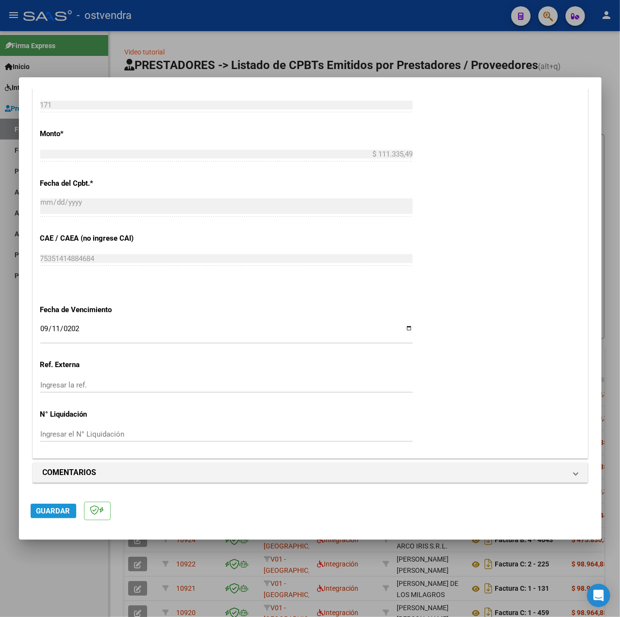
click at [42, 510] on span "Guardar" at bounding box center [53, 510] width 34 height 9
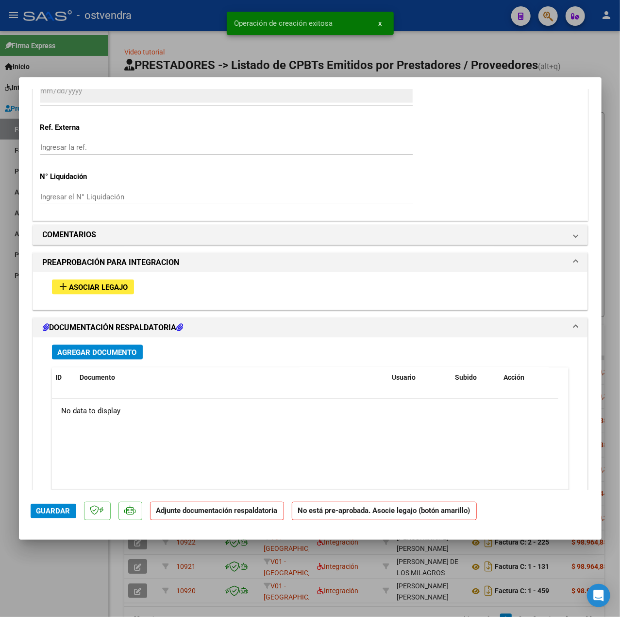
scroll to position [712, 0]
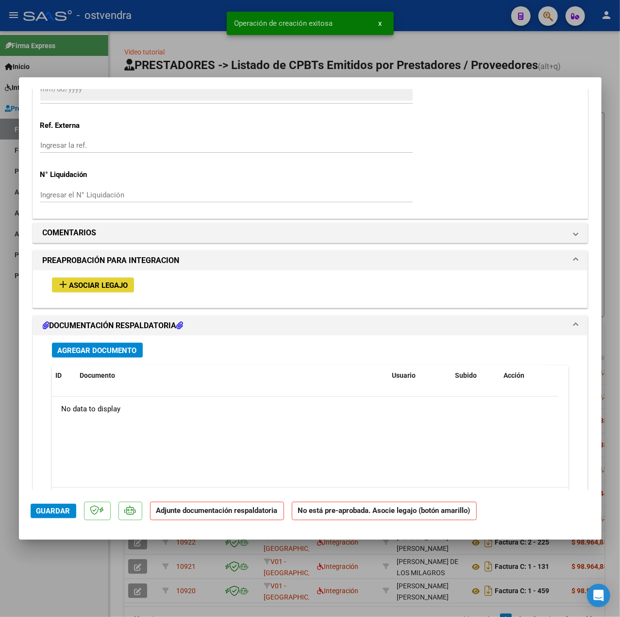
click at [111, 286] on span "Asociar Legajo" at bounding box center [98, 285] width 59 height 9
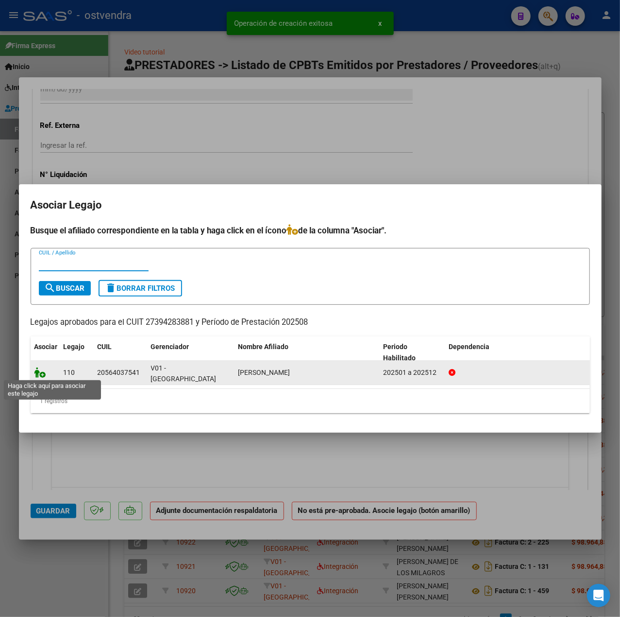
click at [44, 374] on icon at bounding box center [40, 372] width 12 height 11
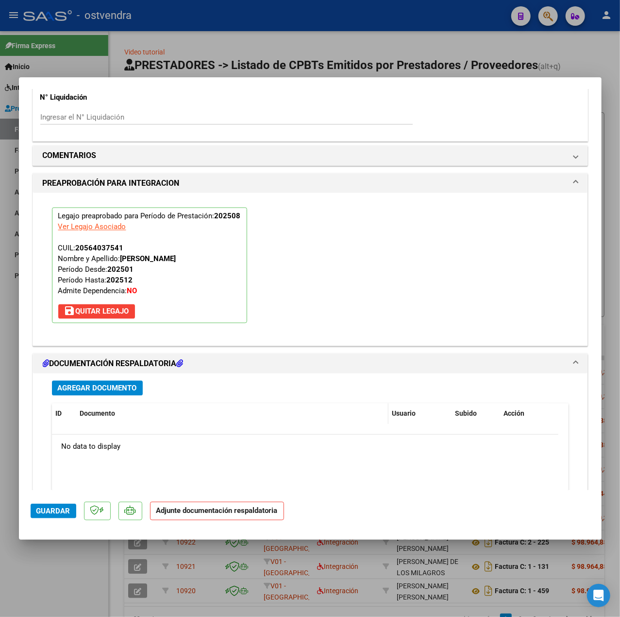
scroll to position [908, 0]
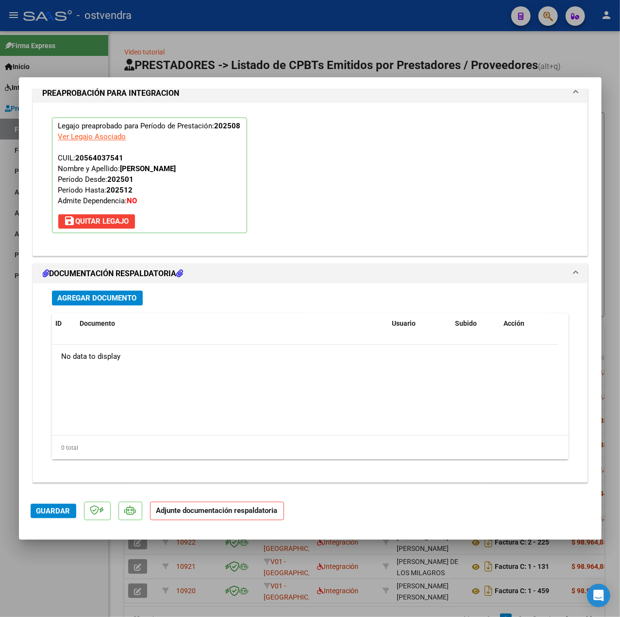
click at [127, 298] on span "Agregar Documento" at bounding box center [97, 298] width 79 height 9
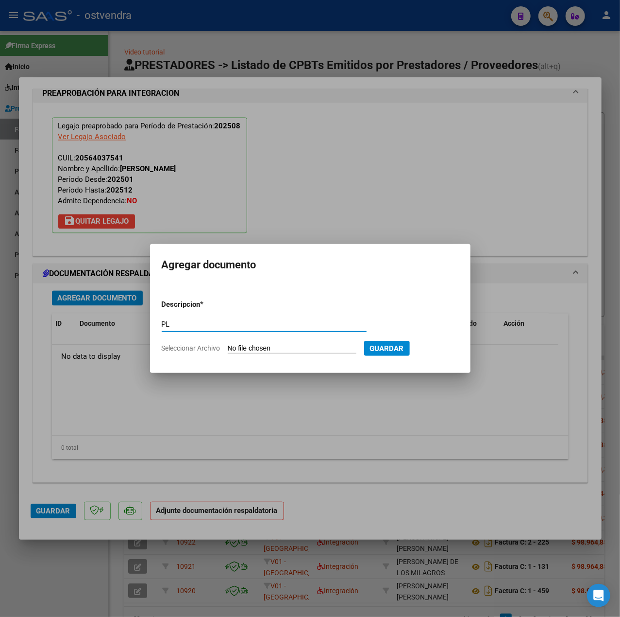
type input "PL"
click at [301, 344] on form "Descripcion * PL Escriba aquí una descripcion Seleccionar Archivo Guardar" at bounding box center [310, 326] width 297 height 69
click at [299, 346] on input "Seleccionar Archivo" at bounding box center [292, 348] width 129 height 9
type input "C:\fakepath\Facundo Acuña - Agustina Arzu.pdf"
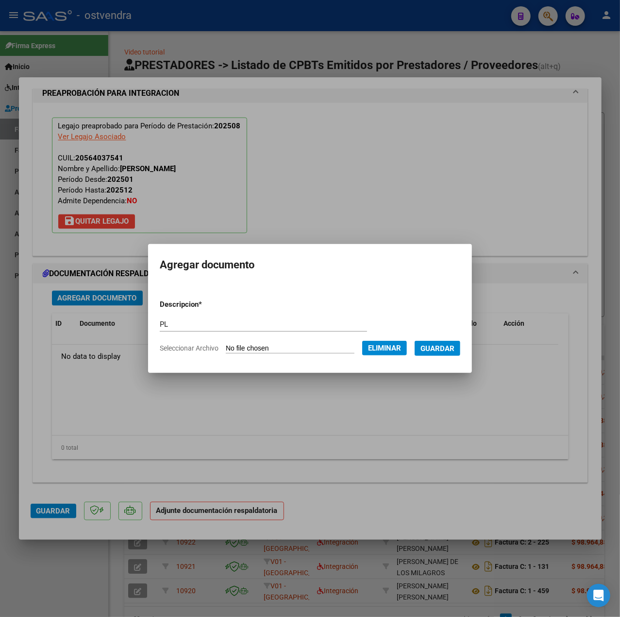
click at [449, 350] on span "Guardar" at bounding box center [438, 348] width 34 height 9
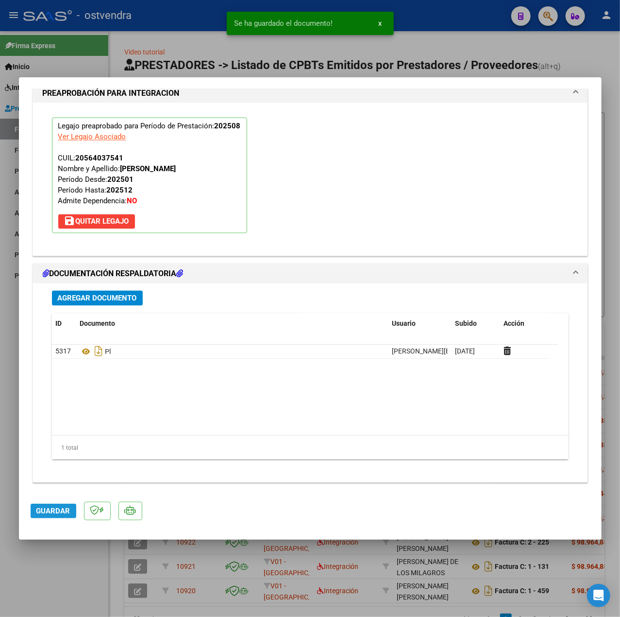
click at [60, 514] on span "Guardar" at bounding box center [53, 510] width 34 height 9
click at [84, 587] on div at bounding box center [310, 308] width 620 height 617
type input "$ 0,00"
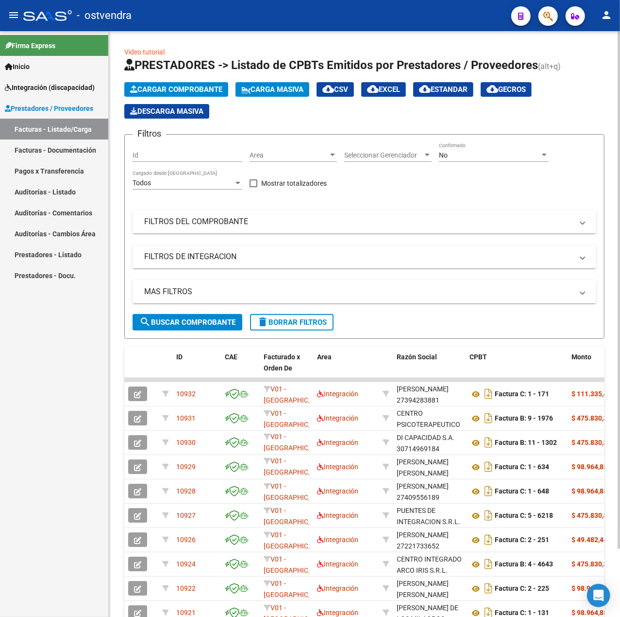
click at [198, 91] on span "Cargar Comprobante" at bounding box center [176, 89] width 92 height 9
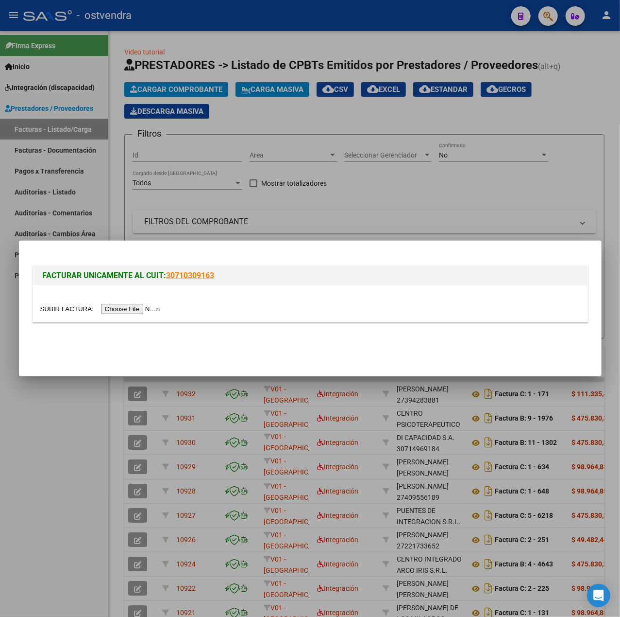
click at [143, 308] on input "file" at bounding box center [101, 309] width 123 height 10
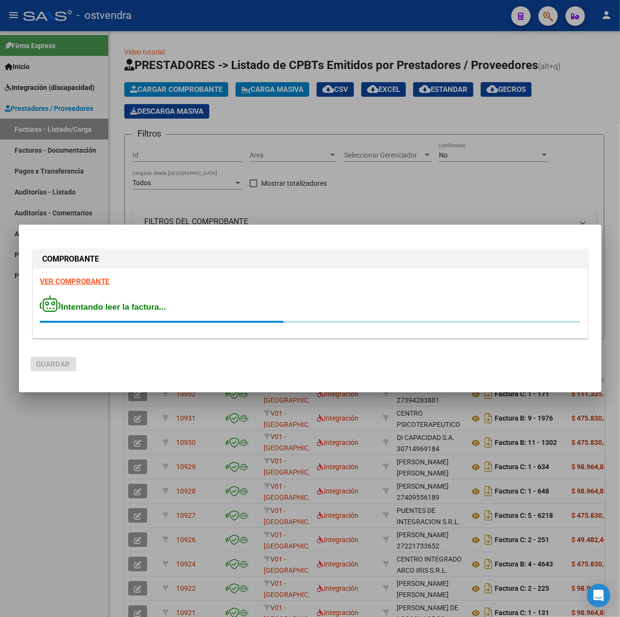
click at [101, 279] on strong "VER COMPROBANTE" at bounding box center [74, 281] width 69 height 9
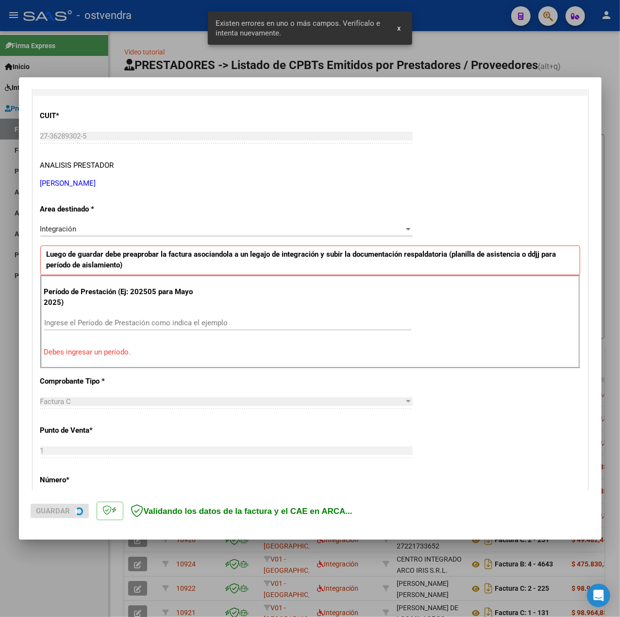
scroll to position [121, 0]
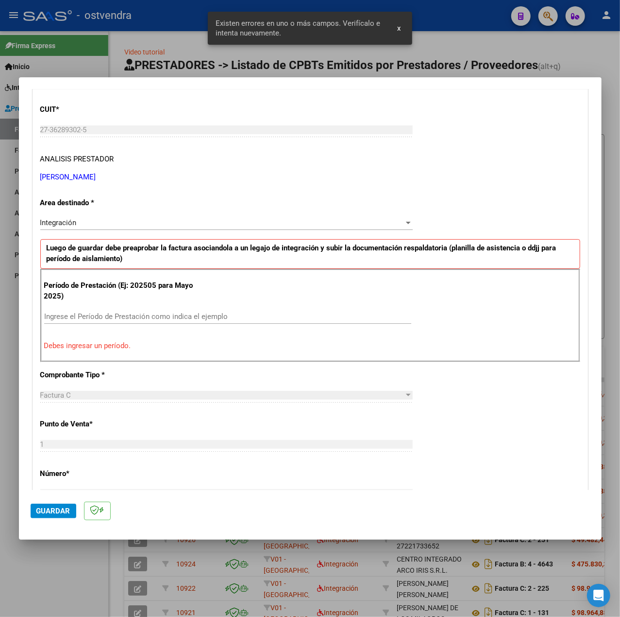
click at [120, 319] on input "Ingrese el Período de Prestación como indica el ejemplo" at bounding box center [227, 316] width 367 height 9
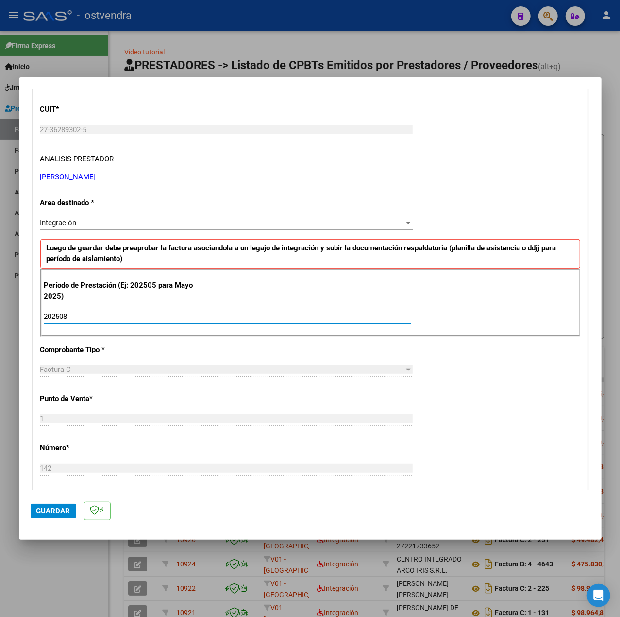
type input "202508"
click at [484, 361] on div "CUIT * 27-36289302-5 Ingresar CUIT ANALISIS PRESTADOR ROBLEDO KARINA BELEN ARCA…" at bounding box center [310, 454] width 555 height 731
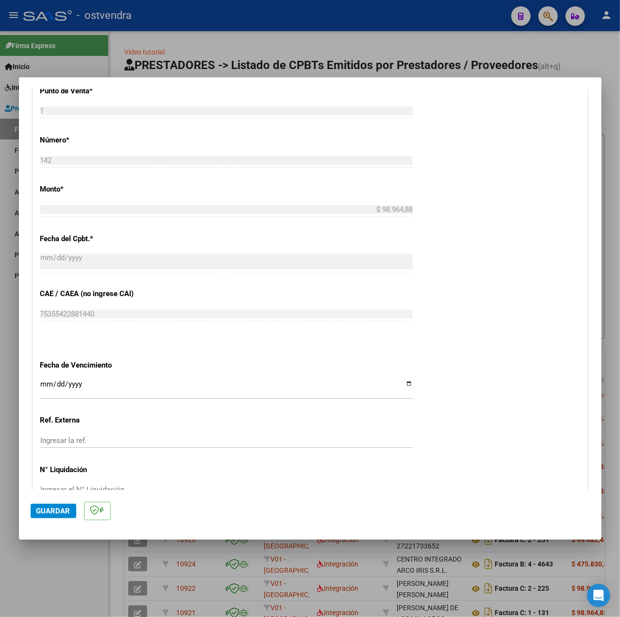
scroll to position [486, 0]
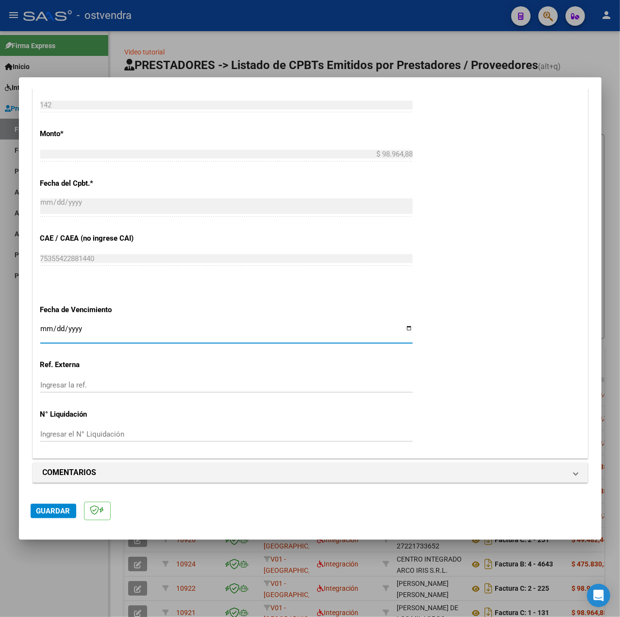
click at [46, 329] on input "Ingresar la fecha" at bounding box center [226, 333] width 373 height 16
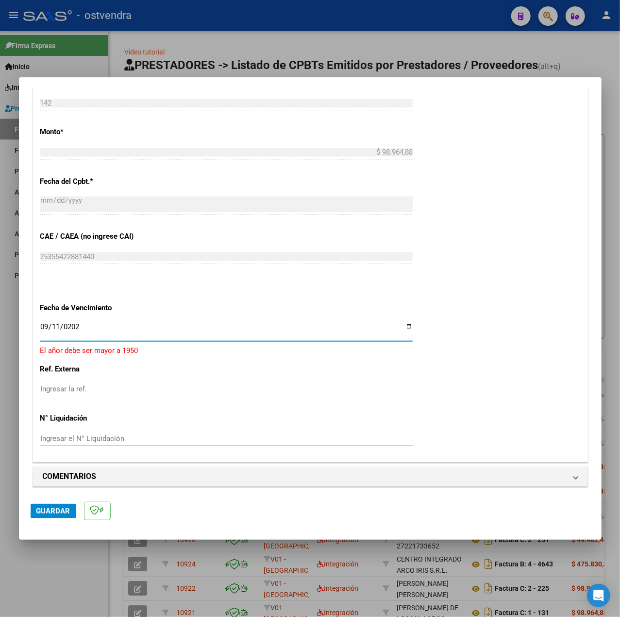
type input "[DATE]"
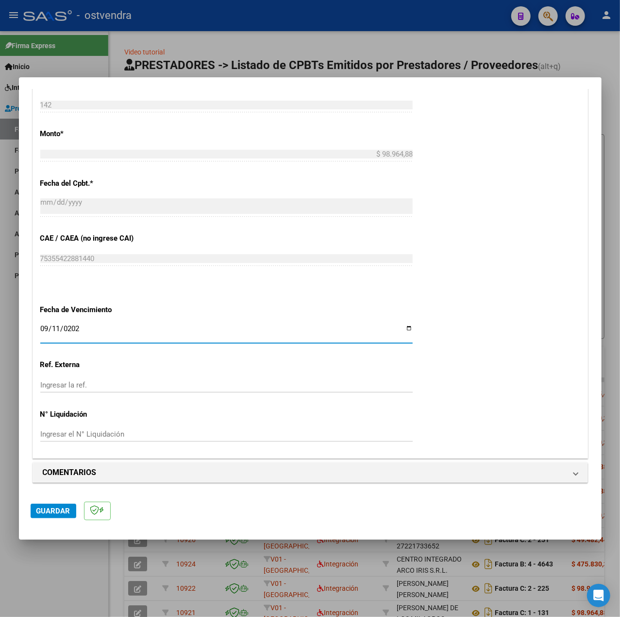
click at [479, 333] on div "CUIT * 27-36289302-5 Ingresar CUIT ANALISIS PRESTADOR ROBLEDO KARINA BELEN ARCA…" at bounding box center [310, 91] width 555 height 731
click at [61, 520] on mat-dialog-actions "Guardar" at bounding box center [311, 509] width 560 height 38
click at [57, 511] on span "Guardar" at bounding box center [53, 510] width 34 height 9
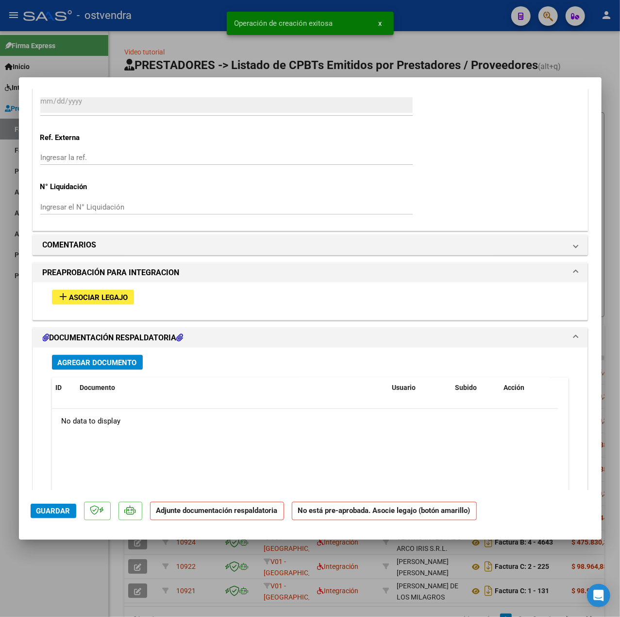
scroll to position [767, 0]
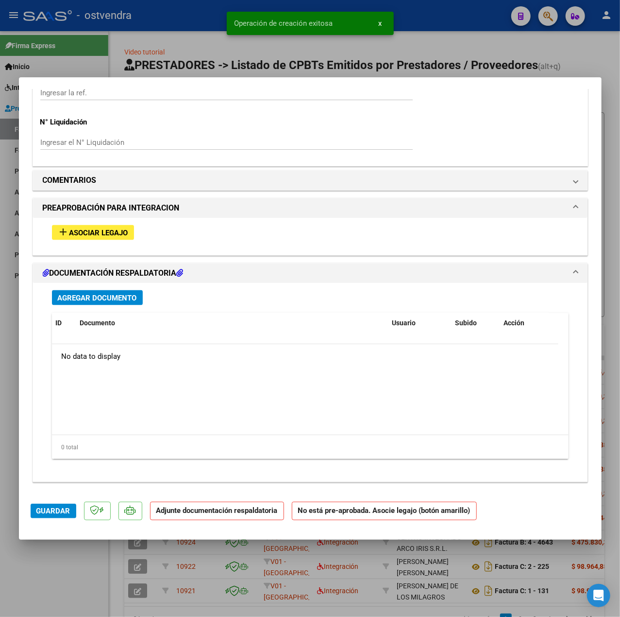
click at [85, 223] on div "add Asociar Legajo" at bounding box center [311, 233] width 532 height 30
click at [59, 234] on mat-icon "add" at bounding box center [64, 232] width 12 height 12
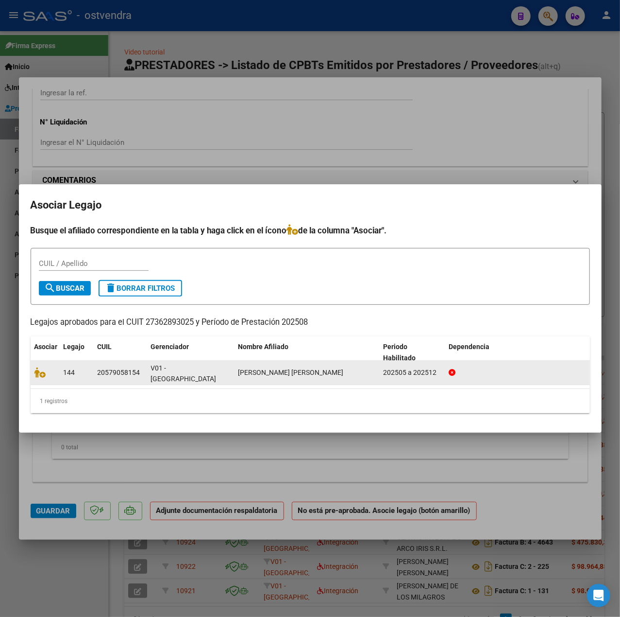
click at [41, 377] on div at bounding box center [44, 372] width 21 height 11
click at [41, 372] on icon at bounding box center [40, 372] width 12 height 11
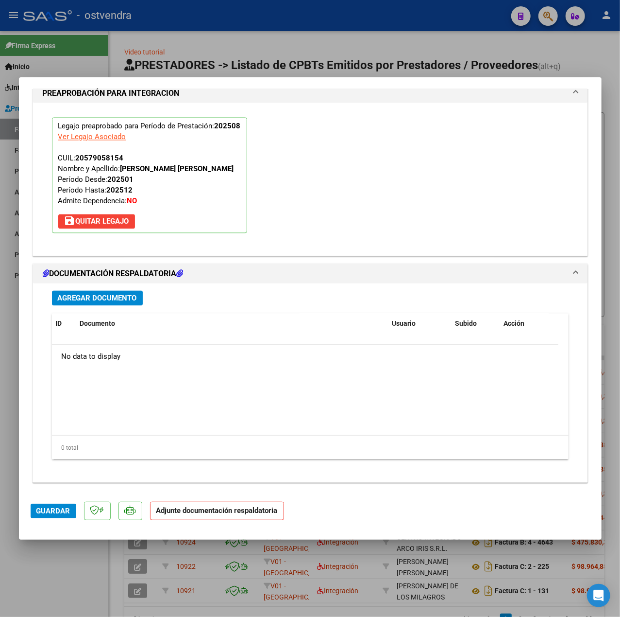
scroll to position [908, 0]
click at [95, 304] on button "Agregar Documento" at bounding box center [97, 298] width 91 height 15
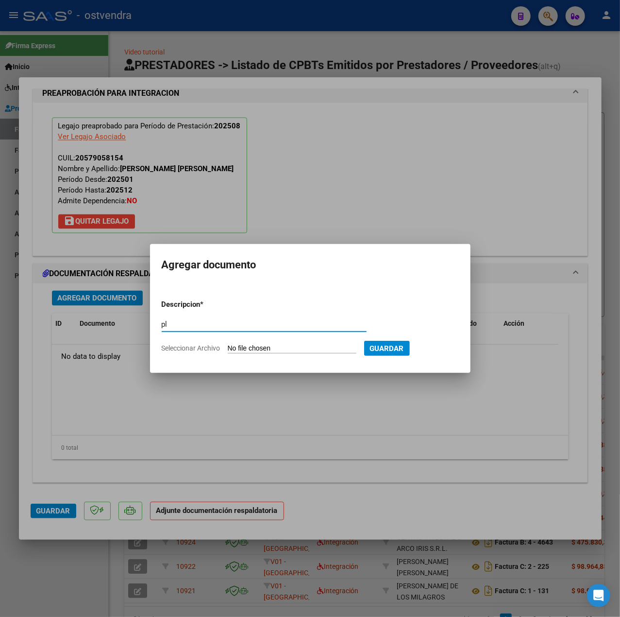
type input "pl"
click at [263, 347] on input "Seleccionar Archivo" at bounding box center [292, 348] width 129 height 9
type input "C:\fakepath\PL - RUIS DIAZ ANTHONY OSCAR.pdf"
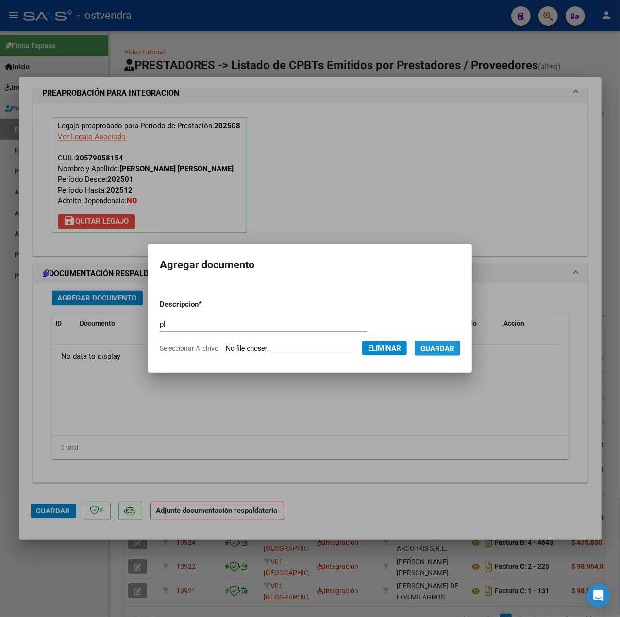
click at [449, 346] on span "Guardar" at bounding box center [438, 348] width 34 height 9
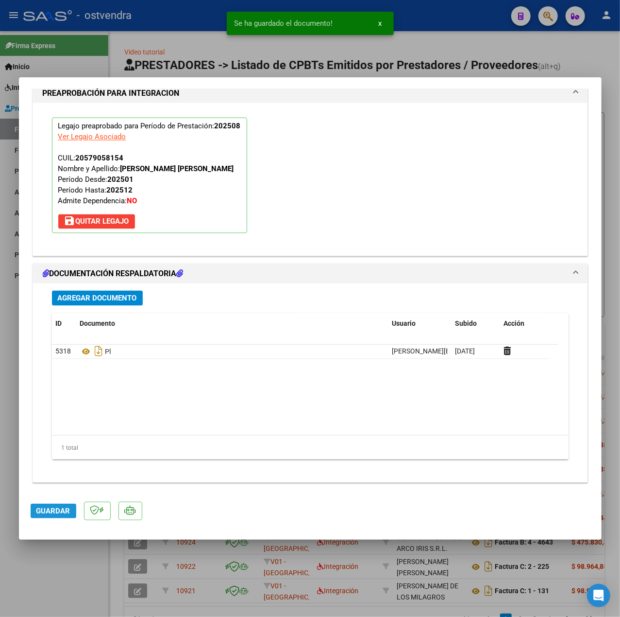
click at [49, 511] on span "Guardar" at bounding box center [53, 510] width 34 height 9
click at [49, 574] on div at bounding box center [310, 308] width 620 height 617
type input "$ 0,00"
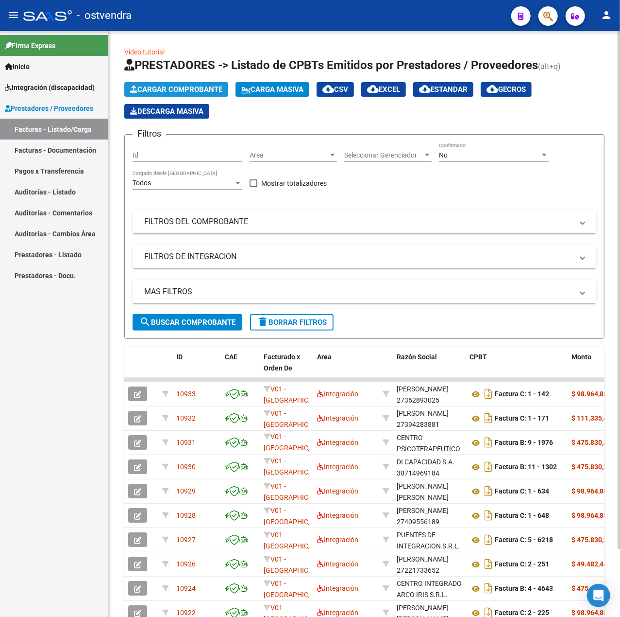
click at [182, 90] on span "Cargar Comprobante" at bounding box center [176, 89] width 92 height 9
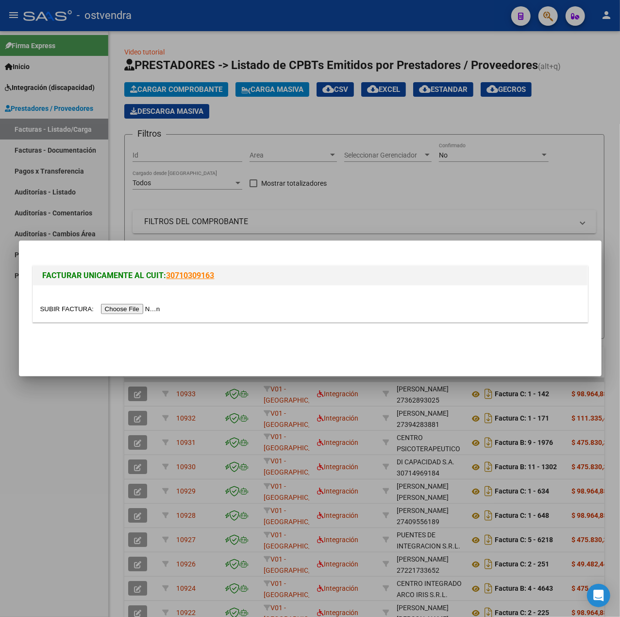
click at [126, 308] on input "file" at bounding box center [101, 309] width 123 height 10
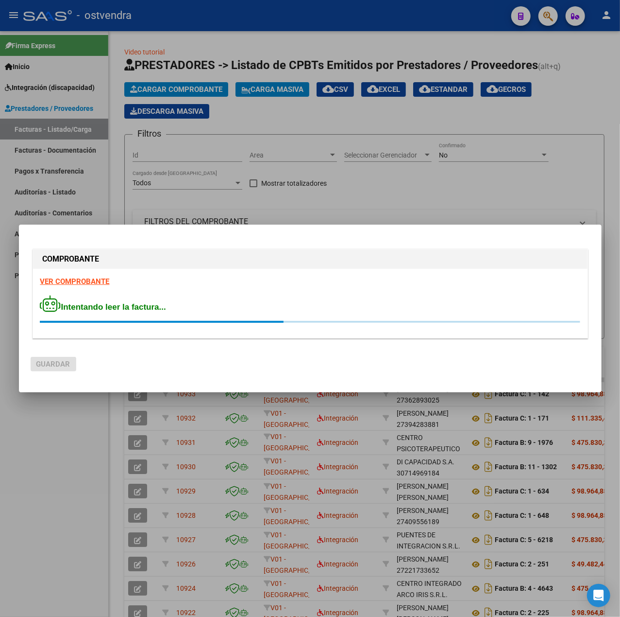
click at [78, 279] on strong "VER COMPROBANTE" at bounding box center [74, 281] width 69 height 9
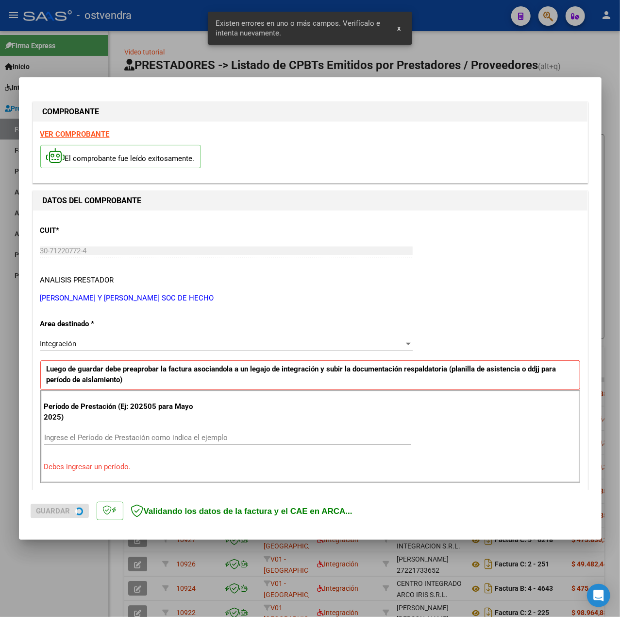
scroll to position [139, 0]
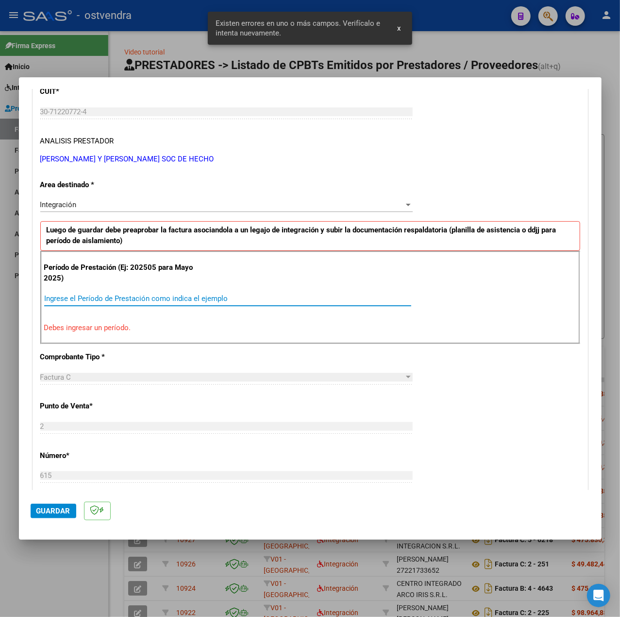
click at [129, 299] on input "Ingrese el Período de Prestación como indica el ejemplo" at bounding box center [227, 298] width 367 height 9
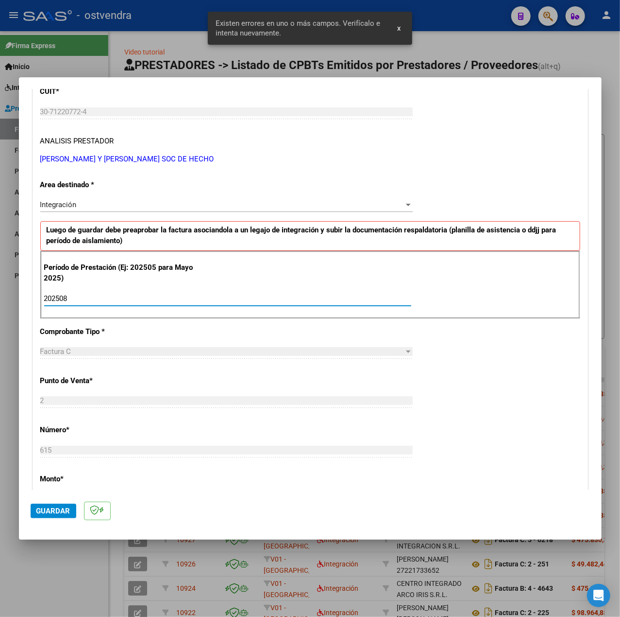
type input "202508"
click at [434, 410] on div "CUIT * 30-71220772-4 Ingresar CUIT ANALISIS PRESTADOR MIRANDA VALERIA Y MARTI A…" at bounding box center [310, 436] width 555 height 731
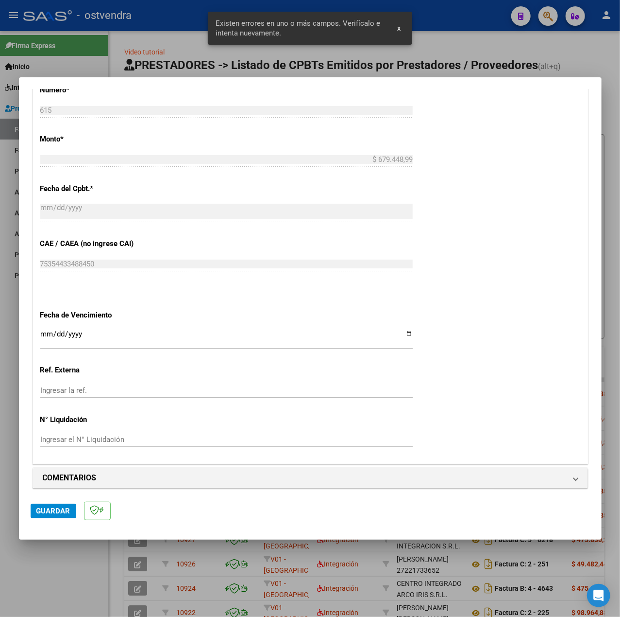
scroll to position [486, 0]
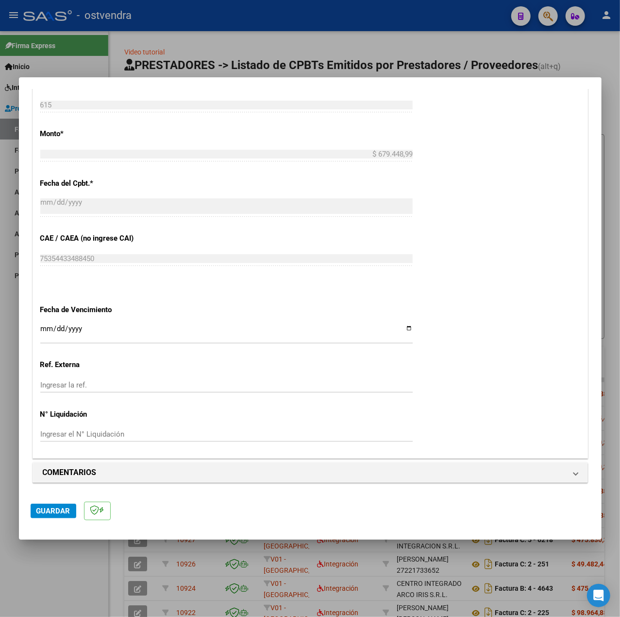
click at [42, 328] on input "Ingresar la fecha" at bounding box center [226, 333] width 373 height 16
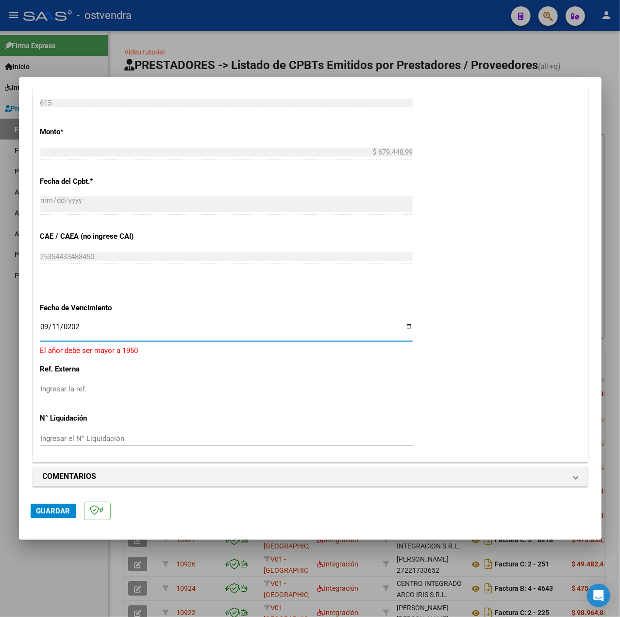
type input "[DATE]"
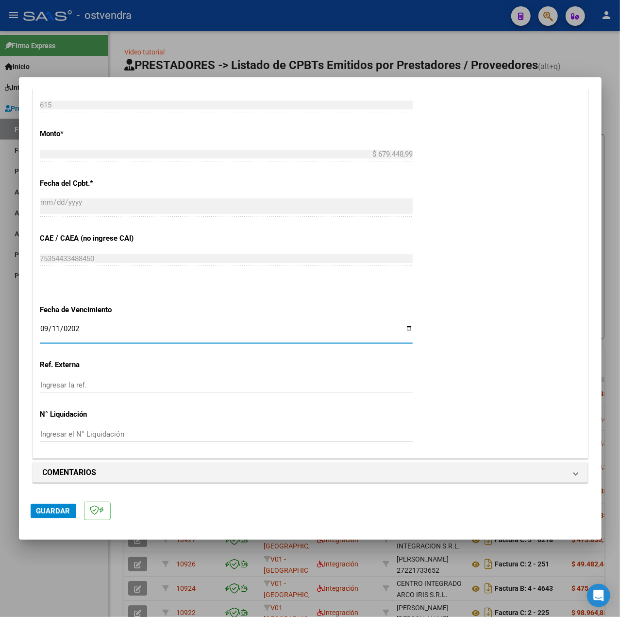
click at [427, 385] on div "CUIT * 30-71220772-4 Ingresar CUIT ANALISIS PRESTADOR MIRANDA VALERIA Y MARTI A…" at bounding box center [310, 91] width 555 height 731
click at [51, 503] on button "Guardar" at bounding box center [54, 510] width 46 height 15
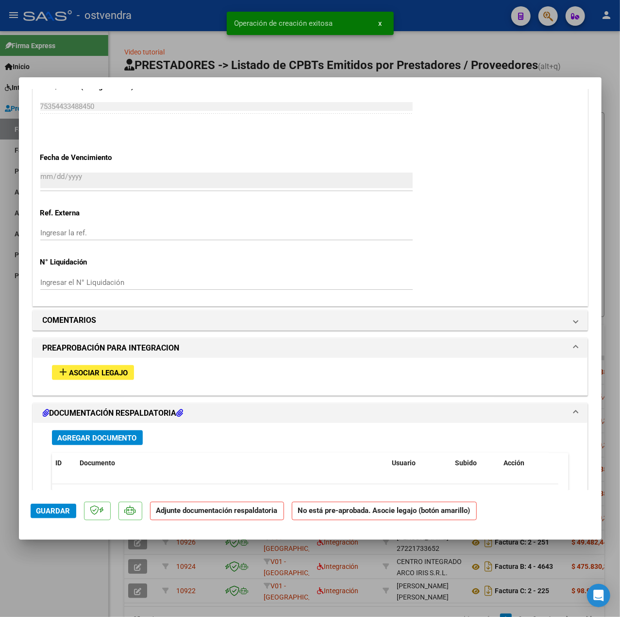
scroll to position [648, 0]
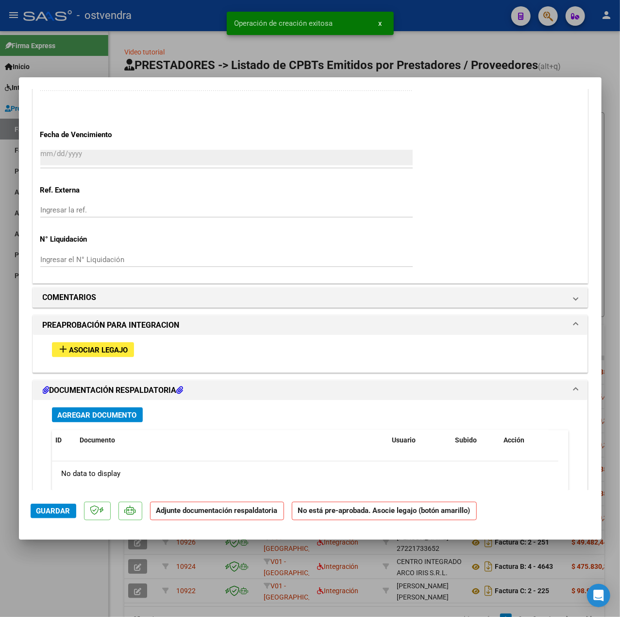
click at [88, 352] on span "Asociar Legajo" at bounding box center [98, 349] width 59 height 9
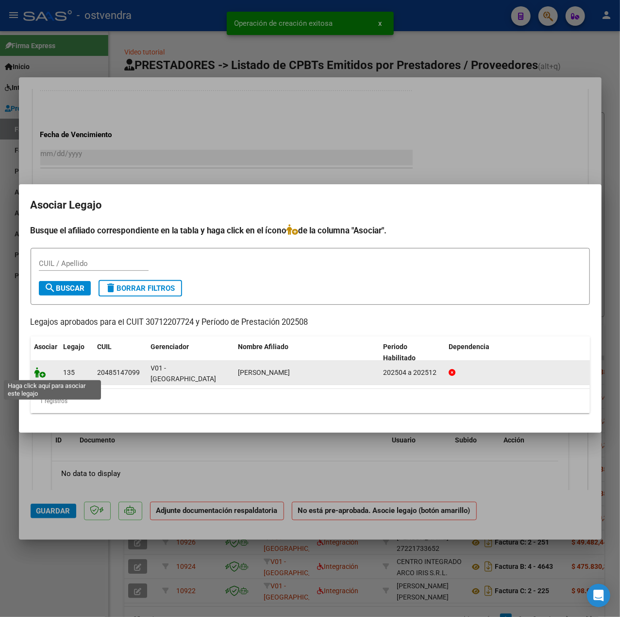
click at [43, 374] on icon at bounding box center [40, 372] width 12 height 11
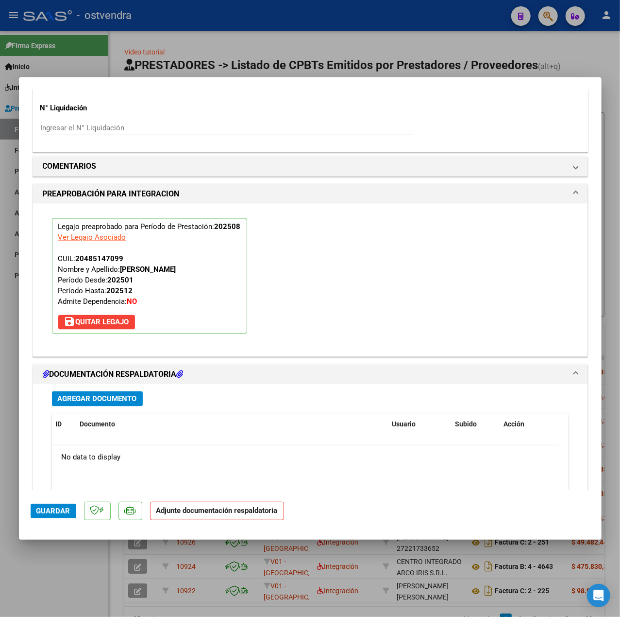
scroll to position [908, 0]
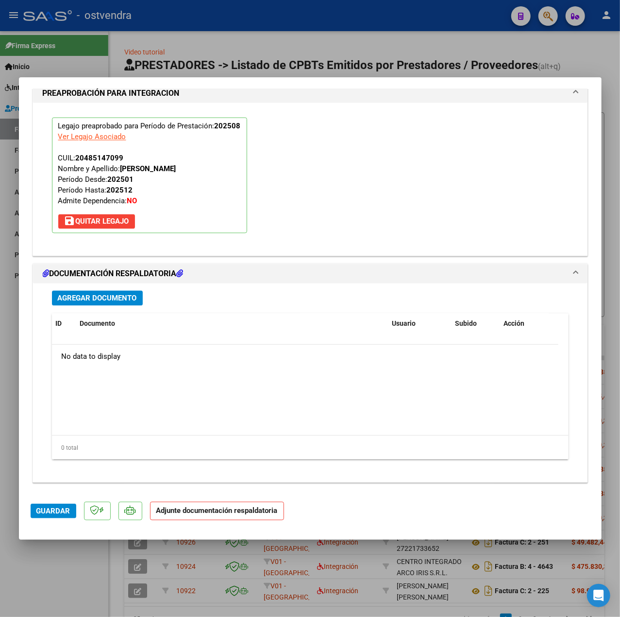
click at [109, 297] on span "Agregar Documento" at bounding box center [97, 298] width 79 height 9
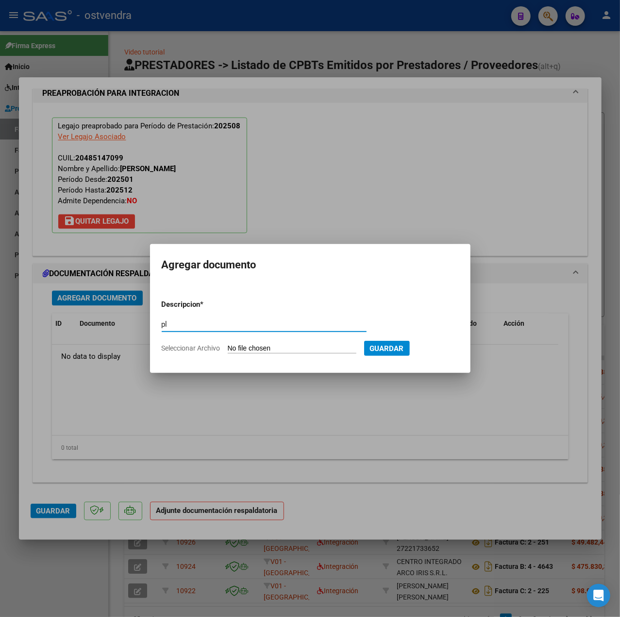
type input "pl"
click at [308, 339] on div "pl Escriba aquí una descripcion" at bounding box center [264, 329] width 205 height 24
click at [311, 344] on input "Seleccionar Archivo" at bounding box center [292, 348] width 129 height 9
type input "C:\fakepath\PL - BECERRA DYLAN JAVIER.pdf"
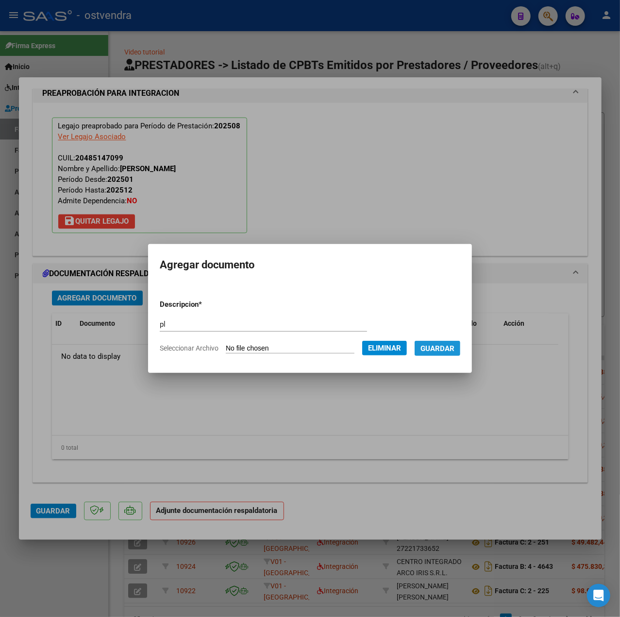
click at [453, 344] on span "Guardar" at bounding box center [438, 348] width 34 height 9
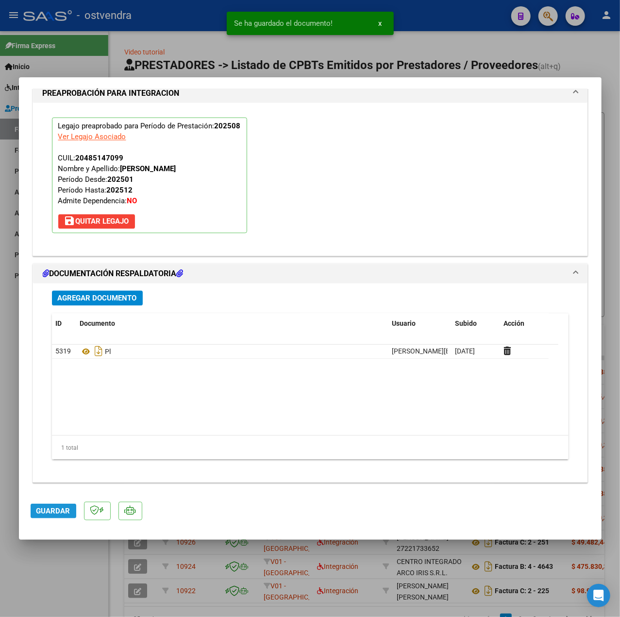
click at [69, 510] on span "Guardar" at bounding box center [53, 510] width 34 height 9
click at [66, 552] on div at bounding box center [310, 308] width 620 height 617
type input "$ 0,00"
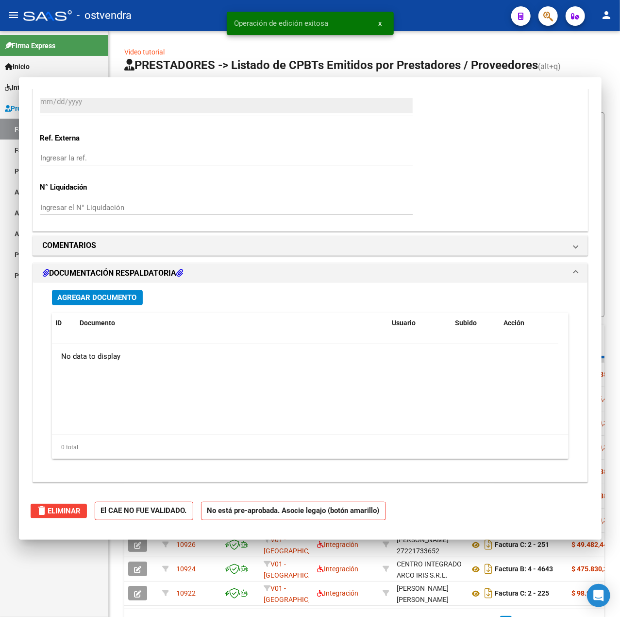
scroll to position [0, 0]
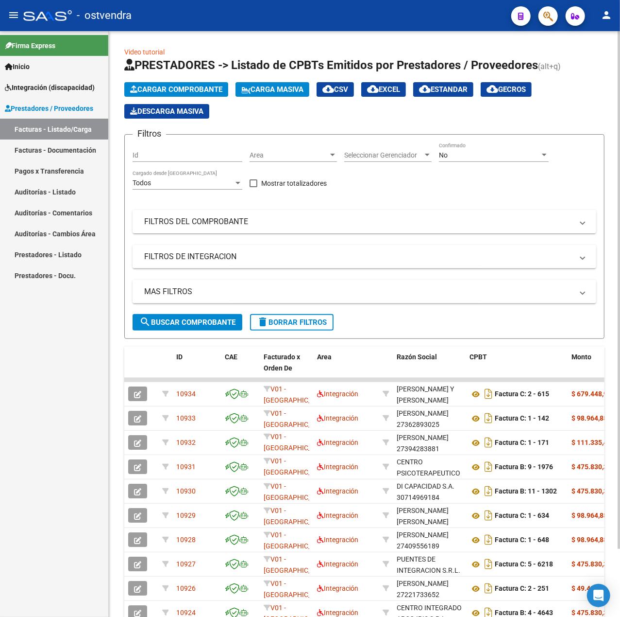
click at [166, 86] on span "Cargar Comprobante" at bounding box center [176, 89] width 92 height 9
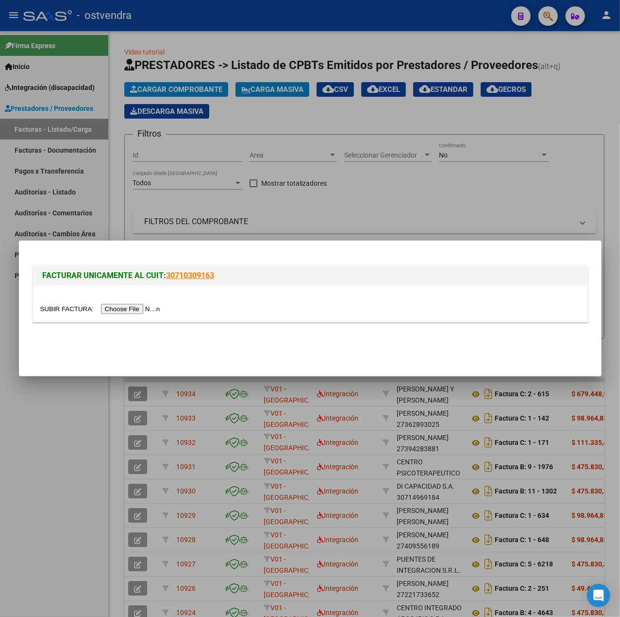
click at [99, 303] on div at bounding box center [310, 308] width 540 height 11
click at [110, 308] on input "file" at bounding box center [101, 309] width 123 height 10
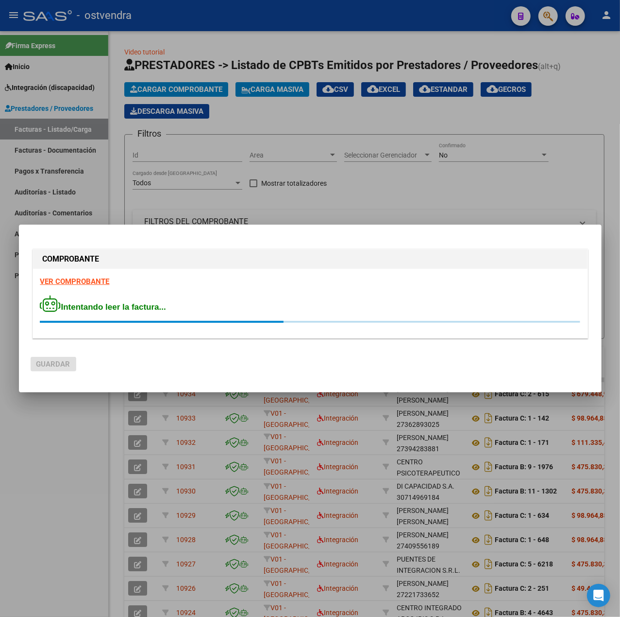
click at [84, 451] on div at bounding box center [310, 308] width 620 height 617
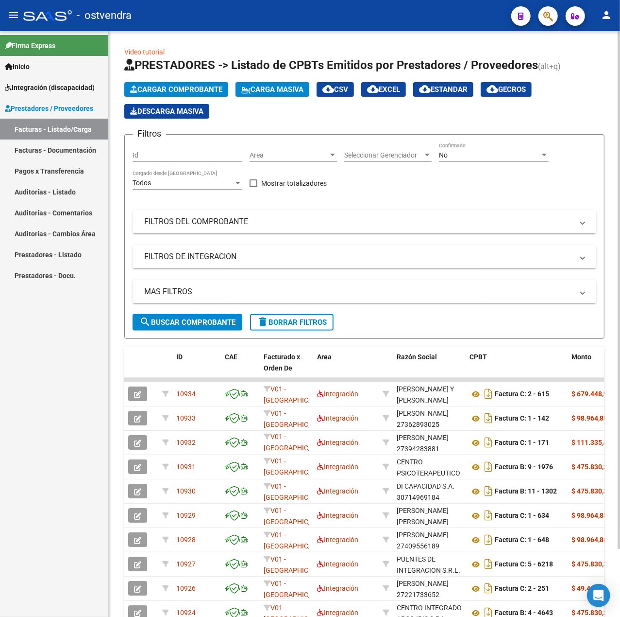
click at [181, 88] on span "Cargar Comprobante" at bounding box center [176, 89] width 92 height 9
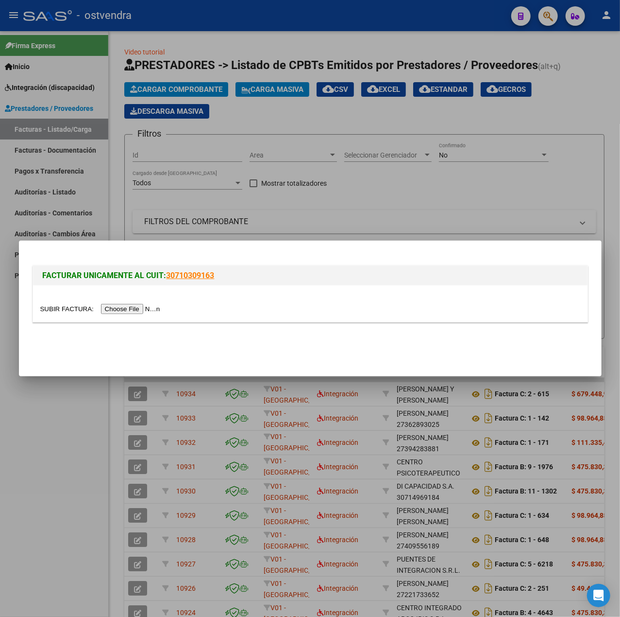
click at [122, 304] on input "file" at bounding box center [101, 309] width 123 height 10
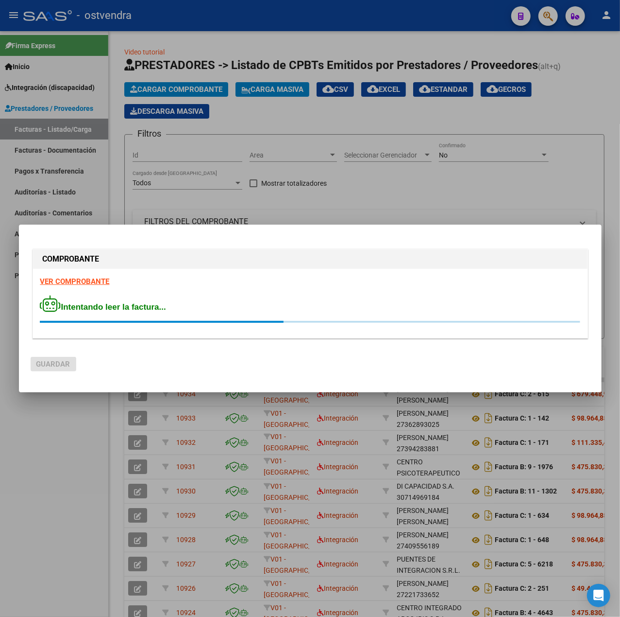
click at [86, 282] on strong "VER COMPROBANTE" at bounding box center [74, 281] width 69 height 9
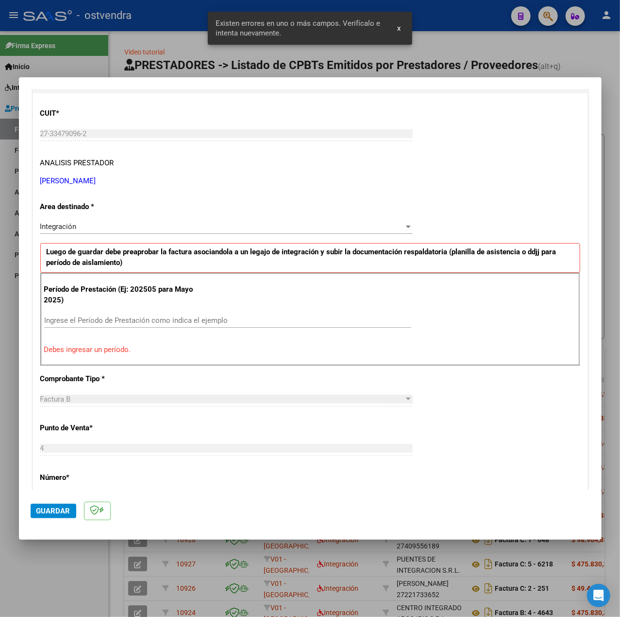
scroll to position [139, 0]
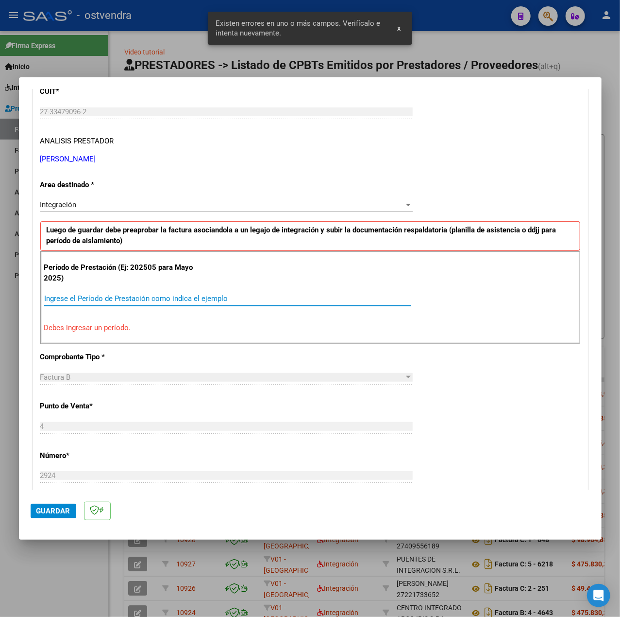
click at [175, 298] on input "Ingrese el Período de Prestación como indica el ejemplo" at bounding box center [227, 298] width 367 height 9
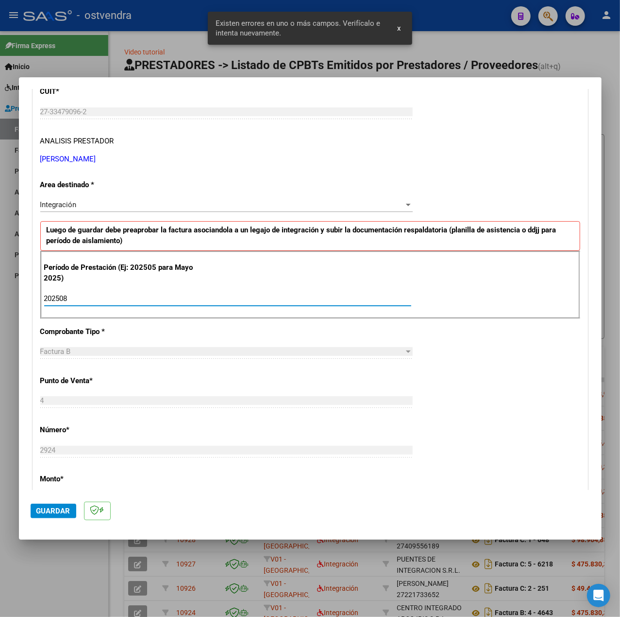
type input "202508"
click at [446, 392] on div "CUIT * 27-33479096-2 Ingresar CUIT ANALISIS PRESTADOR SANCHEZ LAURA ROMINA ARCA…" at bounding box center [310, 436] width 555 height 731
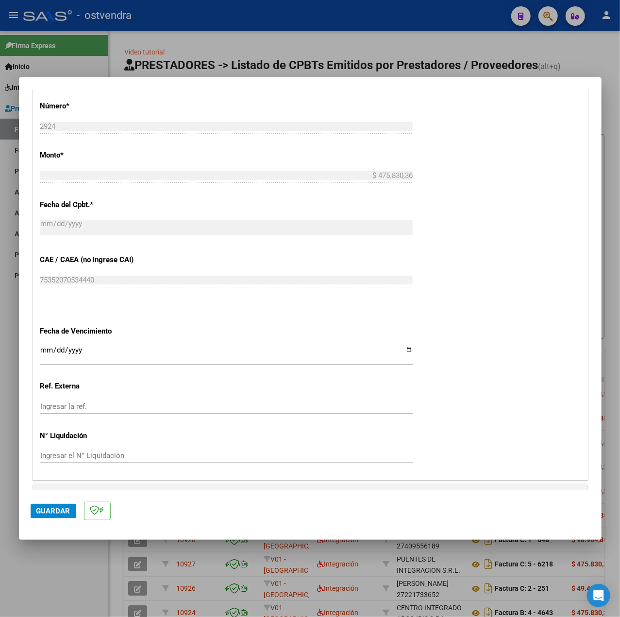
scroll to position [463, 0]
click at [44, 346] on input "Ingresar la fecha" at bounding box center [226, 353] width 373 height 16
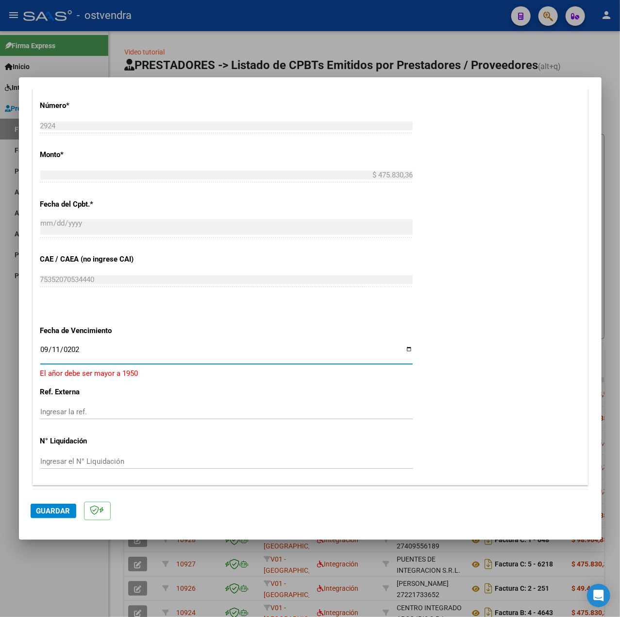
type input "[DATE]"
click at [504, 441] on div "CUIT * 27-33479096-2 Ingresar CUIT ANALISIS PRESTADOR SANCHEZ LAURA ROMINA ARCA…" at bounding box center [310, 112] width 555 height 731
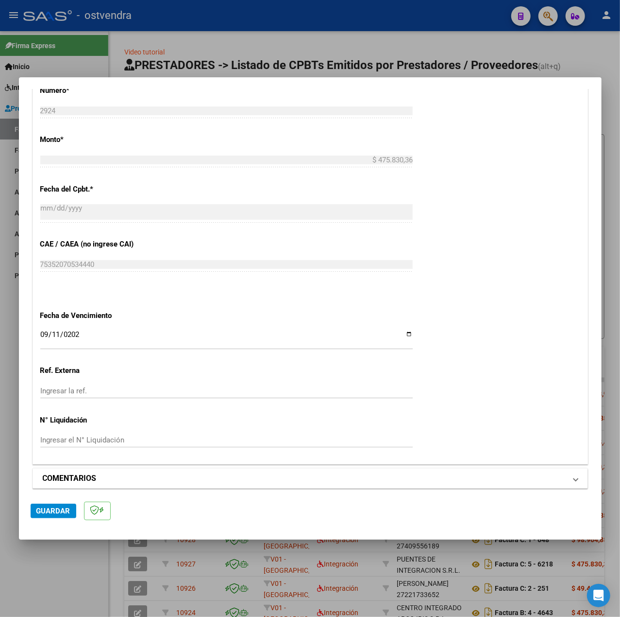
scroll to position [486, 0]
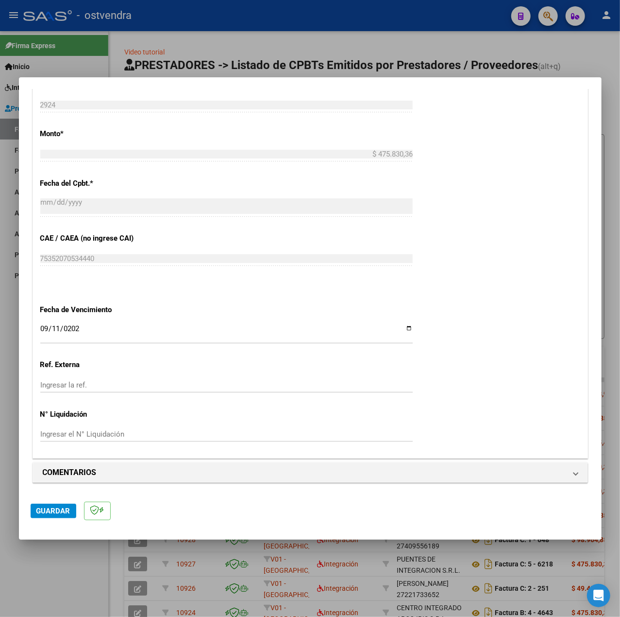
click at [43, 501] on mat-dialog-actions "Guardar" at bounding box center [311, 509] width 560 height 38
click at [50, 514] on span "Guardar" at bounding box center [53, 510] width 34 height 9
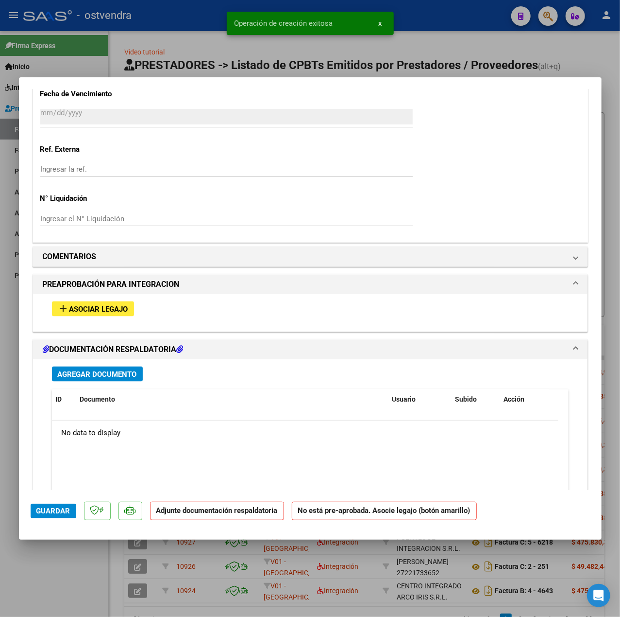
scroll to position [712, 0]
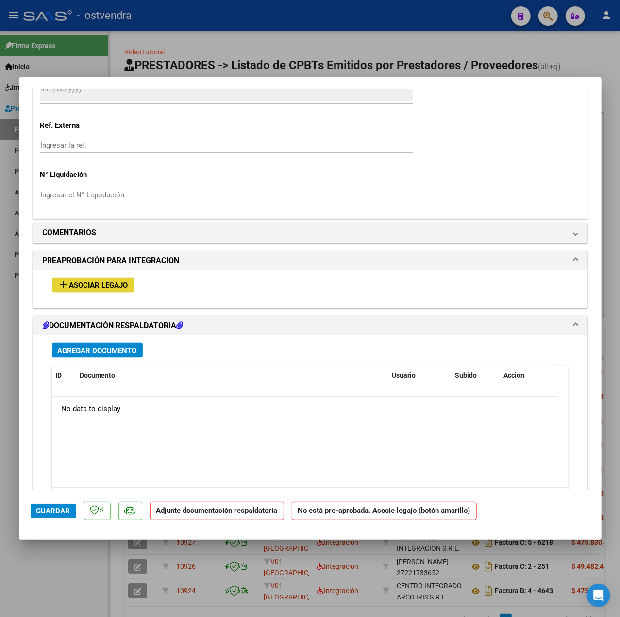
click at [103, 280] on button "add Asociar Legajo" at bounding box center [93, 284] width 82 height 15
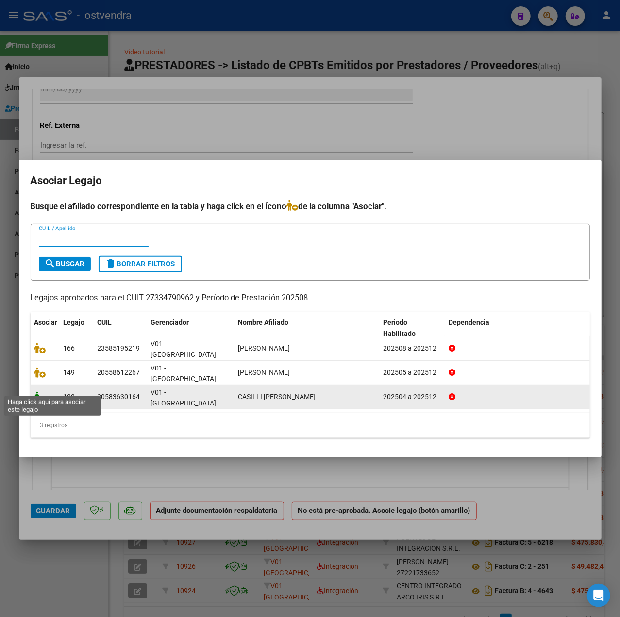
click at [38, 391] on icon at bounding box center [40, 396] width 12 height 11
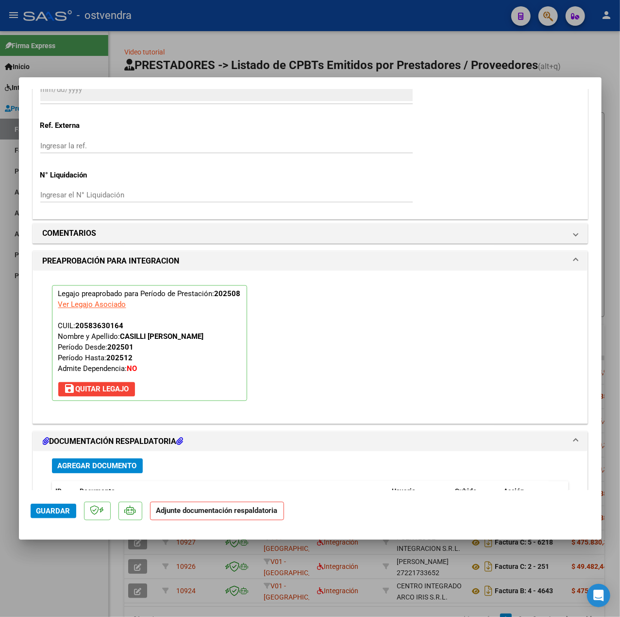
scroll to position [908, 0]
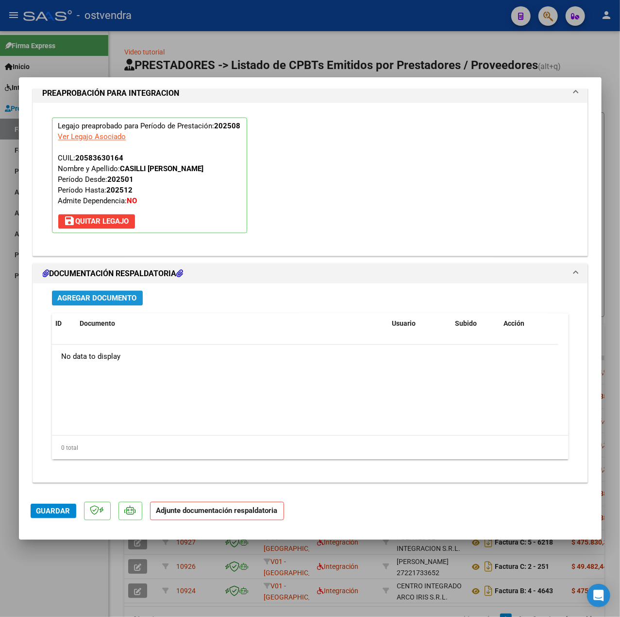
click at [115, 305] on button "Agregar Documento" at bounding box center [97, 298] width 91 height 15
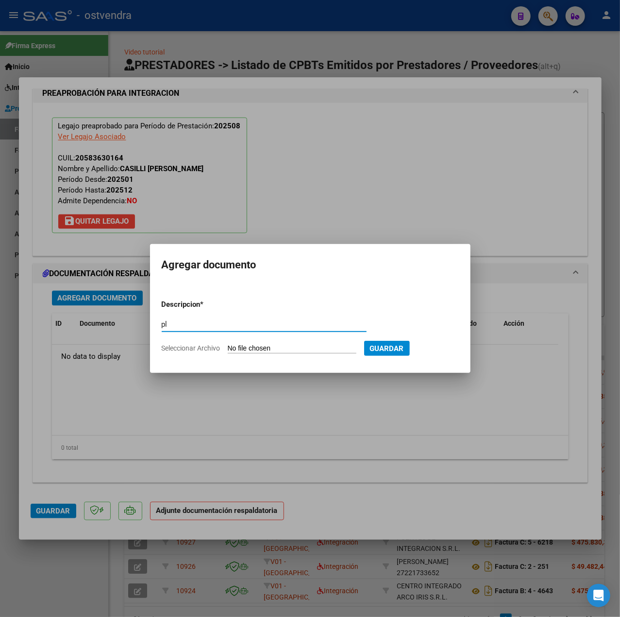
type input "pl"
click at [267, 346] on input "Seleccionar Archivo" at bounding box center [292, 348] width 129 height 9
type input "C:\fakepath\PL - CASILLI NOAH CATRIEL.pdf"
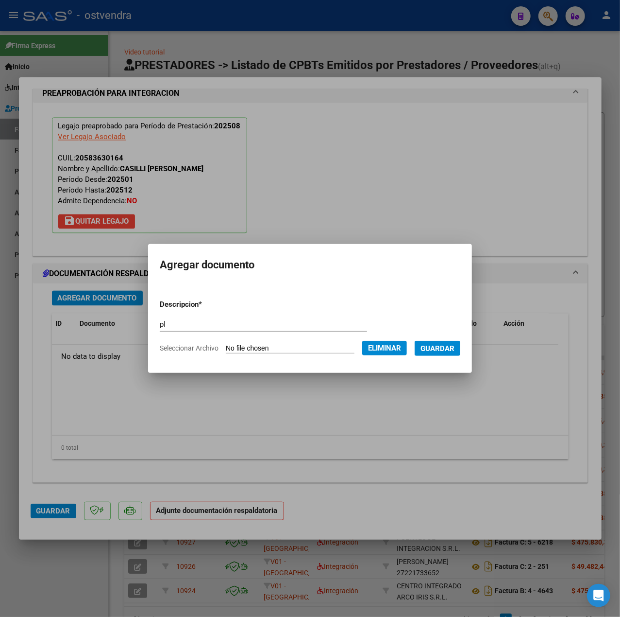
click at [447, 350] on span "Guardar" at bounding box center [438, 348] width 34 height 9
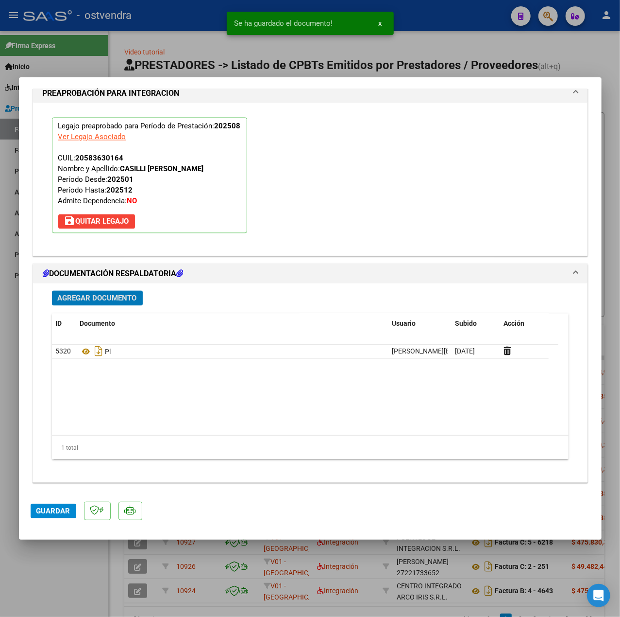
click at [49, 506] on span "Guardar" at bounding box center [53, 510] width 34 height 9
click at [57, 552] on div at bounding box center [310, 308] width 620 height 617
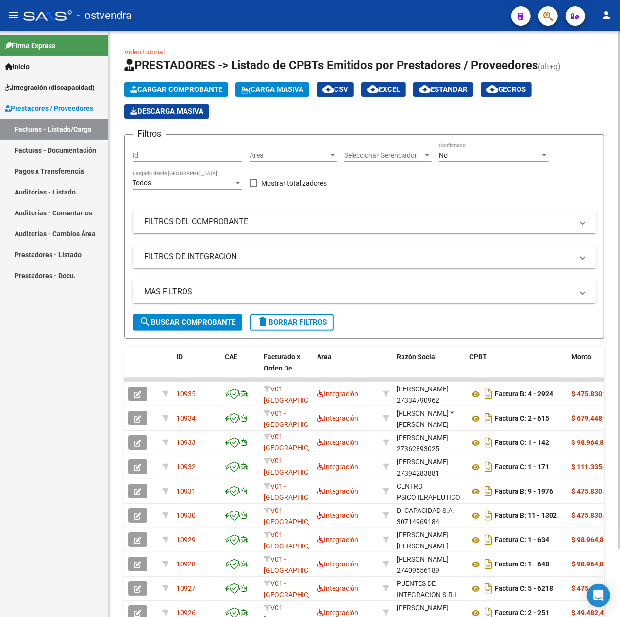
click at [187, 90] on span "Cargar Comprobante" at bounding box center [176, 89] width 92 height 9
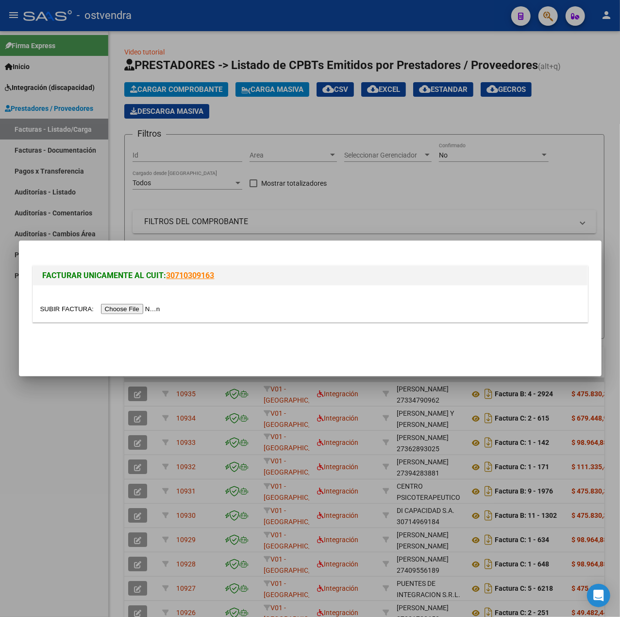
click at [135, 311] on input "file" at bounding box center [101, 309] width 123 height 10
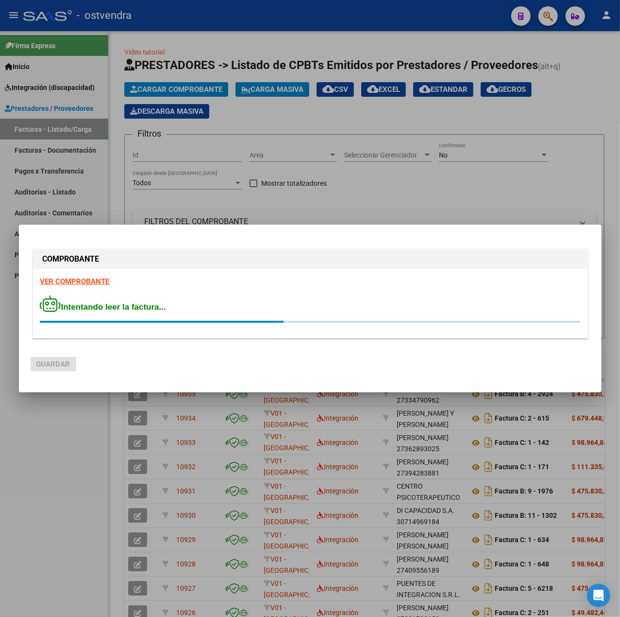
click at [88, 283] on strong "VER COMPROBANTE" at bounding box center [74, 281] width 69 height 9
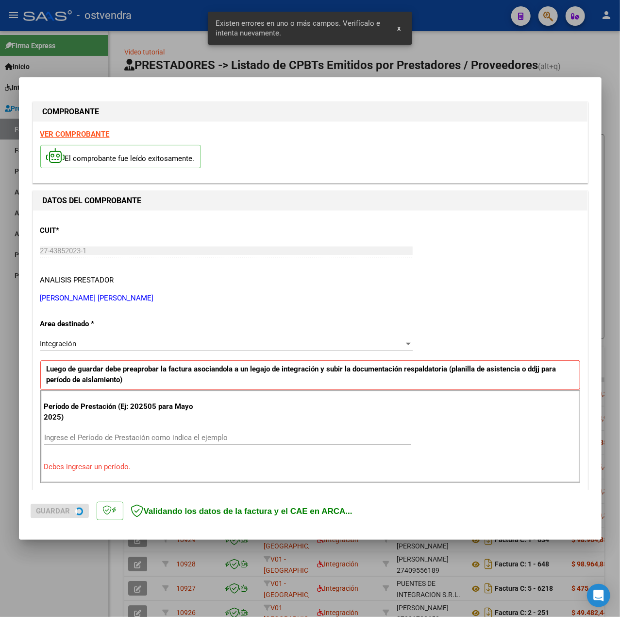
scroll to position [121, 0]
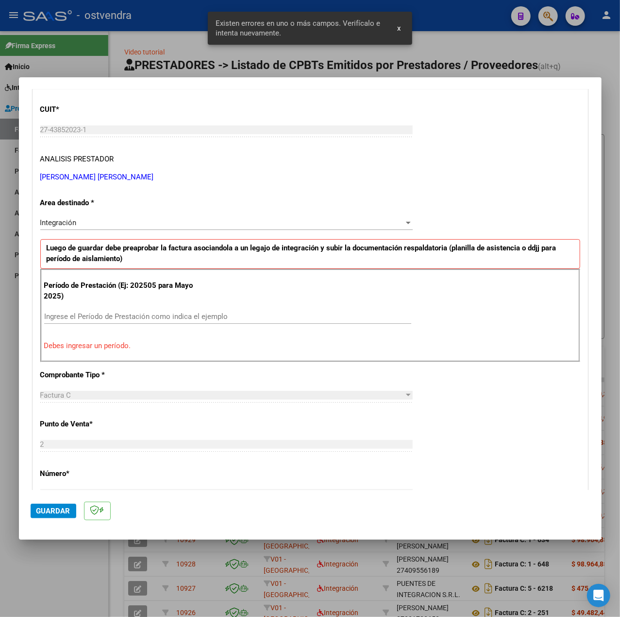
click at [144, 314] on input "Ingrese el Período de Prestación como indica el ejemplo" at bounding box center [227, 316] width 367 height 9
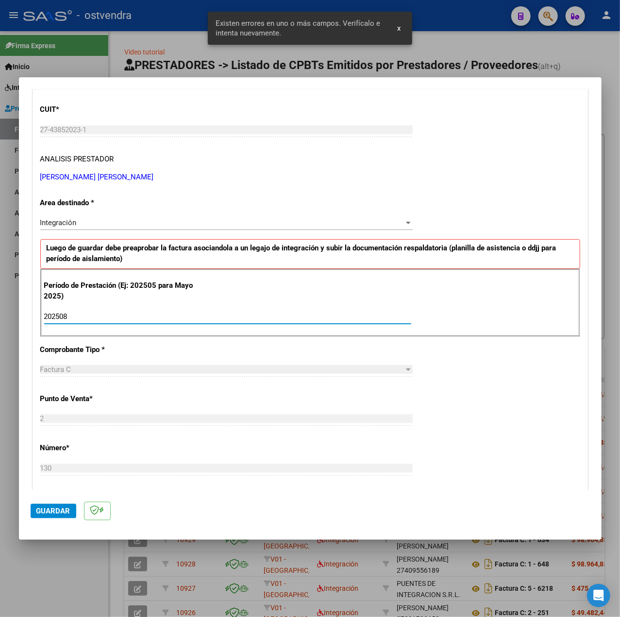
click at [435, 362] on div "CUIT * 27-43852023-1 Ingresar CUIT ANALISIS PRESTADOR CORDOVA GUERRERO ADRIANA …" at bounding box center [310, 454] width 555 height 731
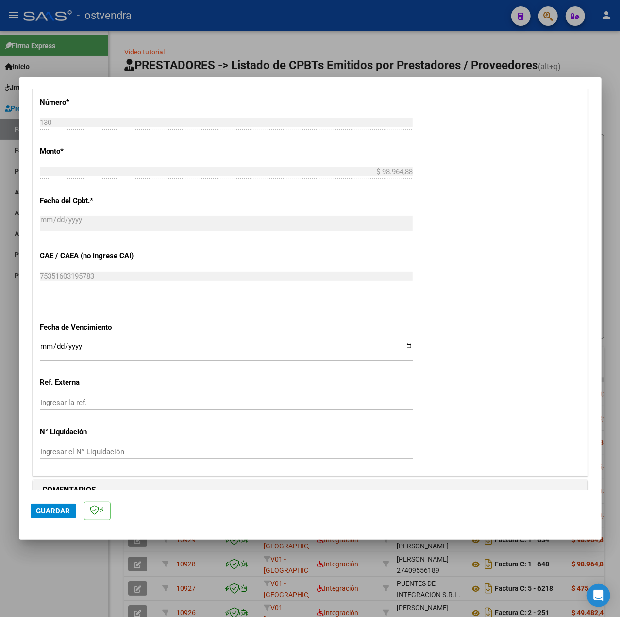
scroll to position [486, 0]
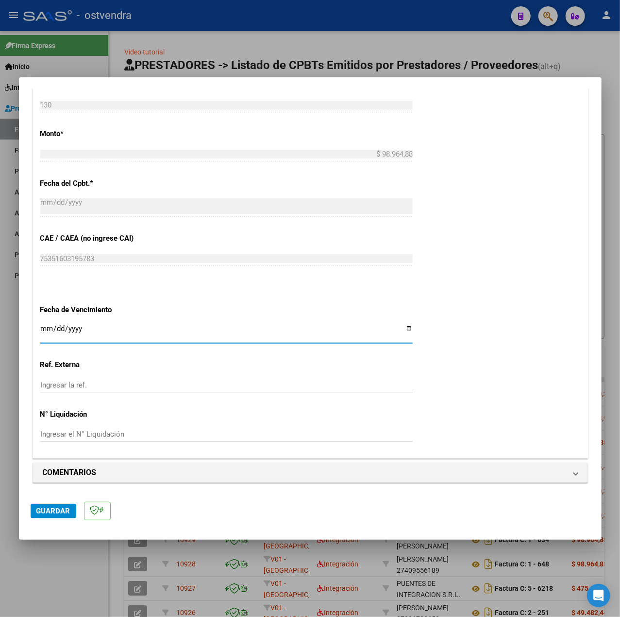
click at [44, 327] on input "Ingresar la fecha" at bounding box center [226, 333] width 373 height 16
click at [497, 393] on div "CUIT * 27-43852023-1 Ingresar CUIT ANALISIS PRESTADOR CORDOVA GUERRERO ADRIANA …" at bounding box center [310, 91] width 555 height 731
click at [49, 508] on span "Guardar" at bounding box center [53, 510] width 34 height 9
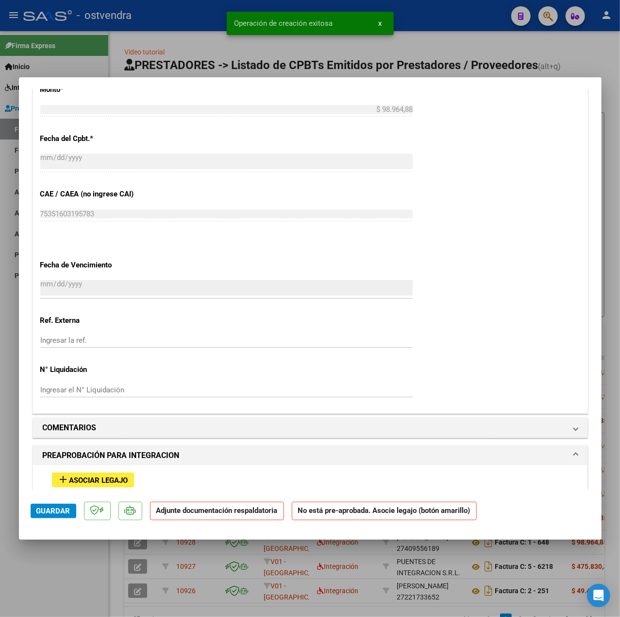
scroll to position [648, 0]
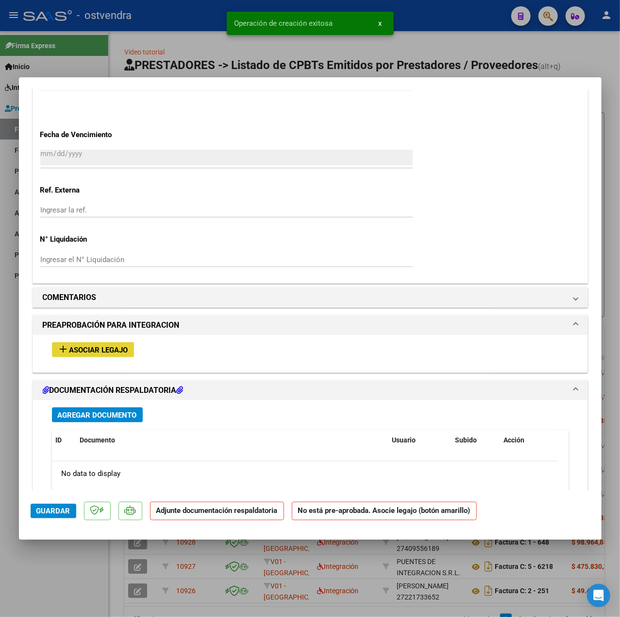
click at [115, 350] on span "Asociar Legajo" at bounding box center [98, 349] width 59 height 9
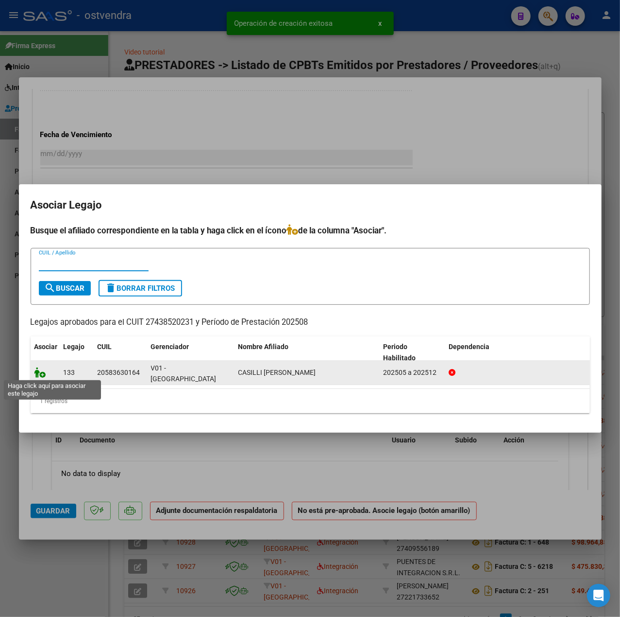
click at [41, 374] on icon at bounding box center [40, 372] width 12 height 11
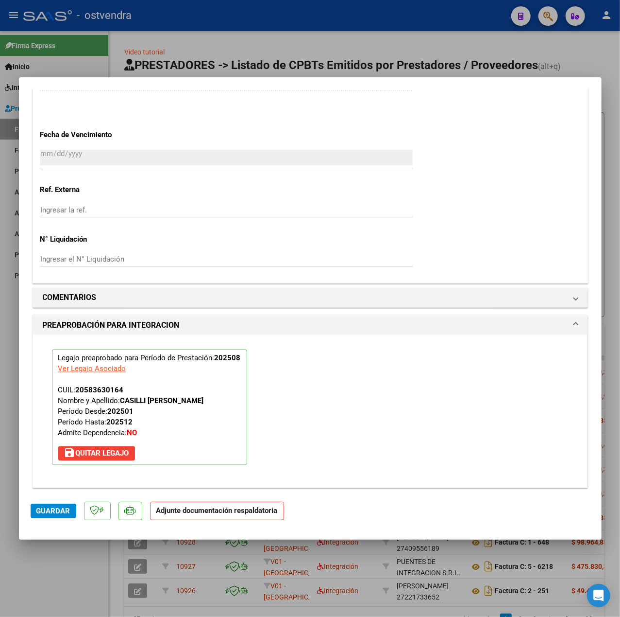
scroll to position [908, 0]
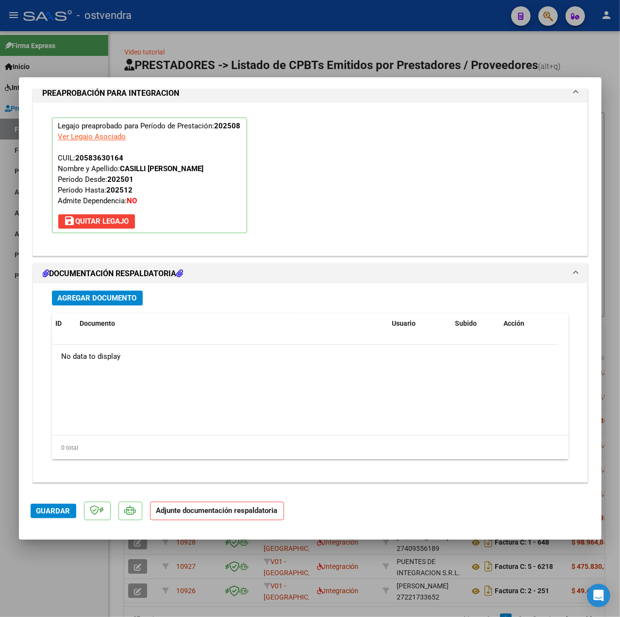
click at [123, 305] on button "Agregar Documento" at bounding box center [97, 298] width 91 height 15
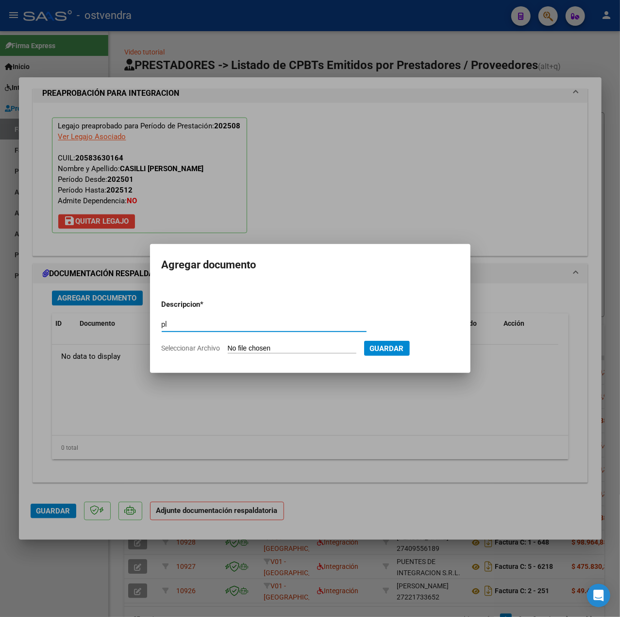
click at [240, 344] on input "Seleccionar Archivo" at bounding box center [292, 348] width 129 height 9
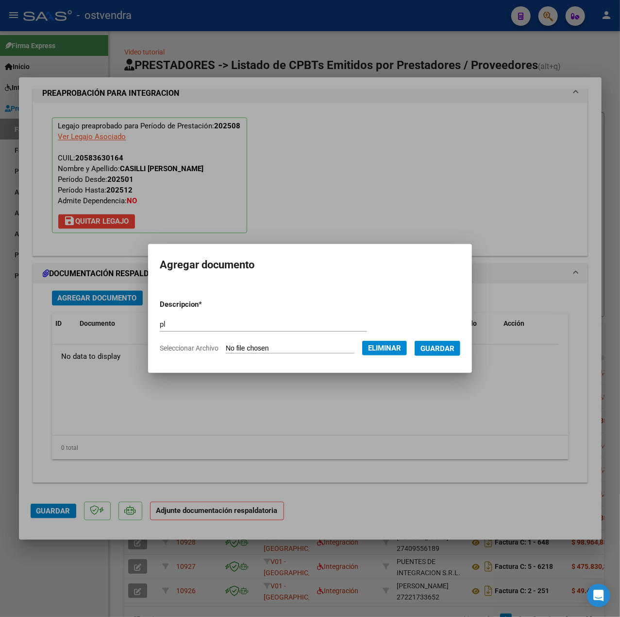
click at [444, 345] on span "Guardar" at bounding box center [438, 348] width 34 height 9
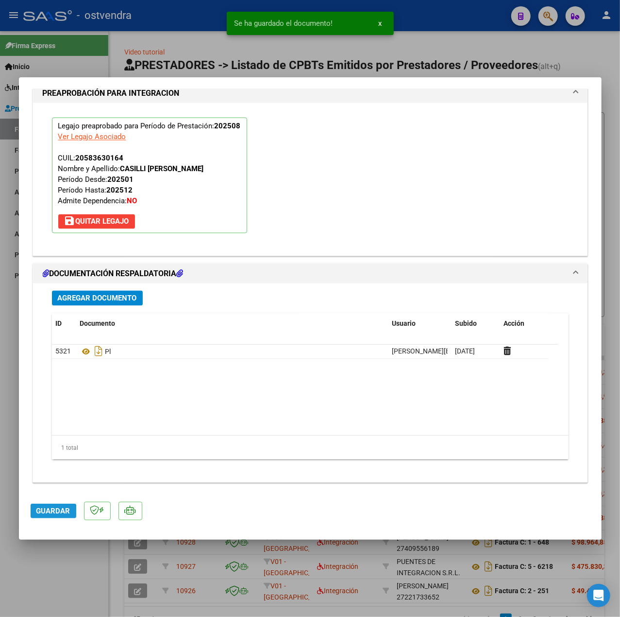
click at [35, 516] on button "Guardar" at bounding box center [54, 510] width 46 height 15
click at [92, 574] on div at bounding box center [310, 308] width 620 height 617
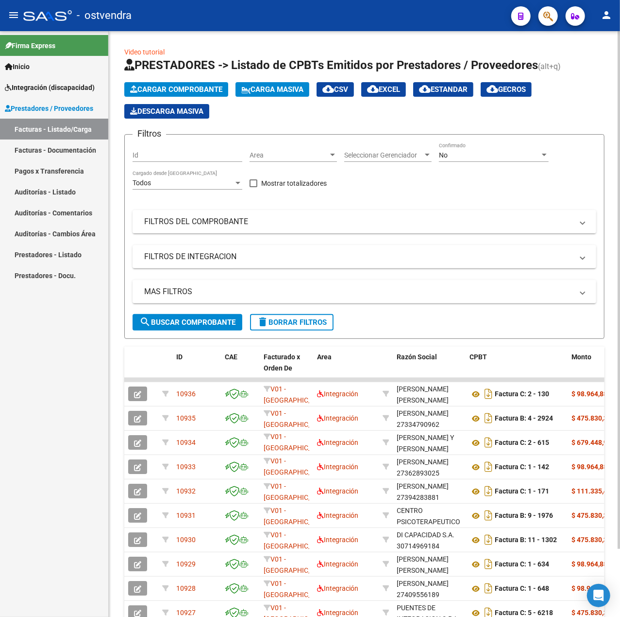
click at [163, 82] on button "Cargar Comprobante" at bounding box center [176, 89] width 104 height 15
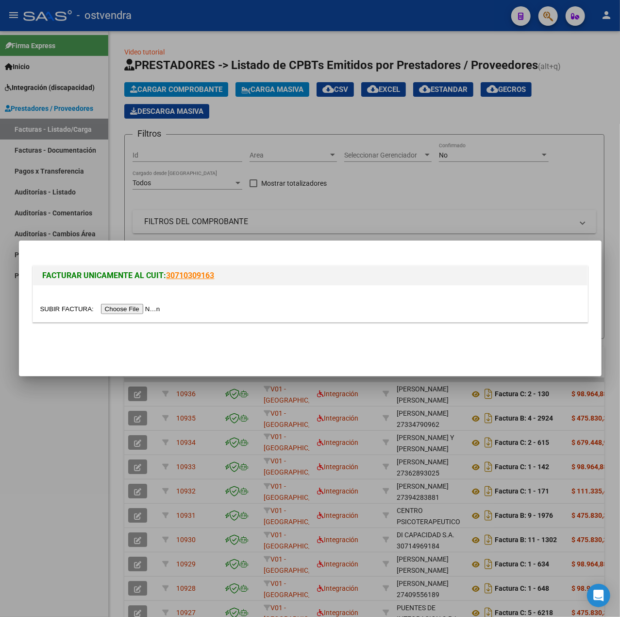
click at [109, 303] on div at bounding box center [310, 308] width 540 height 11
click at [112, 307] on input "file" at bounding box center [101, 309] width 123 height 10
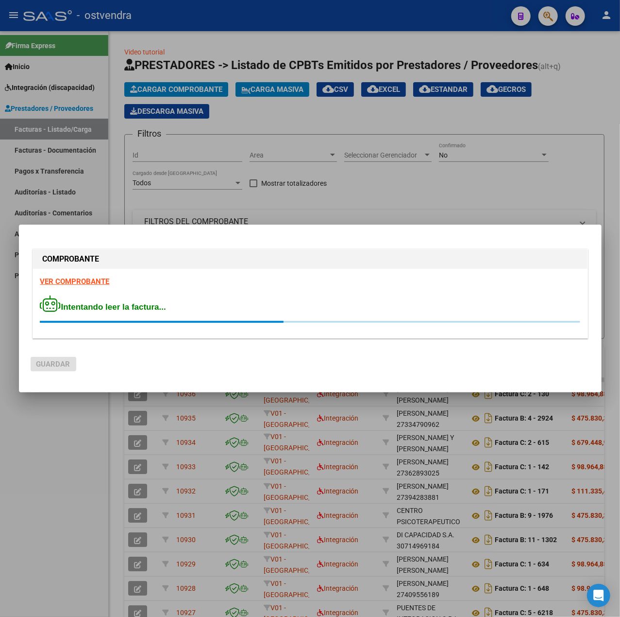
click at [82, 277] on strong "VER COMPROBANTE" at bounding box center [74, 281] width 69 height 9
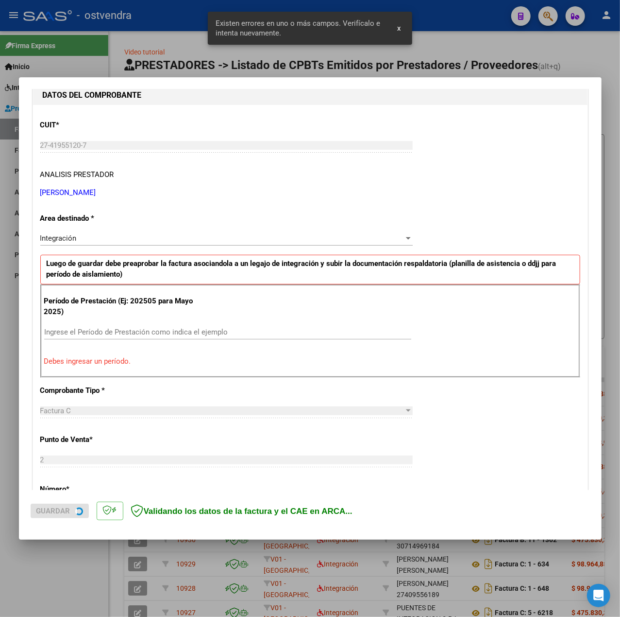
scroll to position [121, 0]
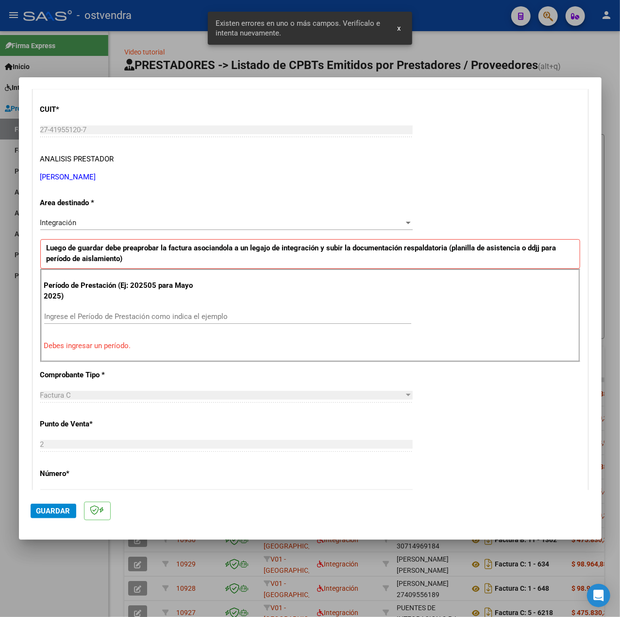
click at [113, 321] on input "Ingrese el Período de Prestación como indica el ejemplo" at bounding box center [227, 316] width 367 height 9
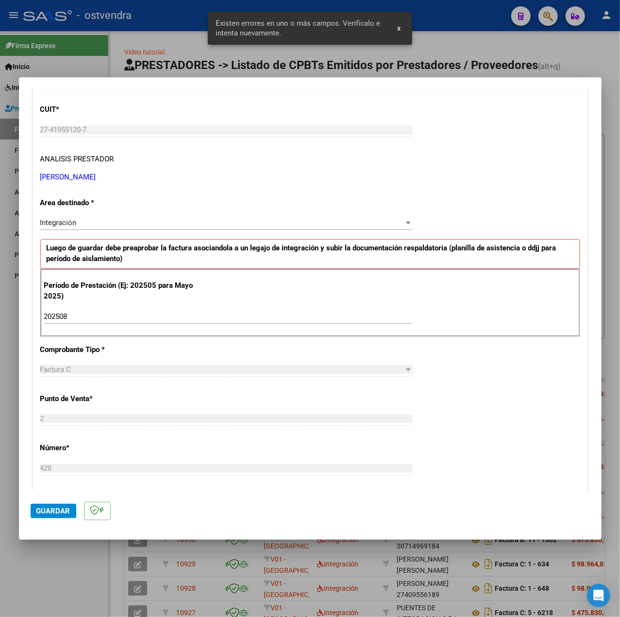
click at [444, 412] on div "CUIT * 27-41955120-7 Ingresar CUIT ANALISIS PRESTADOR CORDOVA GUERRERO ALEXANDR…" at bounding box center [310, 454] width 555 height 731
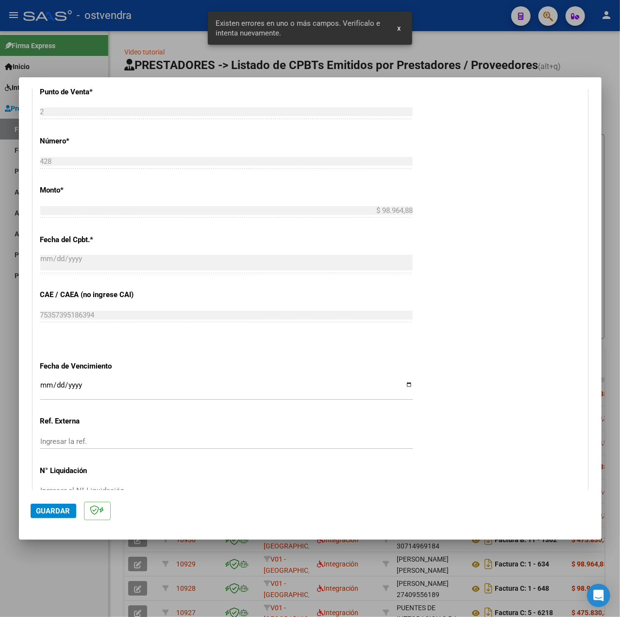
scroll to position [486, 0]
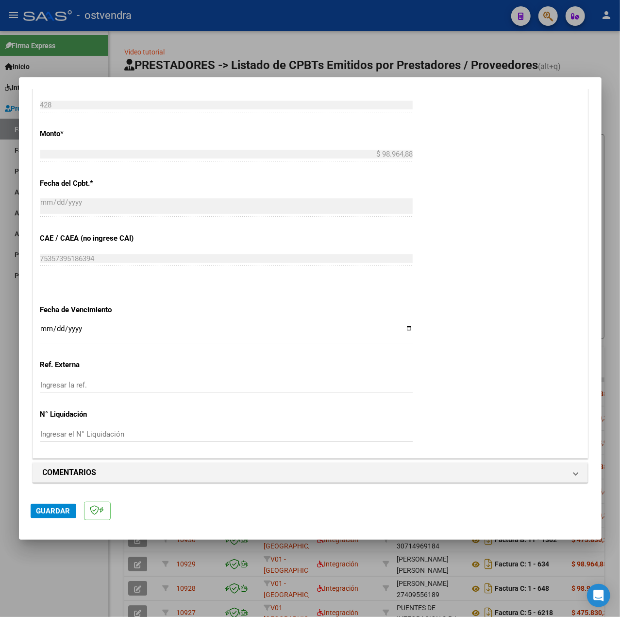
click at [44, 327] on input "Ingresar la fecha" at bounding box center [226, 333] width 373 height 16
click at [452, 371] on div "CUIT * 27-41955120-7 Ingresar CUIT ANALISIS PRESTADOR CORDOVA GUERRERO ALEXANDR…" at bounding box center [310, 91] width 555 height 731
click at [51, 506] on span "Guardar" at bounding box center [53, 510] width 34 height 9
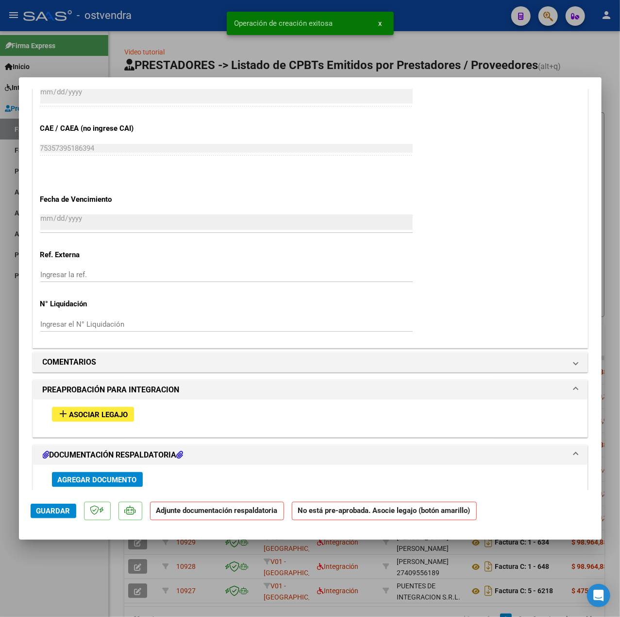
scroll to position [648, 0]
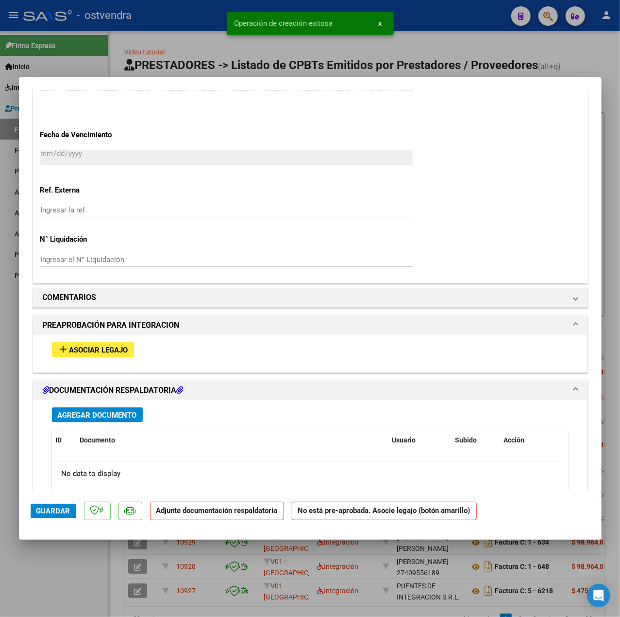
click at [93, 346] on button "add Asociar Legajo" at bounding box center [93, 349] width 82 height 15
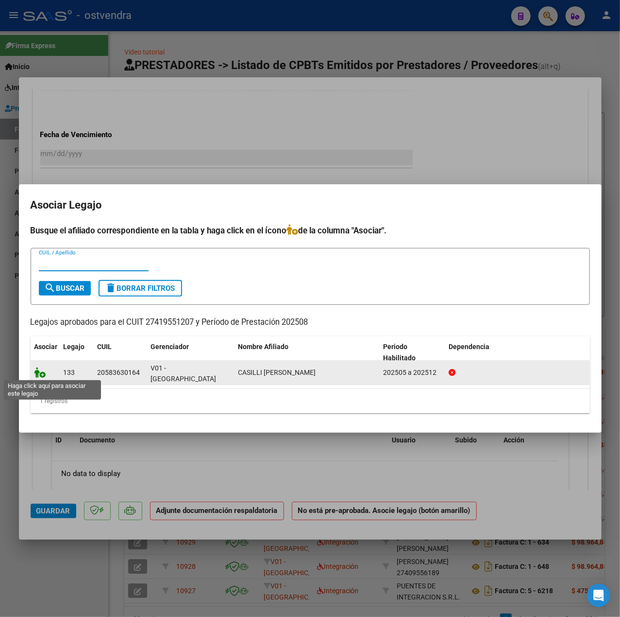
click at [40, 372] on icon at bounding box center [40, 372] width 12 height 11
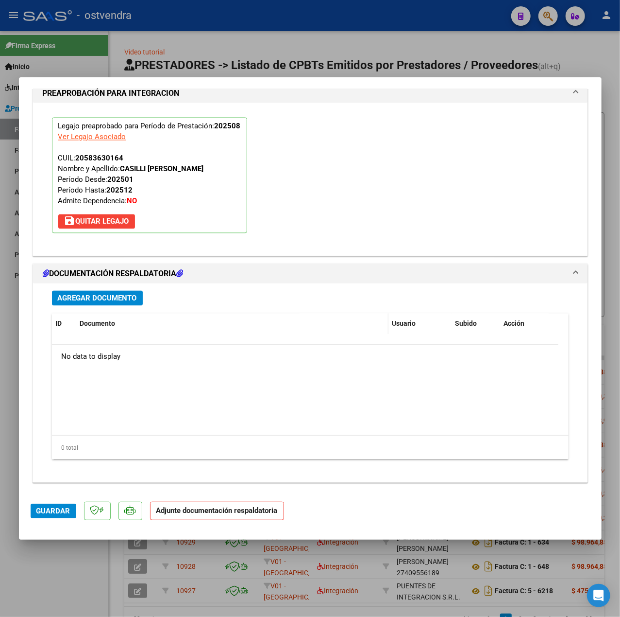
scroll to position [908, 0]
click at [103, 299] on span "Agregar Documento" at bounding box center [97, 298] width 79 height 9
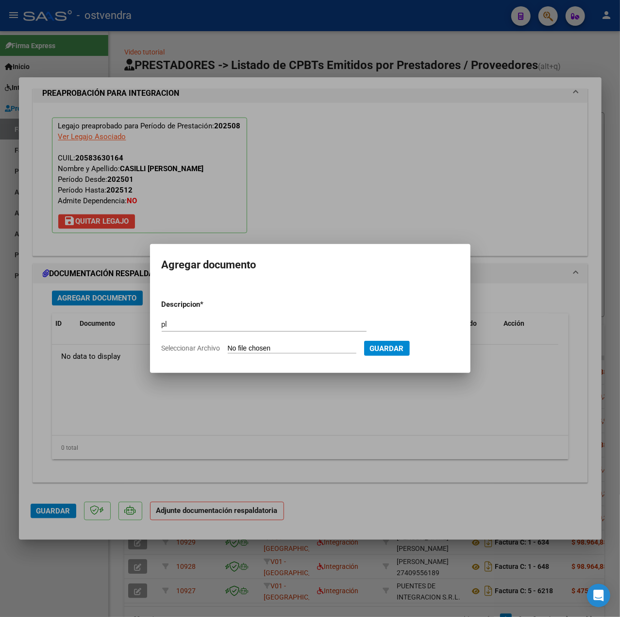
click at [263, 351] on input "Seleccionar Archivo" at bounding box center [292, 348] width 129 height 9
click at [433, 353] on button "Guardar" at bounding box center [438, 348] width 46 height 15
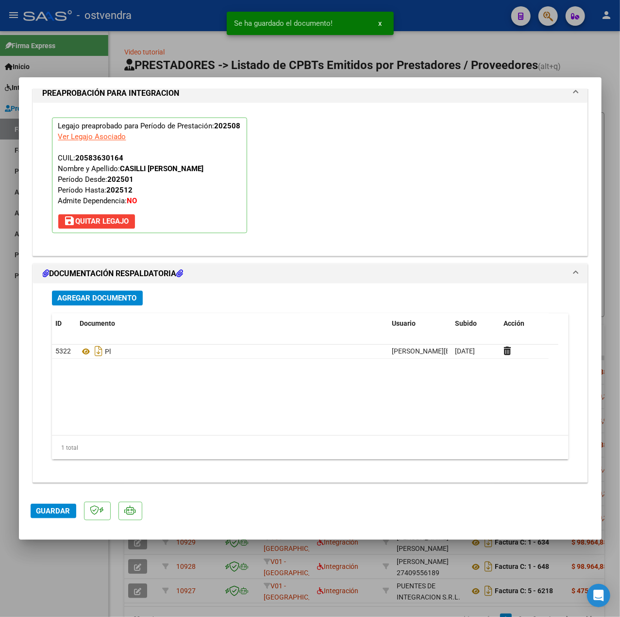
click at [39, 519] on mat-dialog-actions "Guardar" at bounding box center [311, 509] width 560 height 38
click at [44, 512] on span "Guardar" at bounding box center [53, 510] width 34 height 9
click at [61, 571] on div at bounding box center [310, 308] width 620 height 617
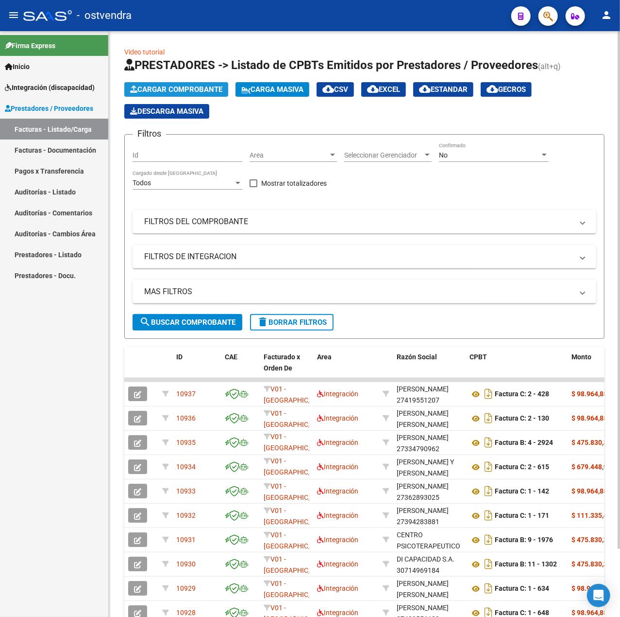
click at [159, 86] on span "Cargar Comprobante" at bounding box center [176, 89] width 92 height 9
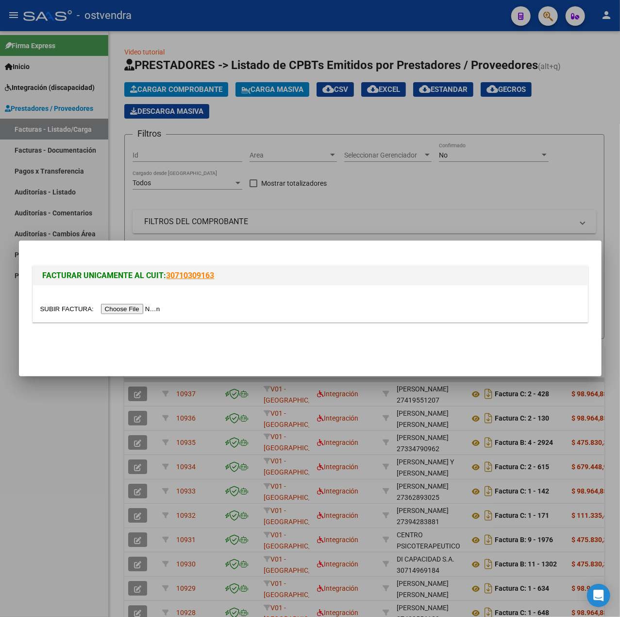
click at [135, 309] on input "file" at bounding box center [101, 309] width 123 height 10
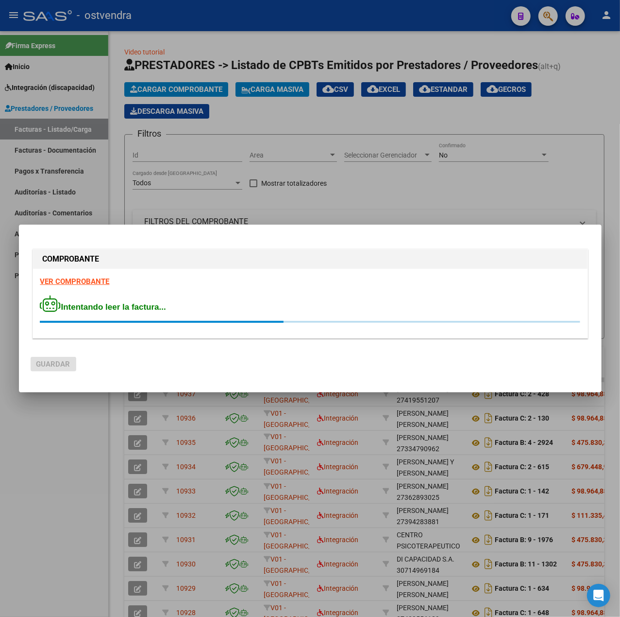
click at [103, 282] on strong "VER COMPROBANTE" at bounding box center [74, 281] width 69 height 9
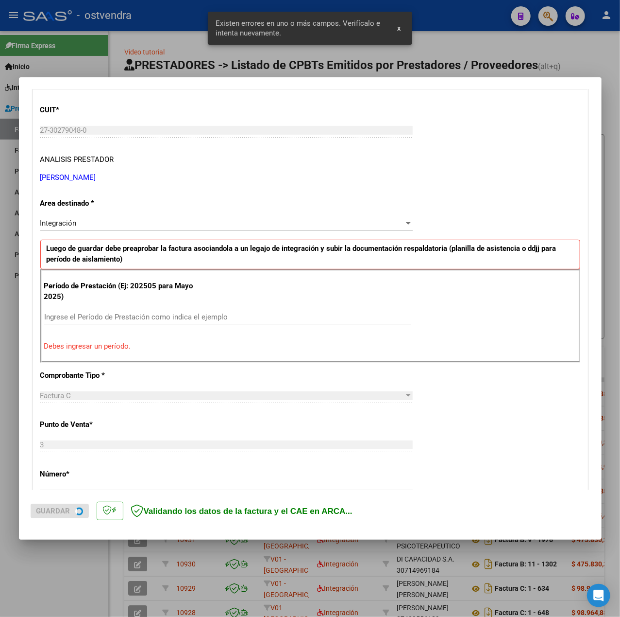
scroll to position [121, 0]
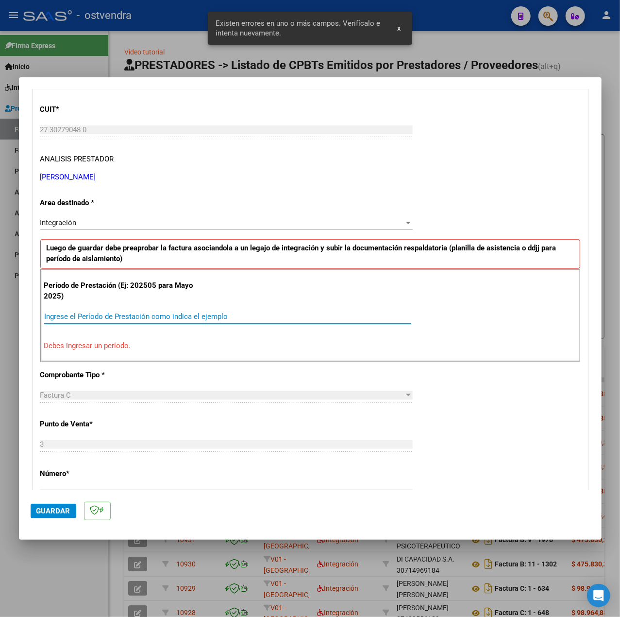
click at [152, 316] on input "Ingrese el Período de Prestación como indica el ejemplo" at bounding box center [227, 316] width 367 height 9
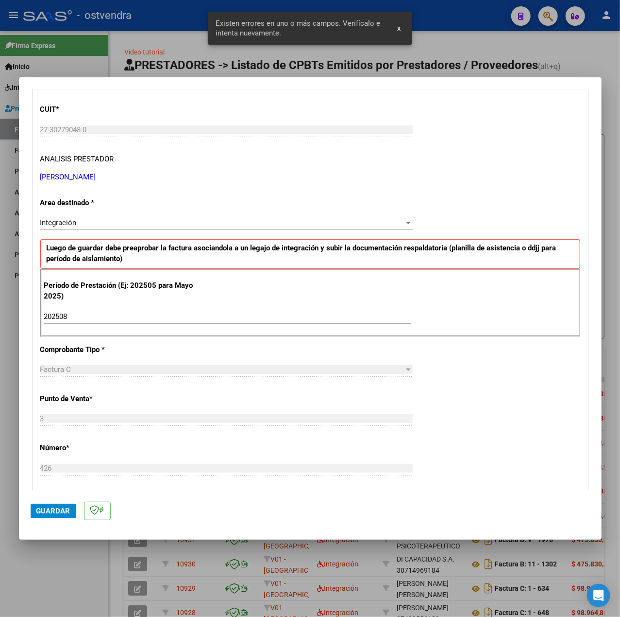
click at [537, 418] on div "CUIT * 27-30279048-0 Ingresar CUIT ANALISIS PRESTADOR LEDESMA VANESA VERONICA A…" at bounding box center [310, 454] width 555 height 731
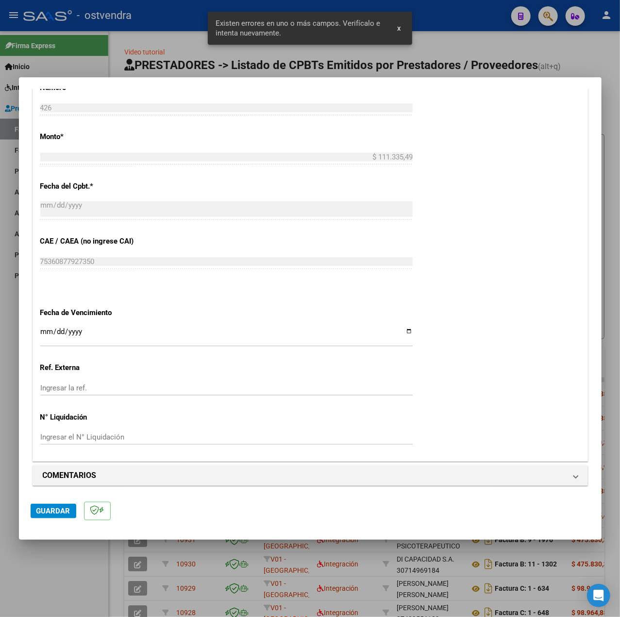
scroll to position [486, 0]
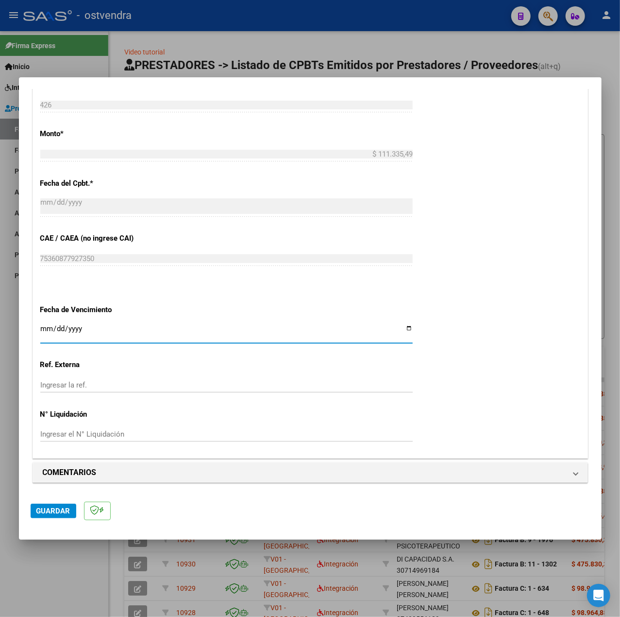
click at [41, 328] on input "Ingresar la fecha" at bounding box center [226, 333] width 373 height 16
click at [448, 411] on div "CUIT * 27-30279048-0 Ingresar CUIT ANALISIS PRESTADOR LEDESMA VANESA VERONICA A…" at bounding box center [310, 91] width 555 height 731
click at [39, 510] on span "Guardar" at bounding box center [53, 510] width 34 height 9
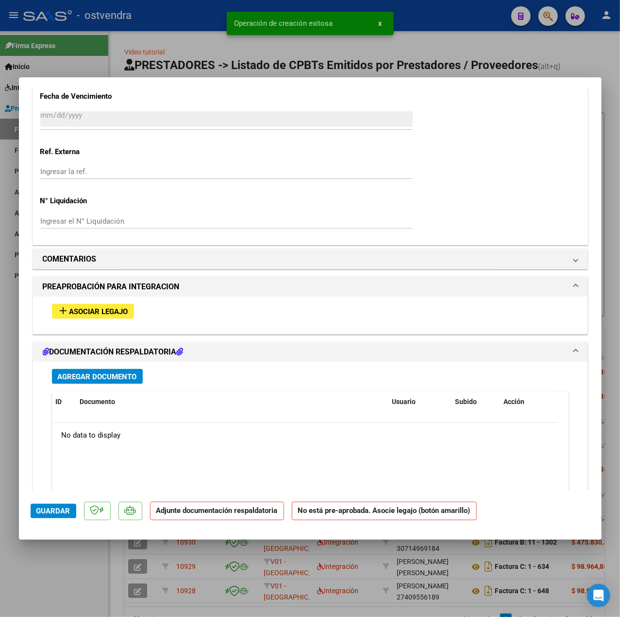
scroll to position [767, 0]
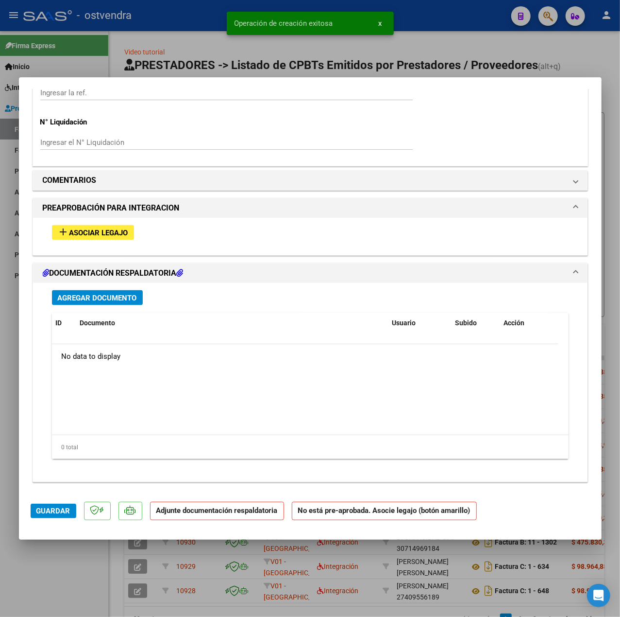
click at [120, 232] on span "Asociar Legajo" at bounding box center [98, 232] width 59 height 9
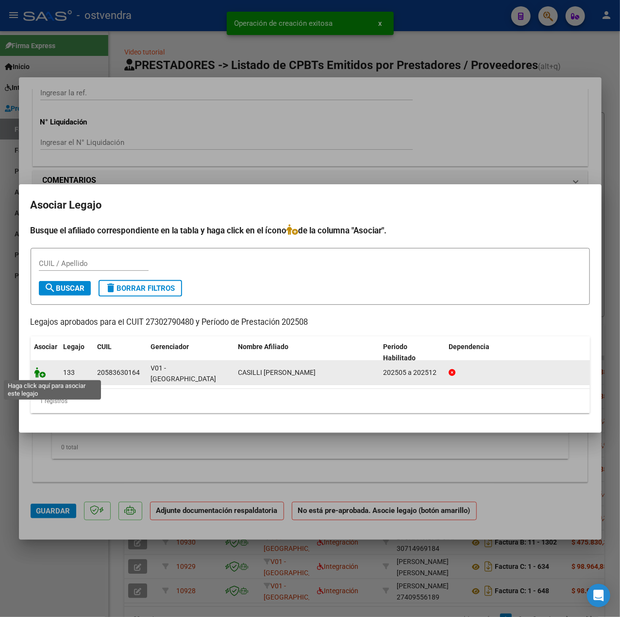
click at [41, 370] on icon at bounding box center [40, 372] width 12 height 11
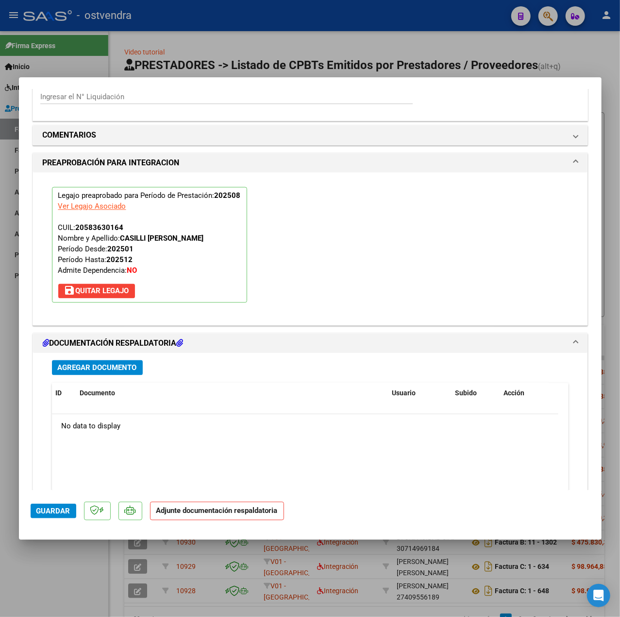
scroll to position [908, 0]
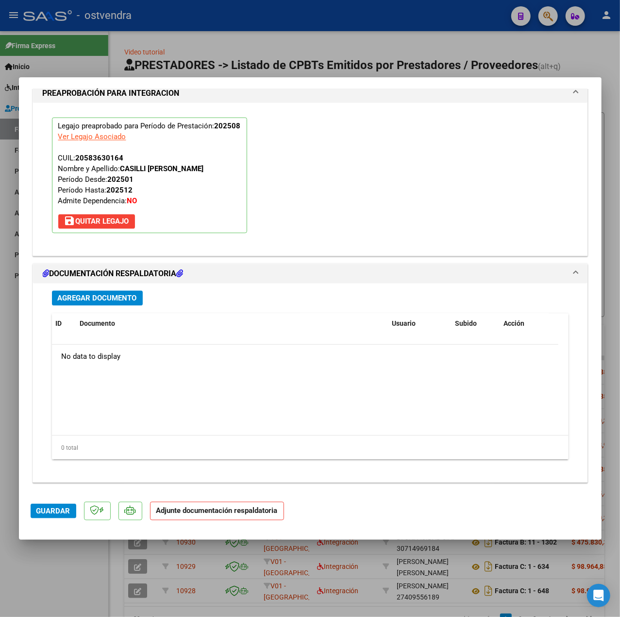
click at [109, 300] on span "Agregar Documento" at bounding box center [97, 298] width 79 height 9
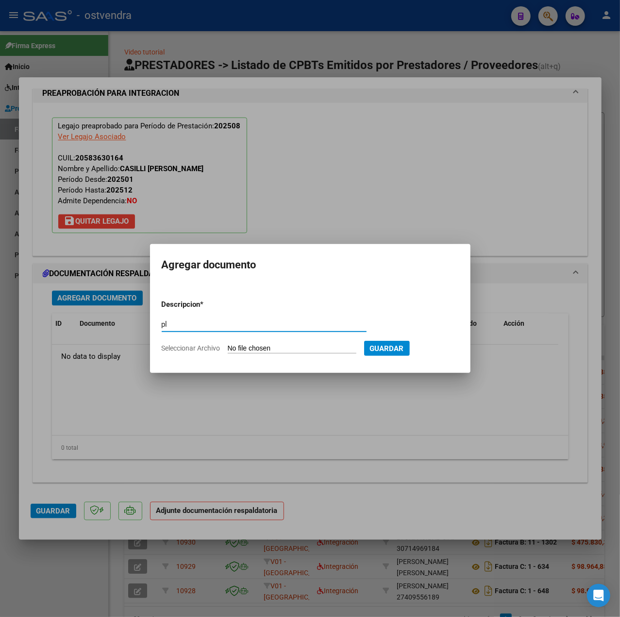
click at [266, 349] on input "Seleccionar Archivo" at bounding box center [292, 348] width 129 height 9
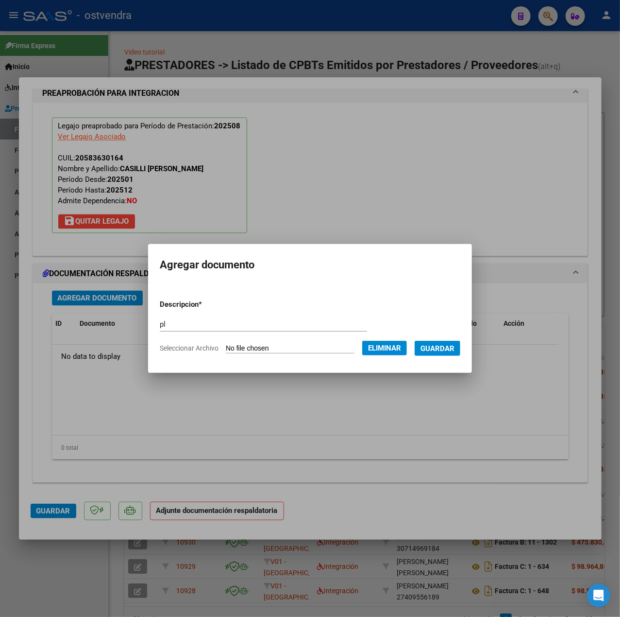
click at [438, 345] on span "Guardar" at bounding box center [438, 348] width 34 height 9
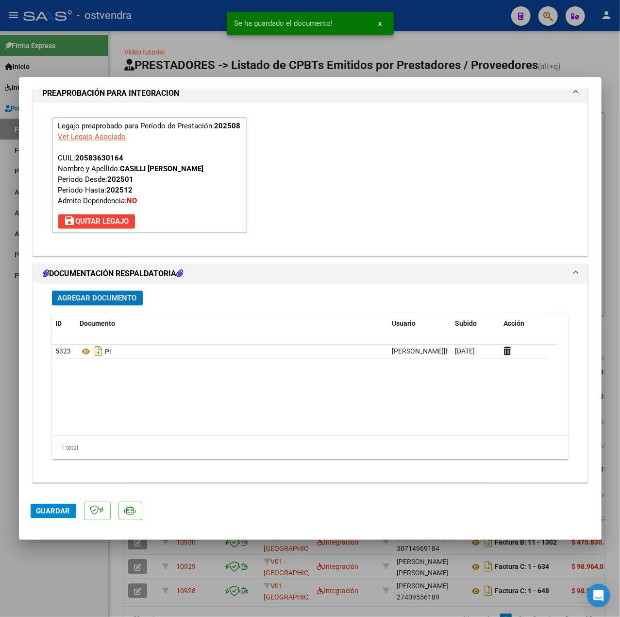
drag, startPoint x: 45, startPoint y: 518, endPoint x: 52, endPoint y: 513, distance: 8.4
click at [47, 516] on mat-dialog-actions "Guardar" at bounding box center [311, 509] width 560 height 38
click at [53, 513] on span "Guardar" at bounding box center [53, 510] width 34 height 9
click at [89, 566] on div at bounding box center [310, 308] width 620 height 617
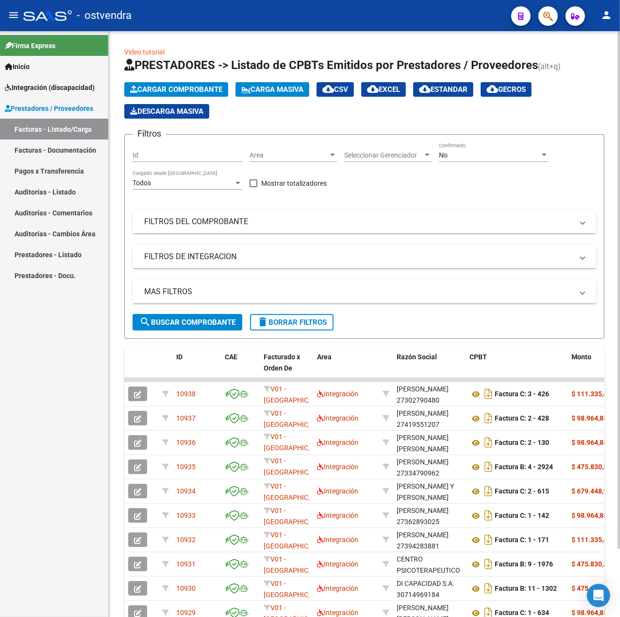
click at [204, 92] on span "Cargar Comprobante" at bounding box center [176, 89] width 92 height 9
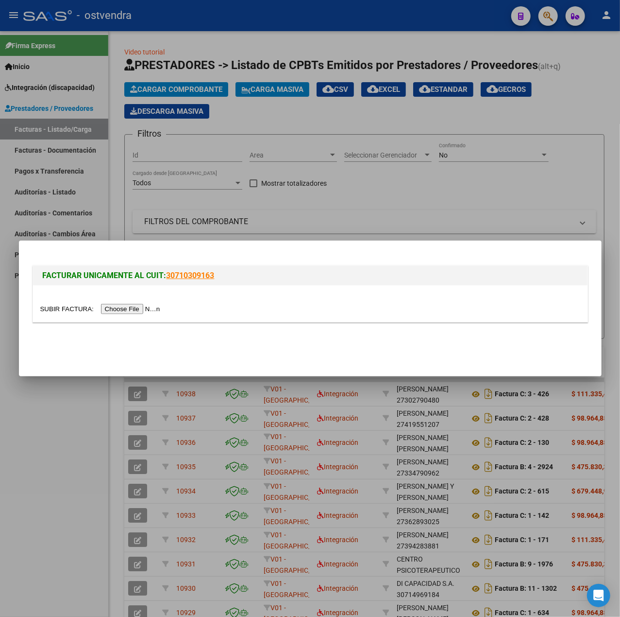
click at [138, 308] on input "file" at bounding box center [101, 309] width 123 height 10
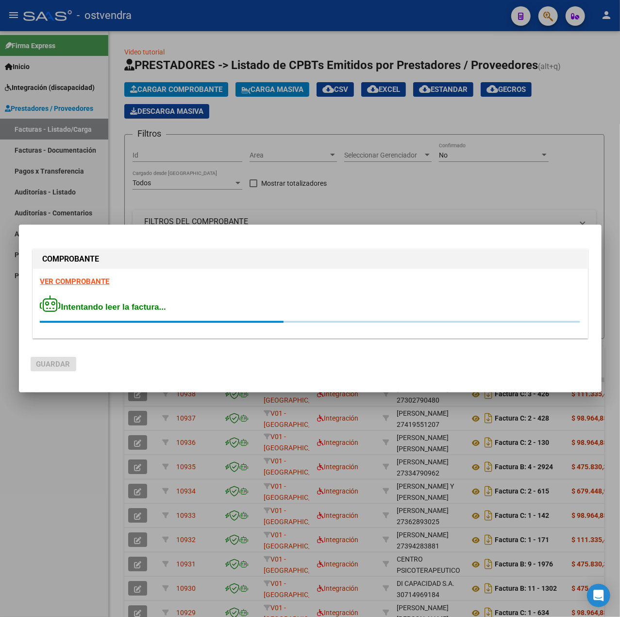
click at [89, 286] on strong "VER COMPROBANTE" at bounding box center [74, 281] width 69 height 9
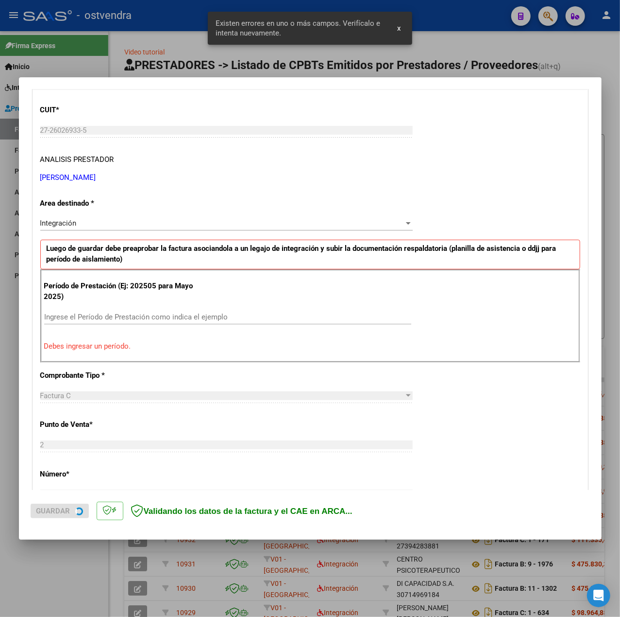
scroll to position [121, 0]
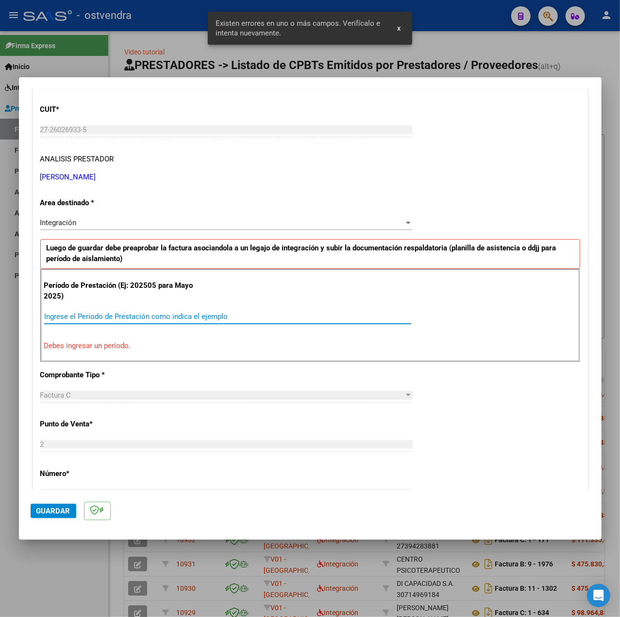
click at [152, 317] on input "Ingrese el Período de Prestación como indica el ejemplo" at bounding box center [227, 316] width 367 height 9
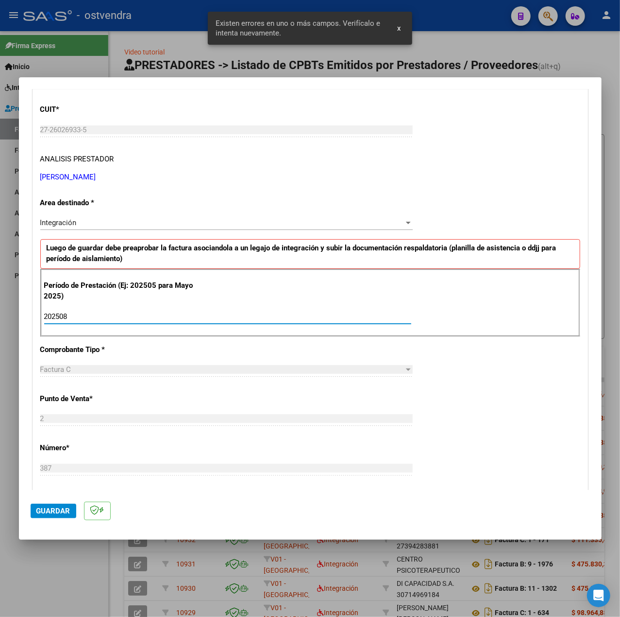
click at [490, 428] on div "CUIT * 27-26026933-5 Ingresar CUIT ANALISIS PRESTADOR HOENIG IVANA IRENE ARCA P…" at bounding box center [310, 454] width 555 height 731
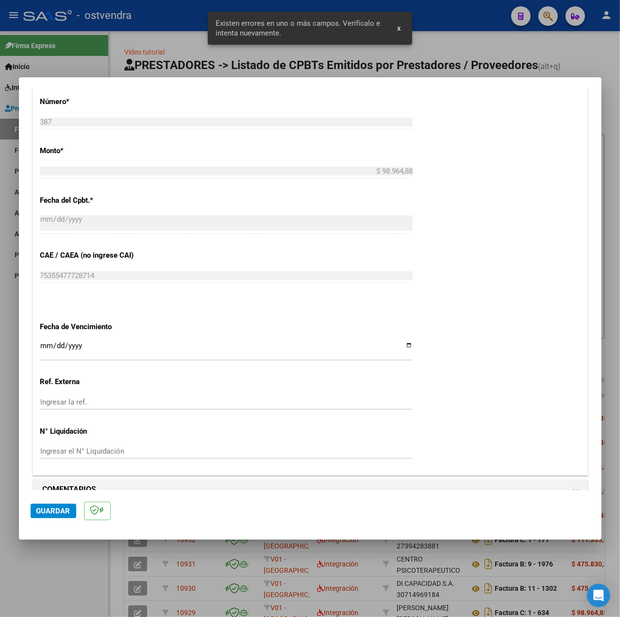
scroll to position [486, 0]
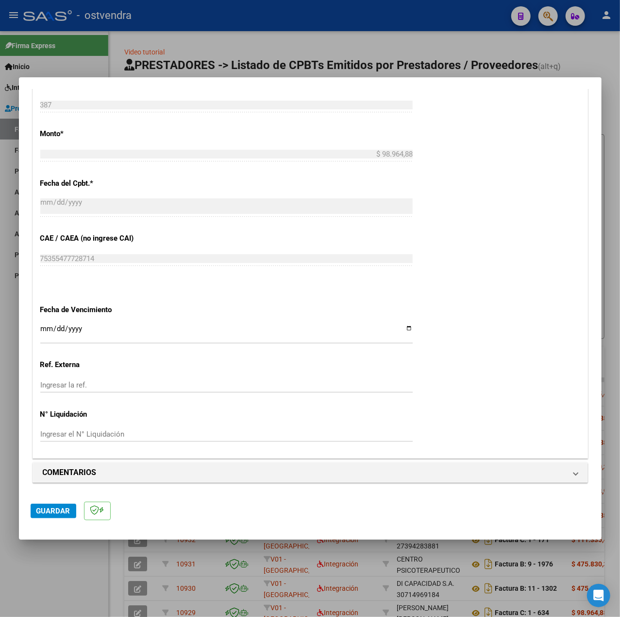
click at [43, 327] on input "Ingresar la fecha" at bounding box center [226, 333] width 373 height 16
click at [434, 358] on div "CUIT * 27-26026933-5 Ingresar CUIT ANALISIS PRESTADOR HOENIG IVANA IRENE ARCA P…" at bounding box center [310, 91] width 555 height 731
click at [51, 510] on span "Guardar" at bounding box center [53, 510] width 34 height 9
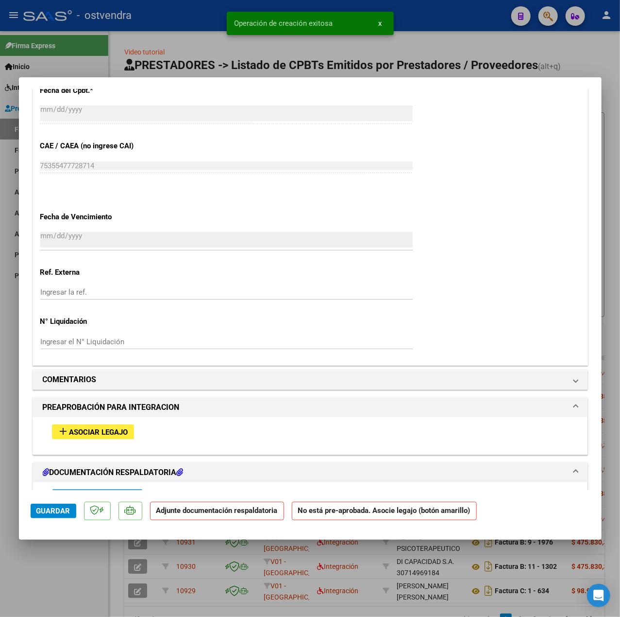
scroll to position [712, 0]
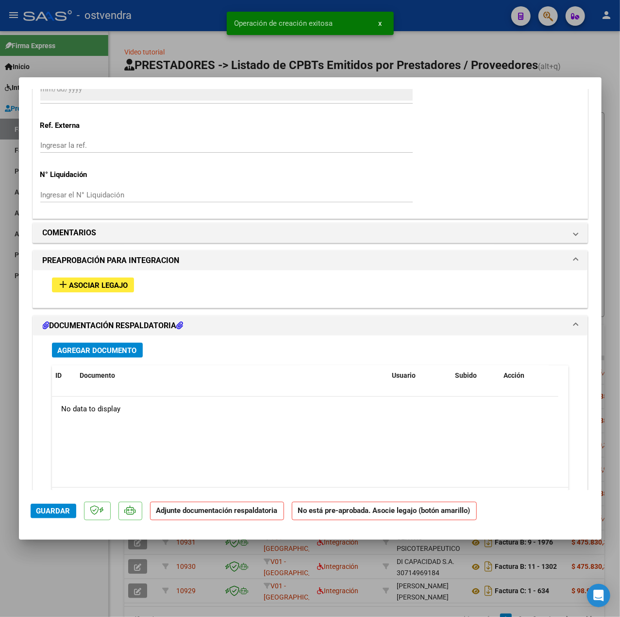
click at [94, 285] on span "Asociar Legajo" at bounding box center [98, 285] width 59 height 9
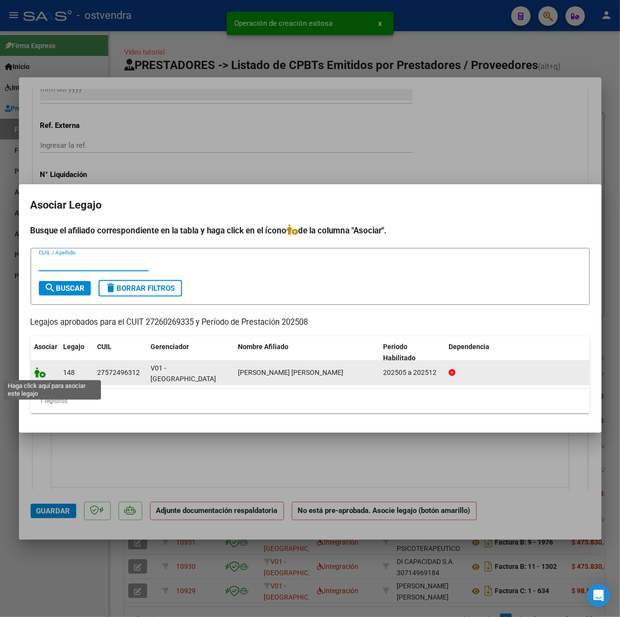
click at [39, 372] on icon at bounding box center [40, 372] width 12 height 11
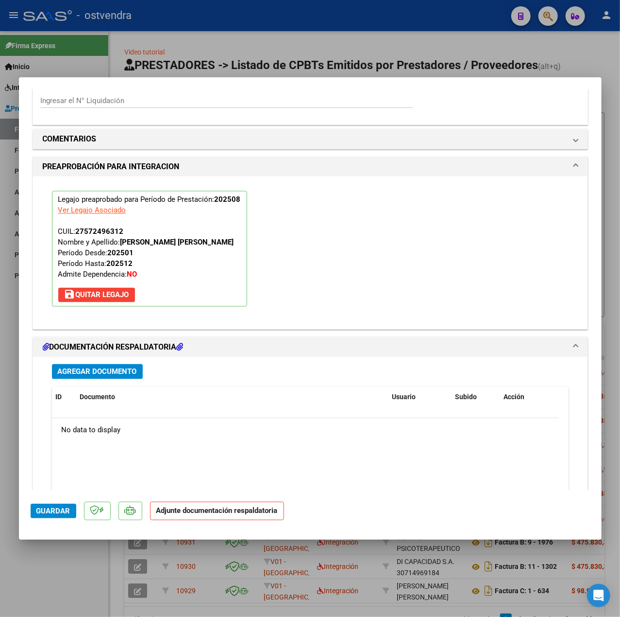
scroll to position [908, 0]
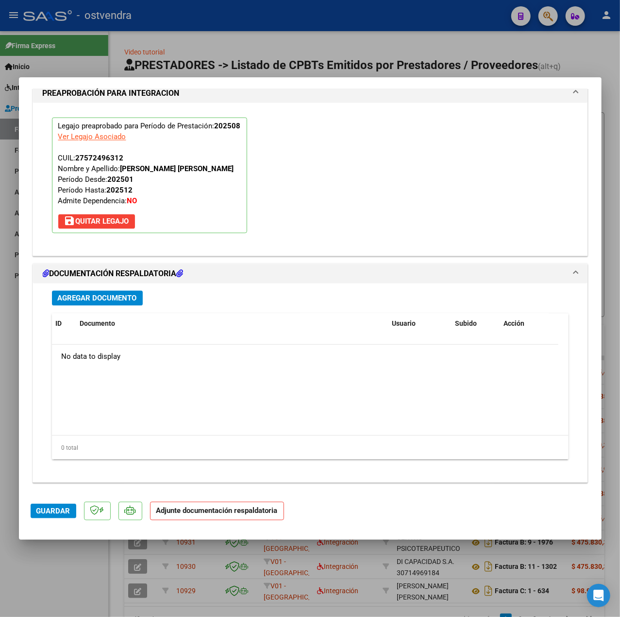
click at [143, 295] on div "Agregar Documento" at bounding box center [310, 298] width 517 height 15
click at [133, 296] on span "Agregar Documento" at bounding box center [97, 298] width 79 height 9
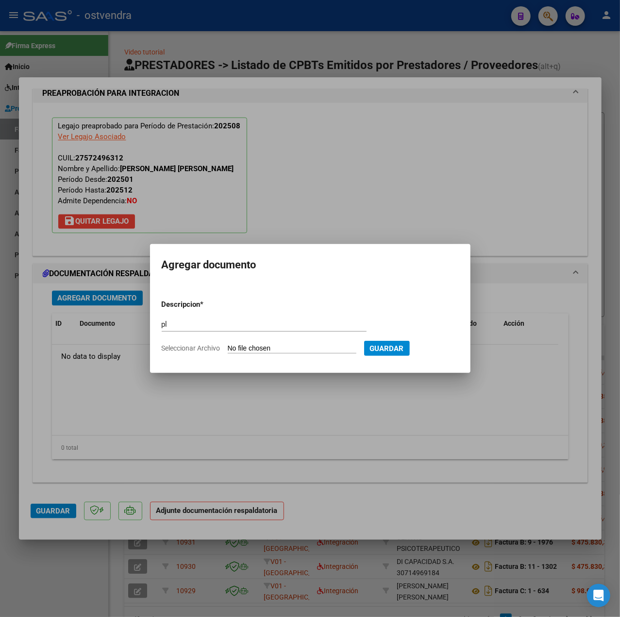
drag, startPoint x: 280, startPoint y: 346, endPoint x: 280, endPoint y: 353, distance: 6.3
click at [280, 353] on input "Seleccionar Archivo" at bounding box center [292, 348] width 129 height 9
click at [449, 348] on span "Guardar" at bounding box center [438, 348] width 34 height 9
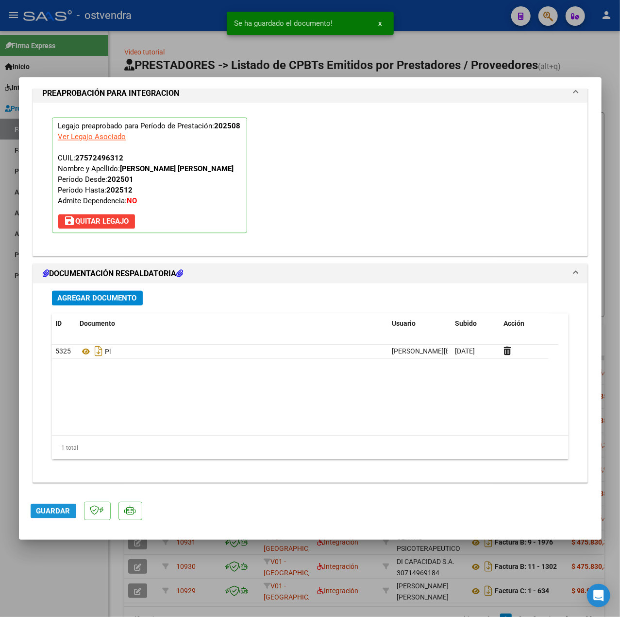
click at [61, 504] on button "Guardar" at bounding box center [54, 510] width 46 height 15
click at [76, 584] on div at bounding box center [310, 308] width 620 height 617
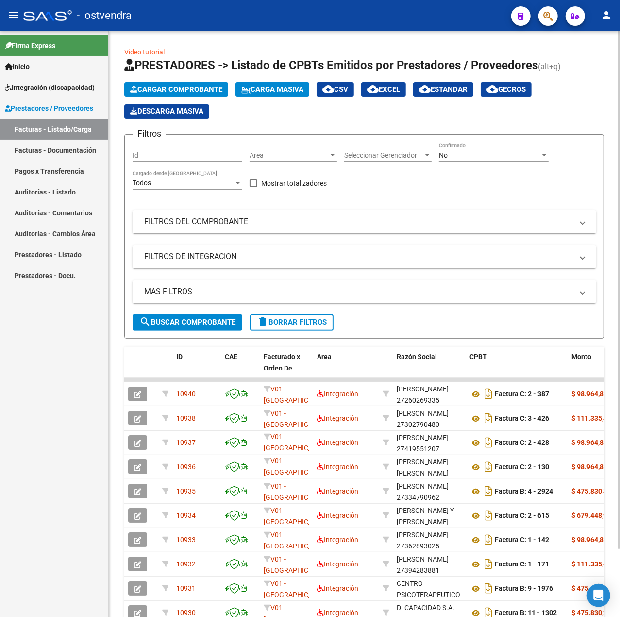
click at [148, 86] on span "Cargar Comprobante" at bounding box center [176, 89] width 92 height 9
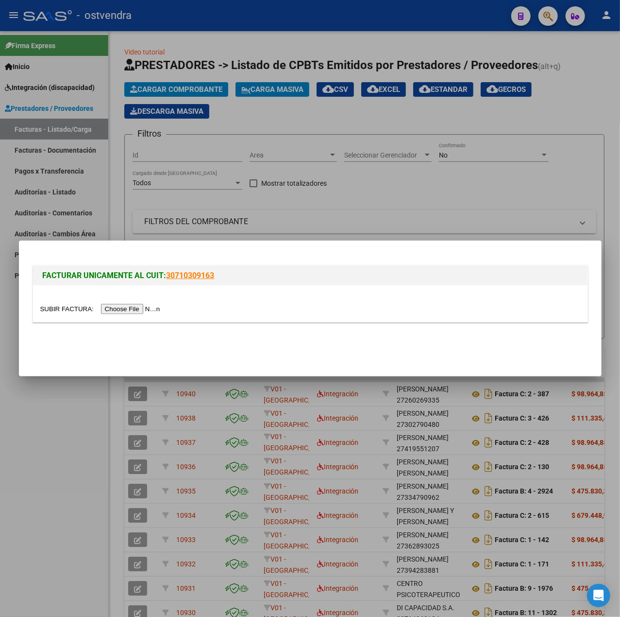
click at [158, 307] on input "file" at bounding box center [101, 309] width 123 height 10
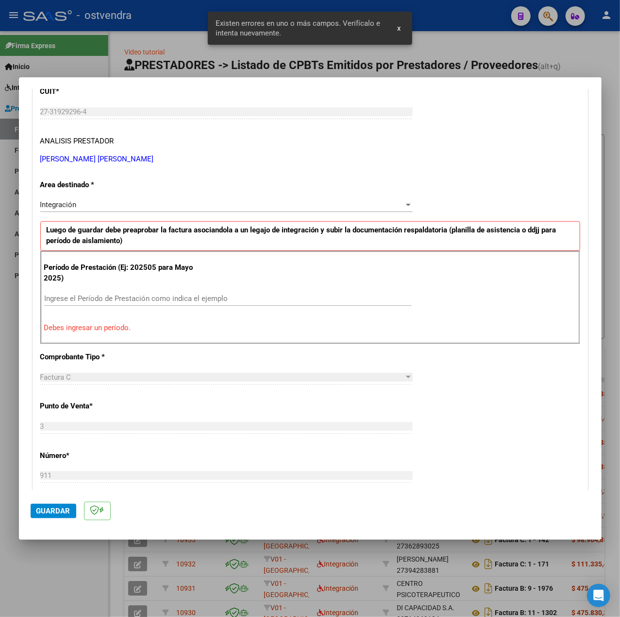
scroll to position [0, 0]
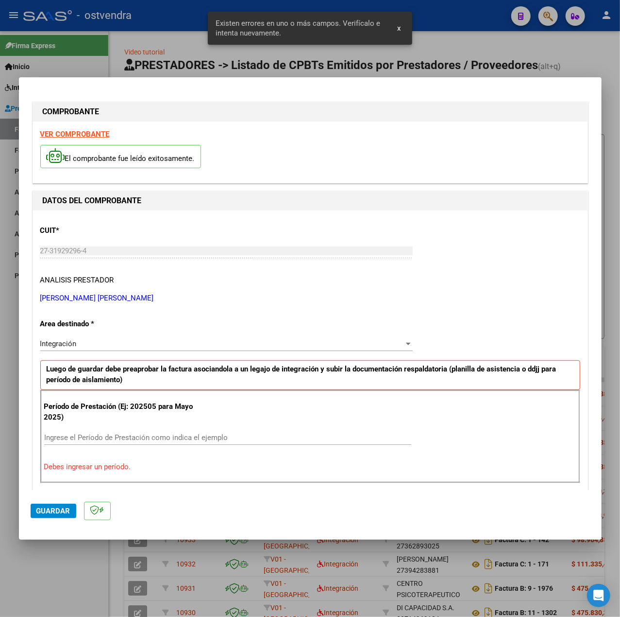
click at [70, 135] on strong "VER COMPROBANTE" at bounding box center [74, 134] width 69 height 9
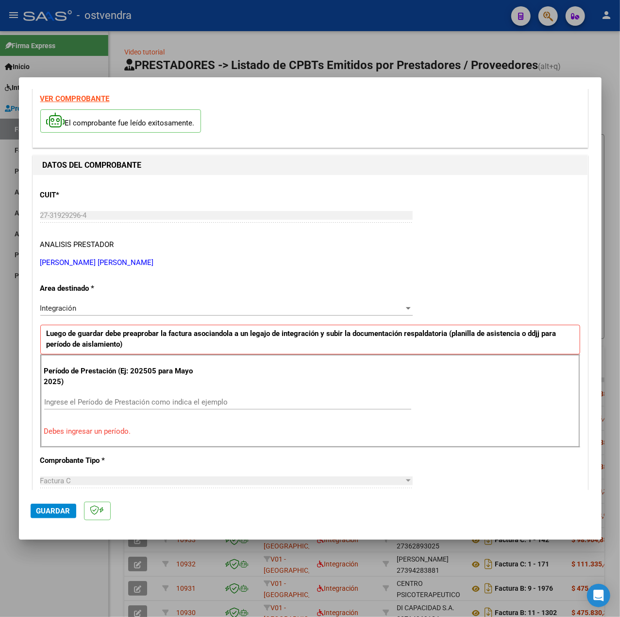
scroll to position [129, 0]
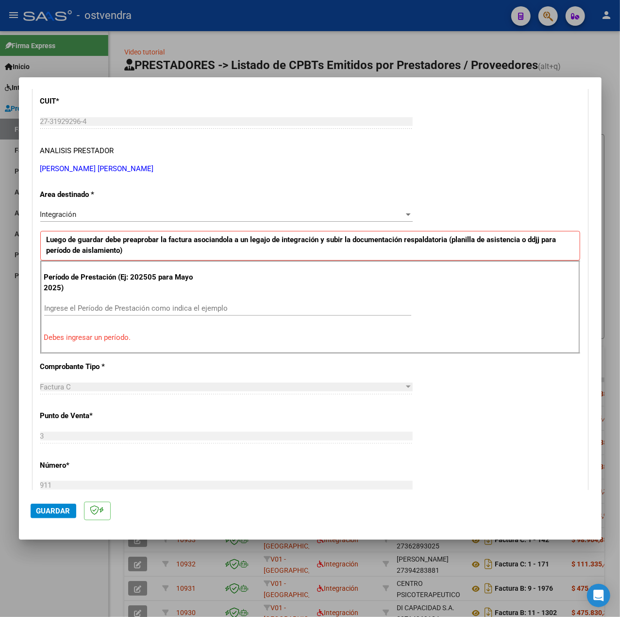
click at [140, 311] on input "Ingrese el Período de Prestación como indica el ejemplo" at bounding box center [227, 308] width 367 height 9
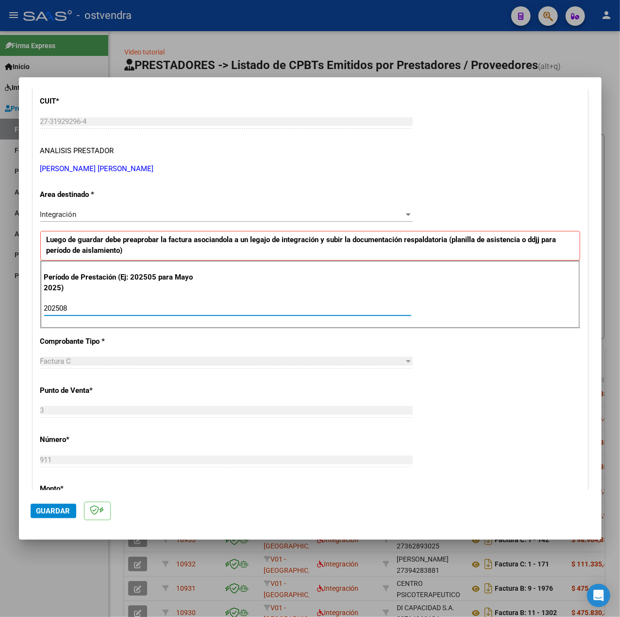
click at [437, 391] on div "CUIT * 27-31929296-4 Ingresar CUIT ANALISIS PRESTADOR BEJARANO YAMILA GISEL ARC…" at bounding box center [310, 446] width 555 height 731
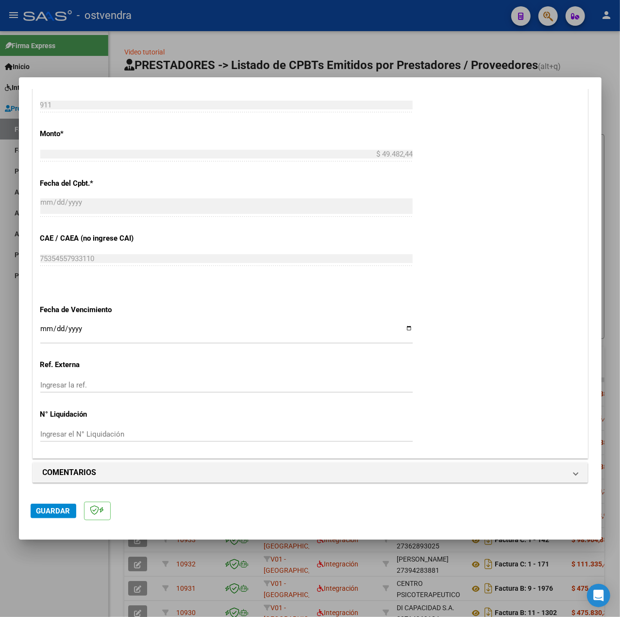
scroll to position [486, 0]
click at [41, 328] on input "Ingresar la fecha" at bounding box center [226, 333] width 373 height 16
click at [446, 422] on div "CUIT * 27-31929296-4 Ingresar CUIT ANALISIS PRESTADOR BEJARANO YAMILA GISEL ARC…" at bounding box center [310, 91] width 555 height 731
click at [55, 510] on span "Guardar" at bounding box center [53, 510] width 34 height 9
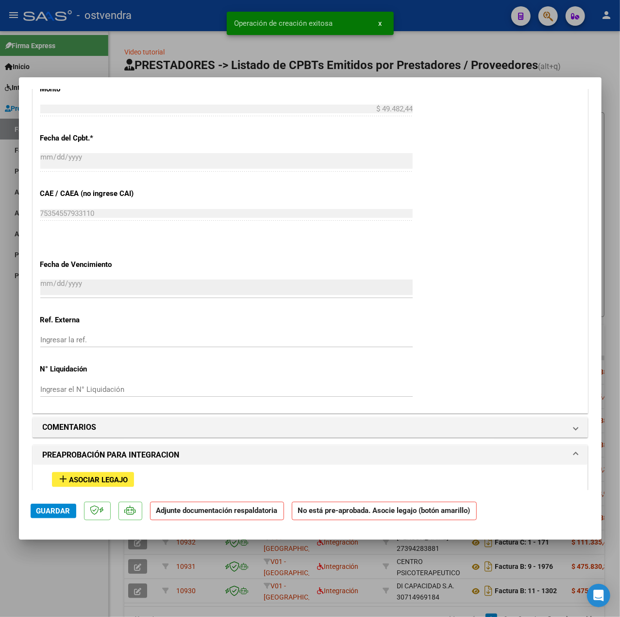
scroll to position [712, 0]
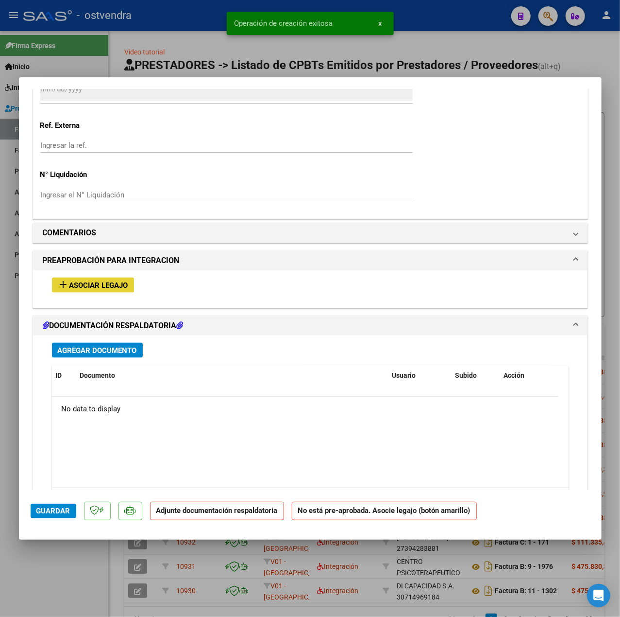
click at [103, 290] on span "Asociar Legajo" at bounding box center [98, 285] width 59 height 9
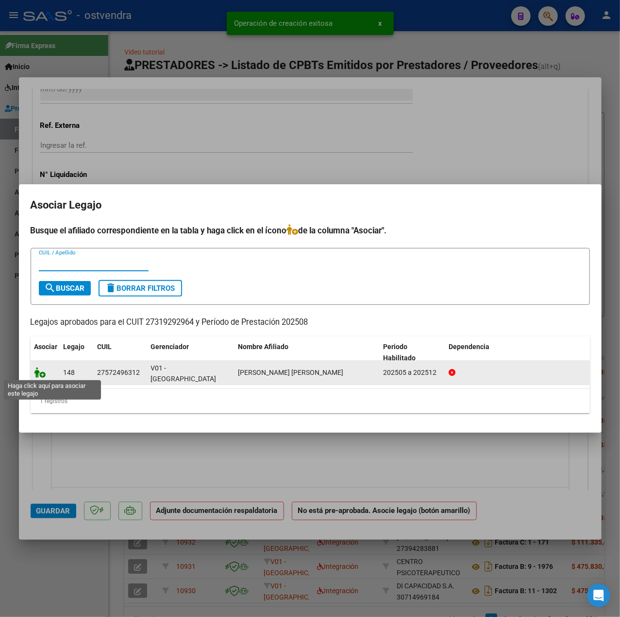
click at [41, 372] on icon at bounding box center [40, 372] width 12 height 11
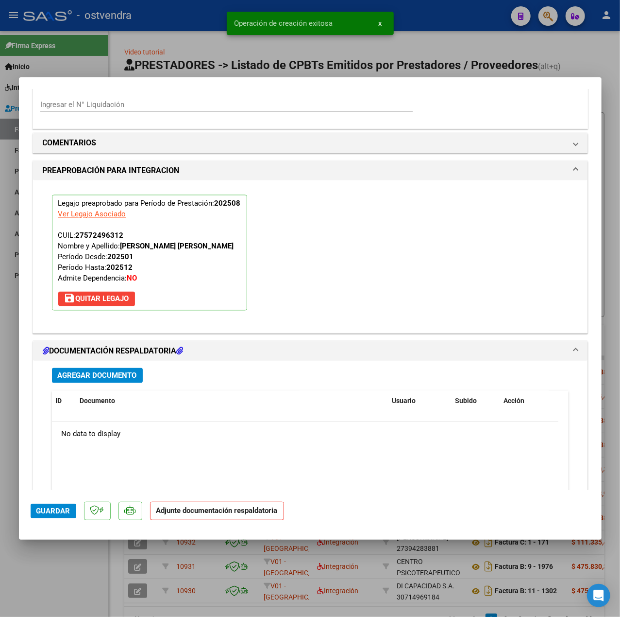
scroll to position [908, 0]
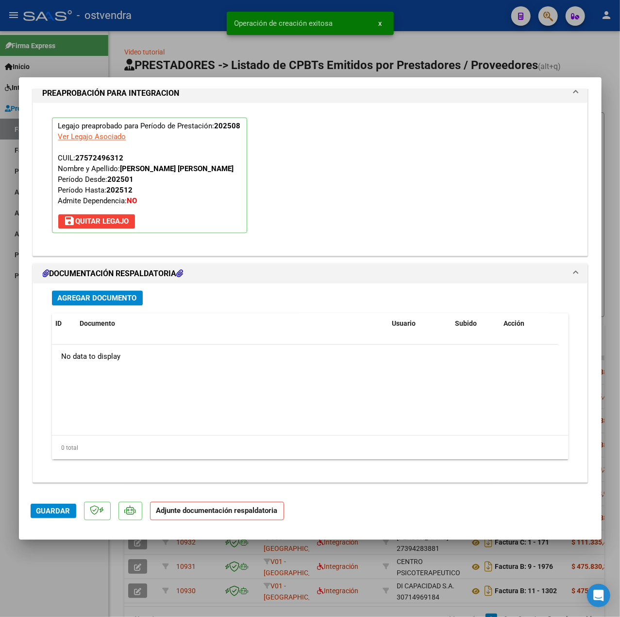
click at [98, 292] on button "Agregar Documento" at bounding box center [97, 298] width 91 height 15
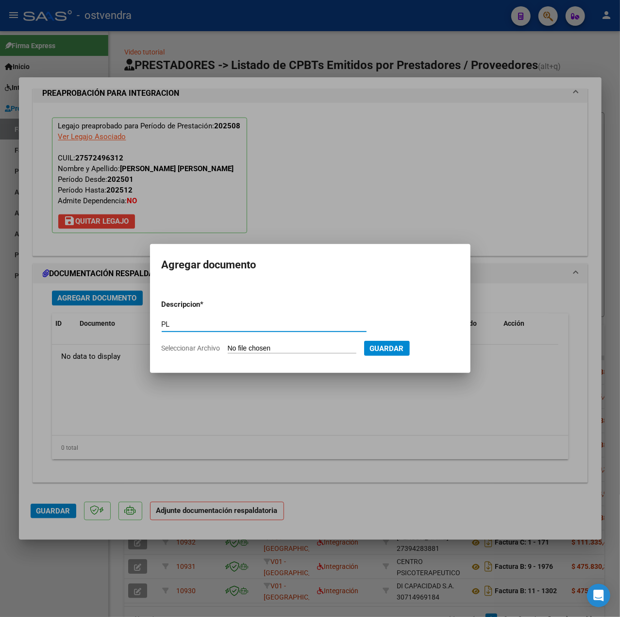
click at [300, 348] on input "Seleccionar Archivo" at bounding box center [292, 348] width 129 height 9
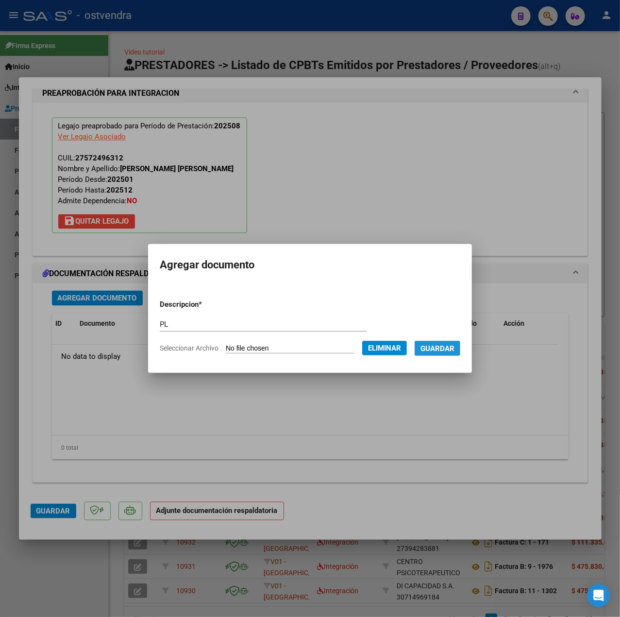
click at [442, 341] on button "Guardar" at bounding box center [438, 348] width 46 height 15
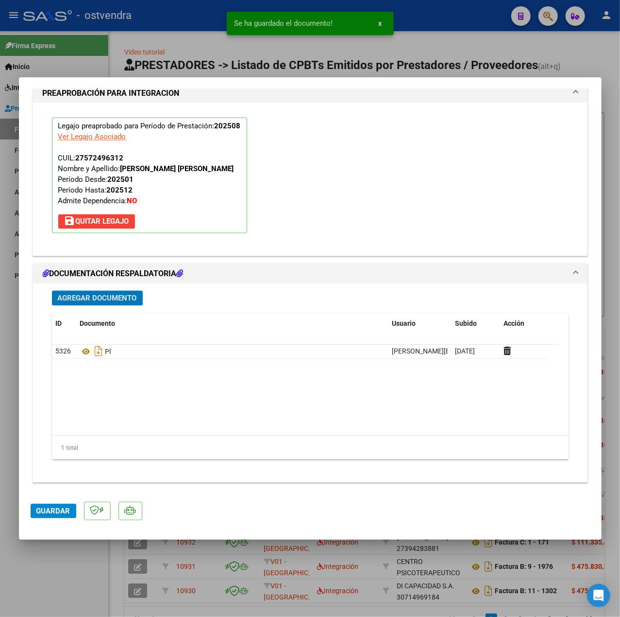
click at [46, 517] on button "Guardar" at bounding box center [54, 510] width 46 height 15
click at [83, 554] on div at bounding box center [310, 308] width 620 height 617
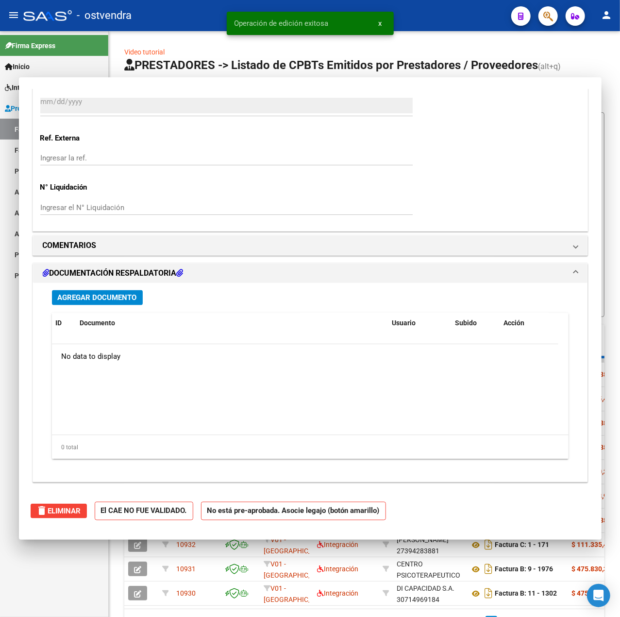
scroll to position [0, 0]
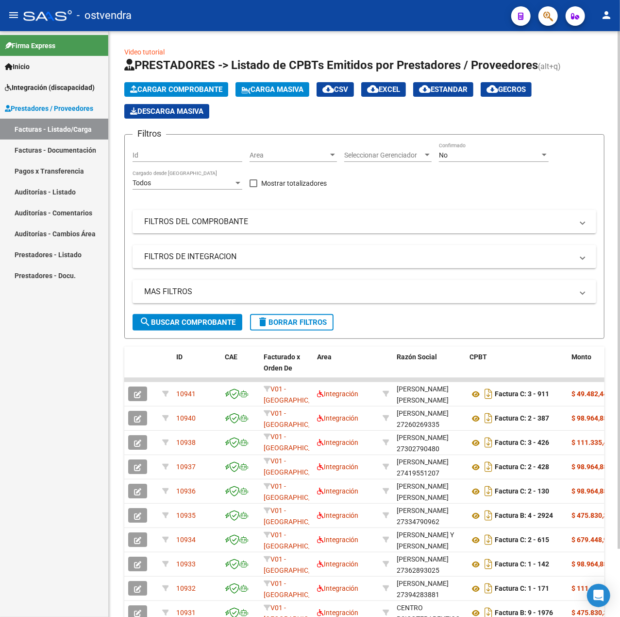
click at [206, 91] on span "Cargar Comprobante" at bounding box center [176, 89] width 92 height 9
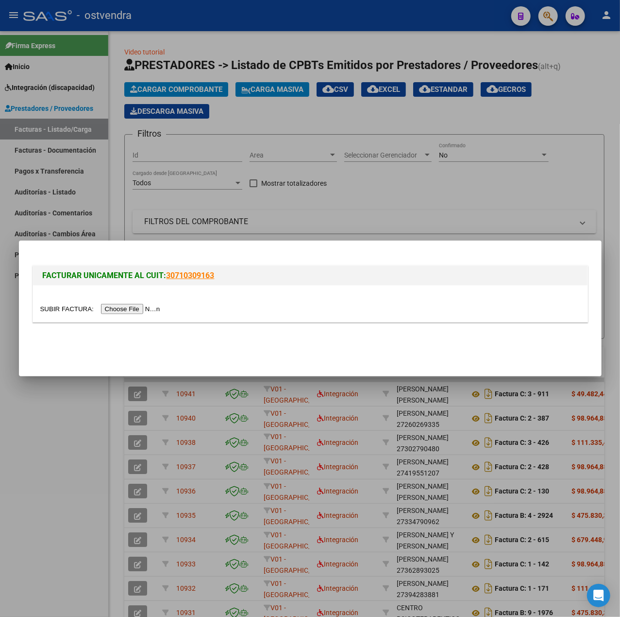
click at [147, 301] on div at bounding box center [310, 303] width 555 height 36
click at [152, 308] on input "file" at bounding box center [101, 309] width 123 height 10
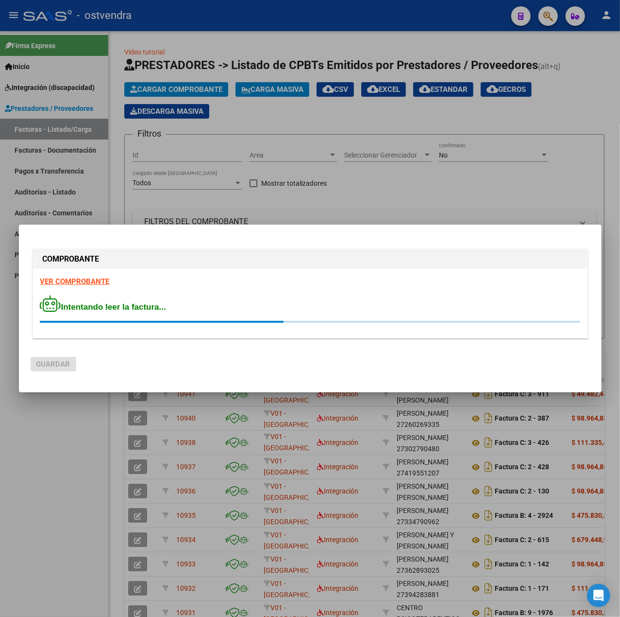
click at [86, 285] on strong "VER COMPROBANTE" at bounding box center [74, 281] width 69 height 9
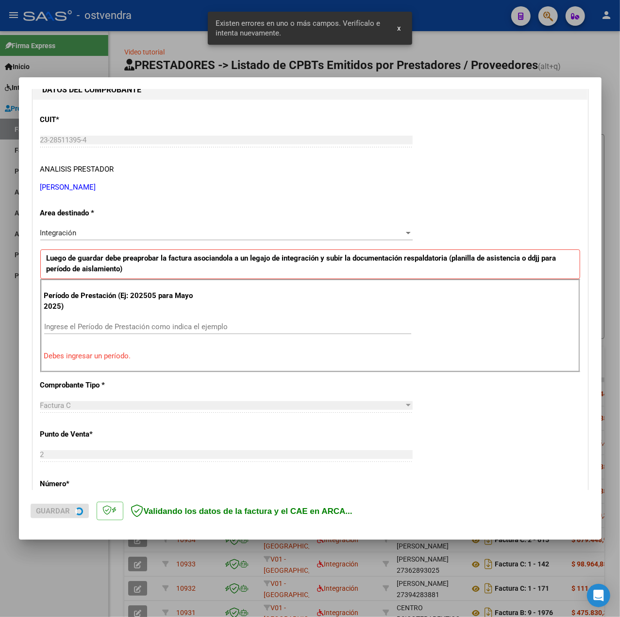
scroll to position [121, 0]
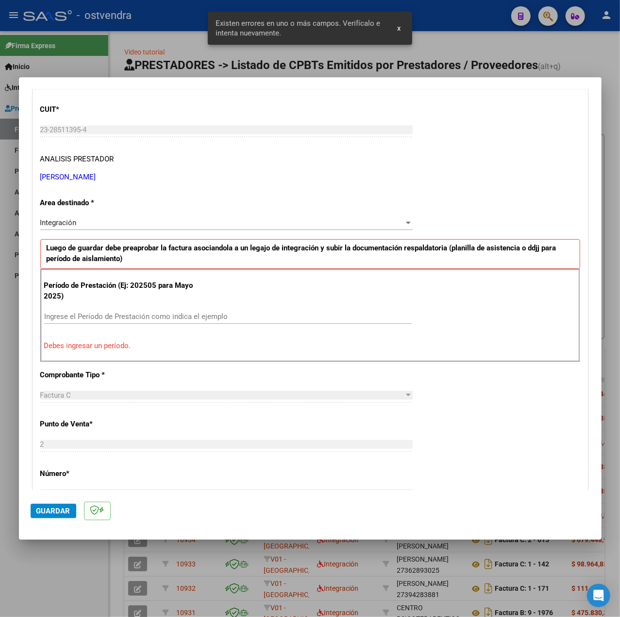
click at [113, 318] on input "Ingrese el Período de Prestación como indica el ejemplo" at bounding box center [227, 316] width 367 height 9
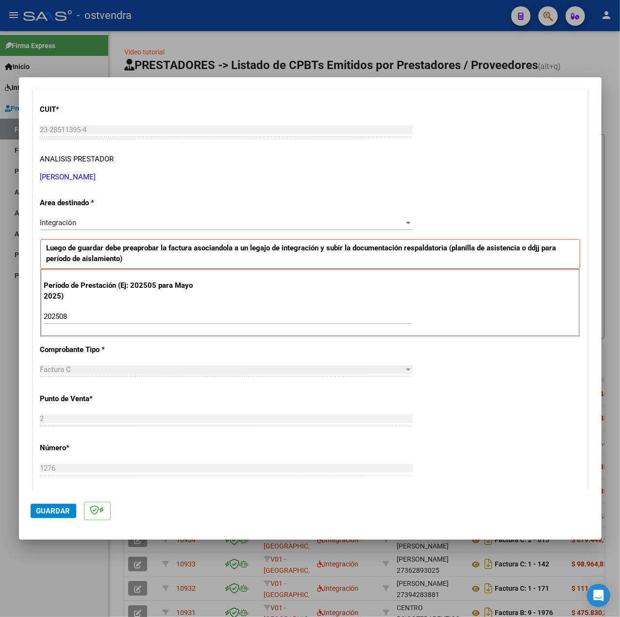
click at [471, 412] on div "CUIT * 23-28511395-4 Ingresar CUIT ANALISIS PRESTADOR LUNA TERESA BEATRIZ ARCA …" at bounding box center [310, 454] width 555 height 731
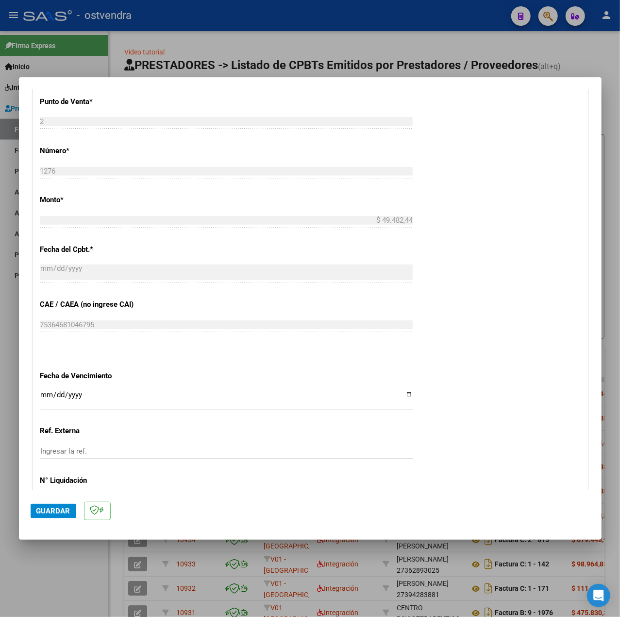
scroll to position [486, 0]
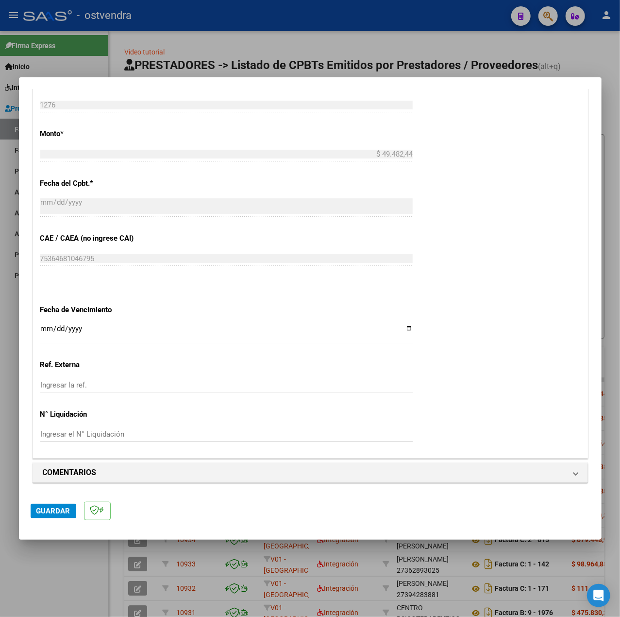
click at [48, 323] on div "Ingresar la fecha" at bounding box center [226, 332] width 373 height 21
click at [60, 506] on span "Guardar" at bounding box center [53, 510] width 34 height 9
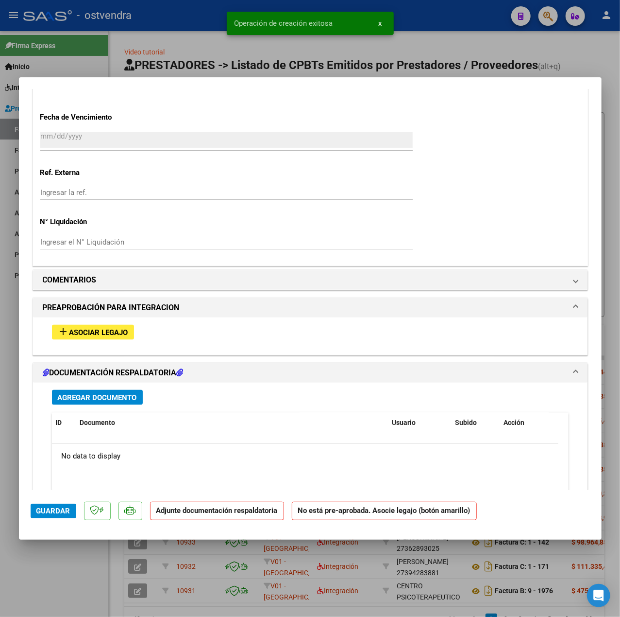
scroll to position [767, 0]
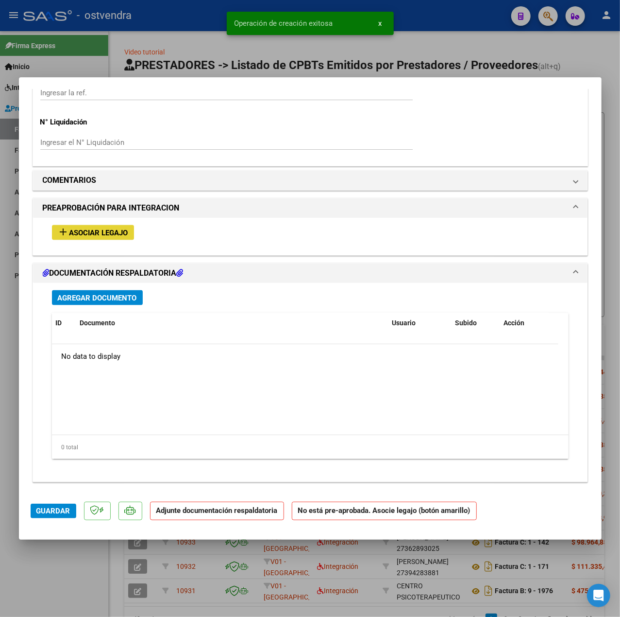
click at [123, 225] on button "add Asociar Legajo" at bounding box center [93, 232] width 82 height 15
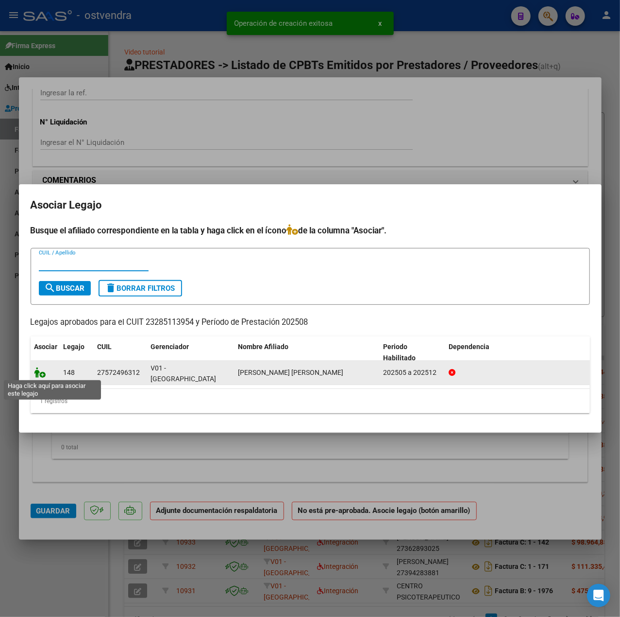
click at [42, 372] on icon at bounding box center [40, 372] width 12 height 11
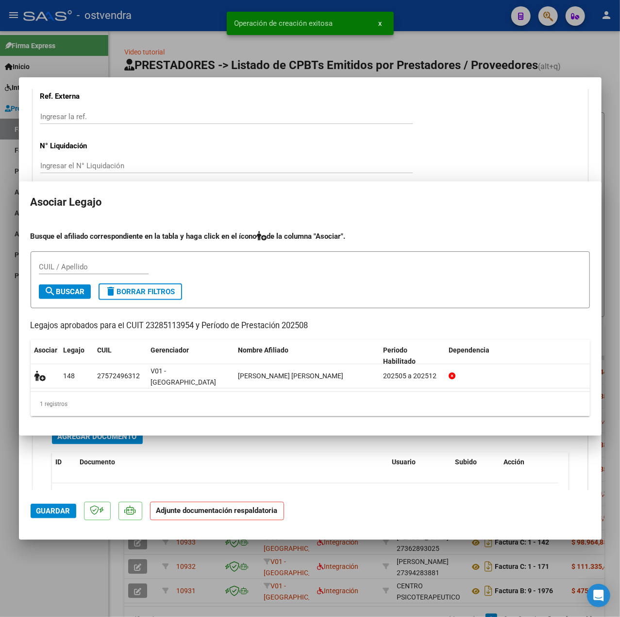
scroll to position [793, 0]
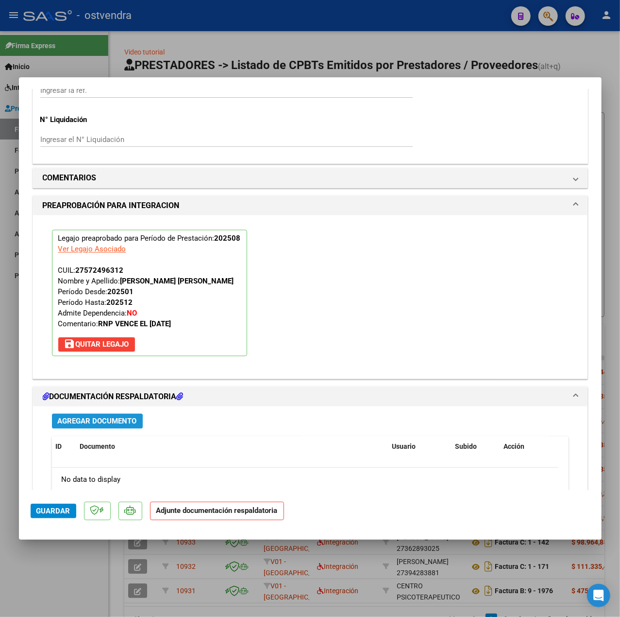
click at [79, 426] on span "Agregar Documento" at bounding box center [97, 421] width 79 height 9
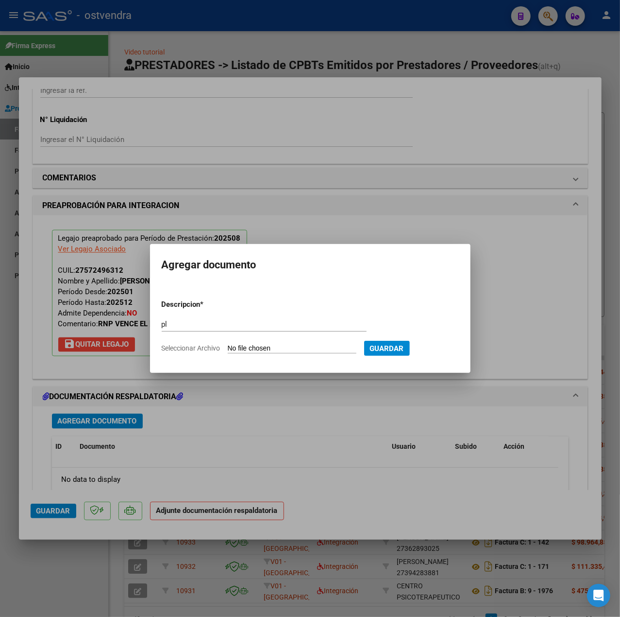
click at [262, 345] on input "Seleccionar Archivo" at bounding box center [292, 348] width 129 height 9
click at [434, 354] on button "Guardar" at bounding box center [438, 348] width 46 height 15
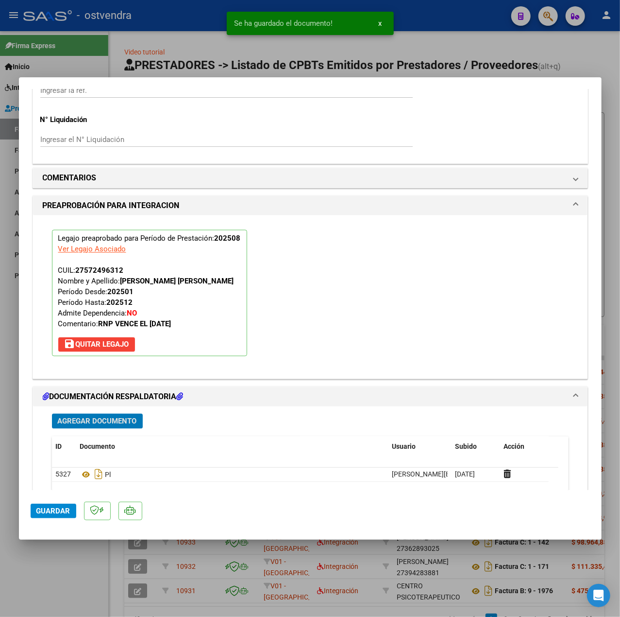
click at [49, 512] on span "Guardar" at bounding box center [53, 510] width 34 height 9
click at [69, 574] on div at bounding box center [310, 308] width 620 height 617
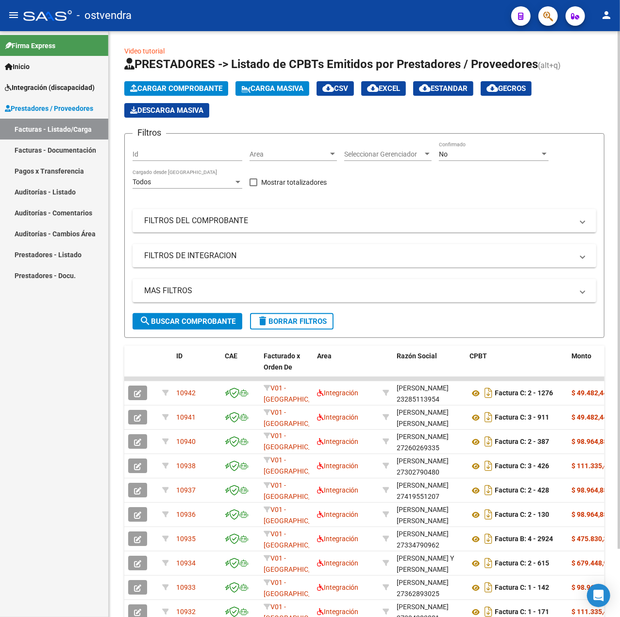
scroll to position [0, 0]
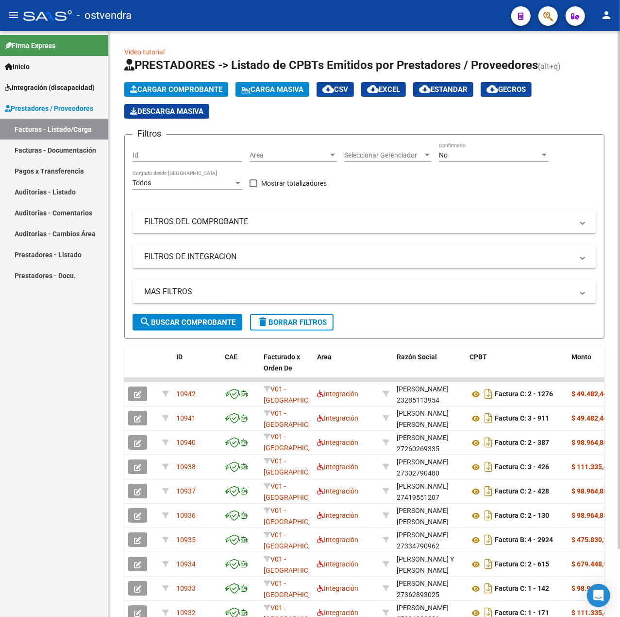
click at [195, 90] on span "Cargar Comprobante" at bounding box center [176, 89] width 92 height 9
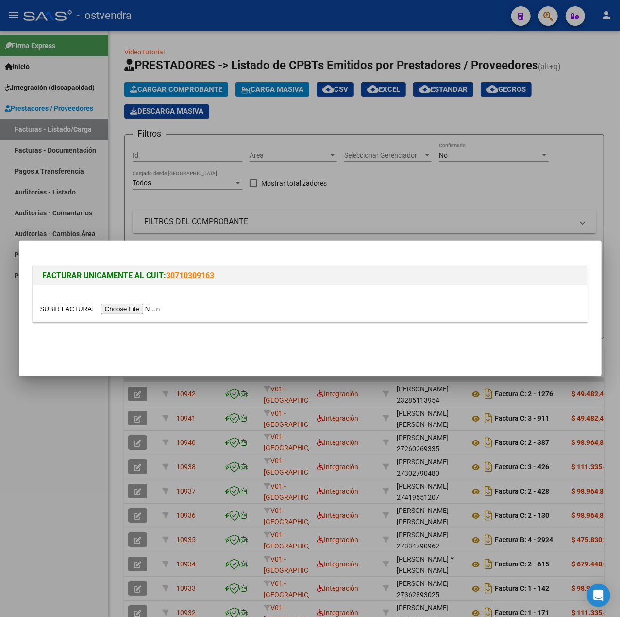
click at [136, 311] on input "file" at bounding box center [101, 309] width 123 height 10
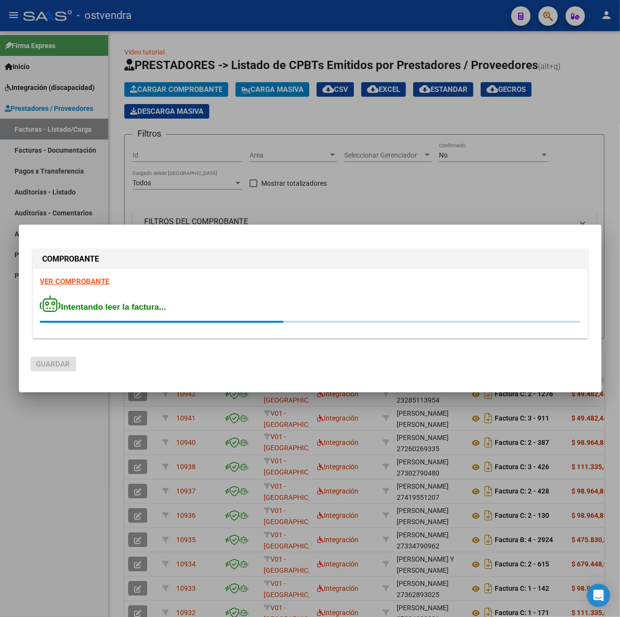
click at [88, 280] on strong "VER COMPROBANTE" at bounding box center [74, 281] width 69 height 9
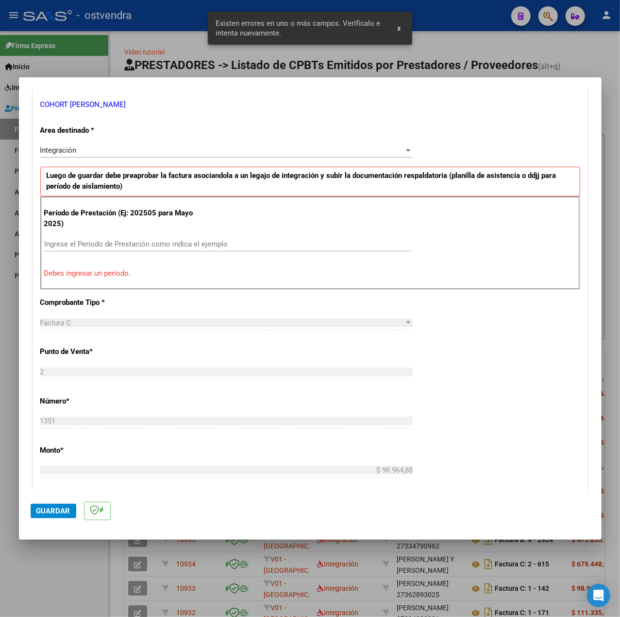
scroll to position [194, 0]
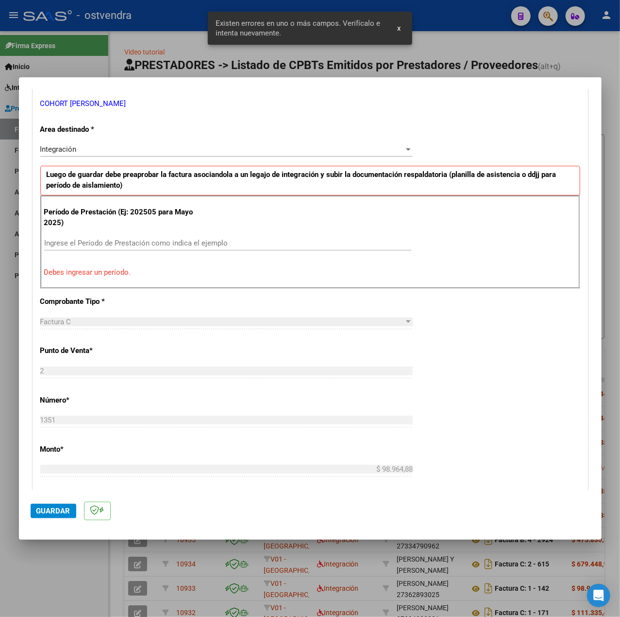
click at [161, 245] on input "Ingrese el Período de Prestación como indica el ejemplo" at bounding box center [227, 243] width 367 height 9
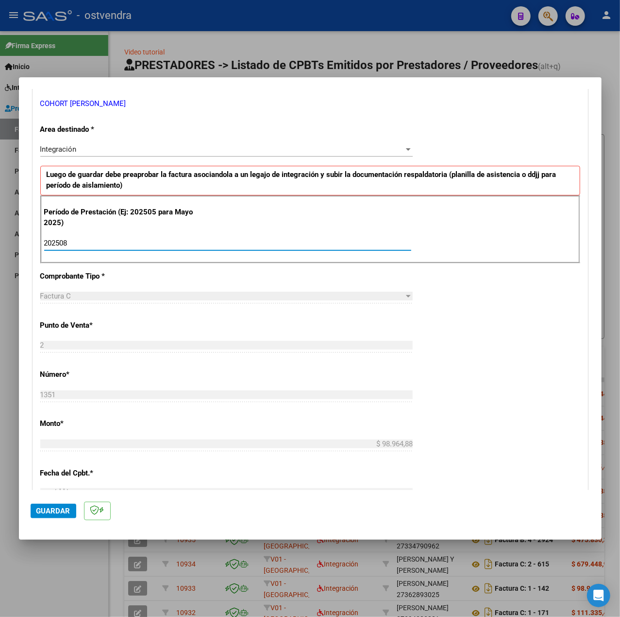
click at [440, 337] on div "CUIT * 27-27780332-7 Ingresar CUIT ANALISIS PRESTADOR COHORT MARIA ALDANA ARCA …" at bounding box center [310, 381] width 555 height 731
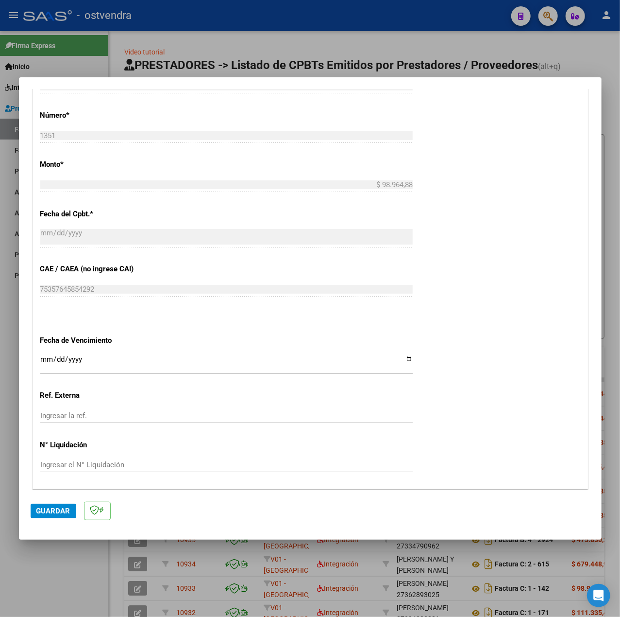
scroll to position [486, 0]
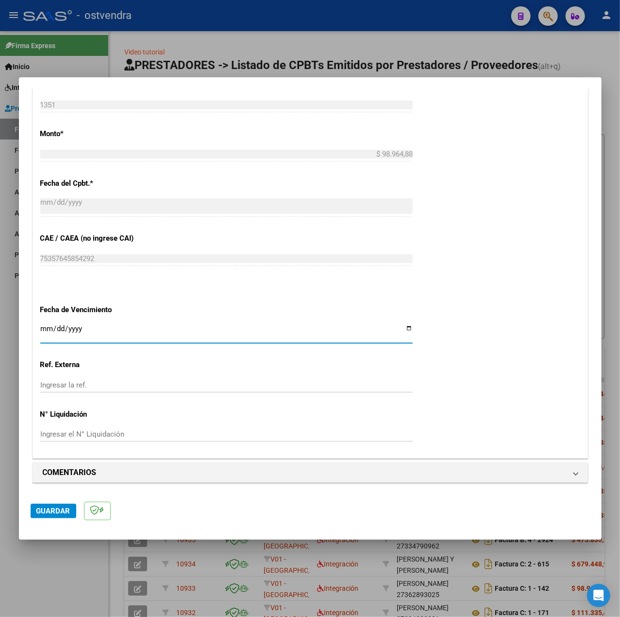
click at [48, 328] on input "Ingresar la fecha" at bounding box center [226, 333] width 373 height 16
click at [37, 514] on span "Guardar" at bounding box center [53, 510] width 34 height 9
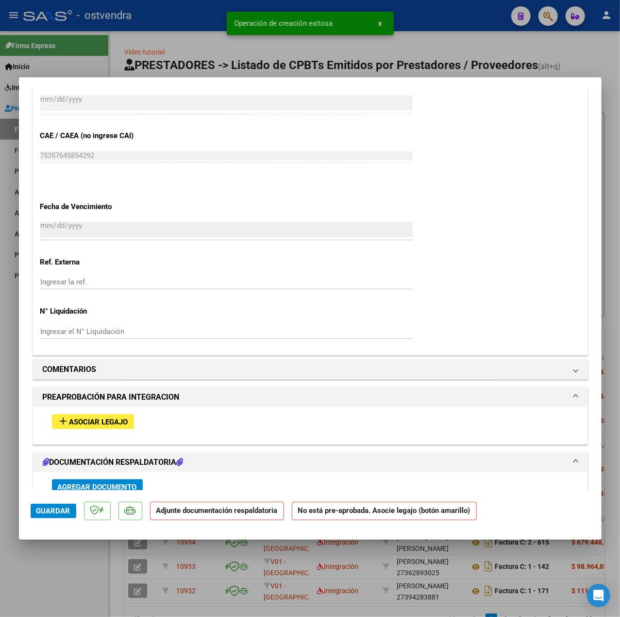
scroll to position [648, 0]
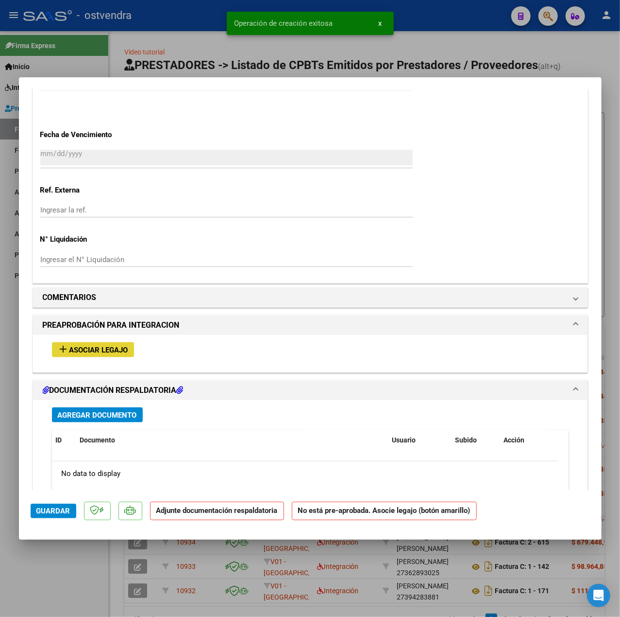
click at [76, 348] on span "Asociar Legajo" at bounding box center [98, 349] width 59 height 9
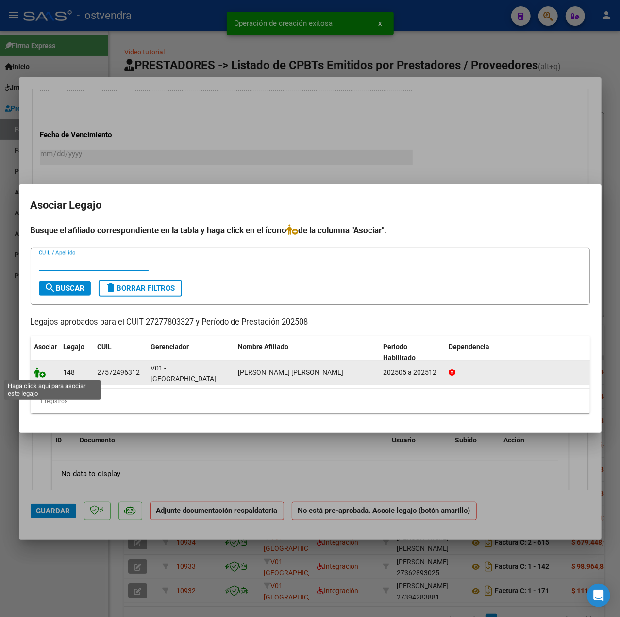
click at [41, 372] on icon at bounding box center [40, 372] width 12 height 11
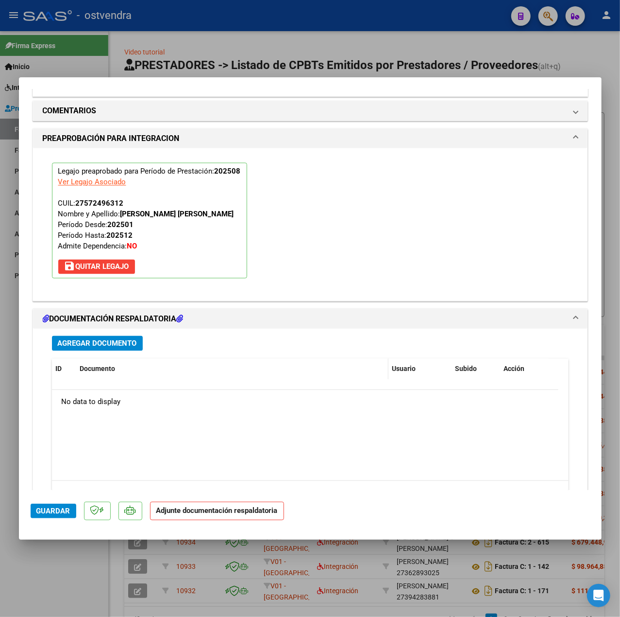
scroll to position [908, 0]
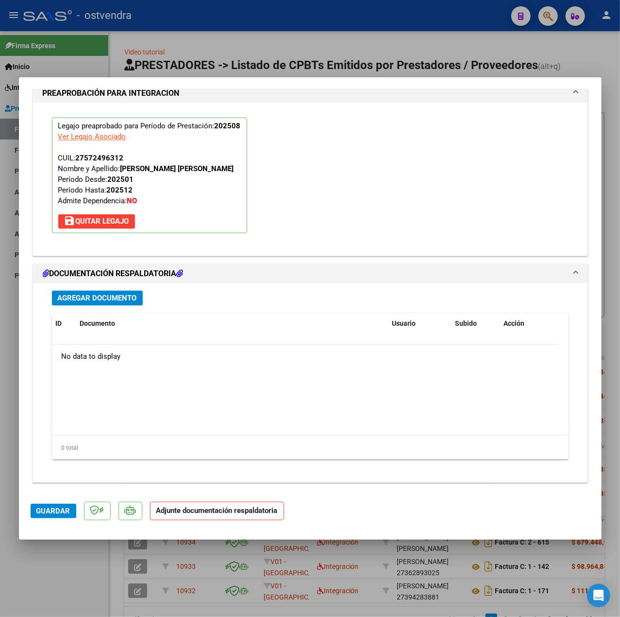
click at [117, 309] on div "Agregar Documento ID Documento Usuario Subido Acción No data to display 0 total…" at bounding box center [311, 378] width 532 height 191
click at [117, 304] on button "Agregar Documento" at bounding box center [97, 298] width 91 height 15
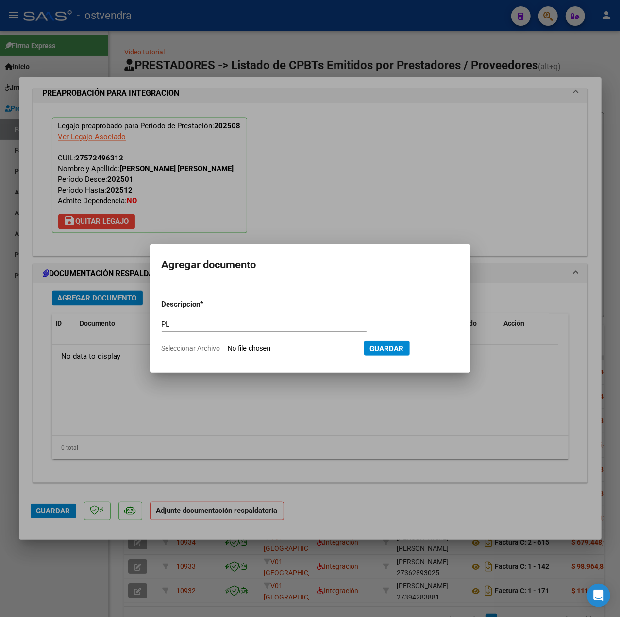
click at [243, 346] on input "Seleccionar Archivo" at bounding box center [292, 348] width 129 height 9
click at [451, 349] on span "Guardar" at bounding box center [438, 348] width 34 height 9
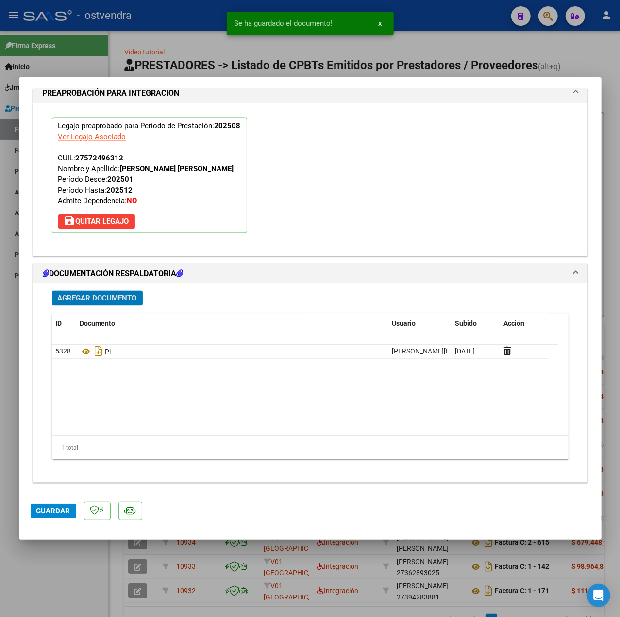
click at [53, 513] on span "Guardar" at bounding box center [53, 510] width 34 height 9
click at [91, 582] on div at bounding box center [310, 308] width 620 height 617
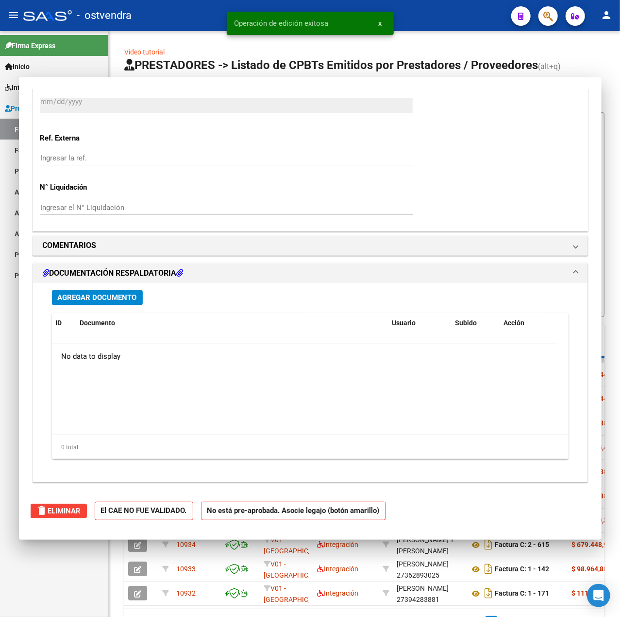
scroll to position [0, 0]
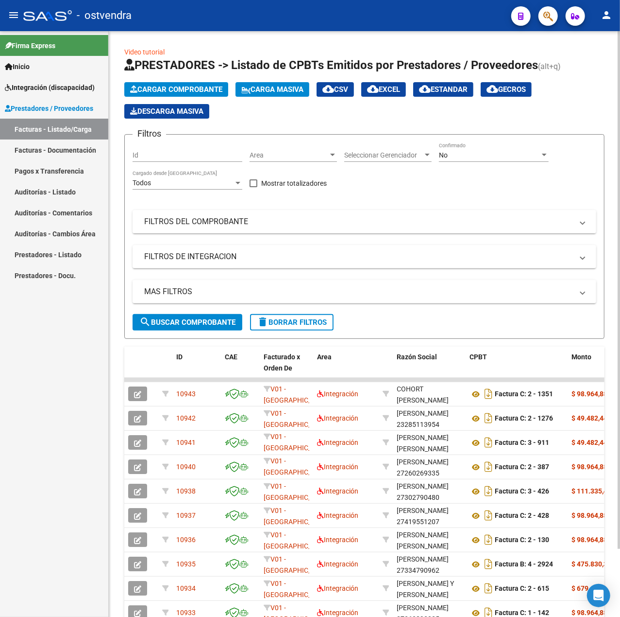
click at [174, 92] on span "Cargar Comprobante" at bounding box center [176, 89] width 92 height 9
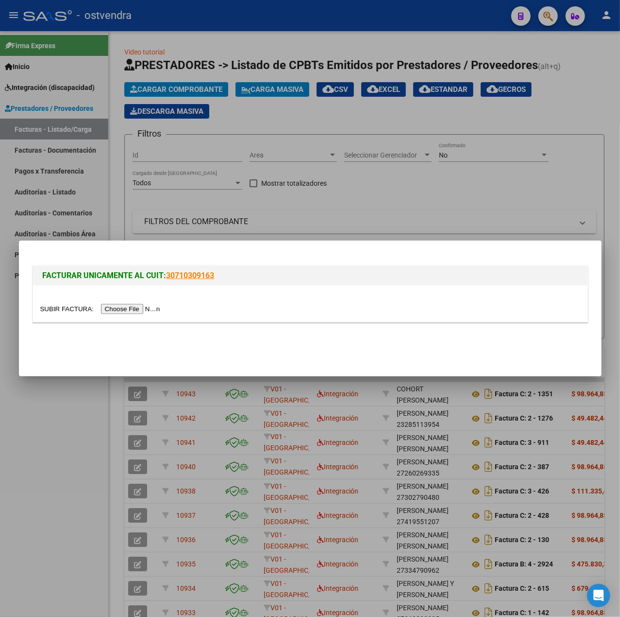
click at [158, 305] on input "file" at bounding box center [101, 309] width 123 height 10
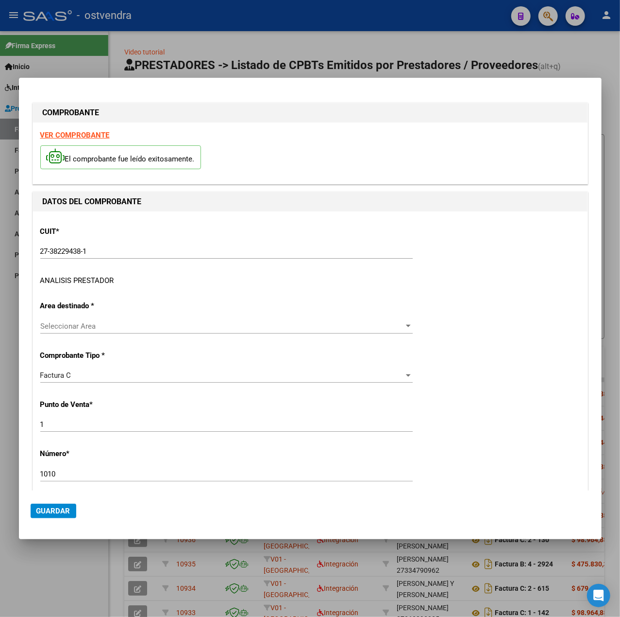
click at [86, 276] on div "ANALISIS PRESTADOR" at bounding box center [77, 280] width 74 height 11
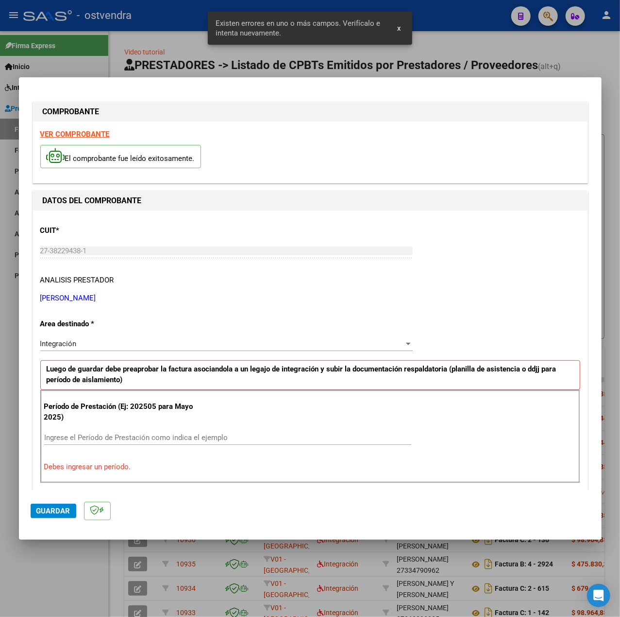
click at [94, 138] on strong "VER COMPROBANTE" at bounding box center [74, 134] width 69 height 9
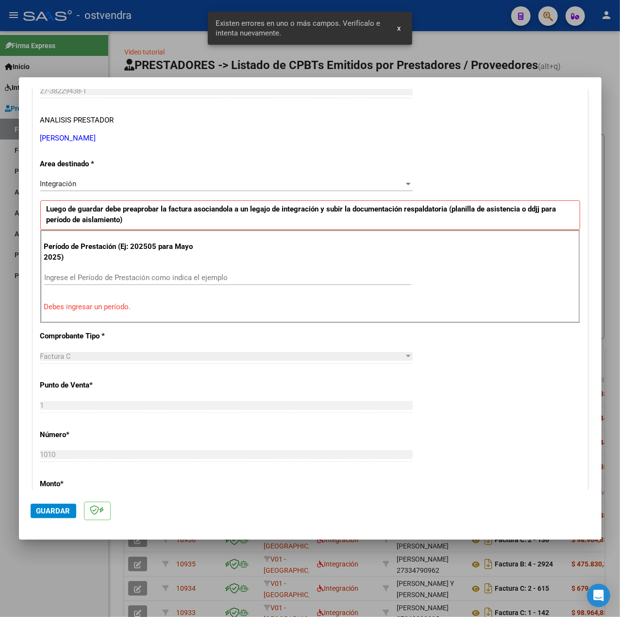
scroll to position [194, 0]
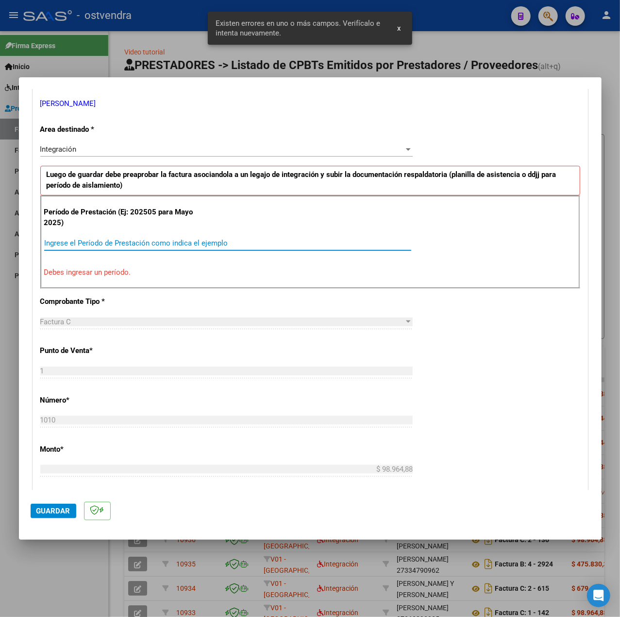
click at [172, 245] on input "Ingrese el Período de Prestación como indica el ejemplo" at bounding box center [227, 243] width 367 height 9
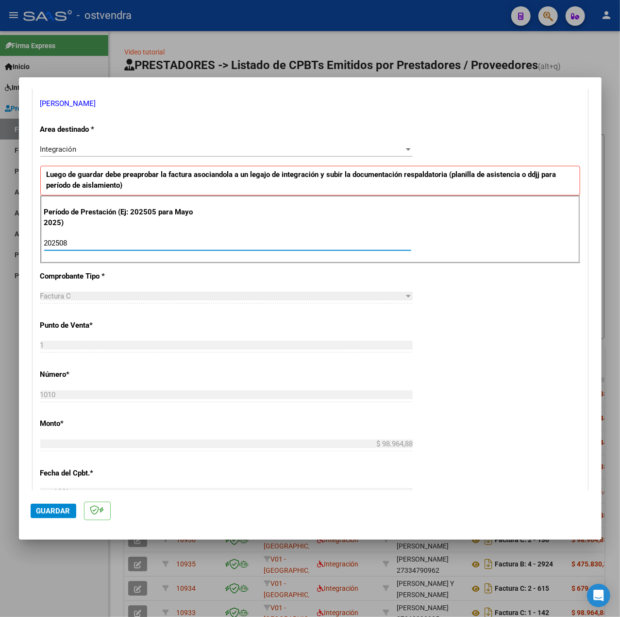
click at [540, 351] on div "CUIT * 27-38229438-1 Ingresar CUIT ANALISIS PRESTADOR ENRIQUE MARIA DE FATIMA A…" at bounding box center [310, 381] width 555 height 731
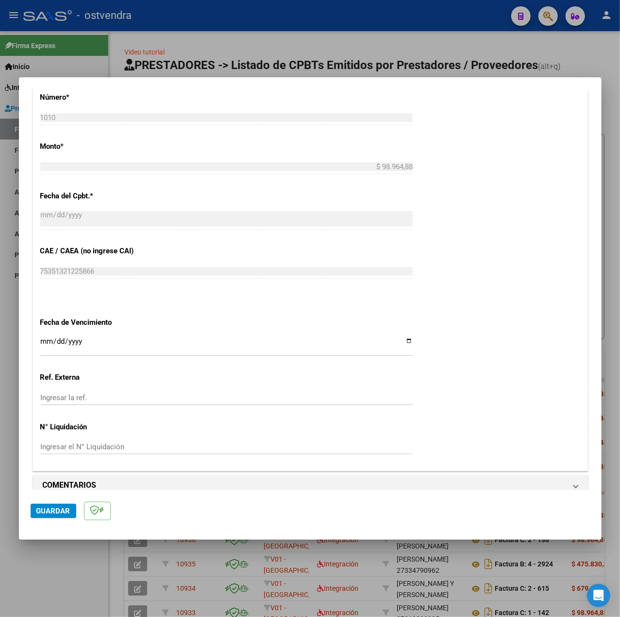
scroll to position [486, 0]
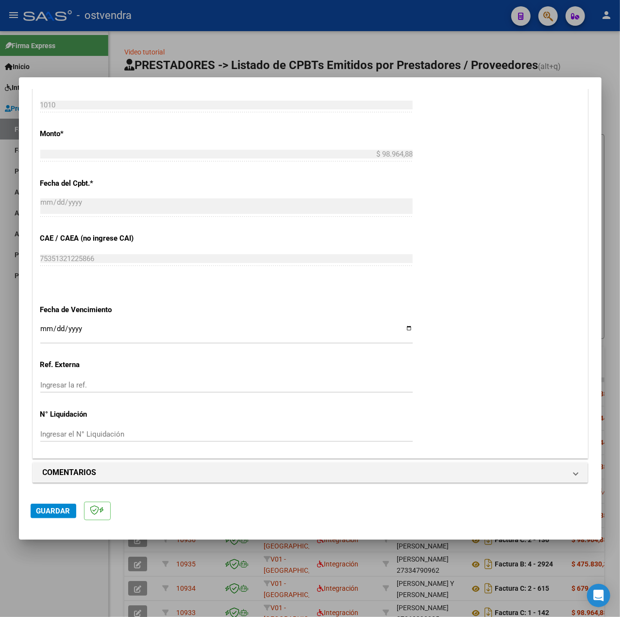
click at [45, 326] on input "Ingresar la fecha" at bounding box center [226, 333] width 373 height 16
click at [54, 495] on mat-dialog-actions "Guardar" at bounding box center [311, 509] width 560 height 38
click at [54, 504] on button "Guardar" at bounding box center [54, 510] width 46 height 15
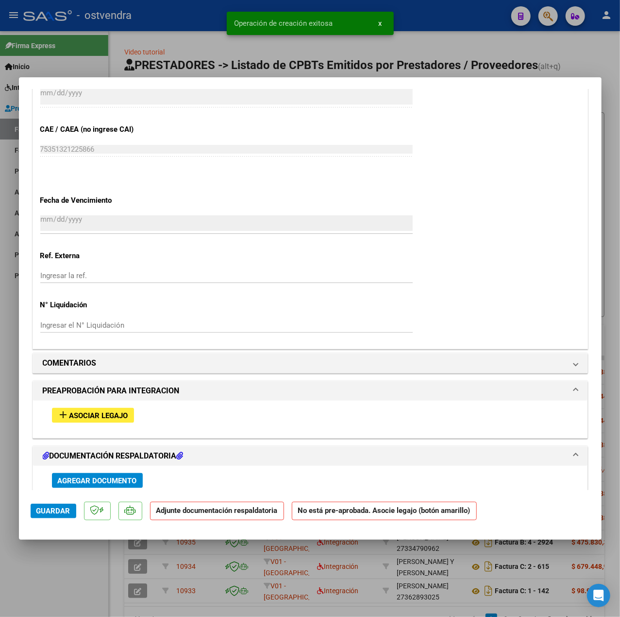
scroll to position [712, 0]
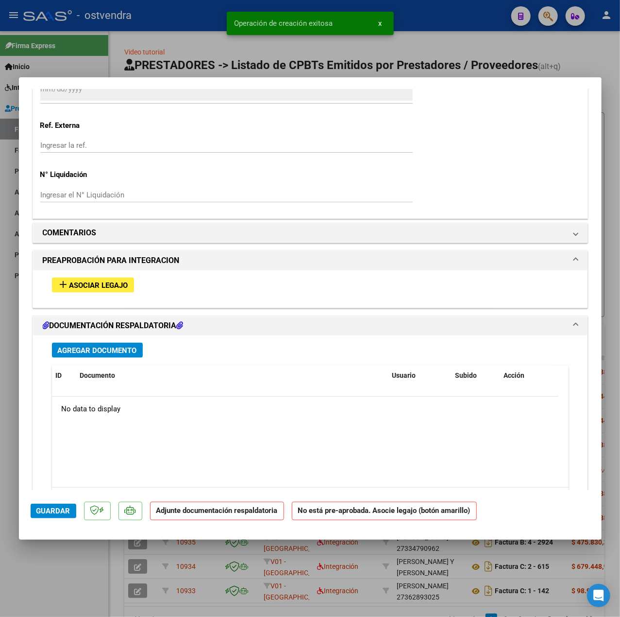
click at [92, 283] on span "Asociar Legajo" at bounding box center [98, 285] width 59 height 9
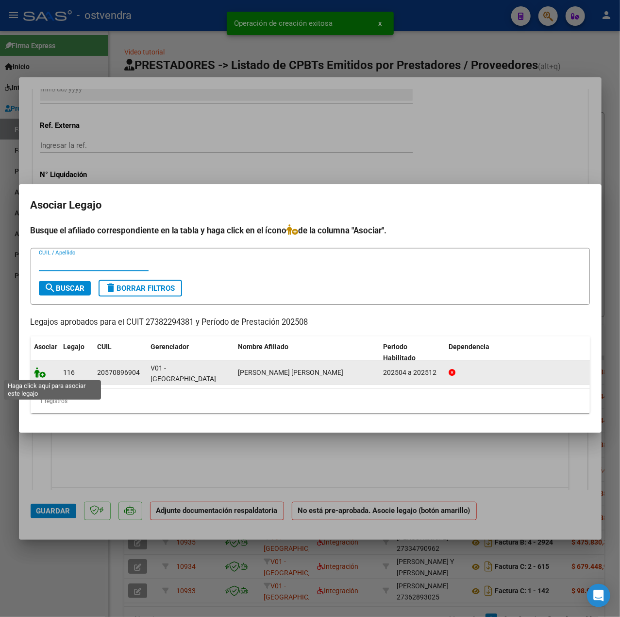
click at [38, 371] on icon at bounding box center [40, 372] width 12 height 11
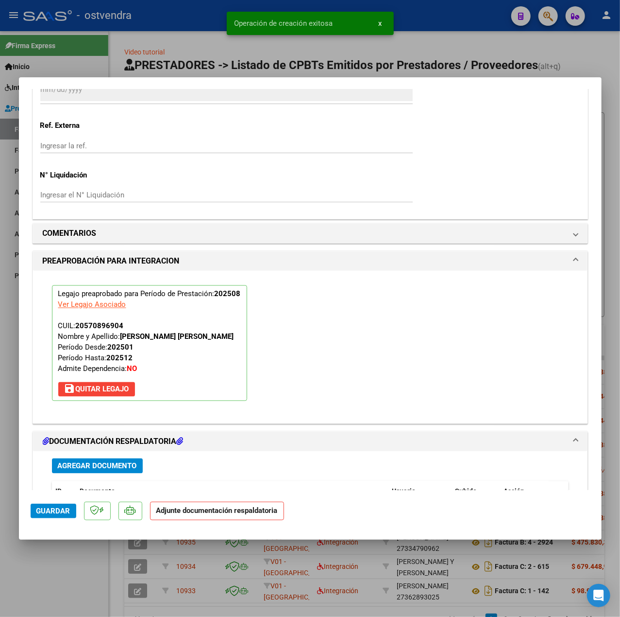
scroll to position [908, 0]
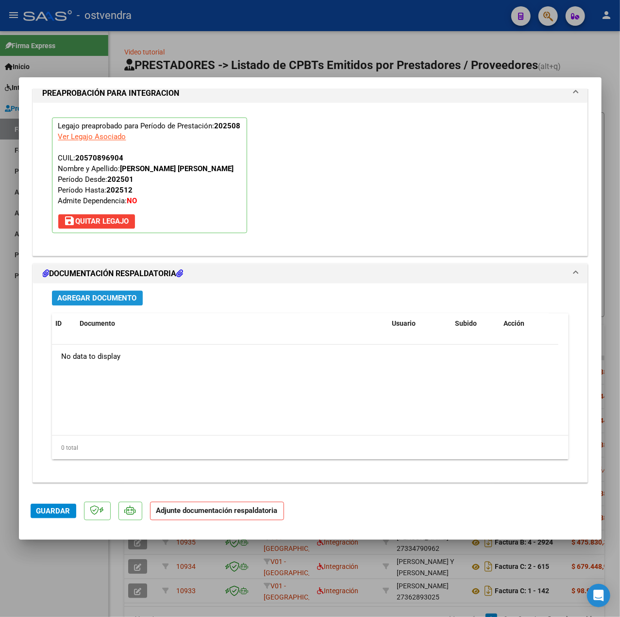
click at [133, 302] on span "Agregar Documento" at bounding box center [97, 298] width 79 height 9
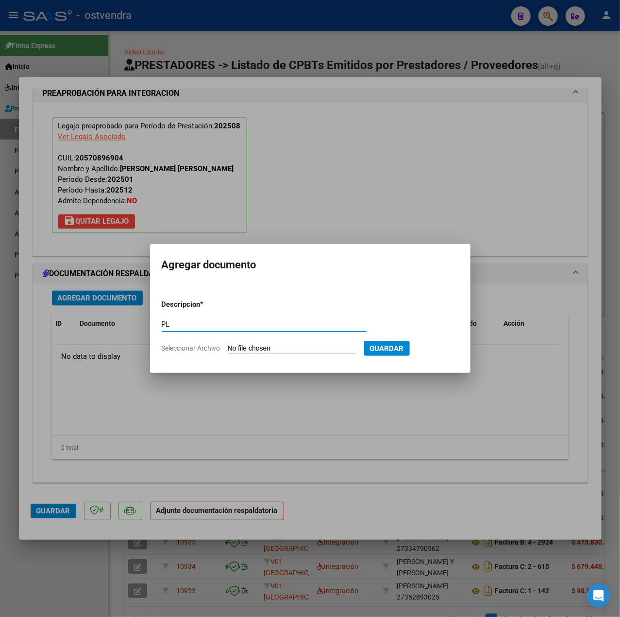
click at [277, 350] on input "Seleccionar Archivo" at bounding box center [292, 348] width 129 height 9
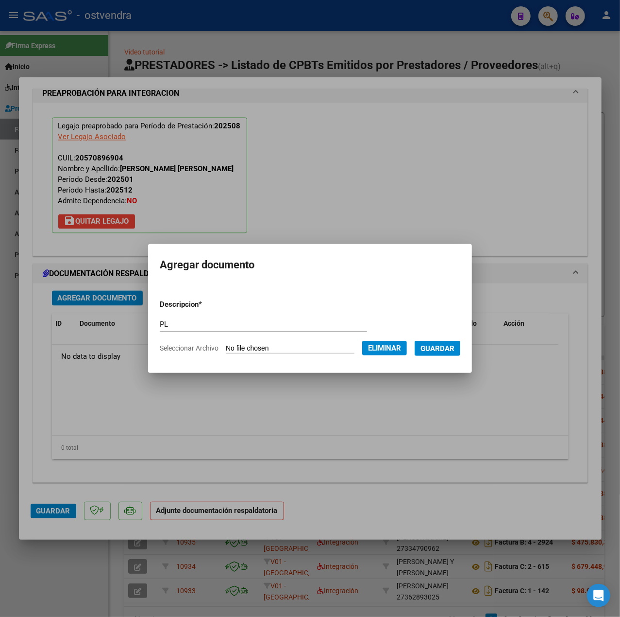
click at [444, 353] on button "Guardar" at bounding box center [438, 348] width 46 height 15
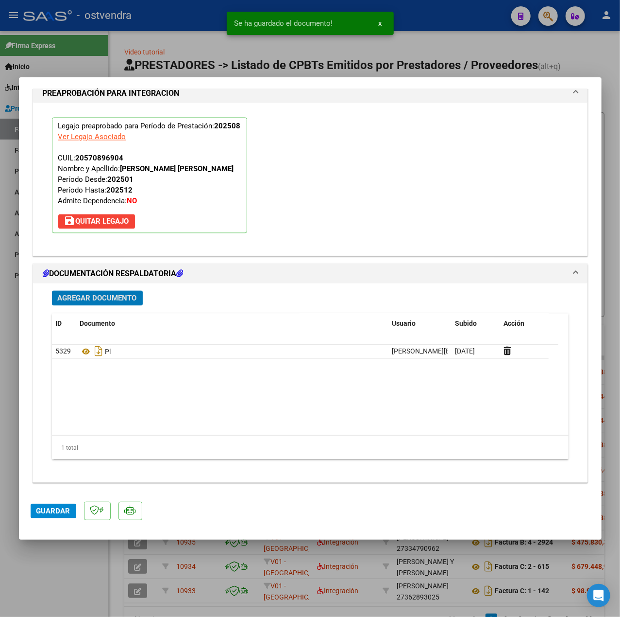
click at [52, 508] on span "Guardar" at bounding box center [53, 510] width 34 height 9
click at [66, 566] on div at bounding box center [310, 308] width 620 height 617
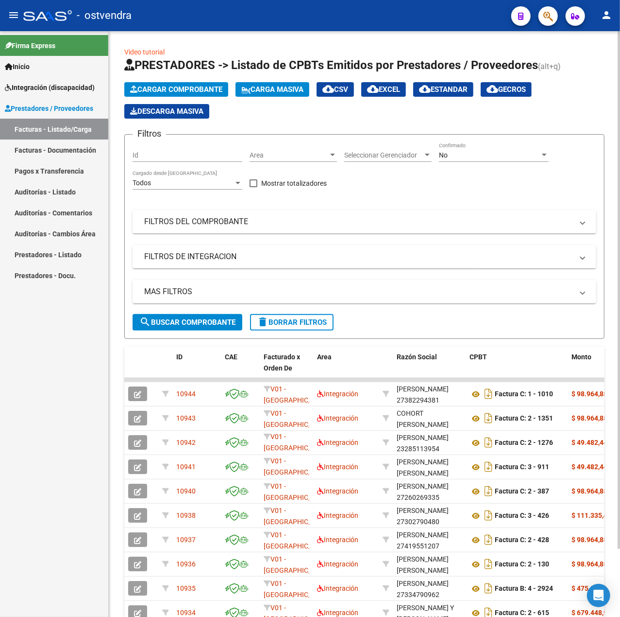
click at [222, 92] on span "Cargar Comprobante" at bounding box center [176, 89] width 92 height 9
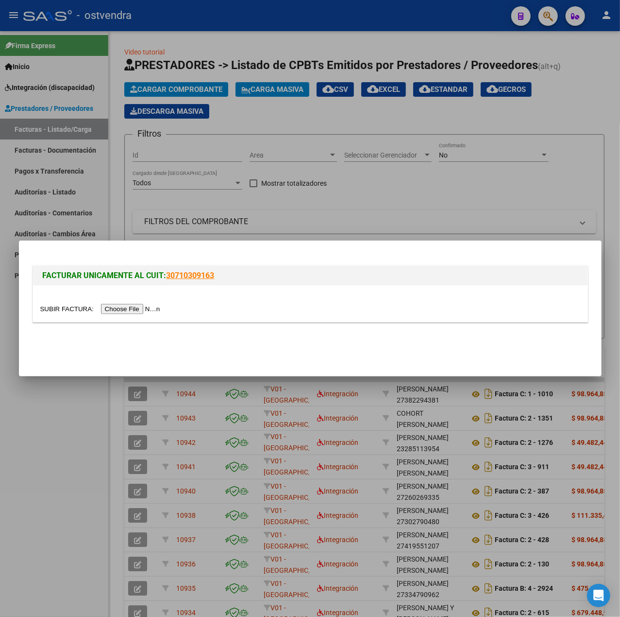
click at [146, 306] on input "file" at bounding box center [101, 309] width 123 height 10
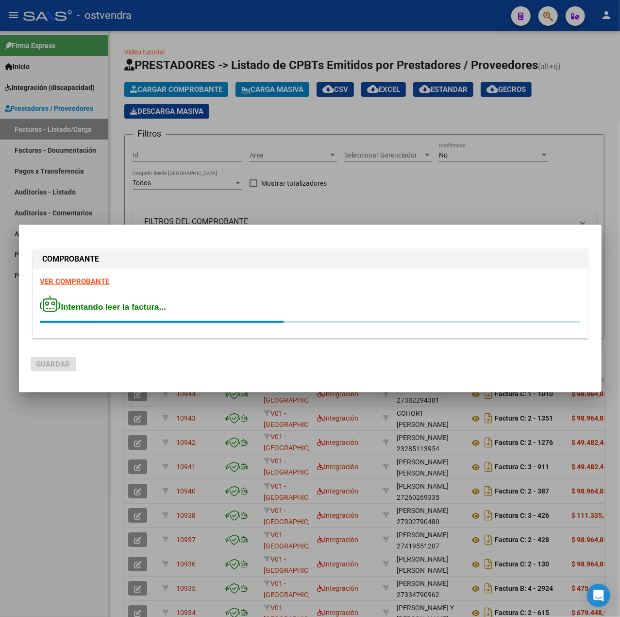
click at [86, 282] on strong "VER COMPROBANTE" at bounding box center [74, 281] width 69 height 9
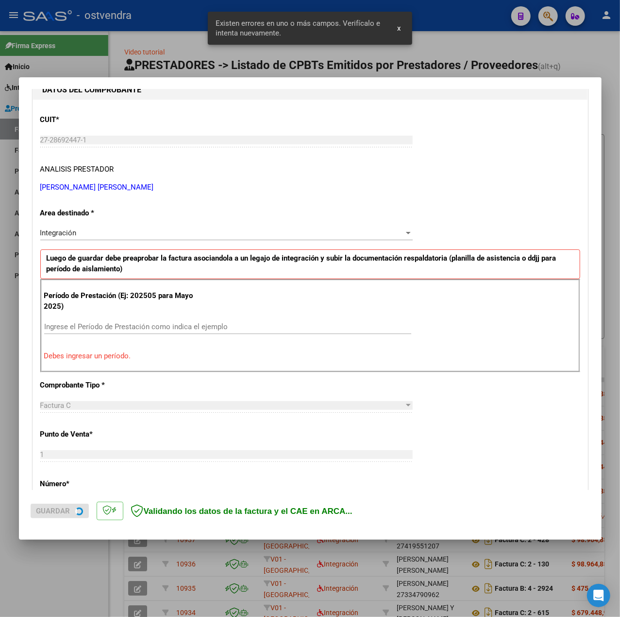
scroll to position [121, 0]
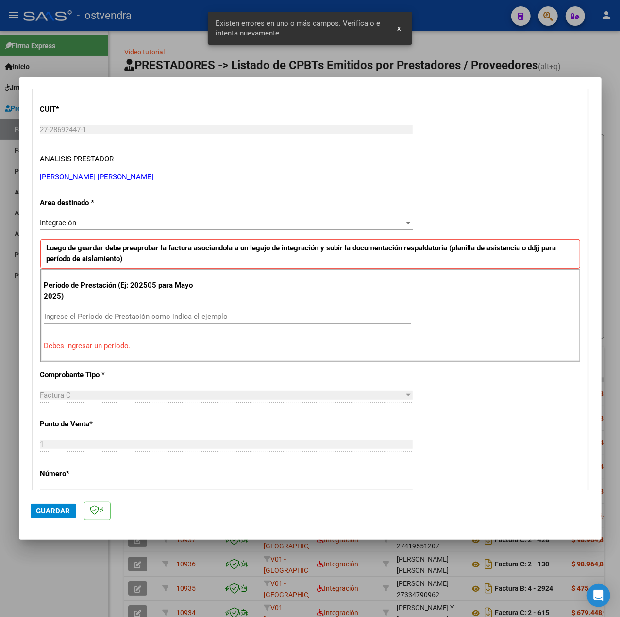
click at [196, 317] on input "Ingrese el Período de Prestación como indica el ejemplo" at bounding box center [227, 316] width 367 height 9
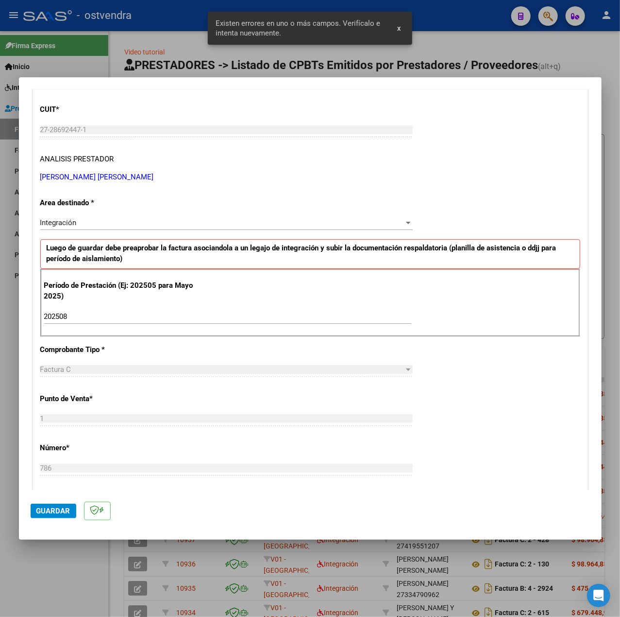
click at [482, 391] on div "CUIT * 27-28692447-1 Ingresar CUIT ANALISIS PRESTADOR ORTIZ NADIA SILVANA ARCA …" at bounding box center [310, 454] width 555 height 731
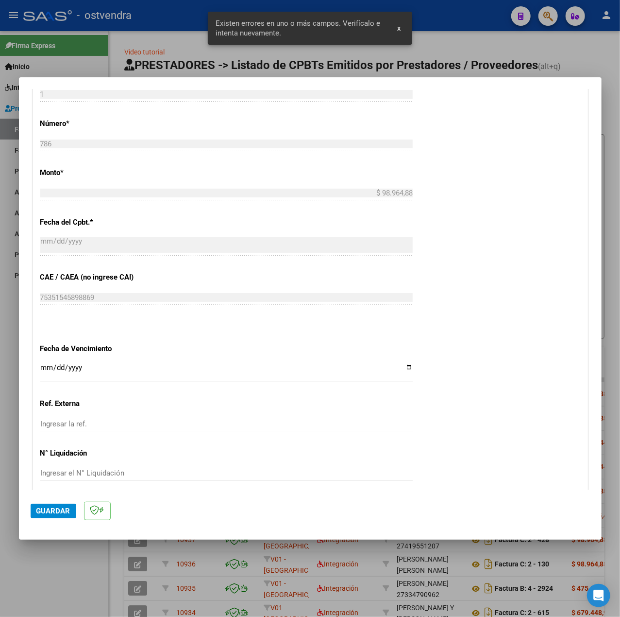
scroll to position [486, 0]
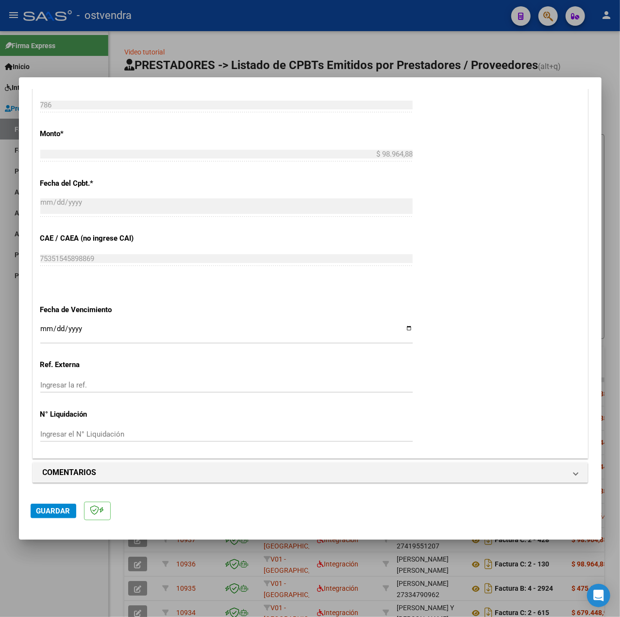
click at [45, 325] on input "Ingresar la fecha" at bounding box center [226, 333] width 373 height 16
click at [499, 399] on div "CUIT * 27-28692447-1 Ingresar CUIT ANALISIS PRESTADOR ORTIZ NADIA SILVANA ARCA …" at bounding box center [310, 91] width 555 height 731
click at [45, 506] on span "Guardar" at bounding box center [53, 510] width 34 height 9
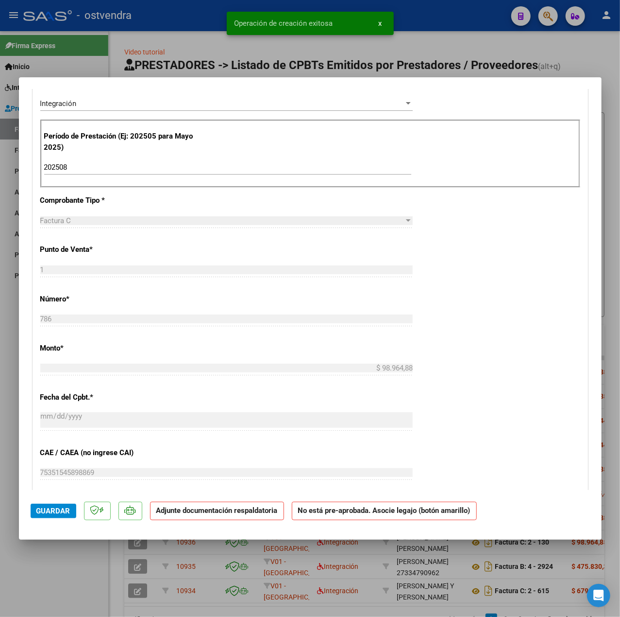
scroll to position [518, 0]
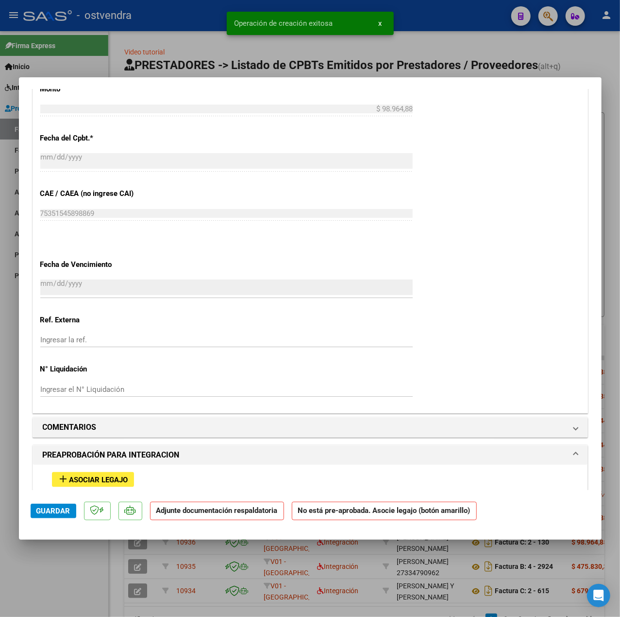
click at [80, 478] on span "Asociar Legajo" at bounding box center [98, 479] width 59 height 9
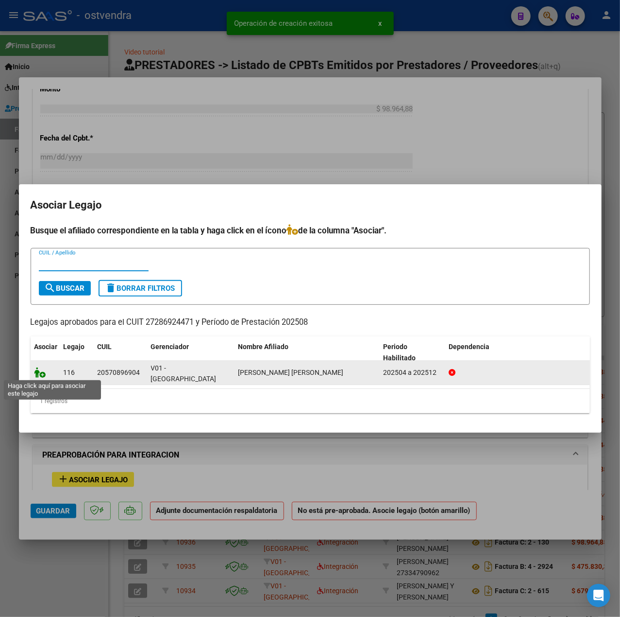
click at [43, 374] on icon at bounding box center [40, 372] width 12 height 11
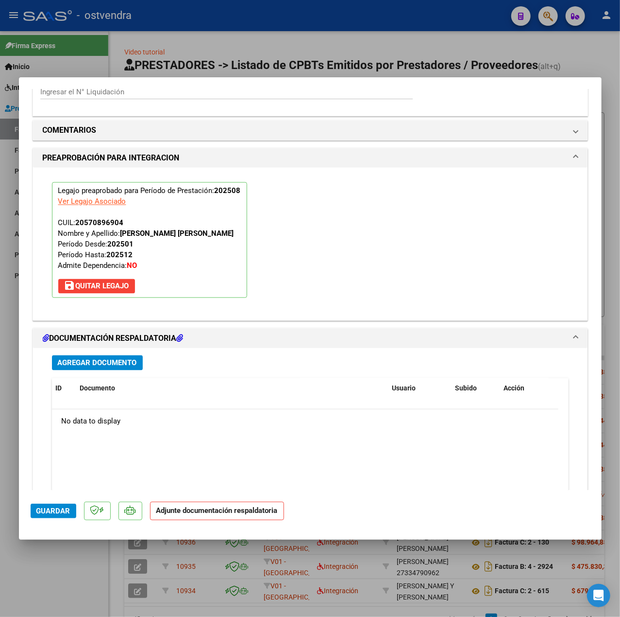
scroll to position [908, 0]
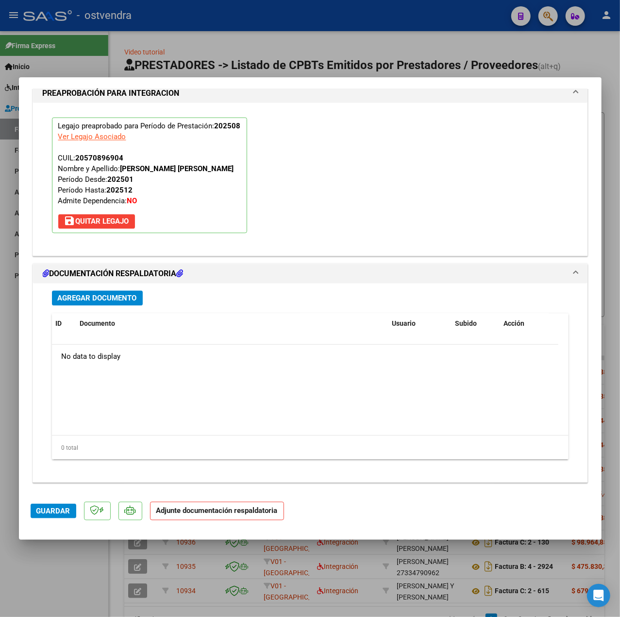
click at [104, 302] on span "Agregar Documento" at bounding box center [97, 298] width 79 height 9
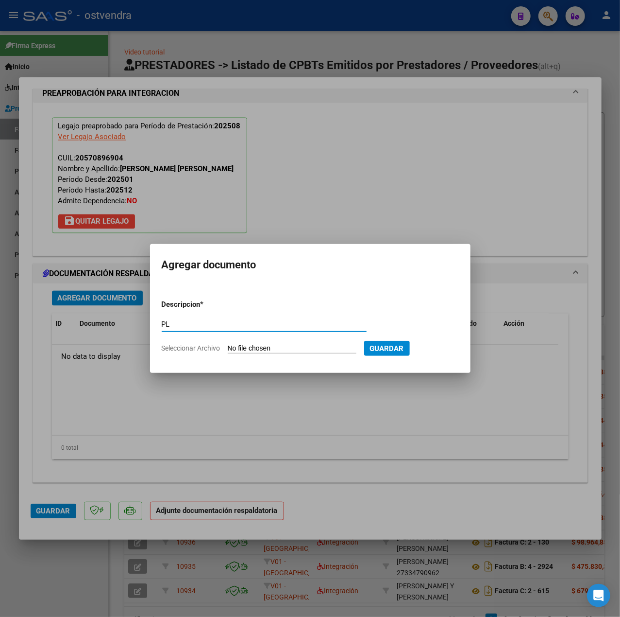
click at [291, 350] on input "Seleccionar Archivo" at bounding box center [292, 348] width 129 height 9
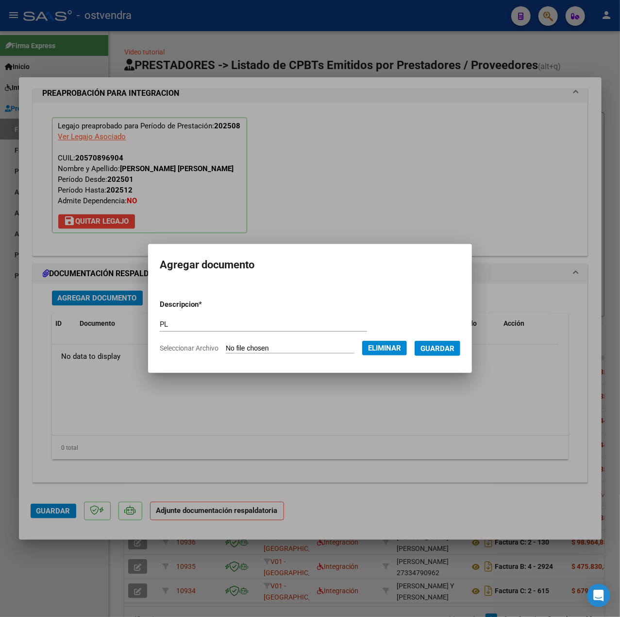
drag, startPoint x: 436, startPoint y: 348, endPoint x: 410, endPoint y: 350, distance: 26.3
click at [438, 348] on span "Guardar" at bounding box center [438, 348] width 34 height 9
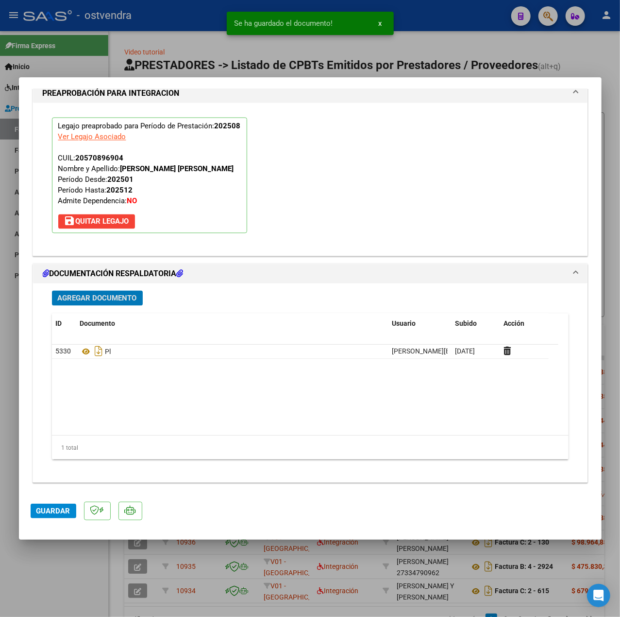
click at [52, 506] on span "Guardar" at bounding box center [53, 510] width 34 height 9
click at [86, 566] on div at bounding box center [310, 308] width 620 height 617
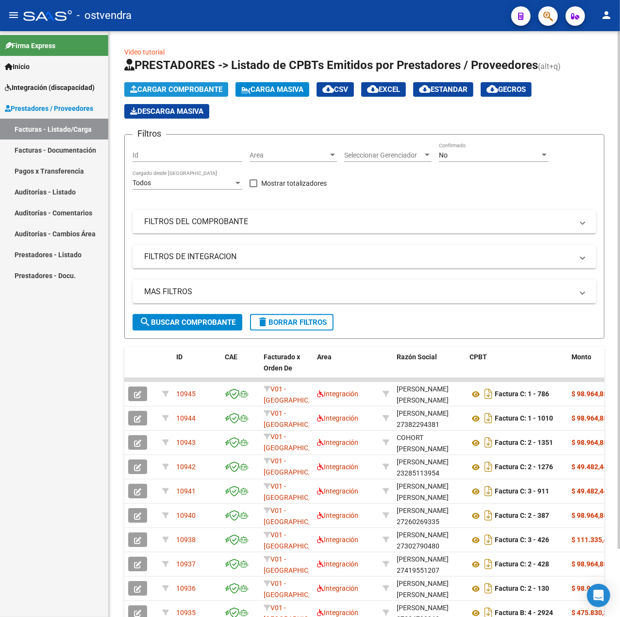
click at [183, 94] on button "Cargar Comprobante" at bounding box center [176, 89] width 104 height 15
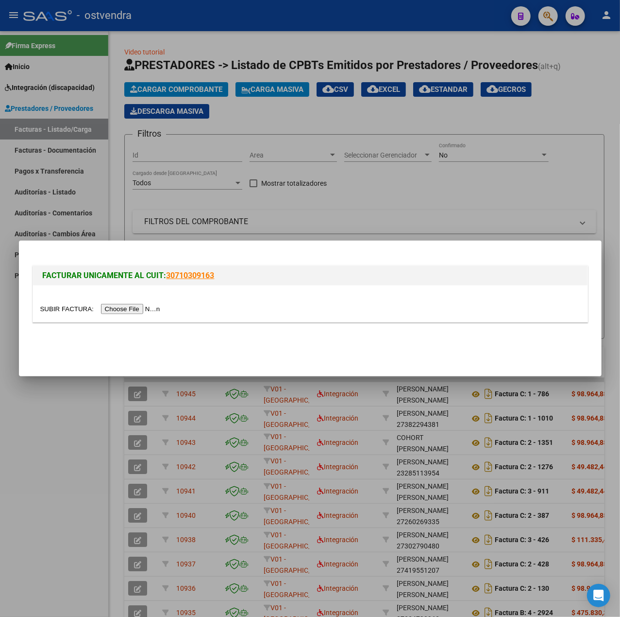
click at [121, 306] on input "file" at bounding box center [101, 309] width 123 height 10
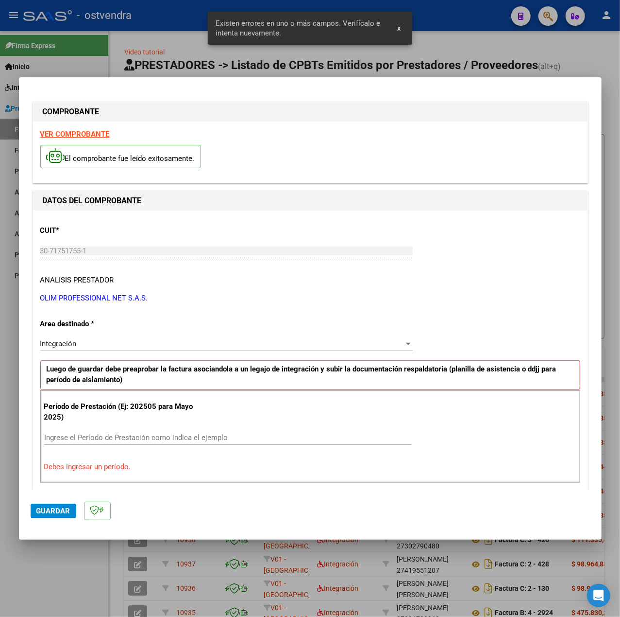
click at [86, 133] on strong "VER COMPROBANTE" at bounding box center [74, 134] width 69 height 9
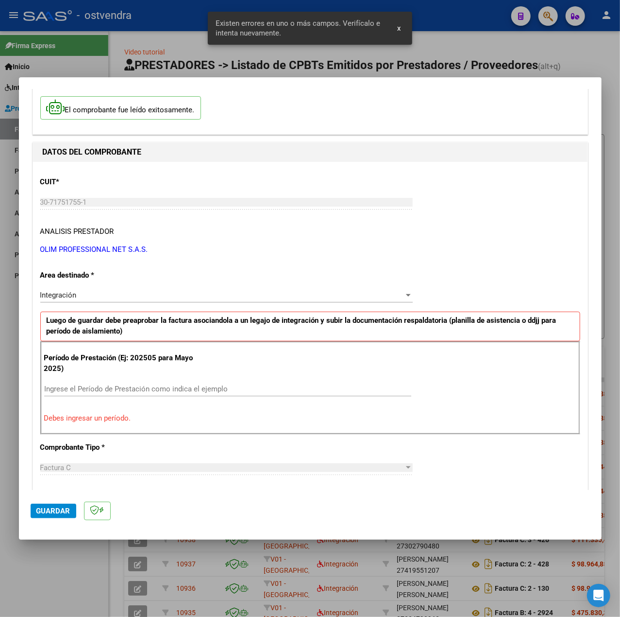
scroll to position [129, 0]
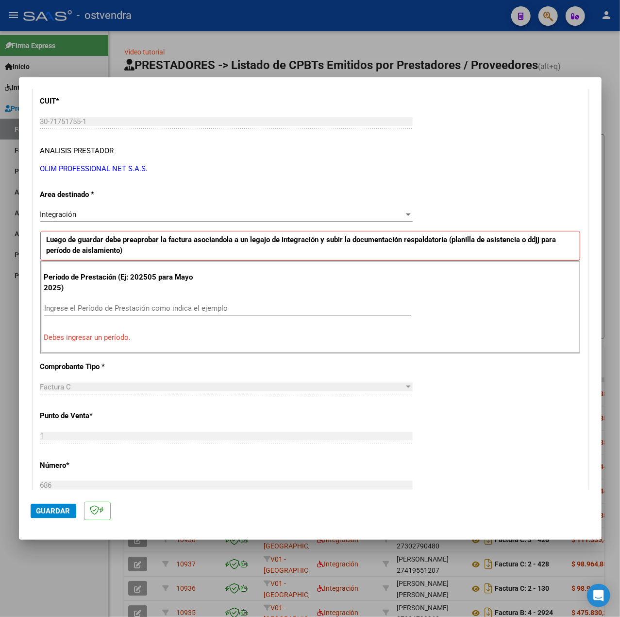
click at [172, 311] on input "Ingrese el Período de Prestación como indica el ejemplo" at bounding box center [227, 308] width 367 height 9
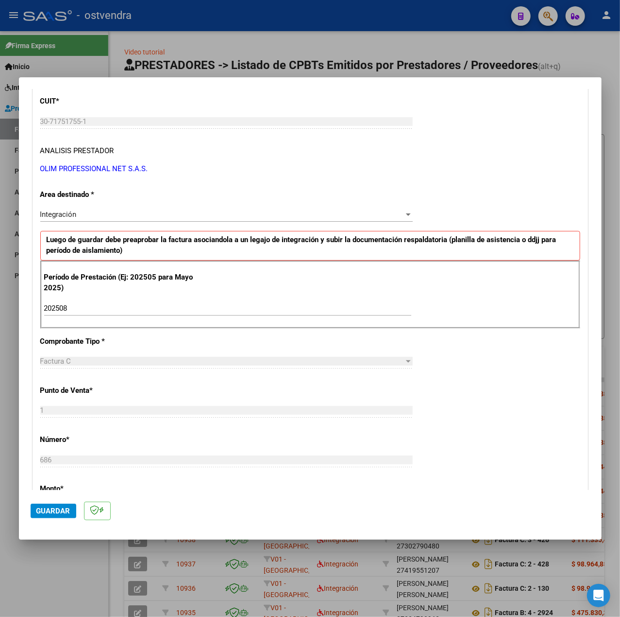
click at [463, 348] on div "CUIT * 30-71751755-1 Ingresar CUIT ANALISIS PRESTADOR OLIM PROFESSIONAL NET S.A…" at bounding box center [310, 446] width 555 height 731
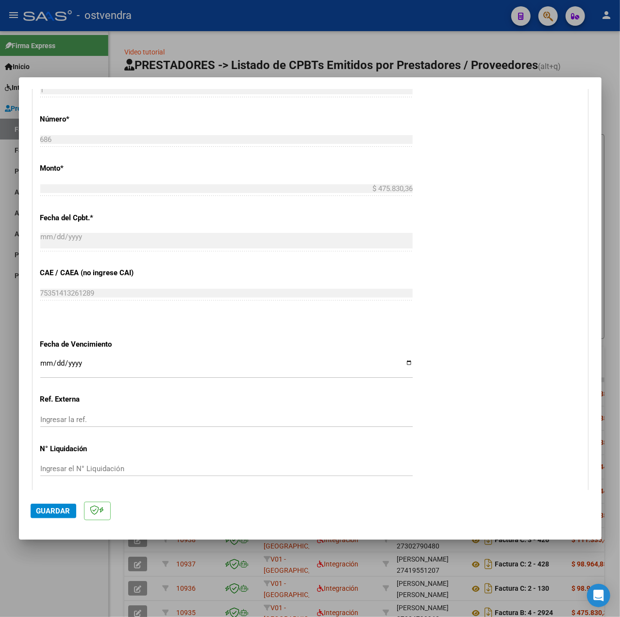
scroll to position [486, 0]
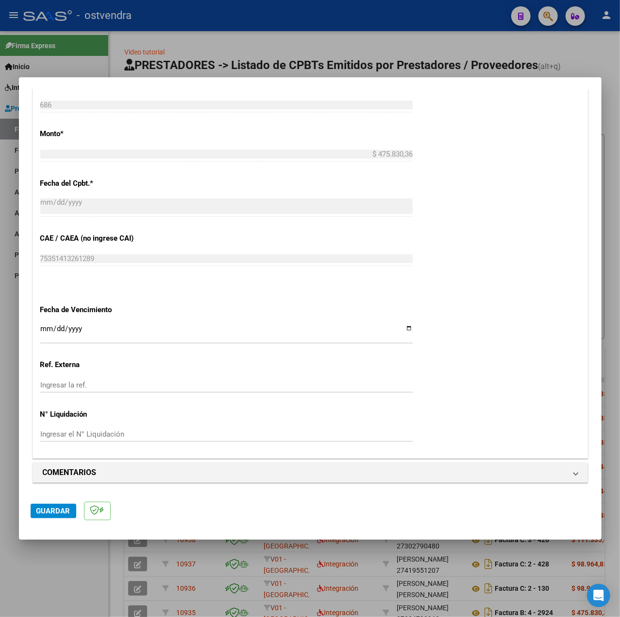
click at [46, 327] on input "Ingresar la fecha" at bounding box center [226, 333] width 373 height 16
click at [54, 512] on span "Guardar" at bounding box center [53, 510] width 34 height 9
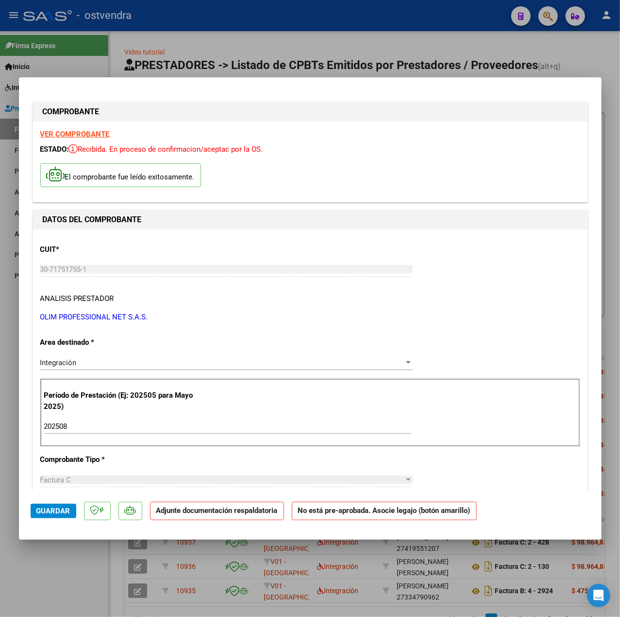
click at [348, 111] on h1 "COMPROBANTE" at bounding box center [310, 112] width 535 height 12
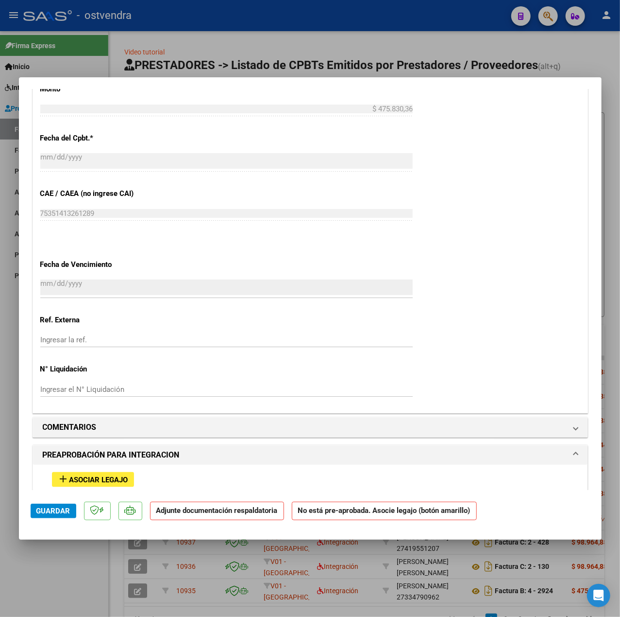
scroll to position [712, 0]
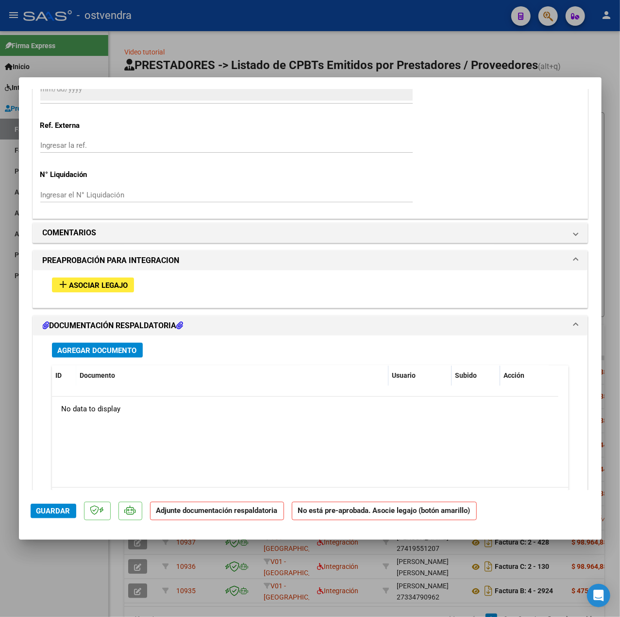
click at [80, 290] on span "Asociar Legajo" at bounding box center [98, 285] width 59 height 9
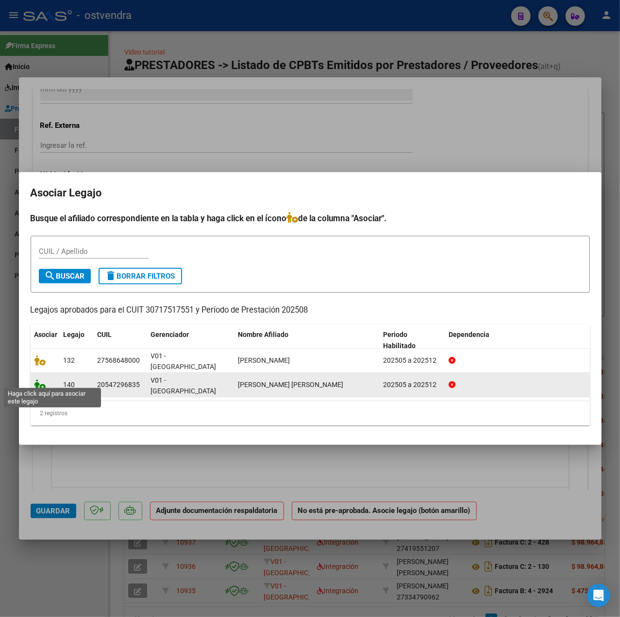
click at [35, 381] on icon at bounding box center [40, 384] width 12 height 11
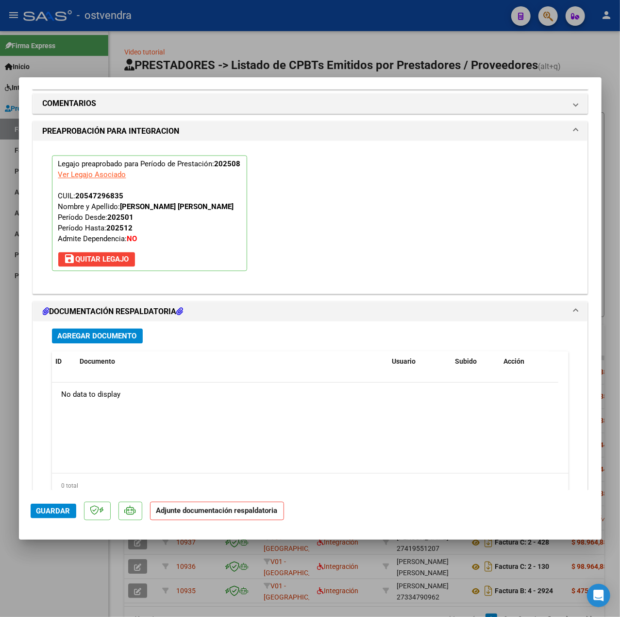
scroll to position [908, 0]
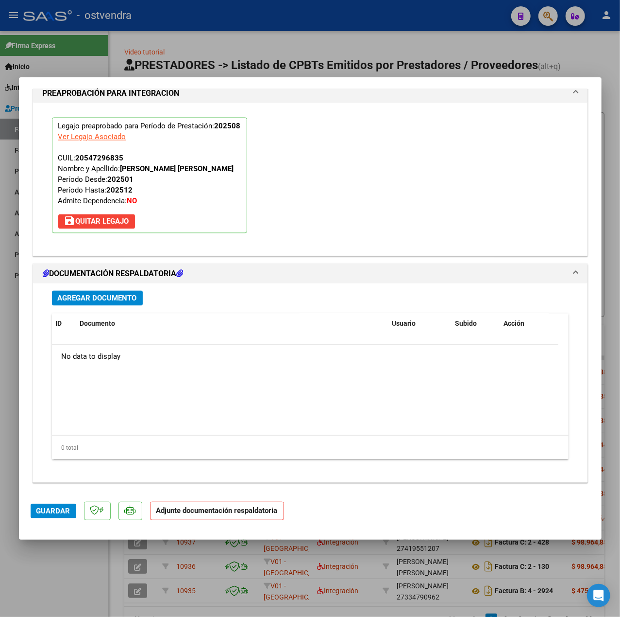
click at [123, 296] on span "Agregar Documento" at bounding box center [97, 298] width 79 height 9
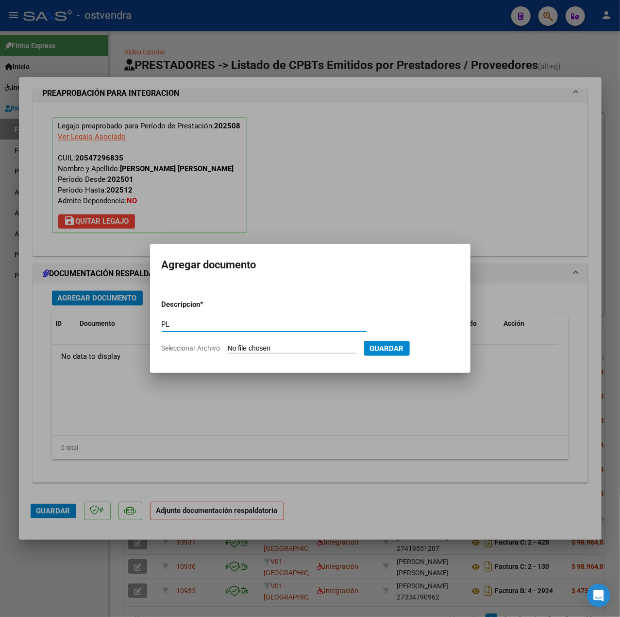
click at [257, 345] on input "Seleccionar Archivo" at bounding box center [292, 348] width 129 height 9
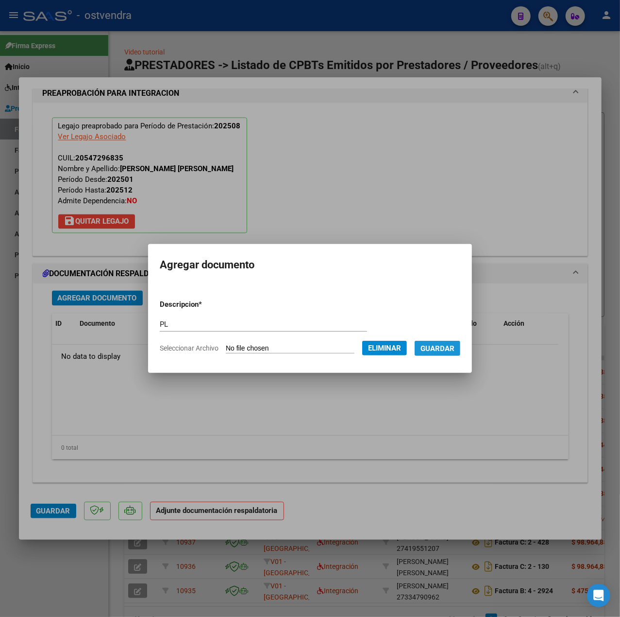
click at [435, 347] on span "Guardar" at bounding box center [438, 348] width 34 height 9
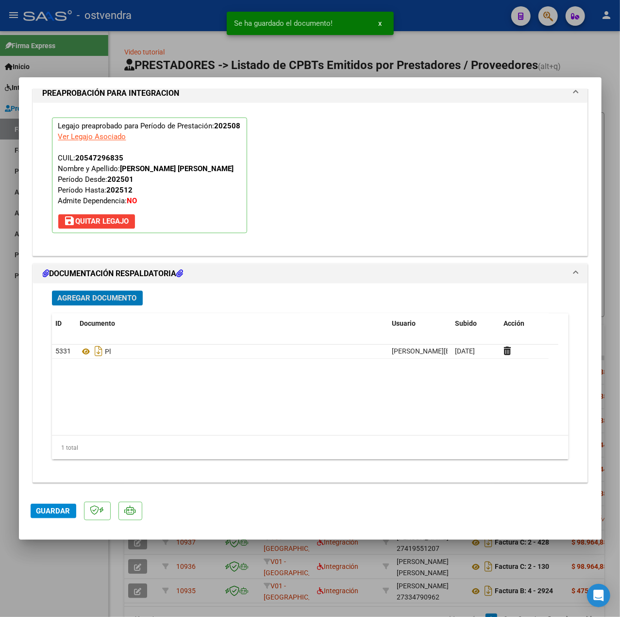
click at [51, 506] on span "Guardar" at bounding box center [53, 510] width 34 height 9
click at [60, 582] on div at bounding box center [310, 308] width 620 height 617
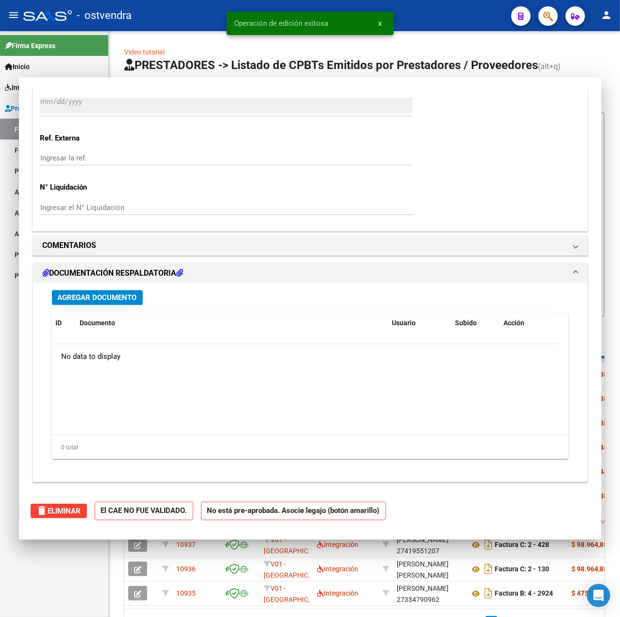
scroll to position [0, 0]
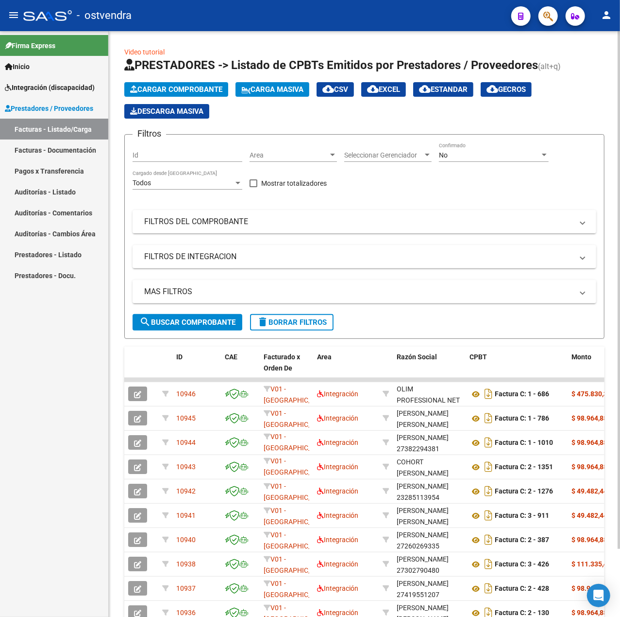
click at [172, 92] on span "Cargar Comprobante" at bounding box center [176, 89] width 92 height 9
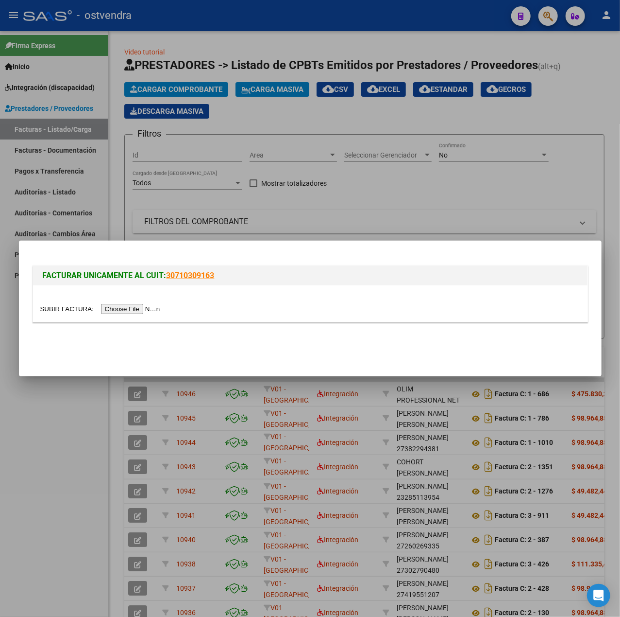
click at [142, 305] on input "file" at bounding box center [101, 309] width 123 height 10
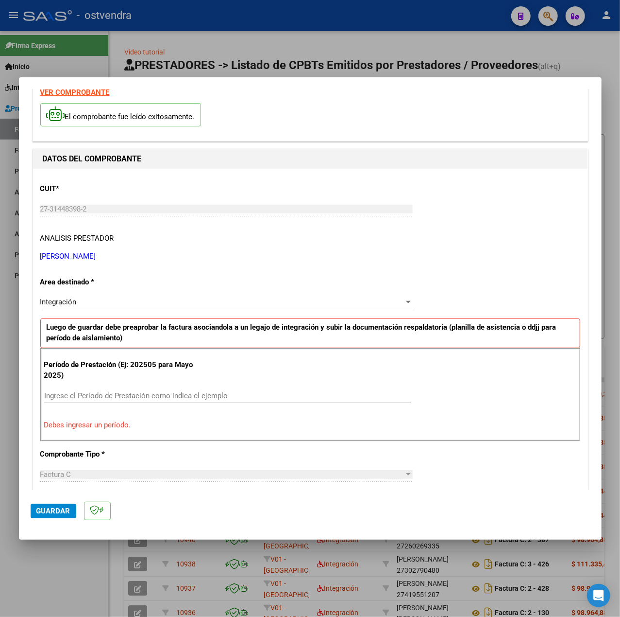
scroll to position [65, 0]
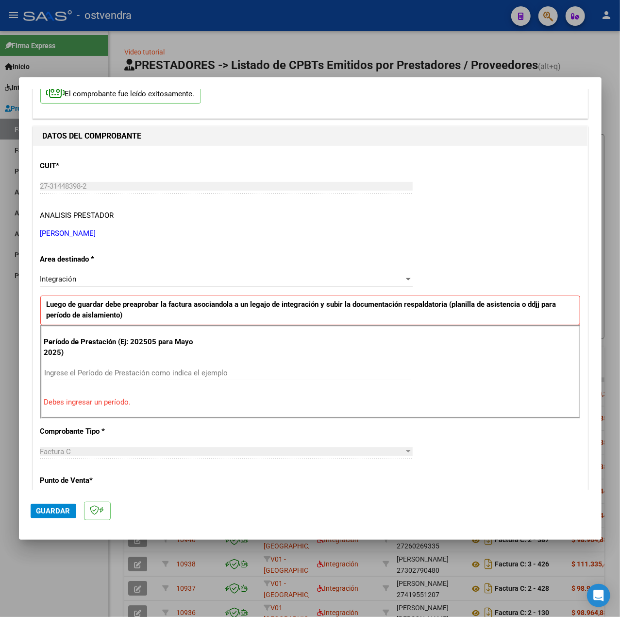
click at [153, 368] on div "Ingrese el Período de Prestación como indica el ejemplo" at bounding box center [227, 372] width 367 height 15
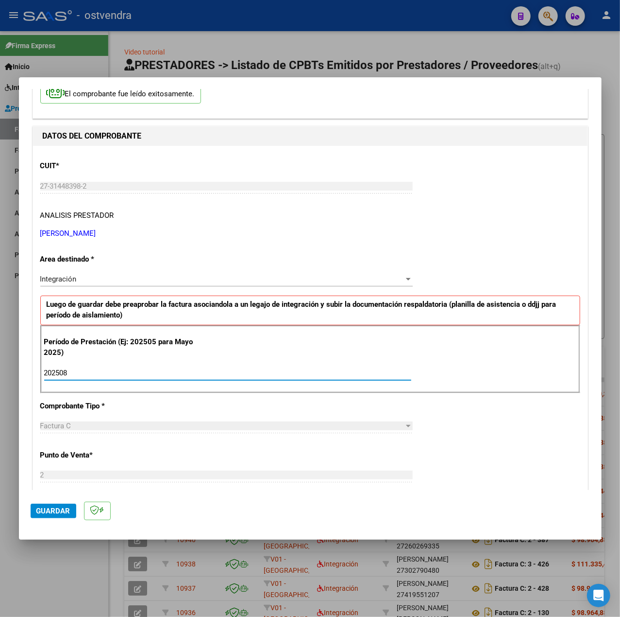
click at [506, 421] on div "CUIT * 27-31448398-2 Ingresar CUIT ANALISIS PRESTADOR MASTACHE CECILIA ALEJANDR…" at bounding box center [310, 511] width 555 height 731
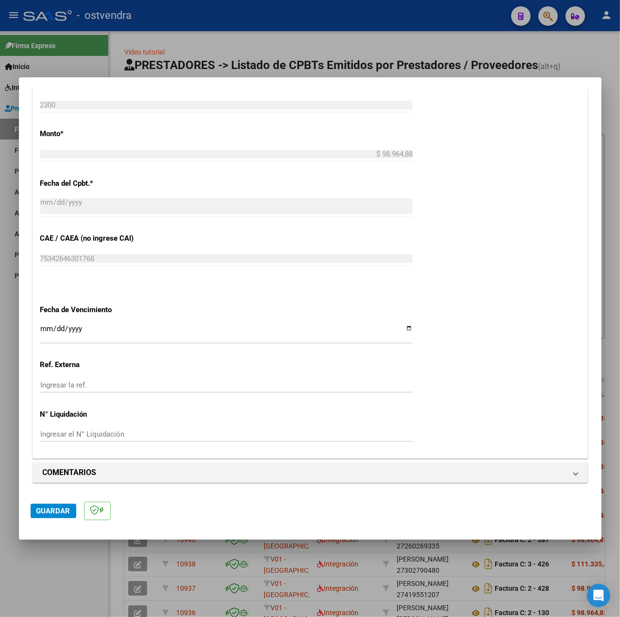
scroll to position [486, 0]
click at [43, 327] on input "Ingresar la fecha" at bounding box center [226, 333] width 373 height 16
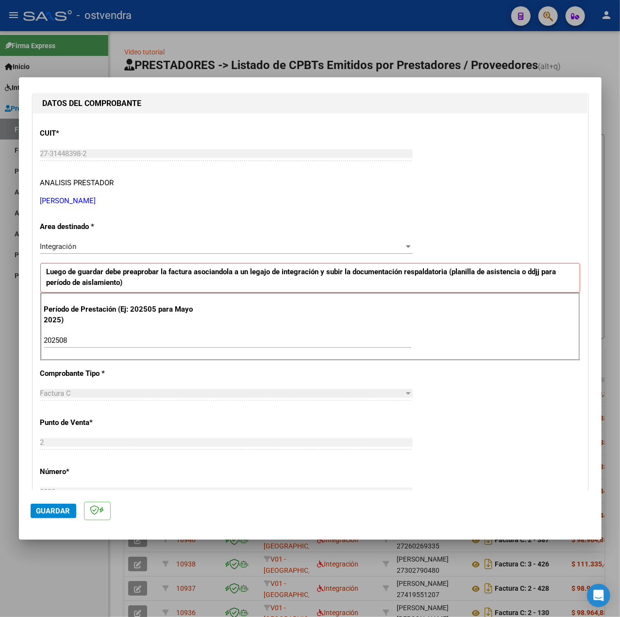
scroll to position [32, 0]
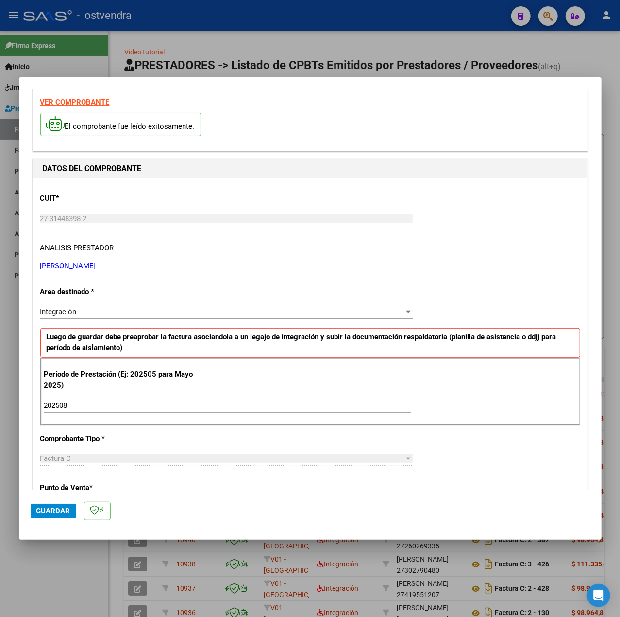
click at [94, 102] on strong "VER COMPROBANTE" at bounding box center [74, 102] width 69 height 9
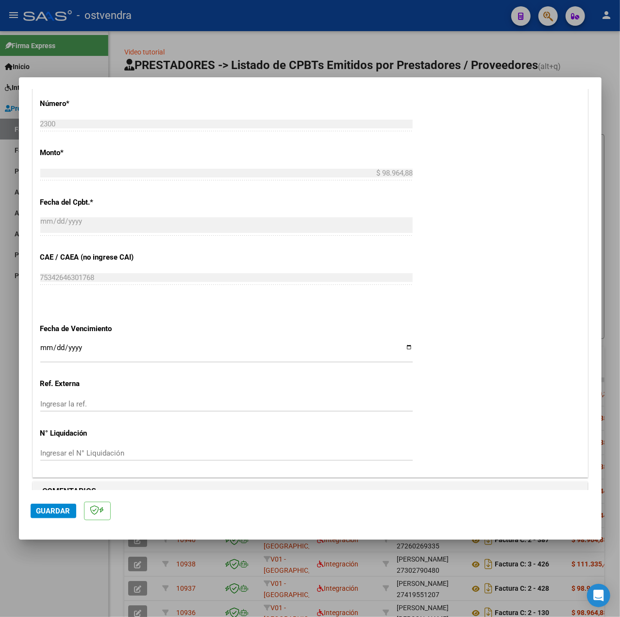
scroll to position [486, 0]
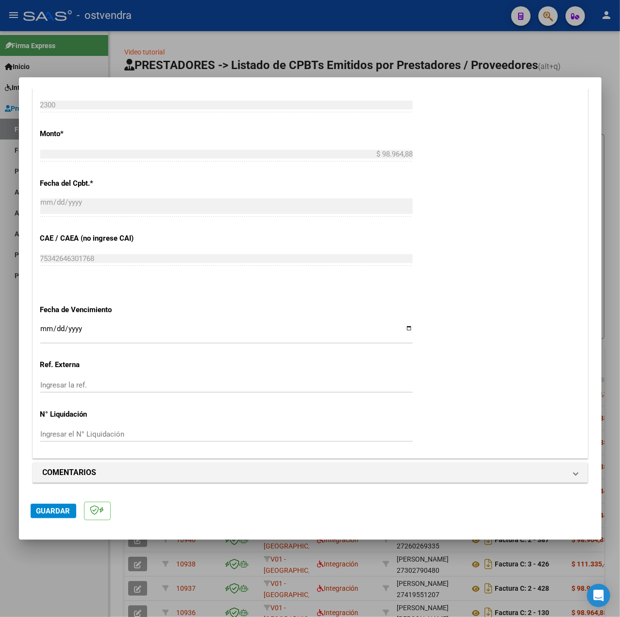
click at [43, 325] on input "Ingresar la fecha" at bounding box center [226, 333] width 373 height 16
click at [42, 506] on span "Guardar" at bounding box center [53, 510] width 34 height 9
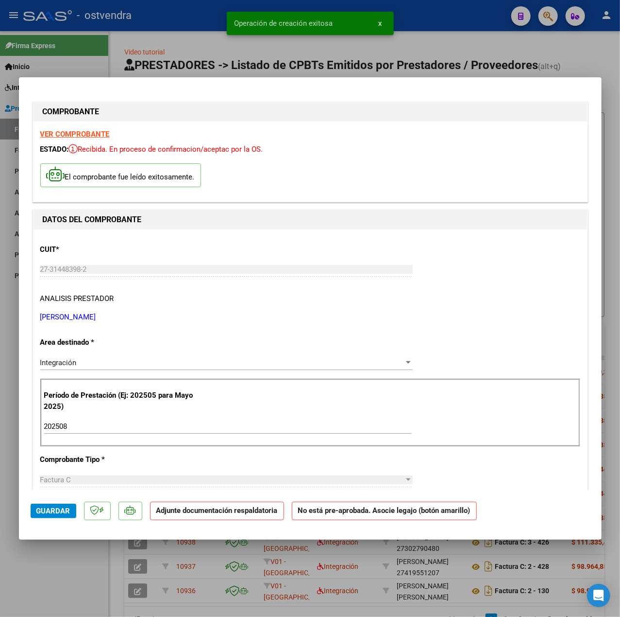
click at [62, 585] on div at bounding box center [310, 308] width 620 height 617
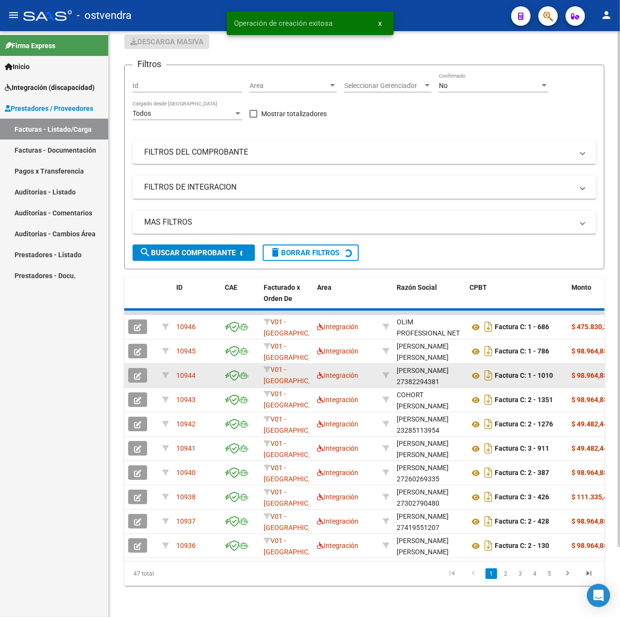
scroll to position [77, 0]
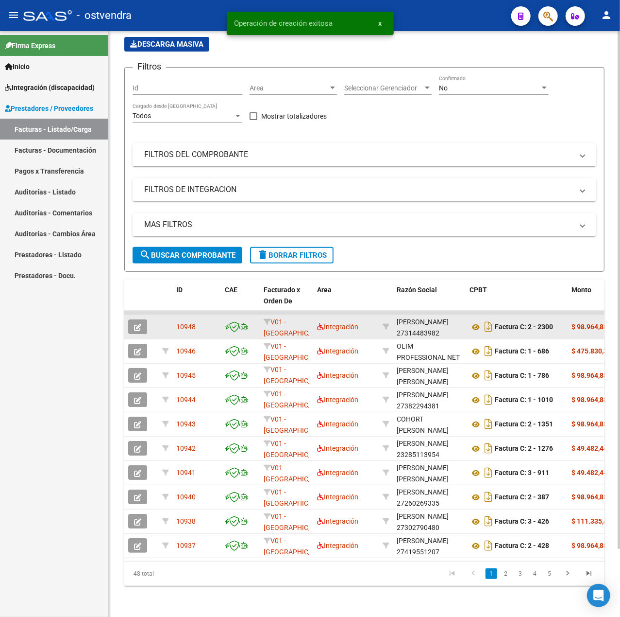
click at [141, 324] on icon "button" at bounding box center [137, 327] width 7 height 7
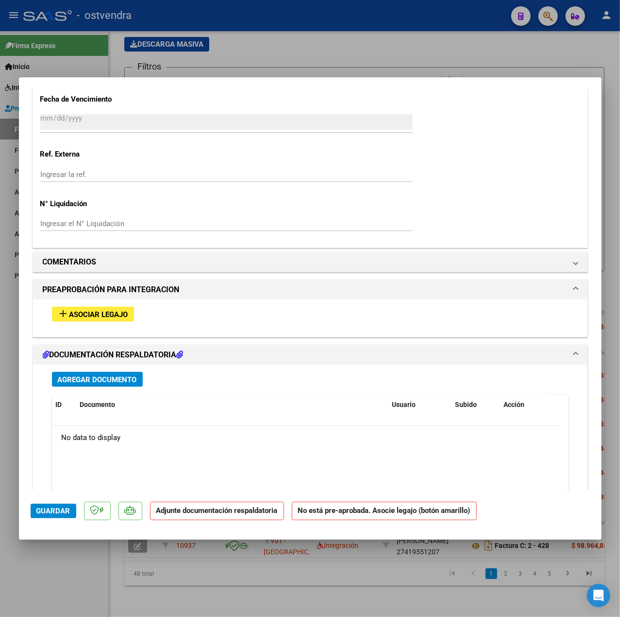
scroll to position [731, 0]
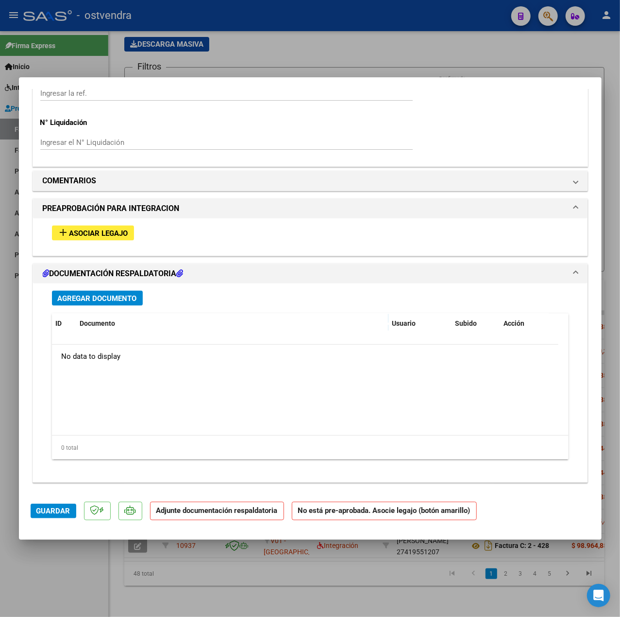
click at [117, 231] on span "Asociar Legajo" at bounding box center [98, 233] width 59 height 9
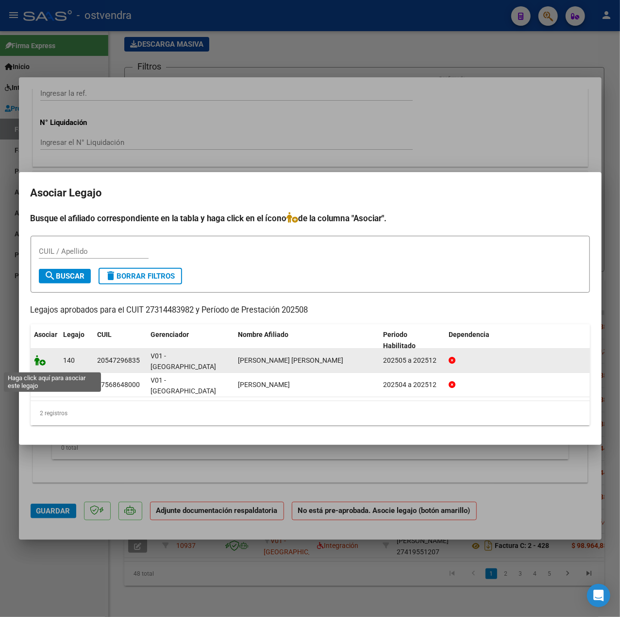
click at [43, 364] on icon at bounding box center [40, 360] width 12 height 11
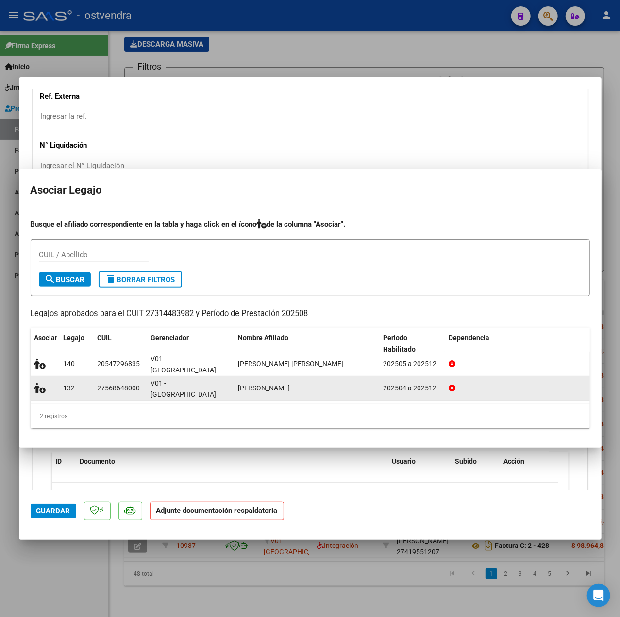
scroll to position [757, 0]
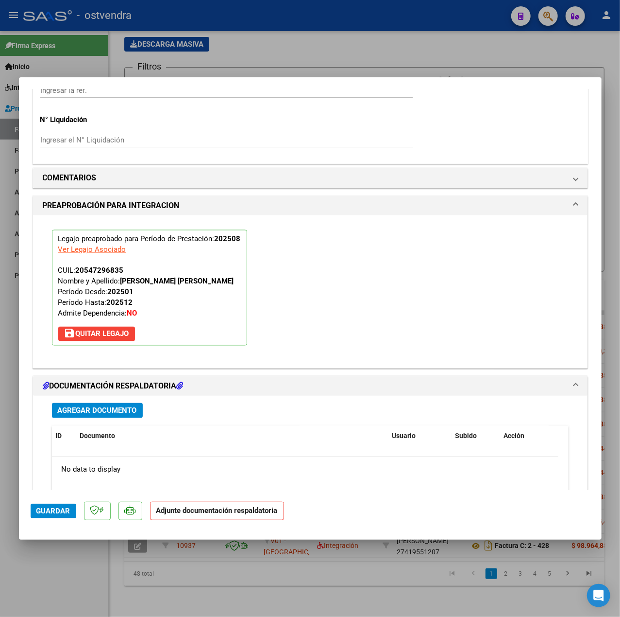
click at [100, 405] on button "Agregar Documento" at bounding box center [97, 410] width 91 height 15
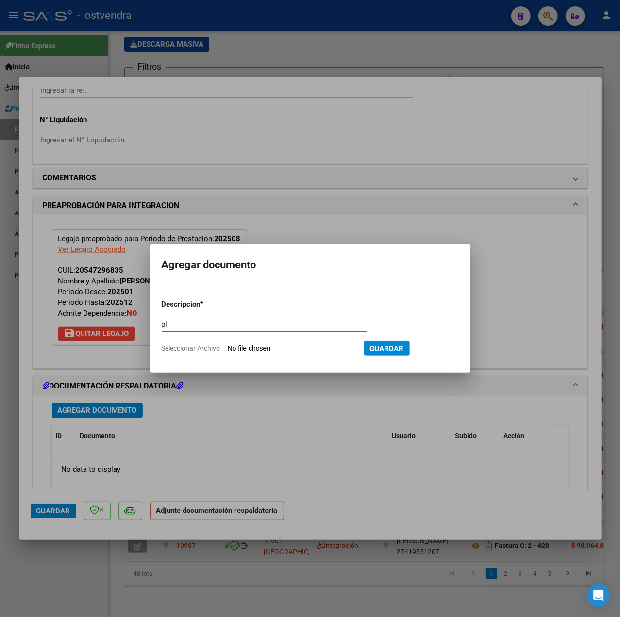
click at [293, 349] on input "Seleccionar Archivo" at bounding box center [292, 348] width 129 height 9
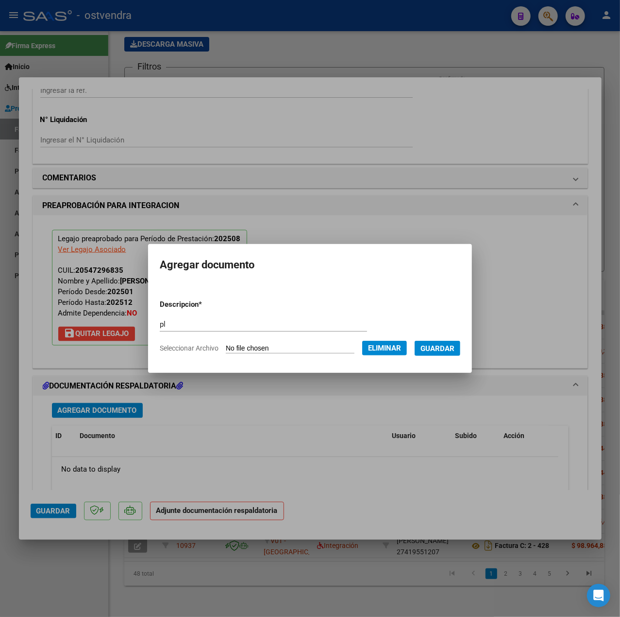
click at [451, 347] on span "Guardar" at bounding box center [438, 348] width 34 height 9
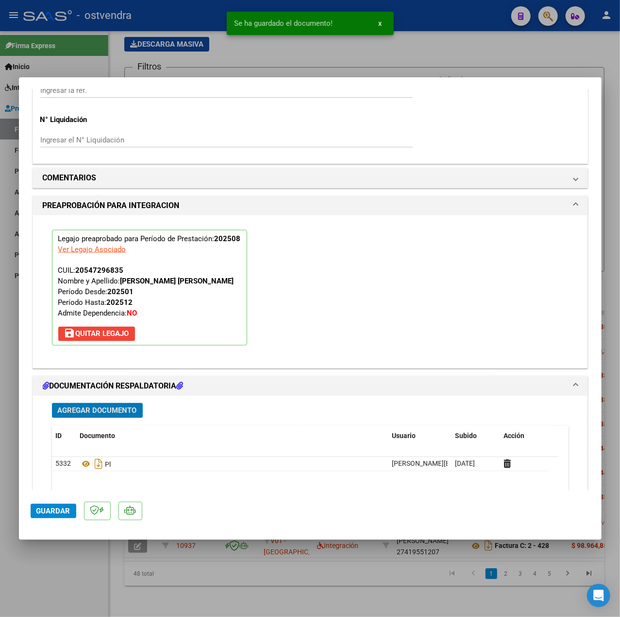
click at [74, 509] on button "Guardar" at bounding box center [54, 510] width 46 height 15
click at [72, 564] on div at bounding box center [310, 308] width 620 height 617
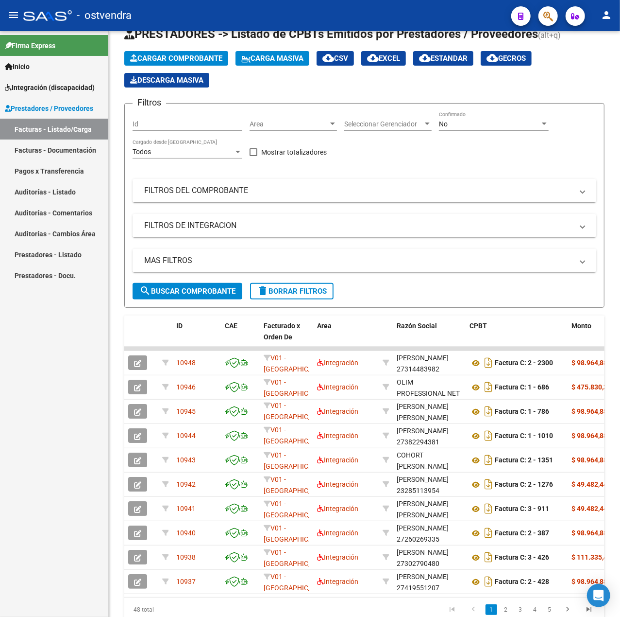
scroll to position [12, 0]
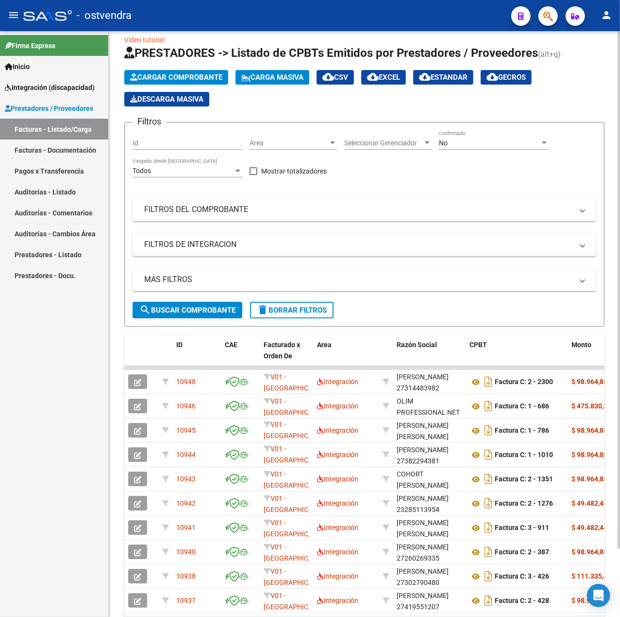
click at [189, 78] on span "Cargar Comprobante" at bounding box center [176, 77] width 92 height 9
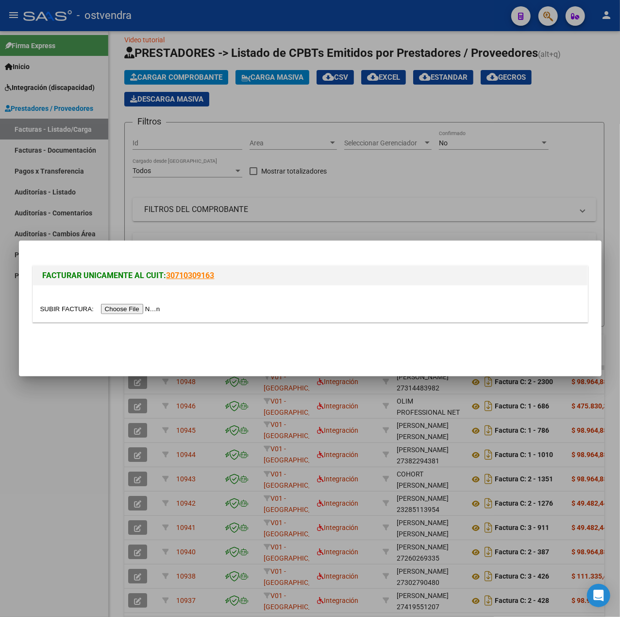
click at [150, 306] on input "file" at bounding box center [101, 309] width 123 height 10
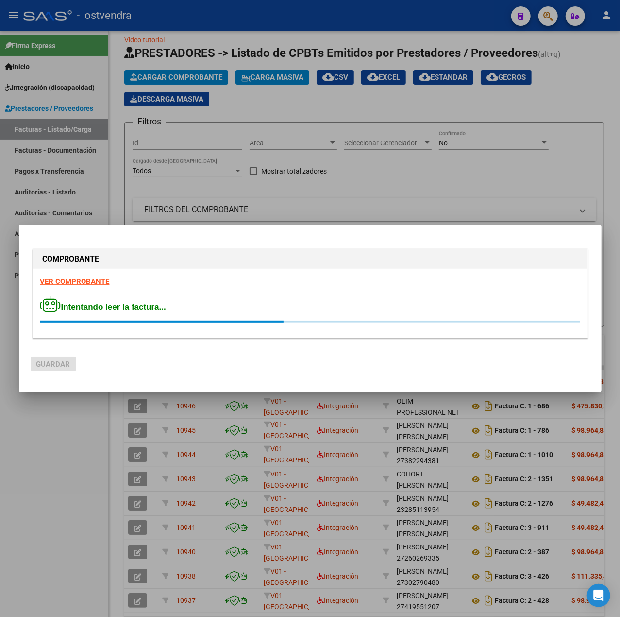
click at [88, 283] on strong "VER COMPROBANTE" at bounding box center [74, 281] width 69 height 9
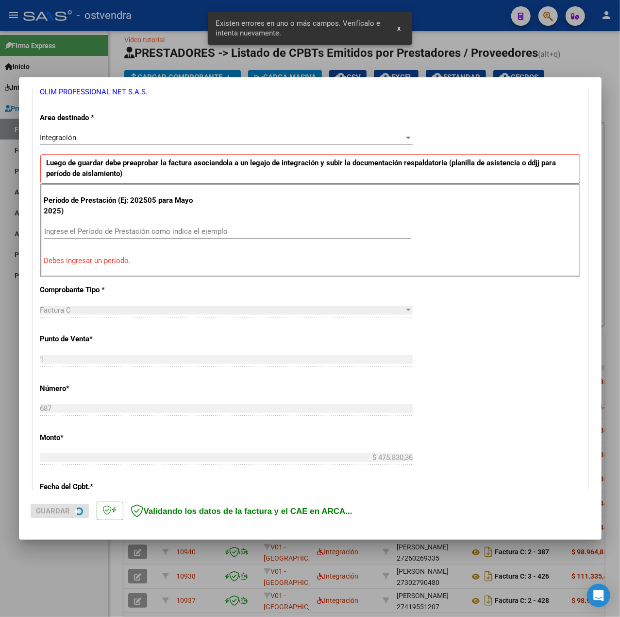
scroll to position [269, 0]
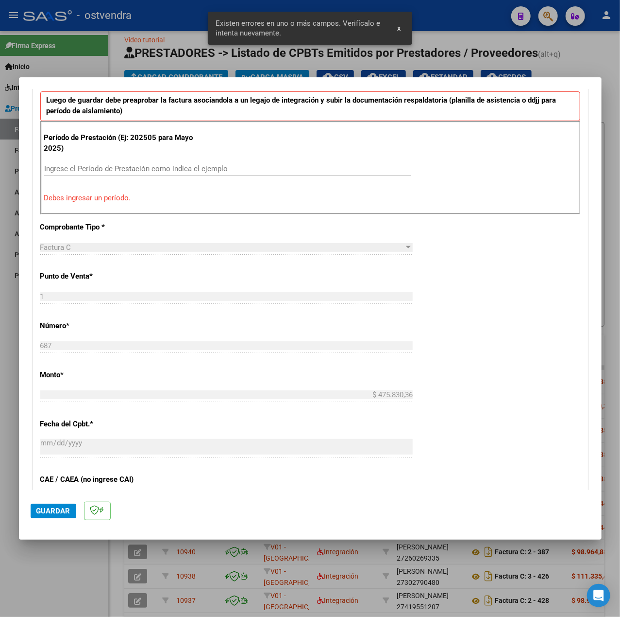
click at [162, 170] on input "Ingrese el Período de Prestación como indica el ejemplo" at bounding box center [227, 168] width 367 height 9
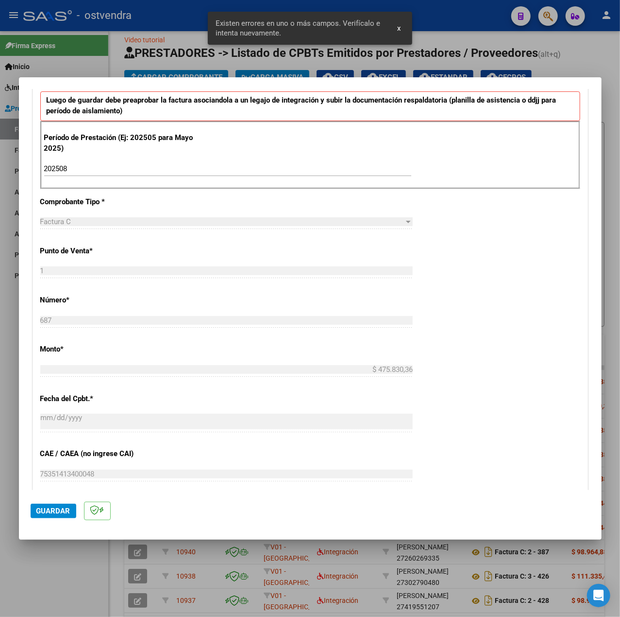
click at [515, 321] on div "CUIT * 30-71751755-1 Ingresar CUIT ANALISIS PRESTADOR OLIM PROFESSIONAL NET S.A…" at bounding box center [310, 307] width 555 height 731
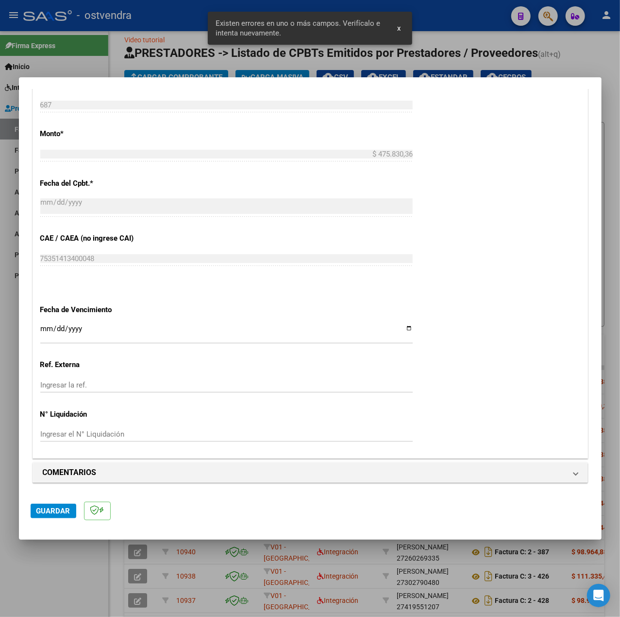
scroll to position [486, 0]
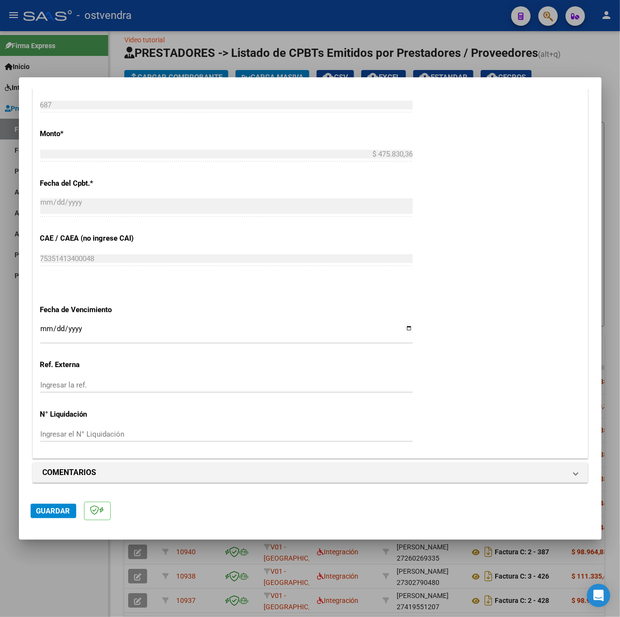
click at [49, 326] on input "Ingresar la fecha" at bounding box center [226, 333] width 373 height 16
click at [57, 506] on span "Guardar" at bounding box center [53, 510] width 34 height 9
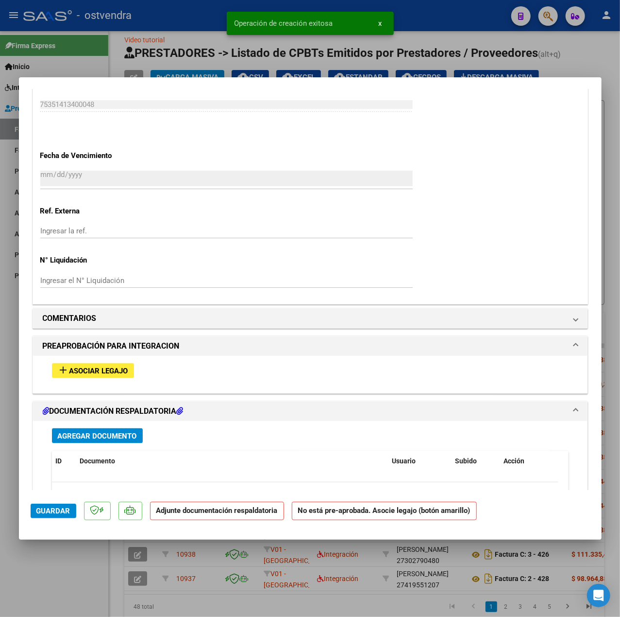
scroll to position [767, 0]
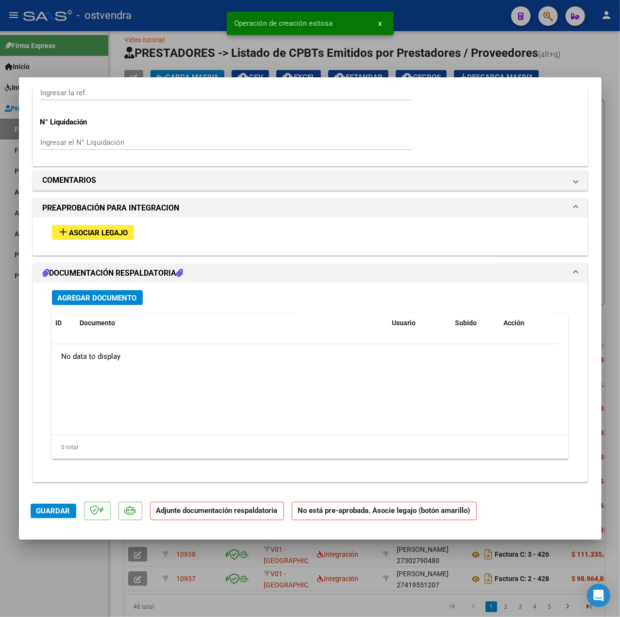
click at [113, 234] on span "Asociar Legajo" at bounding box center [98, 232] width 59 height 9
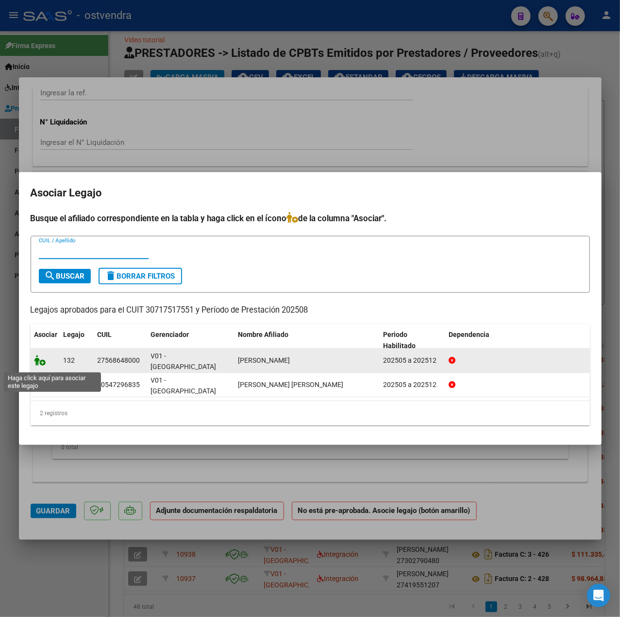
click at [39, 365] on icon at bounding box center [40, 360] width 12 height 11
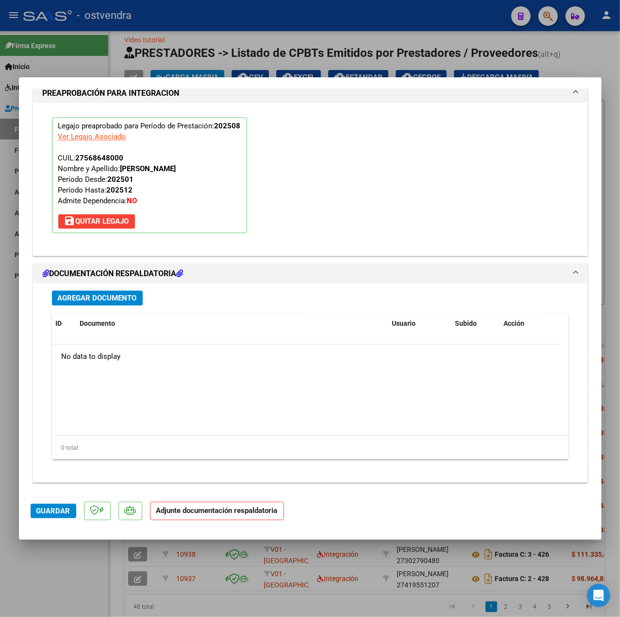
scroll to position [908, 0]
click at [116, 300] on span "Agregar Documento" at bounding box center [97, 298] width 79 height 9
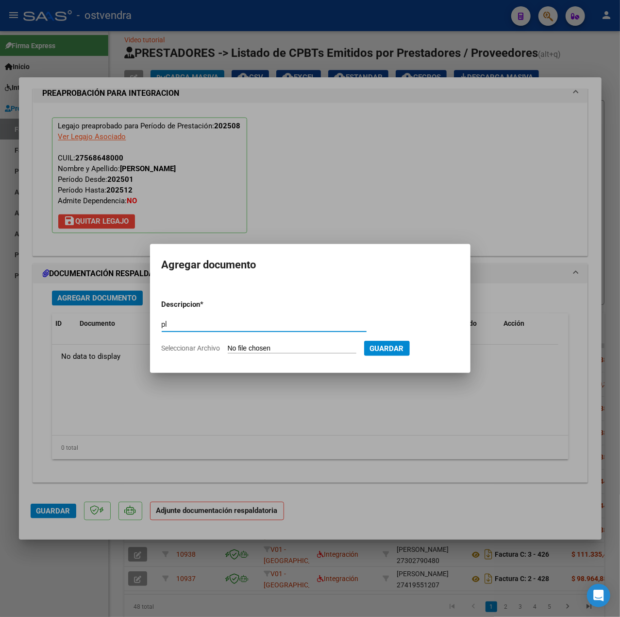
click at [247, 346] on input "Seleccionar Archivo" at bounding box center [292, 348] width 129 height 9
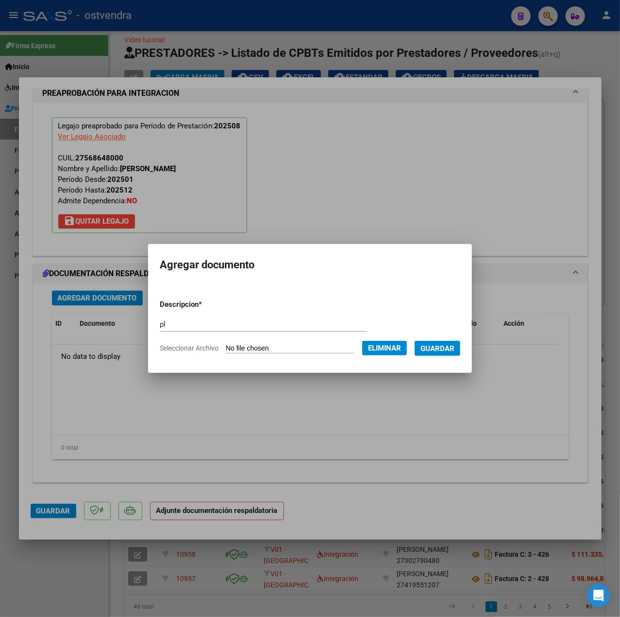
click at [453, 348] on span "Guardar" at bounding box center [438, 348] width 34 height 9
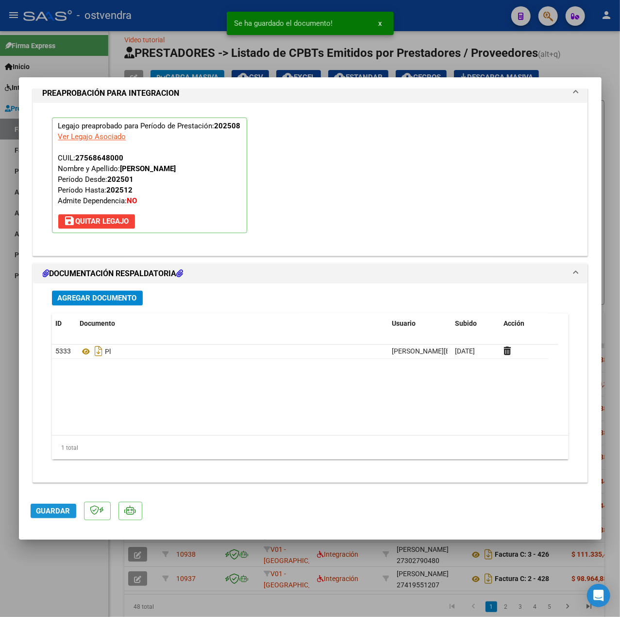
click at [70, 510] on button "Guardar" at bounding box center [54, 510] width 46 height 15
click at [89, 572] on div at bounding box center [310, 308] width 620 height 617
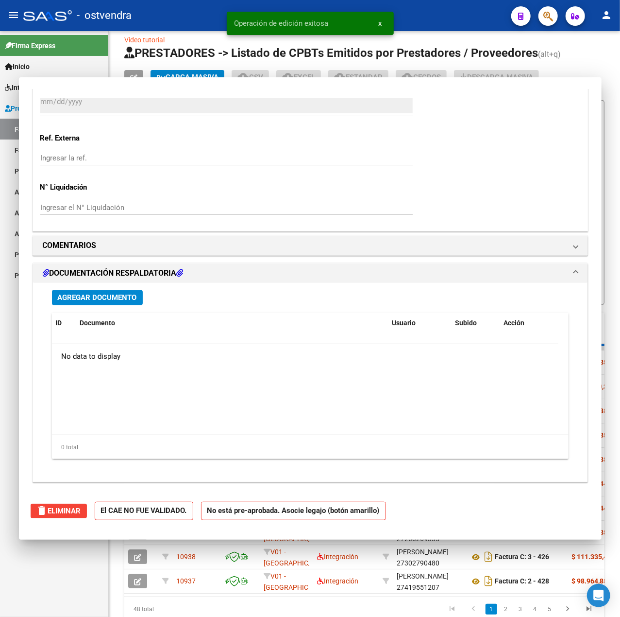
scroll to position [0, 0]
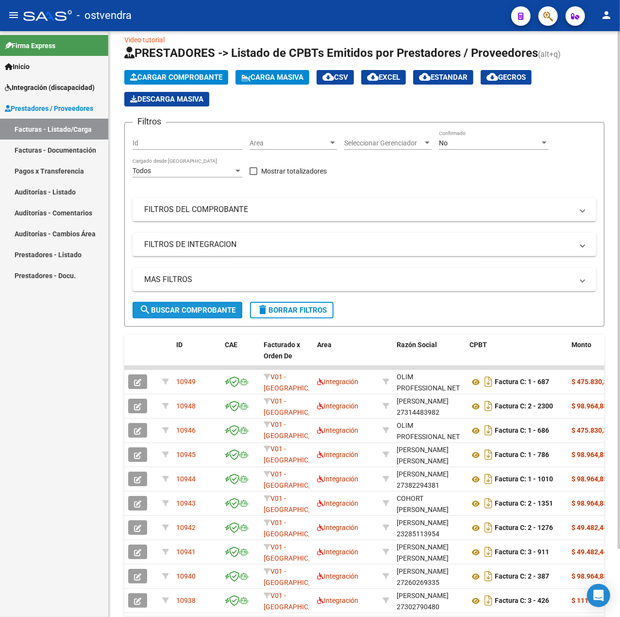
click at [178, 302] on button "search Buscar Comprobante" at bounding box center [188, 310] width 110 height 17
click at [177, 78] on span "Cargar Comprobante" at bounding box center [176, 77] width 92 height 9
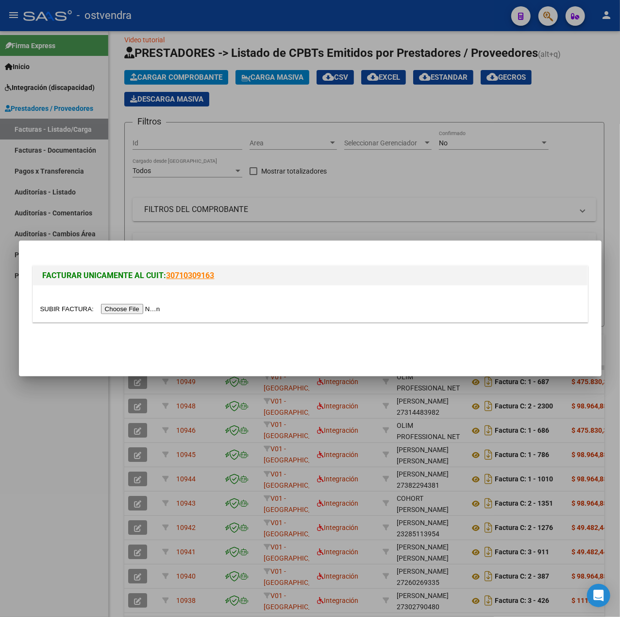
click at [133, 309] on input "file" at bounding box center [101, 309] width 123 height 10
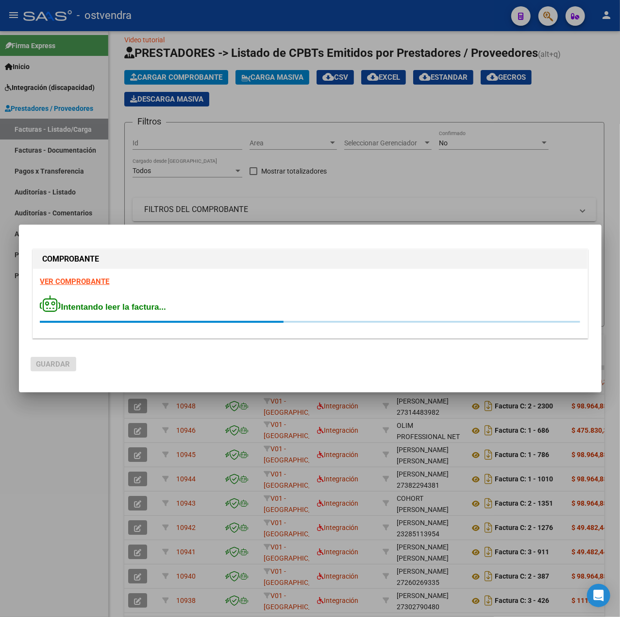
click at [76, 278] on strong "VER COMPROBANTE" at bounding box center [74, 281] width 69 height 9
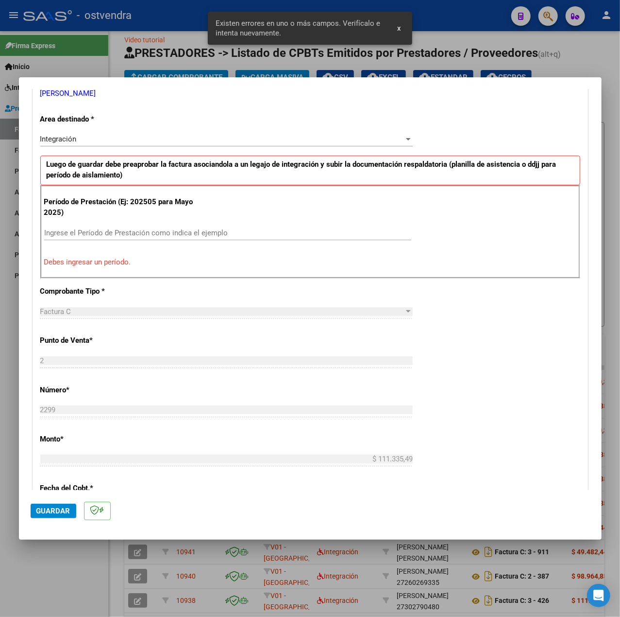
scroll to position [269, 0]
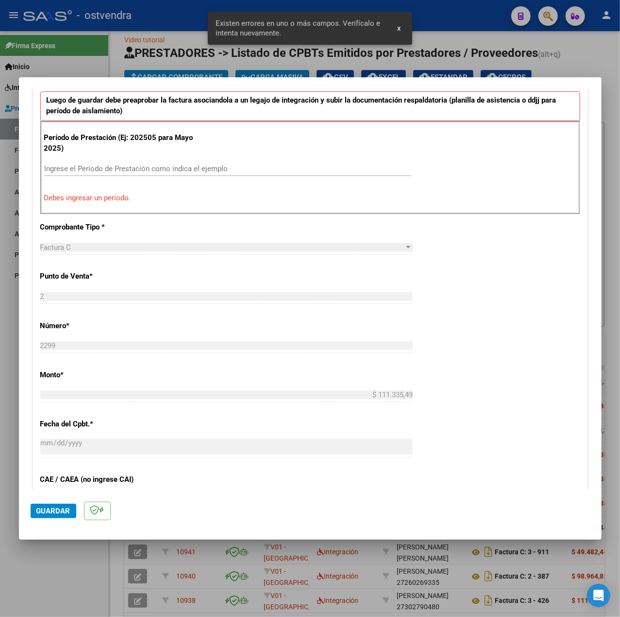
click at [186, 164] on div "Ingrese el Período de Prestación como indica el ejemplo" at bounding box center [227, 168] width 367 height 15
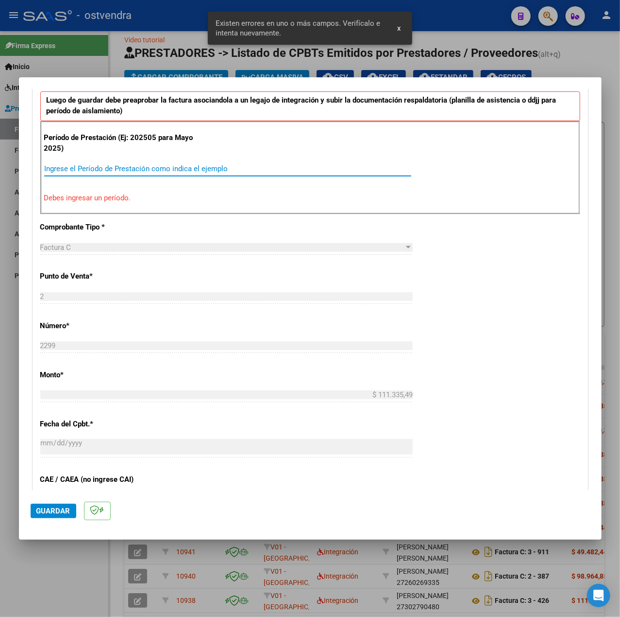
click at [185, 173] on input "Ingrese el Período de Prestación como indica el ejemplo" at bounding box center [227, 168] width 367 height 9
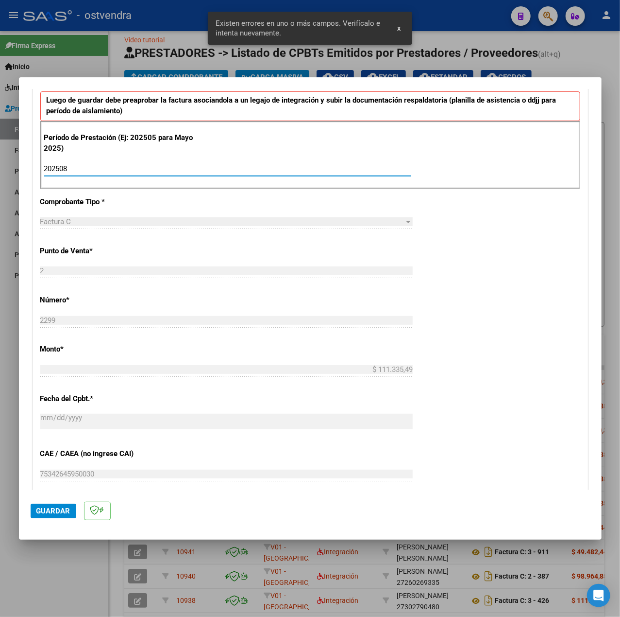
click at [426, 273] on div "CUIT * 27-31448398-2 Ingresar CUIT ANALISIS PRESTADOR MASTACHE CECILIA ALEJANDR…" at bounding box center [310, 307] width 555 height 731
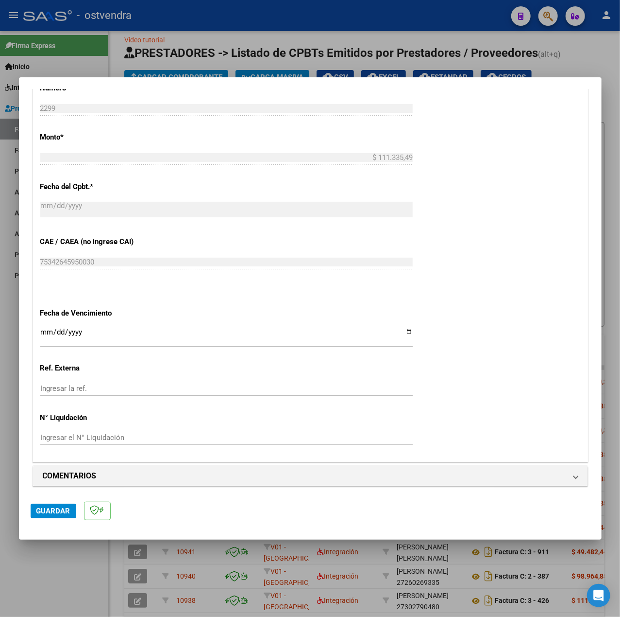
scroll to position [486, 0]
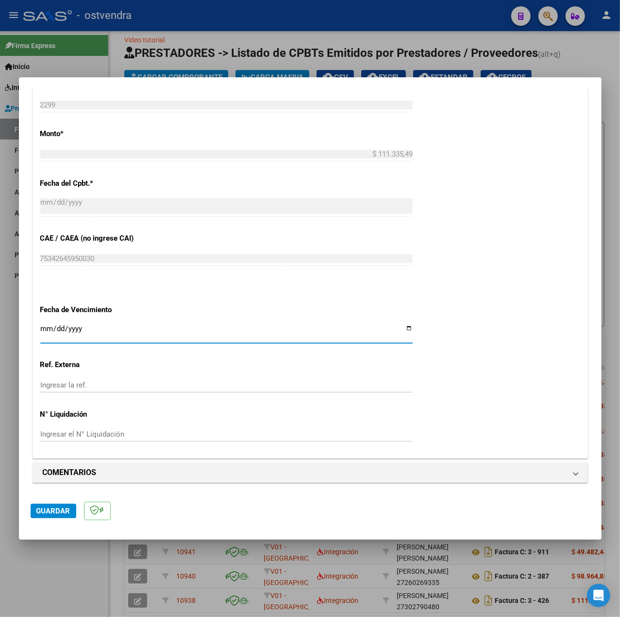
click at [47, 325] on input "Ingresar la fecha" at bounding box center [226, 333] width 373 height 16
click at [65, 505] on button "Guardar" at bounding box center [54, 510] width 46 height 15
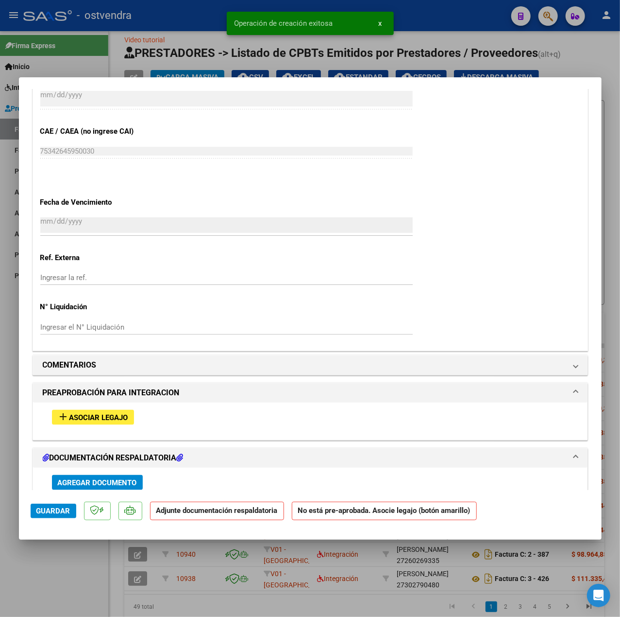
scroll to position [712, 0]
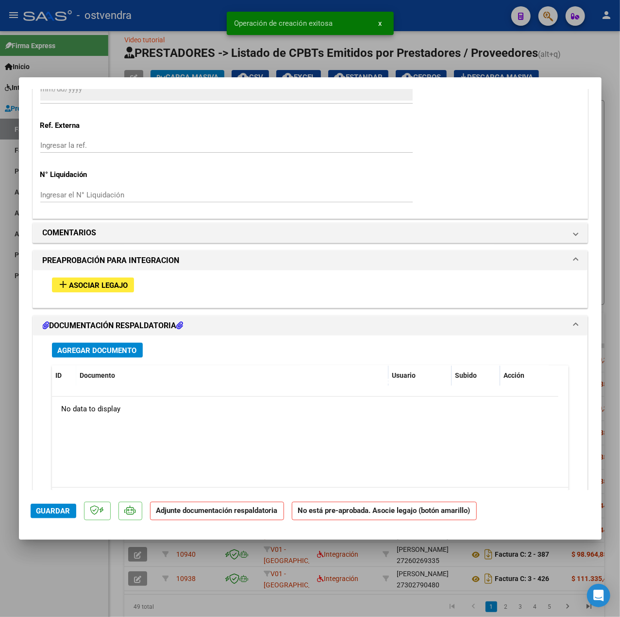
click at [87, 290] on span "Asociar Legajo" at bounding box center [98, 285] width 59 height 9
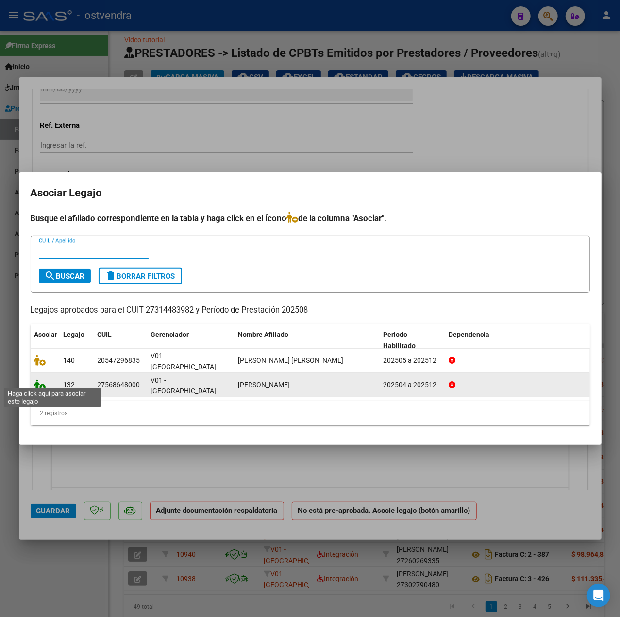
click at [38, 382] on icon at bounding box center [40, 384] width 12 height 11
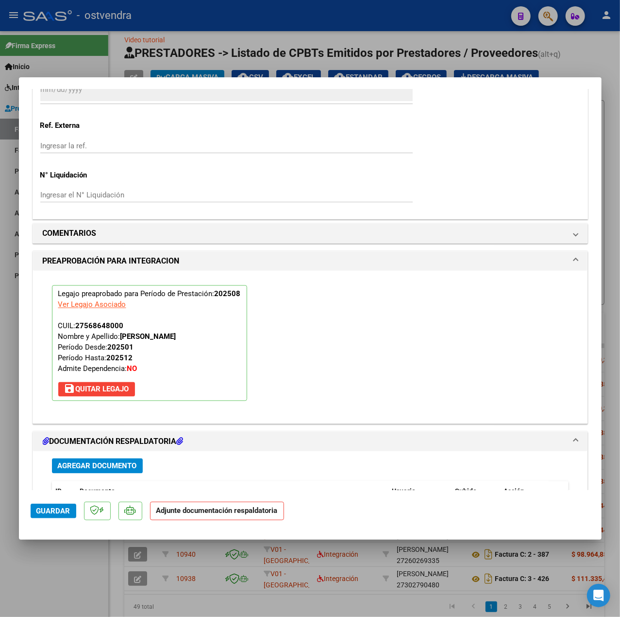
scroll to position [908, 0]
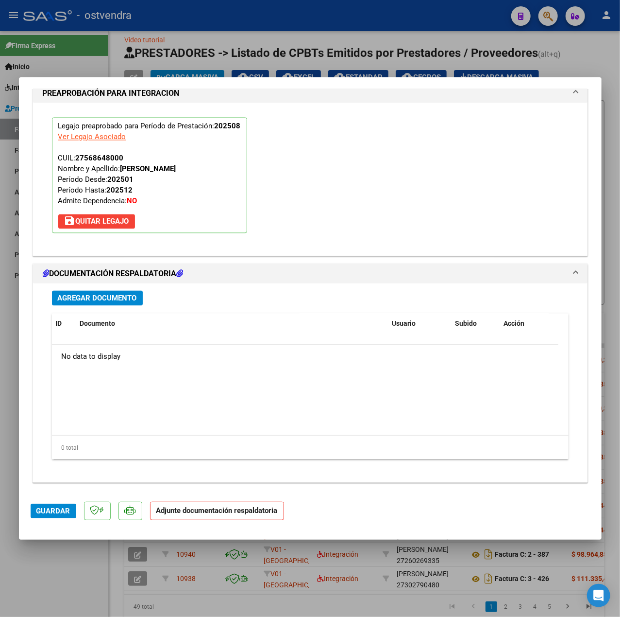
click at [127, 300] on span "Agregar Documento" at bounding box center [97, 298] width 79 height 9
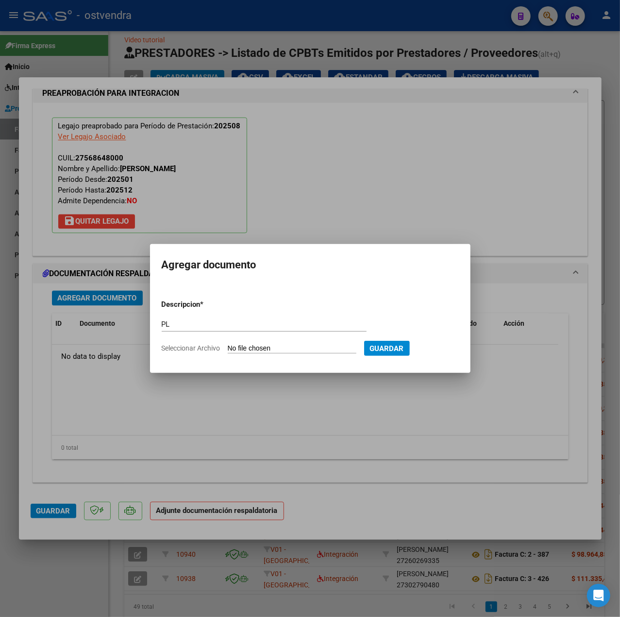
click at [259, 351] on input "Seleccionar Archivo" at bounding box center [292, 348] width 129 height 9
click at [446, 350] on span "Guardar" at bounding box center [438, 348] width 34 height 9
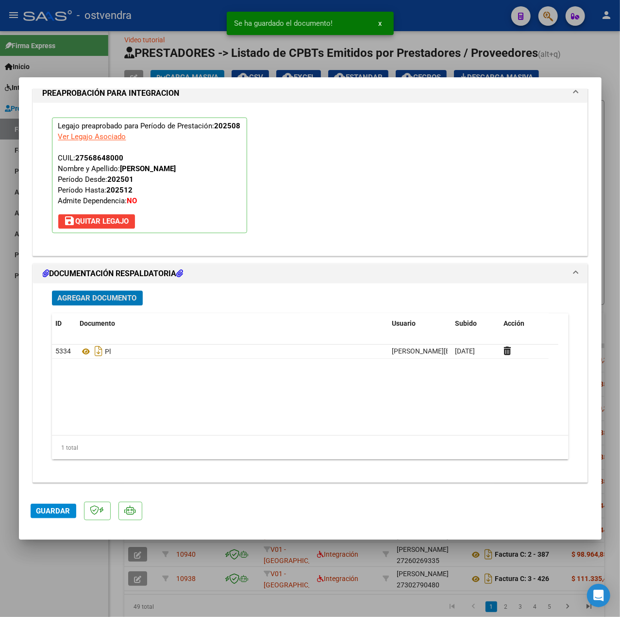
click at [49, 506] on span "Guardar" at bounding box center [53, 510] width 34 height 9
click at [50, 561] on div at bounding box center [310, 308] width 620 height 617
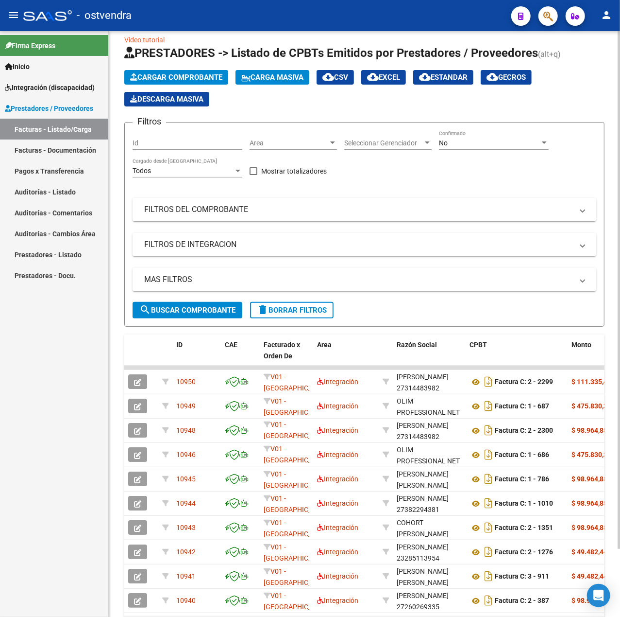
click at [198, 80] on span "Cargar Comprobante" at bounding box center [176, 77] width 92 height 9
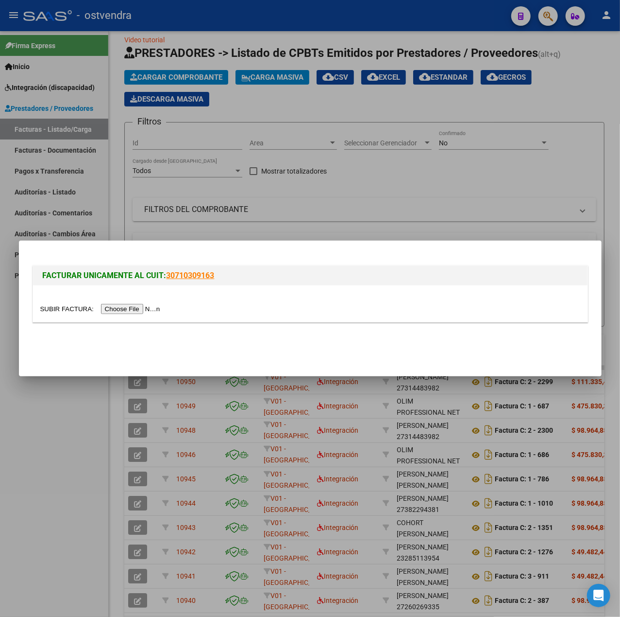
click at [131, 313] on input "file" at bounding box center [101, 309] width 123 height 10
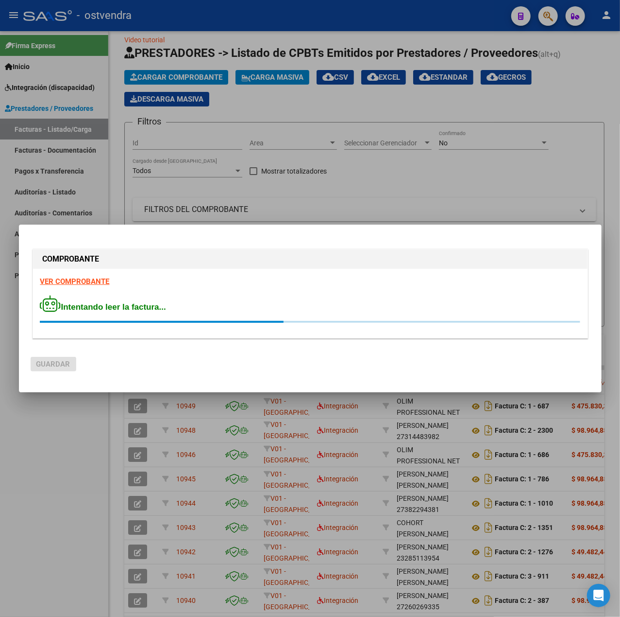
click at [79, 278] on strong "VER COMPROBANTE" at bounding box center [74, 281] width 69 height 9
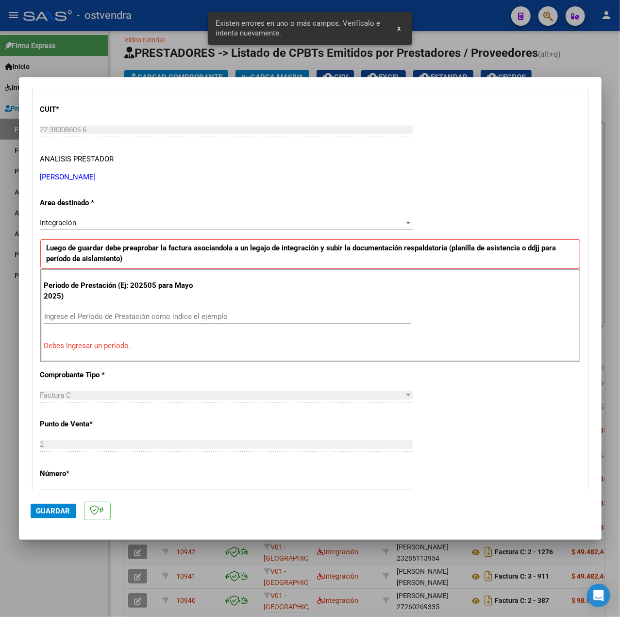
scroll to position [186, 0]
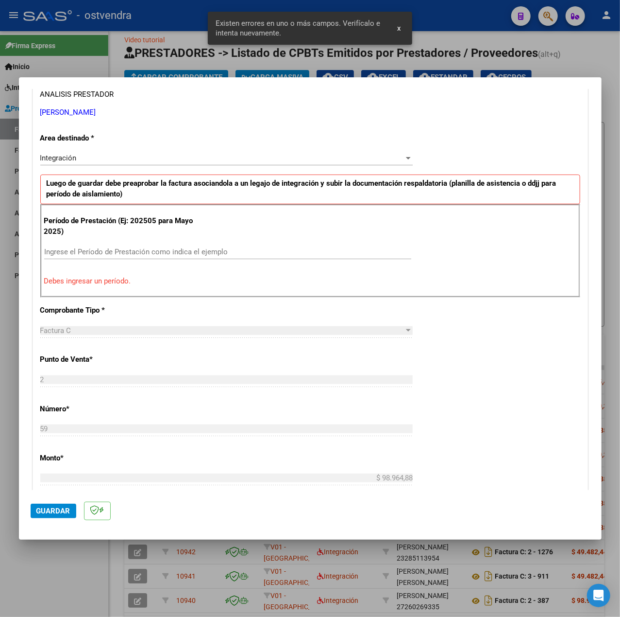
click at [200, 247] on div "Ingrese el Período de Prestación como indica el ejemplo" at bounding box center [227, 251] width 367 height 15
click at [202, 250] on input "Ingrese el Período de Prestación como indica el ejemplo" at bounding box center [227, 251] width 367 height 9
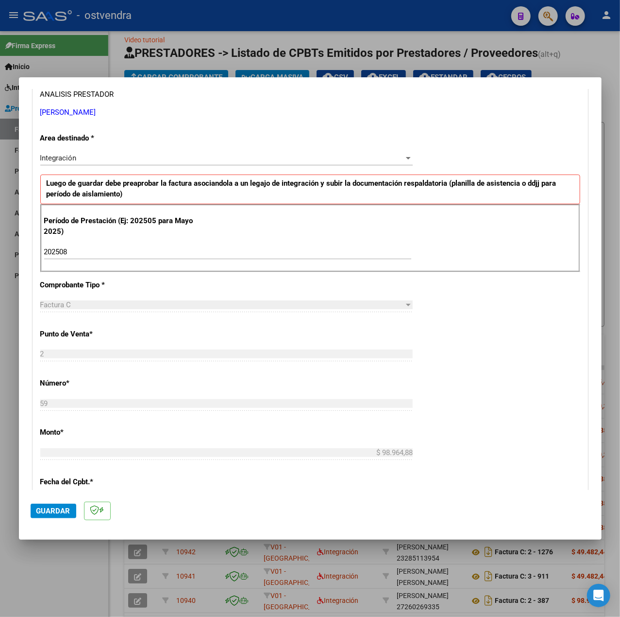
click at [517, 373] on div "CUIT * 27-38008605-6 Ingresar CUIT ANALISIS PRESTADOR REGIS MICAELA SOLEDAD ARC…" at bounding box center [310, 390] width 555 height 731
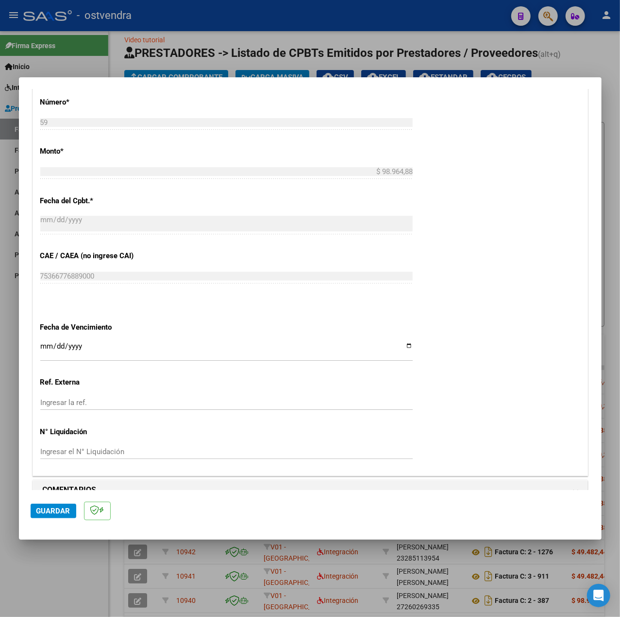
scroll to position [486, 0]
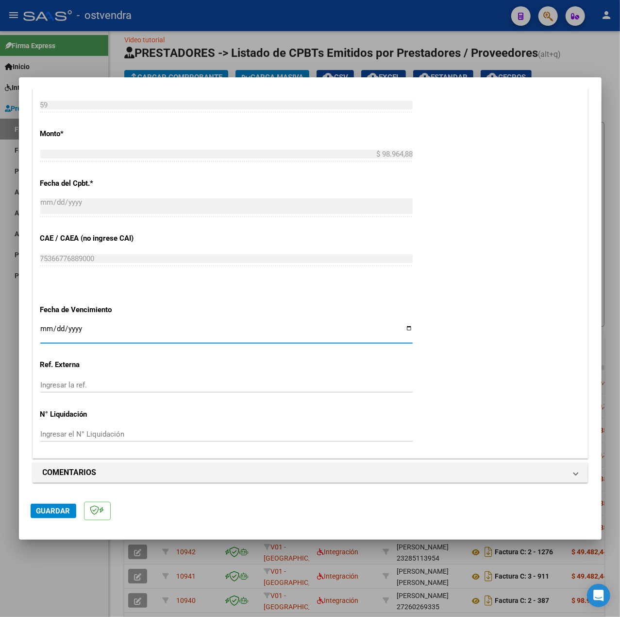
click at [47, 328] on input "Ingresar la fecha" at bounding box center [226, 333] width 373 height 16
click at [516, 416] on div "CUIT * 27-38008605-6 Ingresar CUIT ANALISIS PRESTADOR REGIS MICAELA SOLEDAD ARC…" at bounding box center [310, 91] width 555 height 731
click at [51, 510] on span "Guardar" at bounding box center [53, 510] width 34 height 9
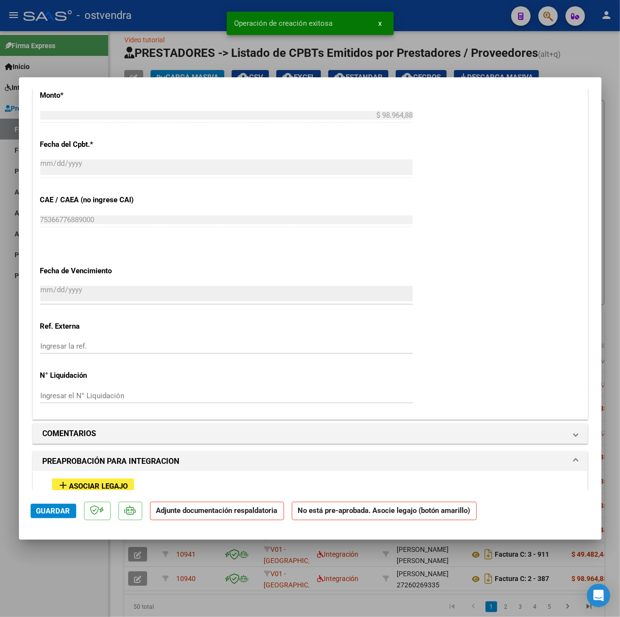
scroll to position [648, 0]
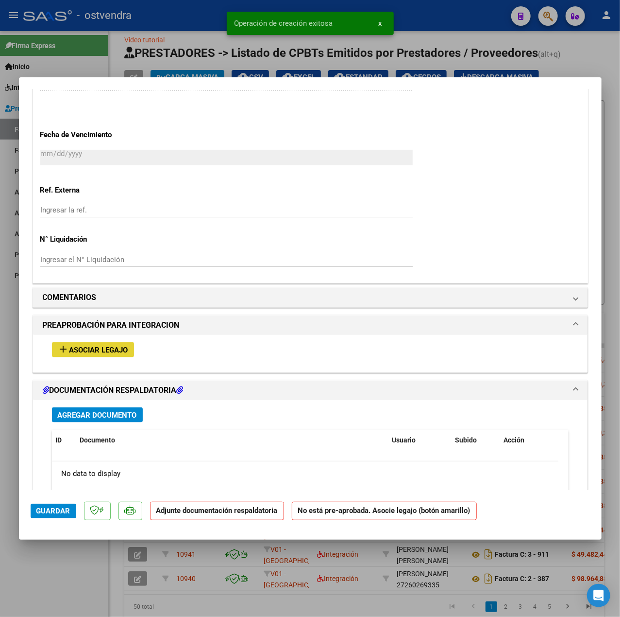
click at [115, 352] on span "Asociar Legajo" at bounding box center [98, 349] width 59 height 9
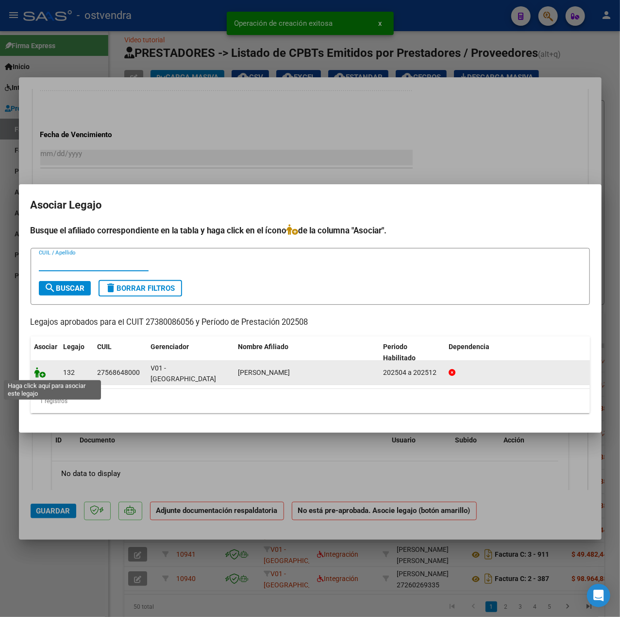
click at [45, 369] on icon at bounding box center [40, 372] width 12 height 11
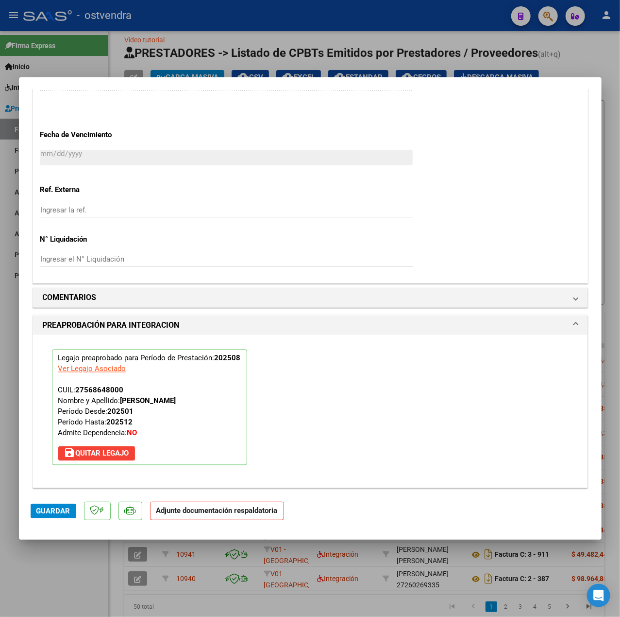
scroll to position [908, 0]
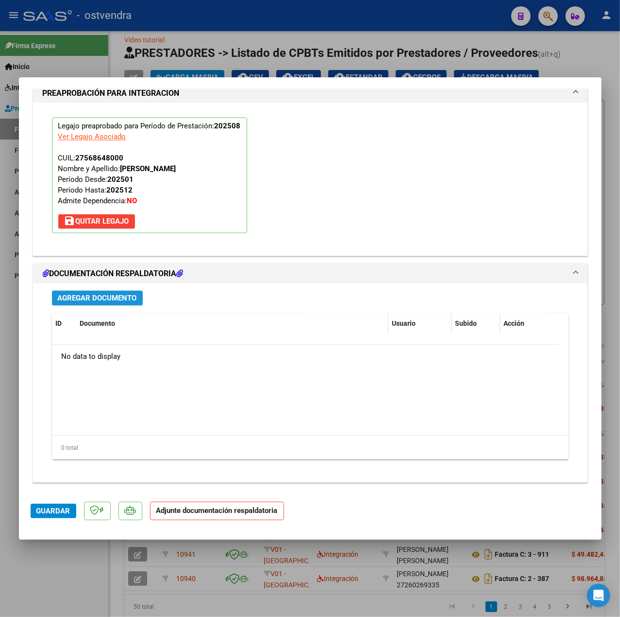
click at [86, 295] on span "Agregar Documento" at bounding box center [97, 298] width 79 height 9
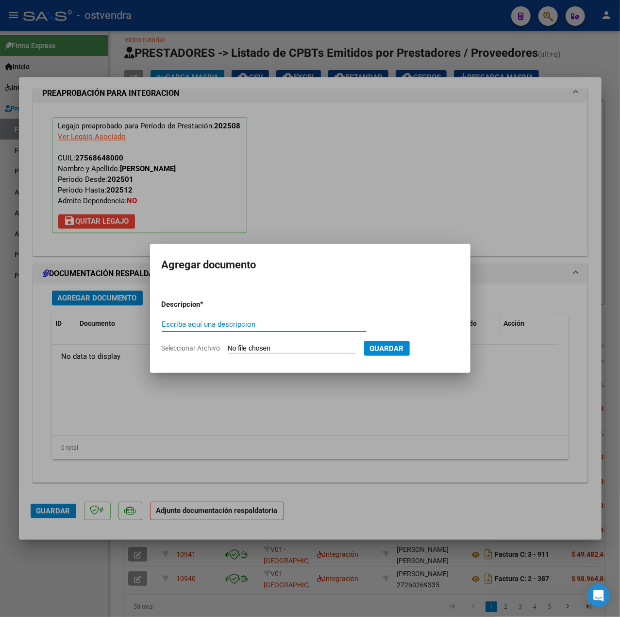
click at [247, 319] on div "Escriba aquí una descripcion" at bounding box center [264, 324] width 205 height 15
click at [257, 325] on input "Escriba aquí una descripcion" at bounding box center [264, 324] width 205 height 9
click at [242, 346] on input "Seleccionar Archivo" at bounding box center [292, 348] width 129 height 9
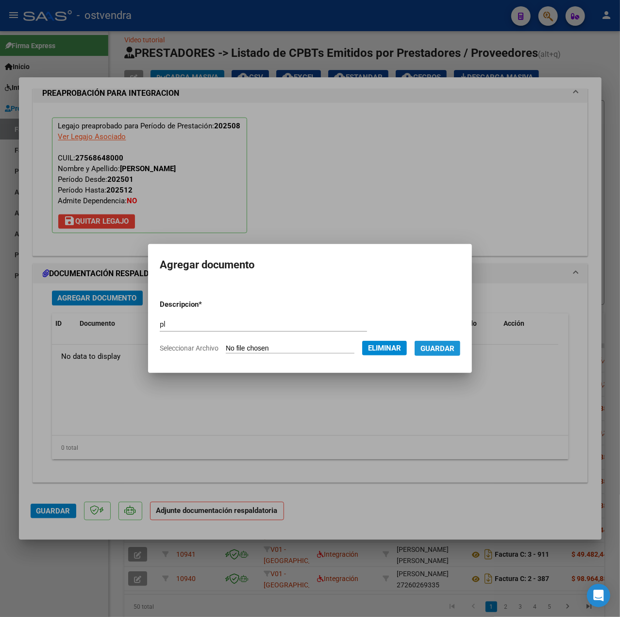
click at [440, 353] on button "Guardar" at bounding box center [438, 348] width 46 height 15
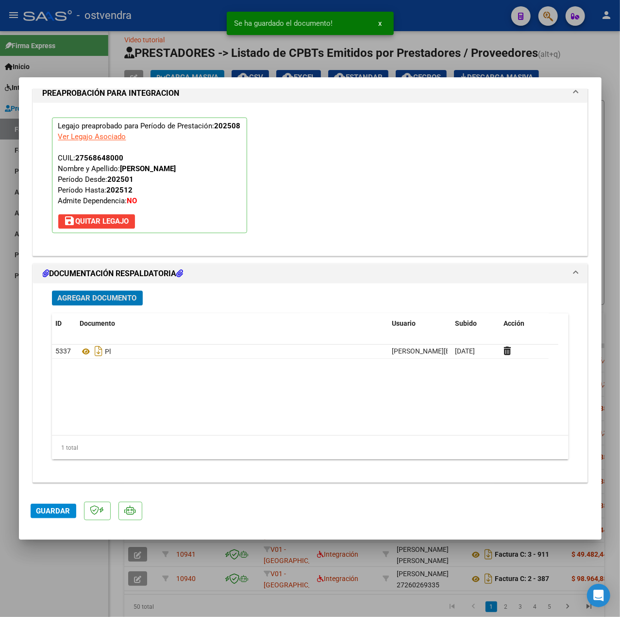
click at [61, 513] on span "Guardar" at bounding box center [53, 510] width 34 height 9
click at [51, 569] on div at bounding box center [310, 308] width 620 height 617
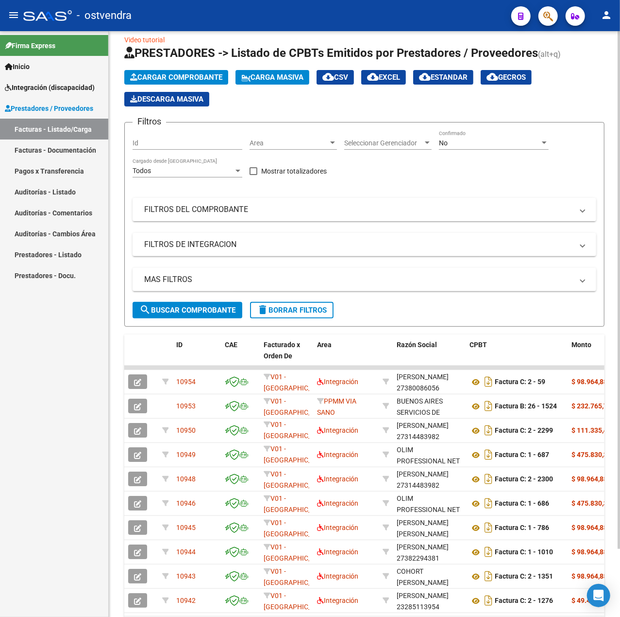
drag, startPoint x: 240, startPoint y: 207, endPoint x: 251, endPoint y: 232, distance: 27.4
click at [240, 207] on mat-panel-title "FILTROS DEL COMPROBANTE" at bounding box center [358, 209] width 429 height 11
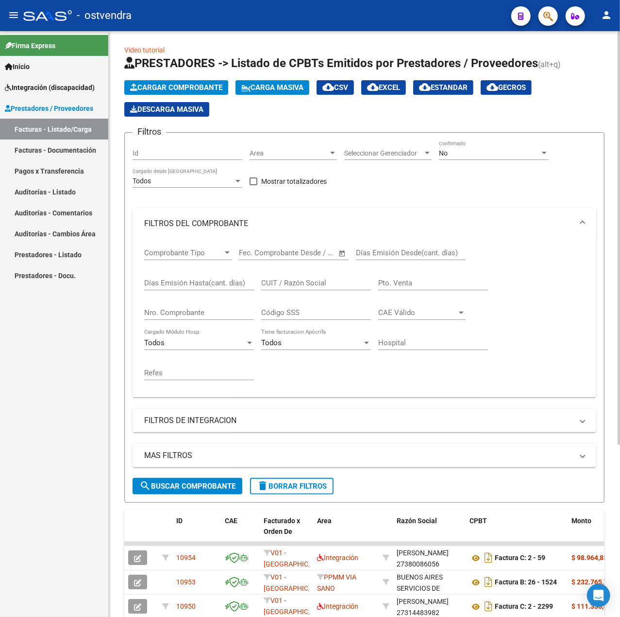
scroll to position [0, 0]
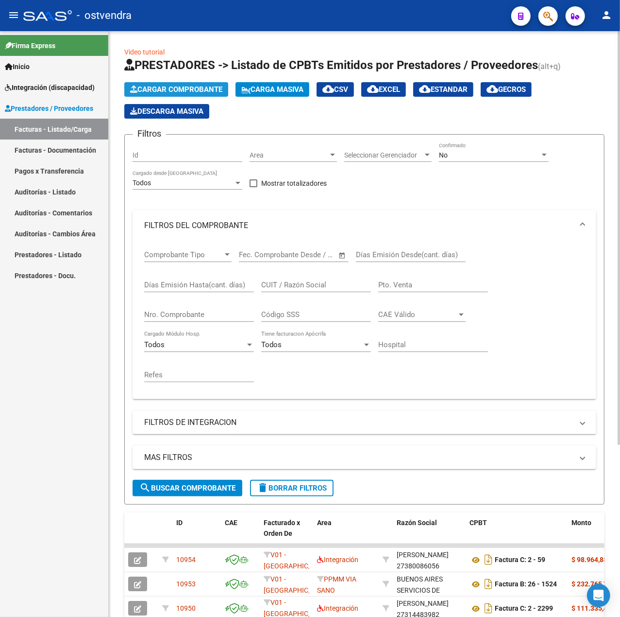
click at [208, 88] on span "Cargar Comprobante" at bounding box center [176, 89] width 92 height 9
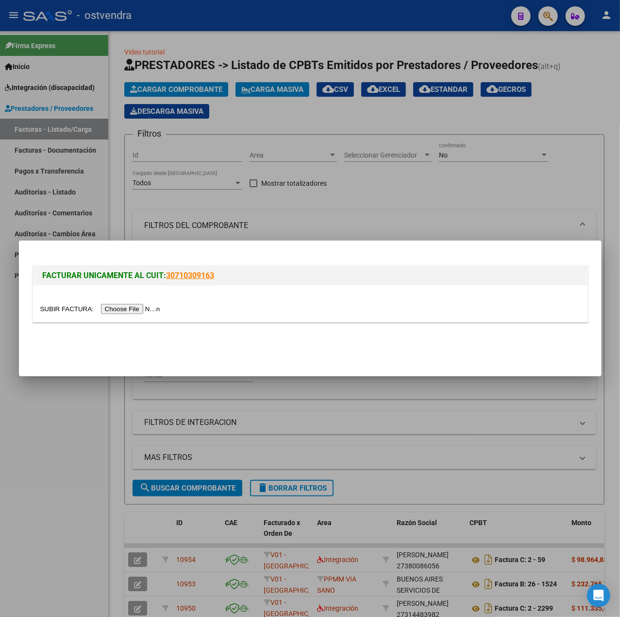
click at [144, 306] on input "file" at bounding box center [101, 309] width 123 height 10
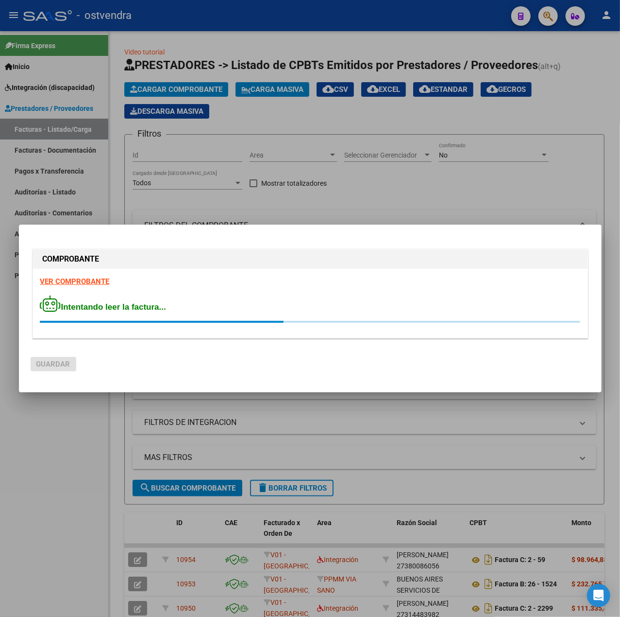
click at [70, 282] on strong "VER COMPROBANTE" at bounding box center [74, 281] width 69 height 9
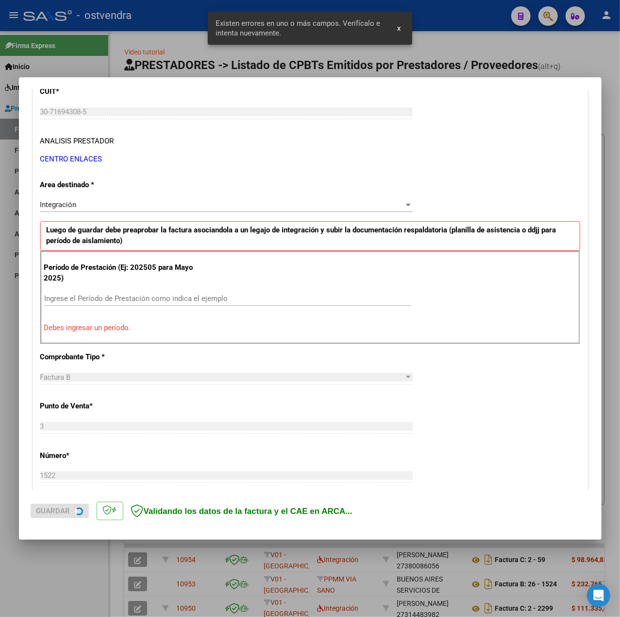
scroll to position [139, 0]
click at [191, 301] on input "Ingrese el Período de Prestación como indica el ejemplo" at bounding box center [227, 298] width 367 height 9
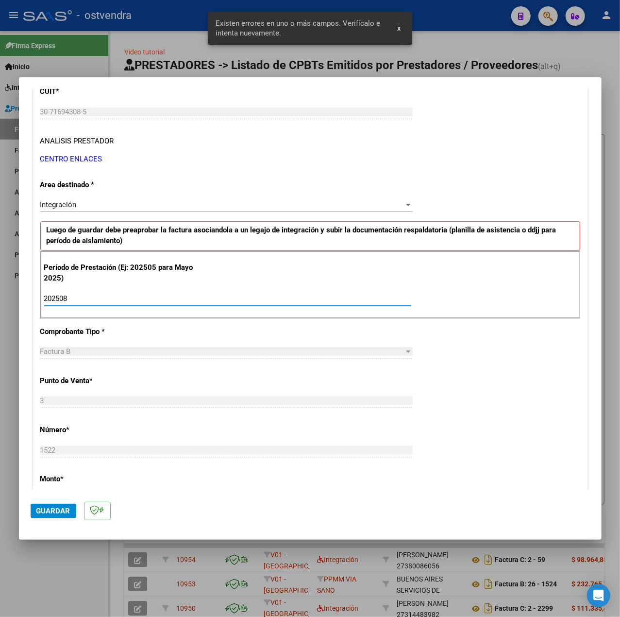
click at [519, 409] on div "CUIT * 30-71694308-5 Ingresar CUIT ANALISIS PRESTADOR CENTRO ENLACES ARCA Padró…" at bounding box center [310, 436] width 555 height 731
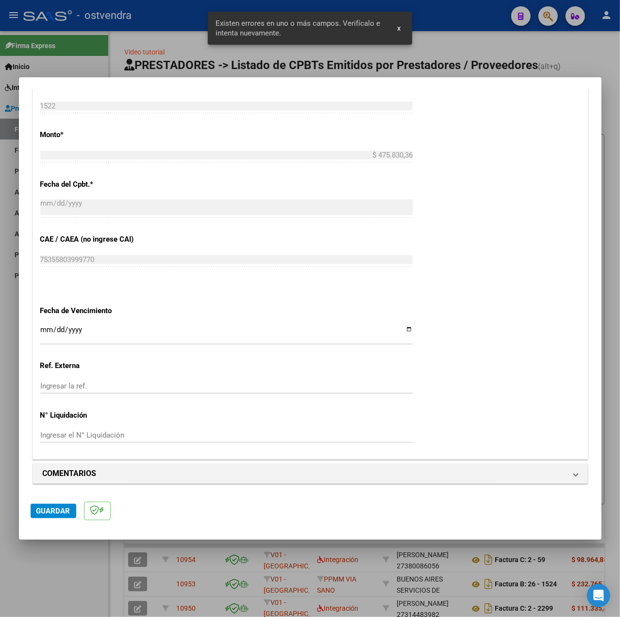
scroll to position [486, 0]
click at [41, 326] on input "Ingresar la fecha" at bounding box center [226, 333] width 373 height 16
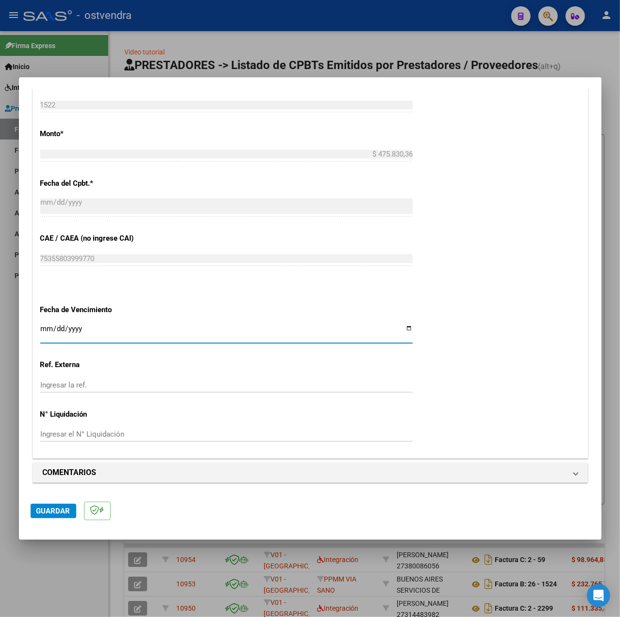
click at [55, 509] on span "Guardar" at bounding box center [53, 510] width 34 height 9
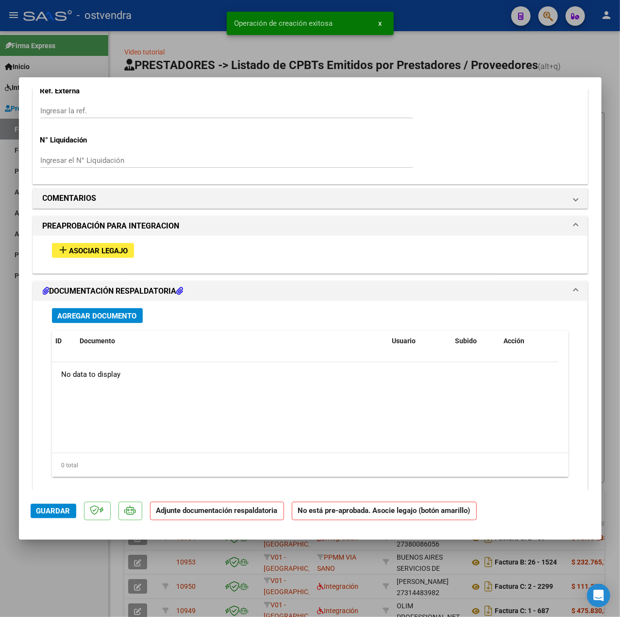
scroll to position [767, 0]
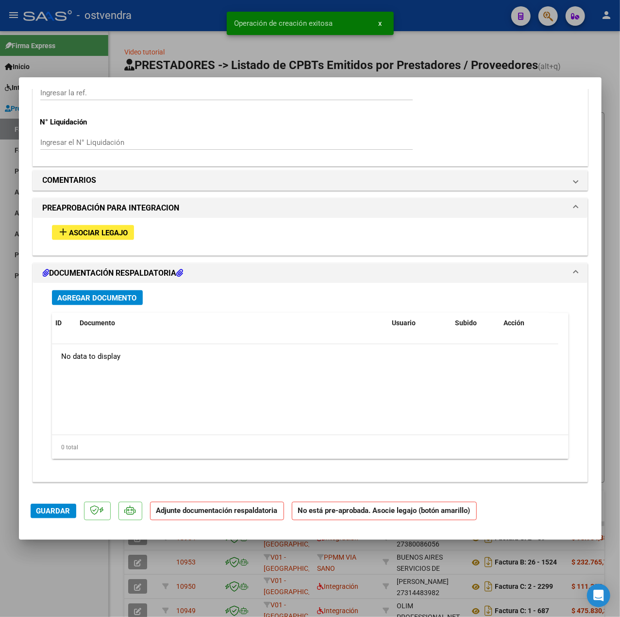
click at [119, 241] on div "add Asociar Legajo" at bounding box center [311, 233] width 532 height 30
click at [119, 235] on span "Asociar Legajo" at bounding box center [98, 232] width 59 height 9
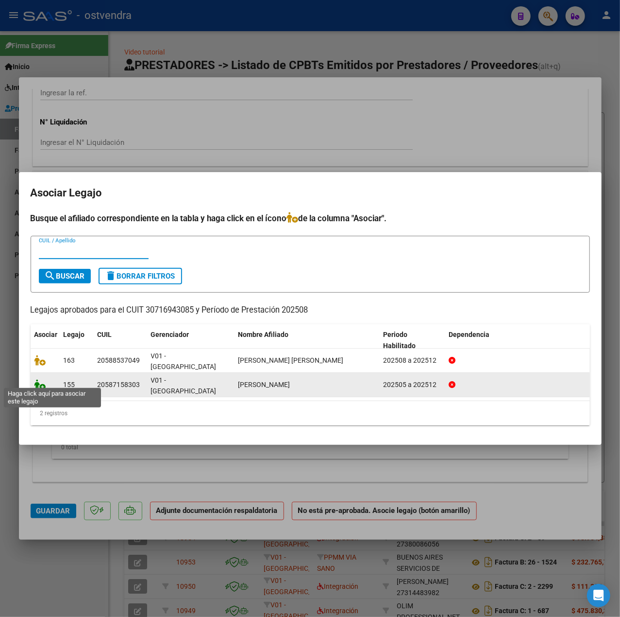
click at [43, 379] on icon at bounding box center [40, 384] width 12 height 11
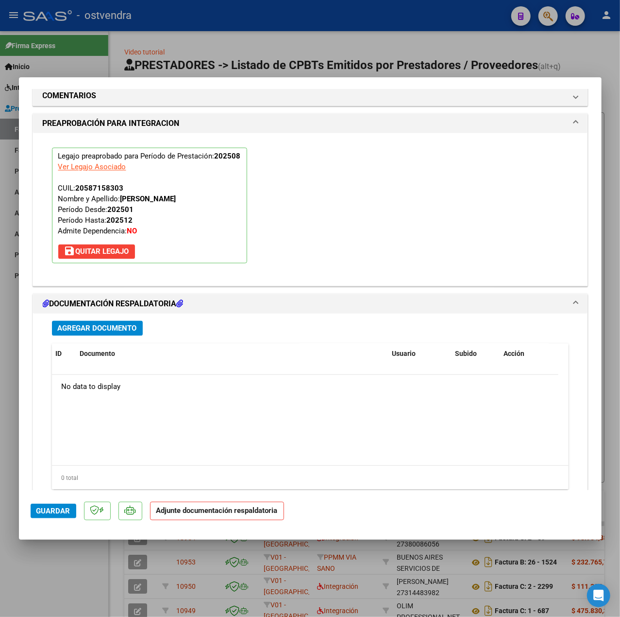
scroll to position [908, 0]
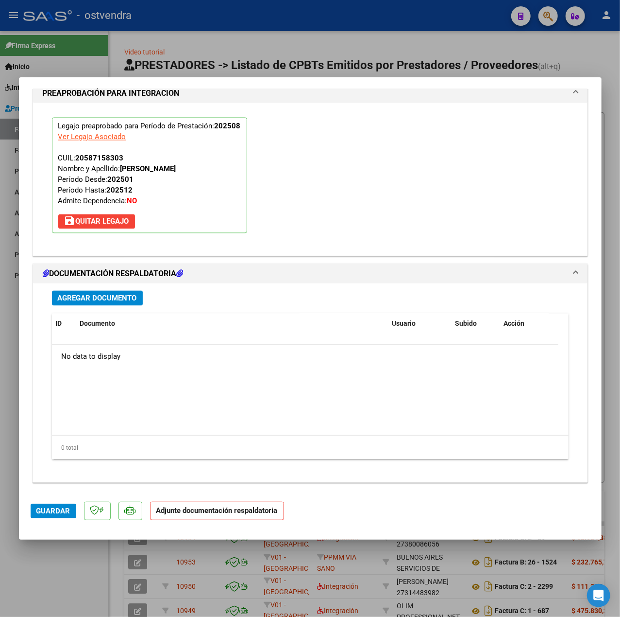
click at [107, 293] on span "Agregar Documento" at bounding box center [97, 297] width 79 height 9
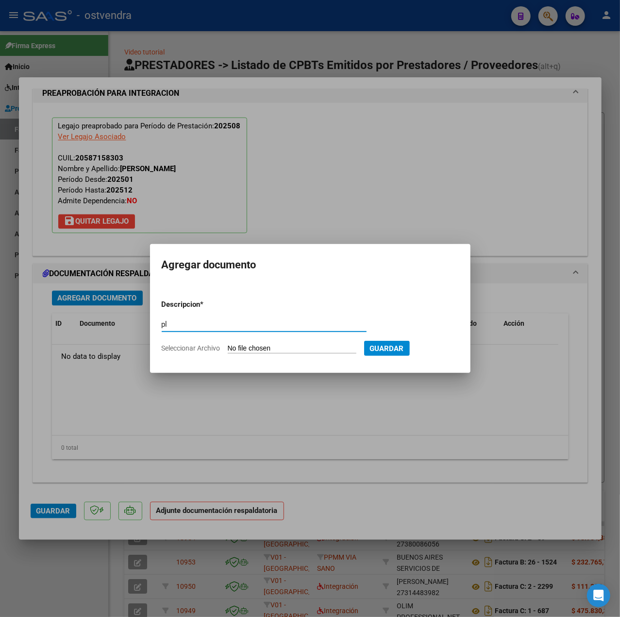
click at [300, 349] on input "Seleccionar Archivo" at bounding box center [292, 348] width 129 height 9
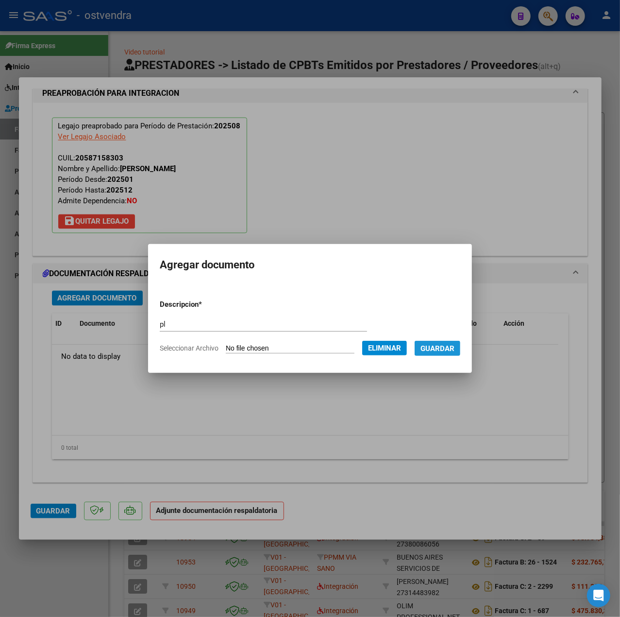
click at [450, 352] on span "Guardar" at bounding box center [438, 348] width 34 height 9
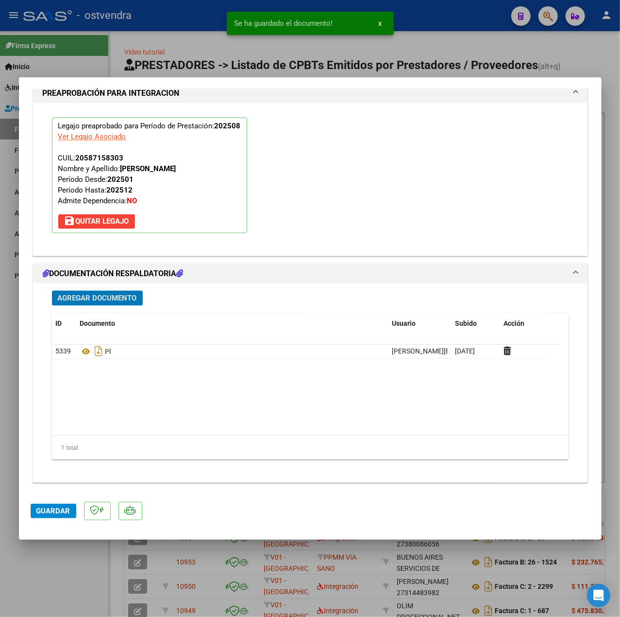
click at [61, 510] on span "Guardar" at bounding box center [53, 510] width 34 height 9
click at [73, 573] on div at bounding box center [310, 308] width 620 height 617
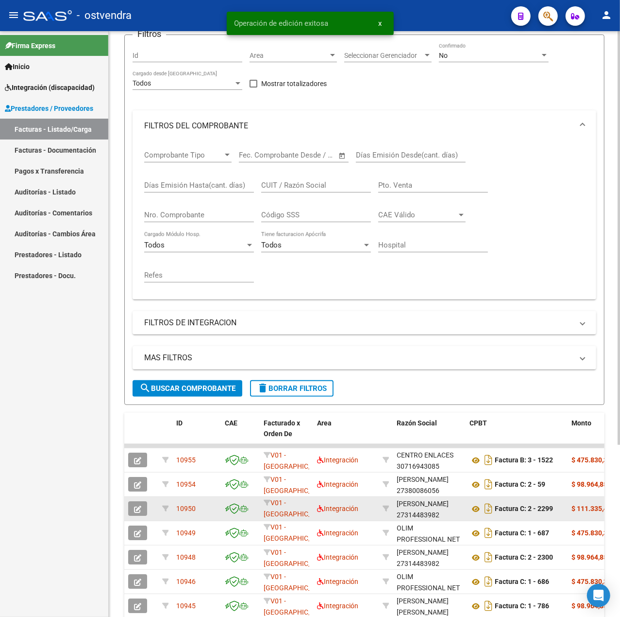
scroll to position [194, 0]
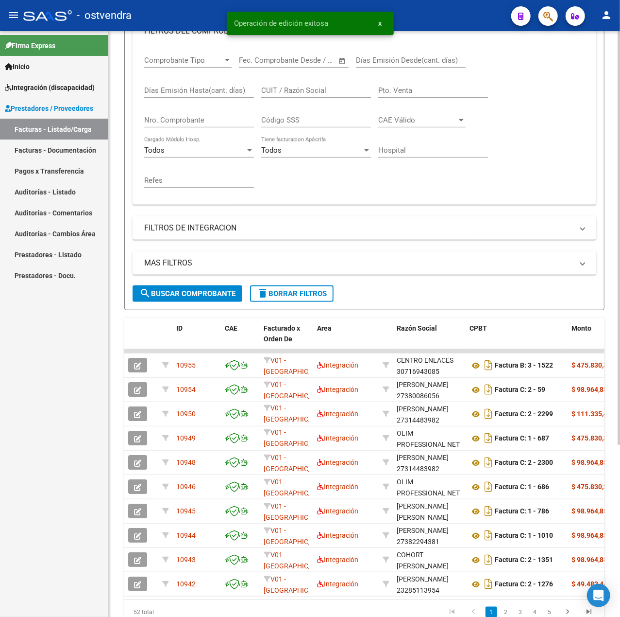
click at [294, 287] on button "delete Borrar Filtros" at bounding box center [292, 293] width 84 height 17
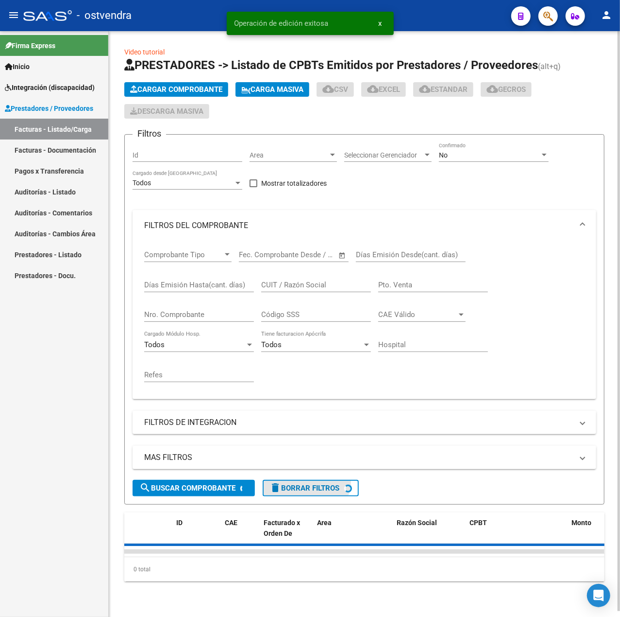
click at [299, 292] on div "CUIT / Razón Social" at bounding box center [316, 286] width 110 height 30
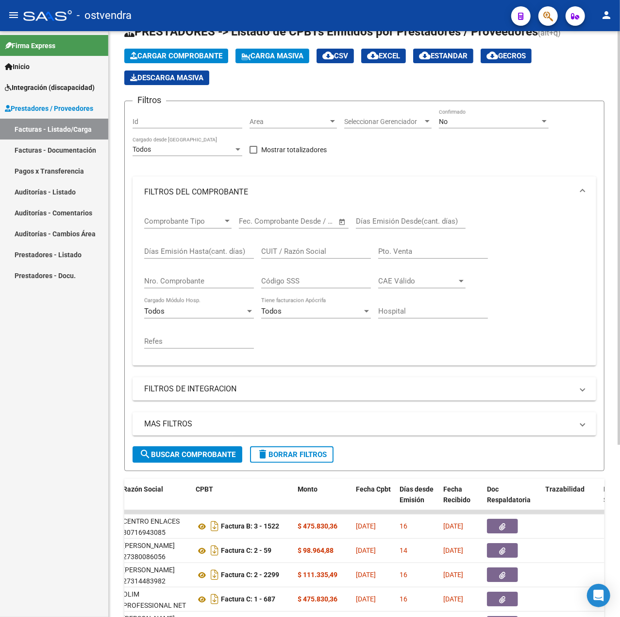
scroll to position [0, 0]
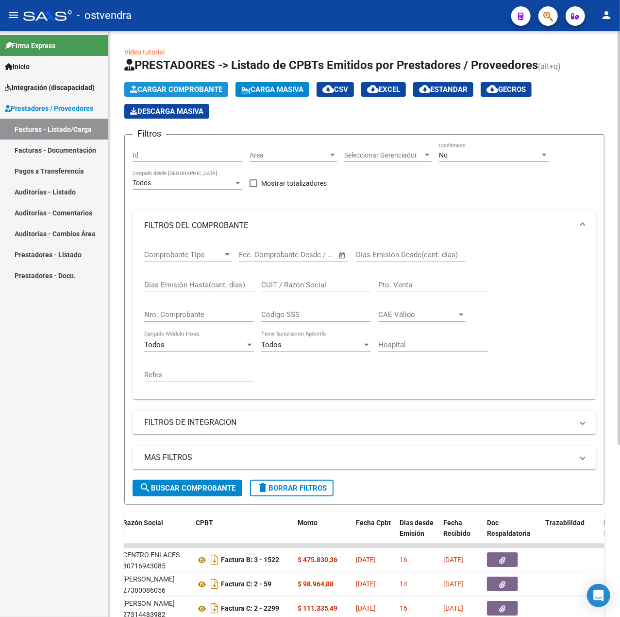
click at [210, 88] on span "Cargar Comprobante" at bounding box center [176, 89] width 92 height 9
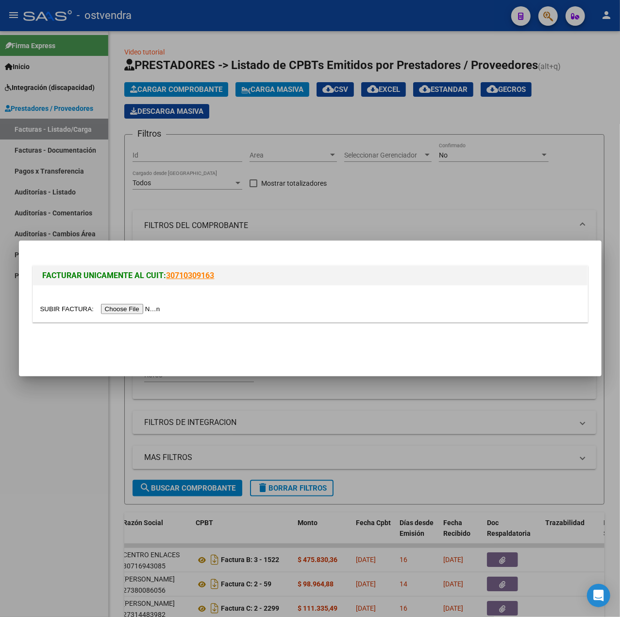
click at [161, 305] on input "file" at bounding box center [101, 309] width 123 height 10
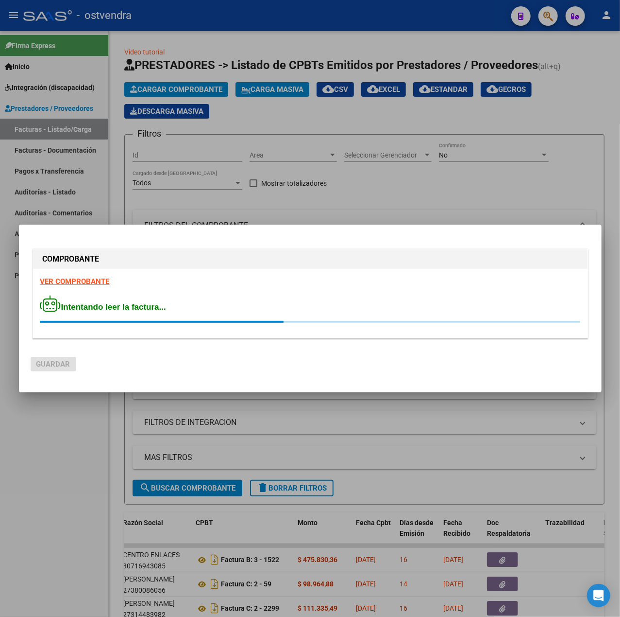
click at [85, 286] on strong "VER COMPROBANTE" at bounding box center [74, 281] width 69 height 9
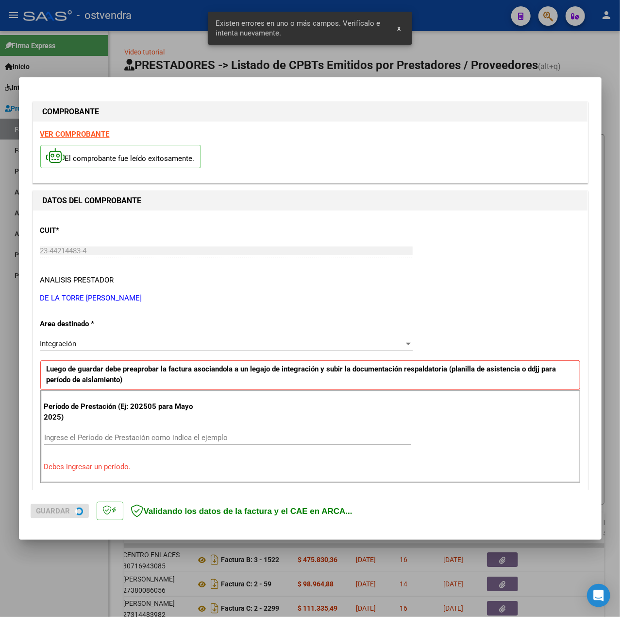
scroll to position [121, 0]
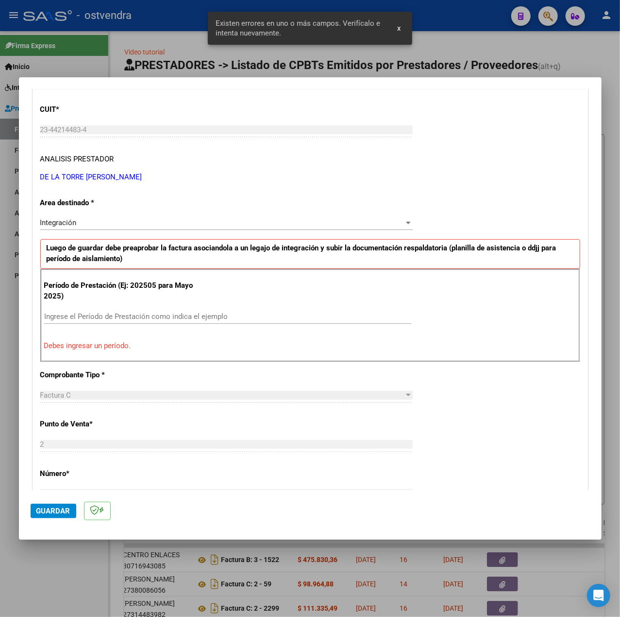
click at [137, 322] on div "Ingrese el Período de Prestación como indica el ejemplo" at bounding box center [227, 316] width 367 height 15
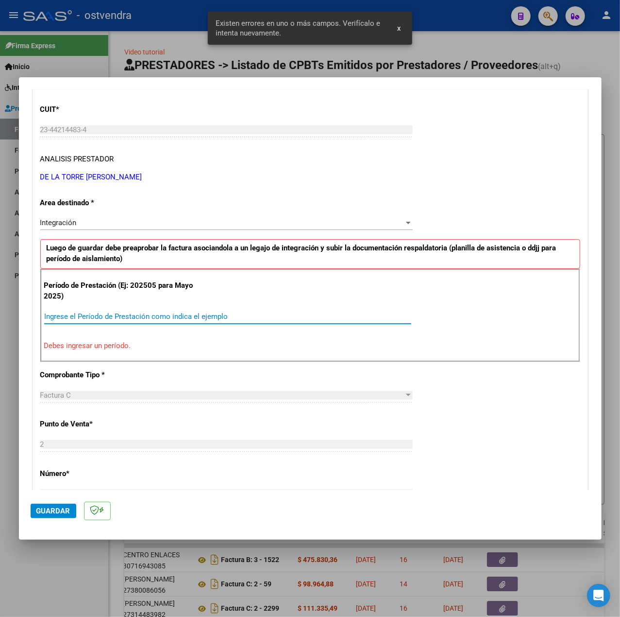
click at [135, 319] on input "Ingrese el Período de Prestación como indica el ejemplo" at bounding box center [227, 316] width 367 height 9
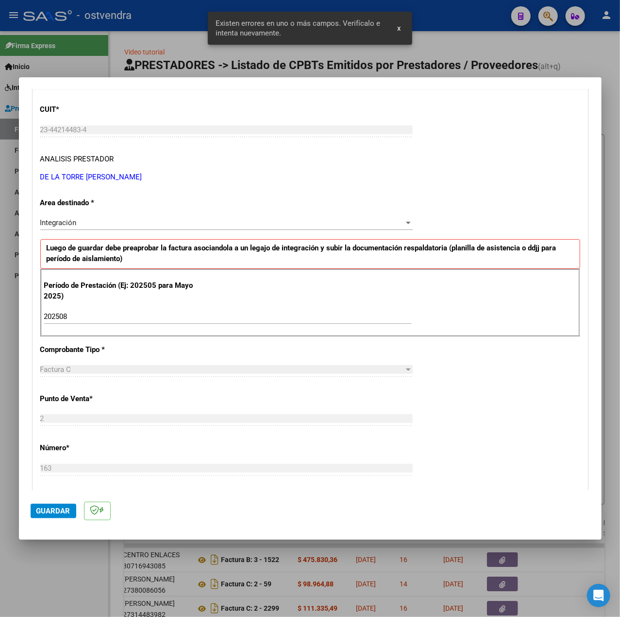
click at [484, 414] on div "CUIT * 23-44214483-4 Ingresar CUIT ANALISIS PRESTADOR DE LA TORRE LUDMILA ABRIL…" at bounding box center [310, 454] width 555 height 731
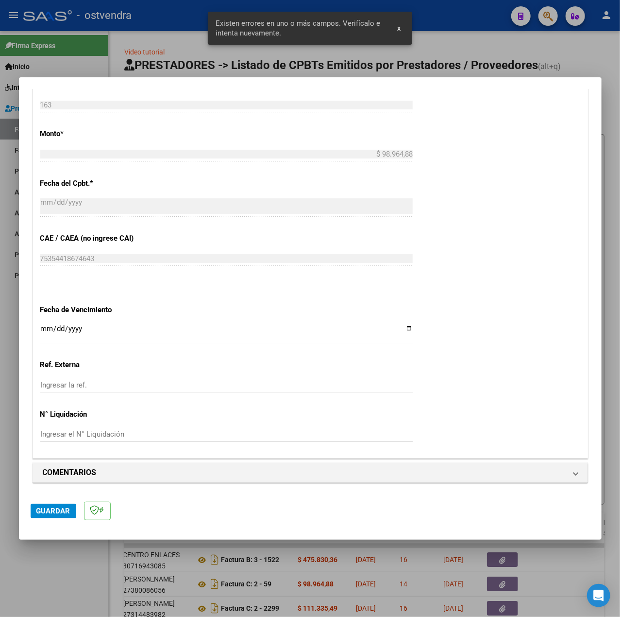
scroll to position [486, 0]
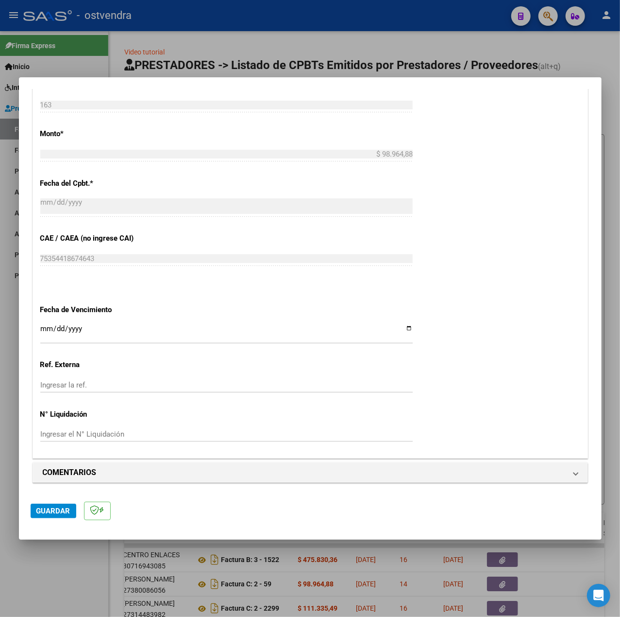
click at [47, 330] on input "Ingresar la fecha" at bounding box center [226, 333] width 373 height 16
click at [494, 401] on div "CUIT * 23-44214483-4 Ingresar CUIT ANALISIS PRESTADOR DE LA TORRE LUDMILA ABRIL…" at bounding box center [310, 91] width 555 height 731
click at [59, 506] on span "Guardar" at bounding box center [53, 510] width 34 height 9
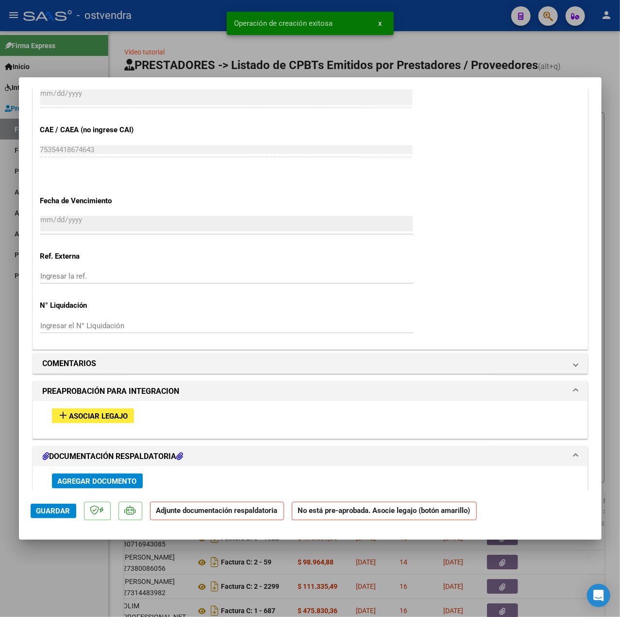
scroll to position [712, 0]
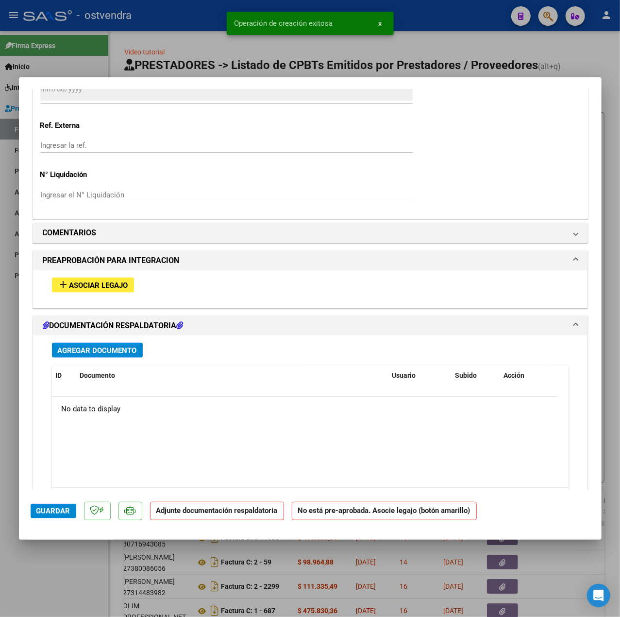
click at [92, 281] on button "add Asociar Legajo" at bounding box center [93, 284] width 82 height 15
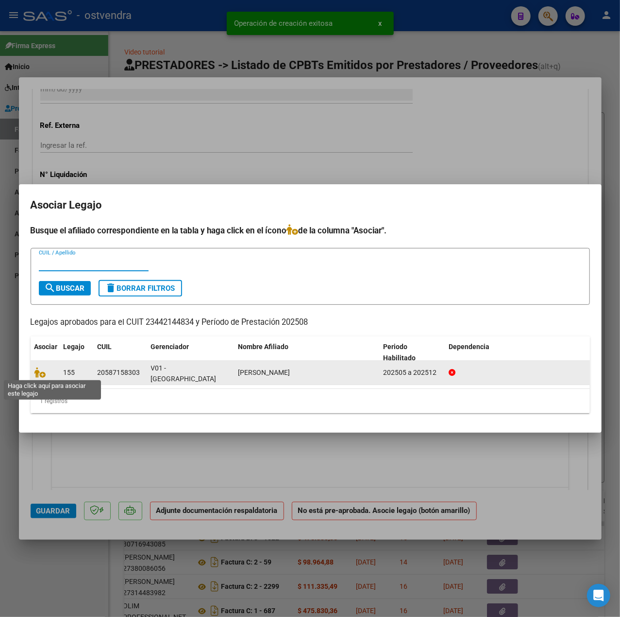
drag, startPoint x: 41, startPoint y: 375, endPoint x: 49, endPoint y: 374, distance: 7.9
click at [41, 375] on icon at bounding box center [40, 372] width 12 height 11
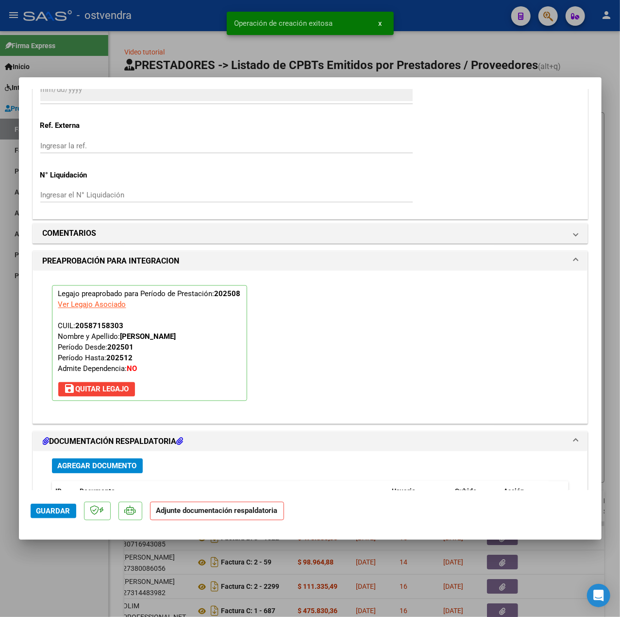
scroll to position [908, 0]
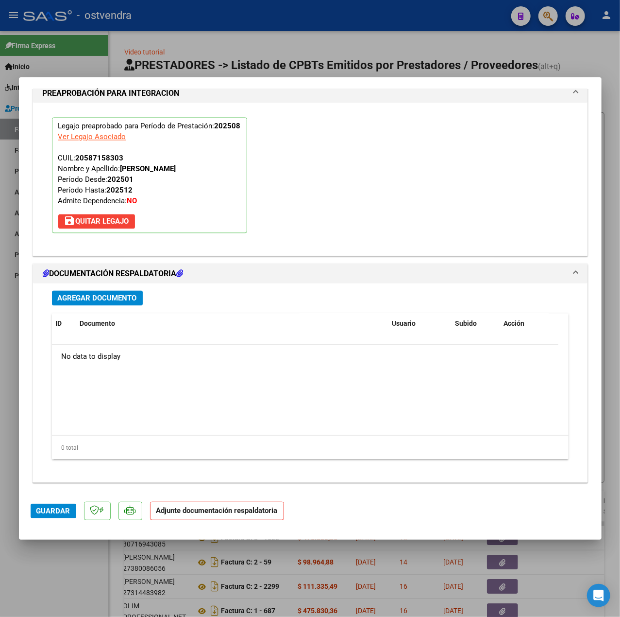
click at [108, 302] on span "Agregar Documento" at bounding box center [97, 298] width 79 height 9
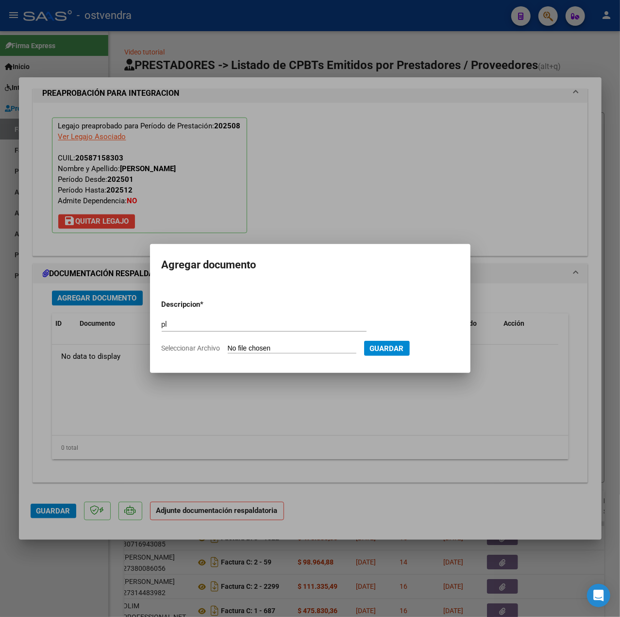
click at [274, 351] on input "Seleccionar Archivo" at bounding box center [292, 348] width 129 height 9
click at [430, 354] on button "Guardar" at bounding box center [438, 348] width 46 height 15
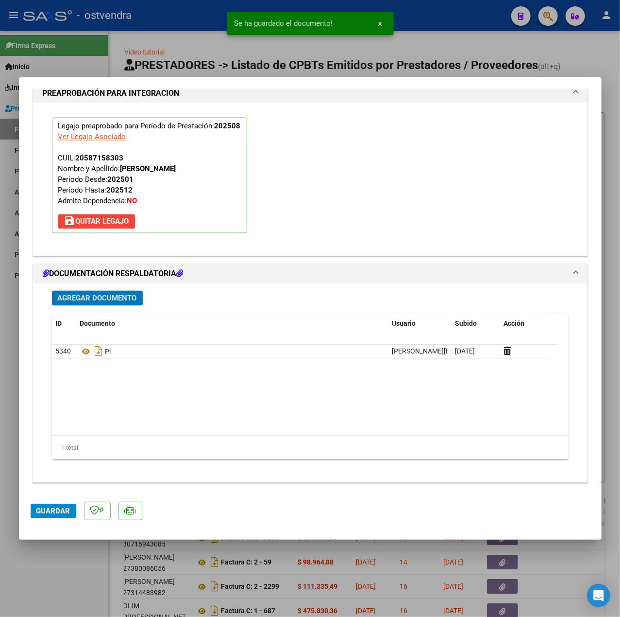
click at [57, 507] on span "Guardar" at bounding box center [53, 510] width 34 height 9
click at [72, 570] on div at bounding box center [310, 308] width 620 height 617
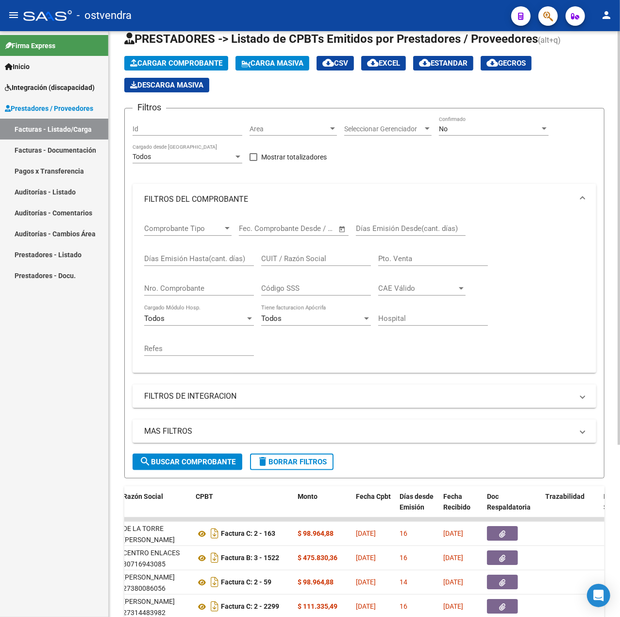
scroll to position [0, 0]
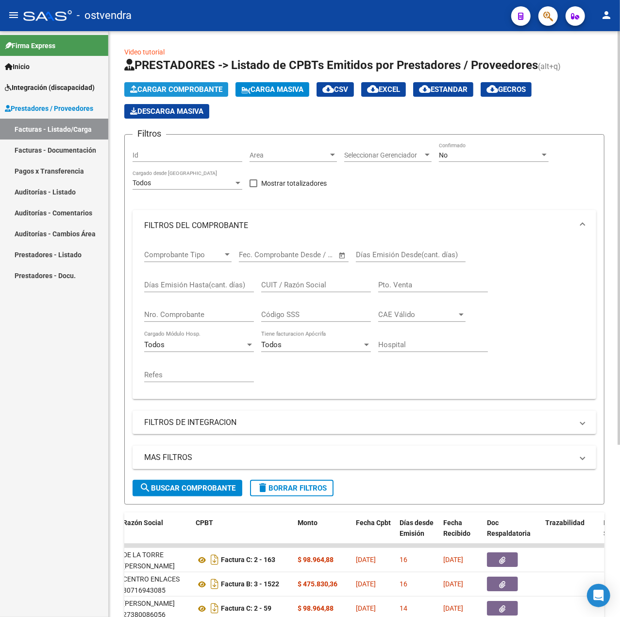
click at [181, 94] on button "Cargar Comprobante" at bounding box center [176, 89] width 104 height 15
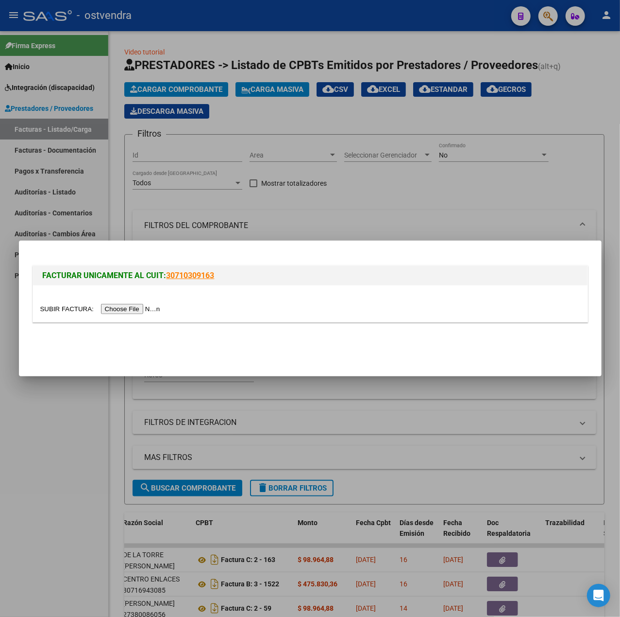
click at [129, 309] on input "file" at bounding box center [101, 309] width 123 height 10
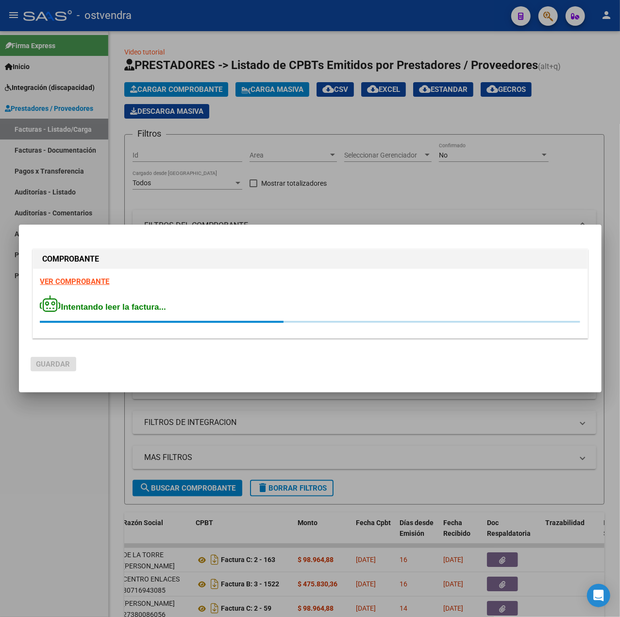
click at [99, 277] on strong "VER COMPROBANTE" at bounding box center [74, 281] width 69 height 9
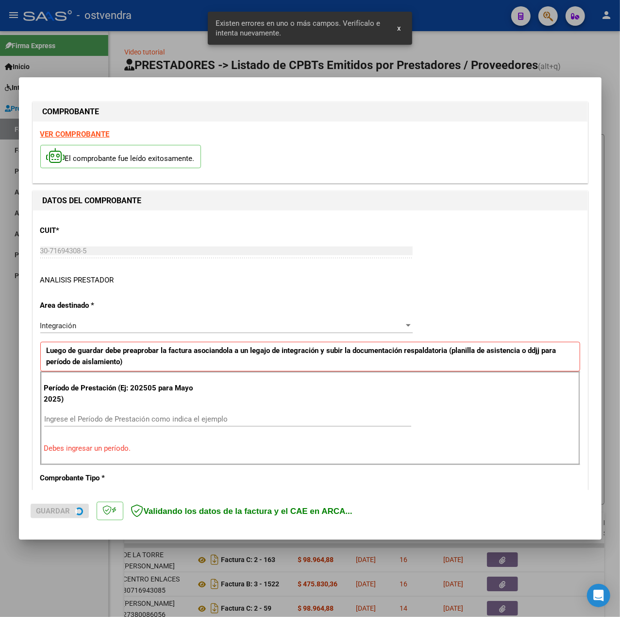
scroll to position [121, 0]
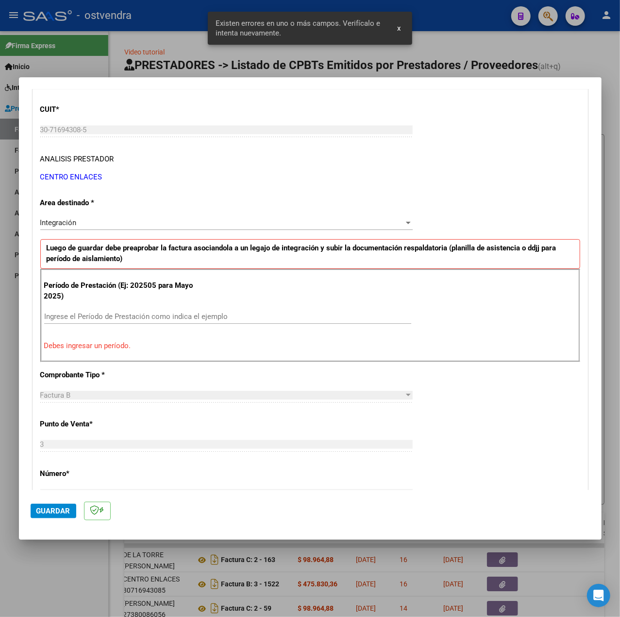
click at [100, 316] on input "Ingrese el Período de Prestación como indica el ejemplo" at bounding box center [227, 316] width 367 height 9
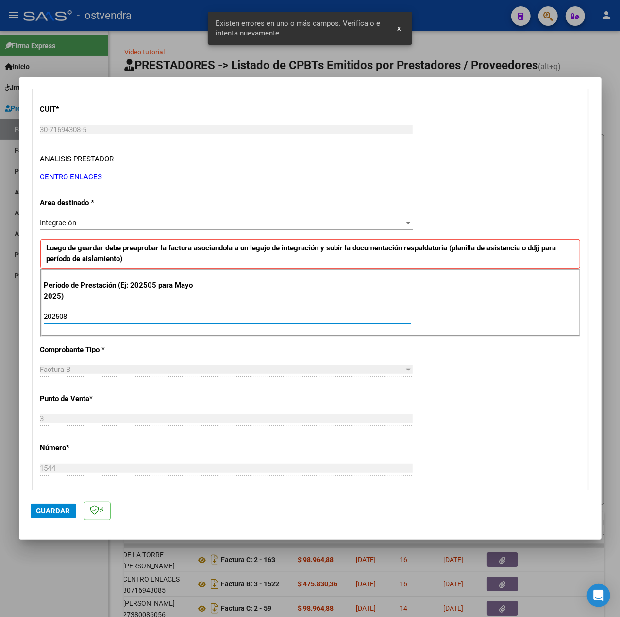
click at [426, 381] on div "CUIT * 30-71694308-5 Ingresar CUIT ANALISIS PRESTADOR CENTRO ENLACES ARCA Padró…" at bounding box center [310, 454] width 555 height 731
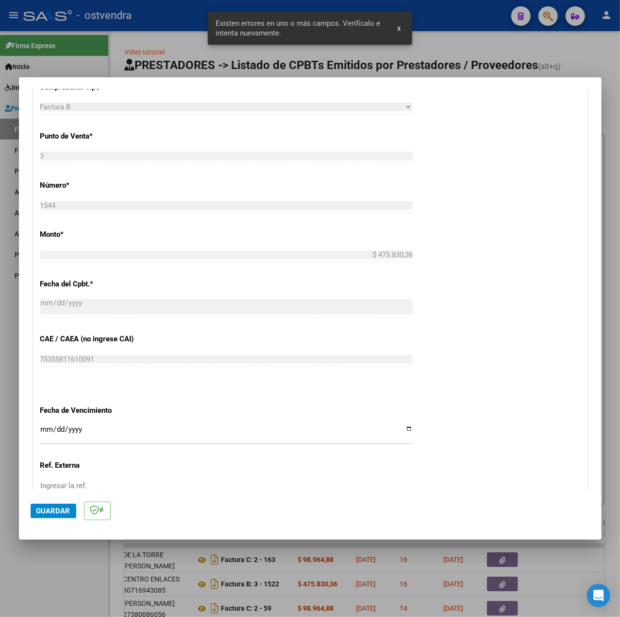
scroll to position [486, 0]
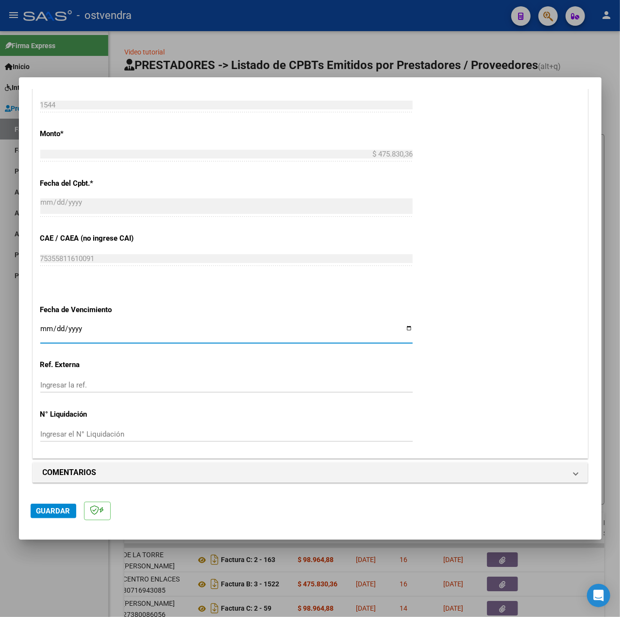
click at [43, 326] on input "Ingresar la fecha" at bounding box center [226, 333] width 373 height 16
click at [465, 408] on div "CUIT * 30-71694308-5 Ingresar CUIT ANALISIS PRESTADOR CENTRO ENLACES ARCA Padró…" at bounding box center [310, 91] width 555 height 731
click at [51, 515] on button "Guardar" at bounding box center [54, 510] width 46 height 15
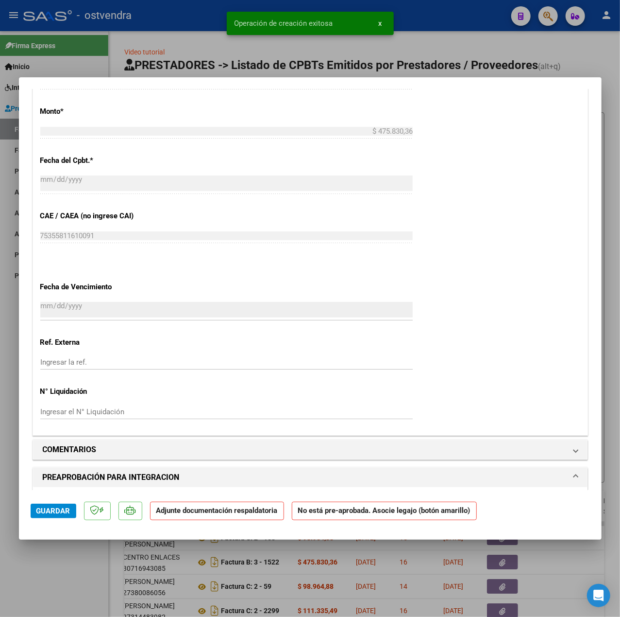
scroll to position [583, 0]
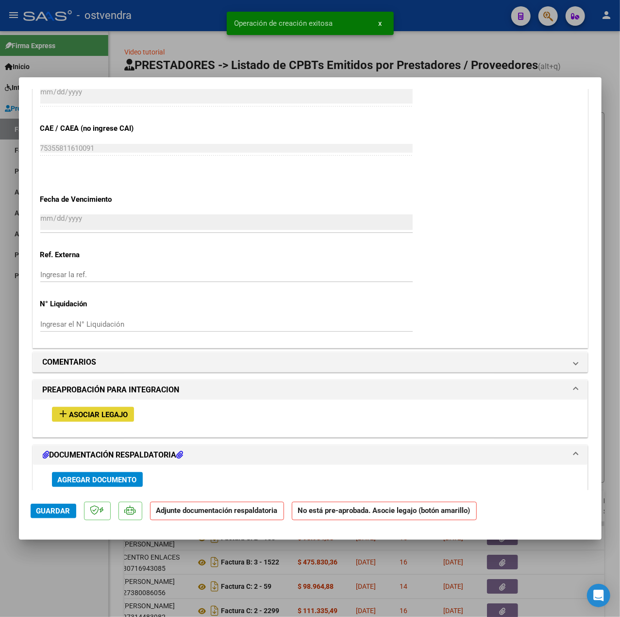
click at [86, 413] on span "Asociar Legajo" at bounding box center [98, 414] width 59 height 9
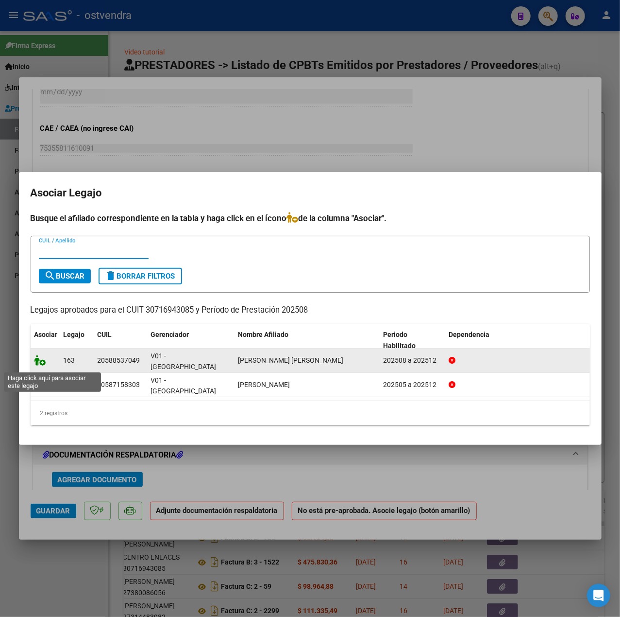
click at [39, 364] on icon at bounding box center [40, 360] width 12 height 11
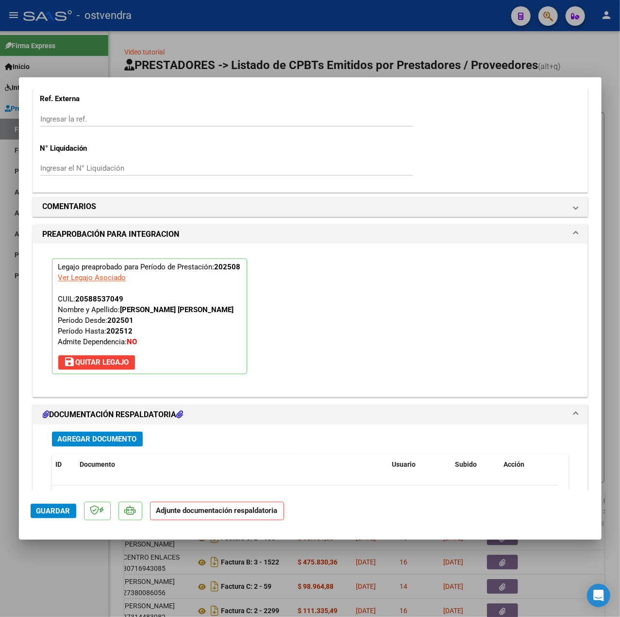
scroll to position [867, 0]
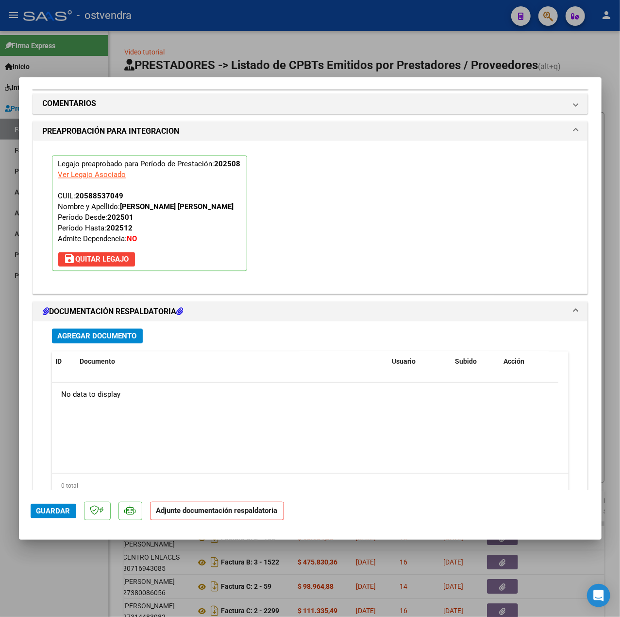
click at [103, 352] on div "Agregar Documento ID Documento Usuario Subido Acción No data to display 0 total…" at bounding box center [311, 416] width 532 height 191
click at [106, 341] on span "Agregar Documento" at bounding box center [97, 336] width 79 height 9
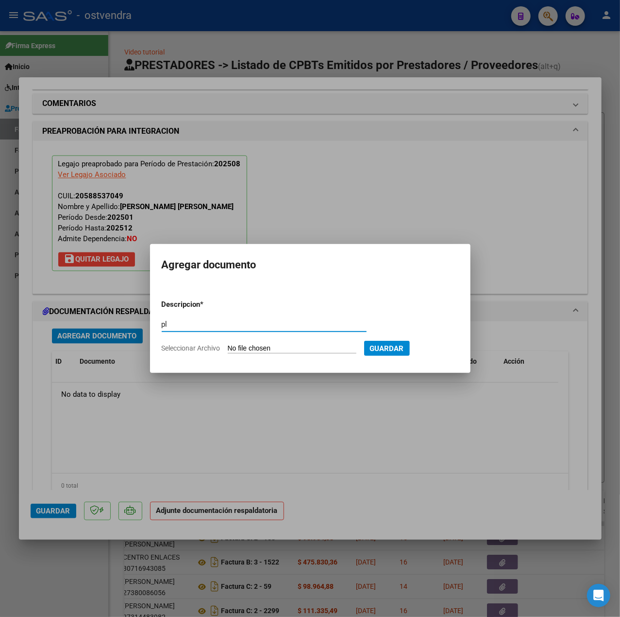
click at [300, 343] on form "Descripcion * pl Escriba aquí una descripcion Seleccionar Archivo Guardar" at bounding box center [310, 326] width 297 height 69
click at [244, 349] on input "Seleccionar Archivo" at bounding box center [292, 348] width 129 height 9
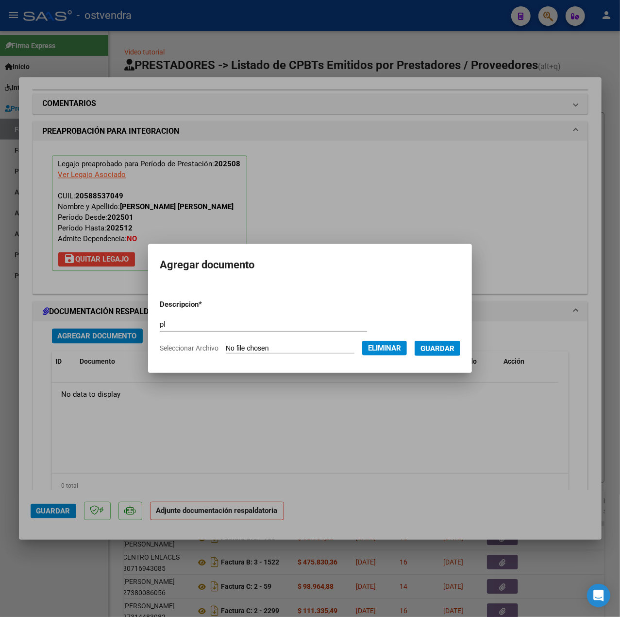
click at [436, 353] on button "Guardar" at bounding box center [438, 348] width 46 height 15
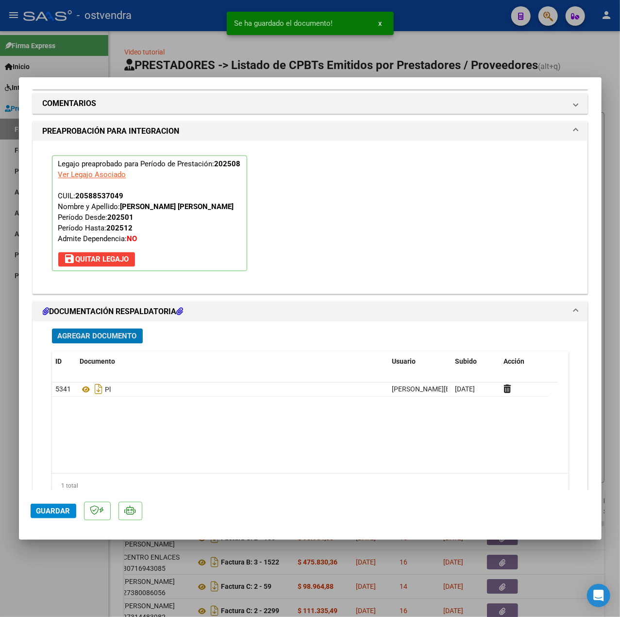
drag, startPoint x: 49, startPoint y: 511, endPoint x: 76, endPoint y: 537, distance: 37.8
click at [50, 511] on span "Guardar" at bounding box center [53, 510] width 34 height 9
click at [75, 569] on div at bounding box center [310, 308] width 620 height 617
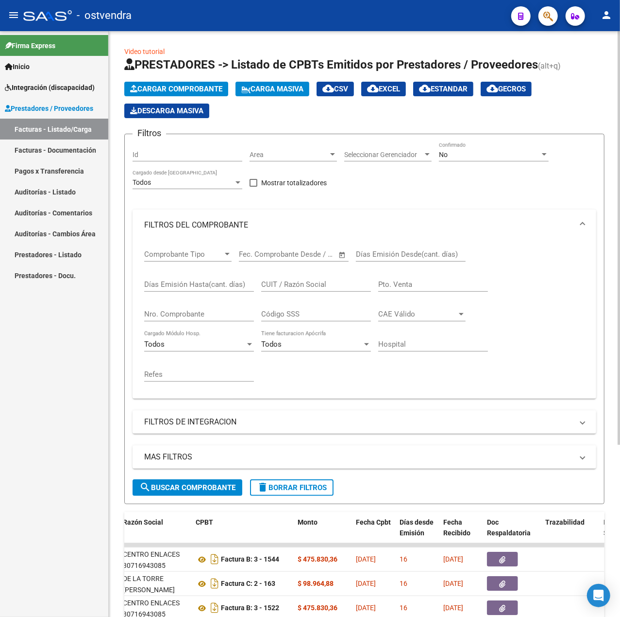
scroll to position [0, 0]
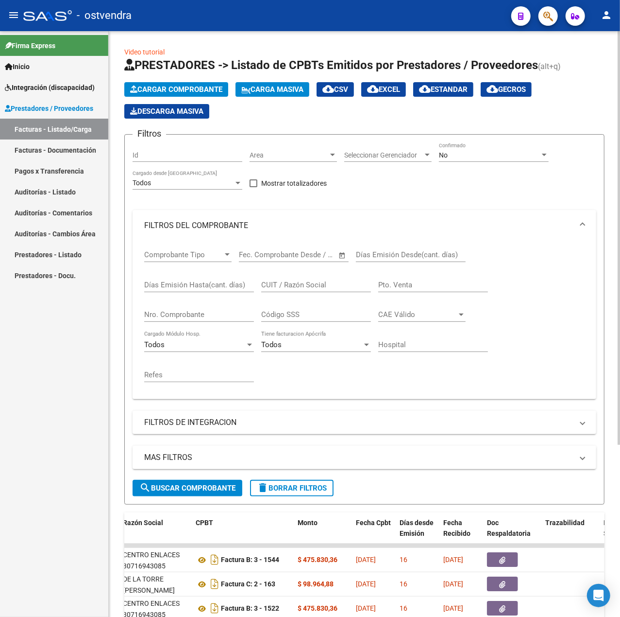
click at [214, 84] on button "Cargar Comprobante" at bounding box center [176, 89] width 104 height 15
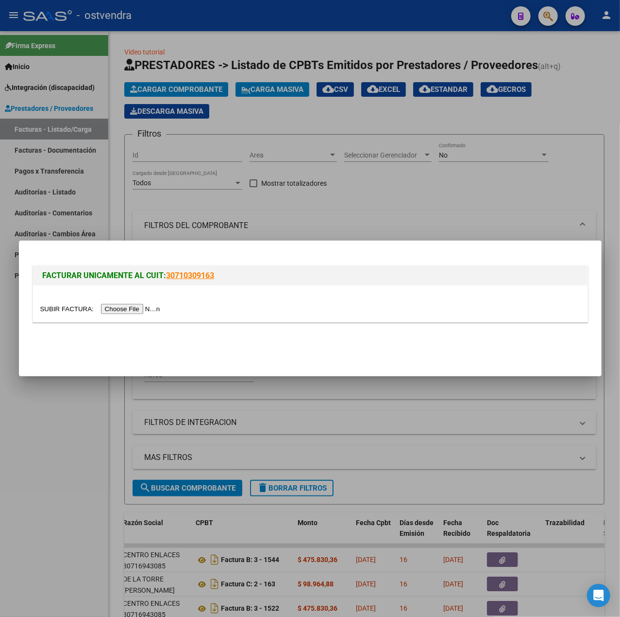
click at [121, 311] on input "file" at bounding box center [101, 309] width 123 height 10
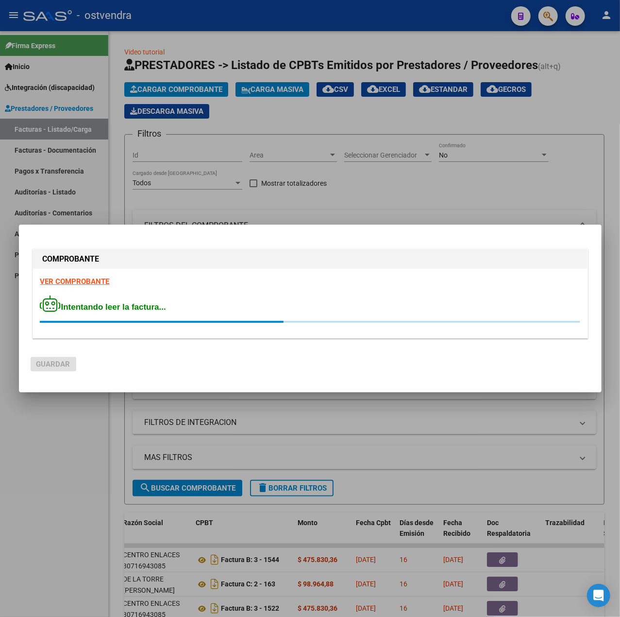
click at [94, 280] on strong "VER COMPROBANTE" at bounding box center [74, 281] width 69 height 9
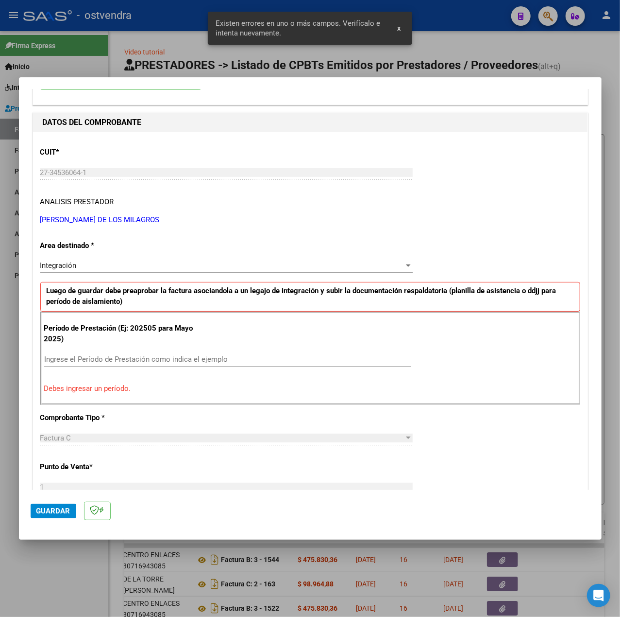
scroll to position [129, 0]
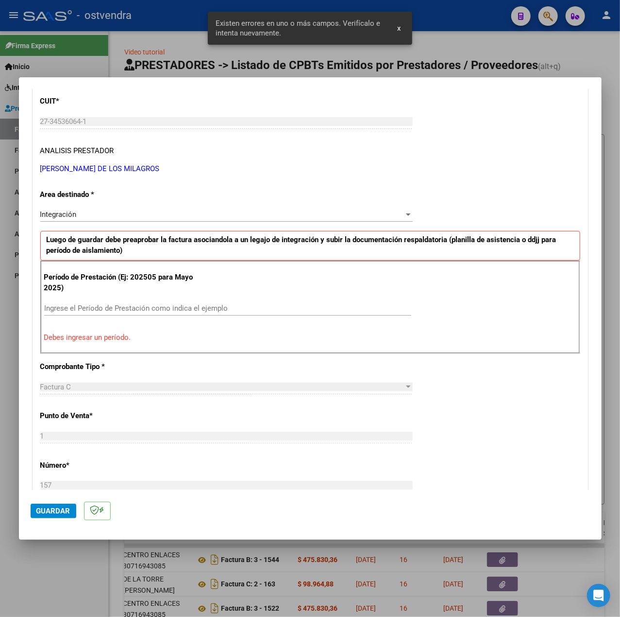
click at [133, 311] on input "Ingrese el Período de Prestación como indica el ejemplo" at bounding box center [227, 308] width 367 height 9
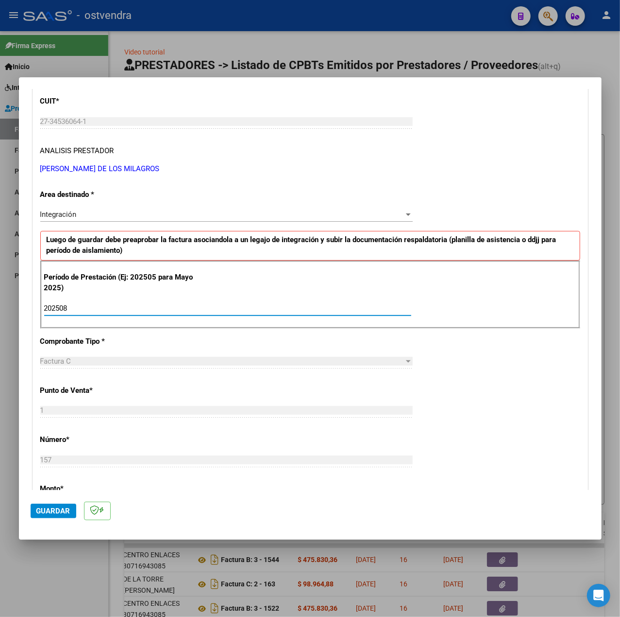
click at [469, 368] on div "CUIT * 27-34536064-1 Ingresar CUIT ANALISIS PRESTADOR GOMES ROMANO LYDIA DE LOS…" at bounding box center [310, 446] width 555 height 731
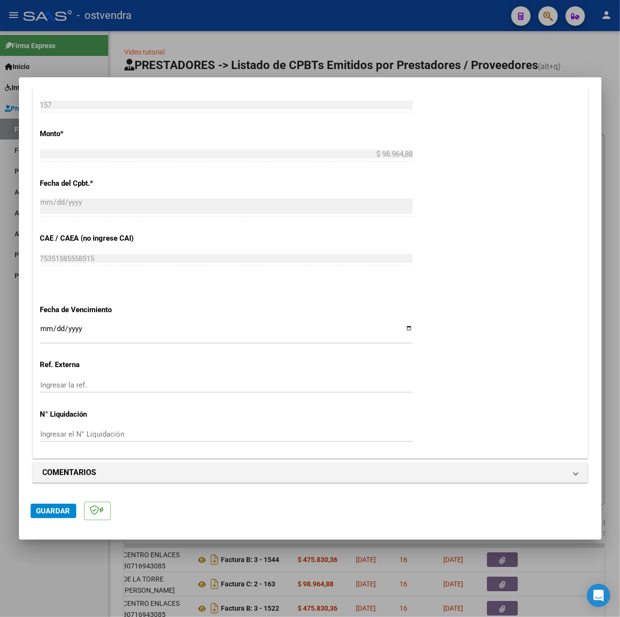
scroll to position [486, 0]
click at [43, 329] on input "Ingresar la fecha" at bounding box center [226, 333] width 373 height 16
click at [417, 380] on div "CUIT * 27-34536064-1 Ingresar CUIT ANALISIS PRESTADOR GOMES ROMANO LYDIA DE LOS…" at bounding box center [310, 91] width 555 height 731
click at [50, 504] on button "Guardar" at bounding box center [54, 510] width 46 height 15
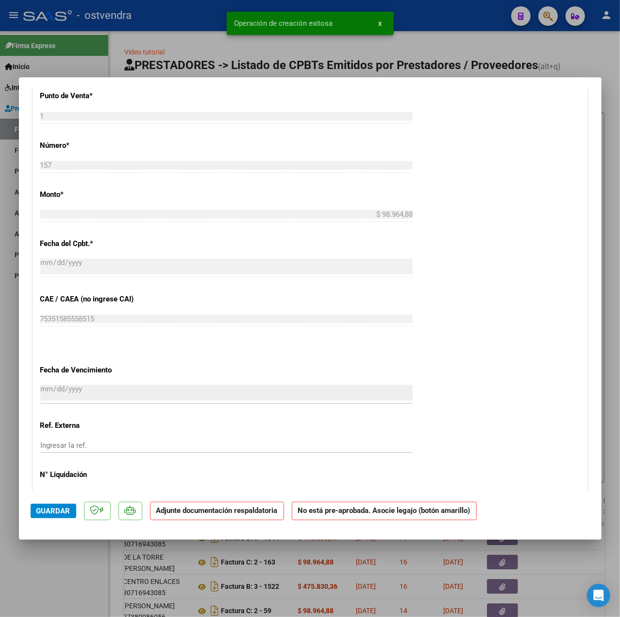
scroll to position [453, 0]
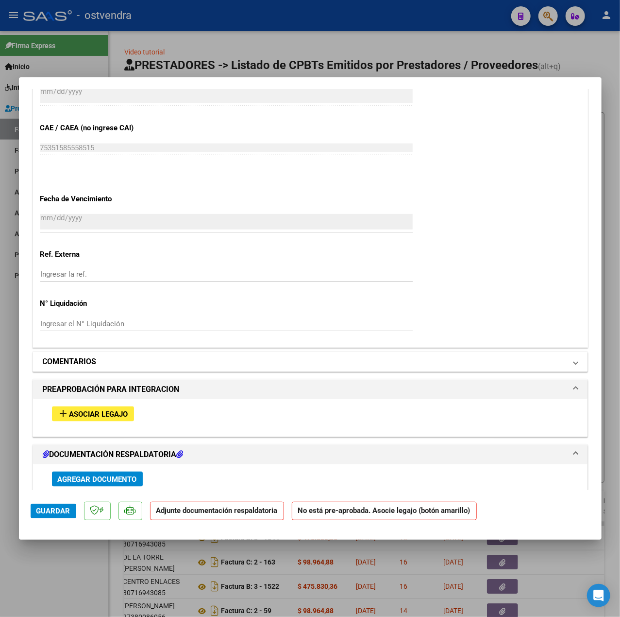
scroll to position [583, 0]
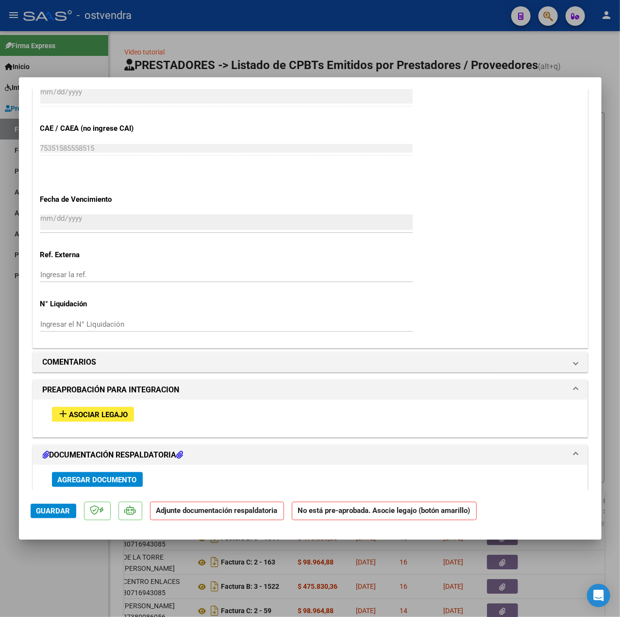
click at [99, 411] on button "add Asociar Legajo" at bounding box center [93, 414] width 82 height 15
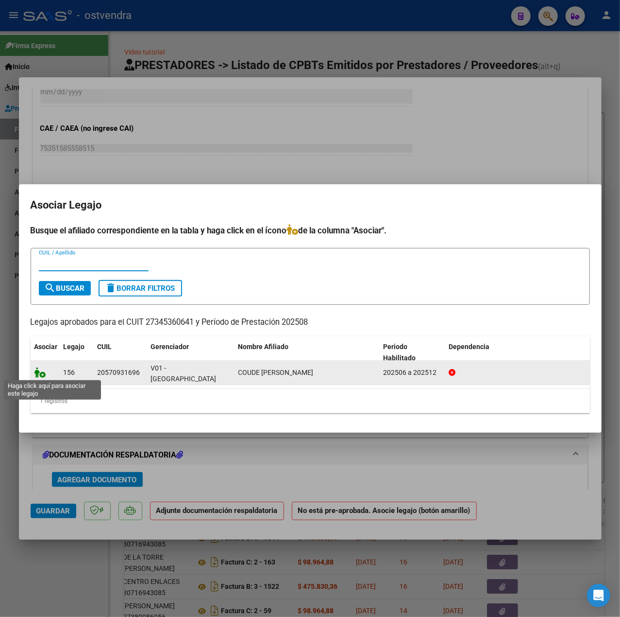
click at [41, 371] on icon at bounding box center [40, 372] width 12 height 11
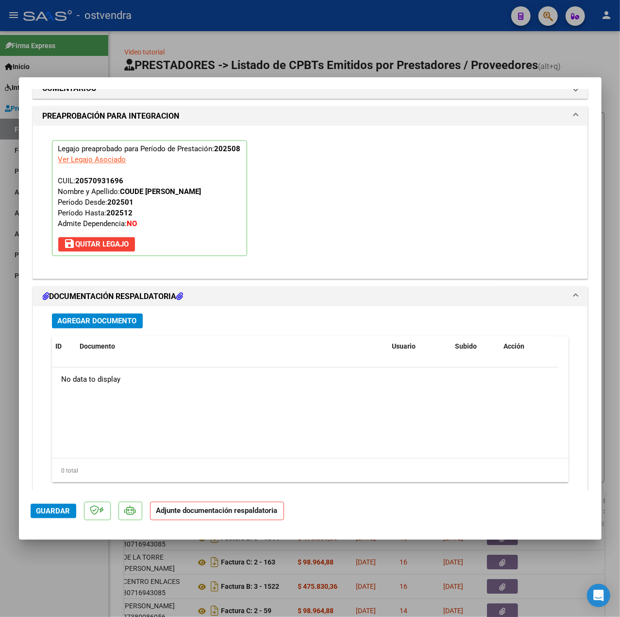
scroll to position [908, 0]
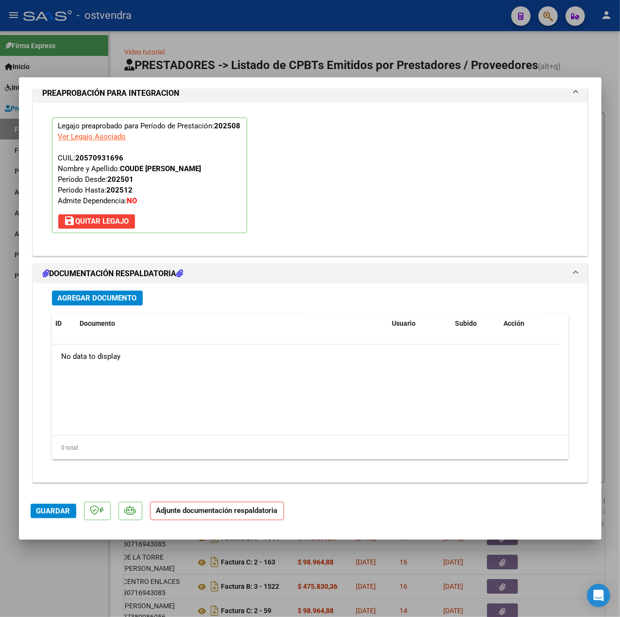
click at [111, 302] on span "Agregar Documento" at bounding box center [97, 298] width 79 height 9
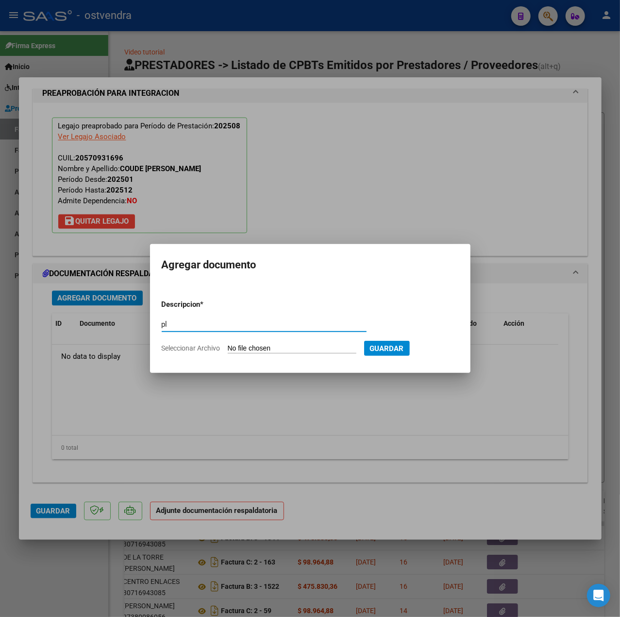
type input "p"
type input "PL"
click at [232, 346] on input "Seleccionar Archivo" at bounding box center [292, 348] width 129 height 9
type input "C:\fakepath\PL - COUDE [PERSON_NAME].pdf"
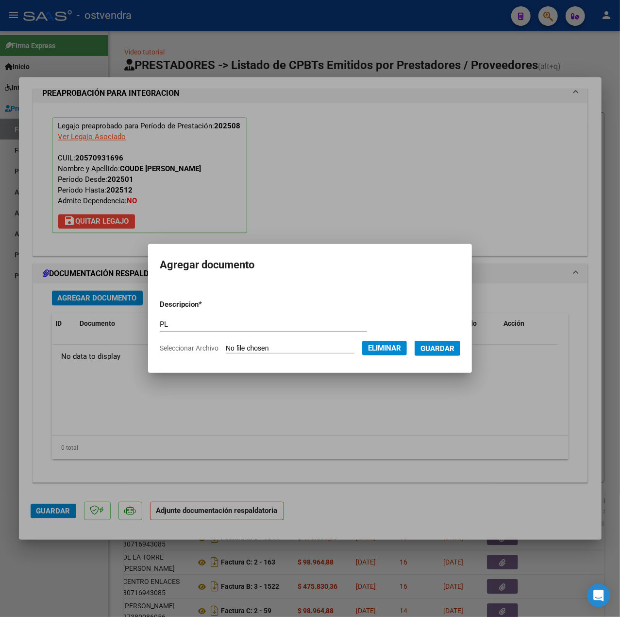
click at [457, 356] on button "Guardar" at bounding box center [438, 348] width 46 height 15
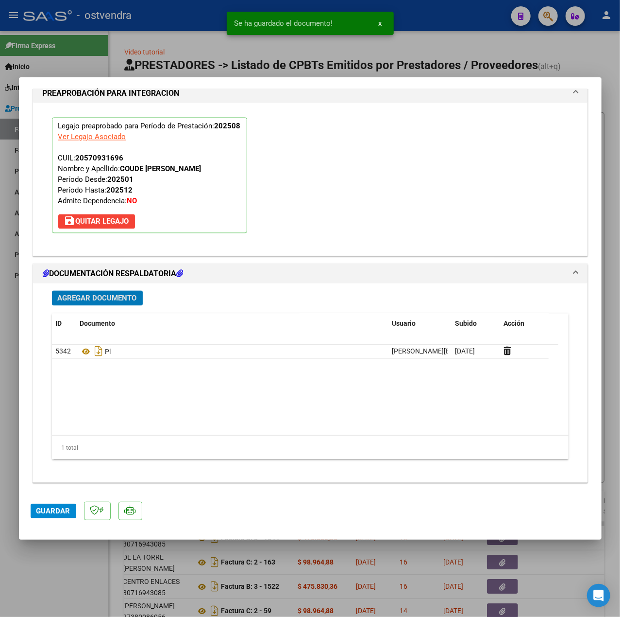
click at [72, 504] on button "Guardar" at bounding box center [54, 510] width 46 height 15
click at [43, 566] on div at bounding box center [310, 308] width 620 height 617
type input "$ 0,00"
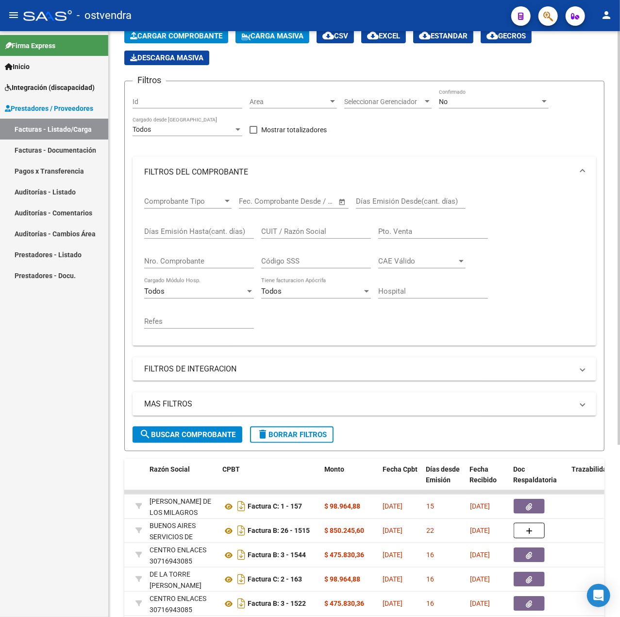
scroll to position [49, 0]
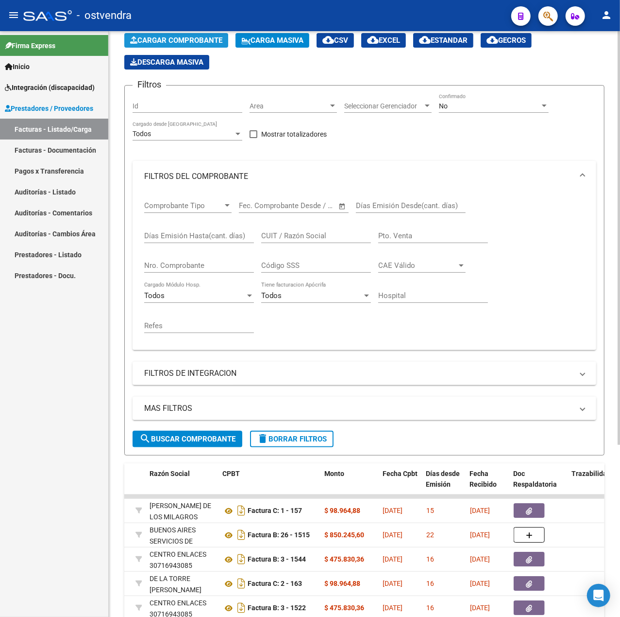
click at [204, 41] on span "Cargar Comprobante" at bounding box center [176, 40] width 92 height 9
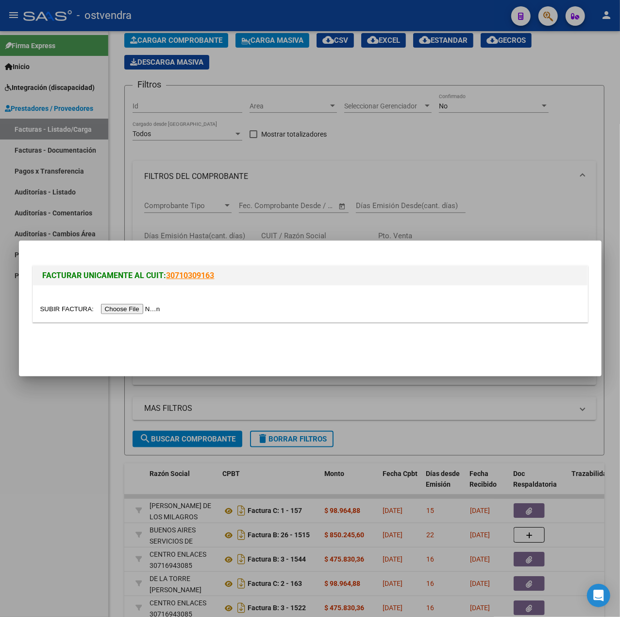
click at [125, 310] on input "file" at bounding box center [101, 309] width 123 height 10
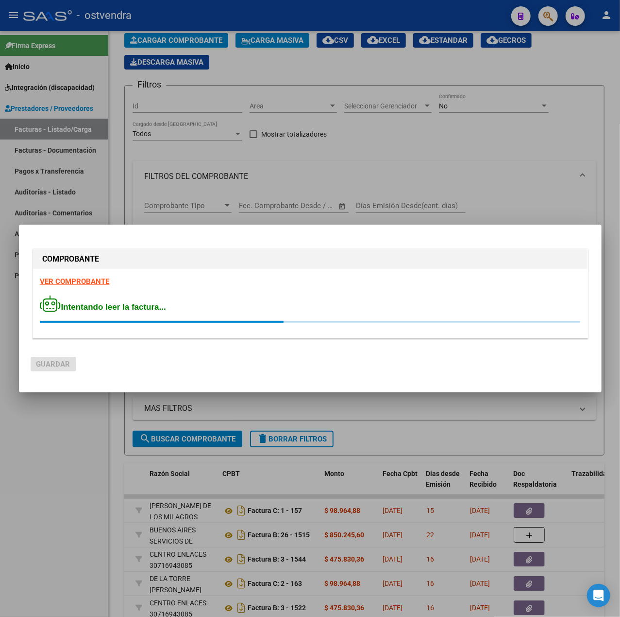
click at [90, 280] on strong "VER COMPROBANTE" at bounding box center [74, 281] width 69 height 9
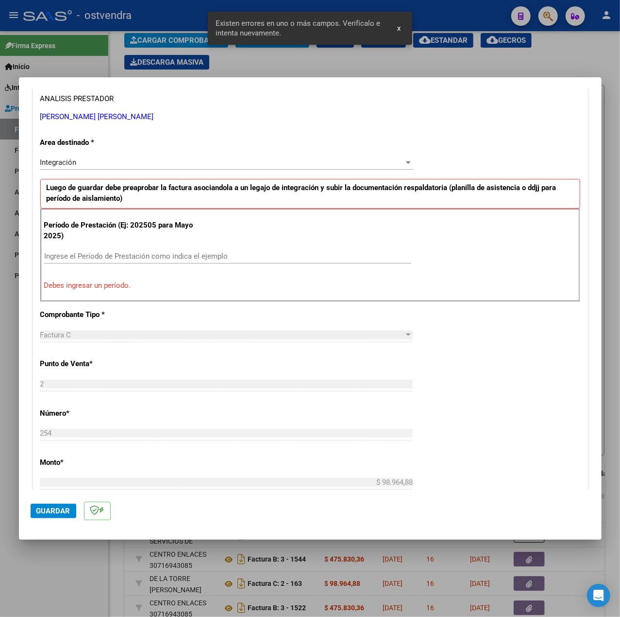
scroll to position [204, 0]
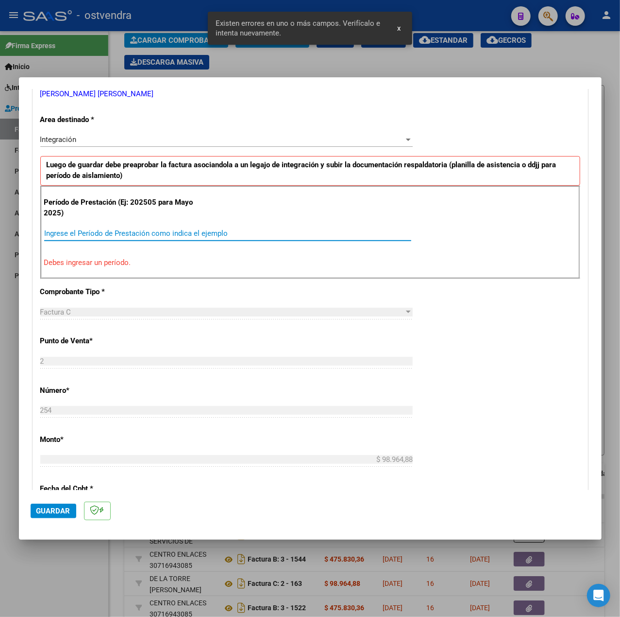
click at [155, 235] on input "Ingrese el Período de Prestación como indica el ejemplo" at bounding box center [227, 233] width 367 height 9
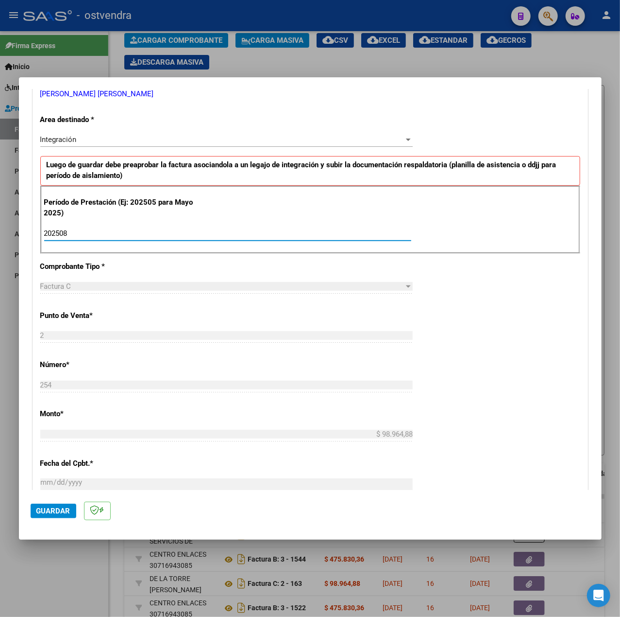
type input "202508"
click at [470, 331] on div "CUIT * 23-38394102-4 Ingresar CUIT ANALISIS PRESTADOR [PERSON_NAME] [PERSON_NAM…" at bounding box center [310, 371] width 555 height 731
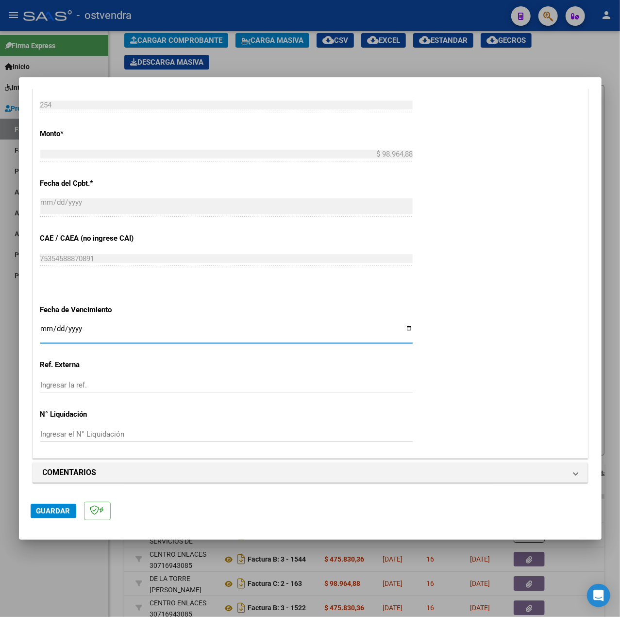
click at [43, 325] on input "Ingresar la fecha" at bounding box center [226, 333] width 373 height 16
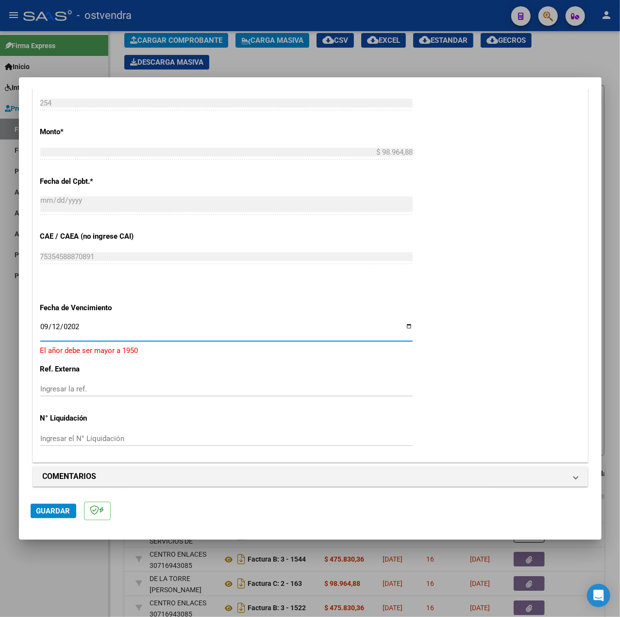
type input "[DATE]"
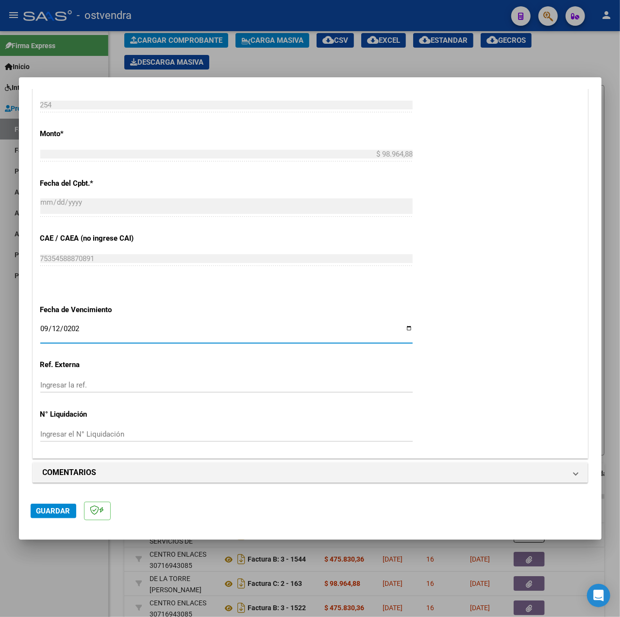
click at [47, 504] on button "Guardar" at bounding box center [54, 510] width 46 height 15
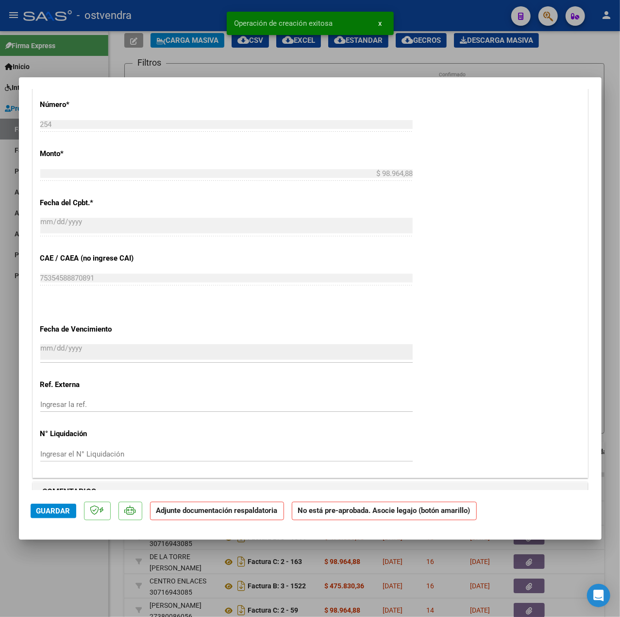
scroll to position [767, 0]
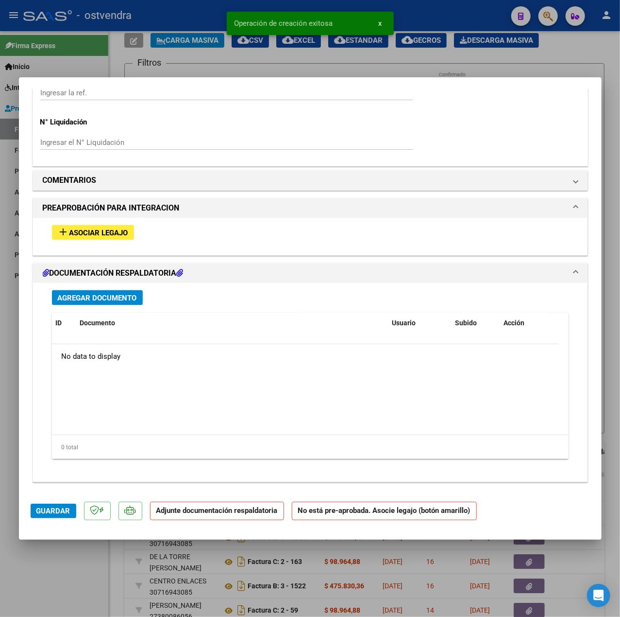
click at [111, 235] on span "Asociar Legajo" at bounding box center [98, 232] width 59 height 9
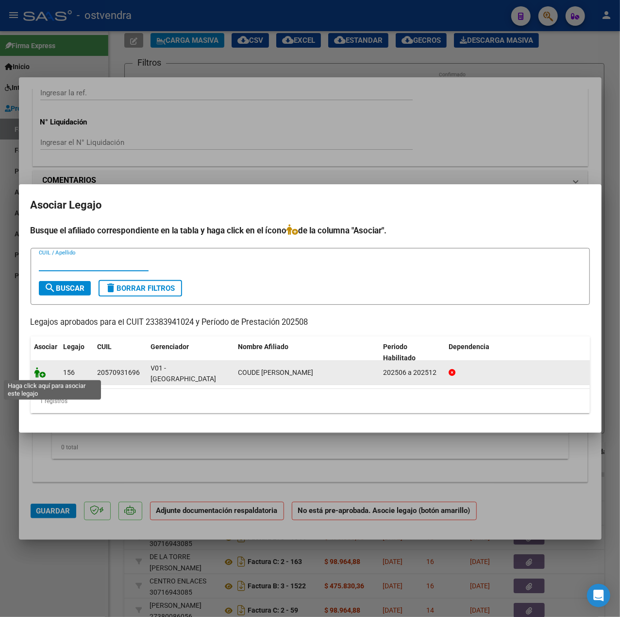
click at [41, 373] on icon at bounding box center [40, 372] width 12 height 11
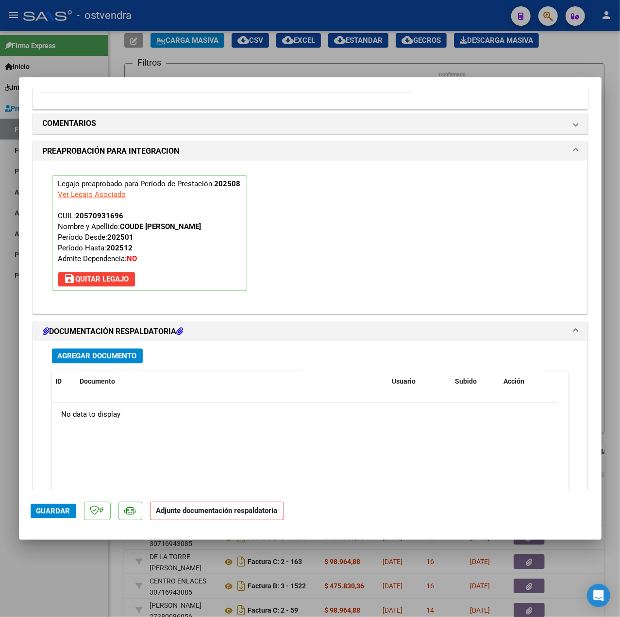
scroll to position [908, 0]
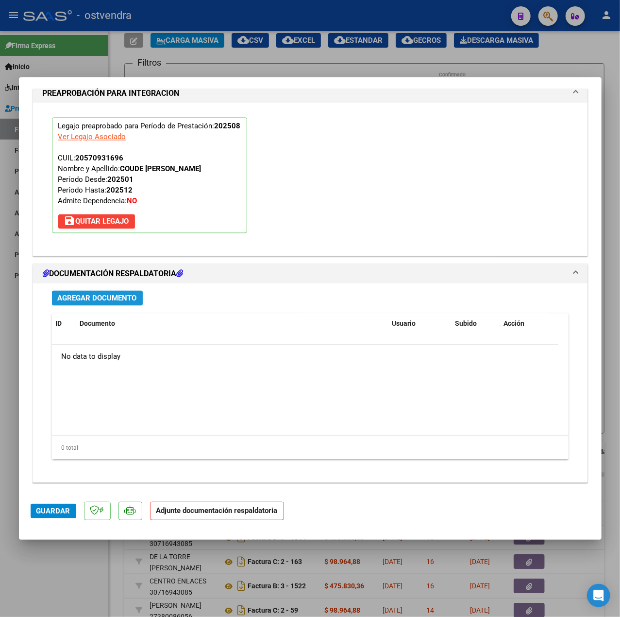
click at [127, 294] on span "Agregar Documento" at bounding box center [97, 298] width 79 height 9
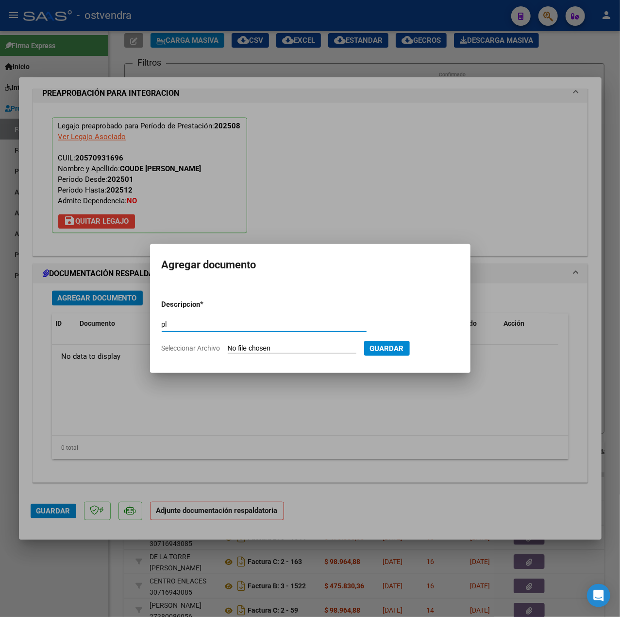
type input "pl"
click at [260, 350] on input "Seleccionar Archivo" at bounding box center [292, 348] width 129 height 9
type input "C:\fakepath\PL - COUDE [PERSON_NAME].pdf"
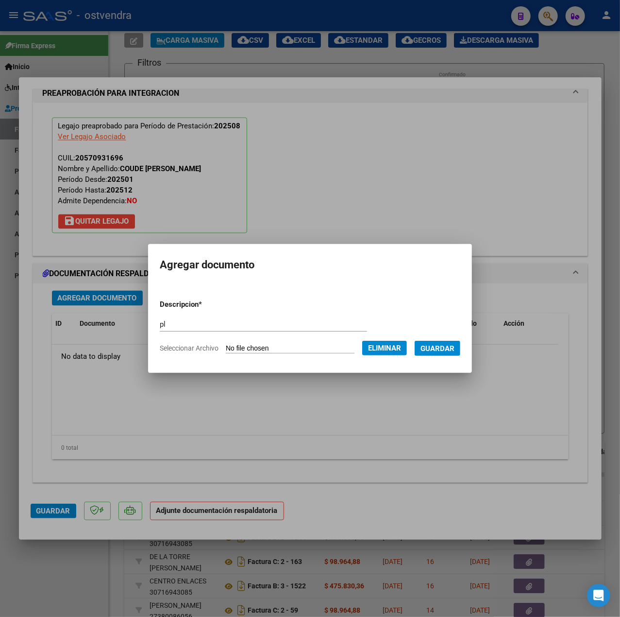
click at [437, 348] on span "Guardar" at bounding box center [438, 348] width 34 height 9
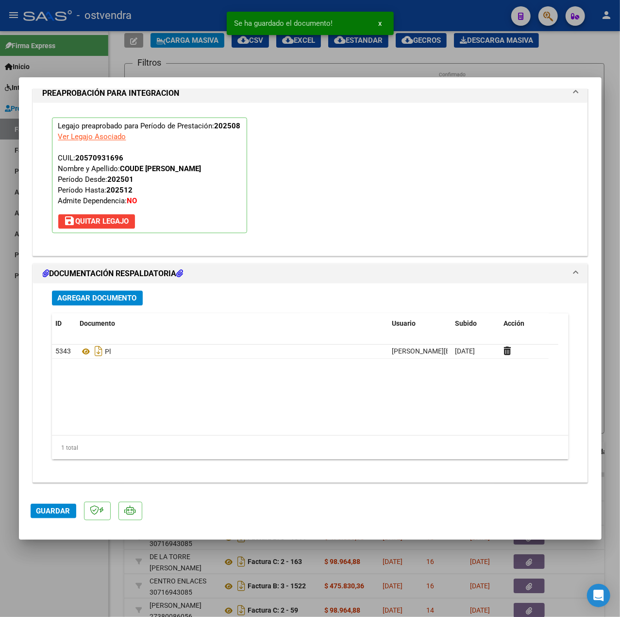
click at [53, 519] on mat-dialog-actions "Guardar" at bounding box center [311, 509] width 560 height 38
click at [53, 515] on span "Guardar" at bounding box center [53, 510] width 34 height 9
click at [56, 557] on div at bounding box center [310, 308] width 620 height 617
type input "$ 0,00"
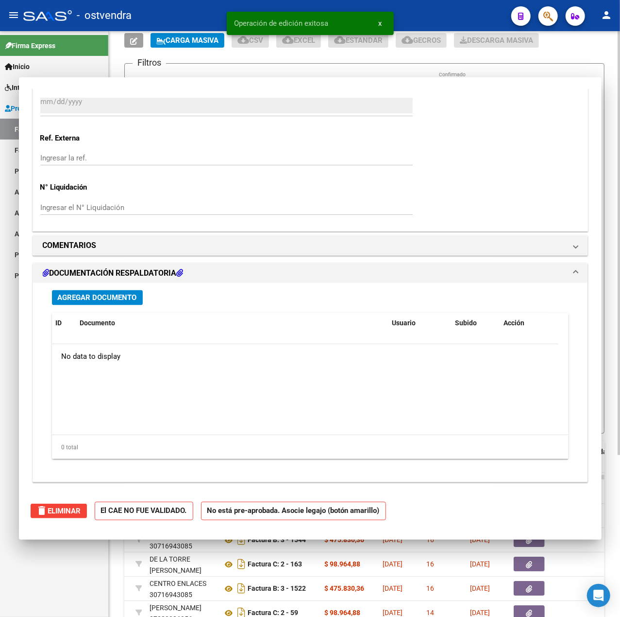
scroll to position [800, 0]
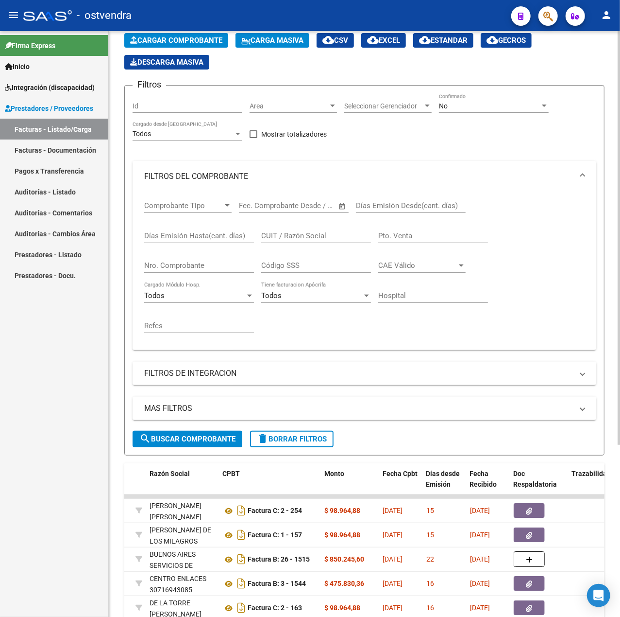
click at [190, 39] on span "Cargar Comprobante" at bounding box center [176, 40] width 92 height 9
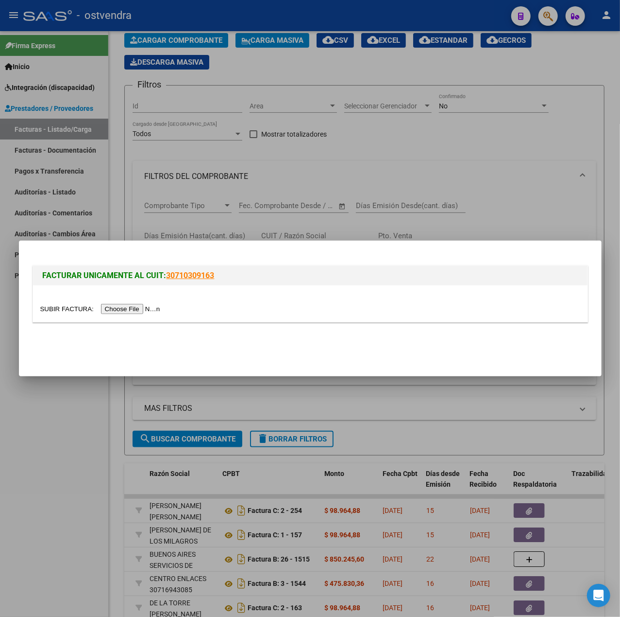
click at [107, 307] on input "file" at bounding box center [101, 309] width 123 height 10
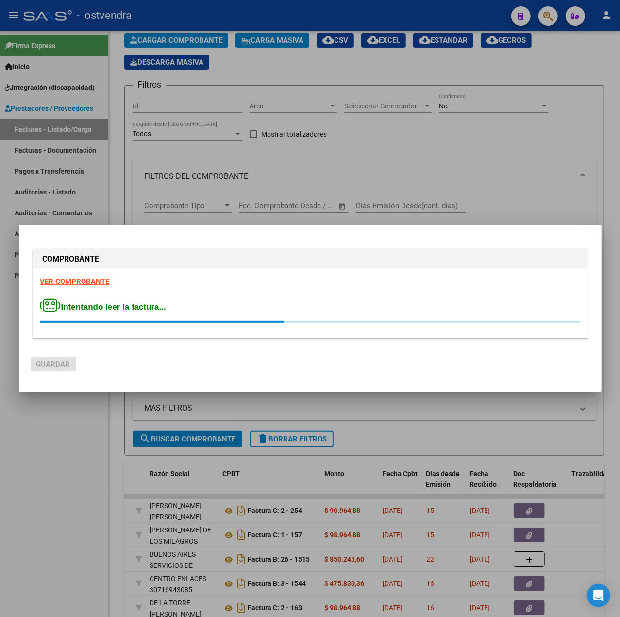
click at [86, 280] on strong "VER COMPROBANTE" at bounding box center [74, 281] width 69 height 9
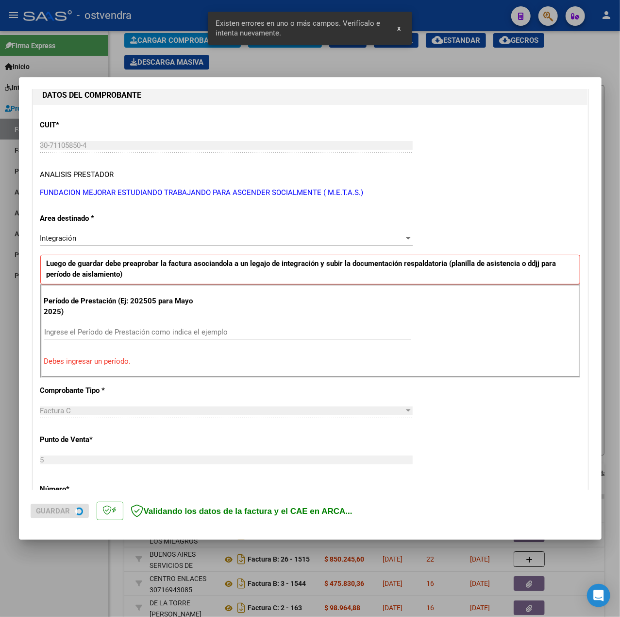
scroll to position [121, 0]
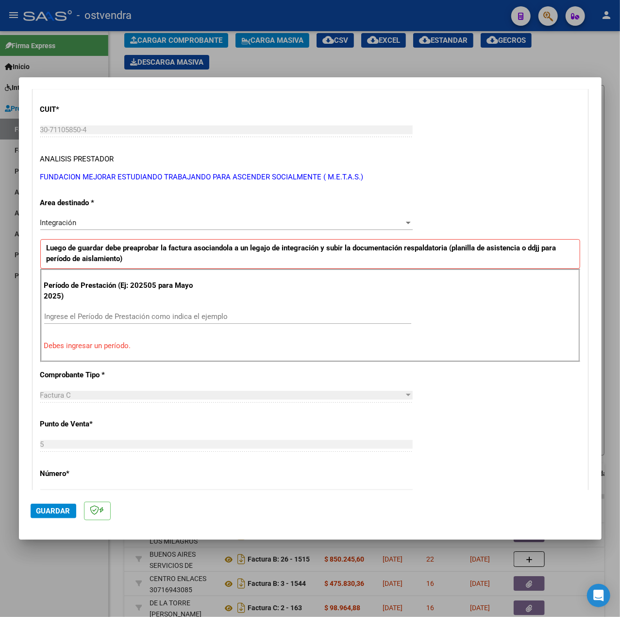
click at [107, 321] on input "Ingrese el Período de Prestación como indica el ejemplo" at bounding box center [227, 316] width 367 height 9
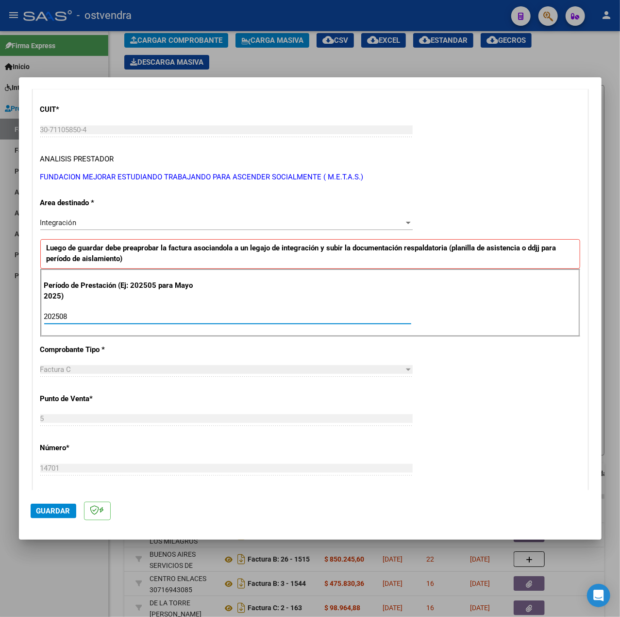
type input "202508"
click at [523, 395] on div "CUIT * 30-71105850-4 Ingresar CUIT ANALISIS PRESTADOR FUNDACION MEJORAR ESTUDIA…" at bounding box center [310, 454] width 555 height 731
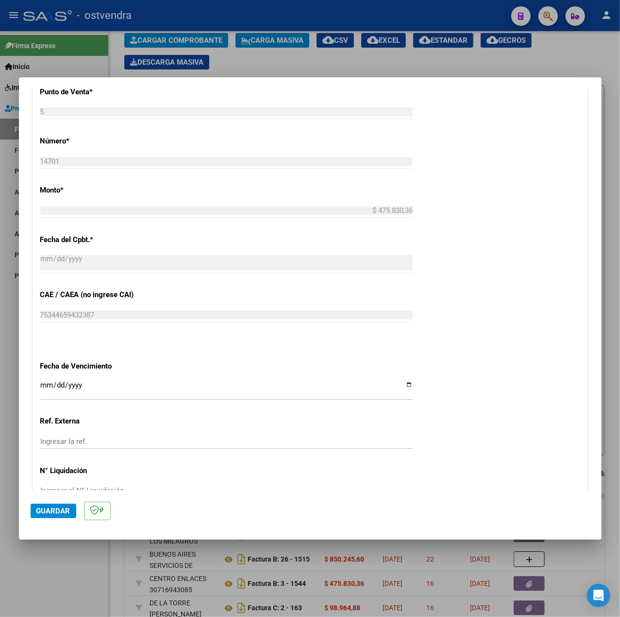
scroll to position [486, 0]
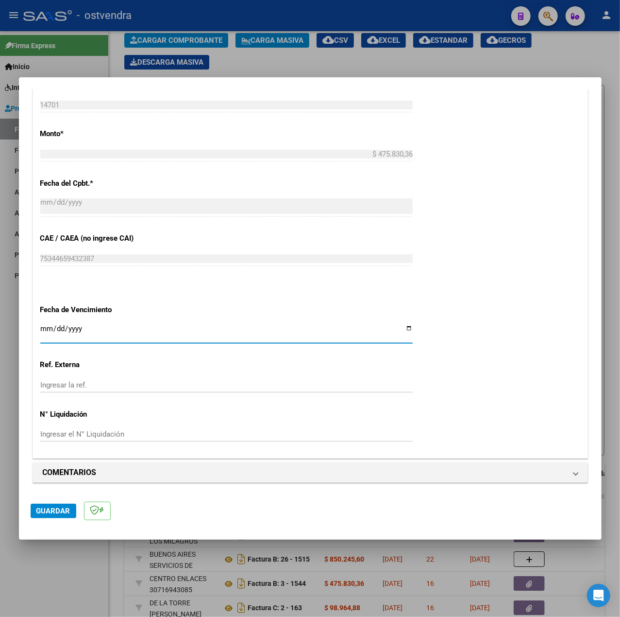
click at [45, 327] on input "Ingresar la fecha" at bounding box center [226, 333] width 373 height 16
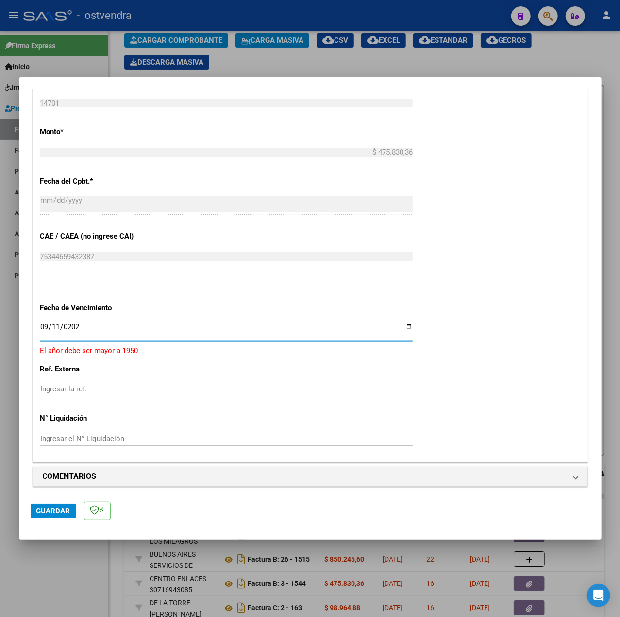
type input "[DATE]"
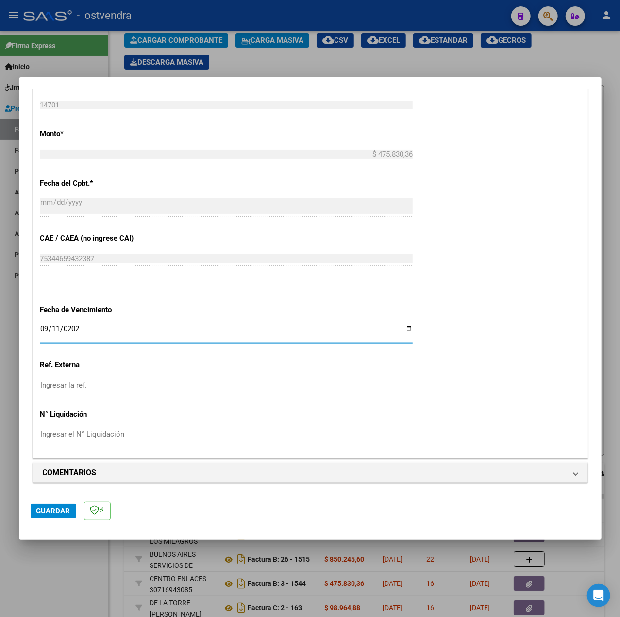
click at [570, 395] on div "CUIT * 30-71105850-4 Ingresar CUIT ANALISIS PRESTADOR FUNDACION MEJORAR ESTUDIA…" at bounding box center [310, 91] width 555 height 731
drag, startPoint x: 70, startPoint y: 503, endPoint x: 66, endPoint y: 508, distance: 5.9
click at [66, 508] on button "Guardar" at bounding box center [54, 510] width 46 height 15
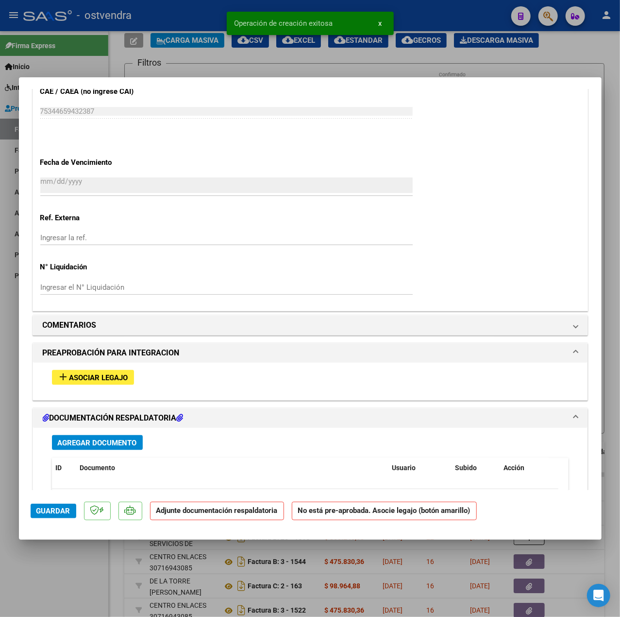
scroll to position [712, 0]
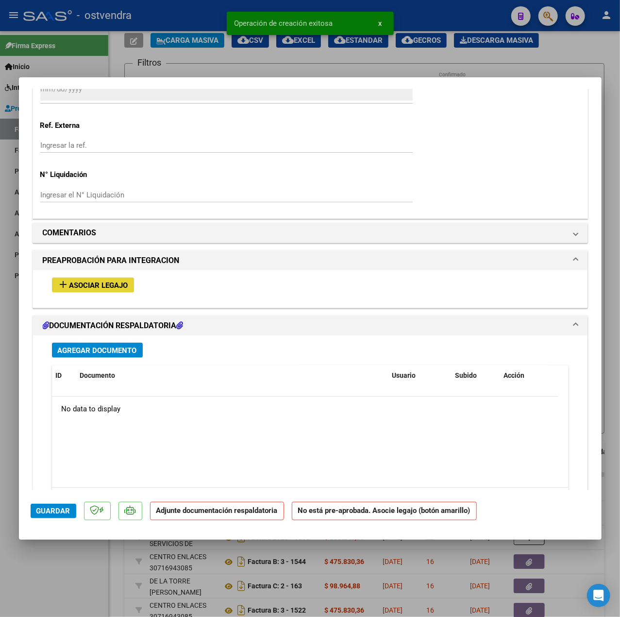
click at [84, 288] on span "Asociar Legajo" at bounding box center [98, 285] width 59 height 9
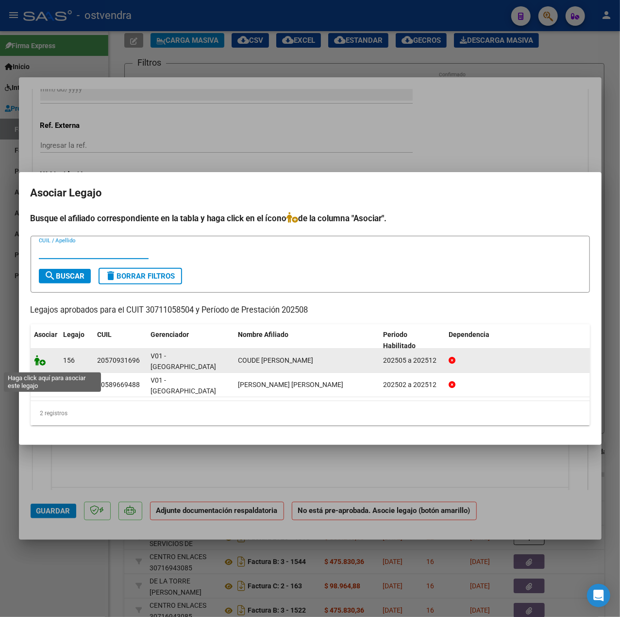
click at [41, 365] on icon at bounding box center [40, 360] width 12 height 11
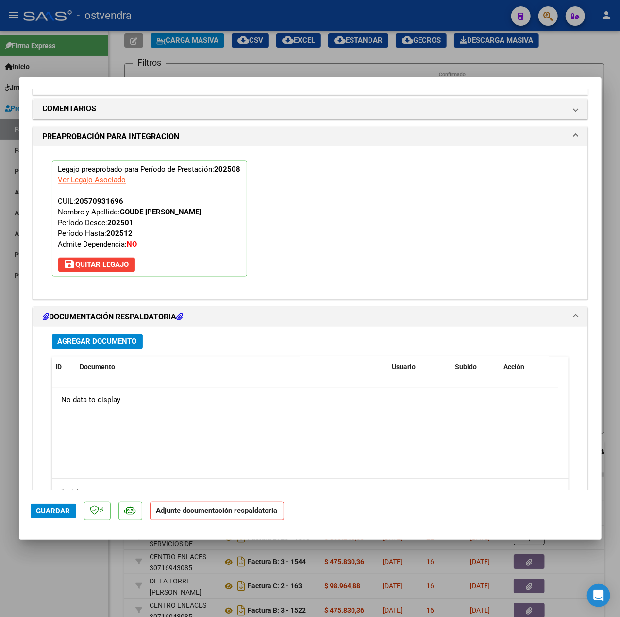
scroll to position [908, 0]
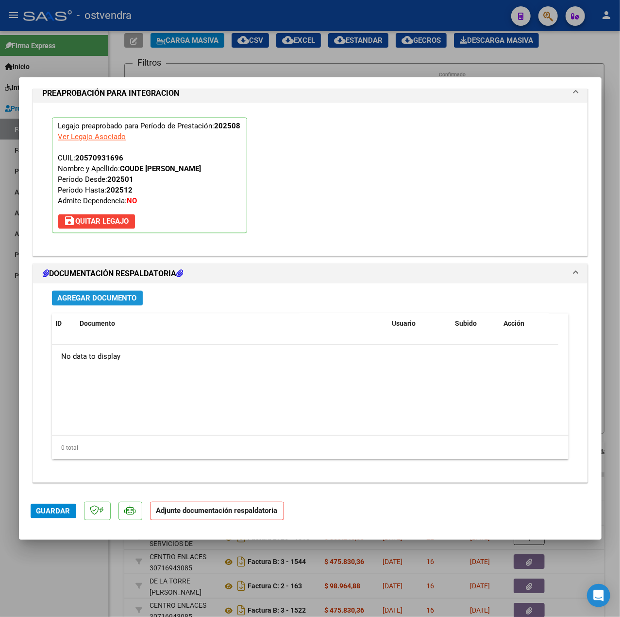
click at [99, 298] on span "Agregar Documento" at bounding box center [97, 298] width 79 height 9
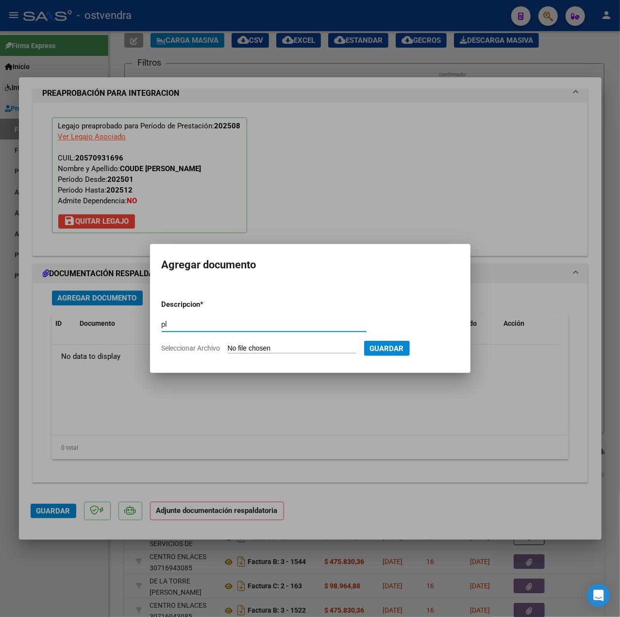
type input "p"
type input "PL"
click at [259, 350] on input "Seleccionar Archivo" at bounding box center [292, 348] width 129 height 9
type input "C:\fakepath\PL - COUDE [PERSON_NAME].pdf"
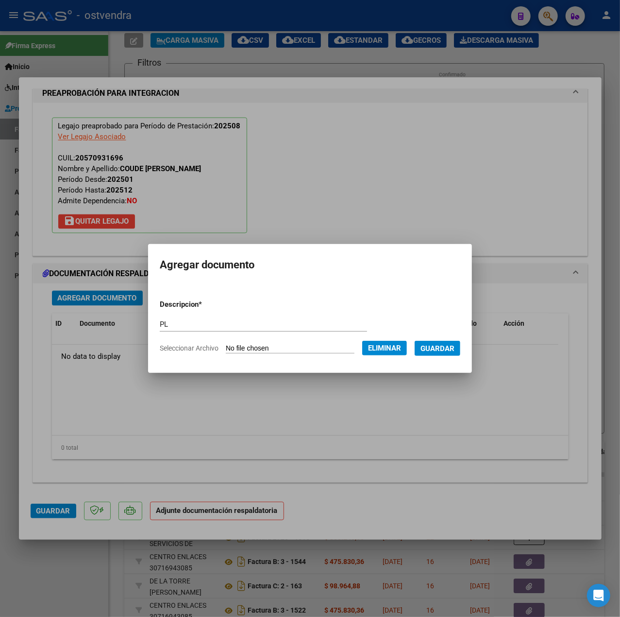
click at [449, 346] on span "Guardar" at bounding box center [438, 348] width 34 height 9
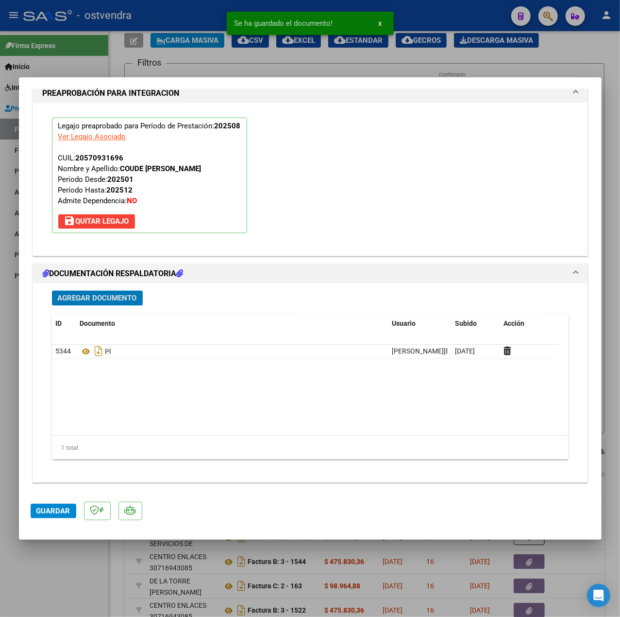
click at [37, 507] on span "Guardar" at bounding box center [53, 510] width 34 height 9
click at [59, 560] on div at bounding box center [310, 308] width 620 height 617
type input "$ 0,00"
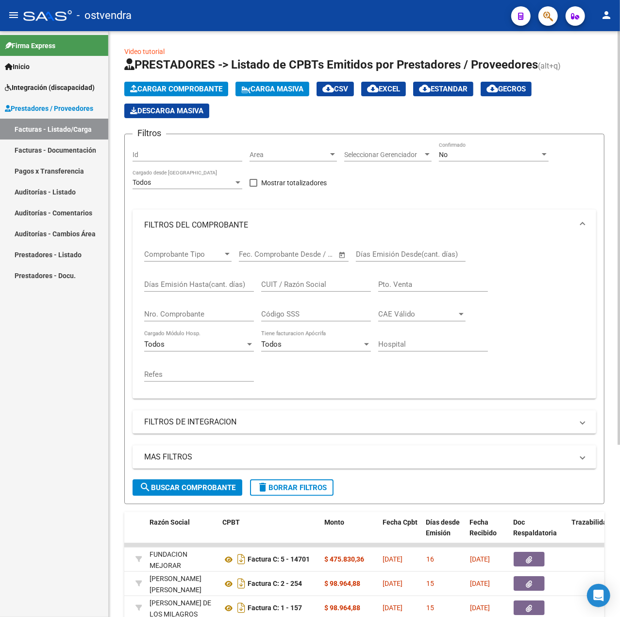
scroll to position [0, 0]
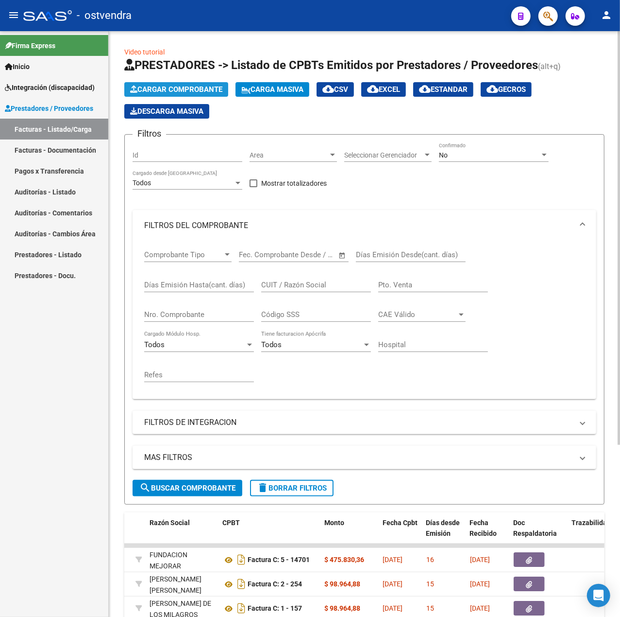
click at [195, 92] on span "Cargar Comprobante" at bounding box center [176, 89] width 92 height 9
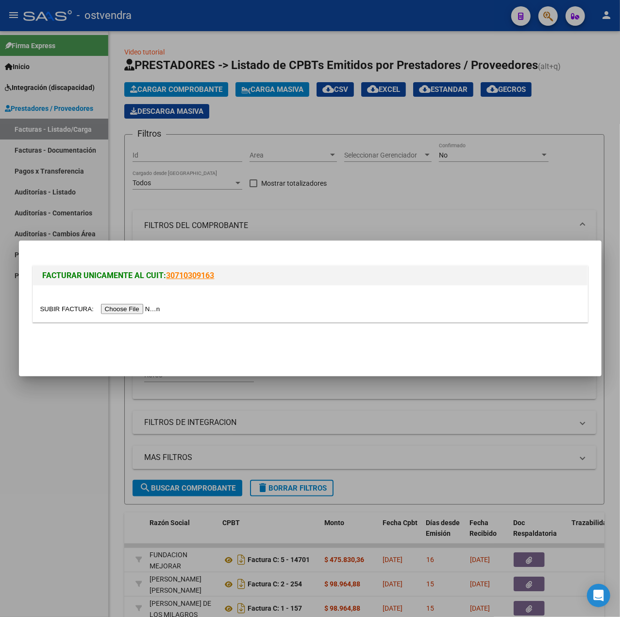
click at [115, 298] on div at bounding box center [310, 303] width 555 height 36
click at [121, 305] on input "file" at bounding box center [101, 309] width 123 height 10
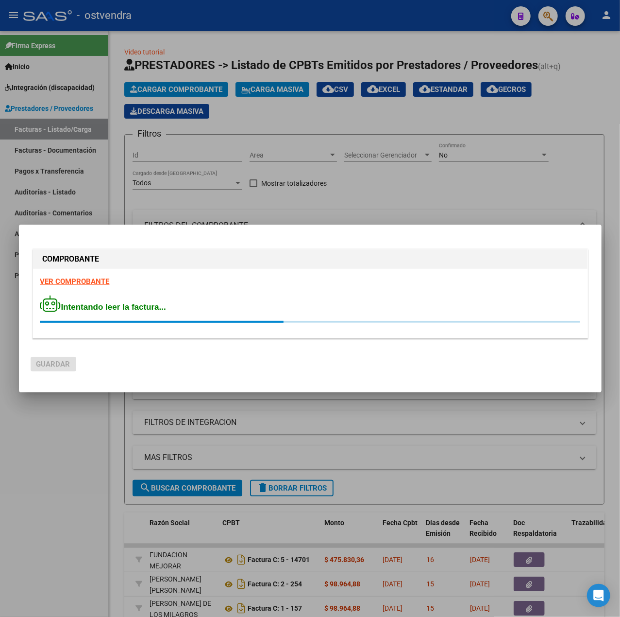
click at [88, 281] on strong "VER COMPROBANTE" at bounding box center [74, 281] width 69 height 9
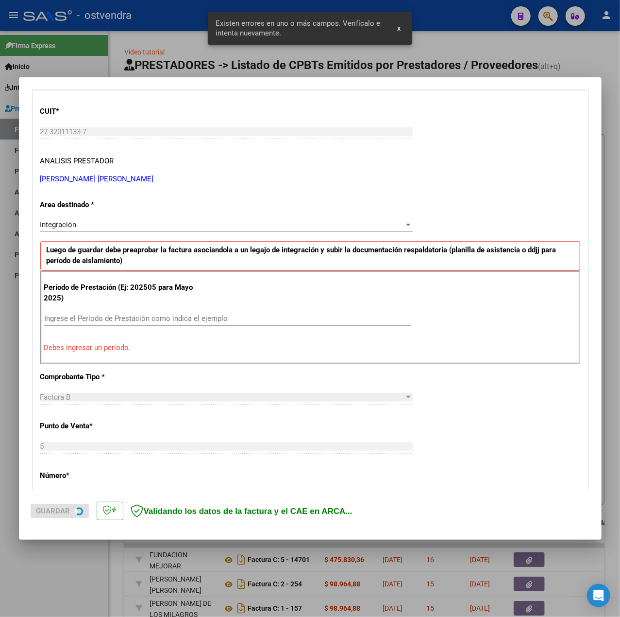
scroll to position [121, 0]
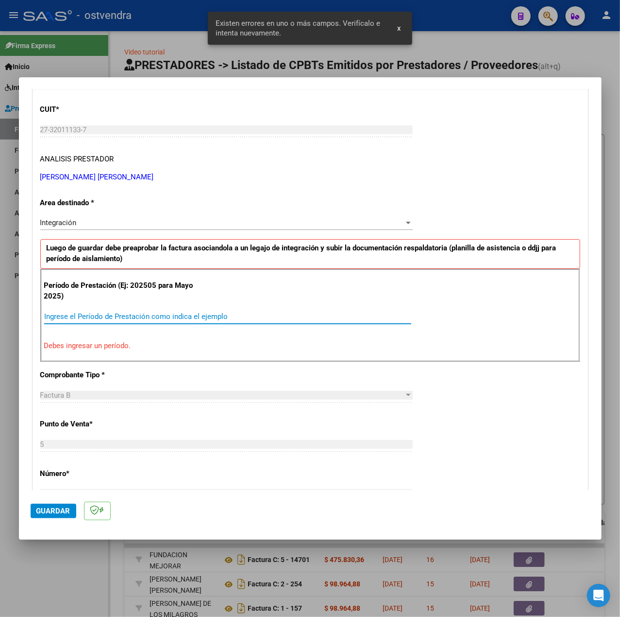
click at [102, 318] on input "Ingrese el Período de Prestación como indica el ejemplo" at bounding box center [227, 316] width 367 height 9
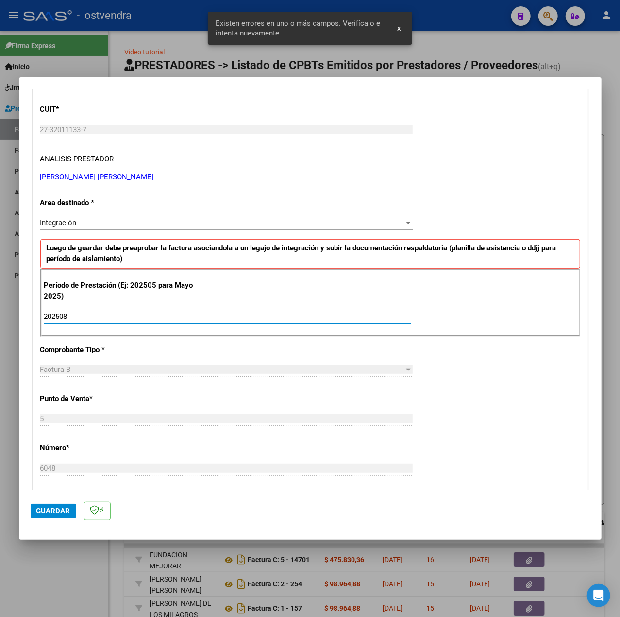
type input "202508"
click at [442, 393] on div "CUIT * 27-32011133-7 Ingresar CUIT ANALISIS PRESTADOR [PERSON_NAME] [PERSON_NAM…" at bounding box center [310, 454] width 555 height 731
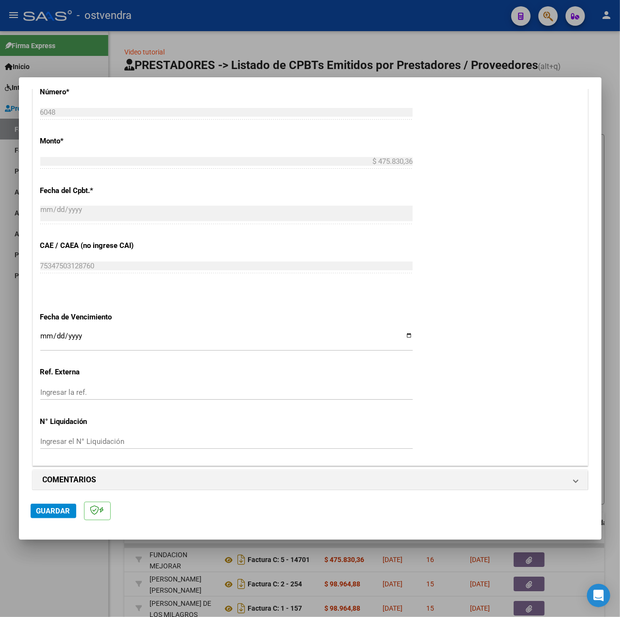
scroll to position [486, 0]
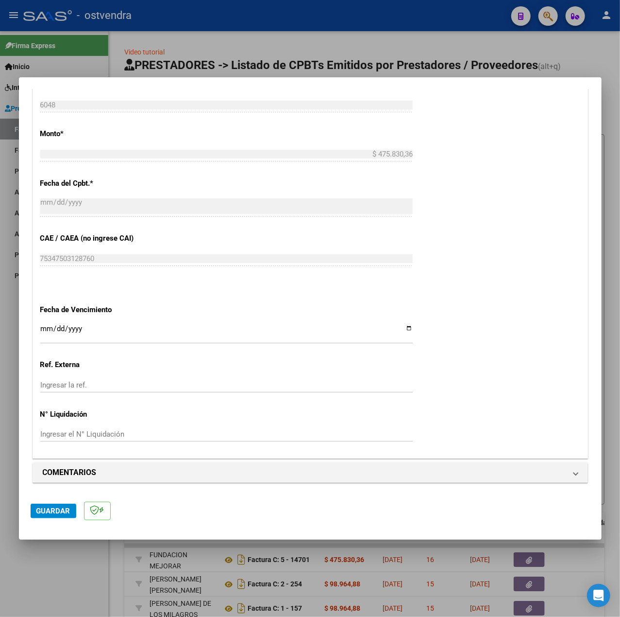
click at [41, 329] on input "Ingresar la fecha" at bounding box center [226, 333] width 373 height 16
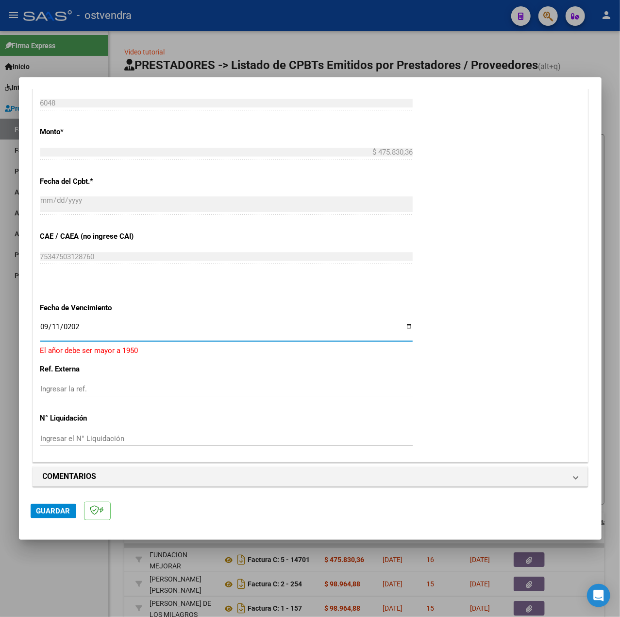
type input "[DATE]"
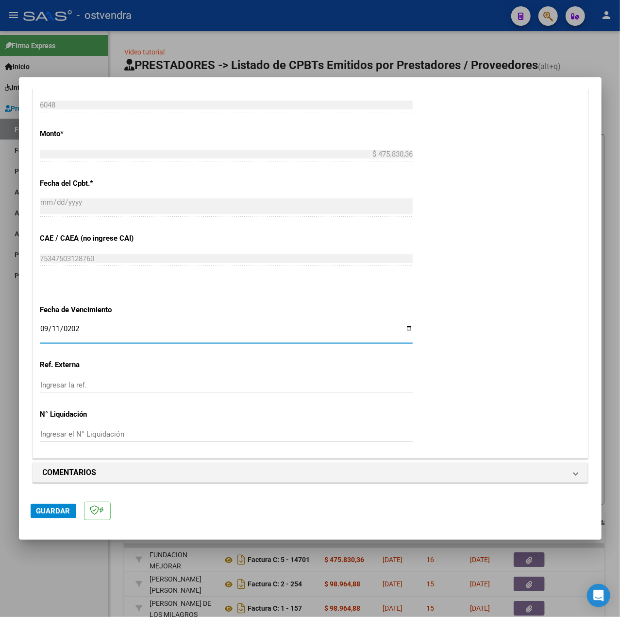
drag, startPoint x: 397, startPoint y: 337, endPoint x: 416, endPoint y: 336, distance: 19.0
click at [409, 337] on app-form-text-field "Fecha de Vencimiento [DATE] Ingresar la fecha" at bounding box center [230, 322] width 380 height 35
drag, startPoint x: 424, startPoint y: 336, endPoint x: 417, endPoint y: 331, distance: 9.0
click at [417, 331] on div "CUIT * 27-32011133-7 Ingresar CUIT ANALISIS PRESTADOR [PERSON_NAME] [PERSON_NAM…" at bounding box center [310, 91] width 555 height 731
click at [48, 511] on span "Guardar" at bounding box center [53, 510] width 34 height 9
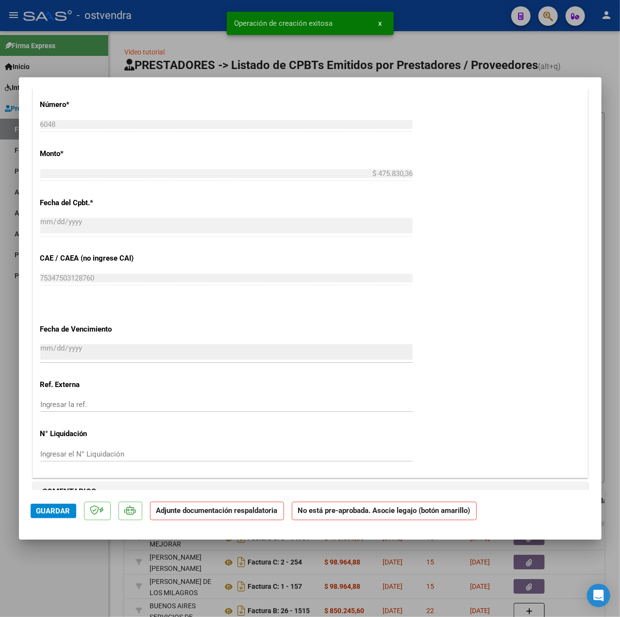
scroll to position [712, 0]
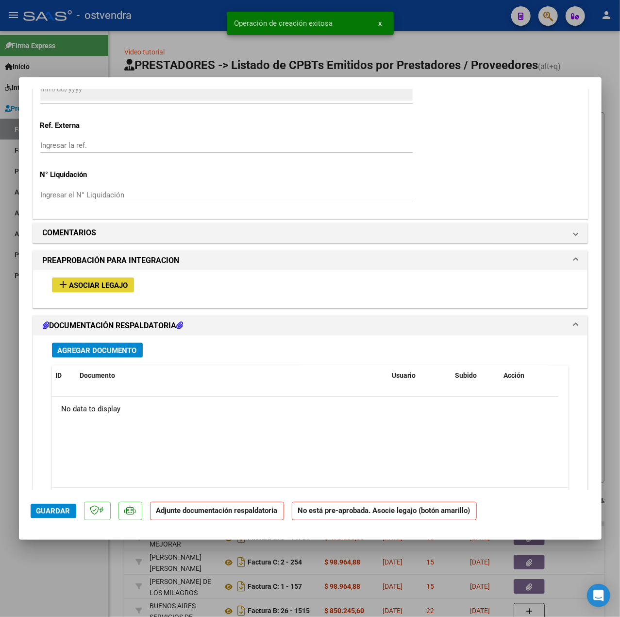
click at [85, 290] on span "Asociar Legajo" at bounding box center [98, 285] width 59 height 9
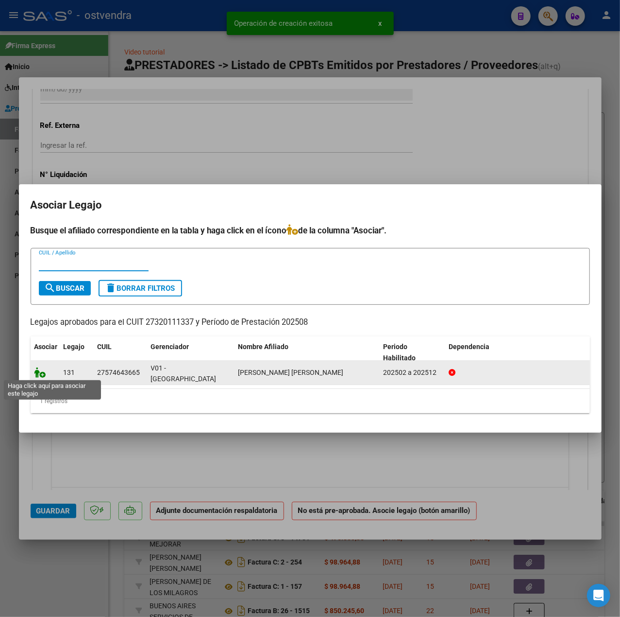
click at [40, 367] on icon at bounding box center [40, 372] width 12 height 11
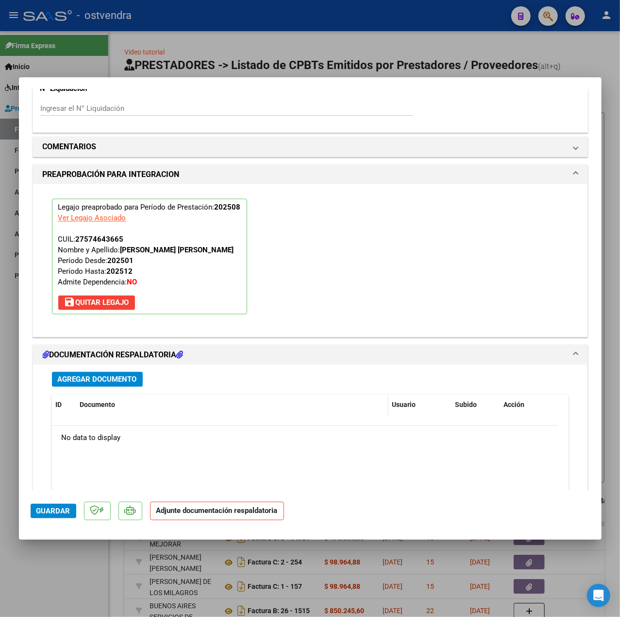
scroll to position [908, 0]
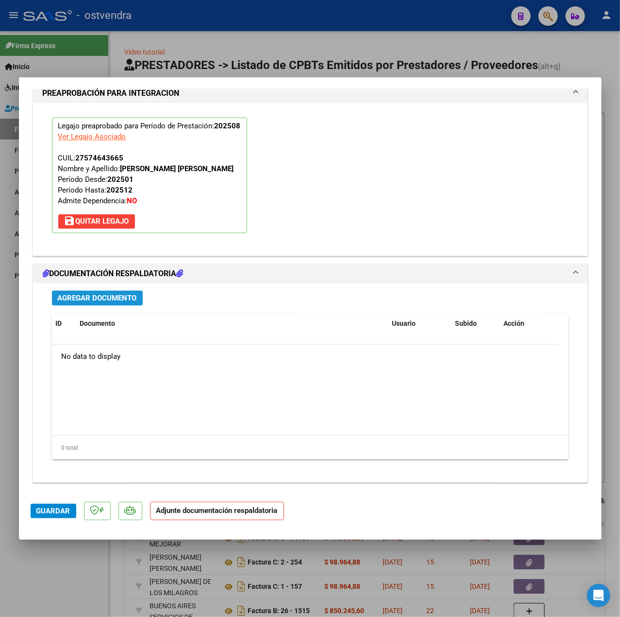
click at [104, 298] on span "Agregar Documento" at bounding box center [97, 298] width 79 height 9
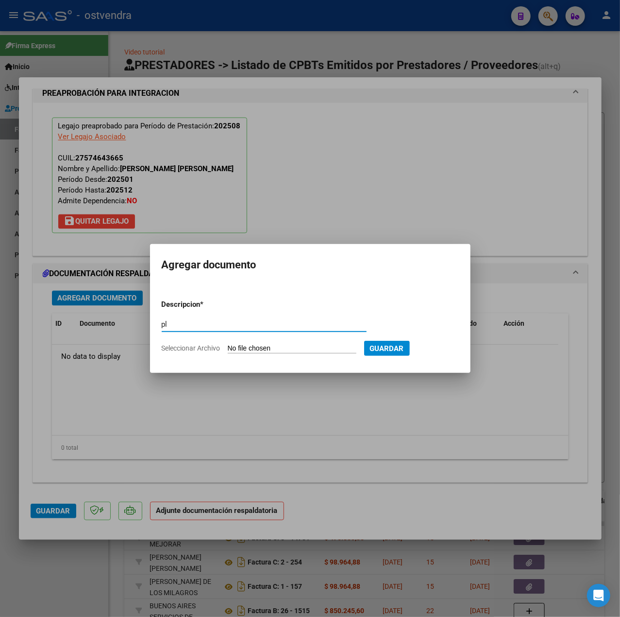
type input "pl"
click at [246, 344] on input "Seleccionar Archivo" at bounding box center [292, 348] width 129 height 9
type input "C:\fakepath\FC - [PERSON_NAME] [PERSON_NAME].pdf"
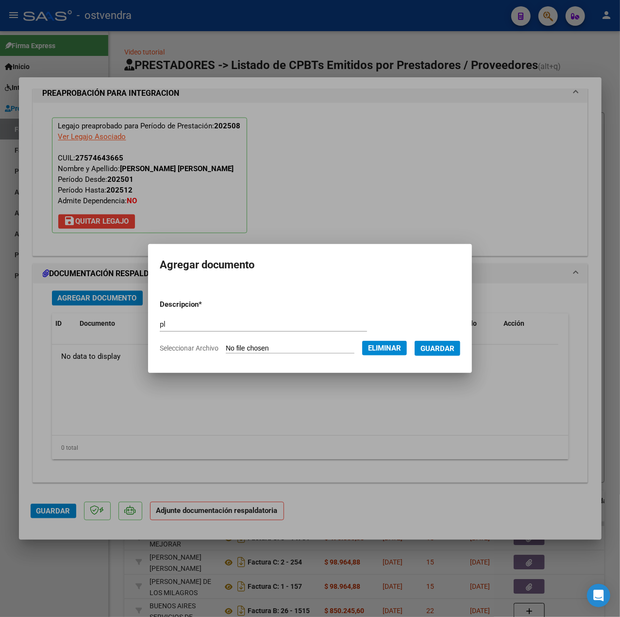
click at [432, 341] on button "Guardar" at bounding box center [438, 348] width 46 height 15
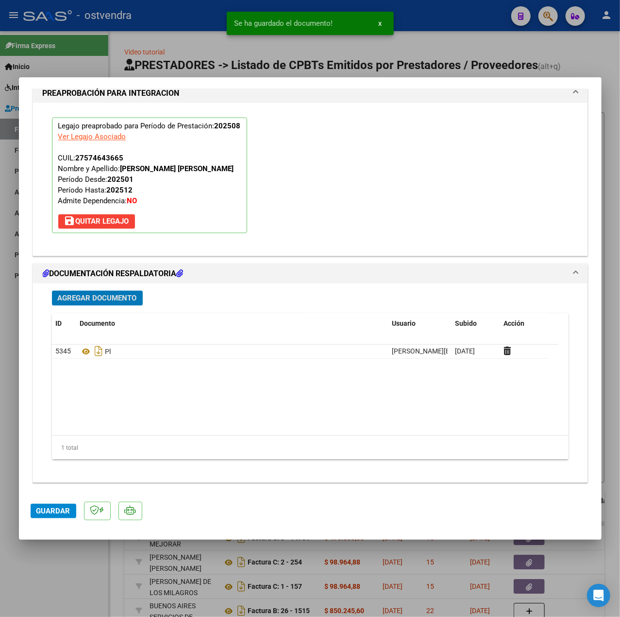
click at [99, 300] on span "Agregar Documento" at bounding box center [97, 298] width 79 height 9
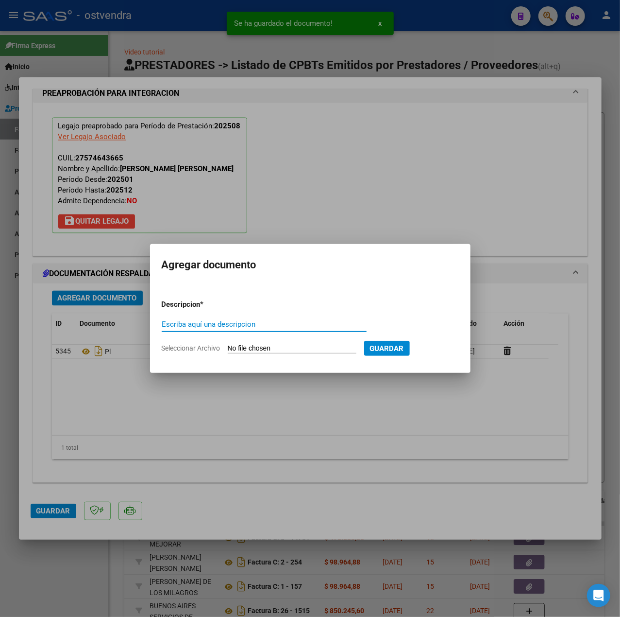
click at [372, 411] on div at bounding box center [310, 308] width 620 height 617
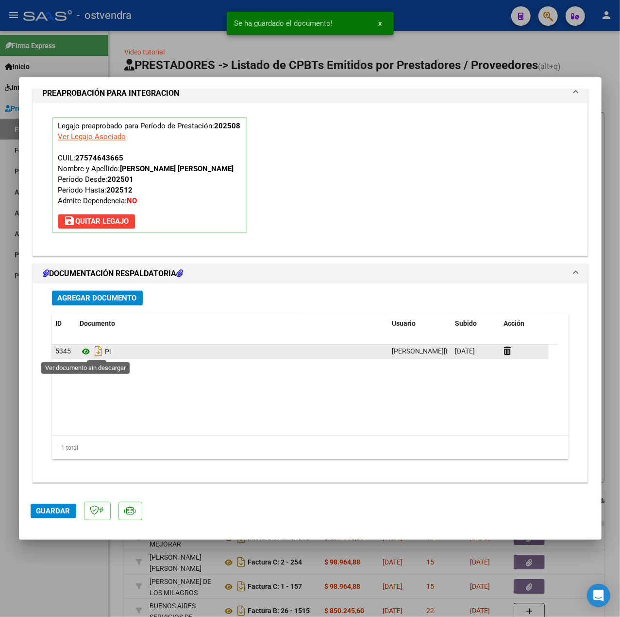
click at [84, 350] on icon at bounding box center [86, 352] width 13 height 12
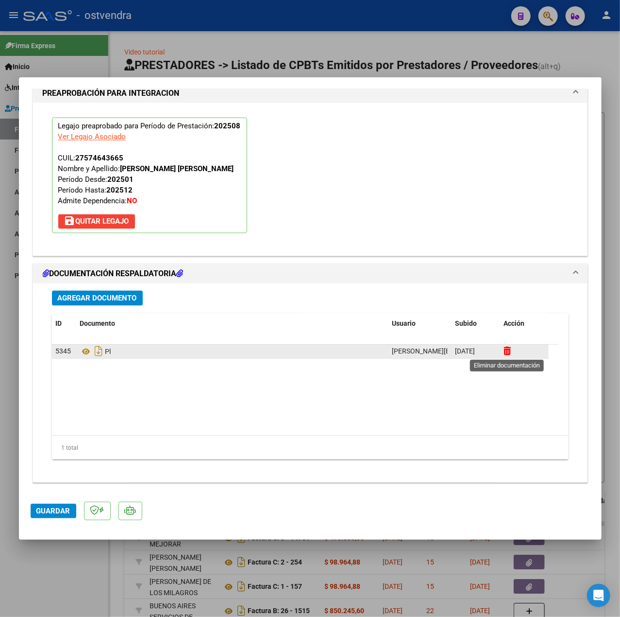
click at [510, 352] on icon at bounding box center [507, 350] width 7 height 9
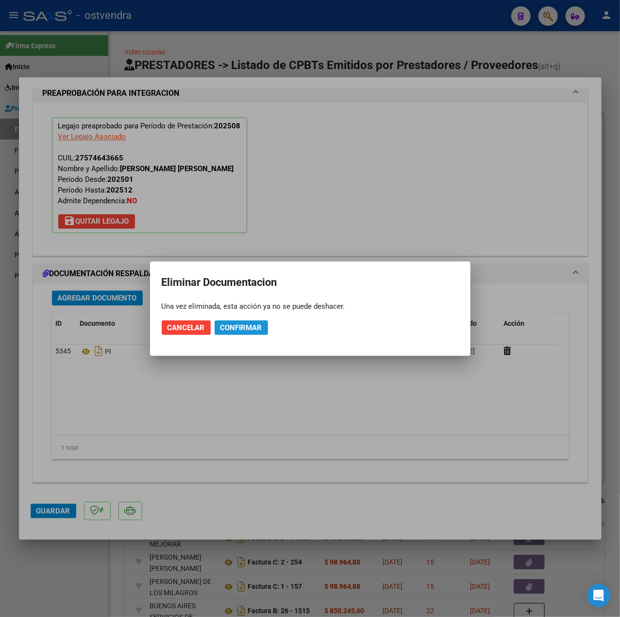
click at [231, 325] on span "Confirmar" at bounding box center [242, 327] width 42 height 9
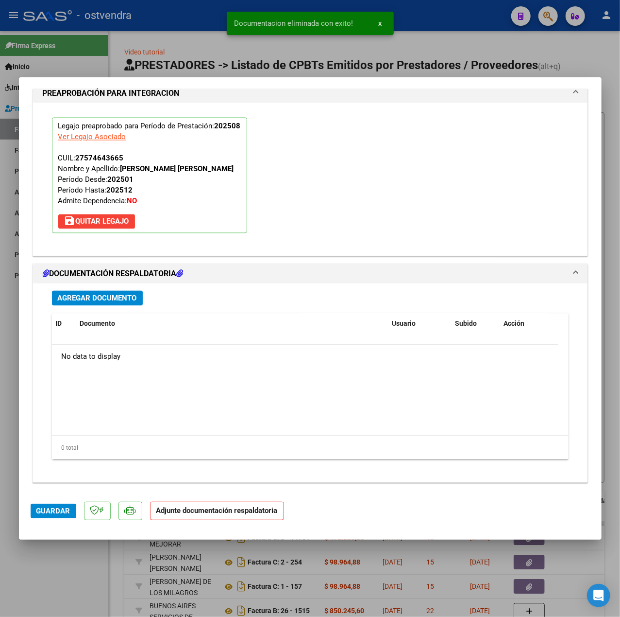
click at [96, 294] on span "Agregar Documento" at bounding box center [97, 298] width 79 height 9
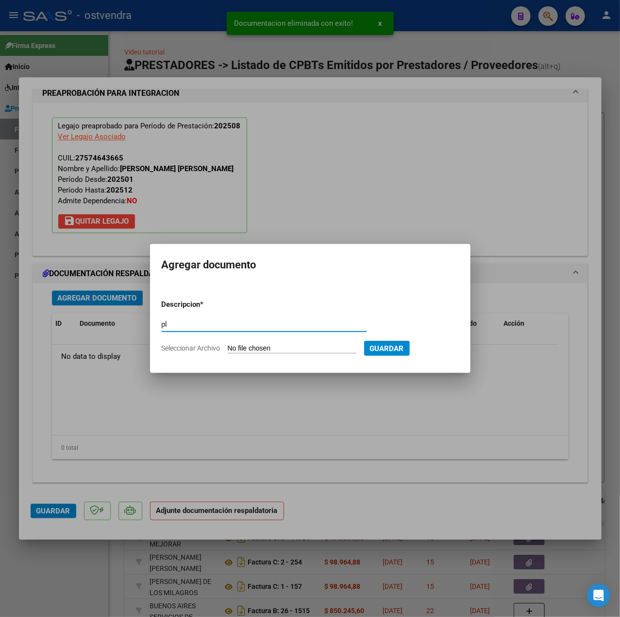
type input "pl"
click at [245, 343] on form "Descripcion * pl Escriba aquí una descripcion Seleccionar Archivo Guardar" at bounding box center [310, 326] width 297 height 69
click at [255, 344] on input "Seleccionar Archivo" at bounding box center [292, 348] width 129 height 9
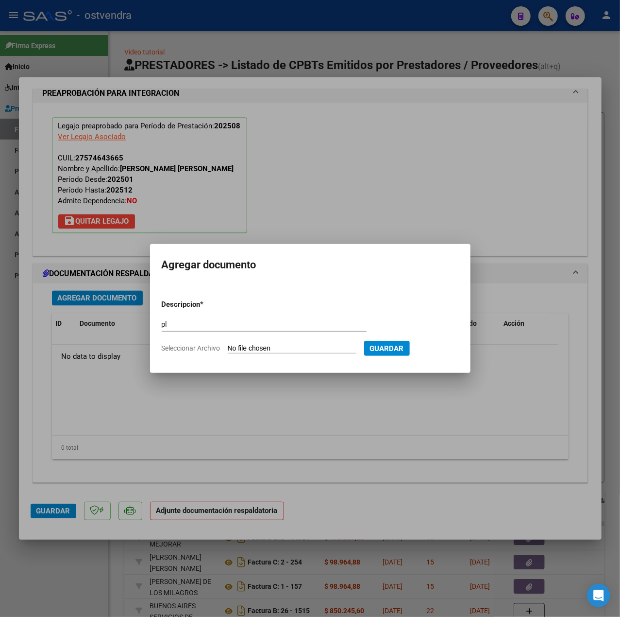
type input "C:\fakepath\PL - [PERSON_NAME] [PERSON_NAME].pdf"
click at [455, 351] on span "Guardar" at bounding box center [438, 348] width 34 height 9
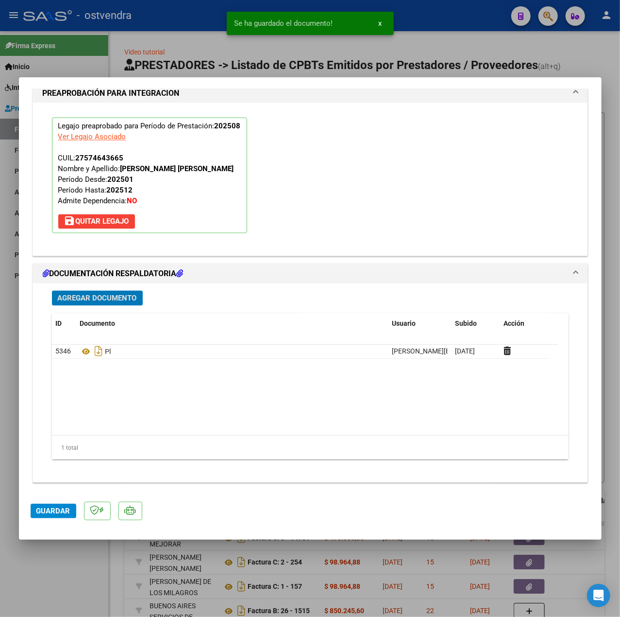
click at [54, 510] on span "Guardar" at bounding box center [53, 510] width 34 height 9
click at [83, 556] on div at bounding box center [310, 308] width 620 height 617
type input "$ 0,00"
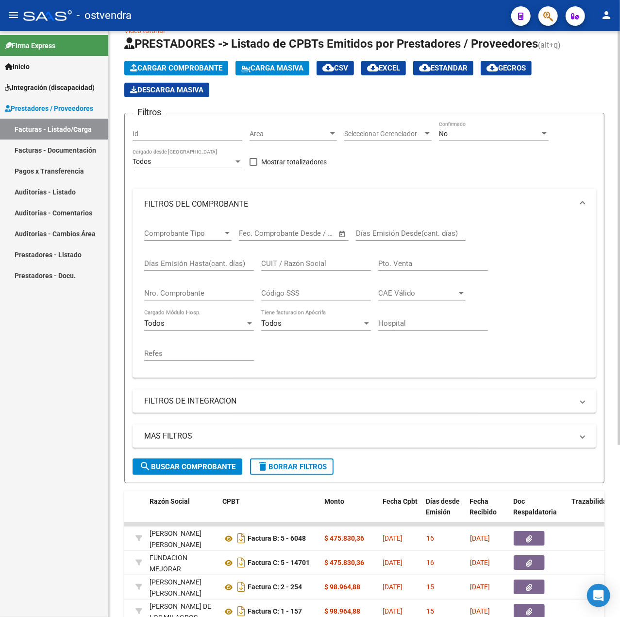
scroll to position [0, 0]
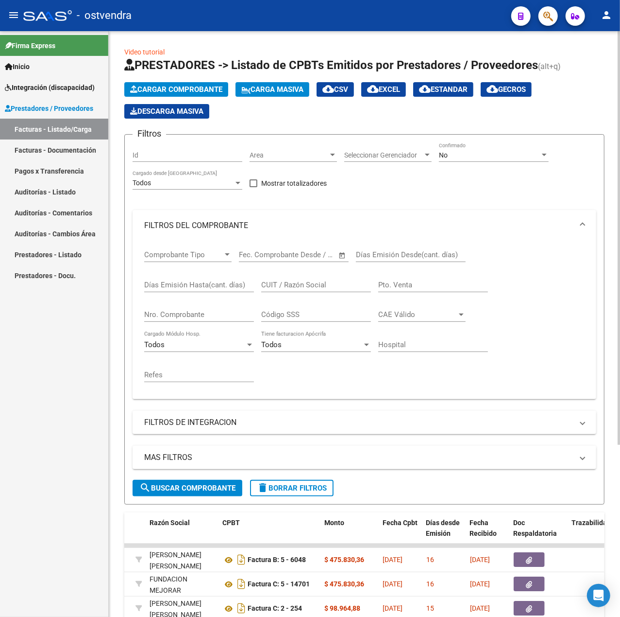
click at [225, 88] on button "Cargar Comprobante" at bounding box center [176, 89] width 104 height 15
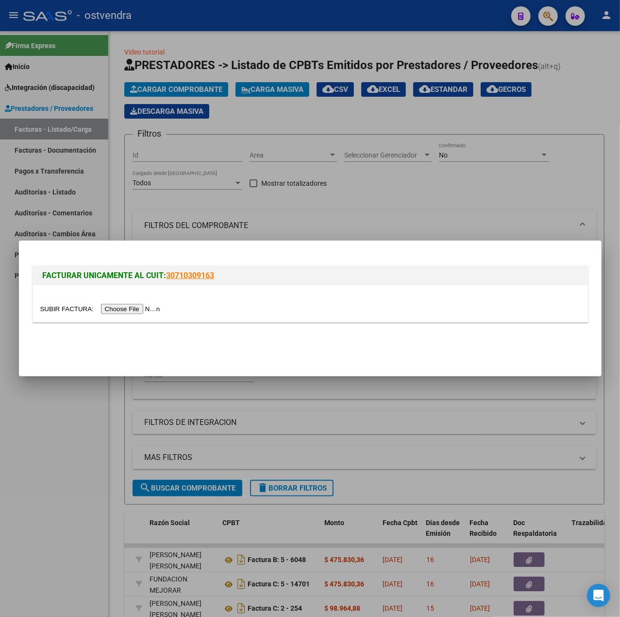
click at [140, 306] on input "file" at bounding box center [101, 309] width 123 height 10
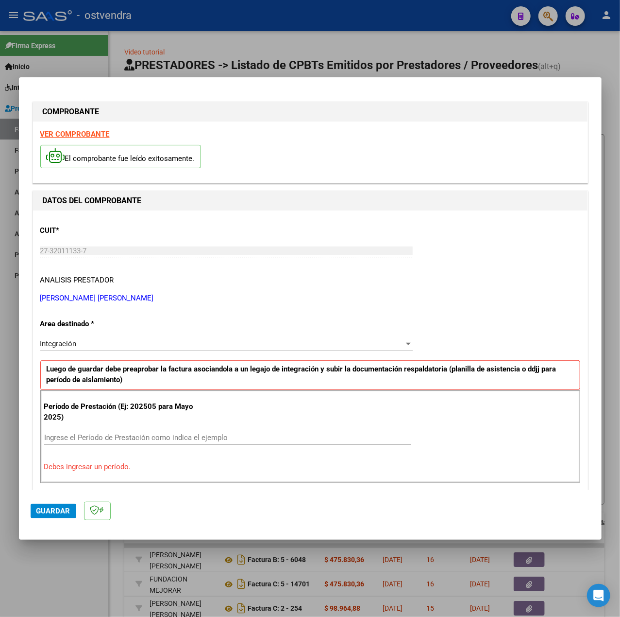
click at [96, 138] on strong "VER COMPROBANTE" at bounding box center [74, 134] width 69 height 9
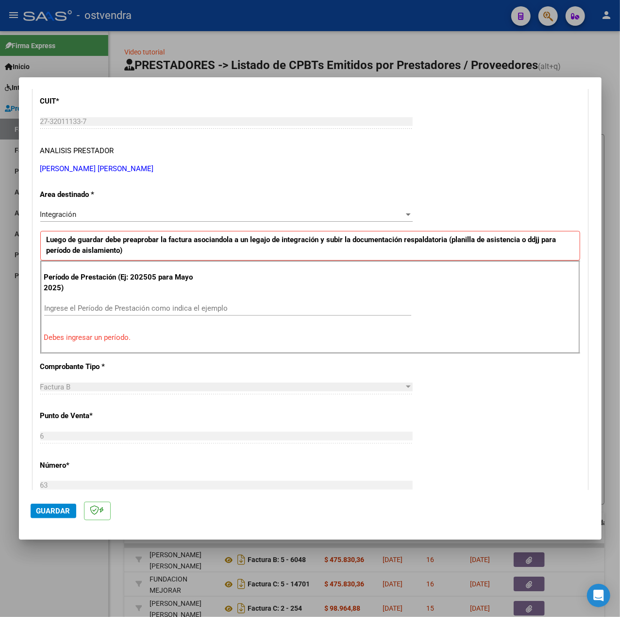
click at [123, 310] on input "Ingrese el Período de Prestación como indica el ejemplo" at bounding box center [227, 308] width 367 height 9
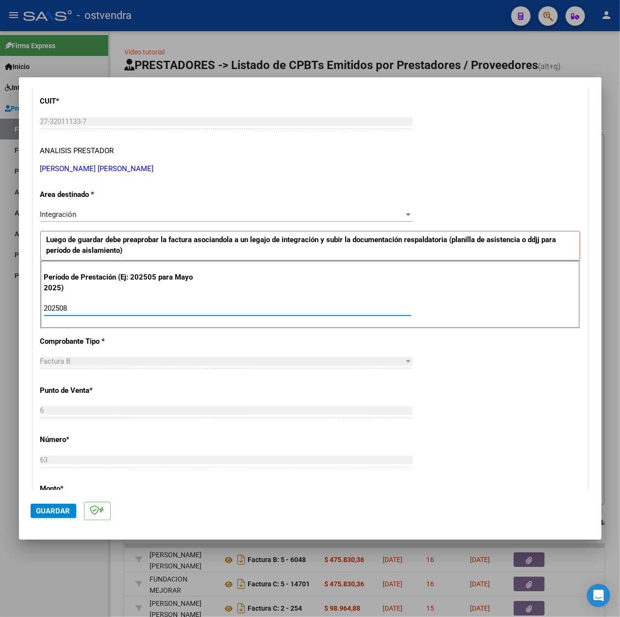
type input "202508"
click at [519, 429] on div "CUIT * 27-32011133-7 Ingresar CUIT ANALISIS PRESTADOR [PERSON_NAME] [PERSON_NAM…" at bounding box center [310, 446] width 555 height 731
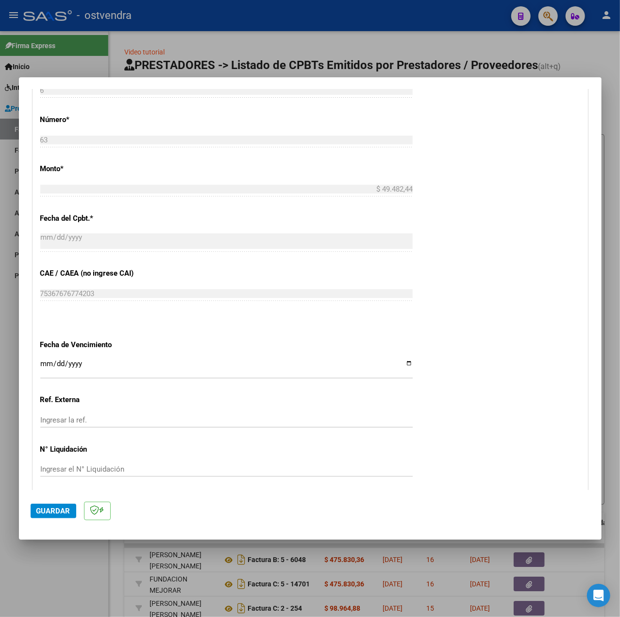
scroll to position [486, 0]
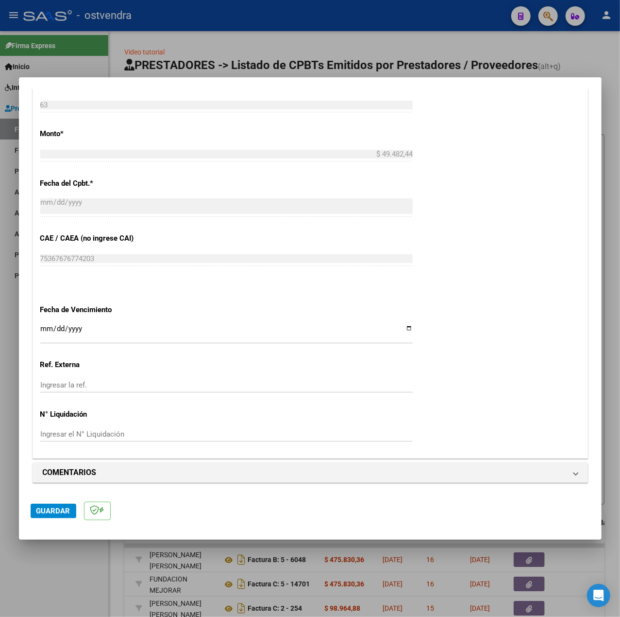
click at [46, 328] on input "Ingresar la fecha" at bounding box center [226, 333] width 373 height 16
type input "[DATE]"
click at [432, 398] on div "CUIT * 27-32011133-7 Ingresar CUIT ANALISIS PRESTADOR [PERSON_NAME] [PERSON_NAM…" at bounding box center [310, 91] width 555 height 731
click at [61, 512] on span "Guardar" at bounding box center [53, 510] width 34 height 9
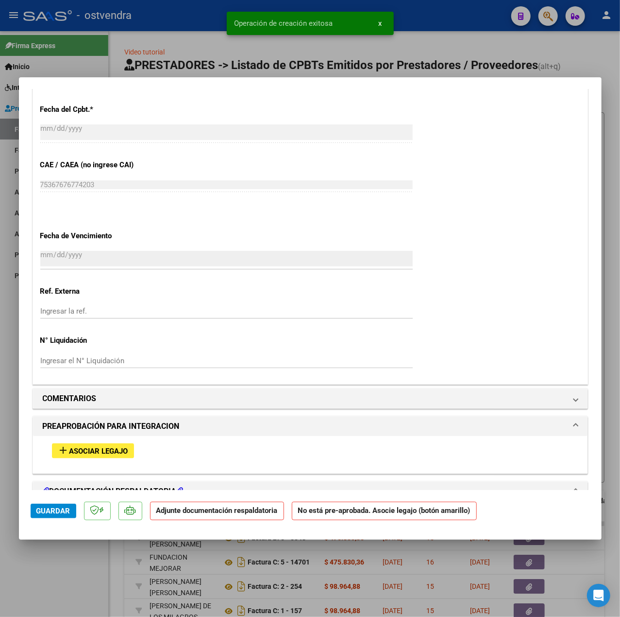
scroll to position [712, 0]
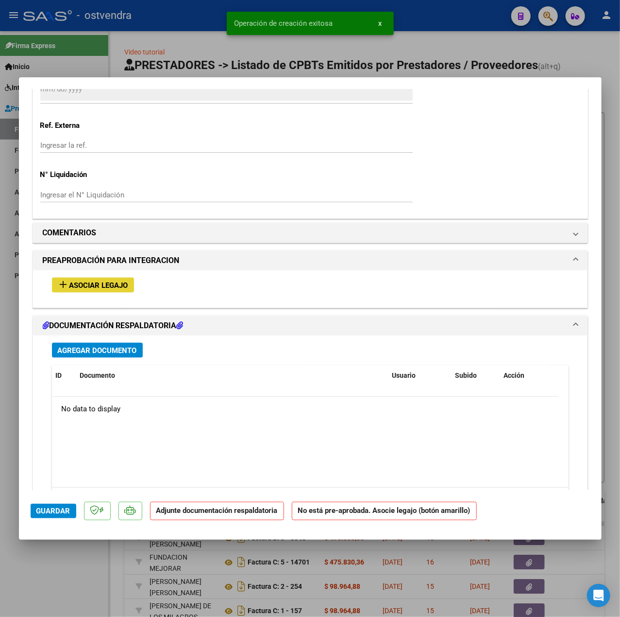
click at [113, 284] on span "Asociar Legajo" at bounding box center [98, 285] width 59 height 9
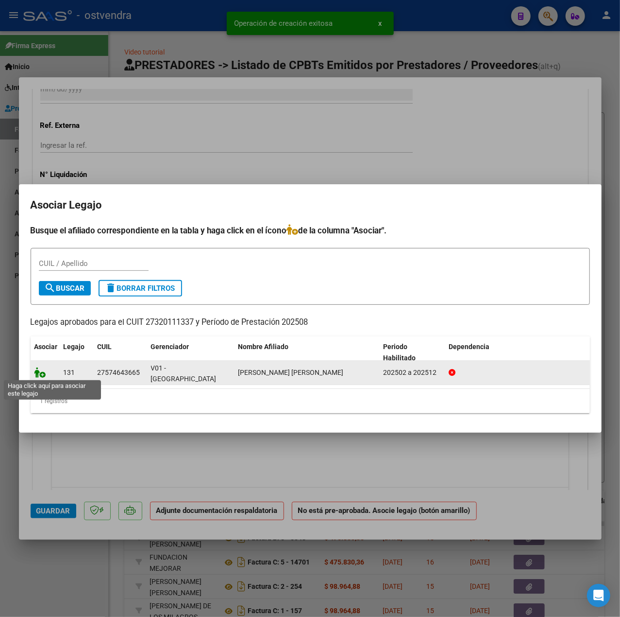
click at [41, 372] on icon at bounding box center [40, 372] width 12 height 11
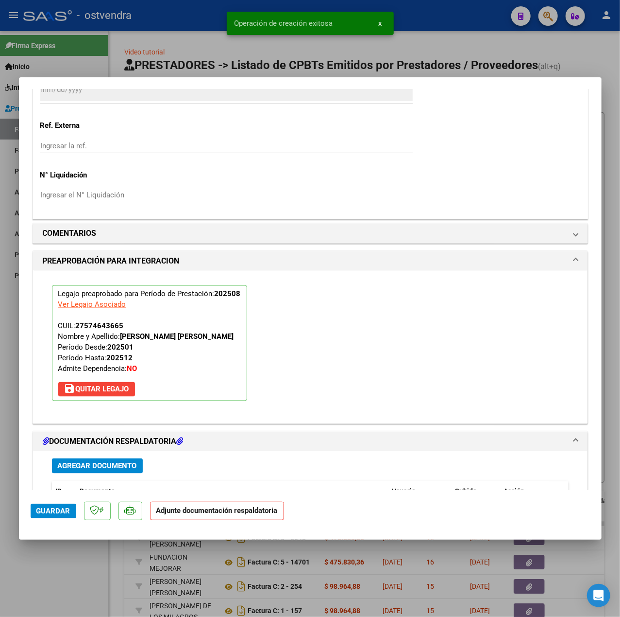
scroll to position [908, 0]
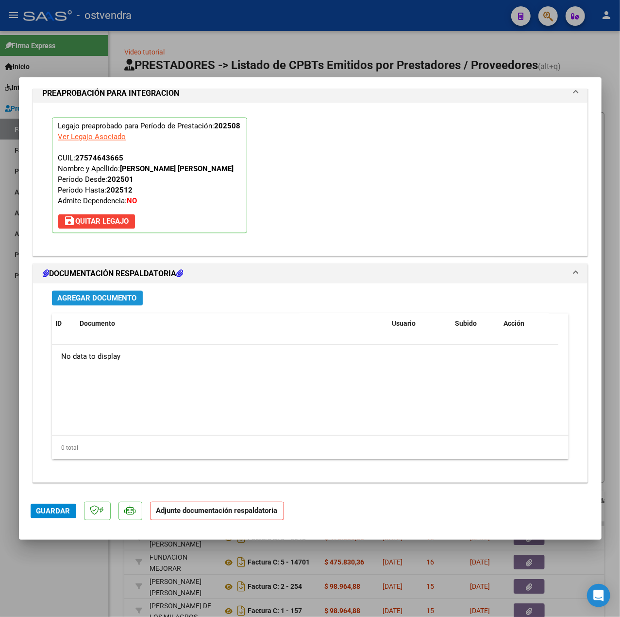
click at [103, 300] on span "Agregar Documento" at bounding box center [97, 298] width 79 height 9
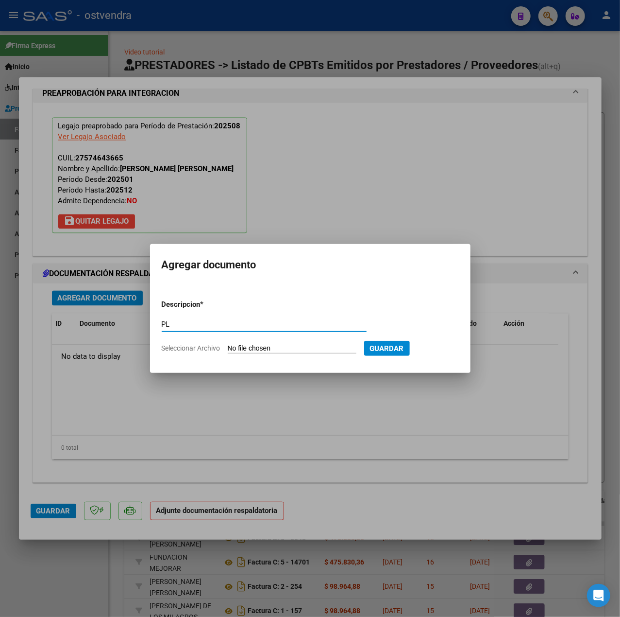
type input "PL"
click at [262, 347] on input "Seleccionar Archivo" at bounding box center [292, 348] width 129 height 9
type input "C:\fakepath\PL - [PERSON_NAME] [PERSON_NAME].pdf"
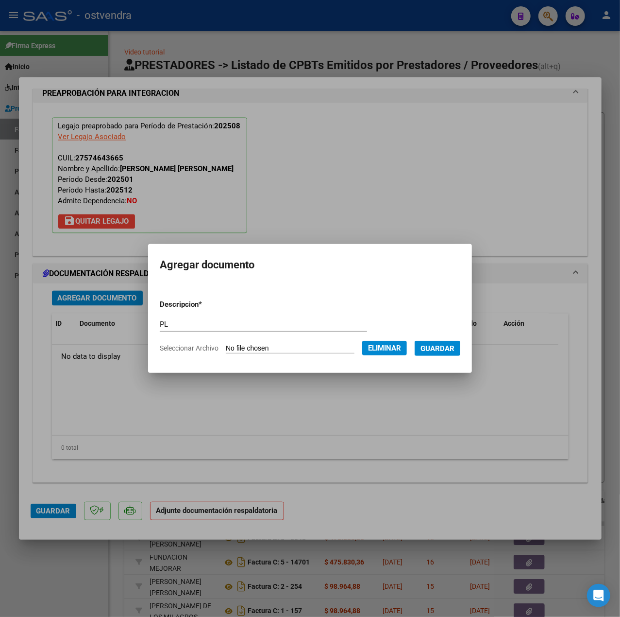
click at [449, 345] on span "Guardar" at bounding box center [438, 348] width 34 height 9
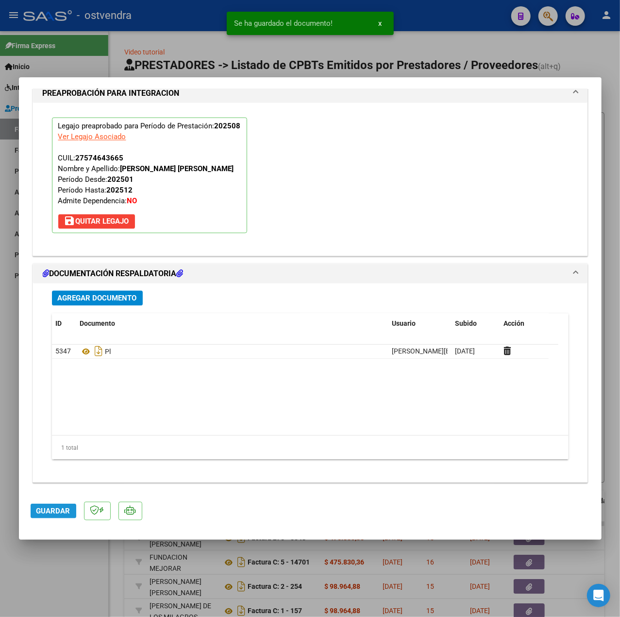
click at [56, 510] on span "Guardar" at bounding box center [53, 510] width 34 height 9
click at [67, 551] on div at bounding box center [310, 308] width 620 height 617
type input "$ 0,00"
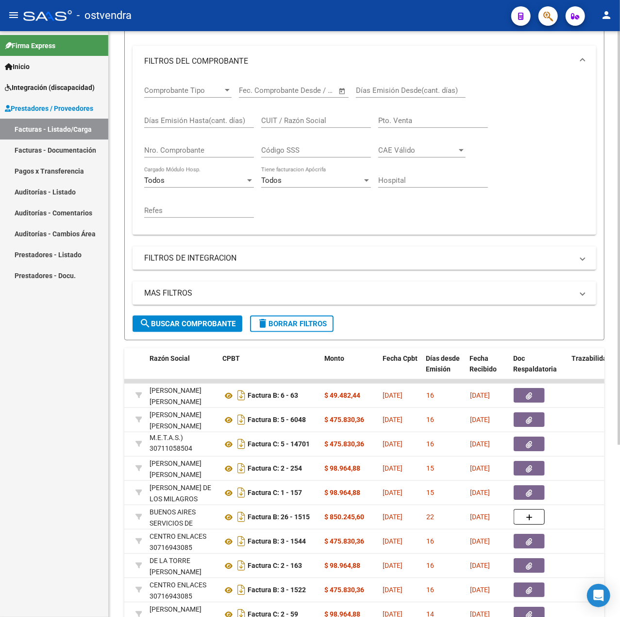
scroll to position [0, 0]
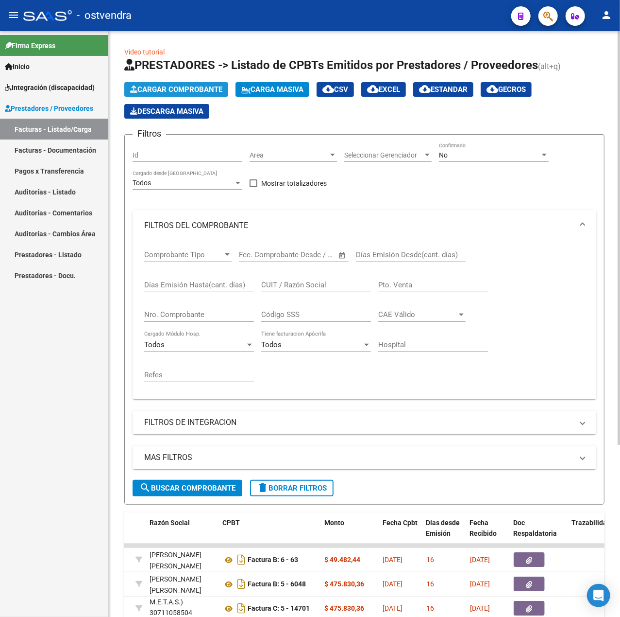
click at [200, 94] on button "Cargar Comprobante" at bounding box center [176, 89] width 104 height 15
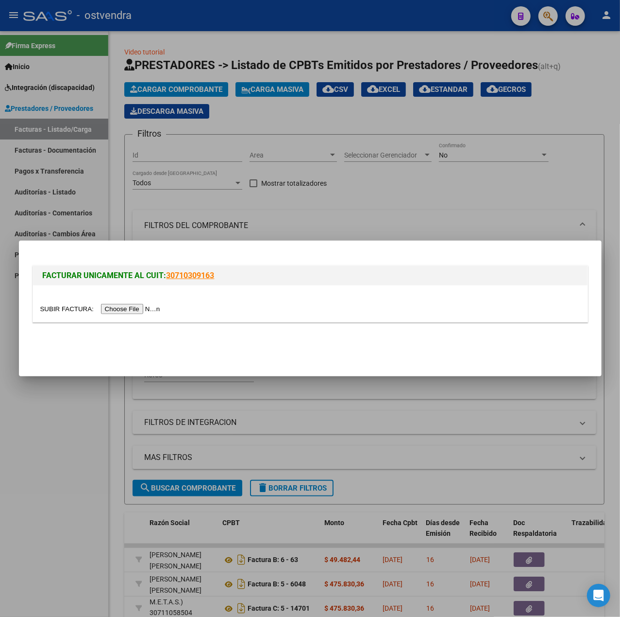
click at [132, 306] on input "file" at bounding box center [101, 309] width 123 height 10
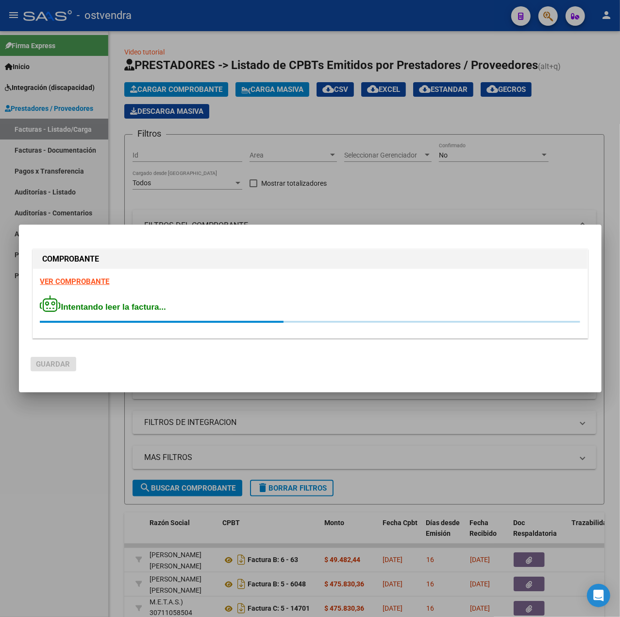
click at [91, 284] on strong "VER COMPROBANTE" at bounding box center [74, 281] width 69 height 9
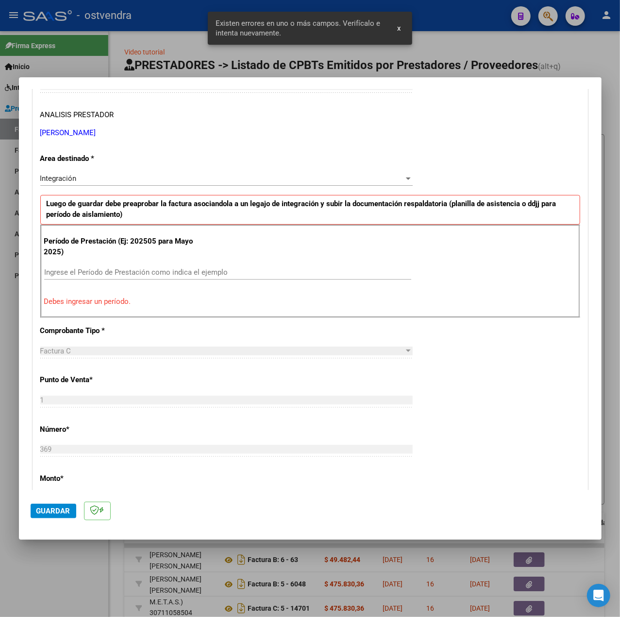
scroll to position [186, 0]
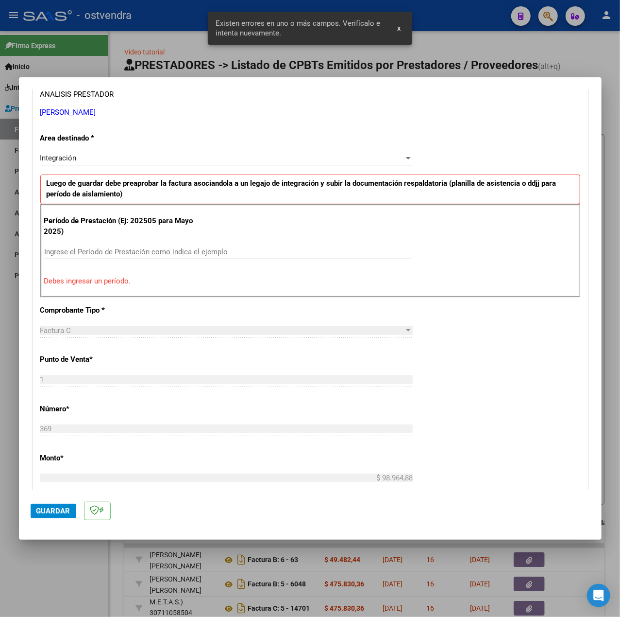
click at [169, 259] on div "Ingrese el Período de Prestación como indica el ejemplo" at bounding box center [227, 256] width 367 height 24
click at [169, 255] on input "Ingrese el Período de Prestación como indica el ejemplo" at bounding box center [227, 251] width 367 height 9
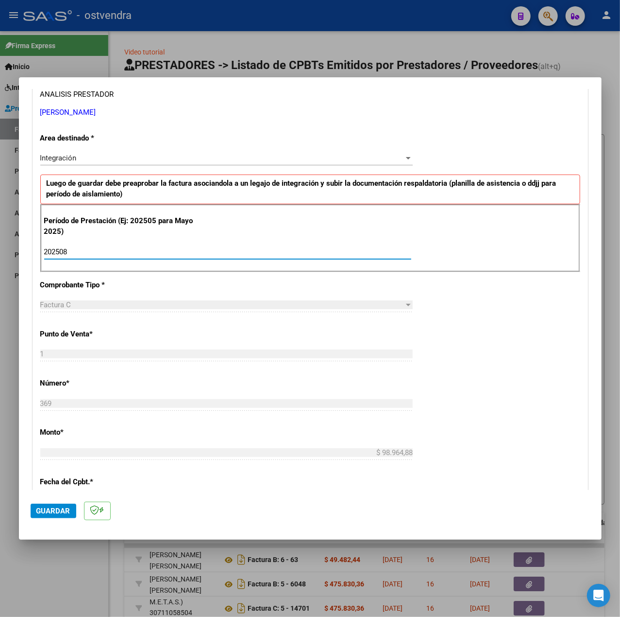
type input "202508"
click at [472, 325] on div "CUIT * 27-33458820-9 Ingresar CUIT ANALISIS PRESTADOR [PERSON_NAME] [PERSON_NAM…" at bounding box center [310, 390] width 555 height 731
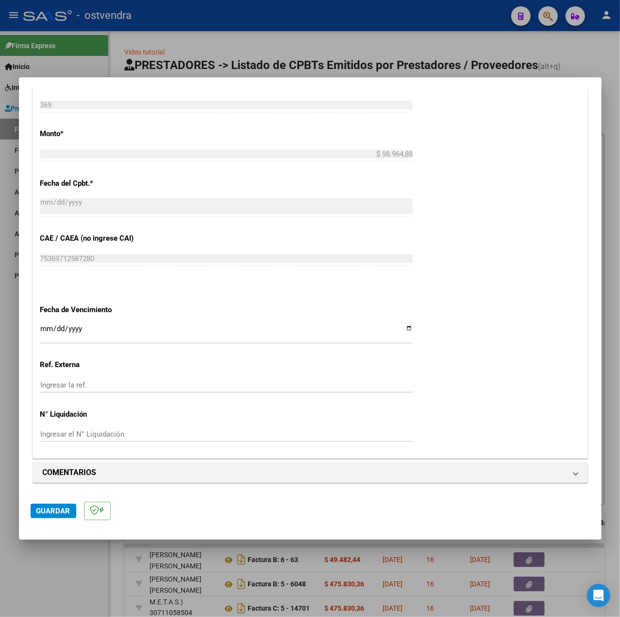
click at [46, 327] on input "Ingresar la fecha" at bounding box center [226, 333] width 373 height 16
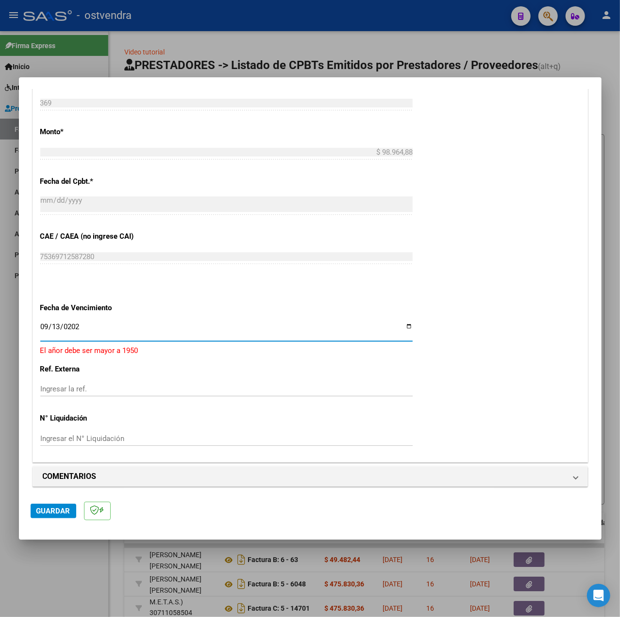
type input "[DATE]"
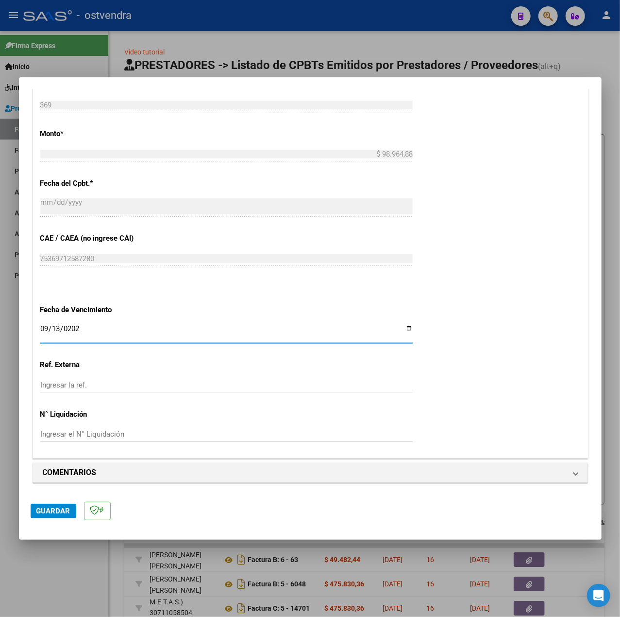
drag, startPoint x: 532, startPoint y: 398, endPoint x: 504, endPoint y: 383, distance: 31.1
click at [531, 397] on div "CUIT * 27-33458820-9 Ingresar CUIT ANALISIS PRESTADOR [PERSON_NAME] [PERSON_NAM…" at bounding box center [310, 91] width 555 height 731
click at [60, 510] on span "Guardar" at bounding box center [53, 510] width 34 height 9
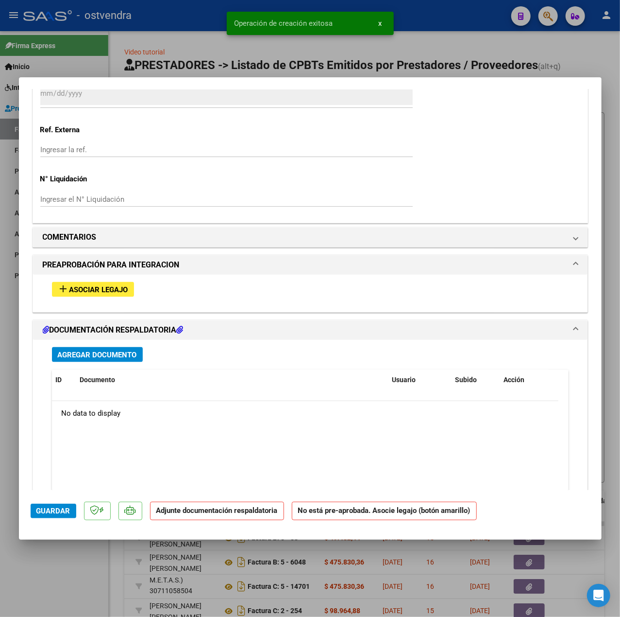
scroll to position [767, 0]
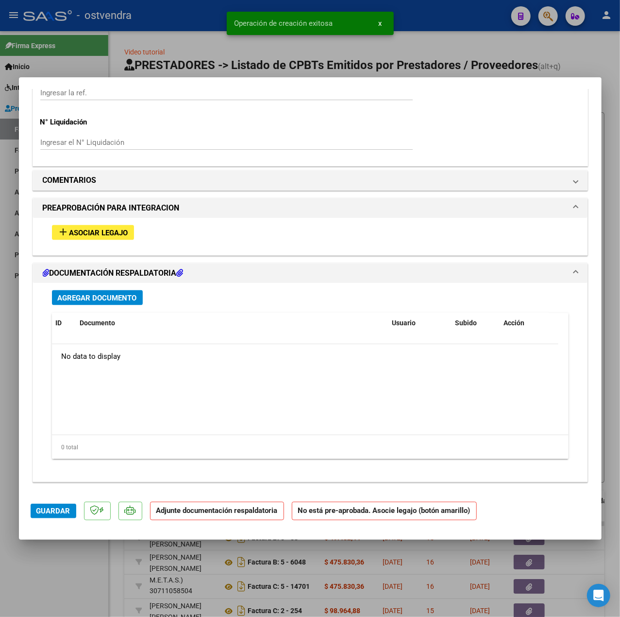
click at [100, 233] on span "Asociar Legajo" at bounding box center [98, 232] width 59 height 9
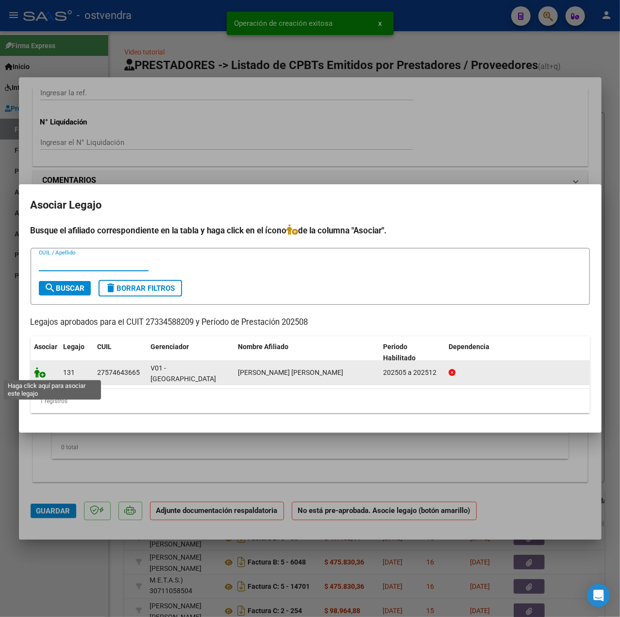
click at [38, 373] on icon at bounding box center [40, 372] width 12 height 11
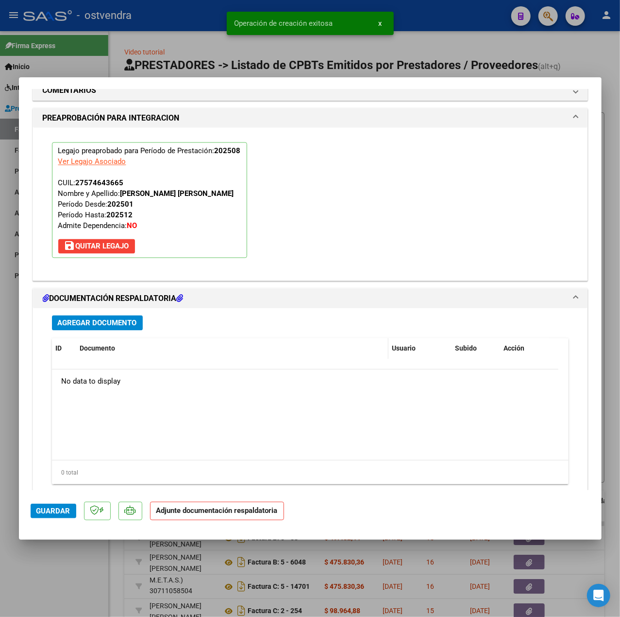
scroll to position [908, 0]
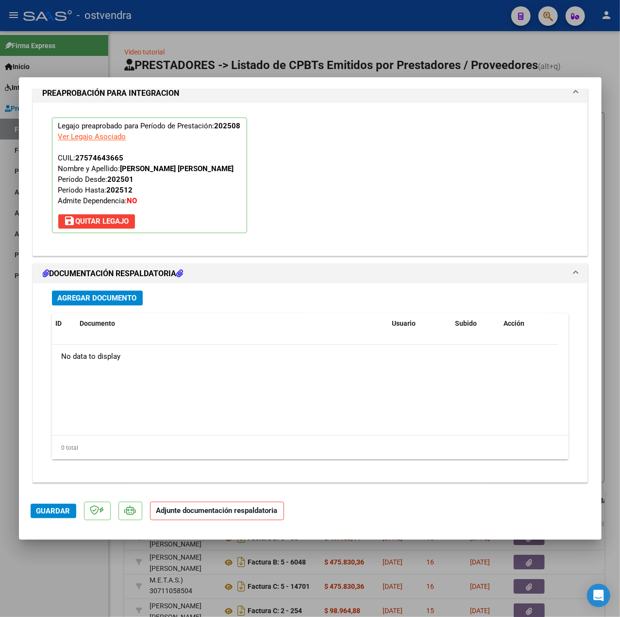
click at [113, 298] on span "Agregar Documento" at bounding box center [97, 298] width 79 height 9
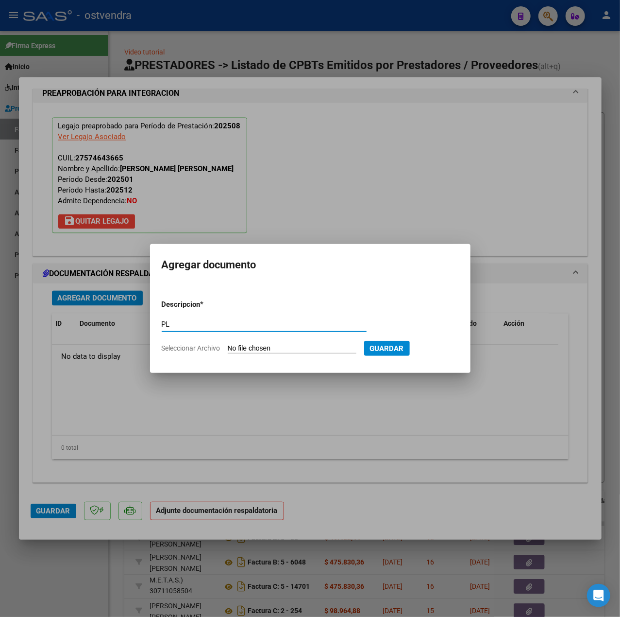
type input "PL"
click at [314, 348] on input "Seleccionar Archivo" at bounding box center [292, 348] width 129 height 9
type input "C:\fakepath\PL - [PERSON_NAME] [PERSON_NAME].pdf"
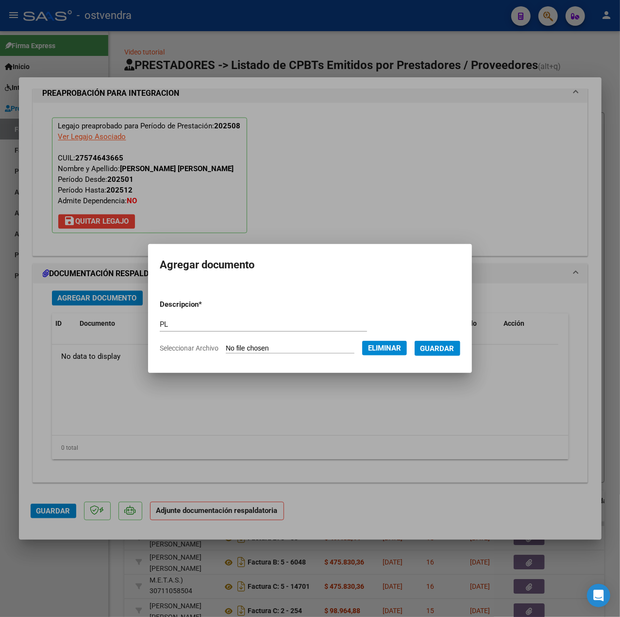
click at [435, 347] on span "Guardar" at bounding box center [438, 348] width 34 height 9
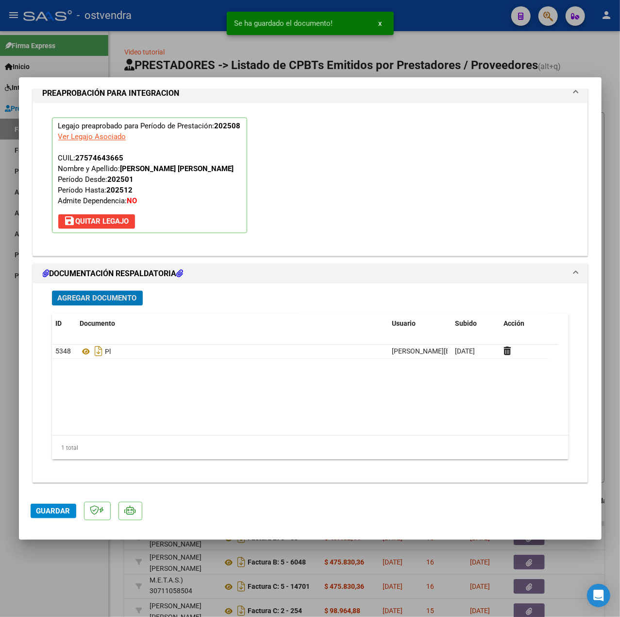
click at [50, 516] on button "Guardar" at bounding box center [54, 510] width 46 height 15
click at [75, 587] on div at bounding box center [310, 308] width 620 height 617
type input "$ 0,00"
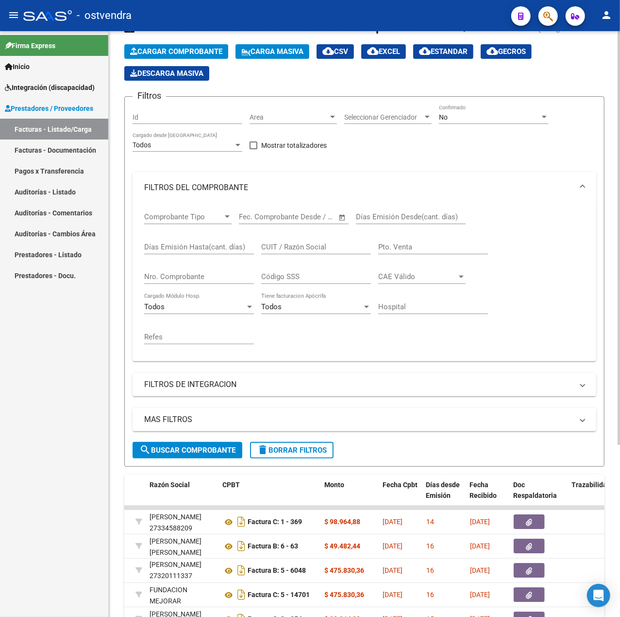
scroll to position [0, 0]
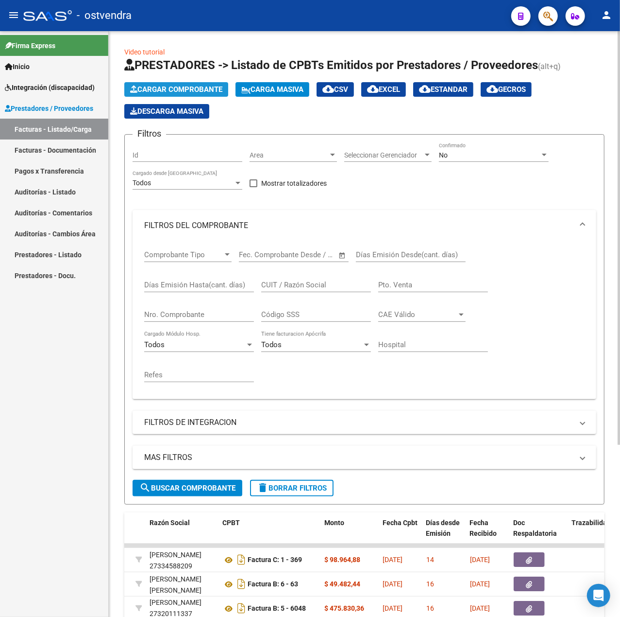
click at [209, 87] on span "Cargar Comprobante" at bounding box center [176, 89] width 92 height 9
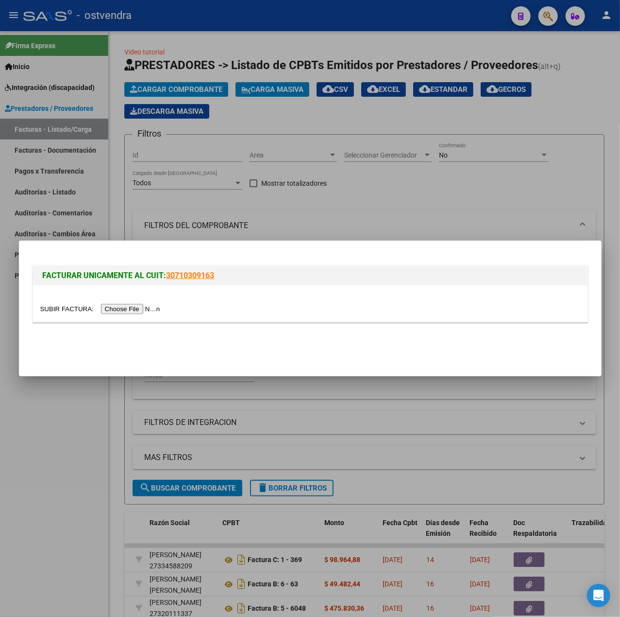
click at [131, 302] on div at bounding box center [310, 303] width 555 height 36
click at [137, 311] on input "file" at bounding box center [101, 309] width 123 height 10
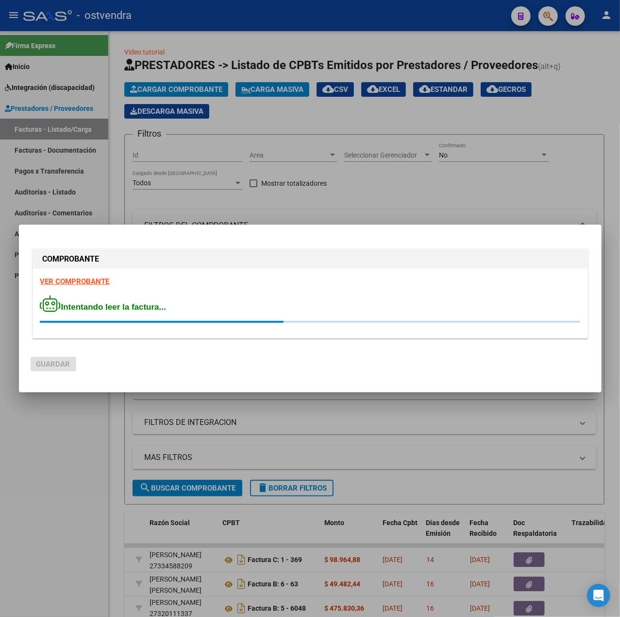
click at [75, 274] on div "VER COMPROBANTE Intentando leer la factura..." at bounding box center [310, 303] width 555 height 69
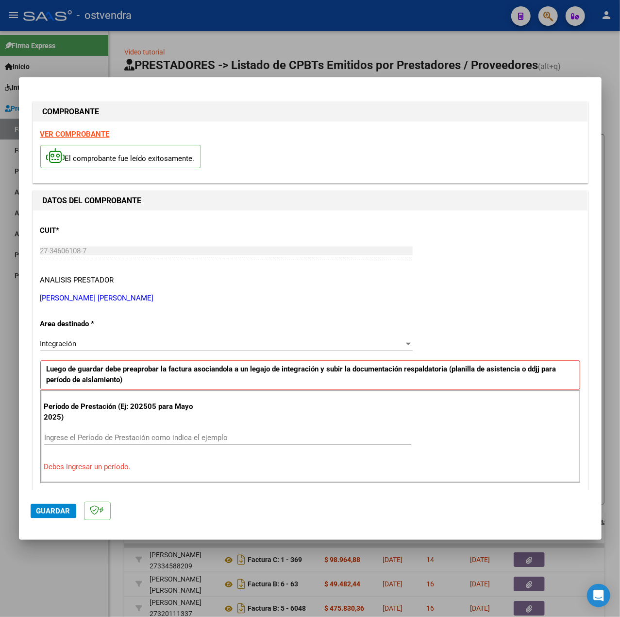
click at [43, 583] on div at bounding box center [310, 308] width 620 height 617
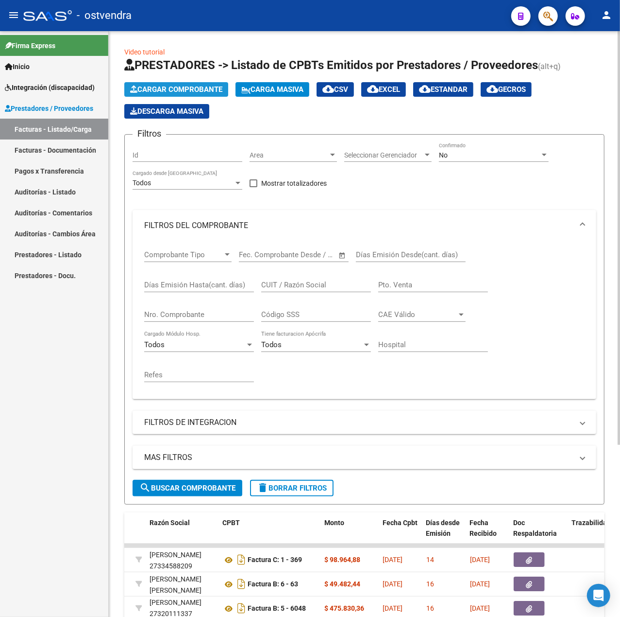
click at [147, 93] on span "Cargar Comprobante" at bounding box center [176, 89] width 92 height 9
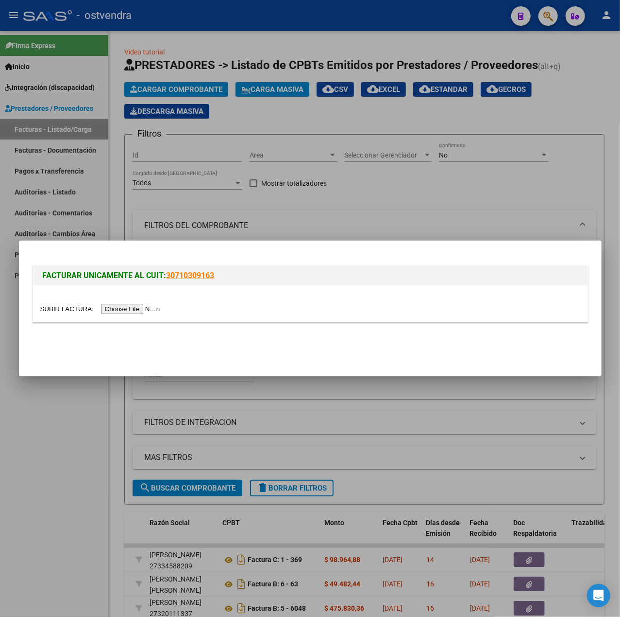
click at [123, 307] on input "file" at bounding box center [101, 309] width 123 height 10
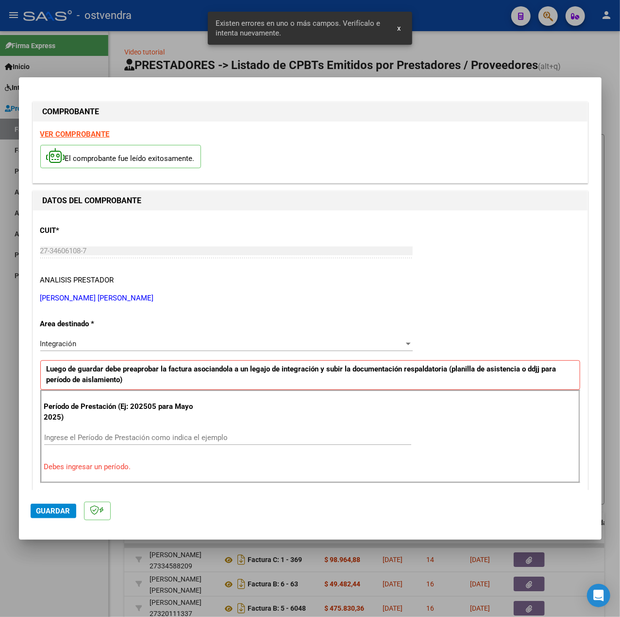
click at [95, 137] on strong "VER COMPROBANTE" at bounding box center [74, 134] width 69 height 9
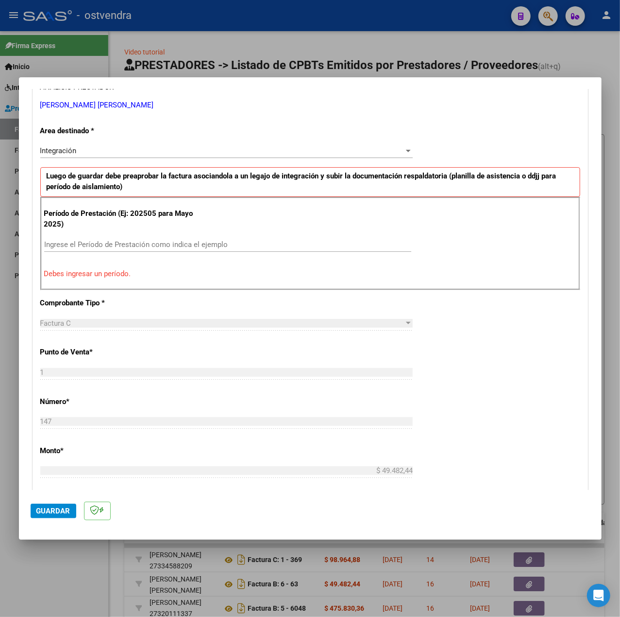
scroll to position [194, 0]
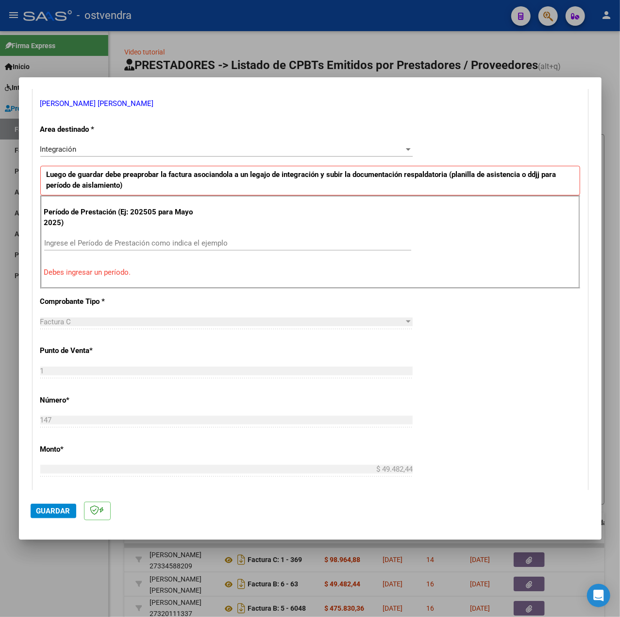
click at [113, 236] on div "Período de Prestación (Ej: 202505 para [DATE]) Ingrese el Período de Prestación…" at bounding box center [310, 241] width 540 height 93
click at [122, 244] on input "Ingrese el Período de Prestación como indica el ejemplo" at bounding box center [227, 243] width 367 height 9
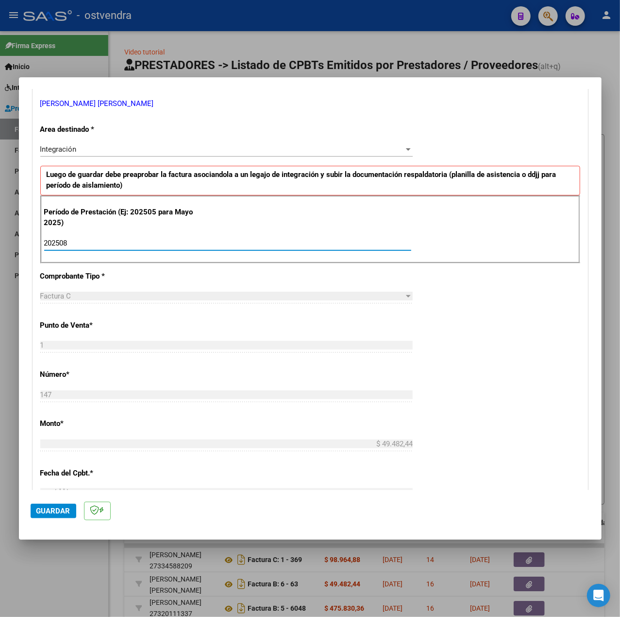
type input "202508"
click at [458, 336] on div "CUIT * 27-34606108-7 Ingresar CUIT ANALISIS PRESTADOR [PERSON_NAME] [PERSON_NAM…" at bounding box center [310, 381] width 555 height 731
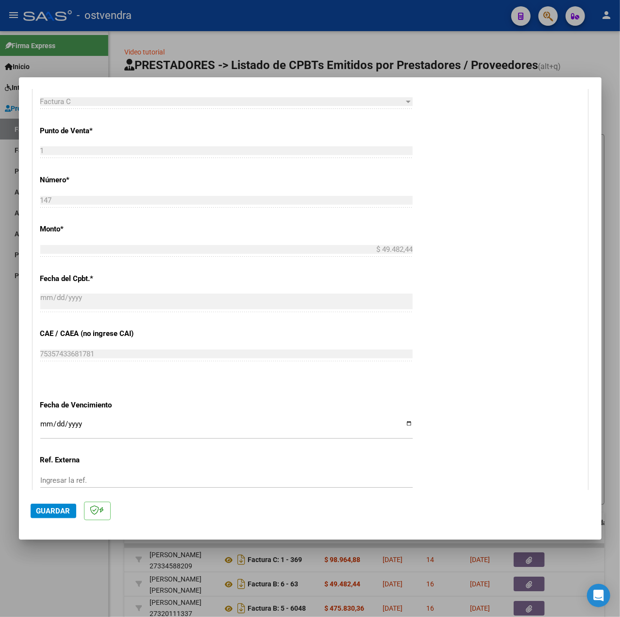
click at [42, 428] on input "Ingresar la fecha" at bounding box center [226, 428] width 373 height 16
type input "[DATE]"
click at [492, 430] on div "CUIT * 27-34606108-7 Ingresar CUIT ANALISIS PRESTADOR [PERSON_NAME] [PERSON_NAM…" at bounding box center [310, 187] width 555 height 731
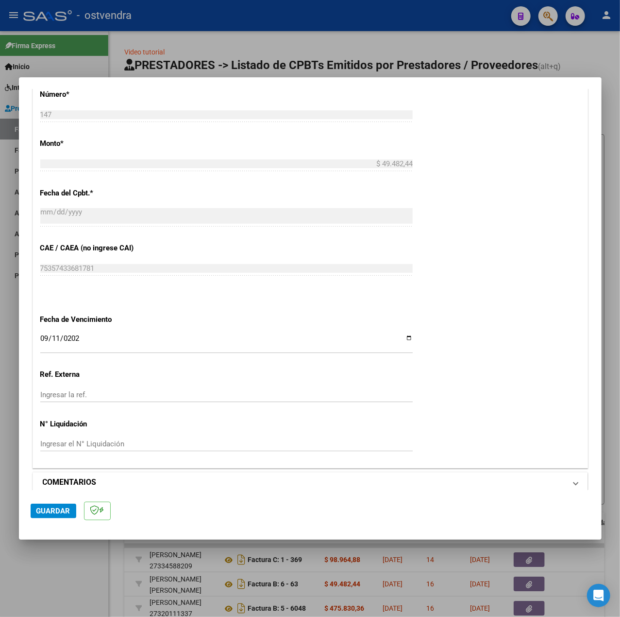
scroll to position [486, 0]
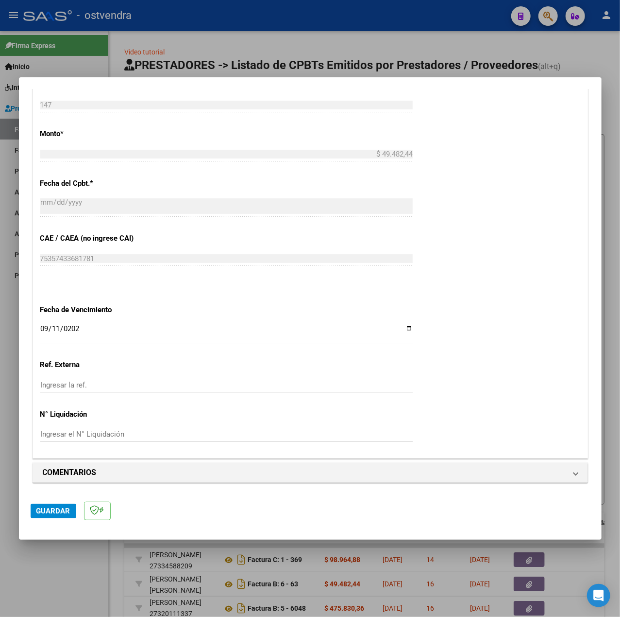
click at [58, 502] on mat-dialog-actions "Guardar" at bounding box center [311, 509] width 560 height 38
click at [47, 508] on span "Guardar" at bounding box center [53, 510] width 34 height 9
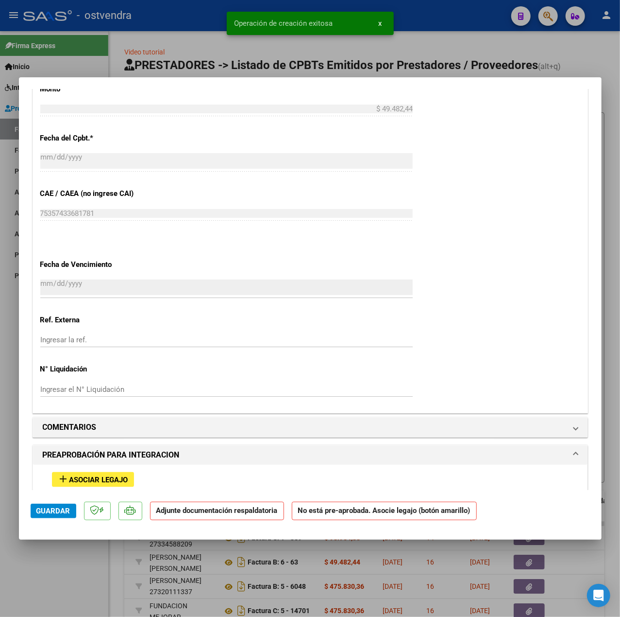
scroll to position [767, 0]
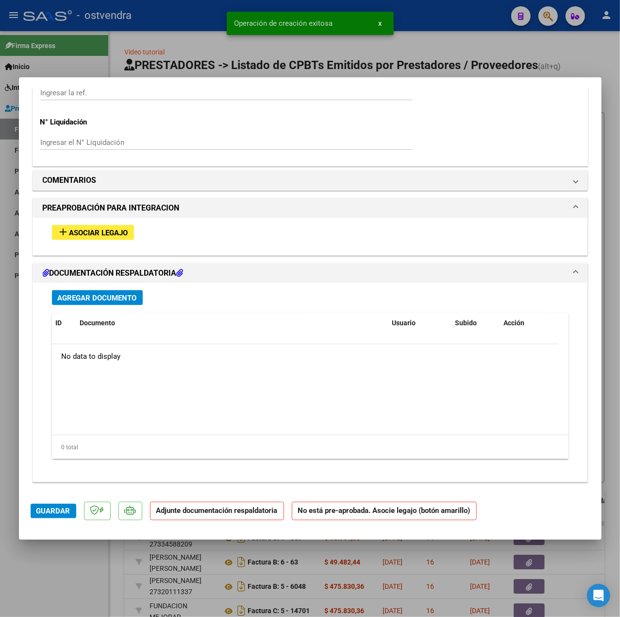
click at [99, 236] on span "Asociar Legajo" at bounding box center [98, 232] width 59 height 9
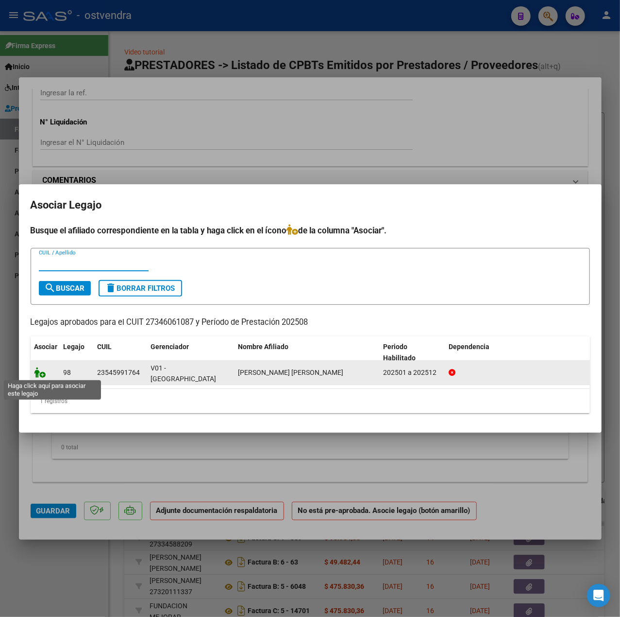
click at [36, 374] on icon at bounding box center [40, 372] width 12 height 11
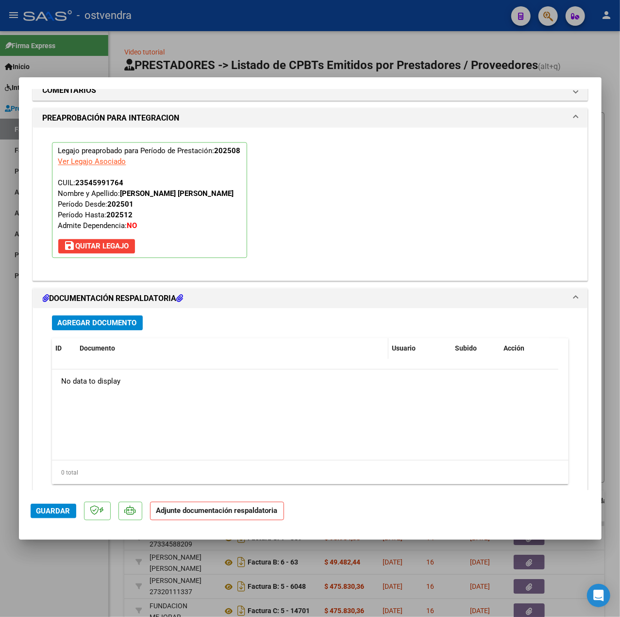
scroll to position [908, 0]
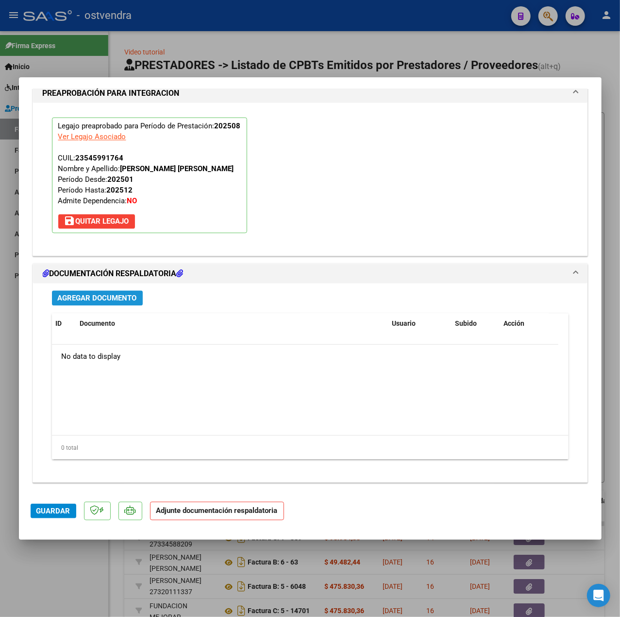
click at [96, 302] on span "Agregar Documento" at bounding box center [97, 298] width 79 height 9
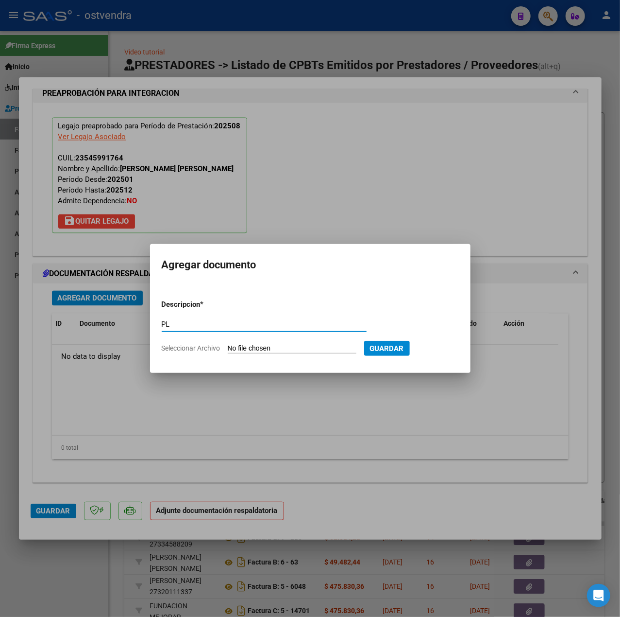
type input "PL"
click at [261, 344] on input "Seleccionar Archivo" at bounding box center [292, 348] width 129 height 9
type input "C:\fakepath\PL - [PERSON_NAME] [PERSON_NAME].pdf"
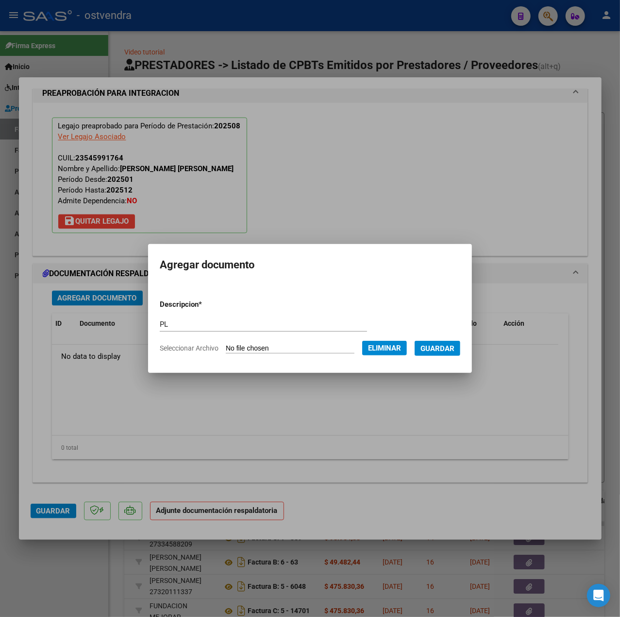
click at [442, 350] on span "Guardar" at bounding box center [438, 348] width 34 height 9
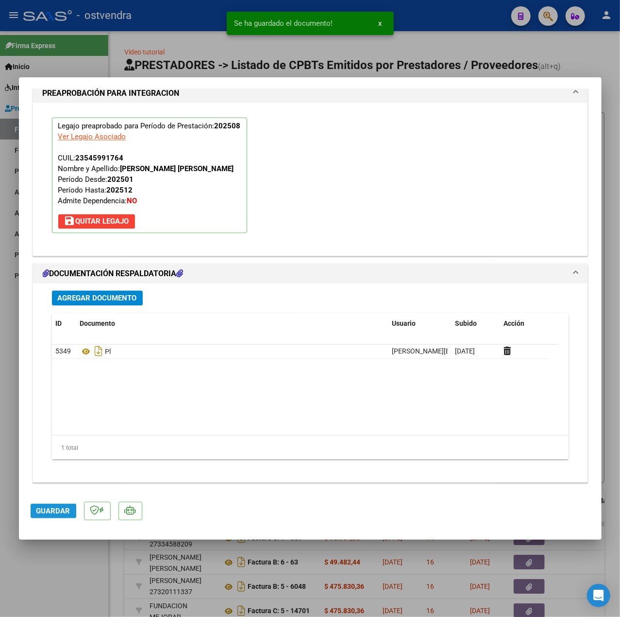
click at [57, 506] on span "Guardar" at bounding box center [53, 510] width 34 height 9
click at [68, 567] on div at bounding box center [310, 308] width 620 height 617
type input "$ 0,00"
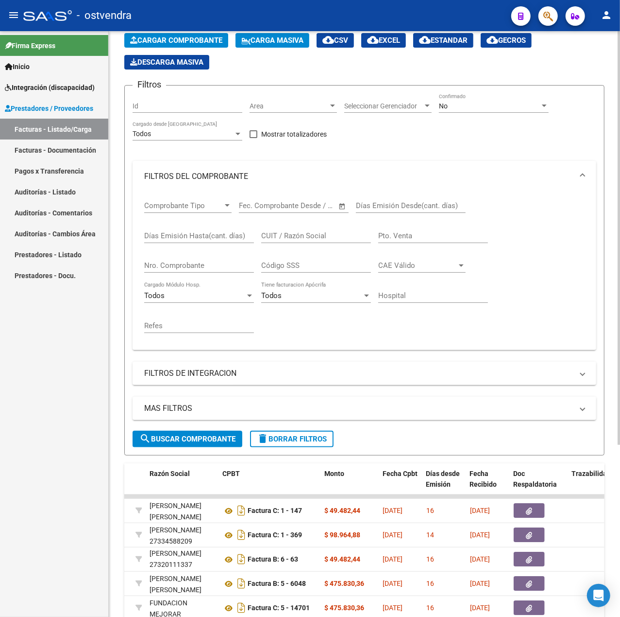
scroll to position [0, 0]
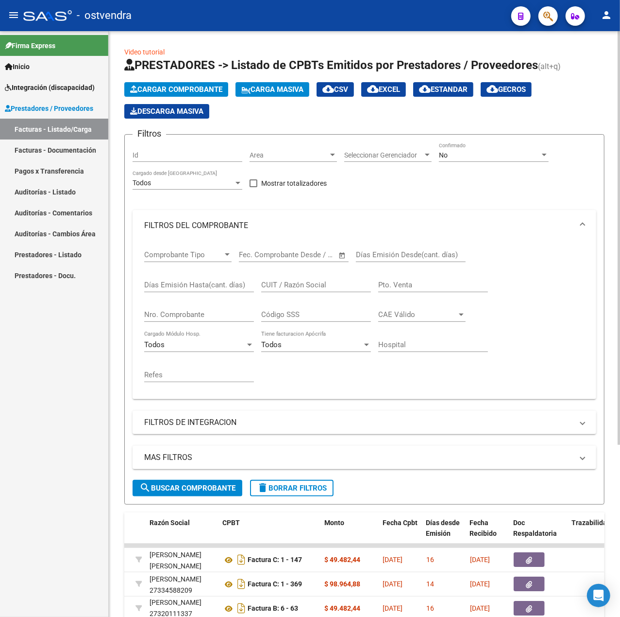
click at [199, 91] on span "Cargar Comprobante" at bounding box center [176, 89] width 92 height 9
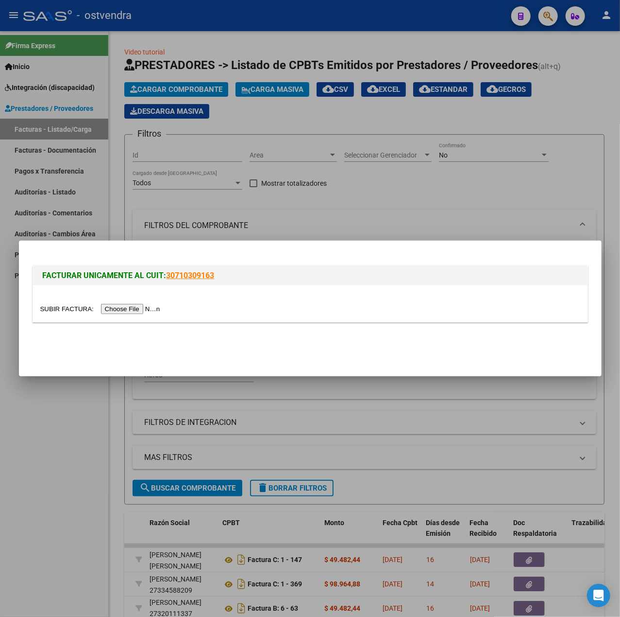
click at [146, 311] on input "file" at bounding box center [101, 309] width 123 height 10
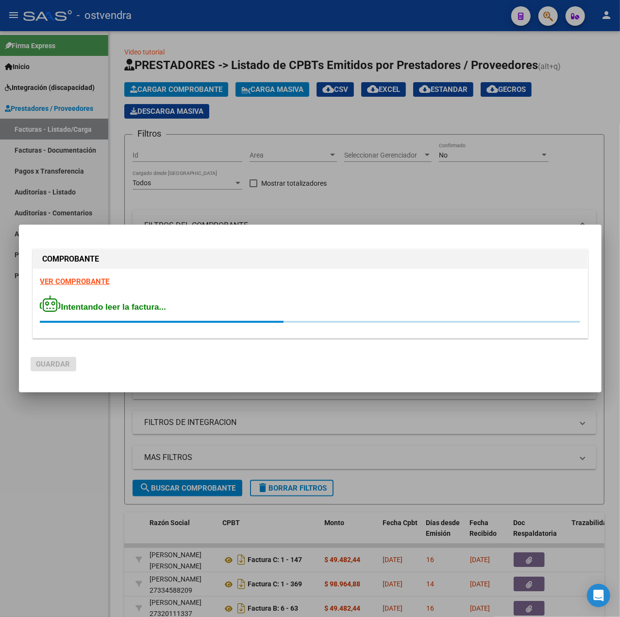
click at [86, 284] on strong "VER COMPROBANTE" at bounding box center [74, 281] width 69 height 9
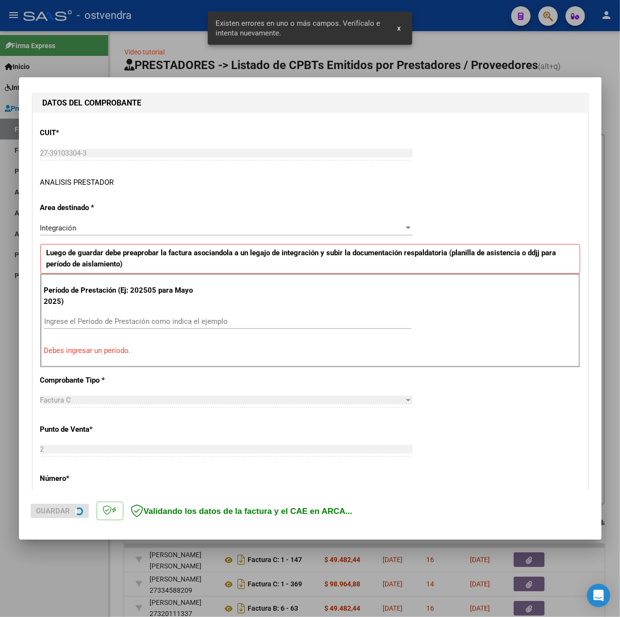
scroll to position [121, 0]
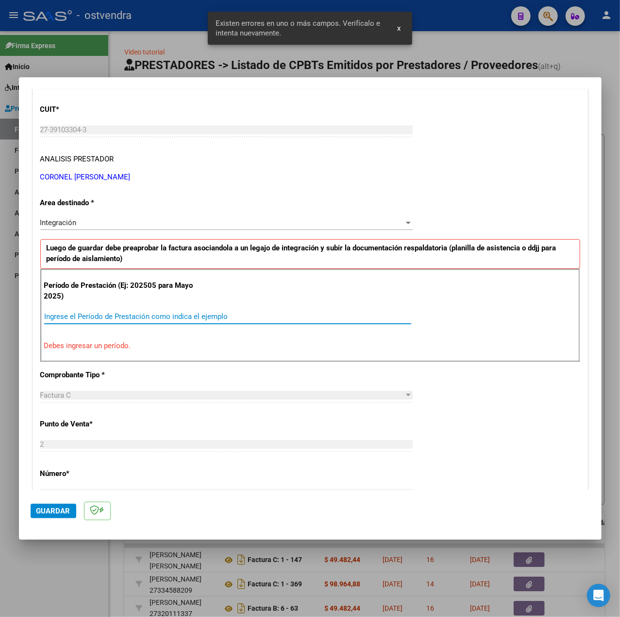
click at [121, 314] on input "Ingrese el Período de Prestación como indica el ejemplo" at bounding box center [227, 316] width 367 height 9
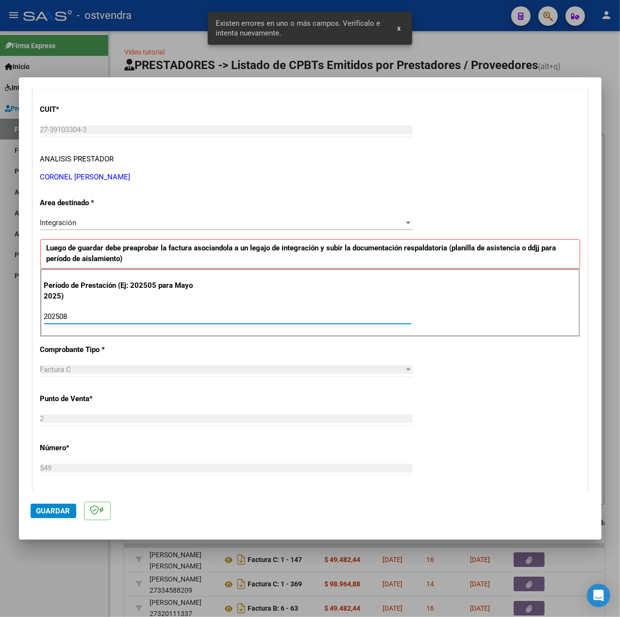
type input "202508"
click at [453, 398] on div "CUIT * 27-39103304-3 Ingresar CUIT ANALISIS PRESTADOR CORONEL [PERSON_NAME] Are…" at bounding box center [310, 454] width 555 height 731
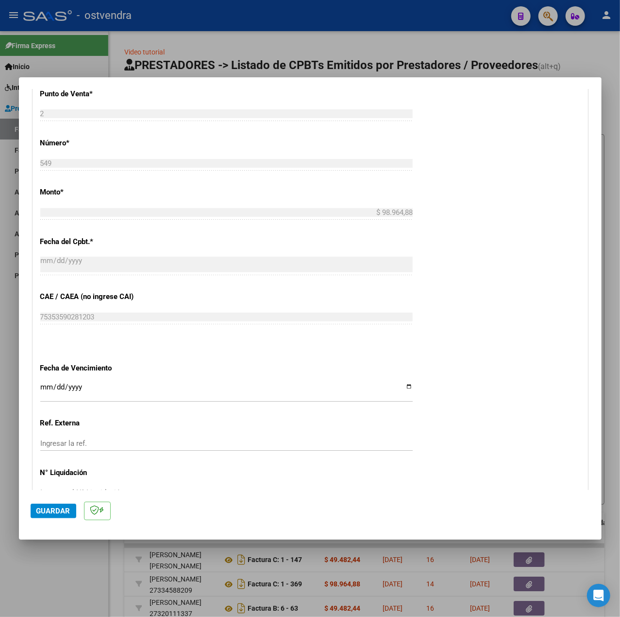
scroll to position [486, 0]
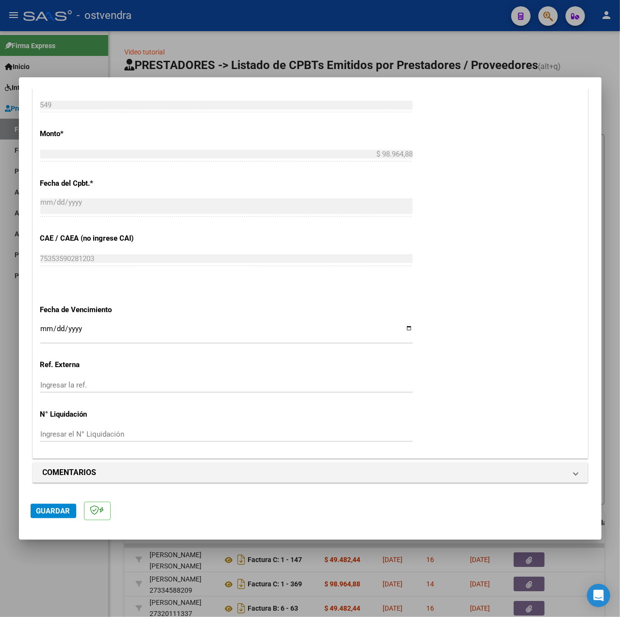
click at [45, 329] on input "Ingresar la fecha" at bounding box center [226, 333] width 373 height 16
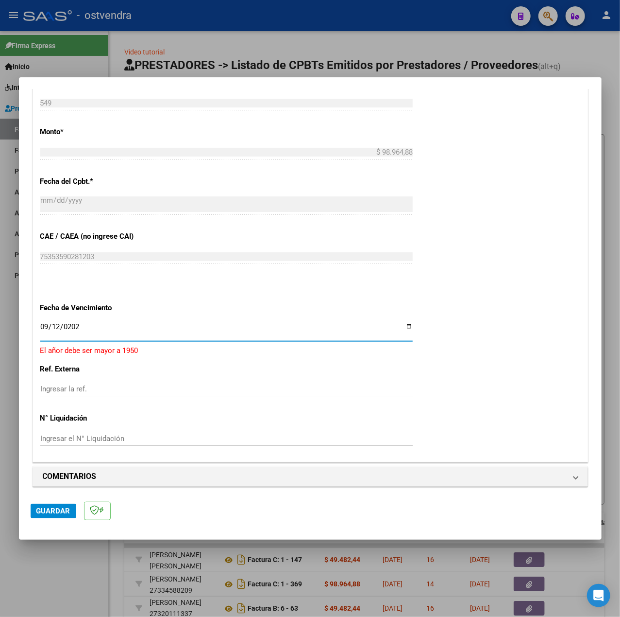
type input "[DATE]"
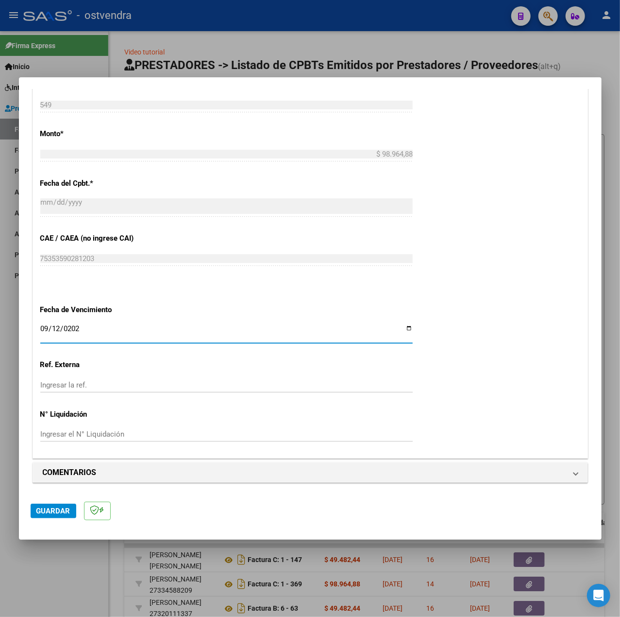
click at [474, 372] on div "CUIT * 27-39103304-3 Ingresar CUIT ANALISIS PRESTADOR CORONEL [PERSON_NAME] Are…" at bounding box center [310, 91] width 555 height 731
click at [56, 500] on mat-dialog-actions "Guardar" at bounding box center [311, 509] width 560 height 38
click at [54, 508] on span "Guardar" at bounding box center [53, 510] width 34 height 9
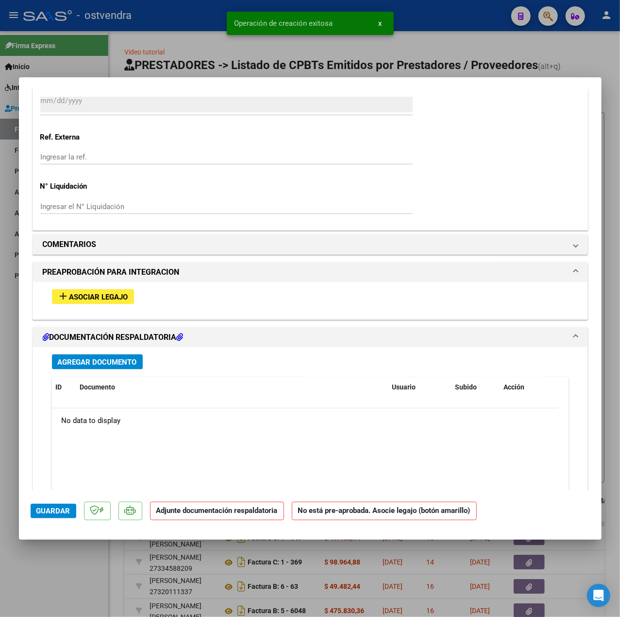
scroll to position [712, 0]
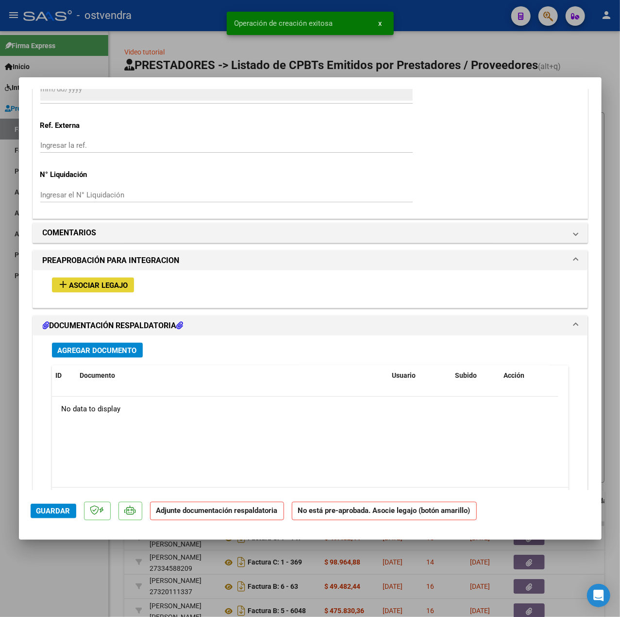
click at [98, 286] on span "Asociar Legajo" at bounding box center [98, 285] width 59 height 9
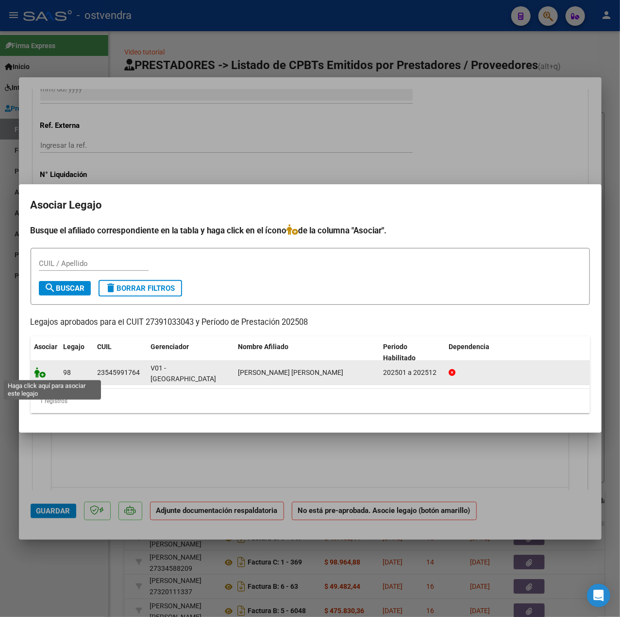
click at [42, 373] on icon at bounding box center [40, 372] width 12 height 11
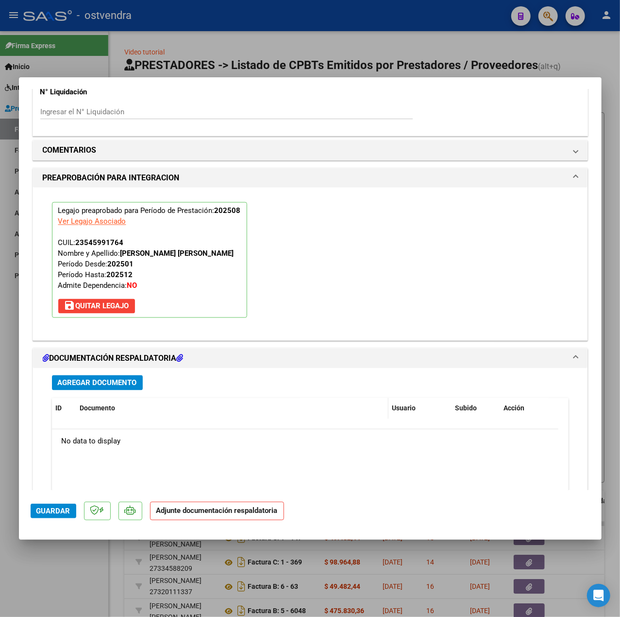
scroll to position [908, 0]
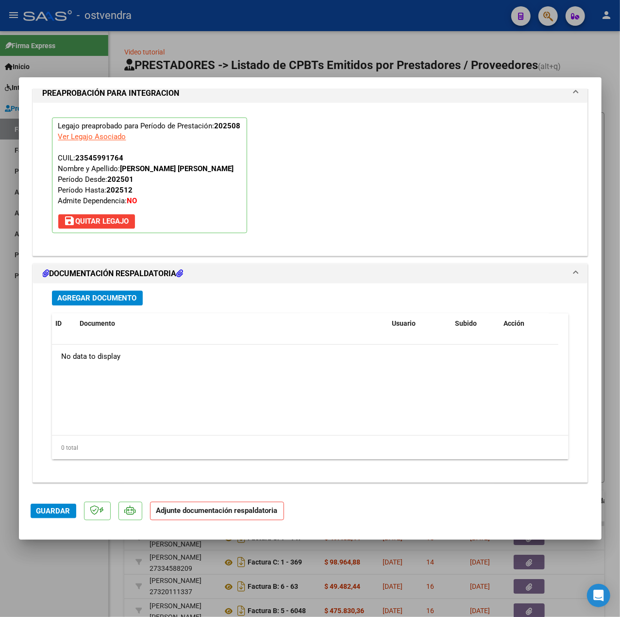
click at [126, 300] on span "Agregar Documento" at bounding box center [97, 298] width 79 height 9
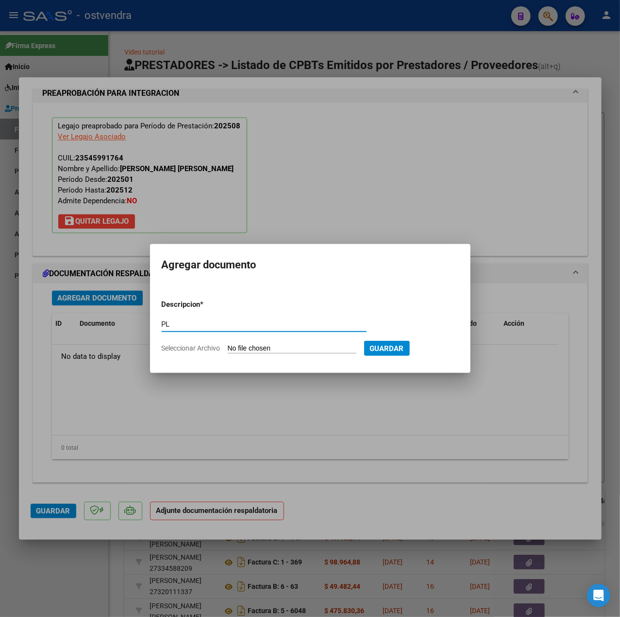
type input "PL"
click at [253, 347] on input "Seleccionar Archivo" at bounding box center [292, 348] width 129 height 9
type input "C:\fakepath\PL - [PERSON_NAME] [PERSON_NAME].pdf"
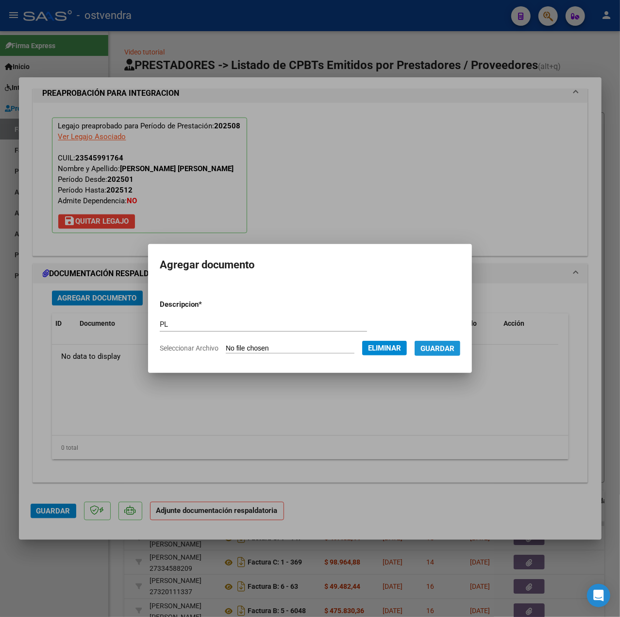
click at [439, 356] on button "Guardar" at bounding box center [438, 348] width 46 height 15
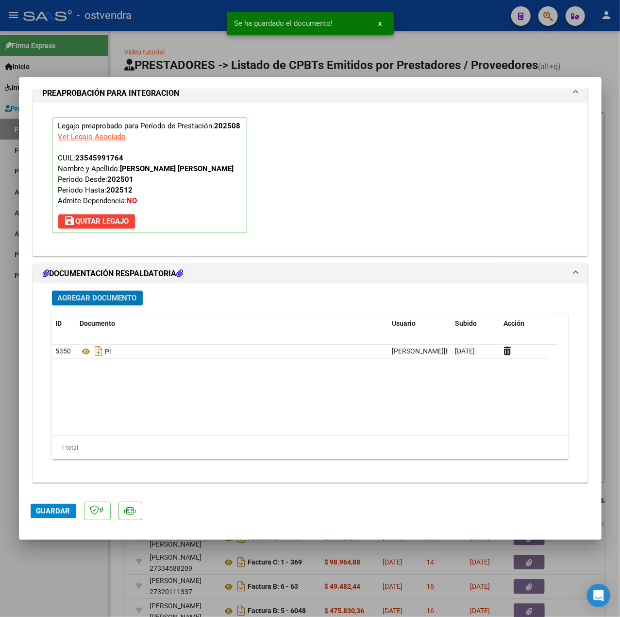
click at [57, 513] on span "Guardar" at bounding box center [53, 510] width 34 height 9
click at [73, 549] on div at bounding box center [310, 308] width 620 height 617
type input "$ 0,00"
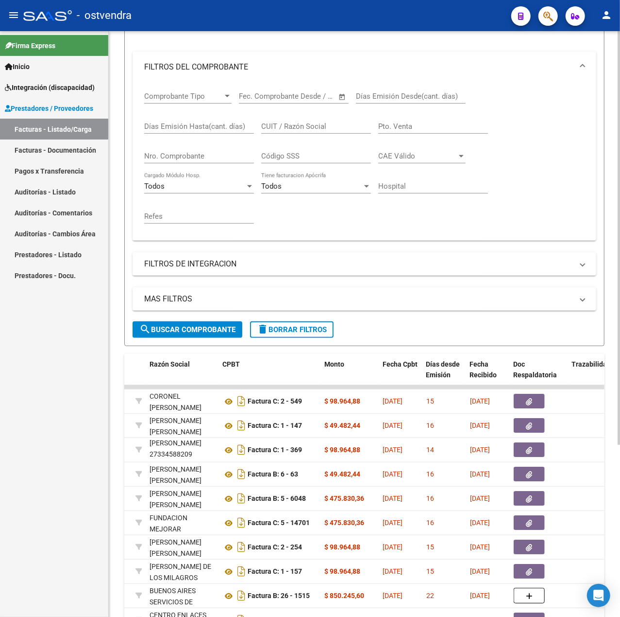
scroll to position [0, 0]
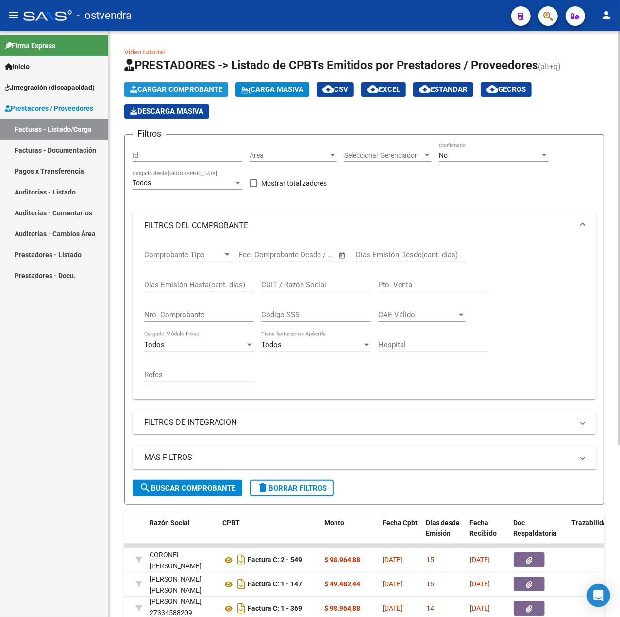
click at [197, 86] on span "Cargar Comprobante" at bounding box center [176, 89] width 92 height 9
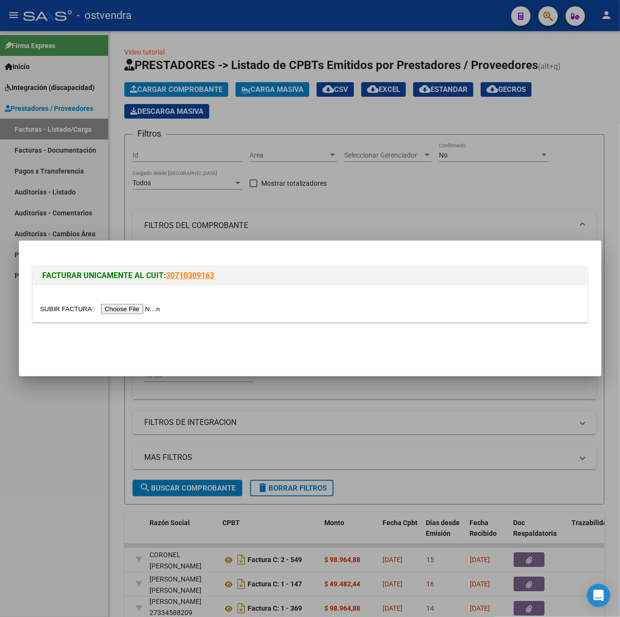
click at [125, 306] on input "file" at bounding box center [101, 309] width 123 height 10
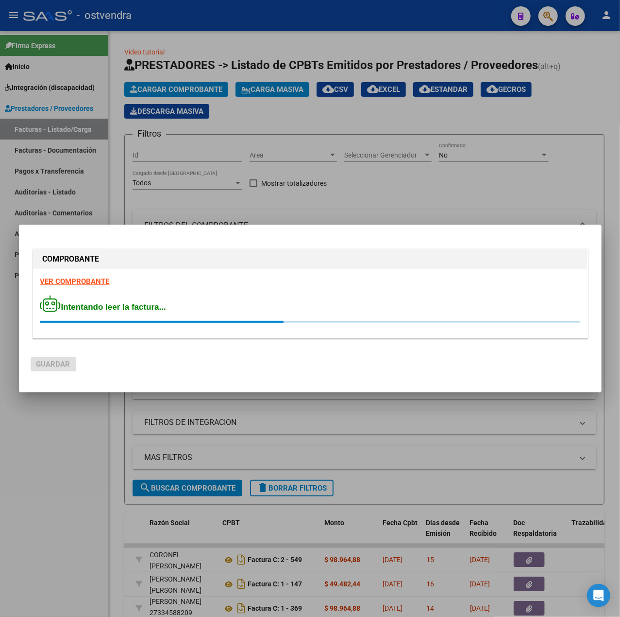
click at [90, 282] on strong "VER COMPROBANTE" at bounding box center [74, 281] width 69 height 9
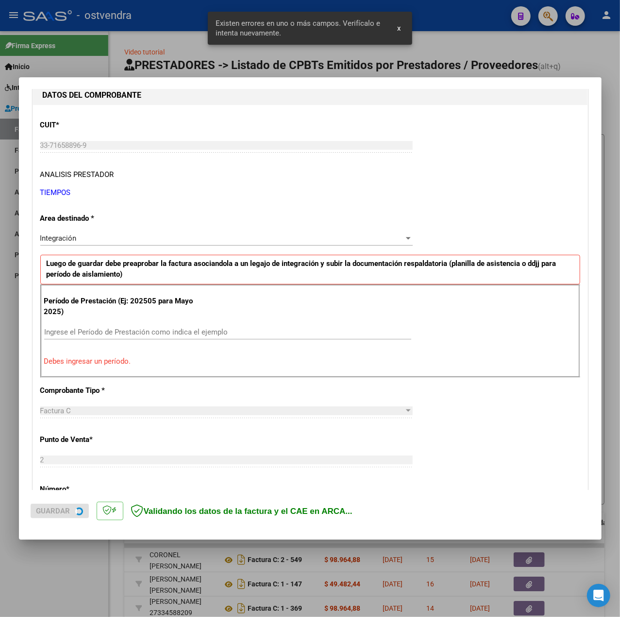
scroll to position [121, 0]
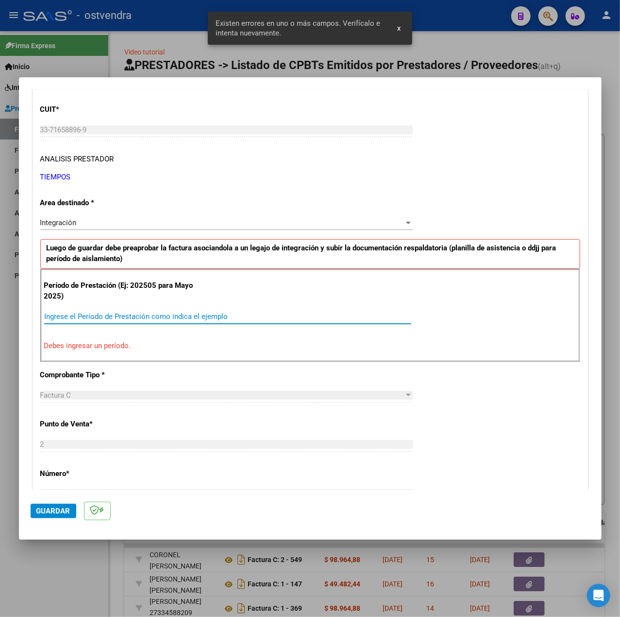
click at [114, 312] on input "Ingrese el Período de Prestación como indica el ejemplo" at bounding box center [227, 316] width 367 height 9
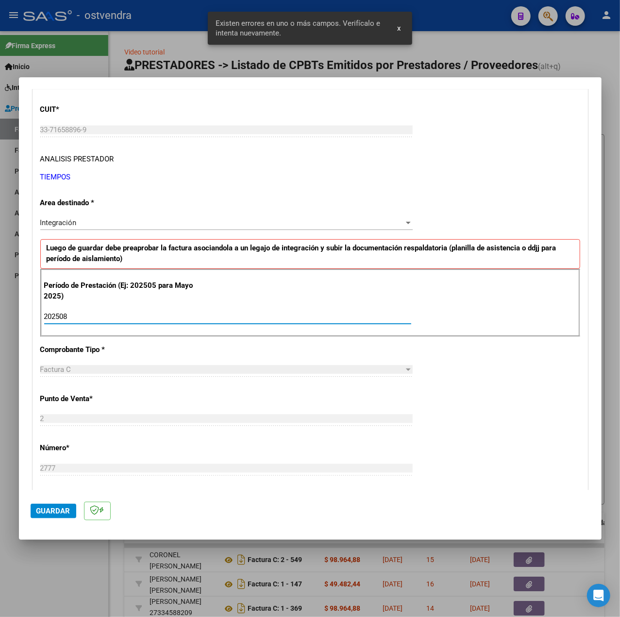
type input "202508"
click at [469, 380] on div "CUIT * 33-71658896-9 Ingresar CUIT ANALISIS PRESTADOR TIEMPOS ARCA Padrón Area …" at bounding box center [310, 454] width 555 height 731
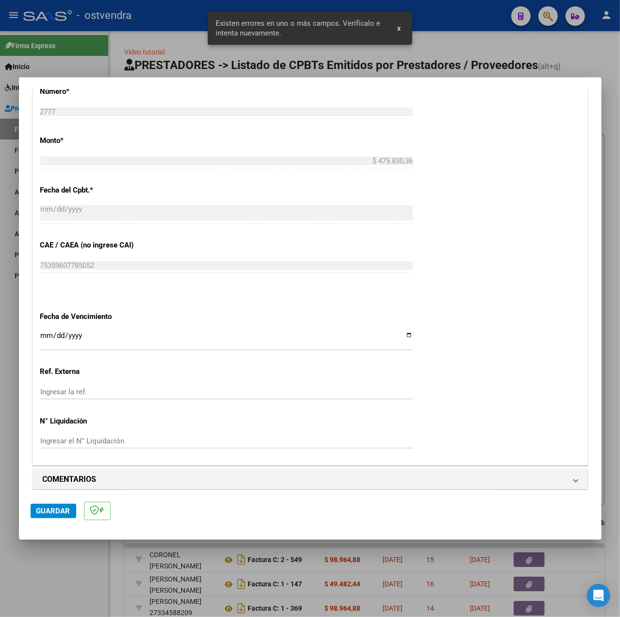
scroll to position [486, 0]
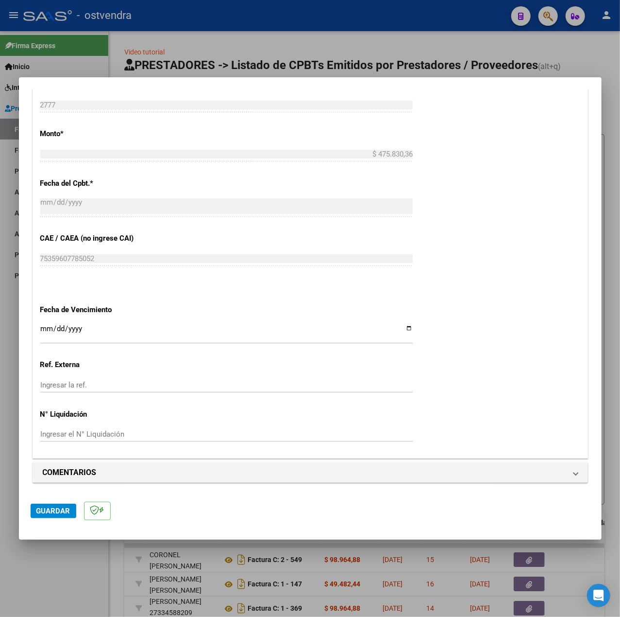
click at [43, 333] on input "Ingresar la fecha" at bounding box center [226, 333] width 373 height 16
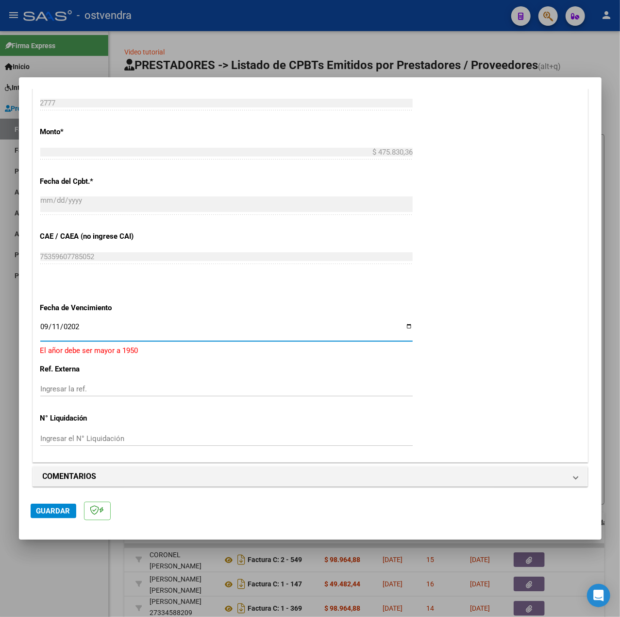
type input "[DATE]"
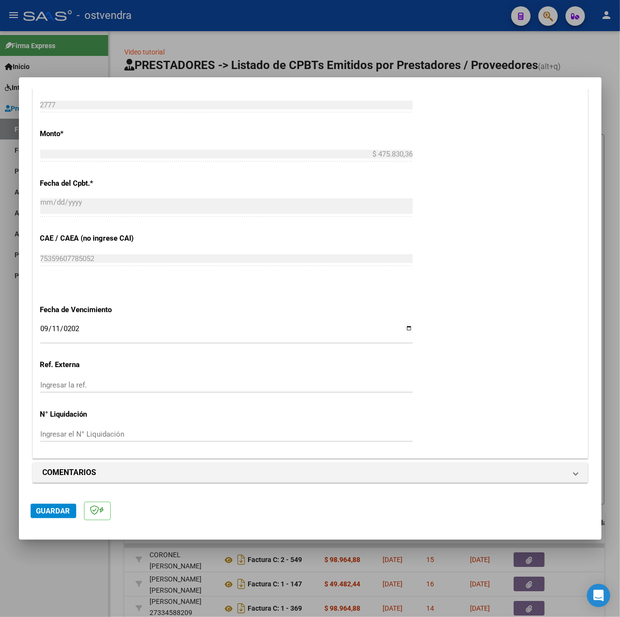
click at [495, 365] on div "CUIT * 33-71658896-9 Ingresar CUIT ANALISIS PRESTADOR TIEMPOS ARCA Padrón Area …" at bounding box center [310, 91] width 555 height 731
click at [74, 503] on button "Guardar" at bounding box center [54, 510] width 46 height 15
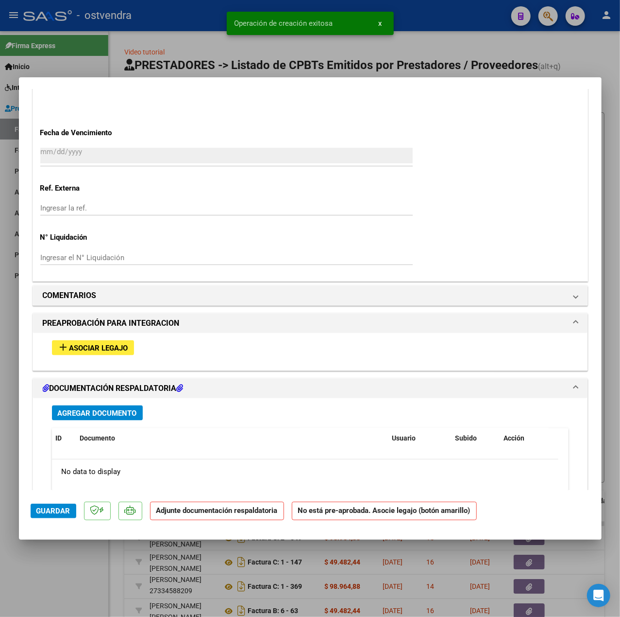
scroll to position [712, 0]
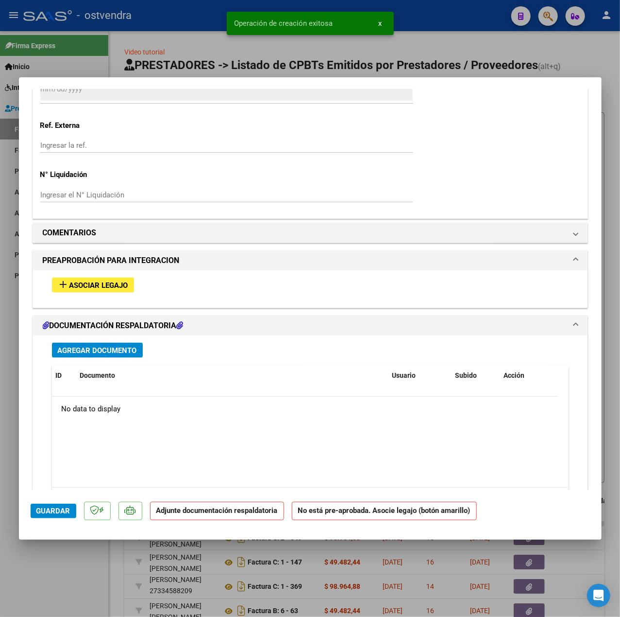
click at [120, 286] on span "Asociar Legajo" at bounding box center [98, 285] width 59 height 9
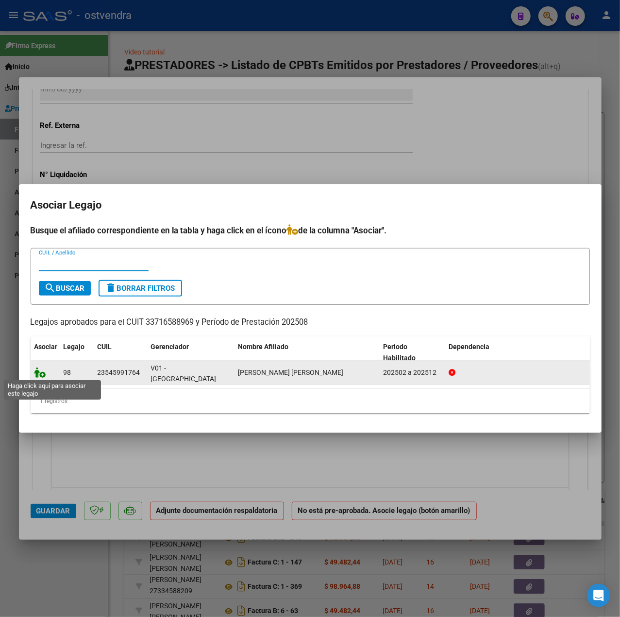
click at [45, 369] on icon at bounding box center [40, 372] width 12 height 11
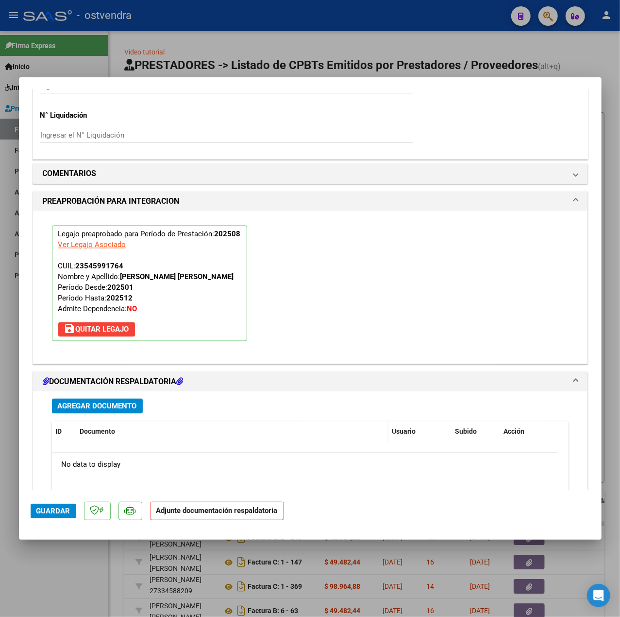
scroll to position [908, 0]
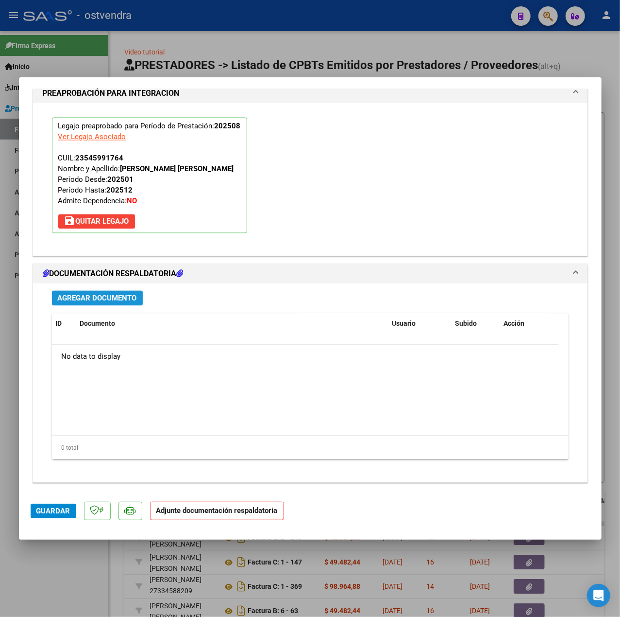
click at [133, 303] on button "Agregar Documento" at bounding box center [97, 298] width 91 height 15
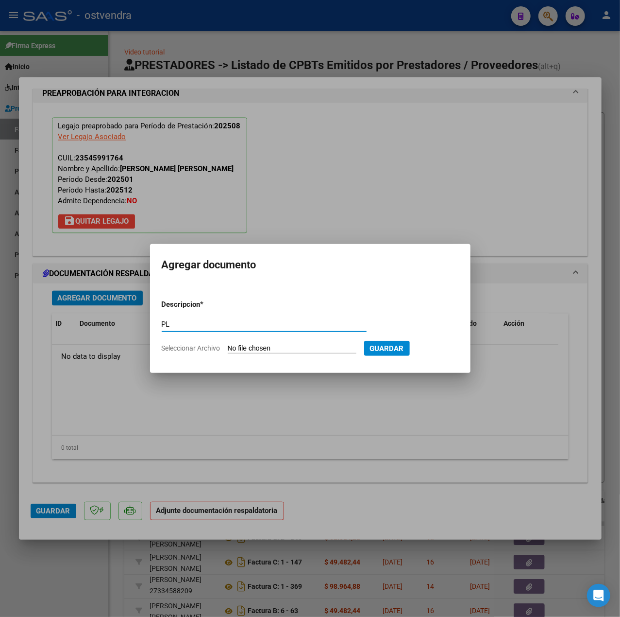
type input "PL"
click at [249, 347] on input "Seleccionar Archivo" at bounding box center [292, 348] width 129 height 9
type input "C:\fakepath\PL - [PERSON_NAME] [PERSON_NAME].pdf"
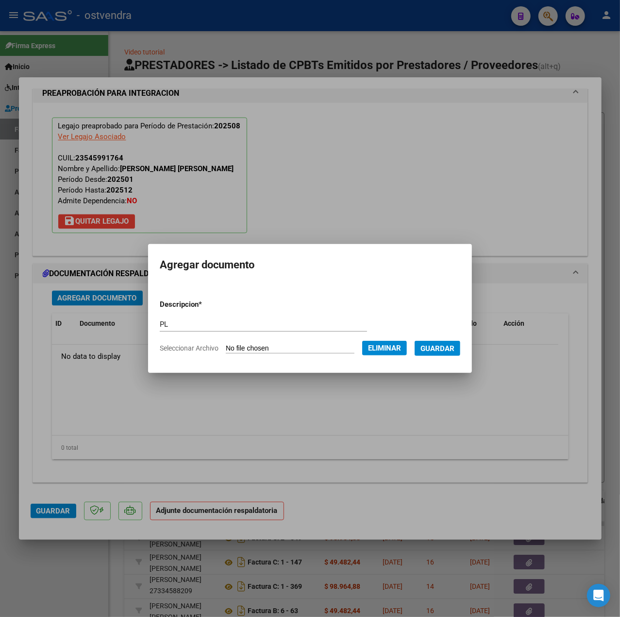
click at [451, 348] on span "Guardar" at bounding box center [438, 348] width 34 height 9
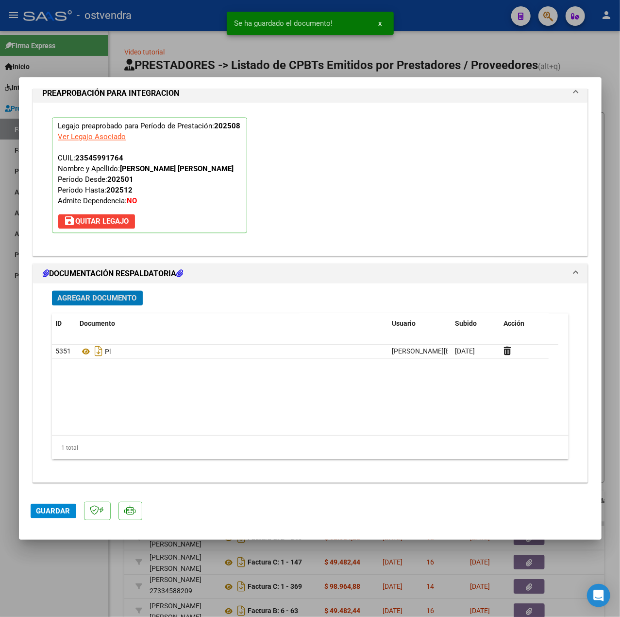
click at [60, 510] on span "Guardar" at bounding box center [53, 510] width 34 height 9
click at [63, 569] on div at bounding box center [310, 308] width 620 height 617
type input "$ 0,00"
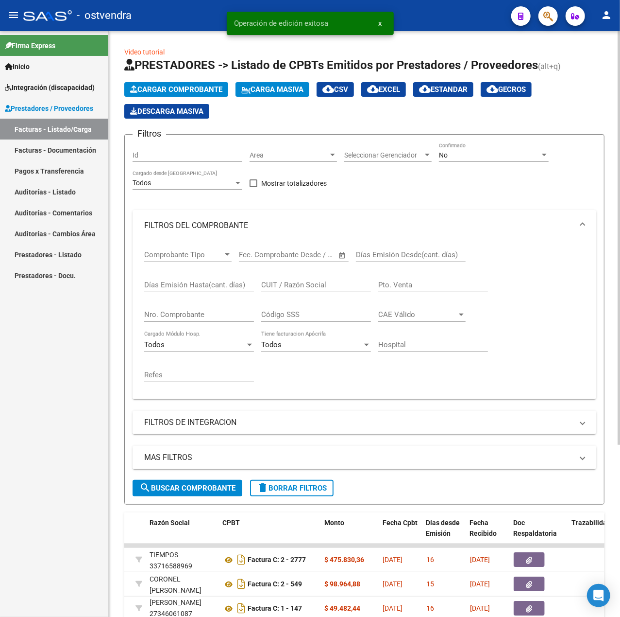
scroll to position [23, 0]
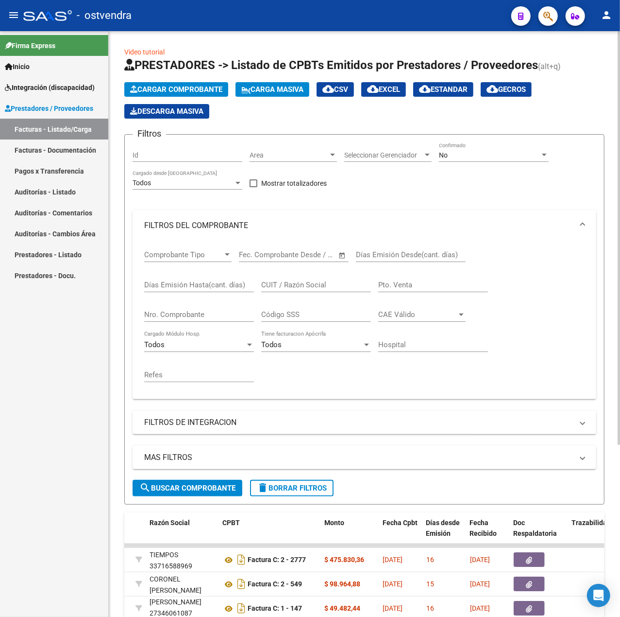
click at [166, 85] on span "Cargar Comprobante" at bounding box center [176, 89] width 92 height 9
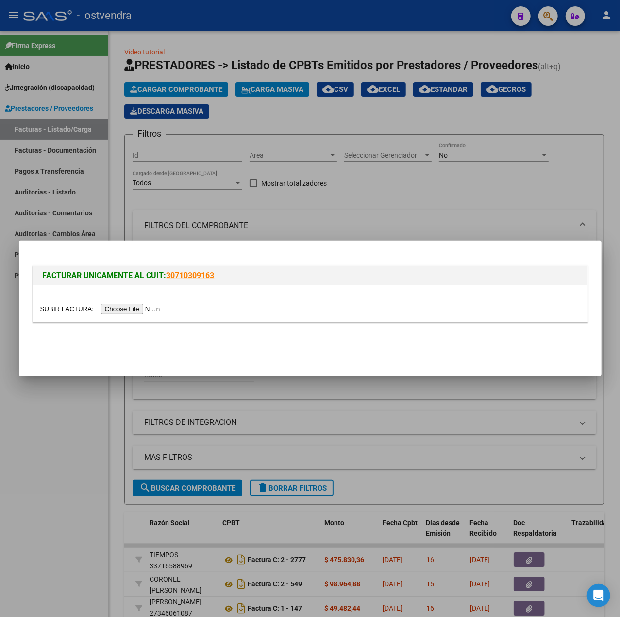
click at [110, 305] on input "file" at bounding box center [101, 309] width 123 height 10
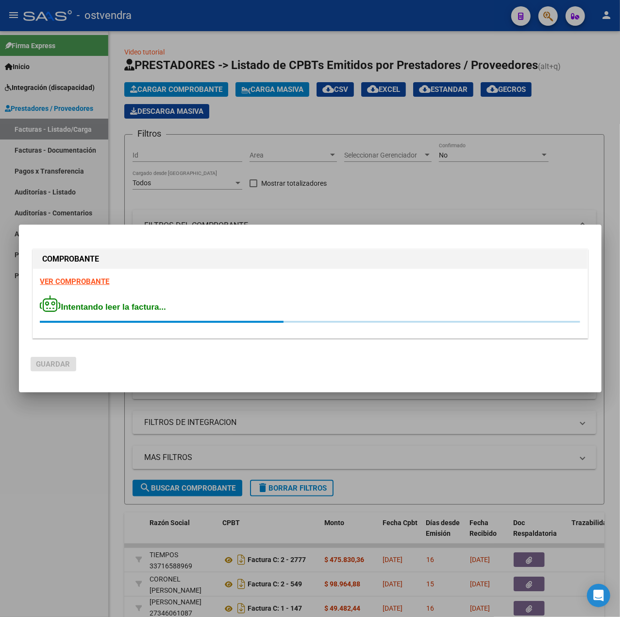
click at [61, 277] on strong "VER COMPROBANTE" at bounding box center [74, 281] width 69 height 9
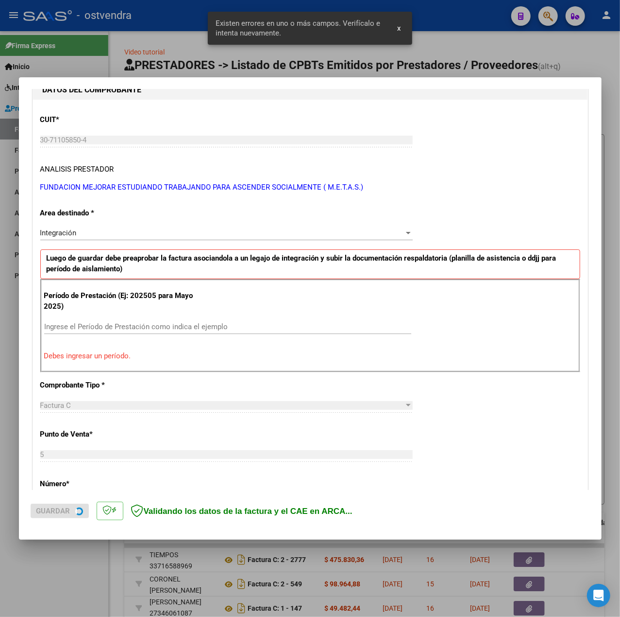
scroll to position [121, 0]
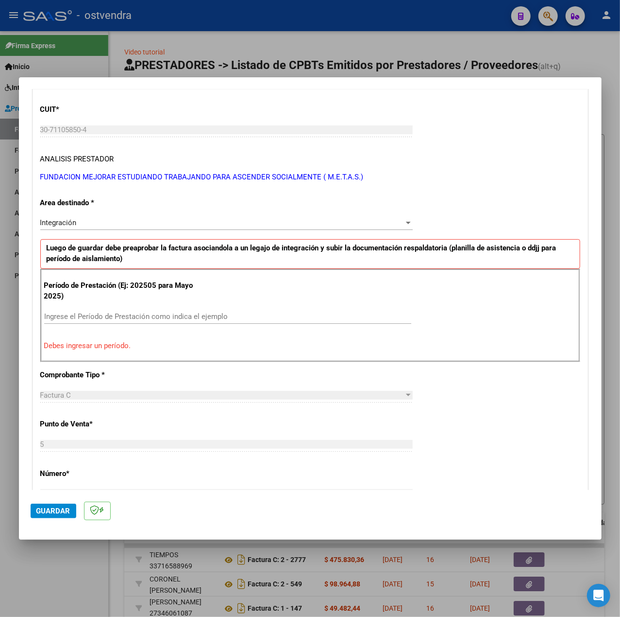
click at [94, 317] on input "Ingrese el Período de Prestación como indica el ejemplo" at bounding box center [227, 316] width 367 height 9
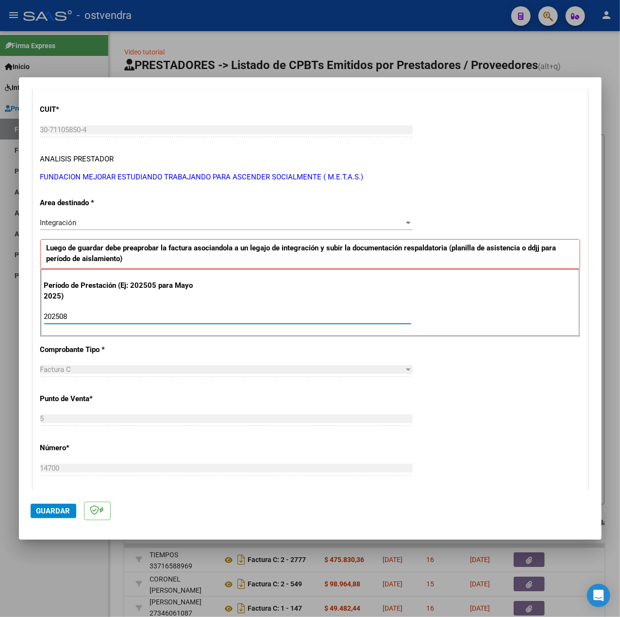
type input "202508"
click at [467, 436] on div "CUIT * 30-71105850-4 Ingresar CUIT ANALISIS PRESTADOR FUNDACION MEJORAR ESTUDIA…" at bounding box center [310, 454] width 555 height 731
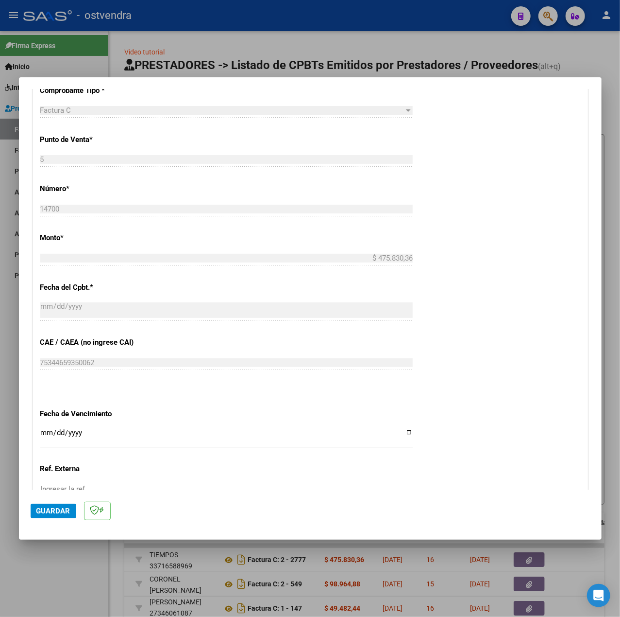
scroll to position [445, 0]
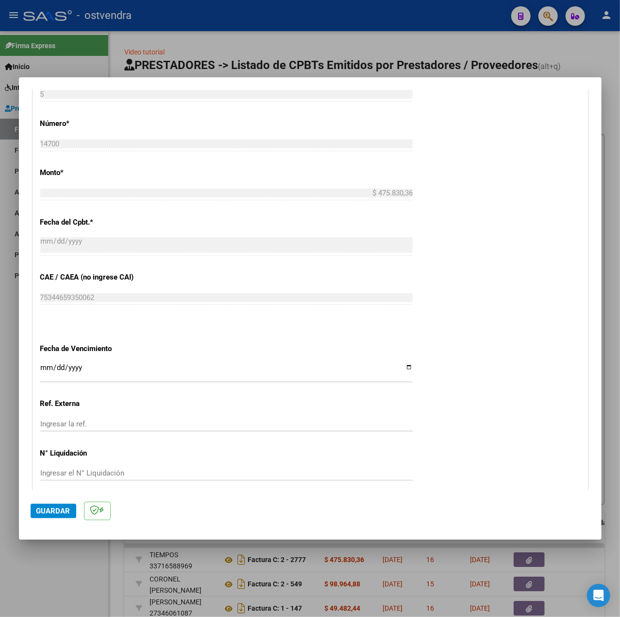
click at [45, 368] on input "Ingresar la fecha" at bounding box center [226, 371] width 373 height 16
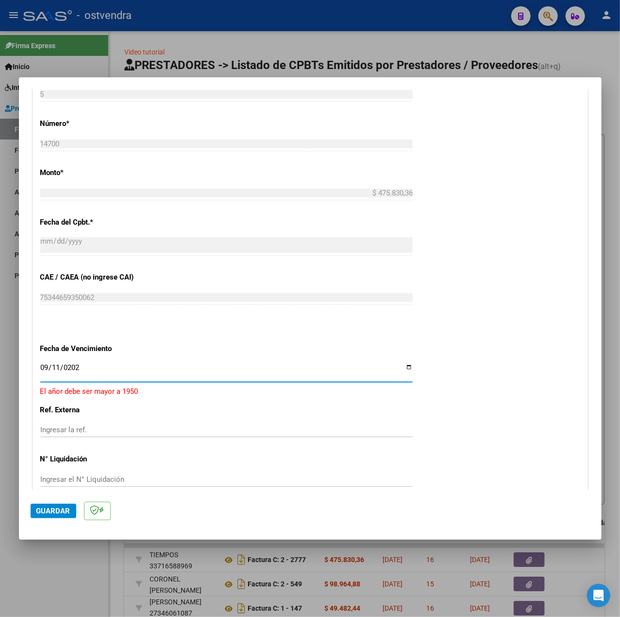
type input "[DATE]"
click at [419, 448] on div "CUIT * 30-71105850-4 Ingresar CUIT ANALISIS PRESTADOR FUNDACION MEJORAR ESTUDIA…" at bounding box center [310, 130] width 555 height 731
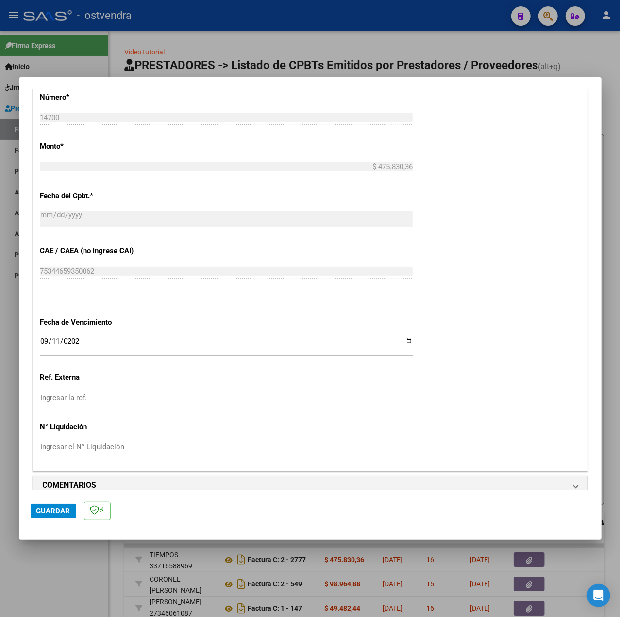
scroll to position [486, 0]
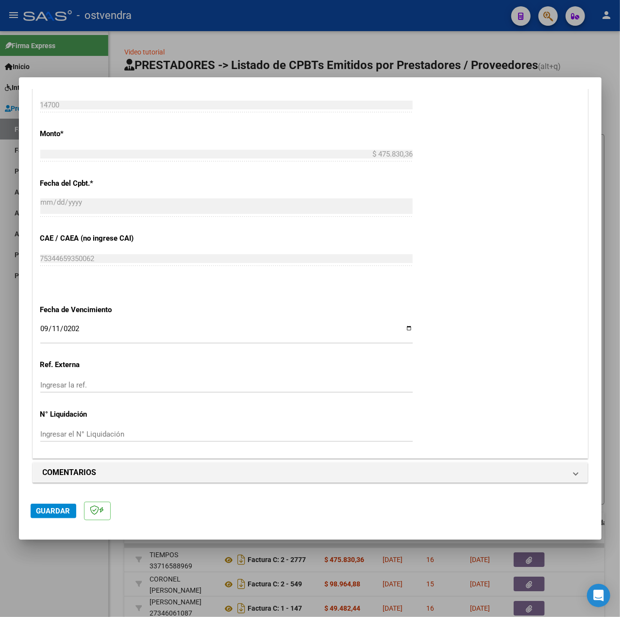
click at [47, 515] on span "Guardar" at bounding box center [53, 510] width 34 height 9
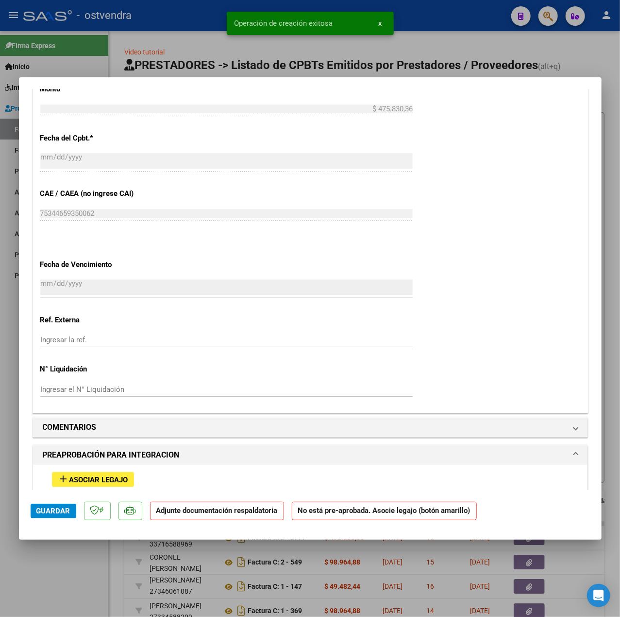
scroll to position [767, 0]
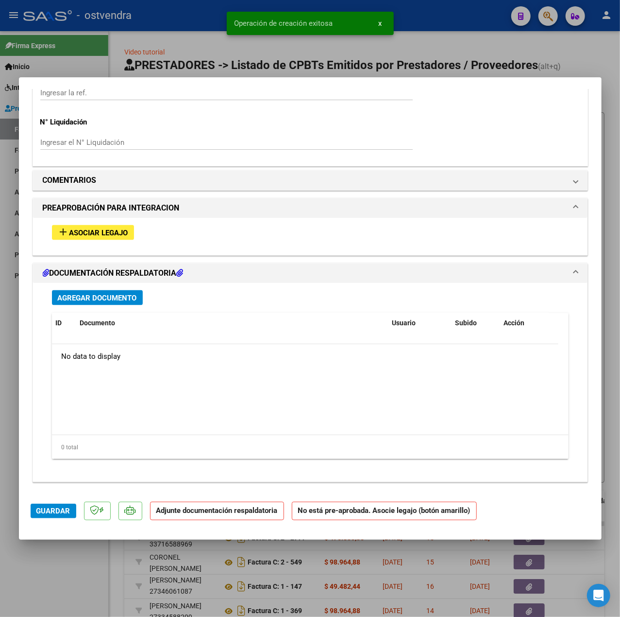
click at [116, 225] on button "add Asociar Legajo" at bounding box center [93, 232] width 82 height 15
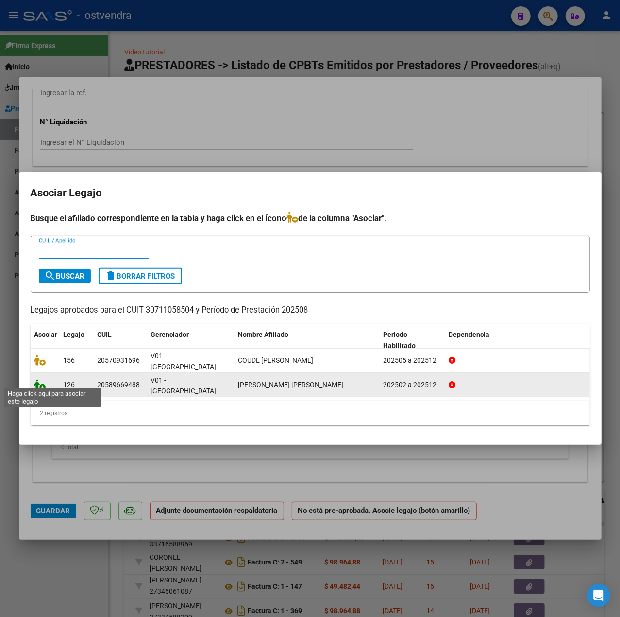
click at [44, 383] on icon at bounding box center [40, 384] width 12 height 11
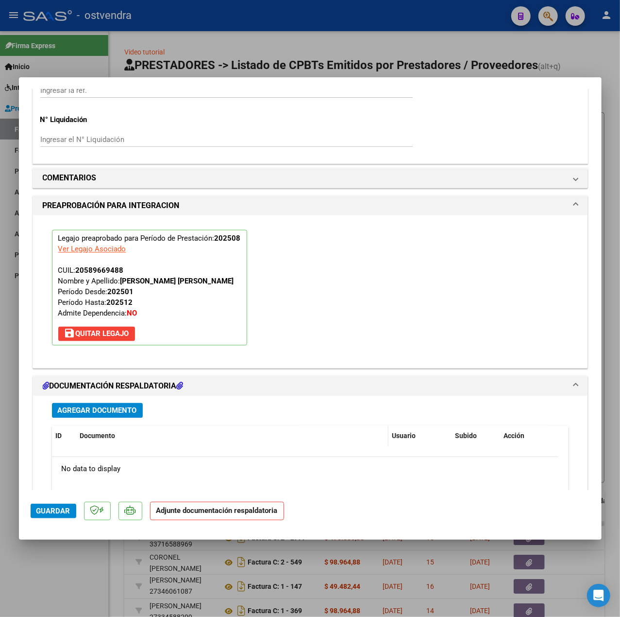
scroll to position [908, 0]
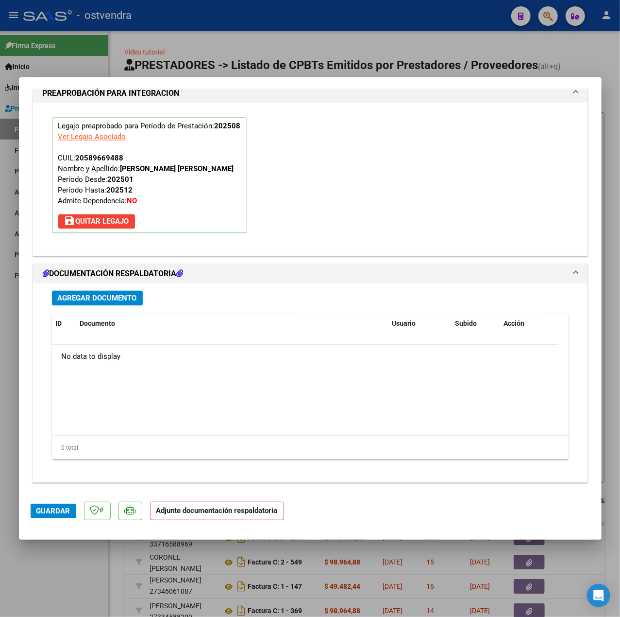
click at [131, 302] on span "Agregar Documento" at bounding box center [97, 298] width 79 height 9
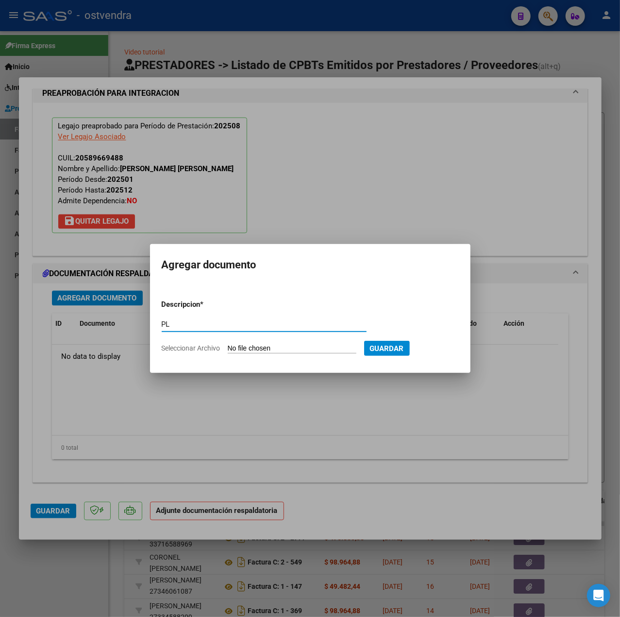
type input "PL"
click at [291, 346] on input "Seleccionar Archivo" at bounding box center [292, 348] width 129 height 9
type input "C:\fakepath\PL - [GEOGRAPHIC_DATA][PERSON_NAME] [PERSON_NAME].pdf"
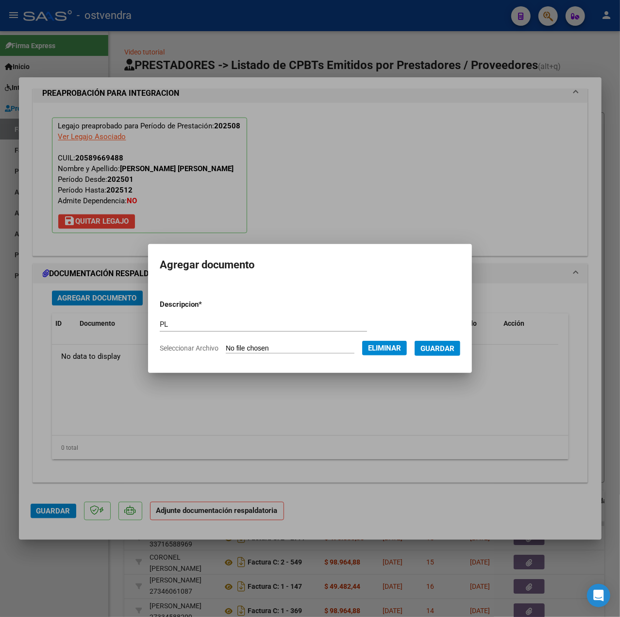
click at [444, 349] on span "Guardar" at bounding box center [438, 348] width 34 height 9
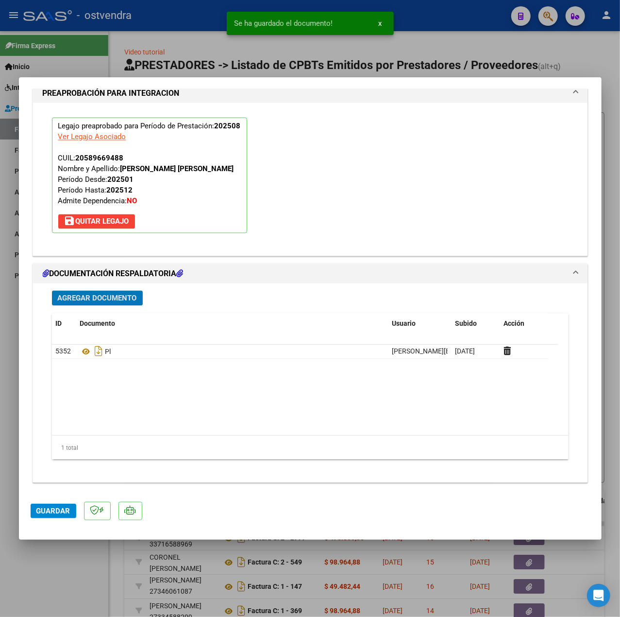
click at [59, 512] on span "Guardar" at bounding box center [53, 510] width 34 height 9
click at [60, 568] on div at bounding box center [310, 308] width 620 height 617
type input "$ 0,00"
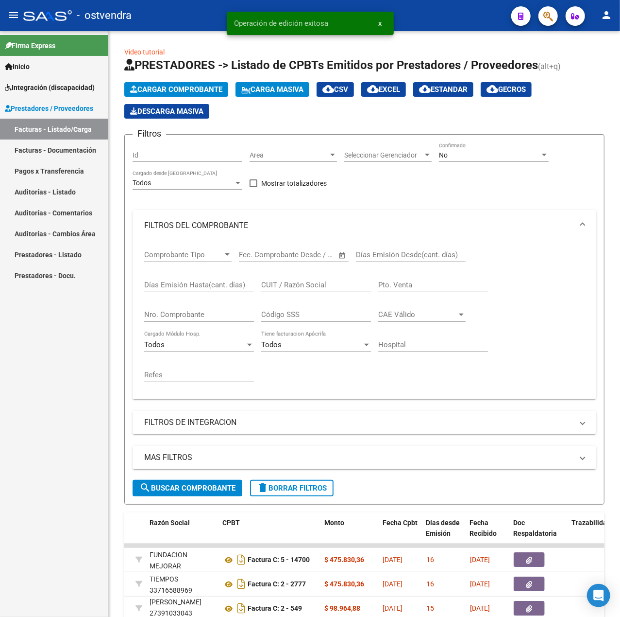
scroll to position [12, 0]
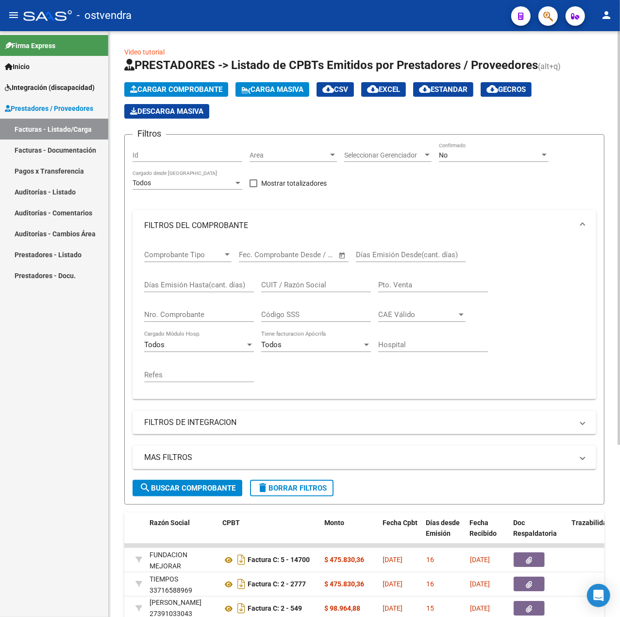
drag, startPoint x: 181, startPoint y: 88, endPoint x: 176, endPoint y: 88, distance: 5.3
click at [176, 88] on span "Cargar Comprobante" at bounding box center [176, 89] width 92 height 9
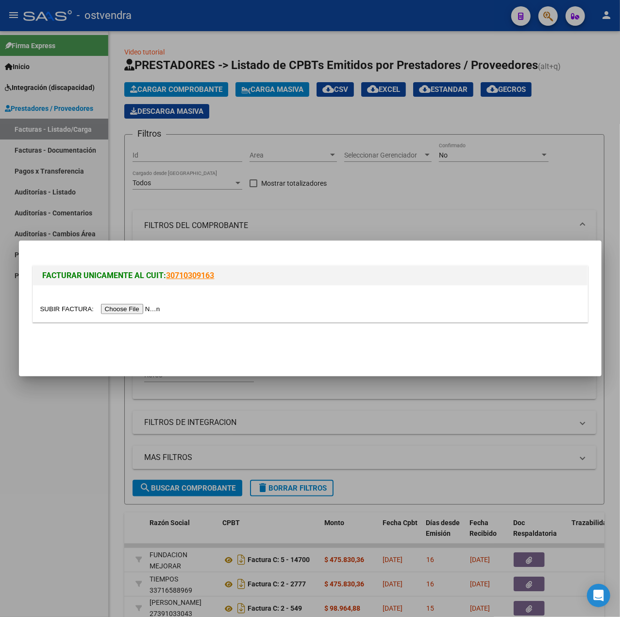
click at [114, 309] on input "file" at bounding box center [101, 309] width 123 height 10
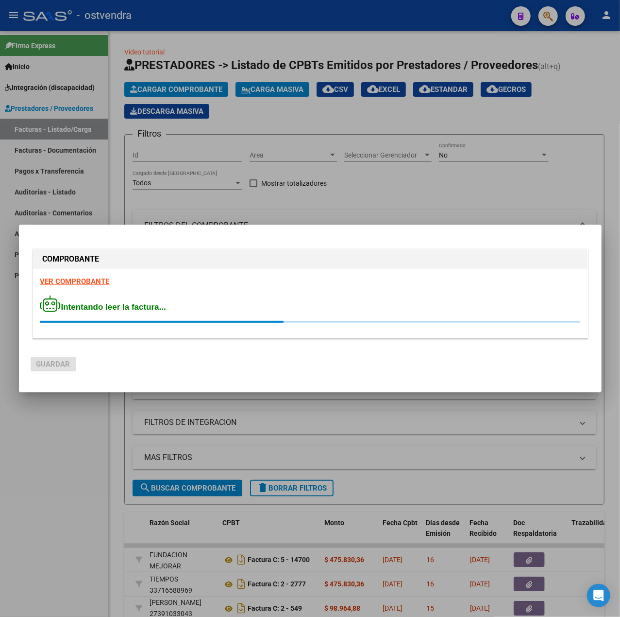
click at [98, 279] on strong "VER COMPROBANTE" at bounding box center [74, 281] width 69 height 9
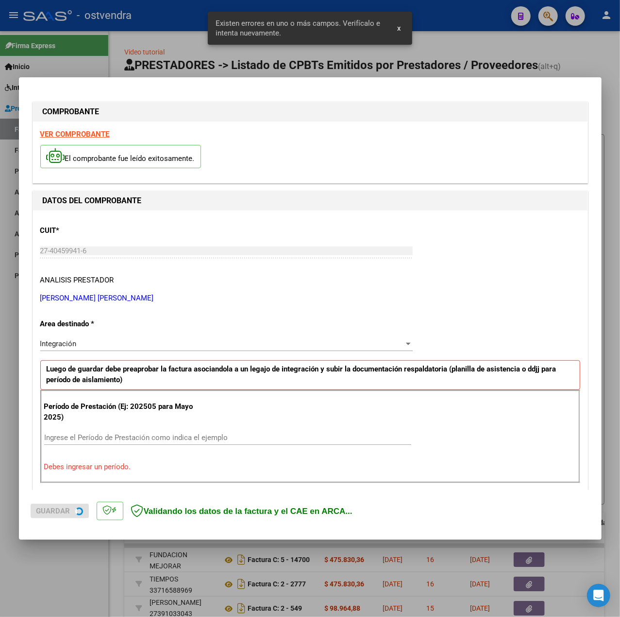
scroll to position [121, 0]
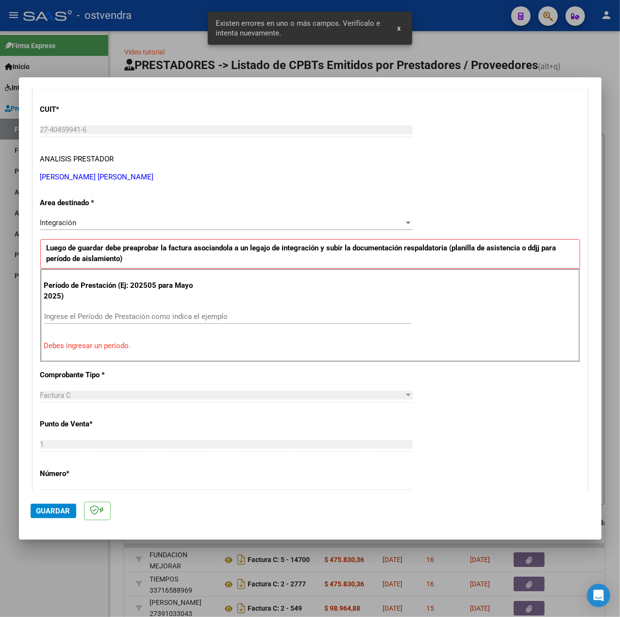
click at [111, 318] on input "Ingrese el Período de Prestación como indica el ejemplo" at bounding box center [227, 316] width 367 height 9
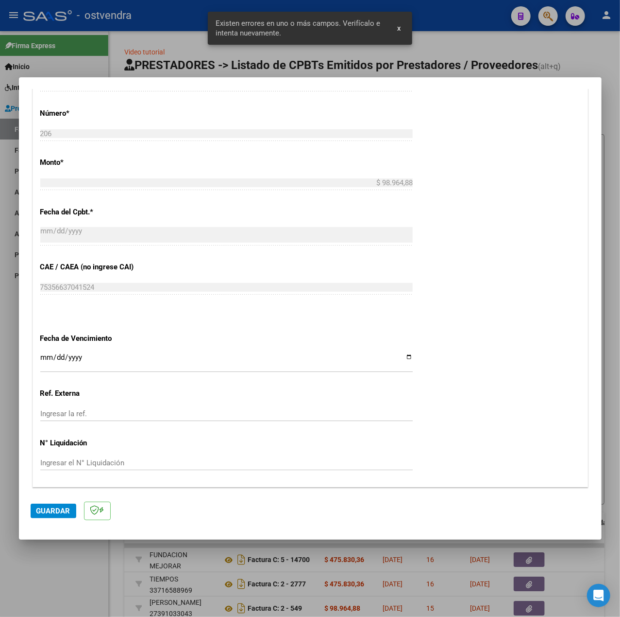
scroll to position [486, 0]
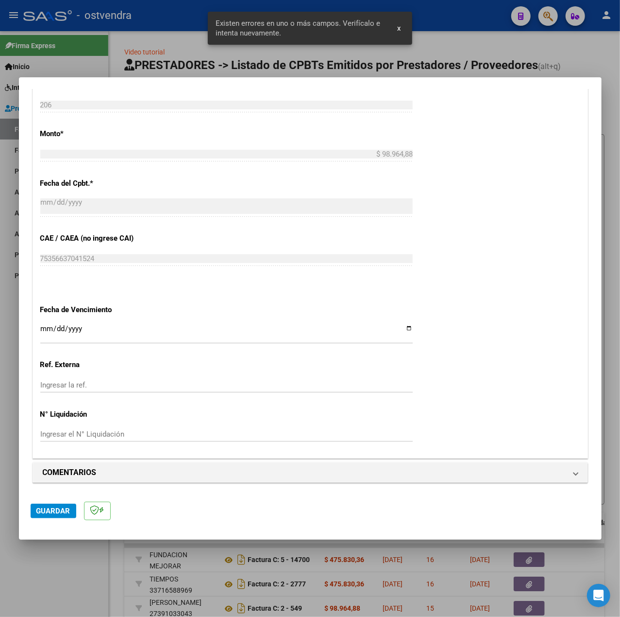
type input "202508"
click at [43, 329] on input "Ingresar la fecha" at bounding box center [226, 333] width 373 height 16
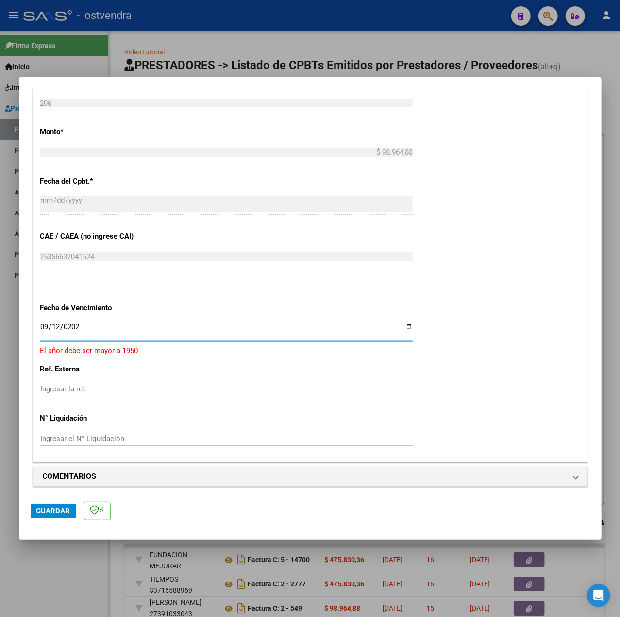
type input "[DATE]"
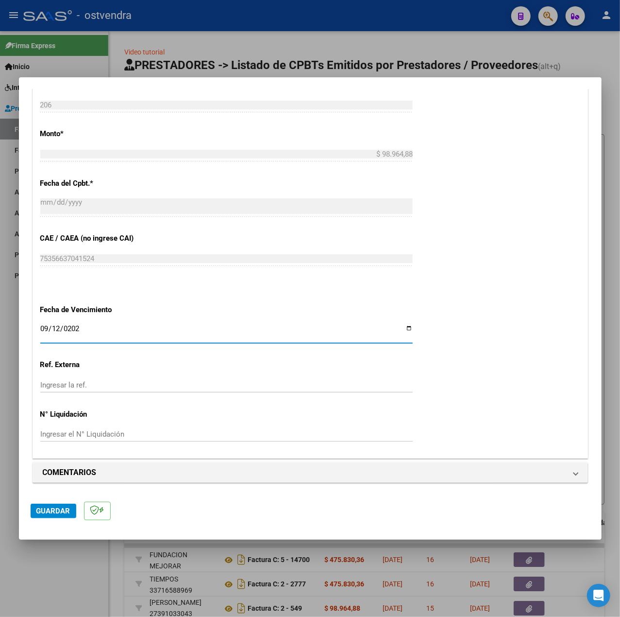
click at [43, 519] on mat-dialog-actions "Guardar" at bounding box center [311, 509] width 560 height 38
click at [44, 516] on button "Guardar" at bounding box center [54, 510] width 46 height 15
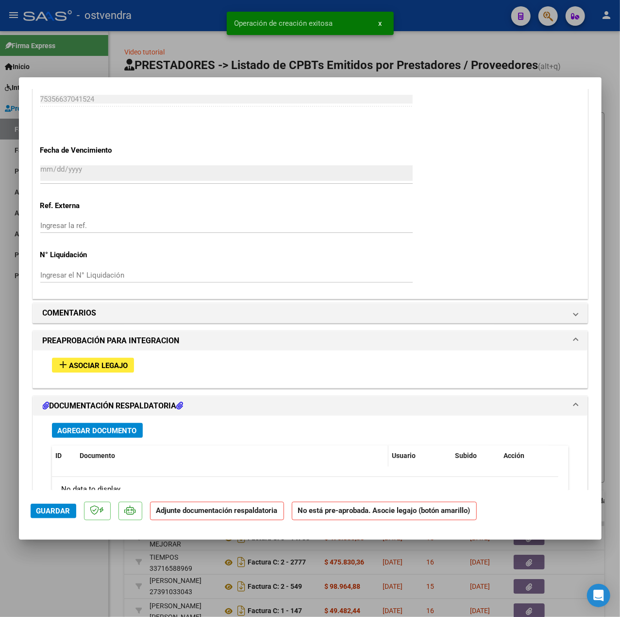
scroll to position [712, 0]
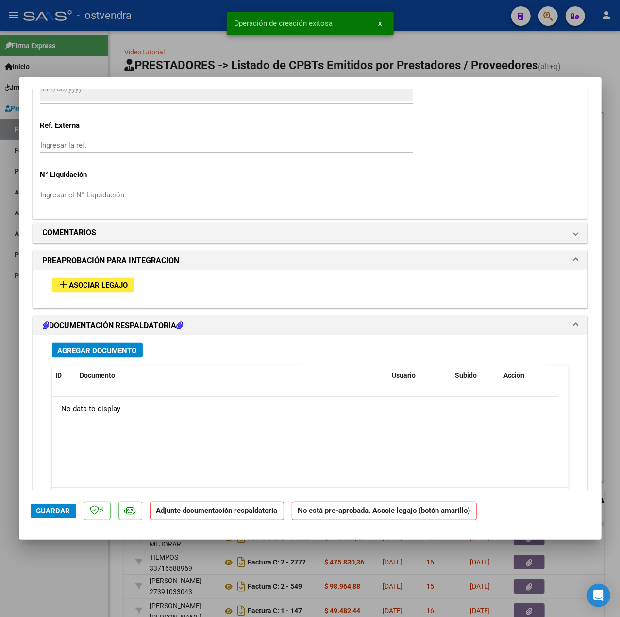
click at [109, 276] on div "add Asociar Legajo" at bounding box center [311, 285] width 532 height 30
click at [110, 282] on span "Asociar Legajo" at bounding box center [98, 285] width 59 height 9
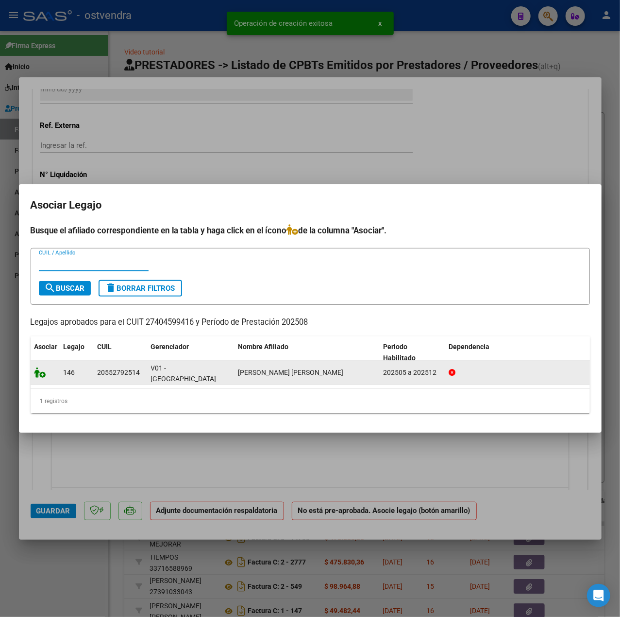
click at [42, 371] on icon at bounding box center [40, 372] width 12 height 11
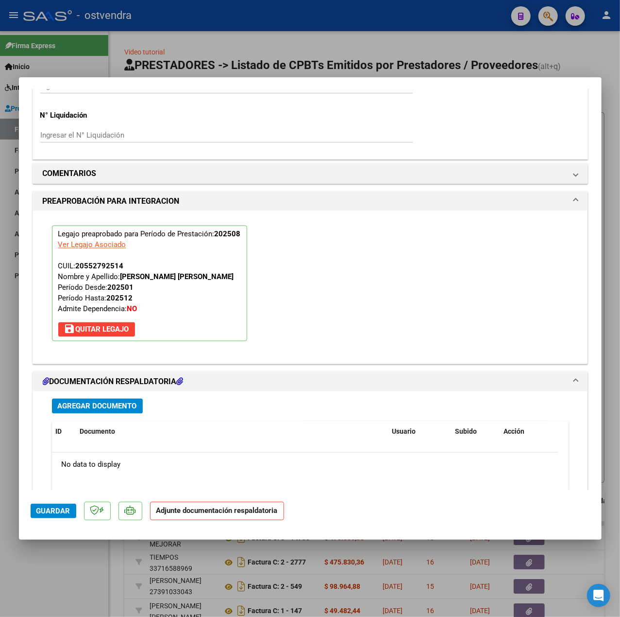
scroll to position [908, 0]
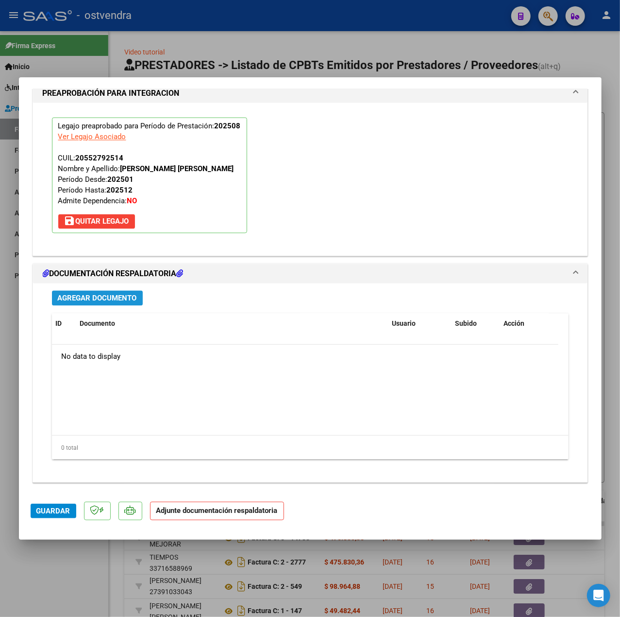
click at [118, 298] on span "Agregar Documento" at bounding box center [97, 298] width 79 height 9
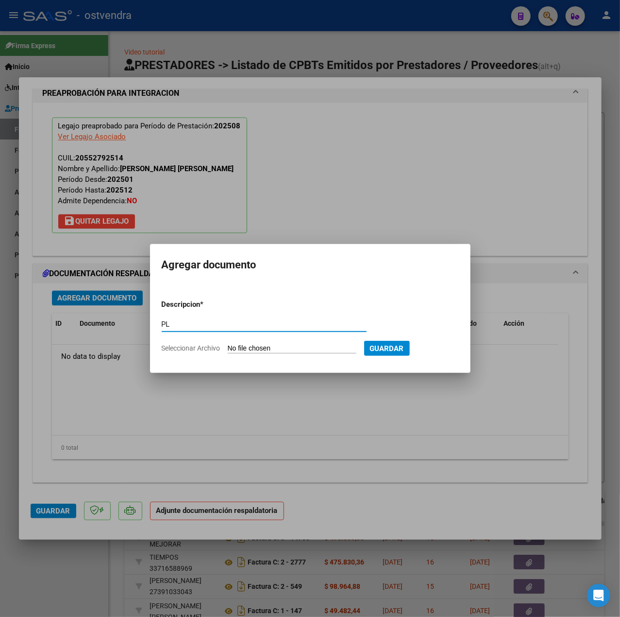
type input "PL"
click at [241, 341] on form "Descripcion * PL Escriba aquí una descripcion Seleccionar Archivo Guardar" at bounding box center [310, 326] width 297 height 69
click at [246, 345] on input "Seleccionar Archivo" at bounding box center [292, 348] width 129 height 9
type input "C:\fakepath\PL - [PERSON_NAME] [PERSON_NAME].pdf"
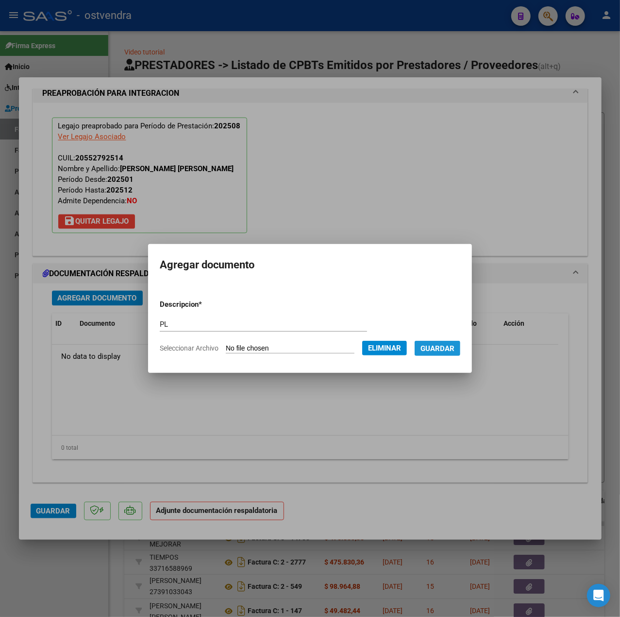
click at [442, 352] on span "Guardar" at bounding box center [438, 348] width 34 height 9
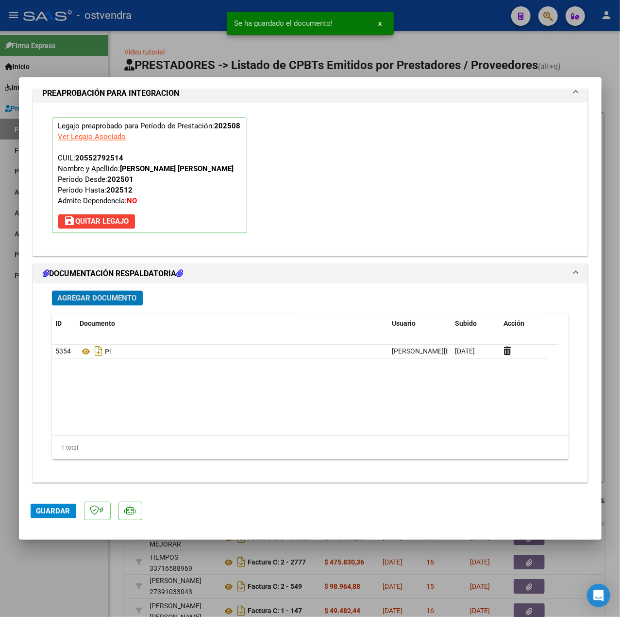
click at [72, 515] on button "Guardar" at bounding box center [54, 510] width 46 height 15
